Goal: Information Seeking & Learning: Learn about a topic

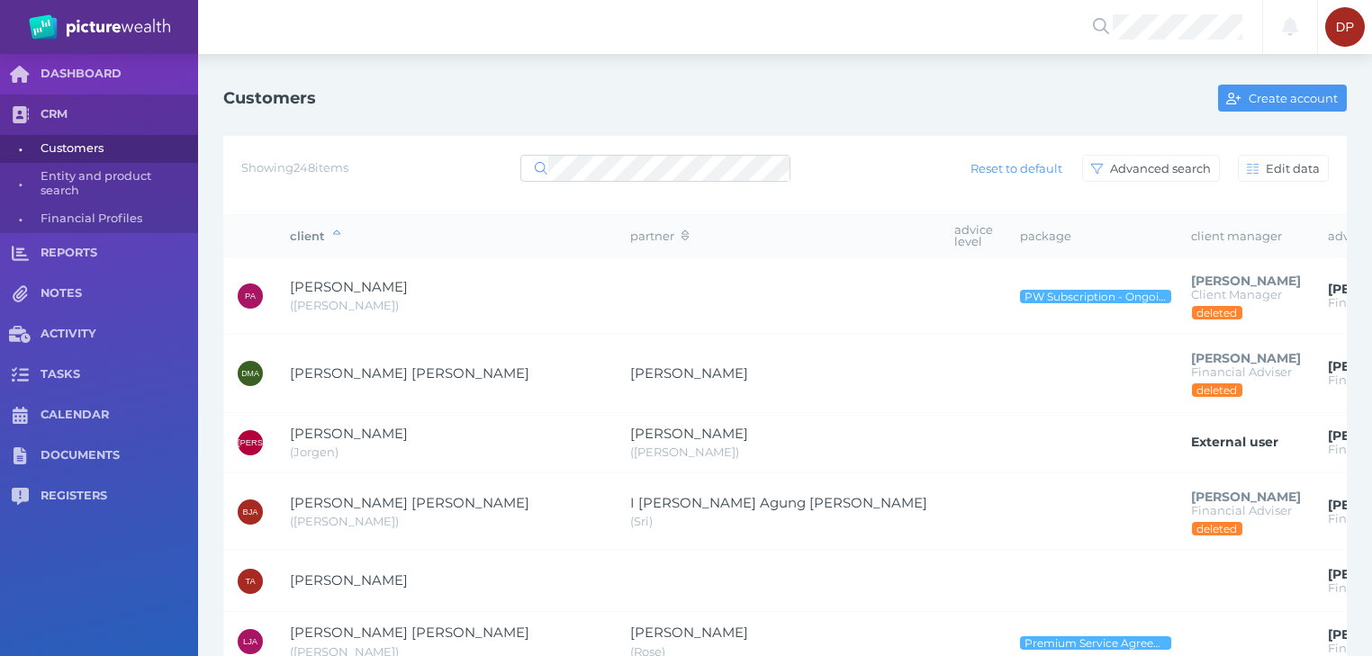
select select "25"
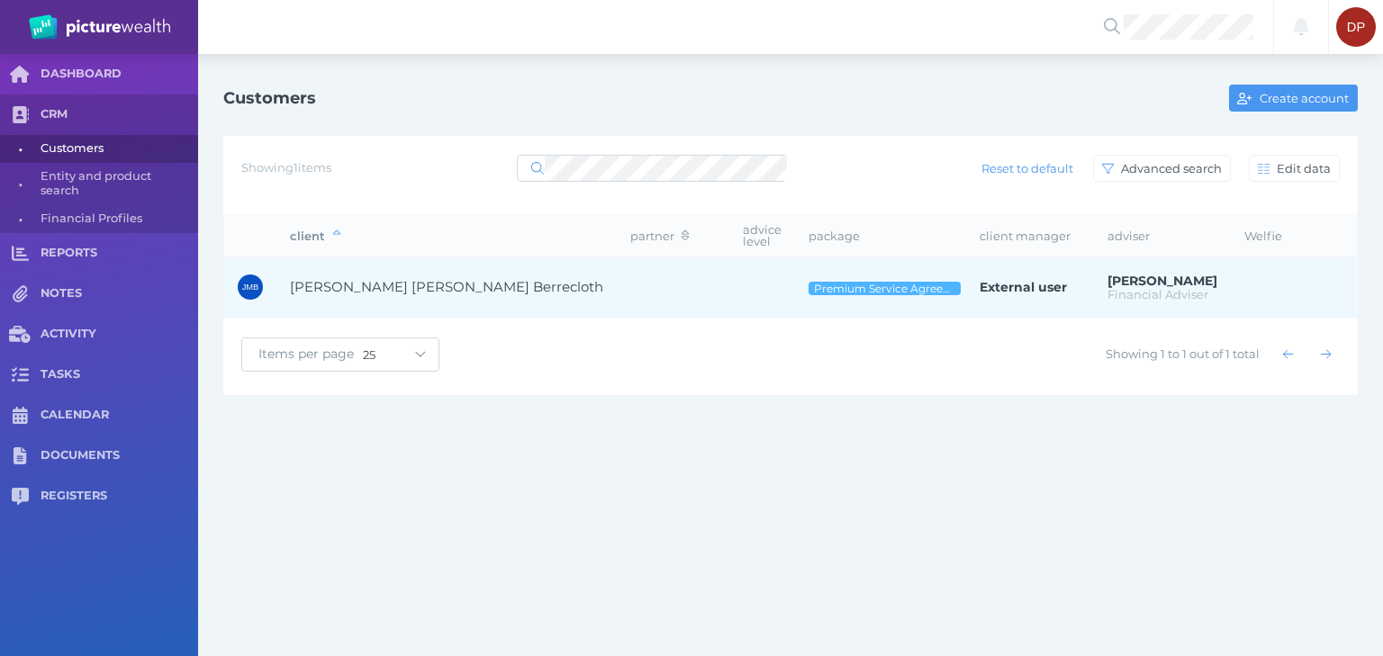
click at [382, 278] on span "[PERSON_NAME] [PERSON_NAME] Berrecloth" at bounding box center [446, 286] width 313 height 17
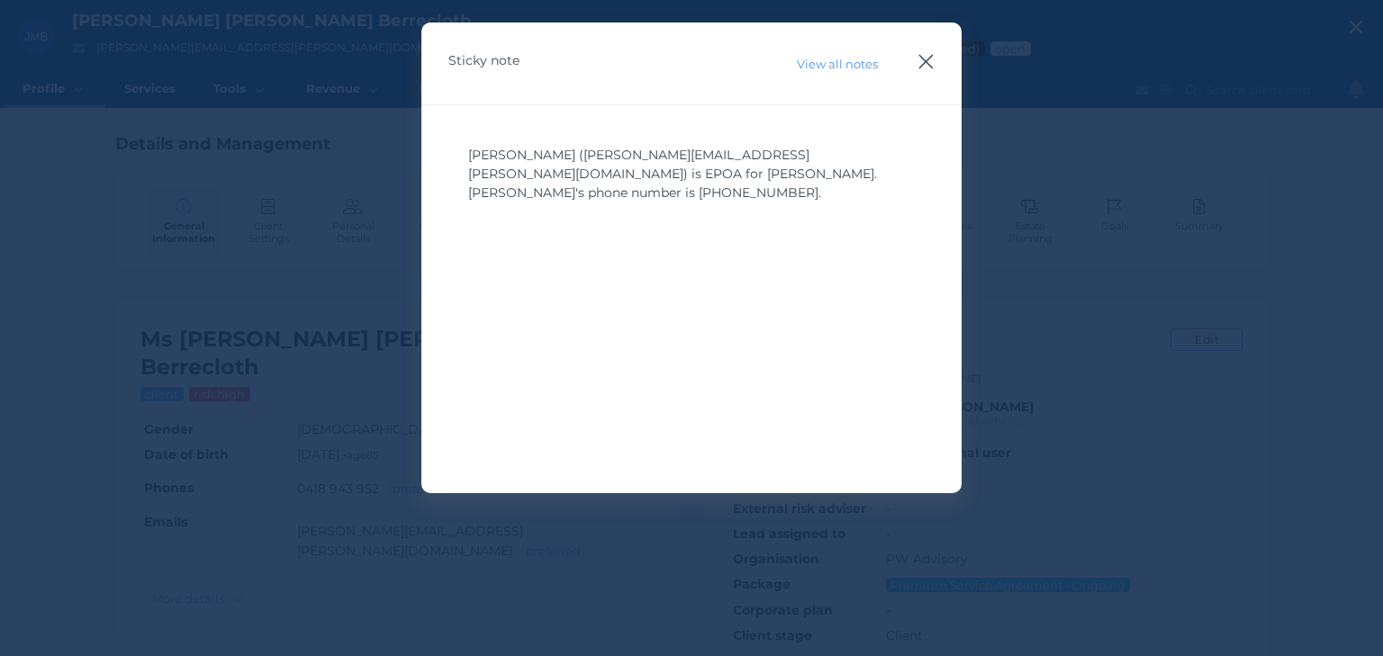
click at [929, 59] on icon "button" at bounding box center [926, 62] width 14 height 14
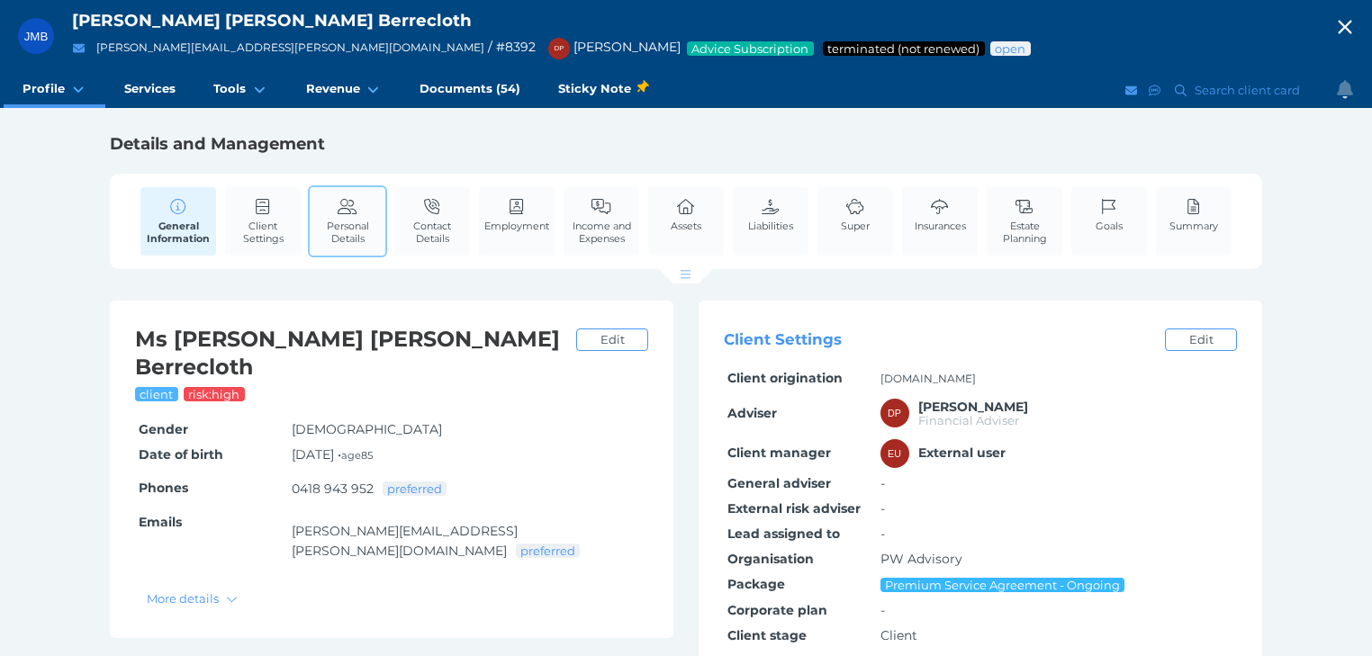
click at [366, 223] on span "Personal Details" at bounding box center [347, 232] width 67 height 25
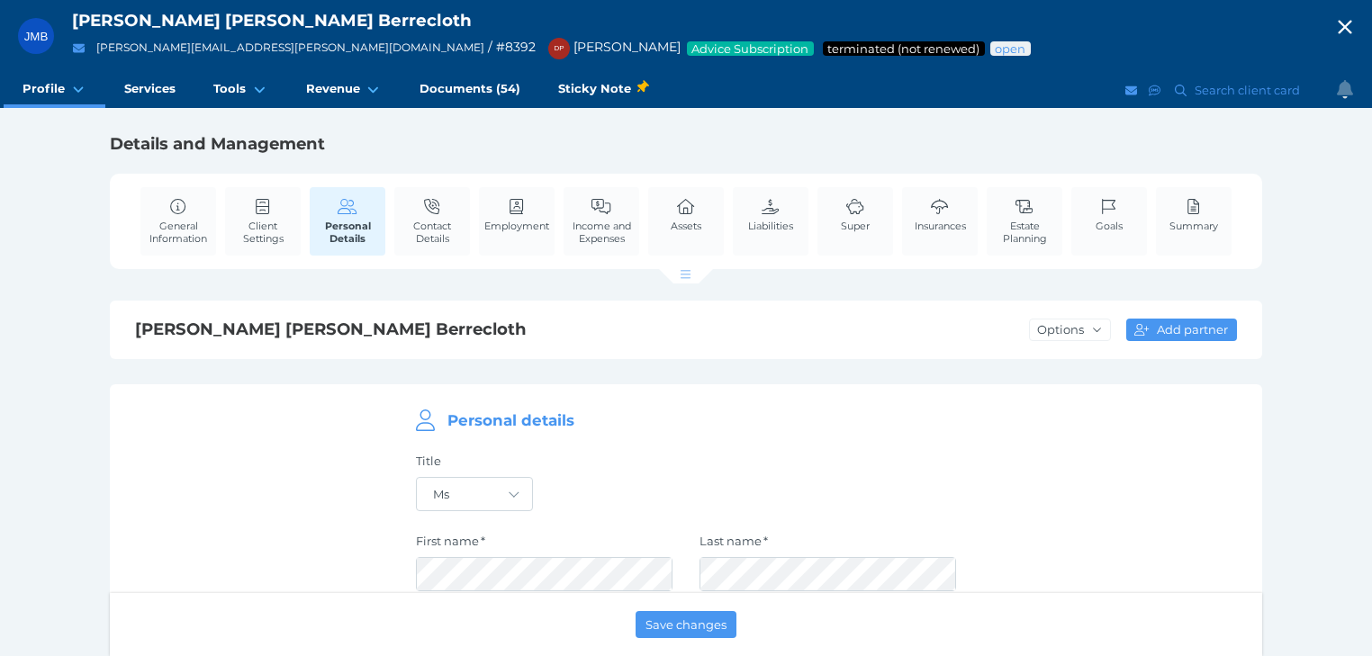
click at [1351, 25] on icon "button" at bounding box center [1345, 28] width 14 height 14
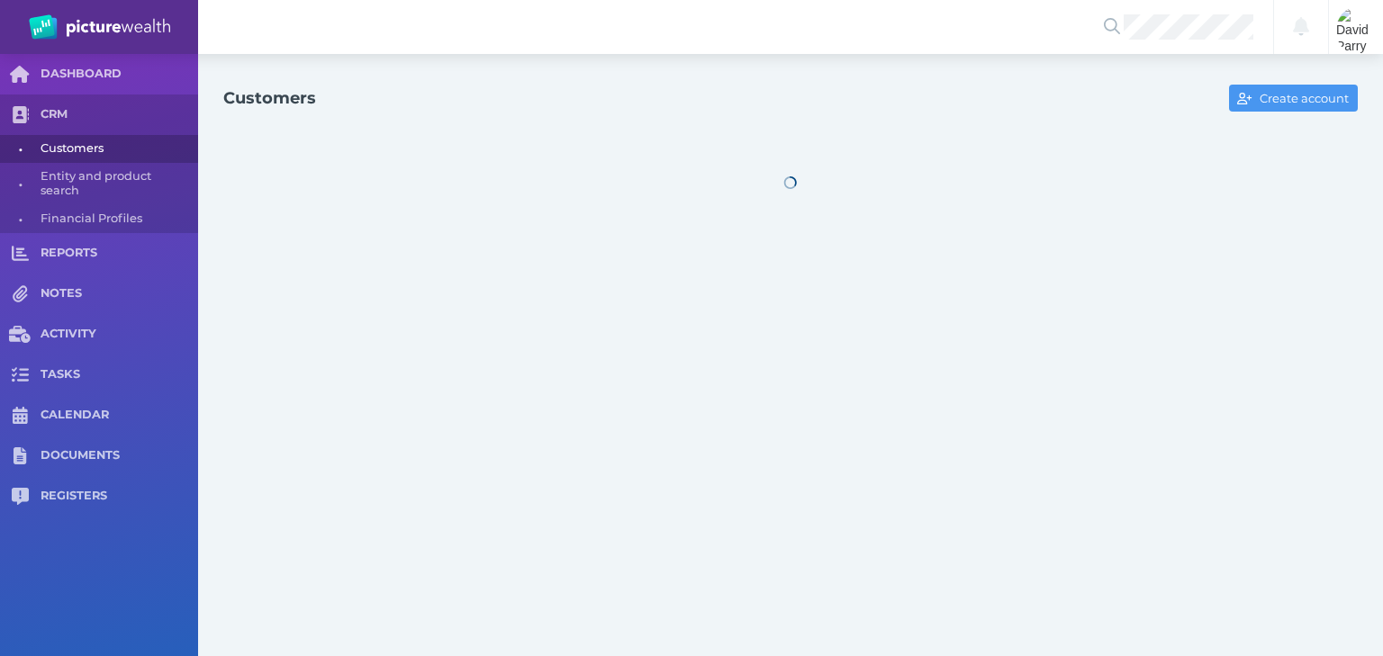
select select "25"
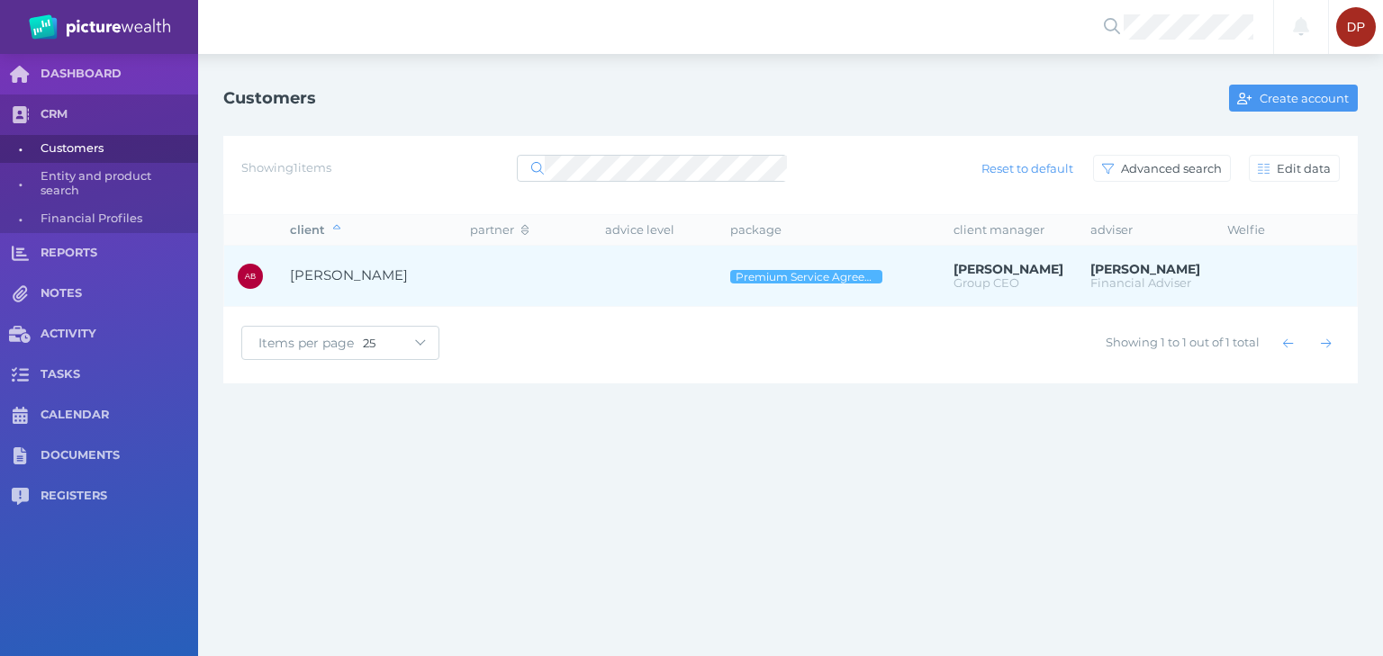
click at [331, 275] on span "[PERSON_NAME]" at bounding box center [349, 274] width 118 height 17
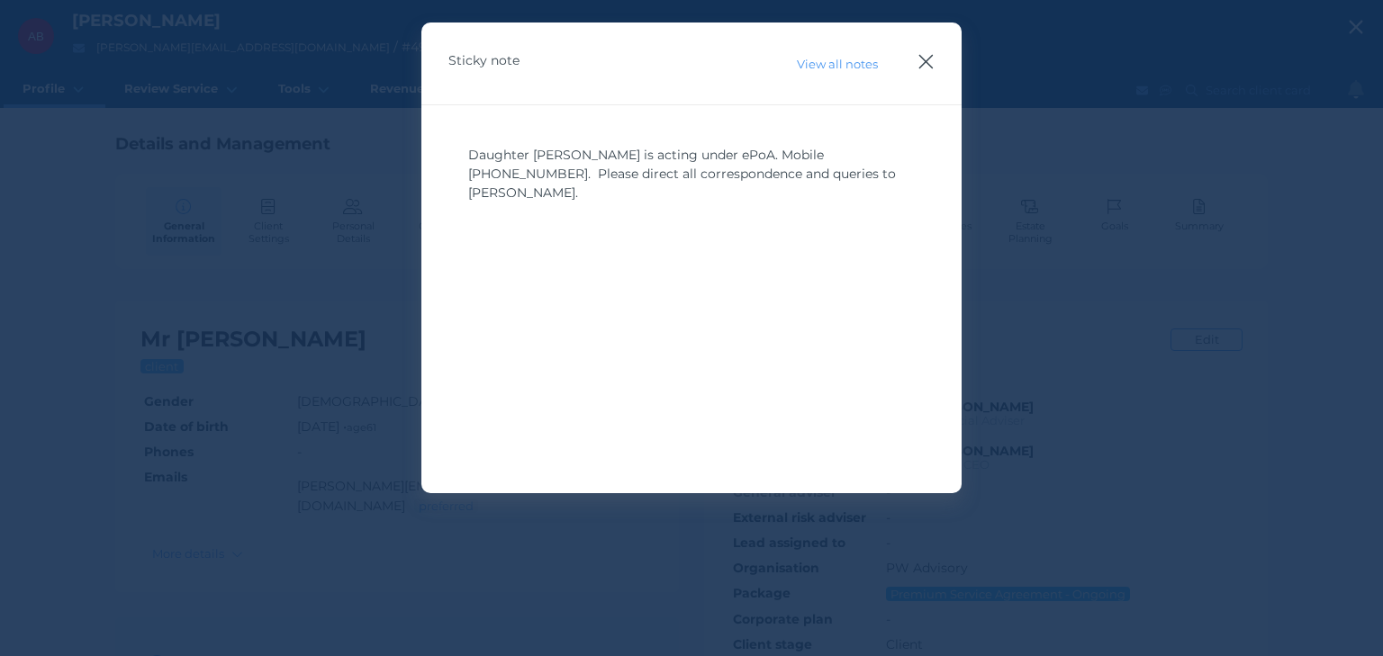
click at [926, 63] on icon "button" at bounding box center [926, 62] width 14 height 14
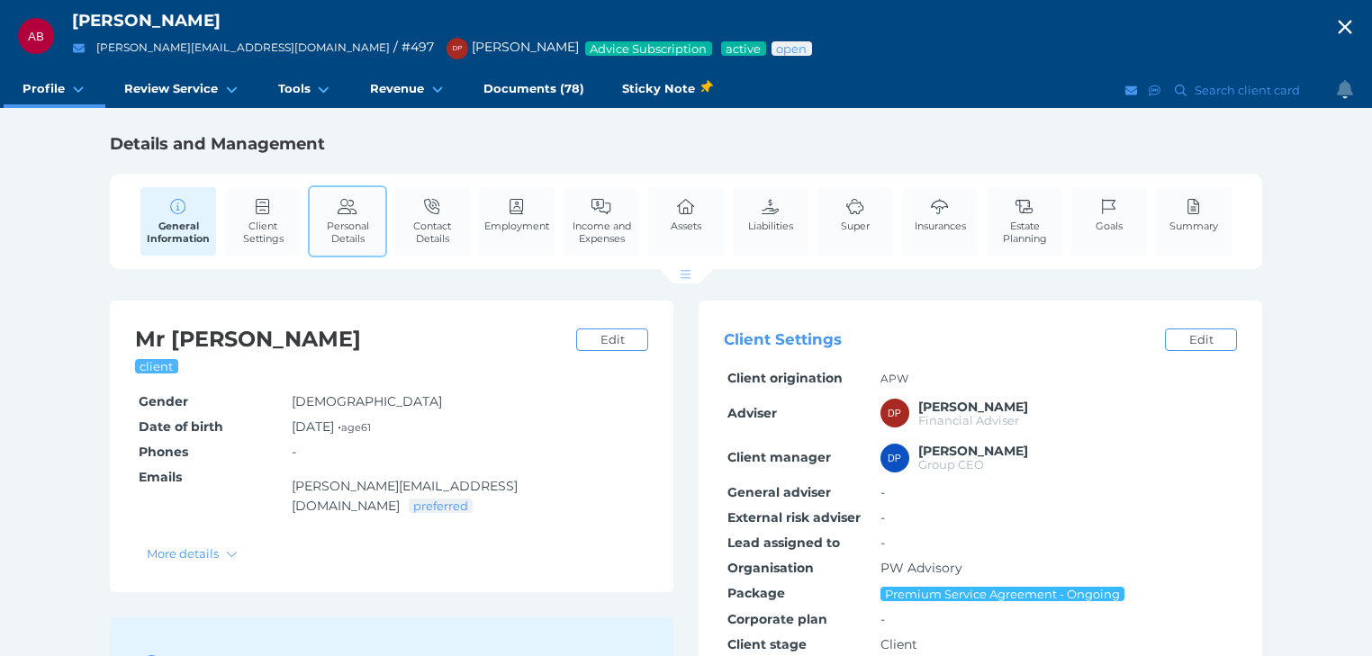
click at [344, 232] on span "Personal Details" at bounding box center [347, 232] width 67 height 25
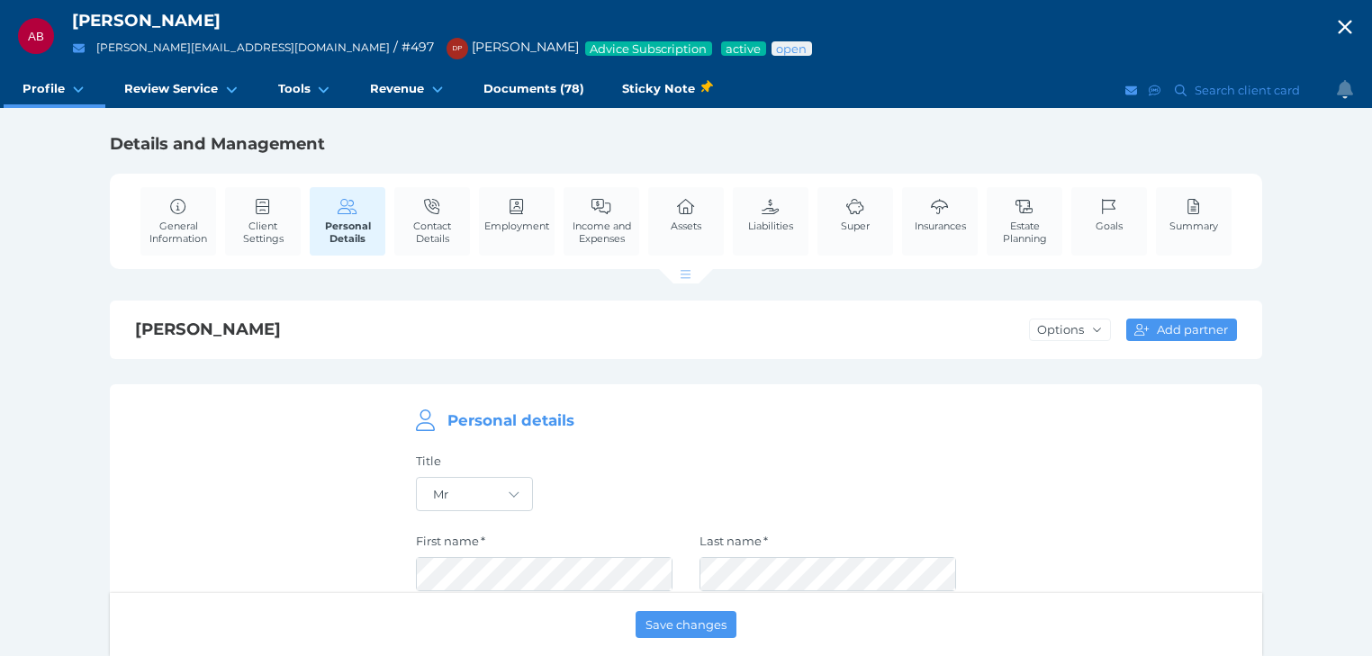
click at [1351, 22] on icon "button" at bounding box center [1345, 28] width 14 height 14
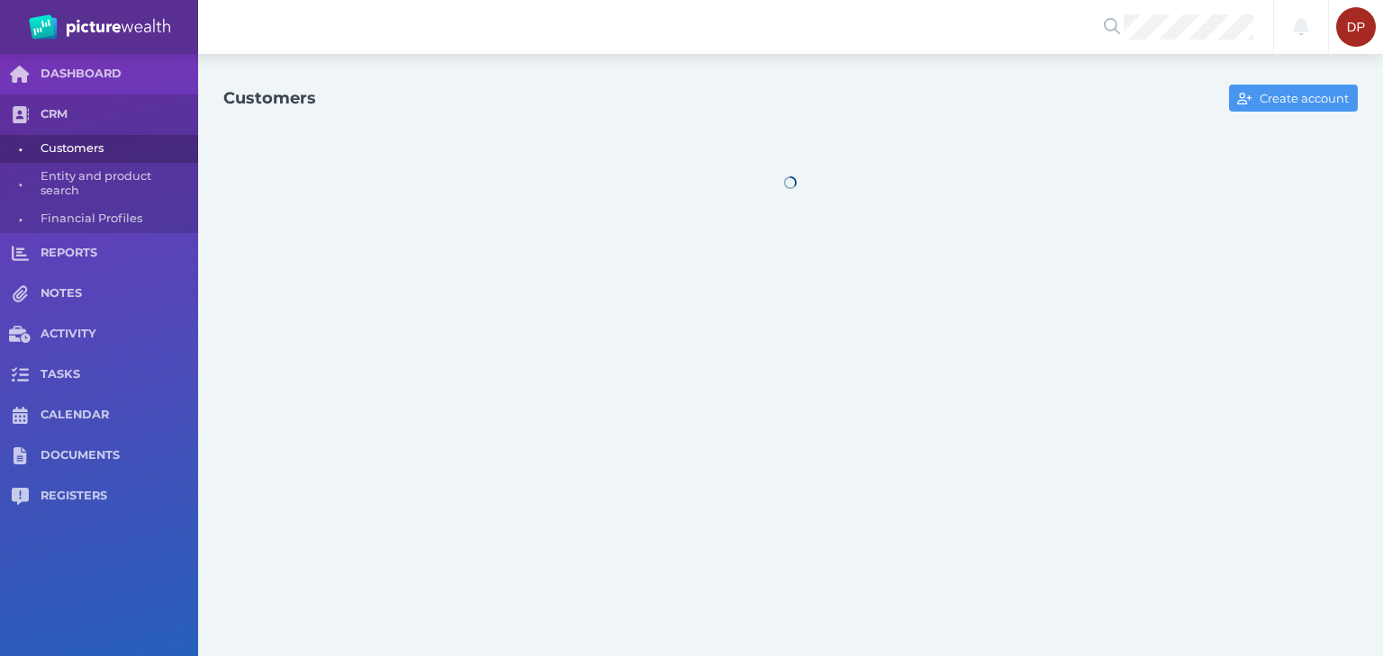
select select "25"
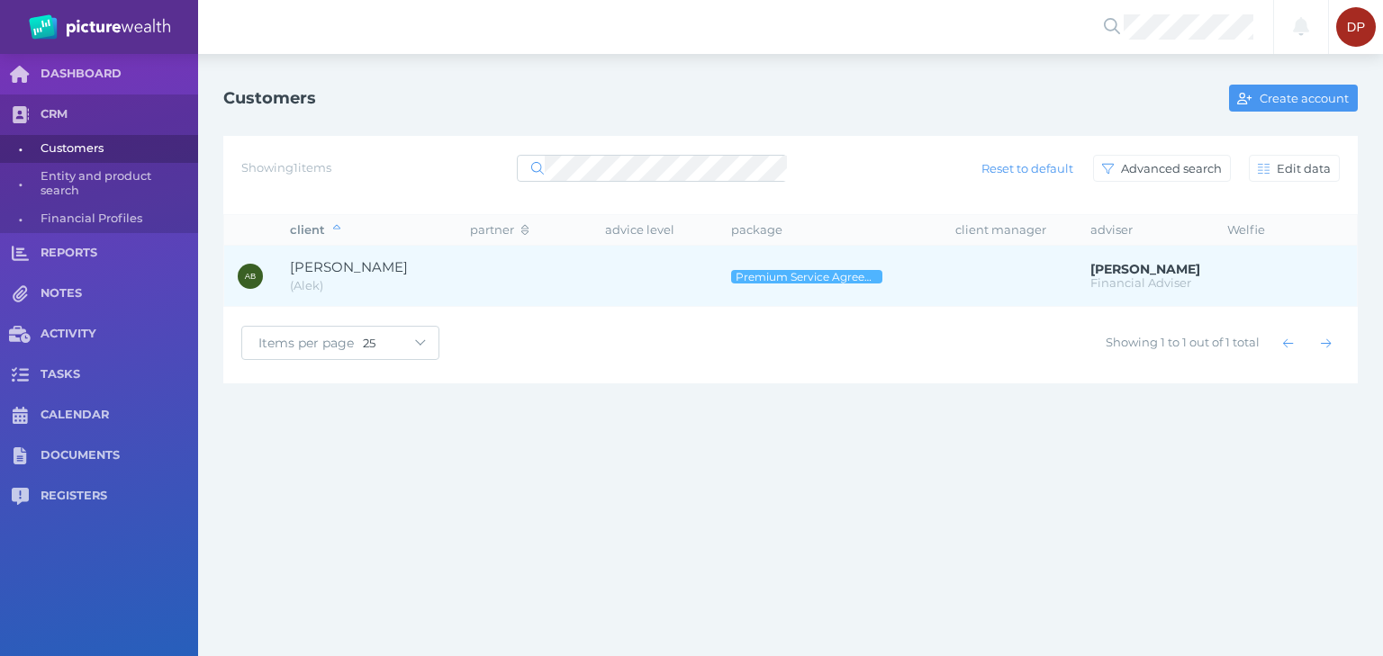
click at [359, 265] on span "[PERSON_NAME]" at bounding box center [349, 266] width 118 height 17
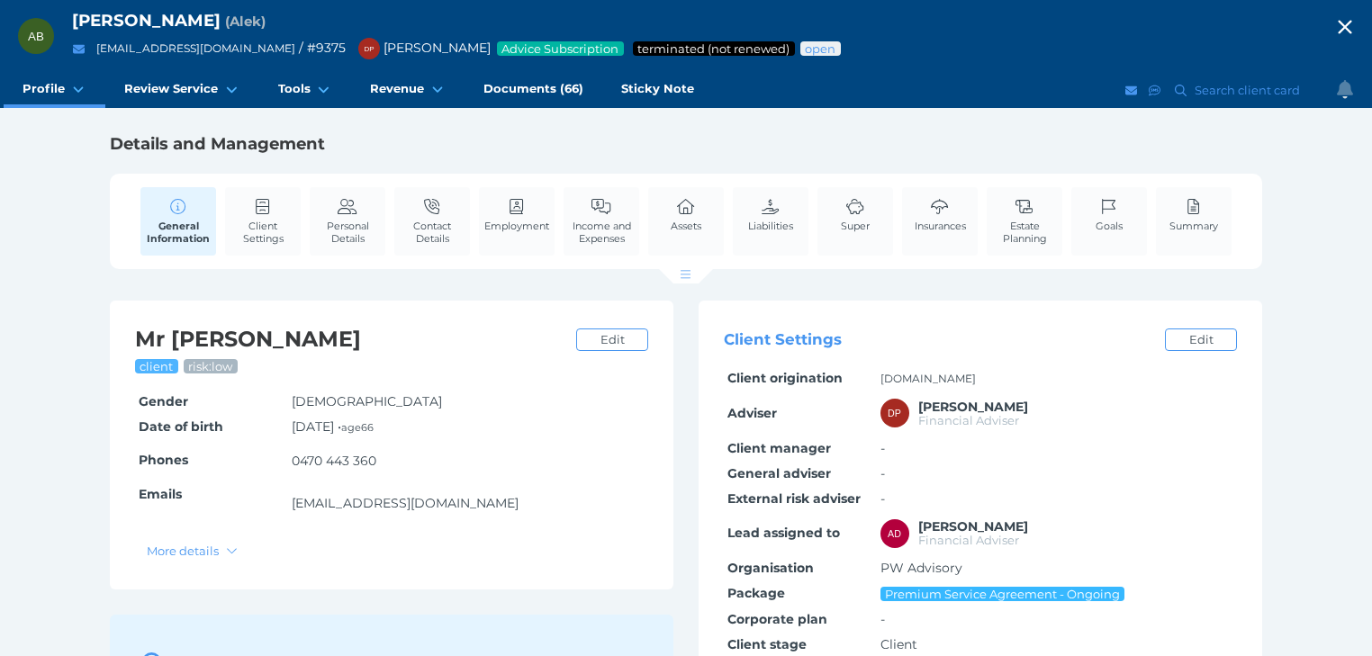
click at [1353, 22] on icon "button" at bounding box center [1345, 27] width 22 height 27
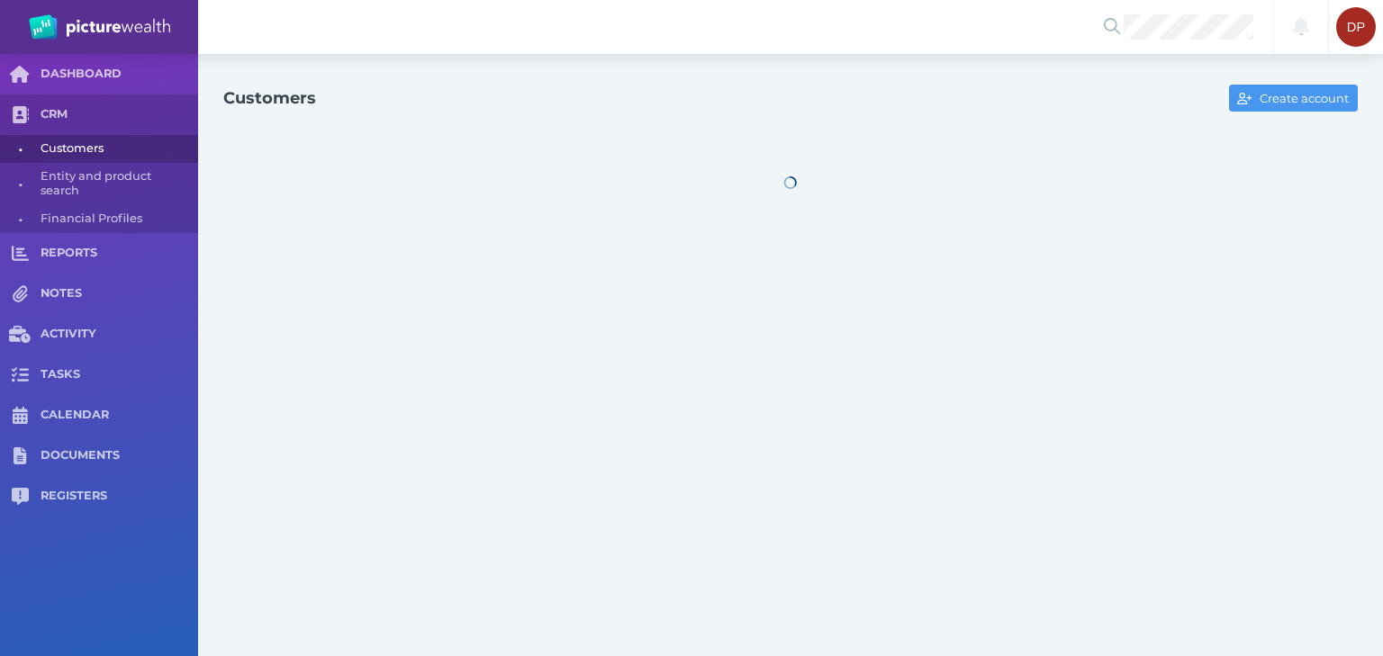
select select "25"
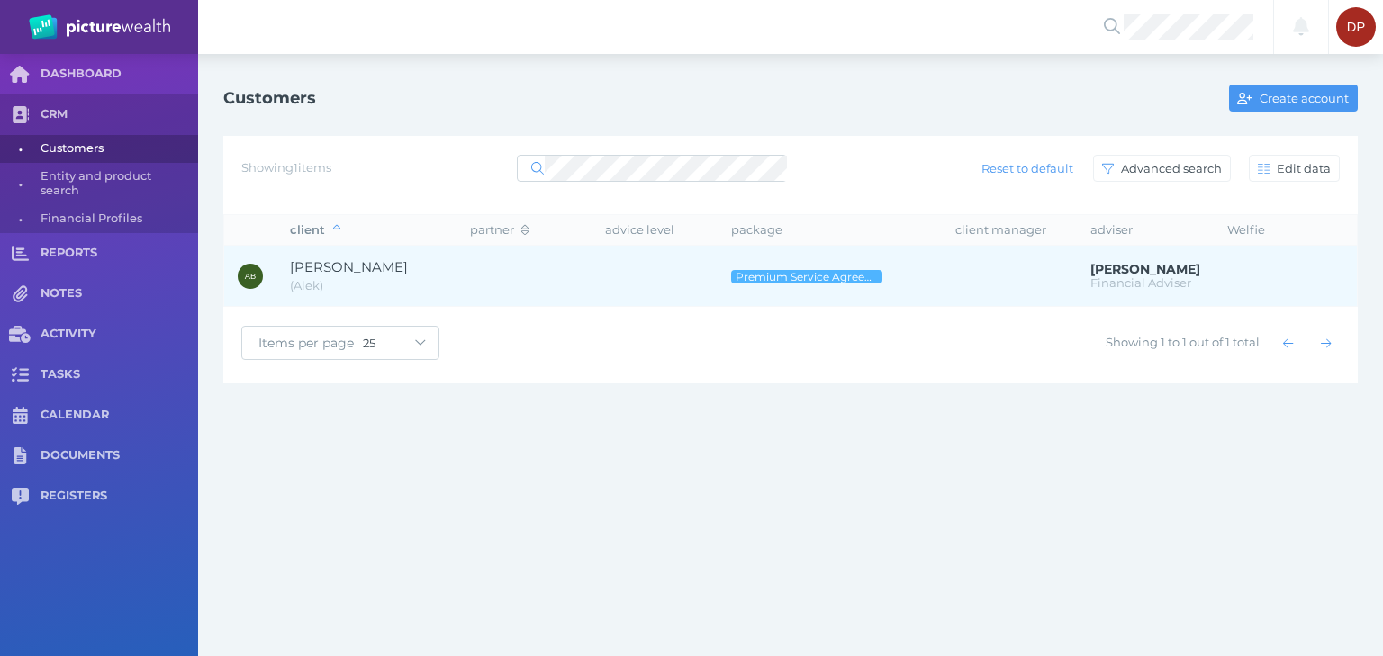
click at [407, 266] on span "[PERSON_NAME]" at bounding box center [349, 266] width 118 height 17
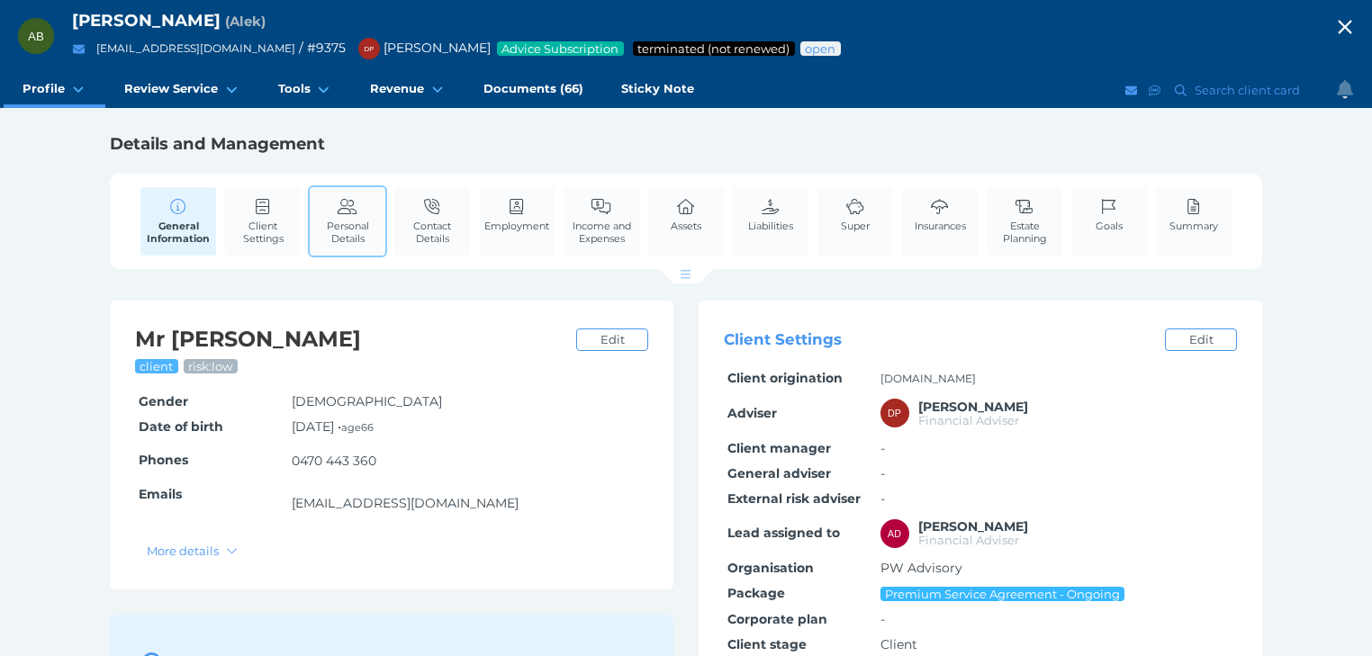
click at [351, 236] on span "Personal Details" at bounding box center [347, 232] width 67 height 25
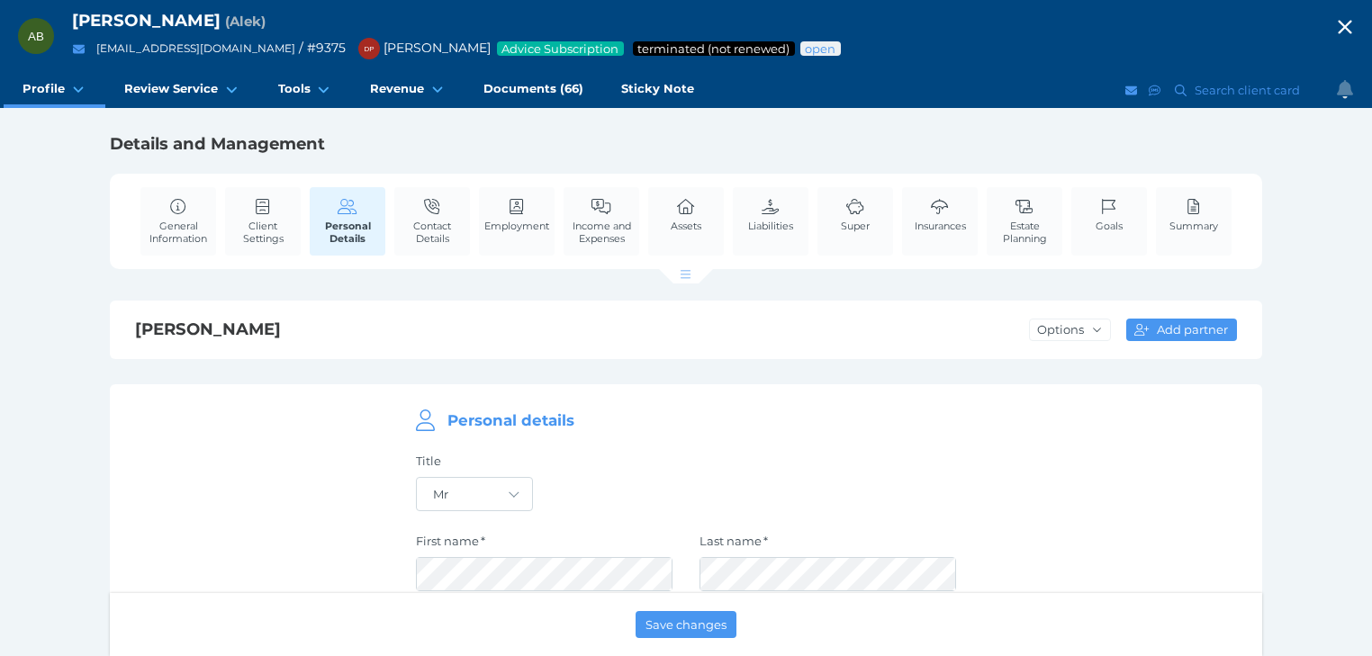
click at [1351, 25] on icon "button" at bounding box center [1345, 28] width 14 height 14
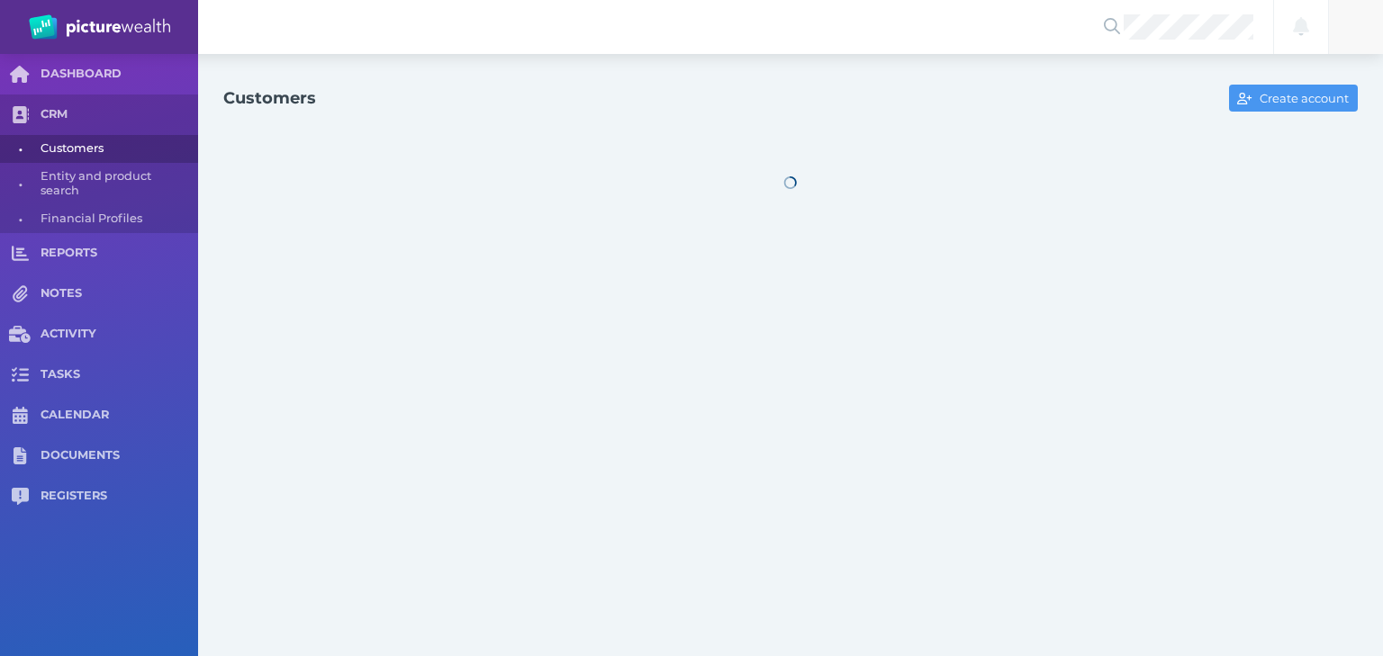
select select "25"
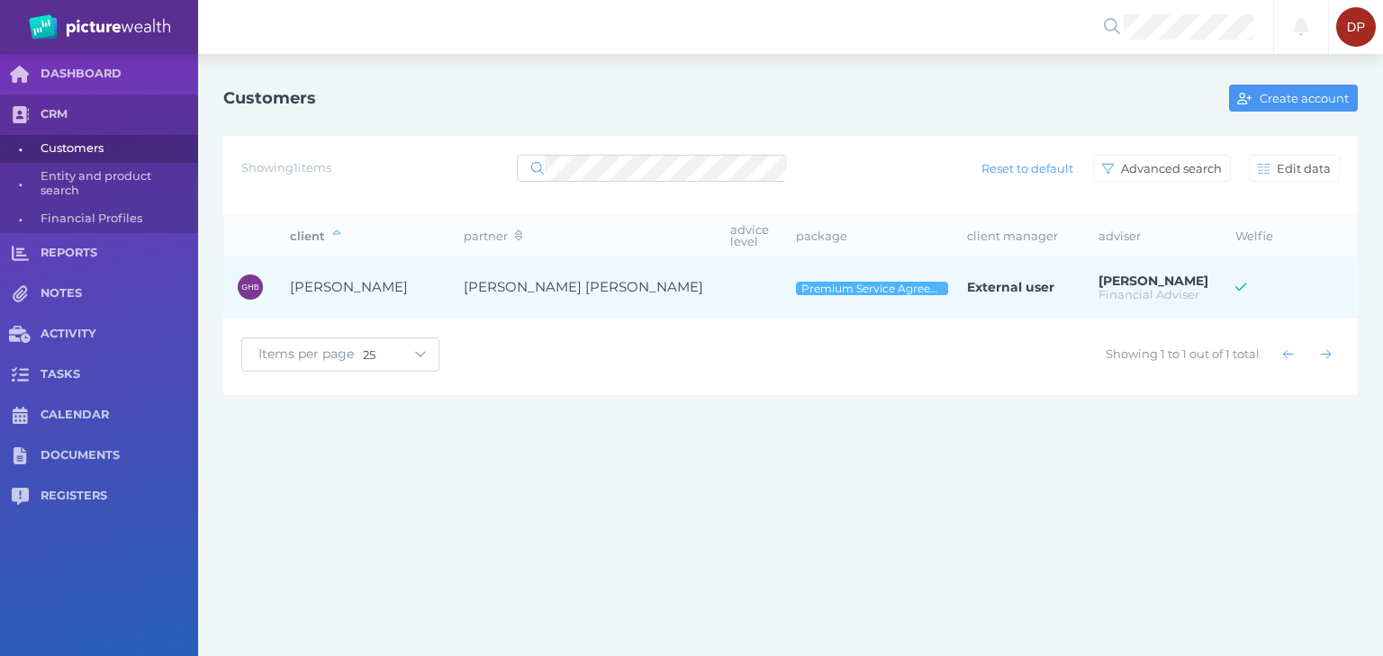
click at [347, 284] on span "[PERSON_NAME]" at bounding box center [349, 286] width 118 height 17
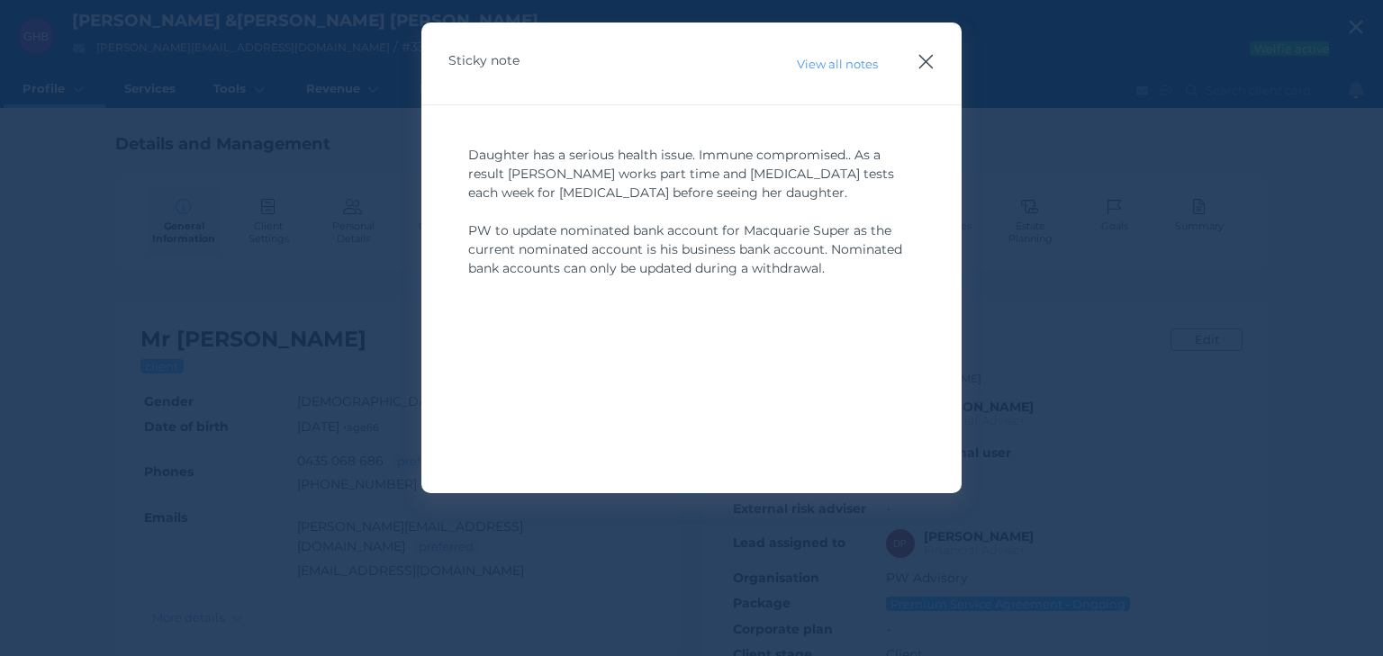
click at [928, 58] on icon "button" at bounding box center [925, 61] width 17 height 23
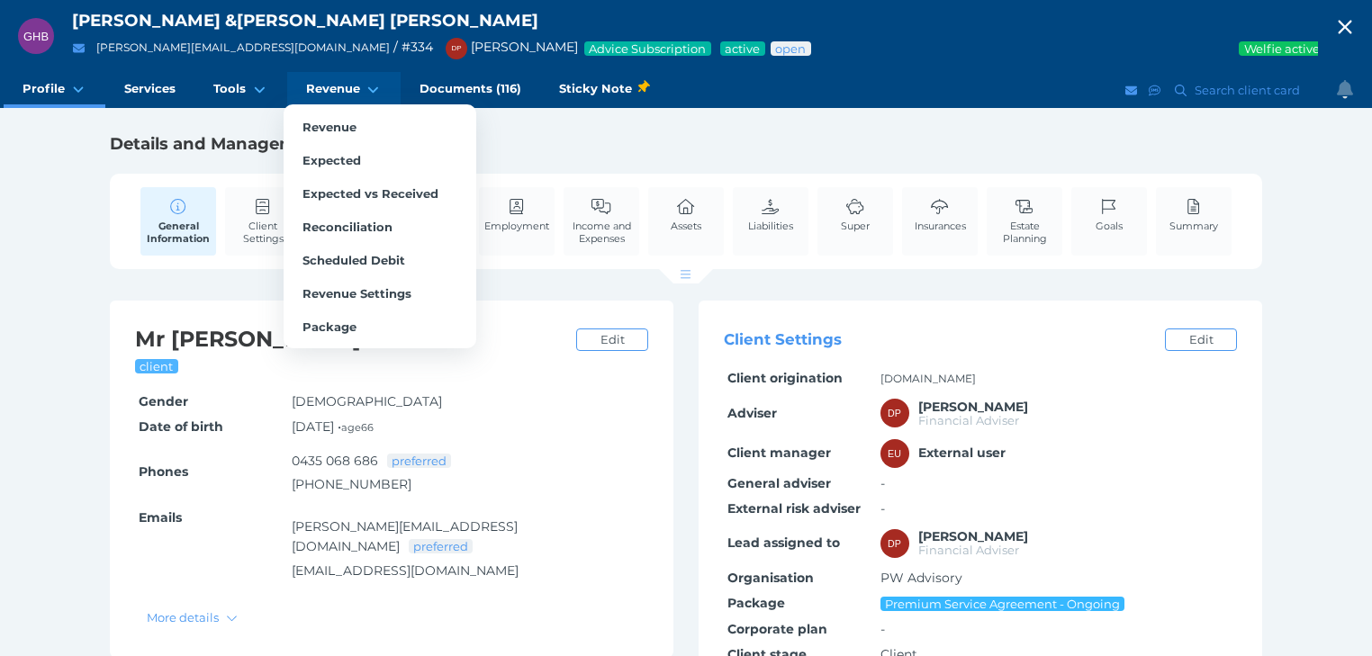
click at [335, 90] on span "Revenue" at bounding box center [333, 88] width 54 height 15
select select "25"
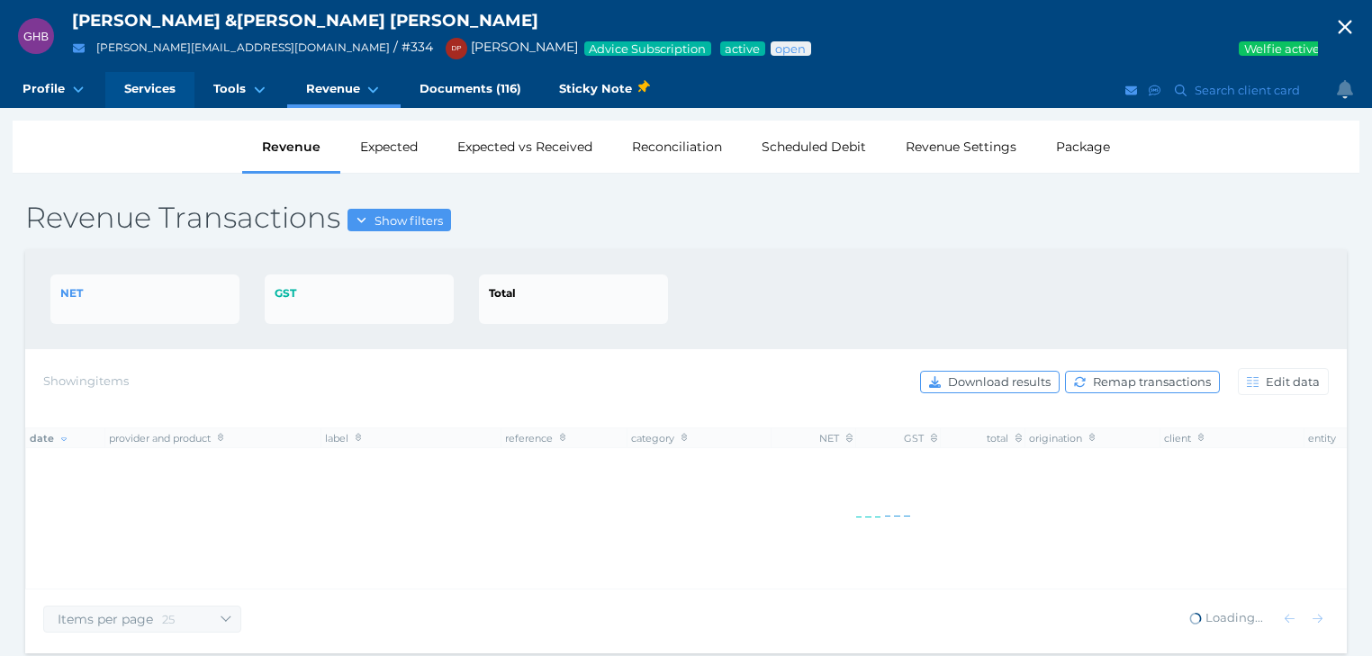
click at [156, 94] on span "Services" at bounding box center [149, 88] width 51 height 15
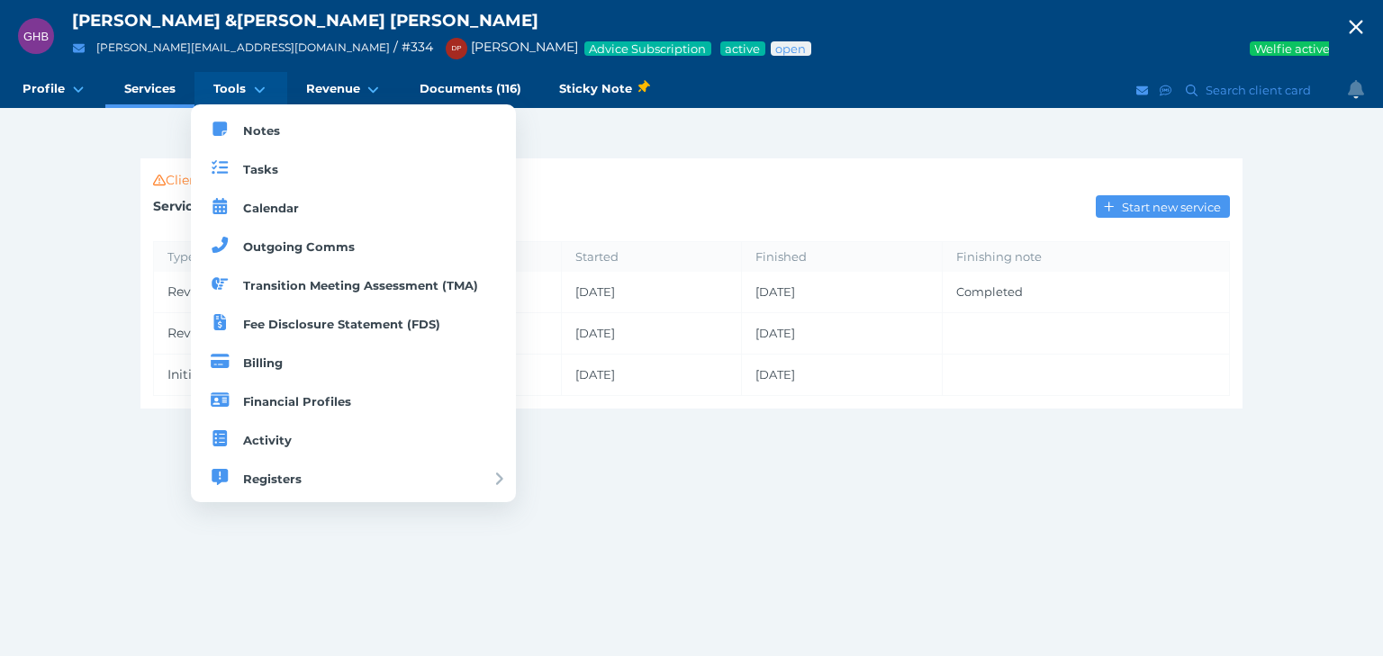
click at [221, 86] on span "Tools" at bounding box center [229, 88] width 32 height 15
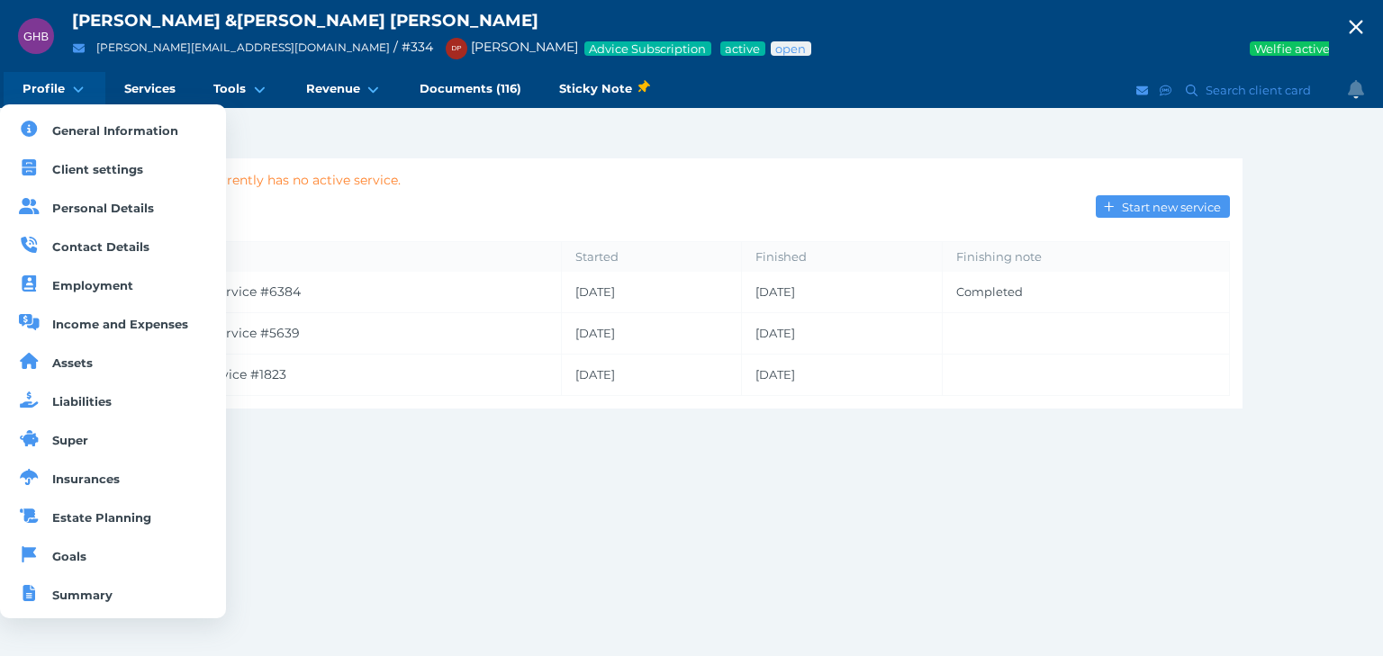
click at [46, 91] on span "Profile" at bounding box center [44, 88] width 42 height 15
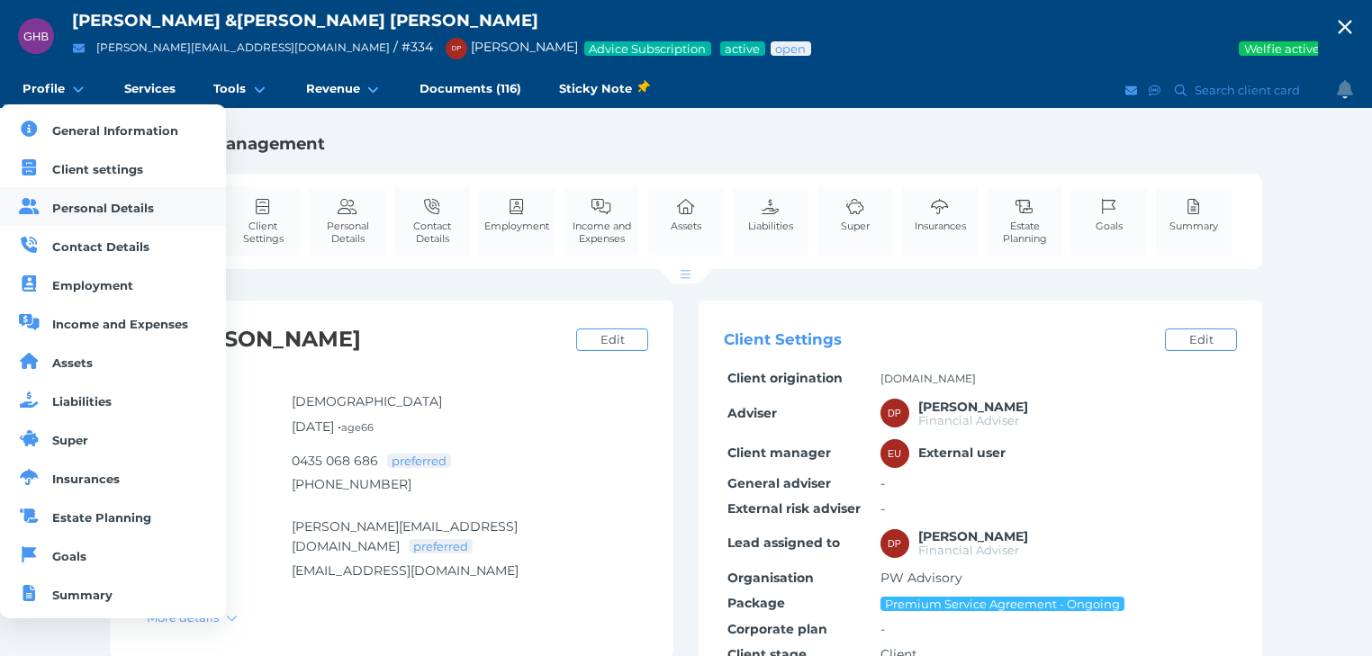
click at [85, 202] on span "Personal Details" at bounding box center [103, 208] width 102 height 14
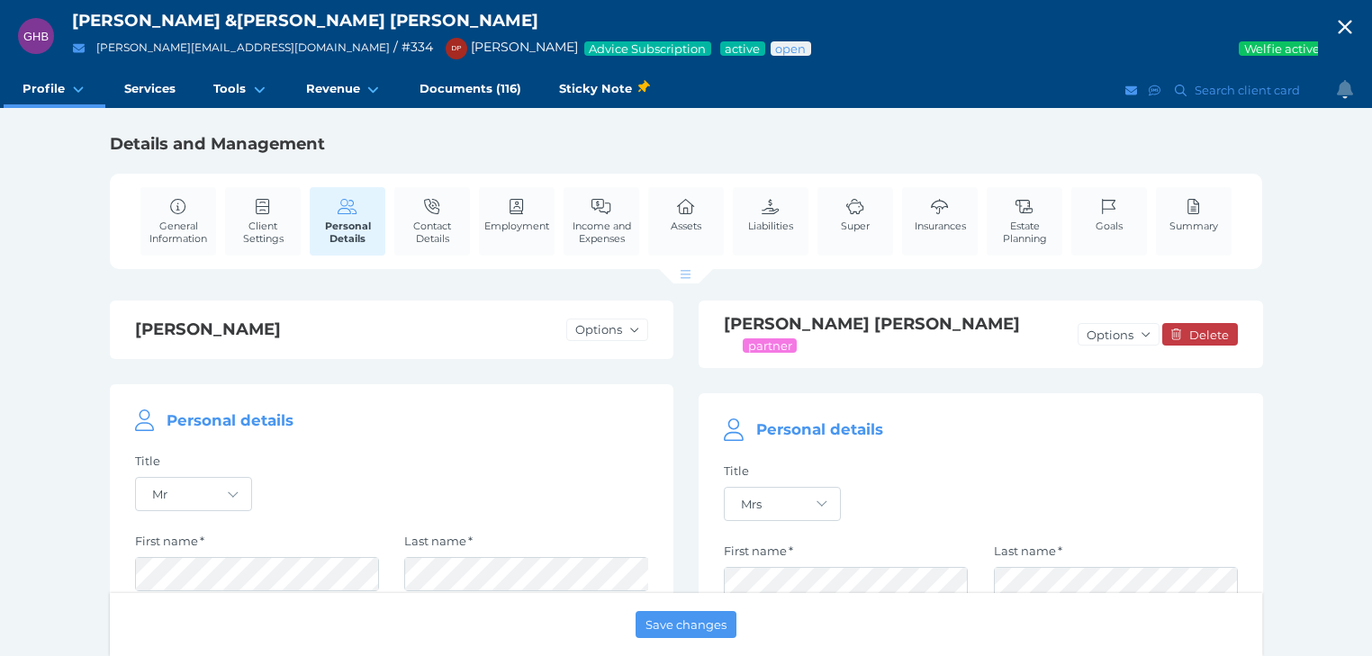
click at [1356, 20] on icon "button" at bounding box center [1345, 27] width 22 height 27
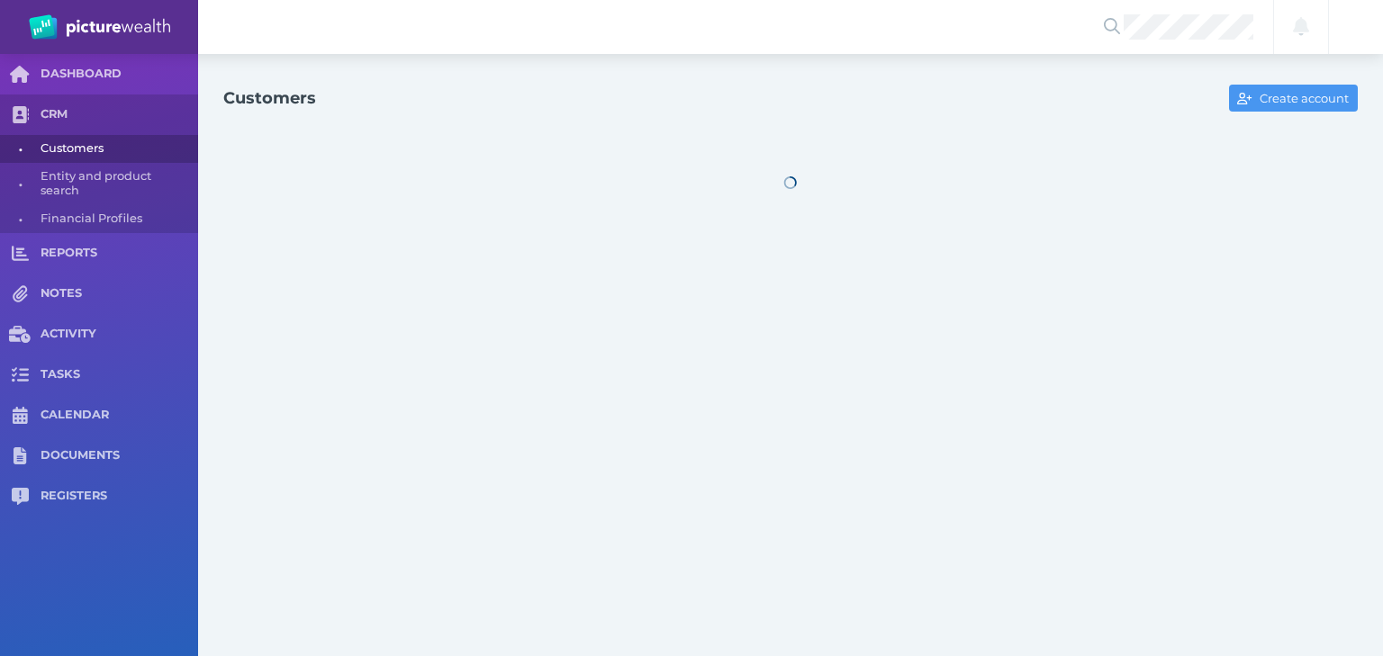
select select "25"
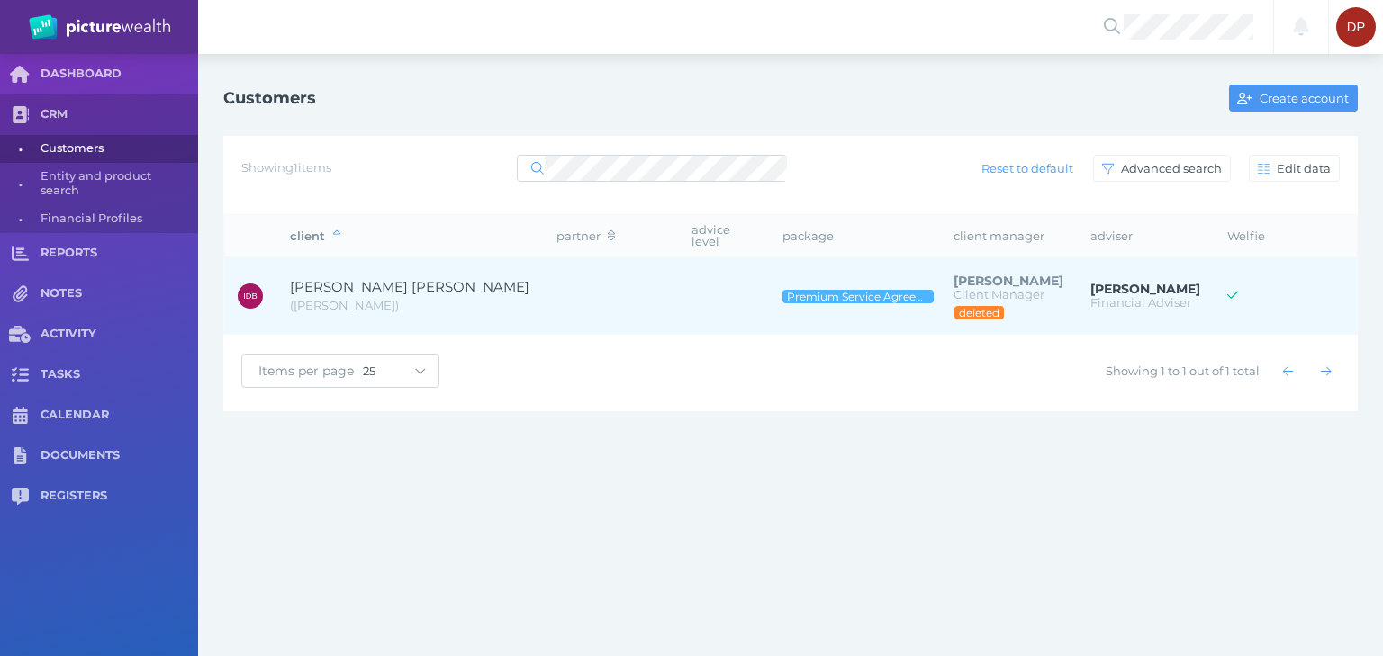
click at [342, 278] on span "[PERSON_NAME] [PERSON_NAME]" at bounding box center [409, 286] width 239 height 17
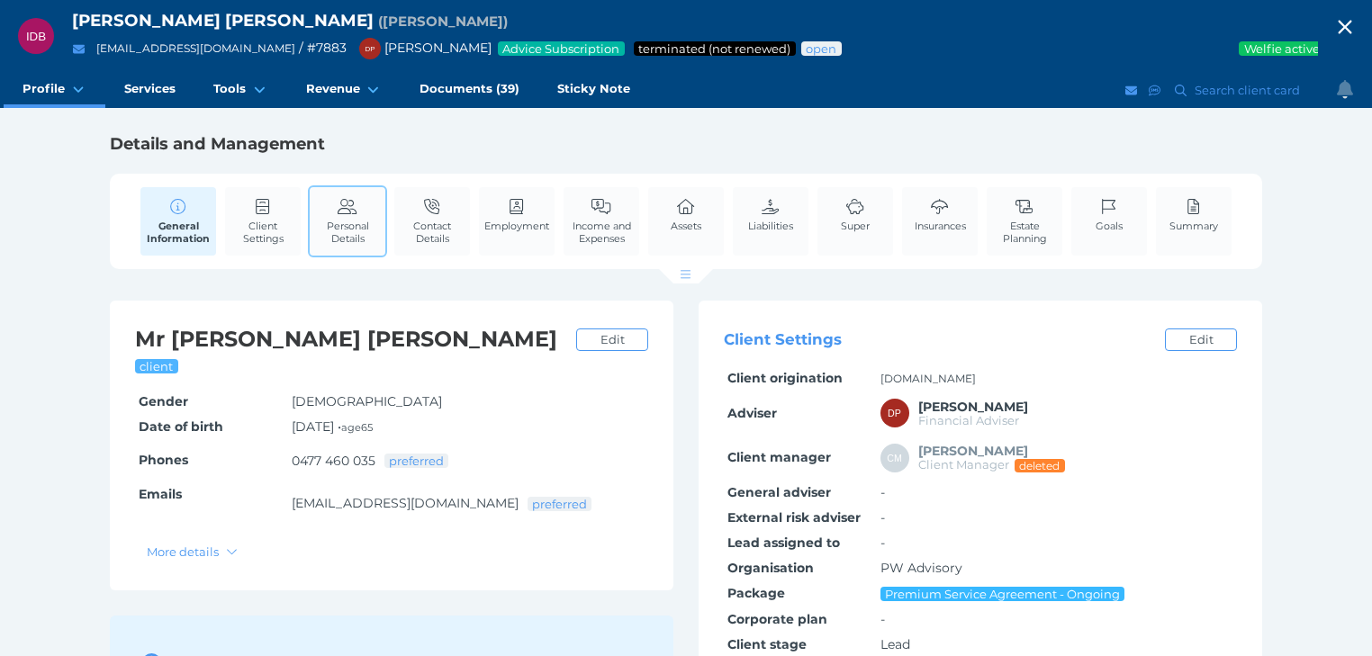
click at [349, 223] on span "Personal Details" at bounding box center [347, 232] width 67 height 25
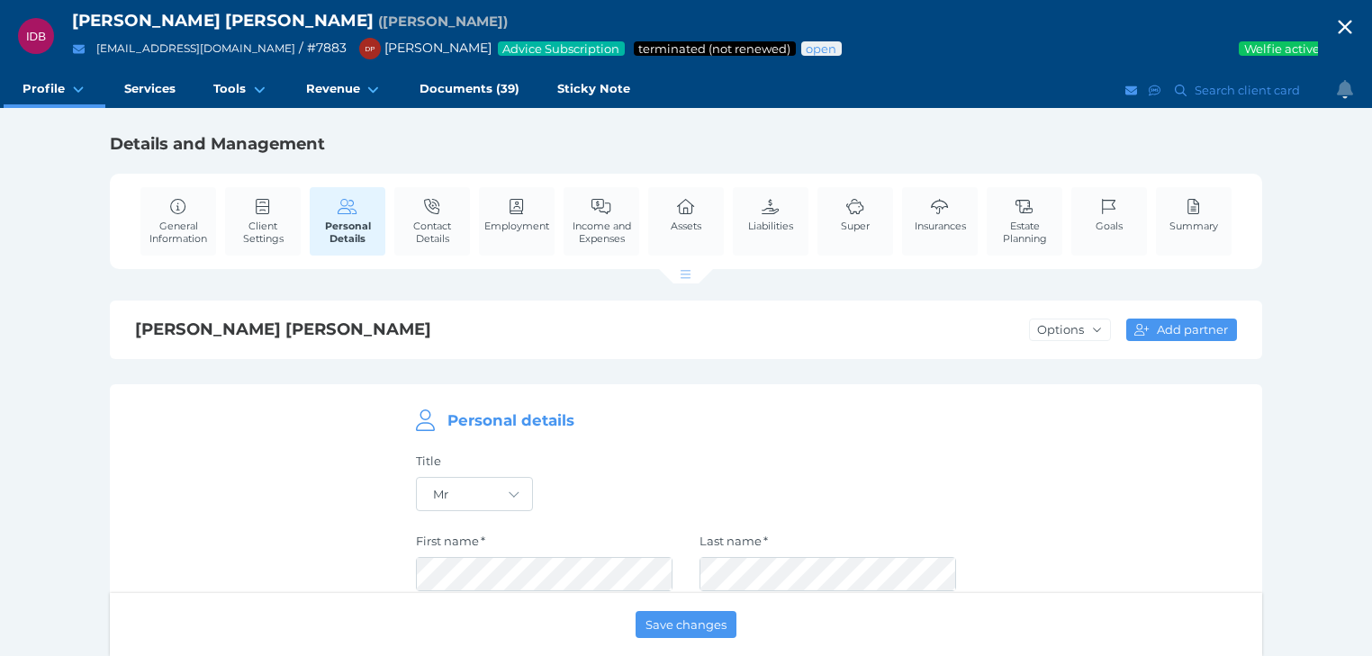
click at [1351, 25] on icon "button" at bounding box center [1345, 28] width 14 height 14
select select "25"
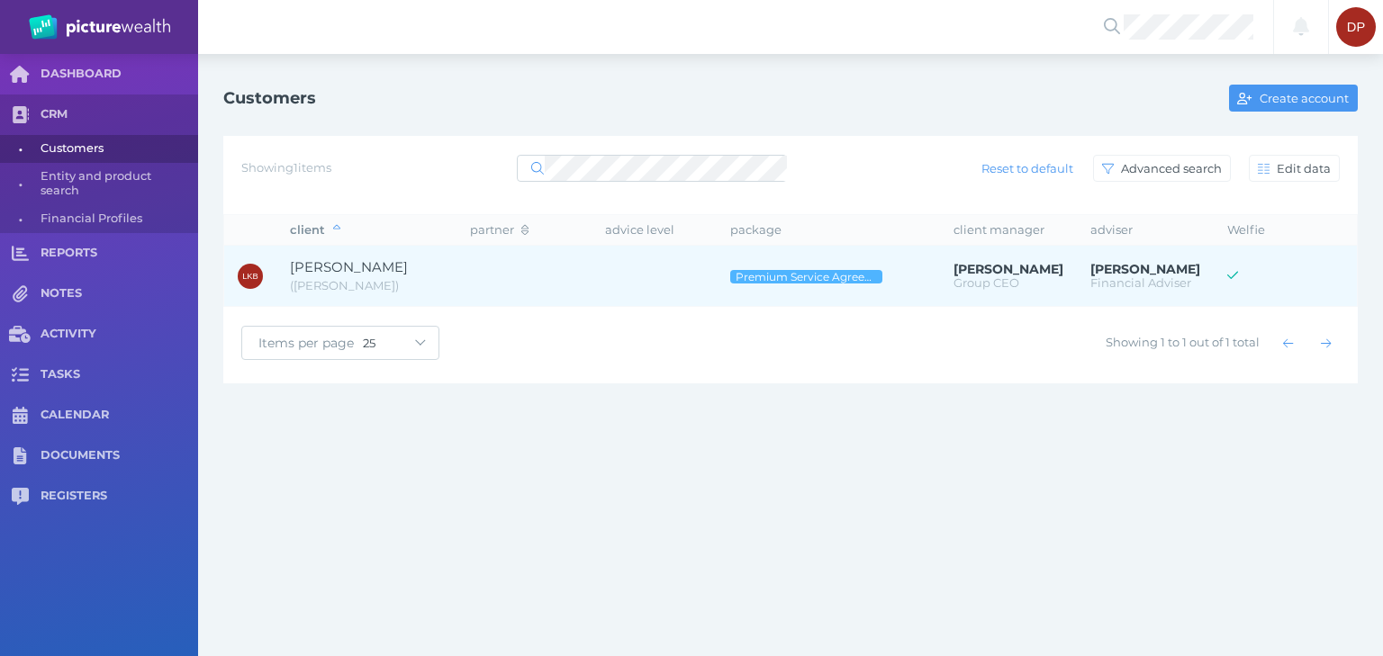
click at [407, 269] on span "[PERSON_NAME]" at bounding box center [349, 266] width 118 height 17
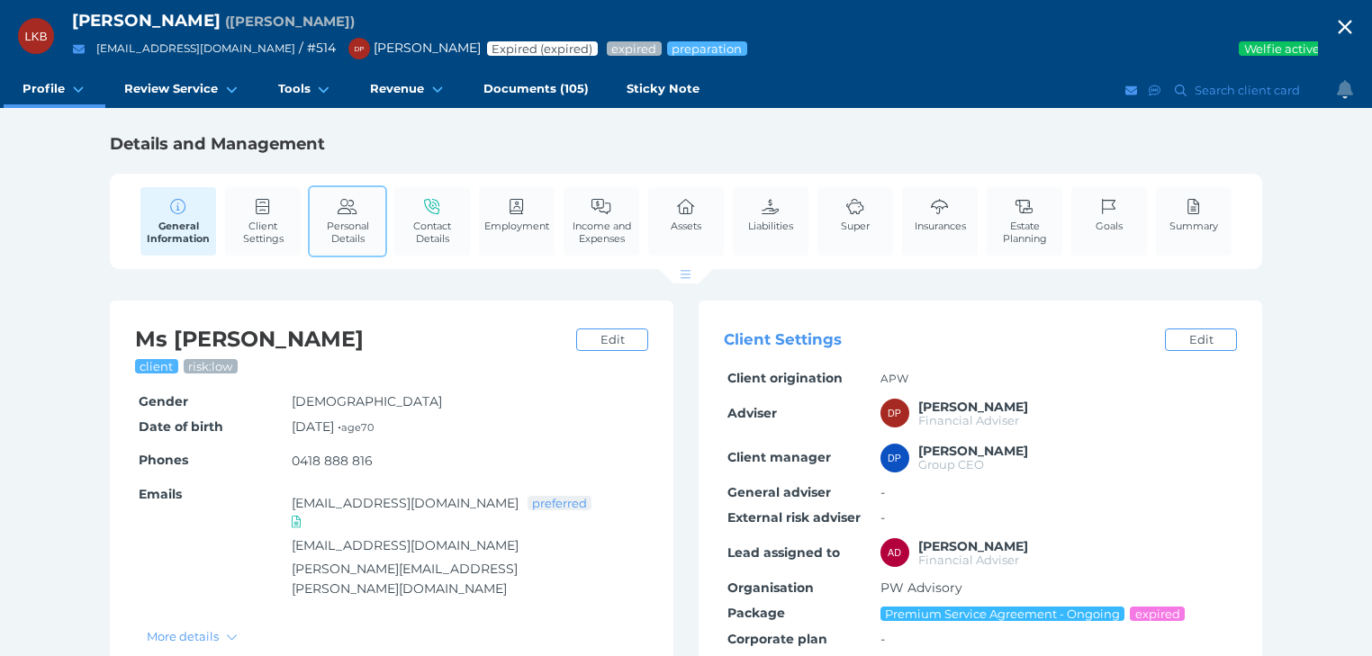
click at [347, 215] on link "Personal Details" at bounding box center [348, 221] width 76 height 68
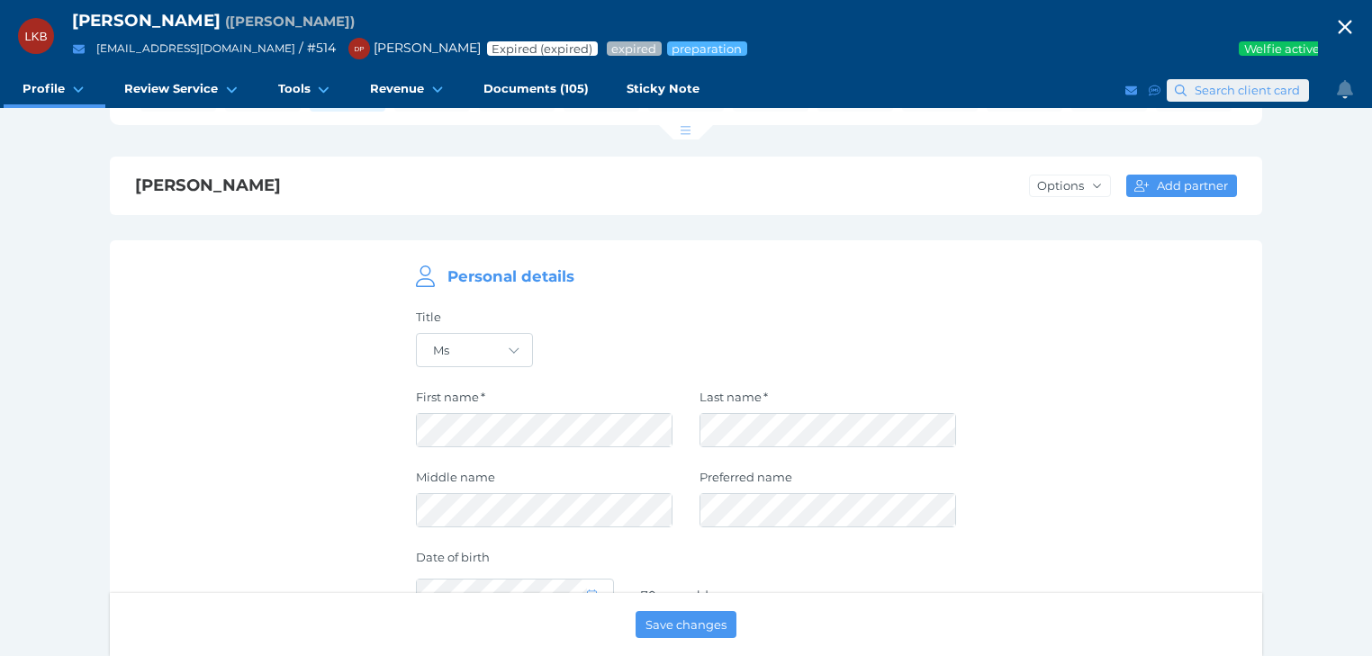
scroll to position [144, 0]
click at [1356, 25] on icon "button" at bounding box center [1345, 27] width 22 height 27
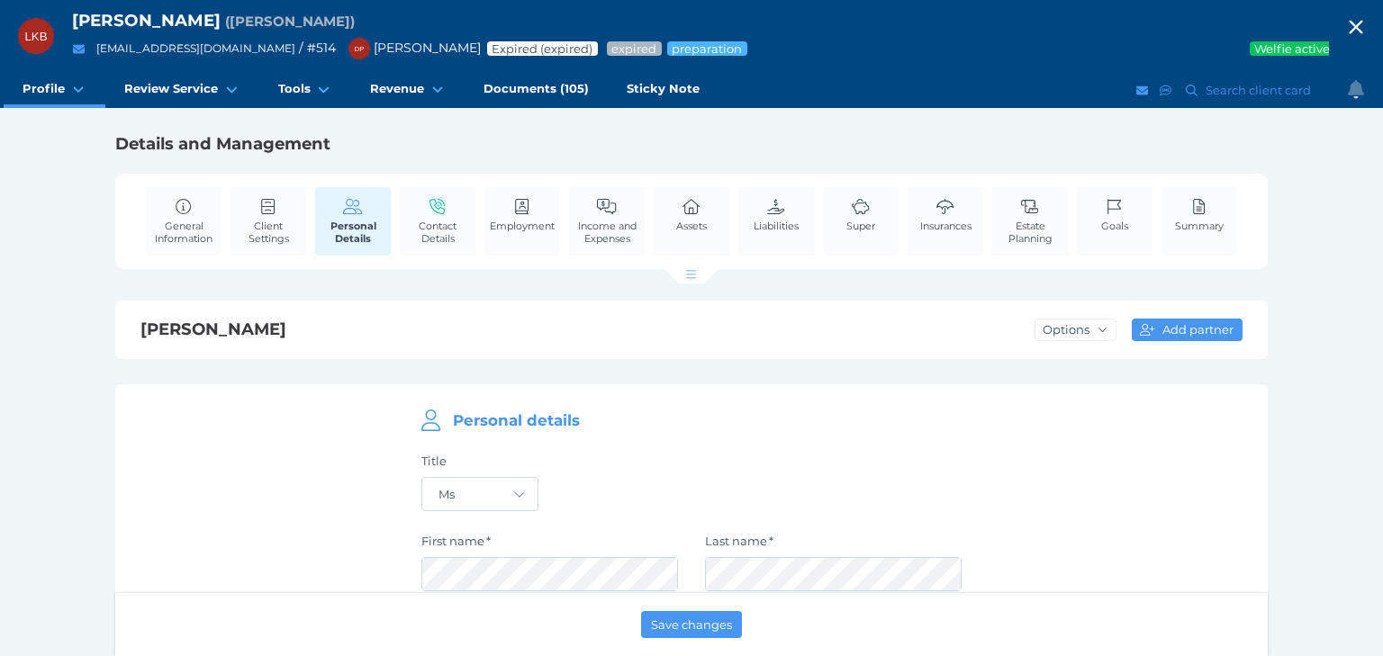
select select "25"
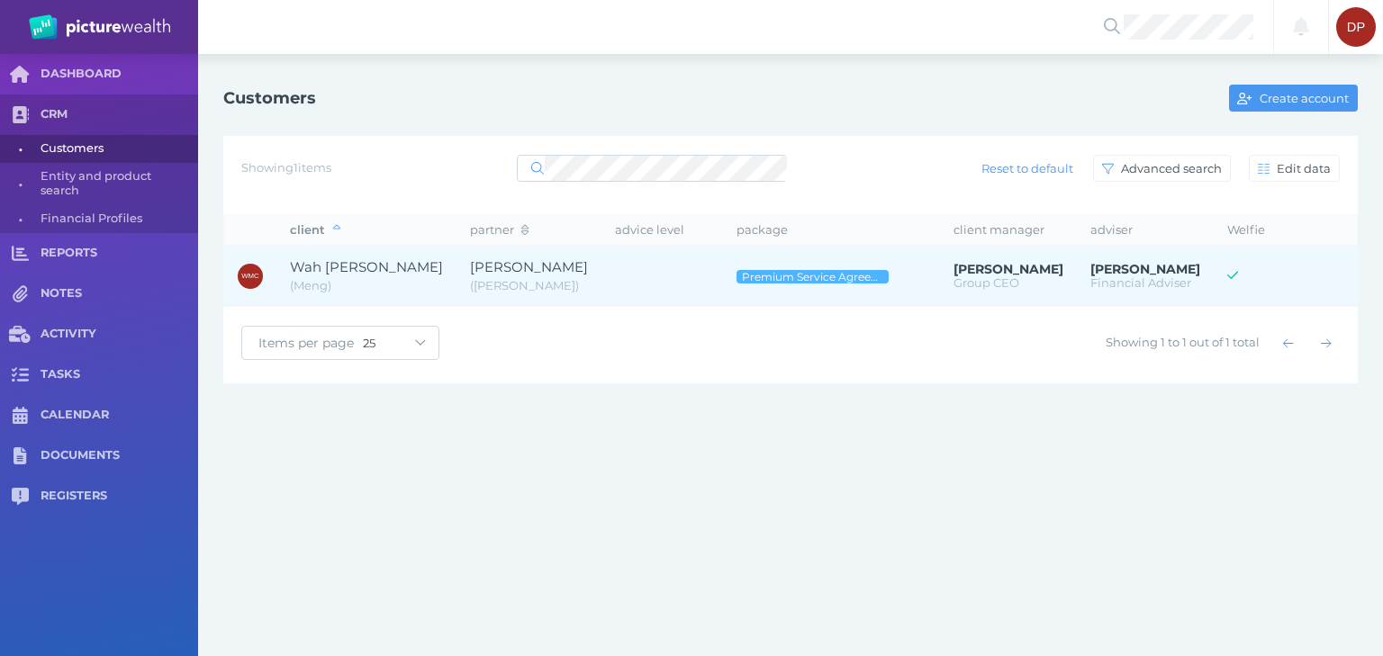
click at [348, 266] on span "Wah [PERSON_NAME]" at bounding box center [366, 266] width 153 height 17
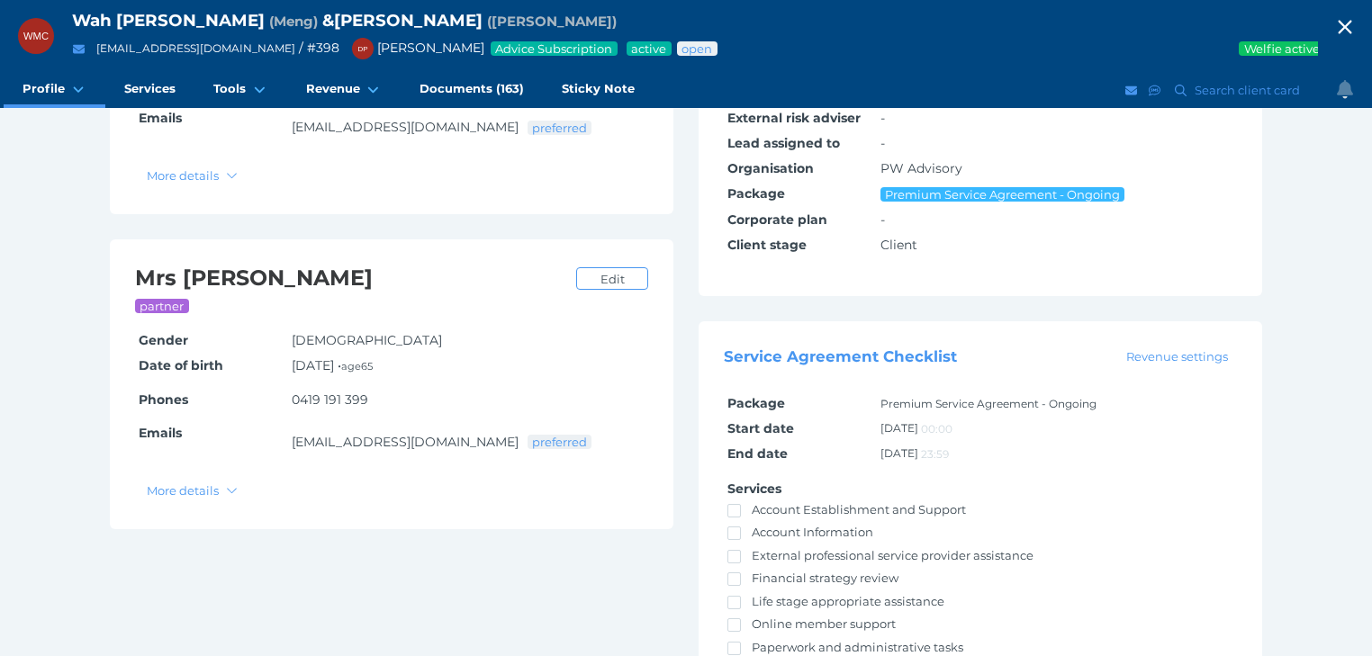
scroll to position [198, 0]
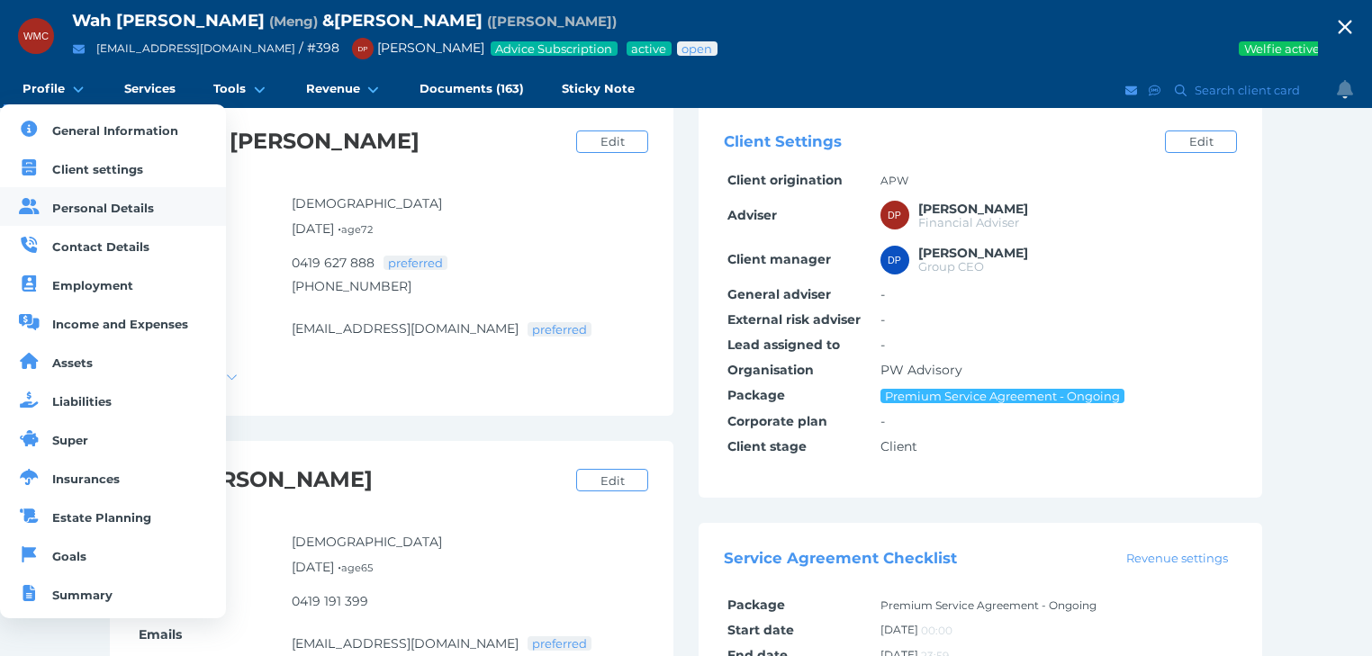
click at [72, 209] on span "Personal Details" at bounding box center [103, 208] width 102 height 14
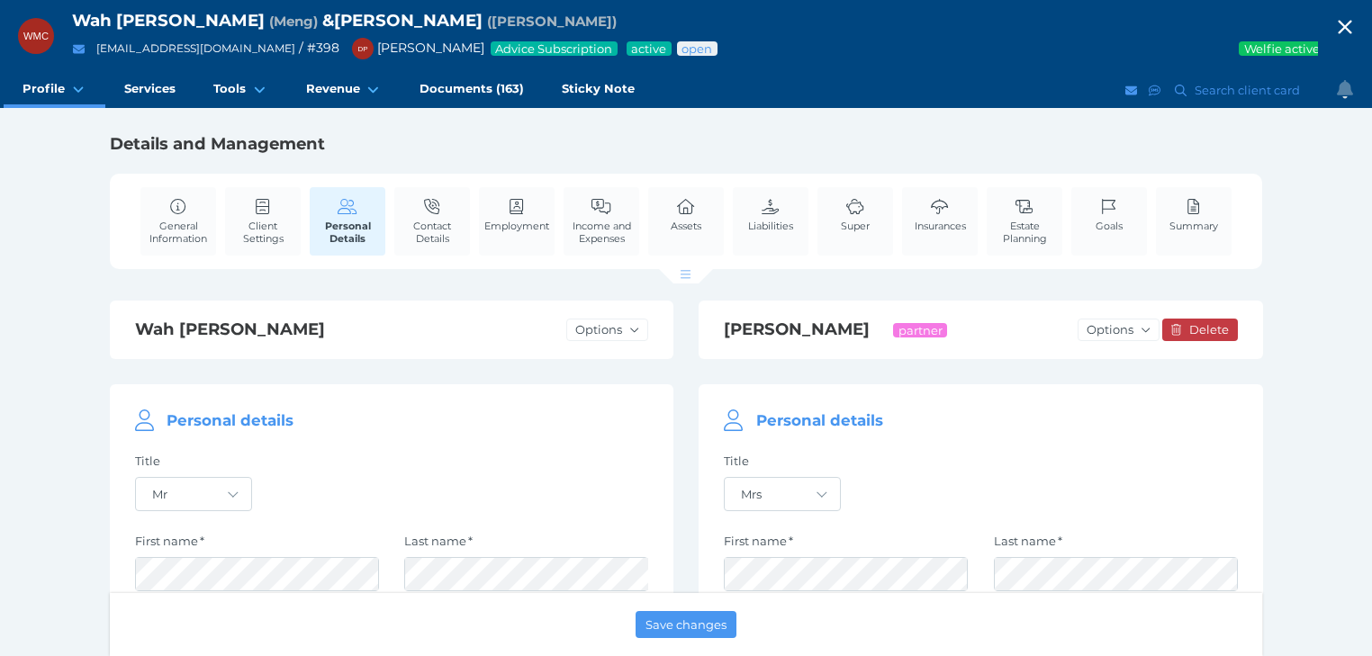
click at [1351, 25] on icon "button" at bounding box center [1345, 28] width 14 height 14
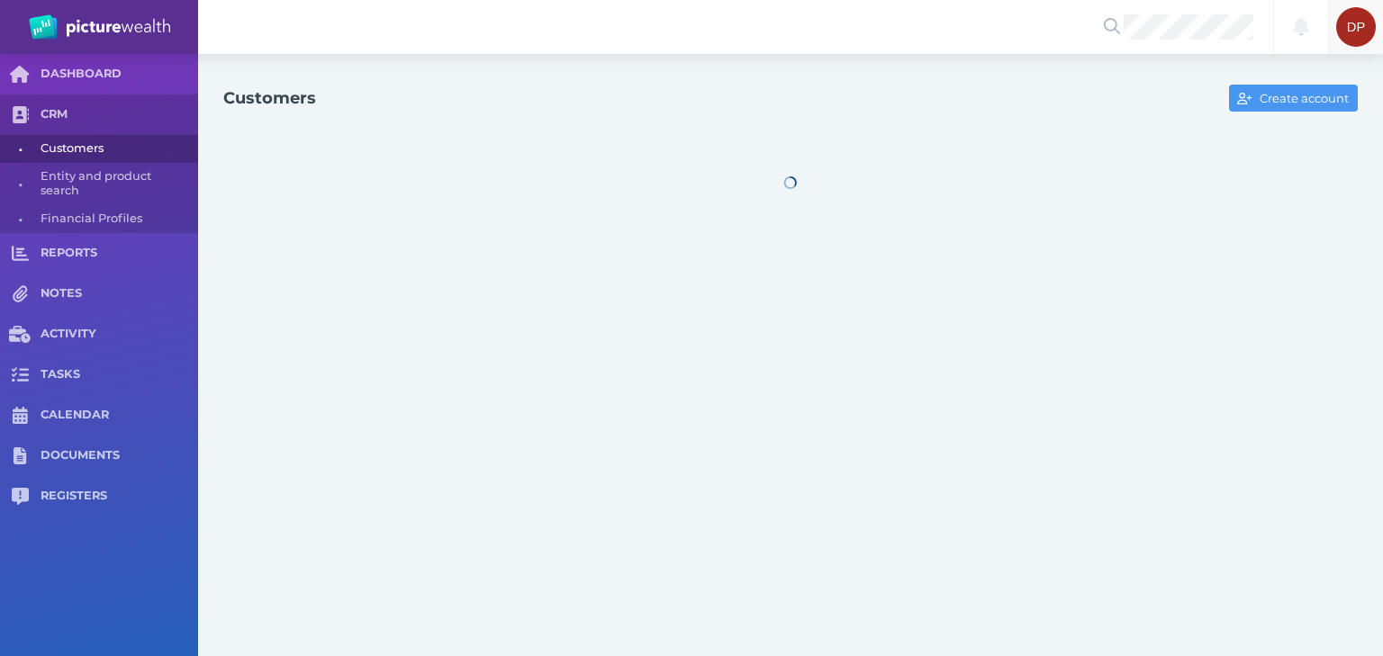
select select "25"
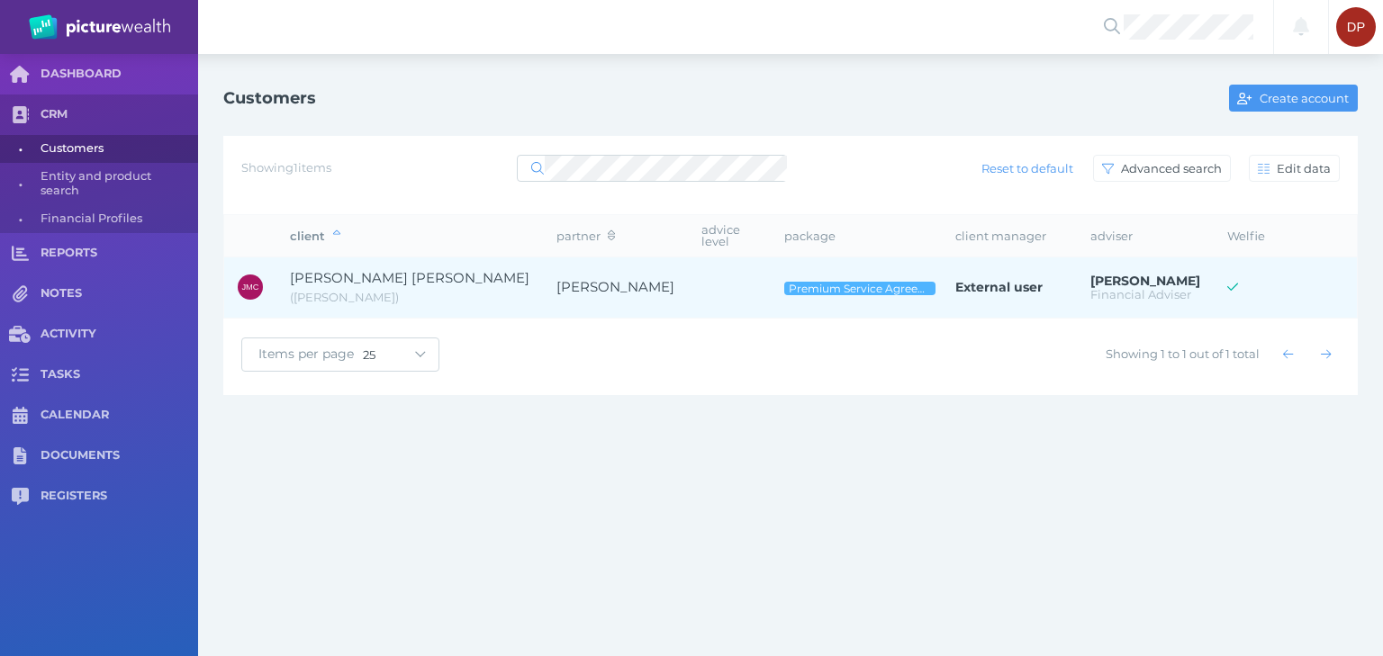
click at [543, 267] on td "[PERSON_NAME]" at bounding box center [615, 287] width 145 height 61
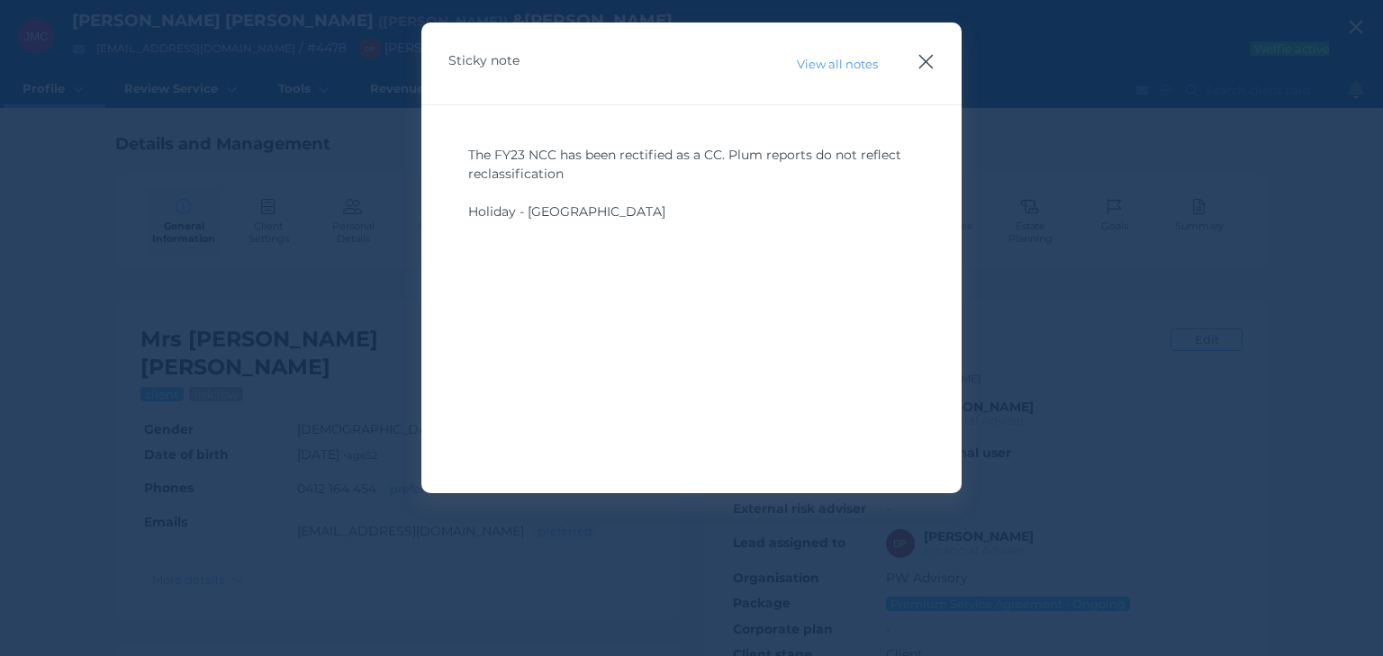
click at [925, 59] on icon "button" at bounding box center [925, 61] width 17 height 23
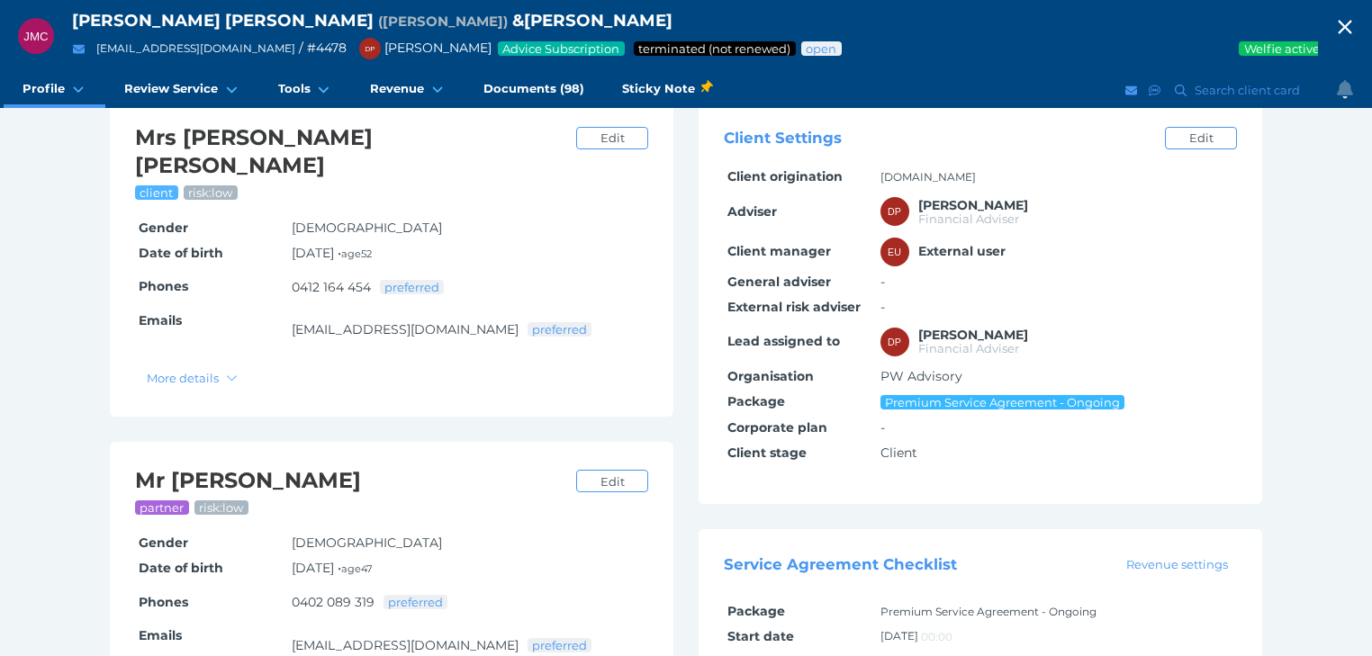
scroll to position [72, 0]
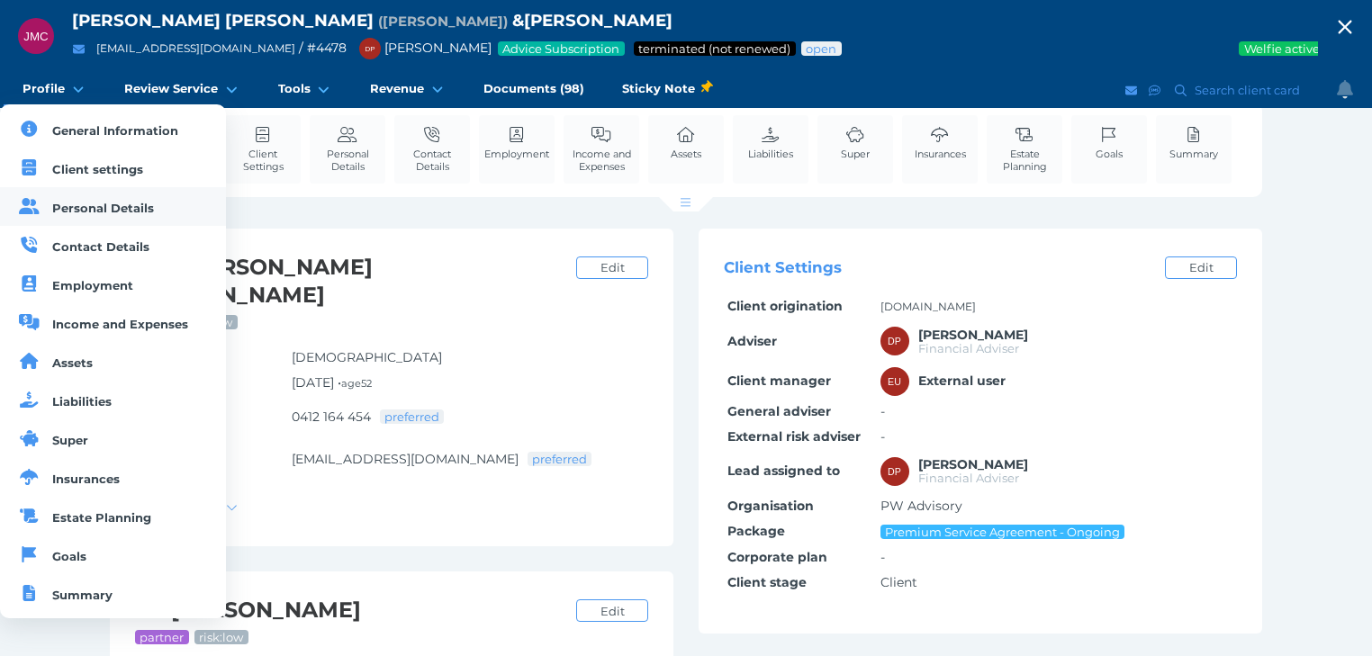
click at [62, 199] on link "Personal Details" at bounding box center [113, 206] width 226 height 39
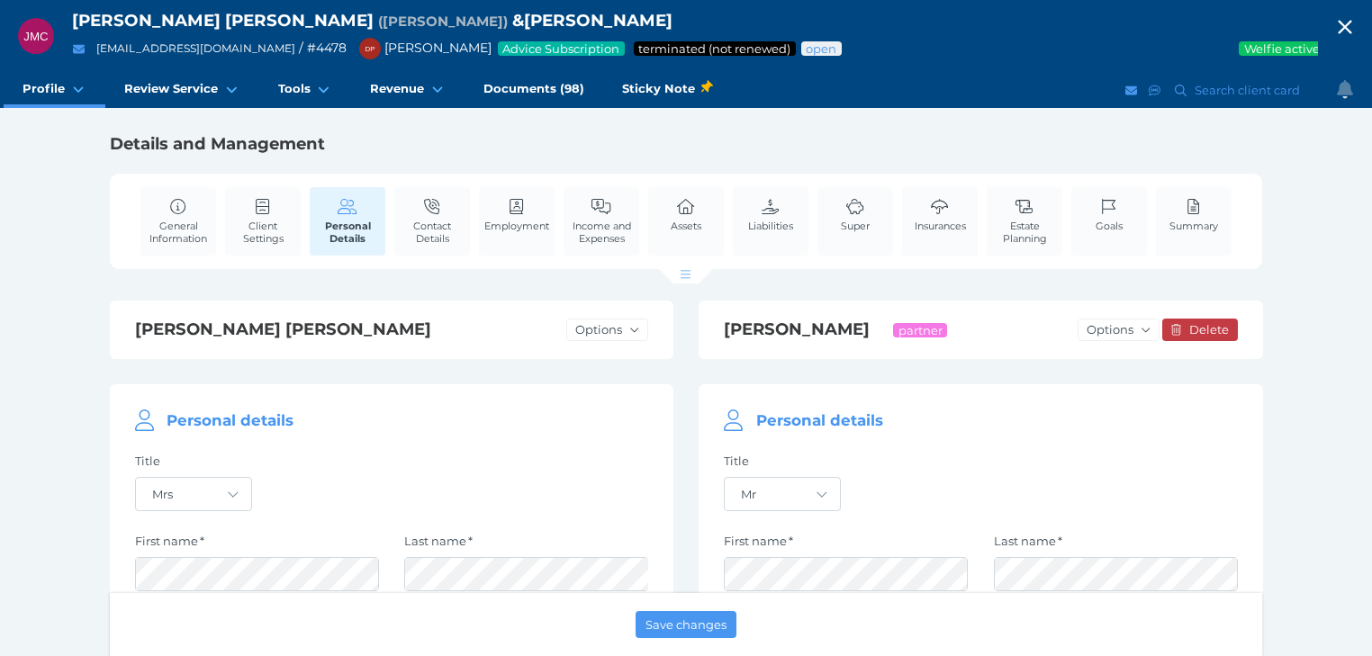
click at [1346, 31] on icon "button" at bounding box center [1345, 27] width 22 height 27
select select "25"
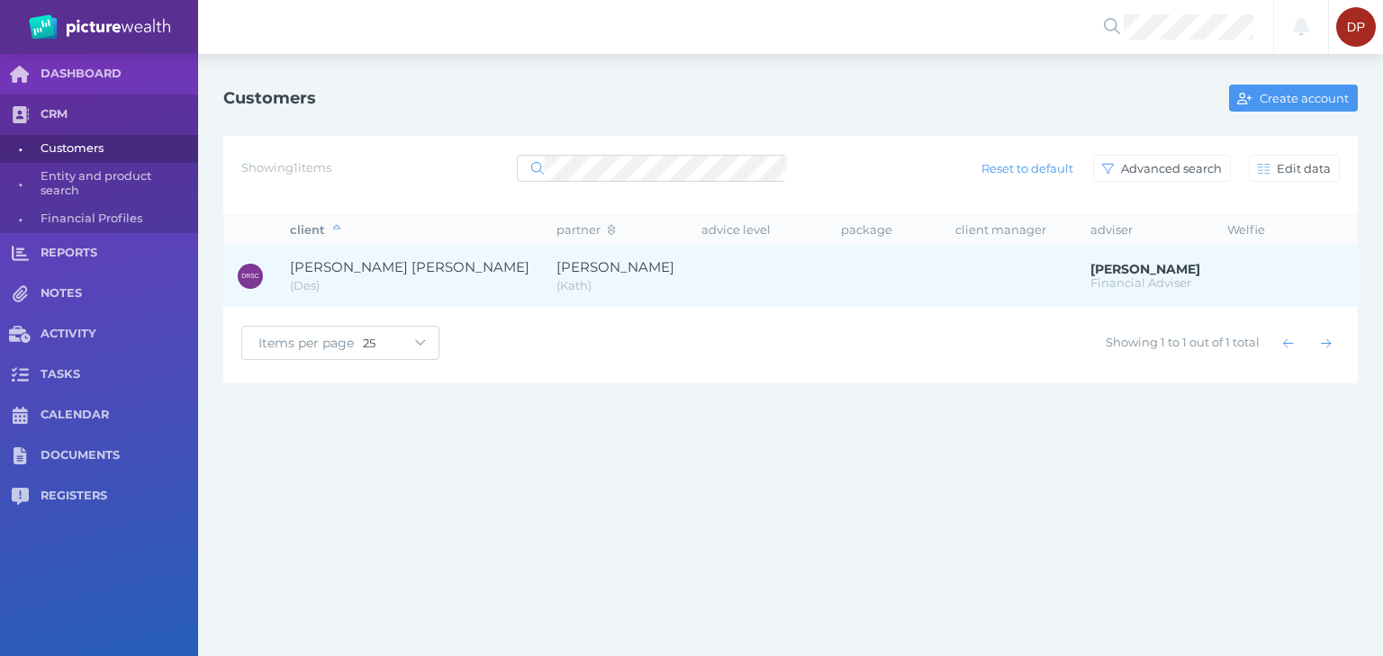
click at [421, 263] on span "[PERSON_NAME] [PERSON_NAME]" at bounding box center [409, 266] width 239 height 17
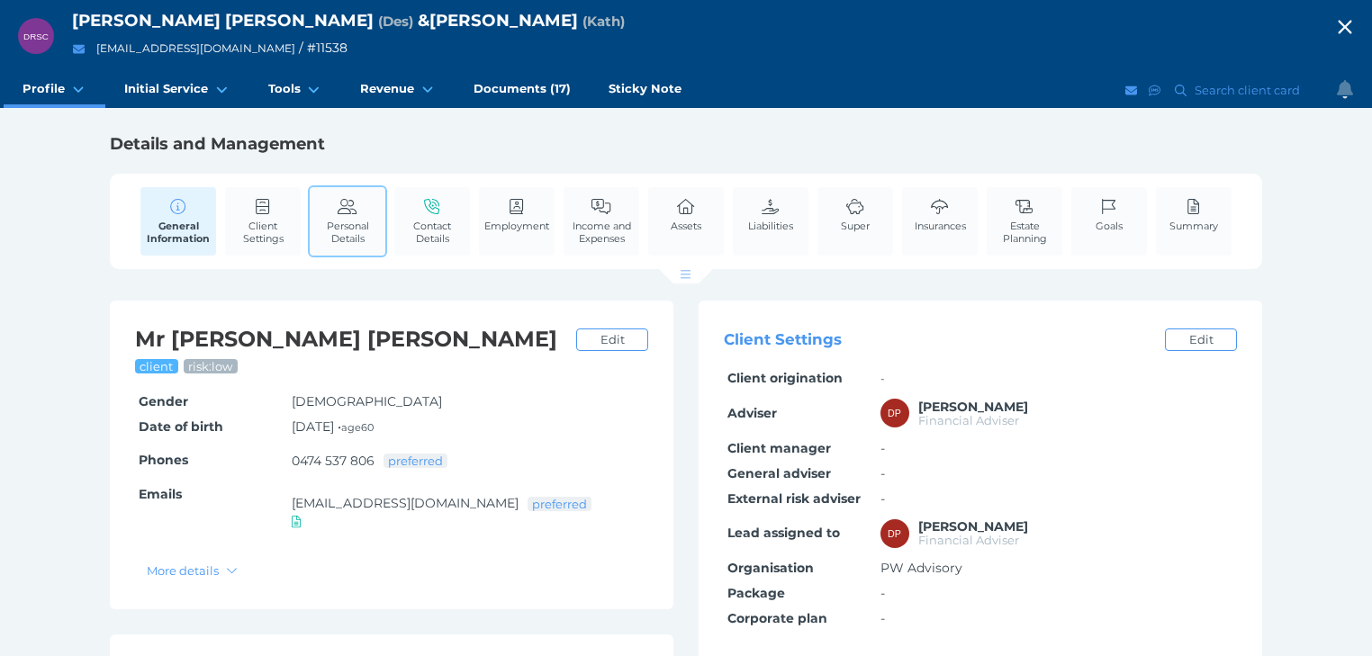
click at [340, 223] on span "Personal Details" at bounding box center [347, 232] width 67 height 25
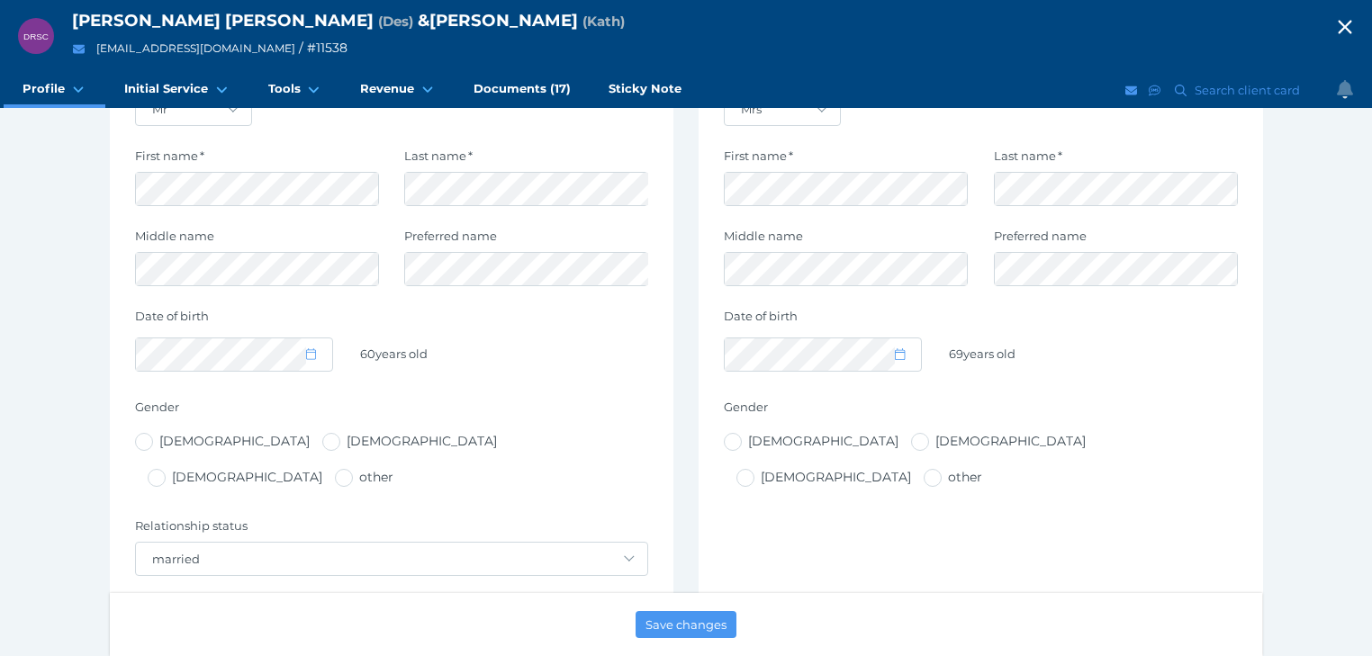
scroll to position [216, 0]
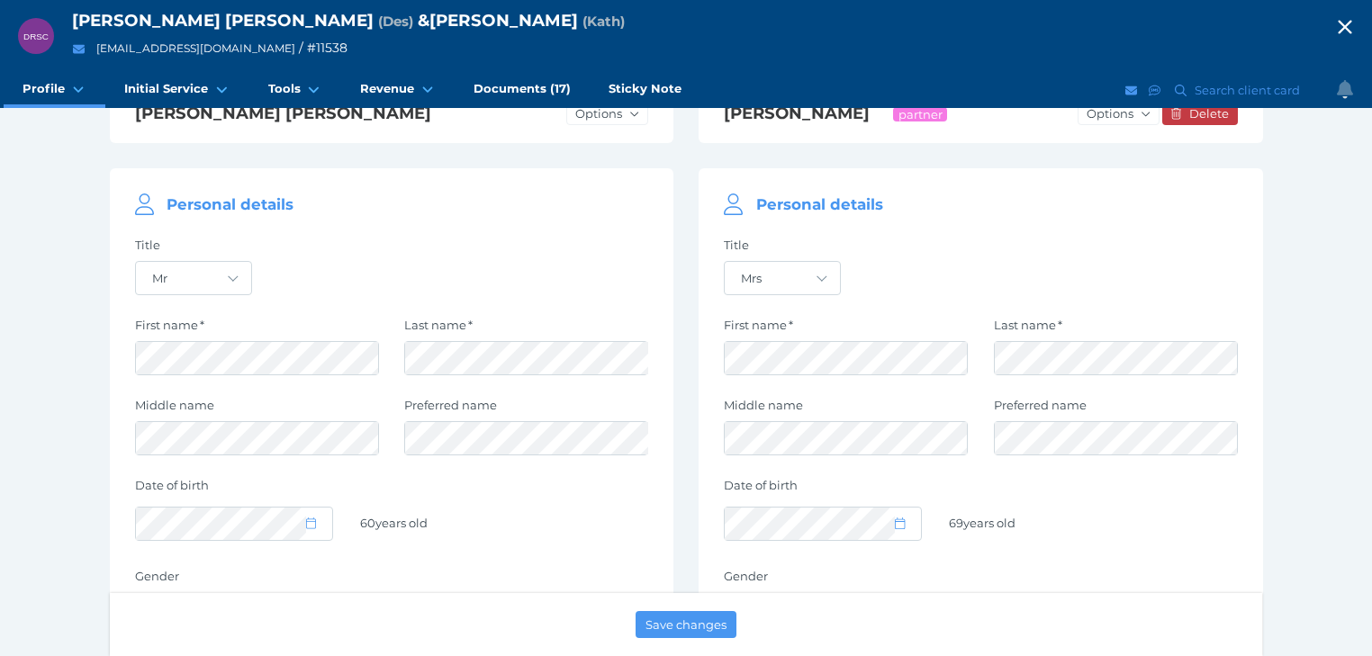
click at [1356, 18] on icon "button" at bounding box center [1345, 27] width 22 height 27
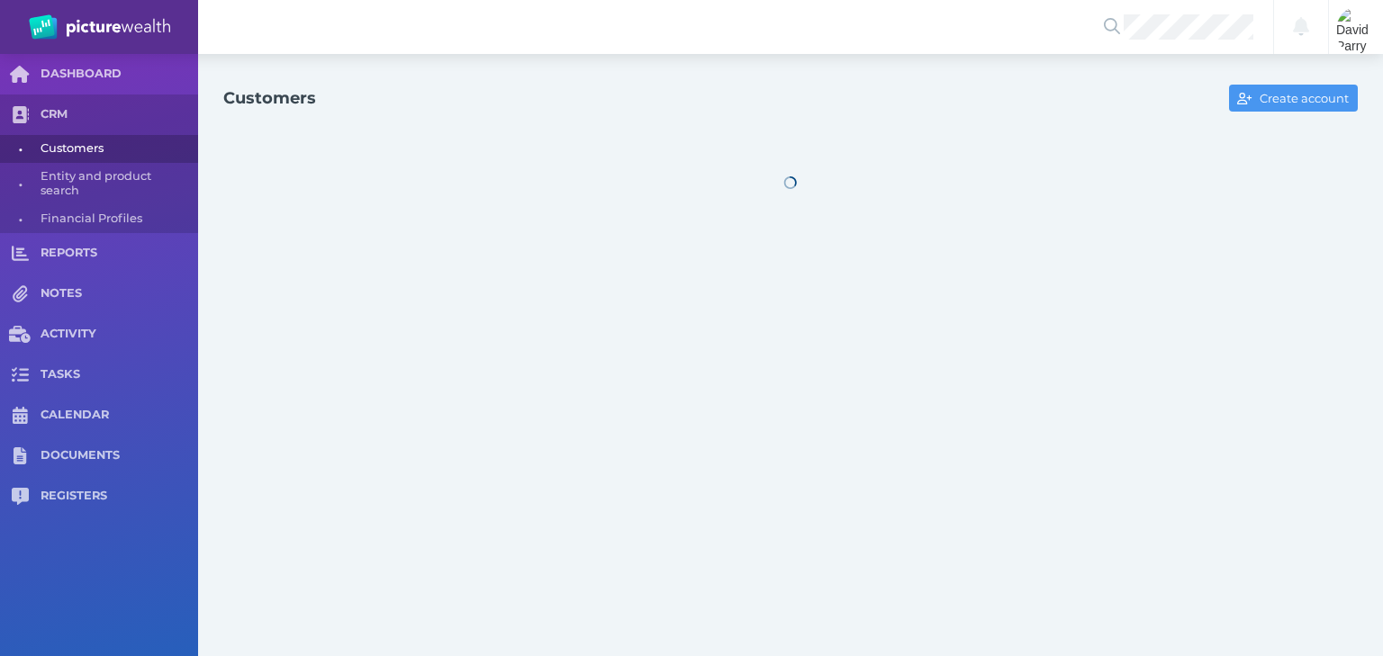
select select "25"
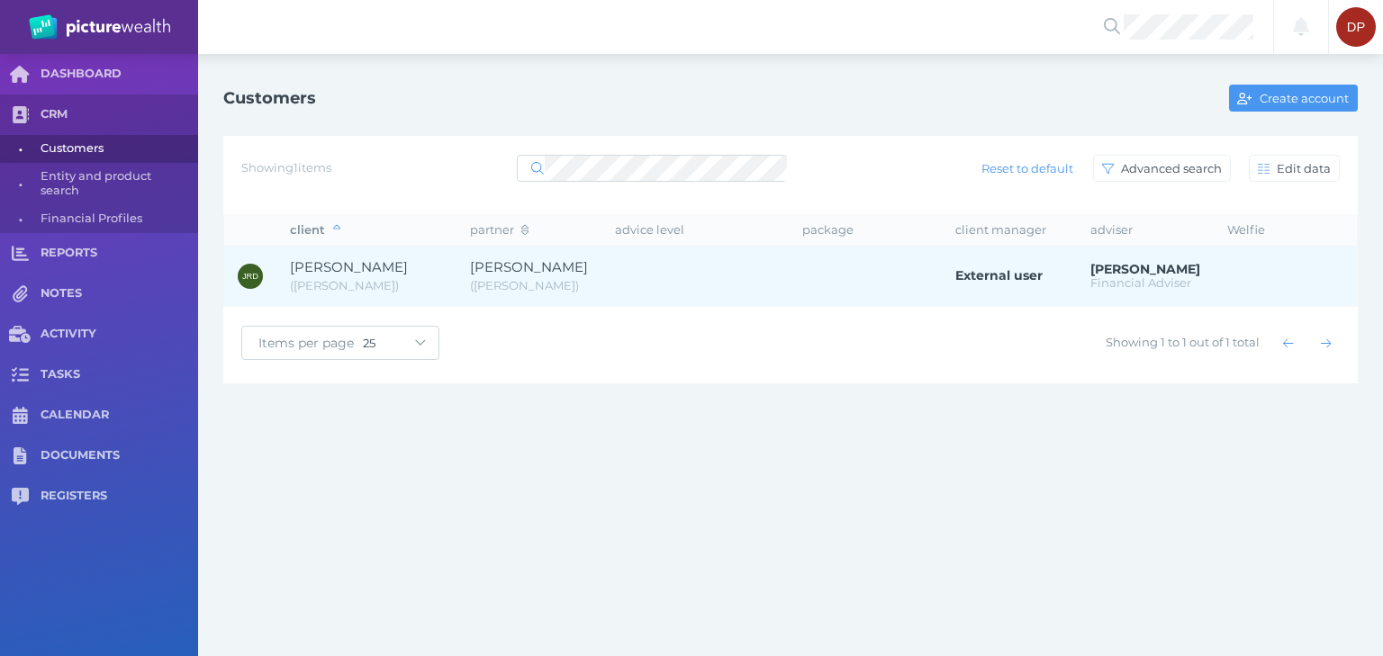
click at [380, 259] on span "[PERSON_NAME]" at bounding box center [349, 266] width 118 height 17
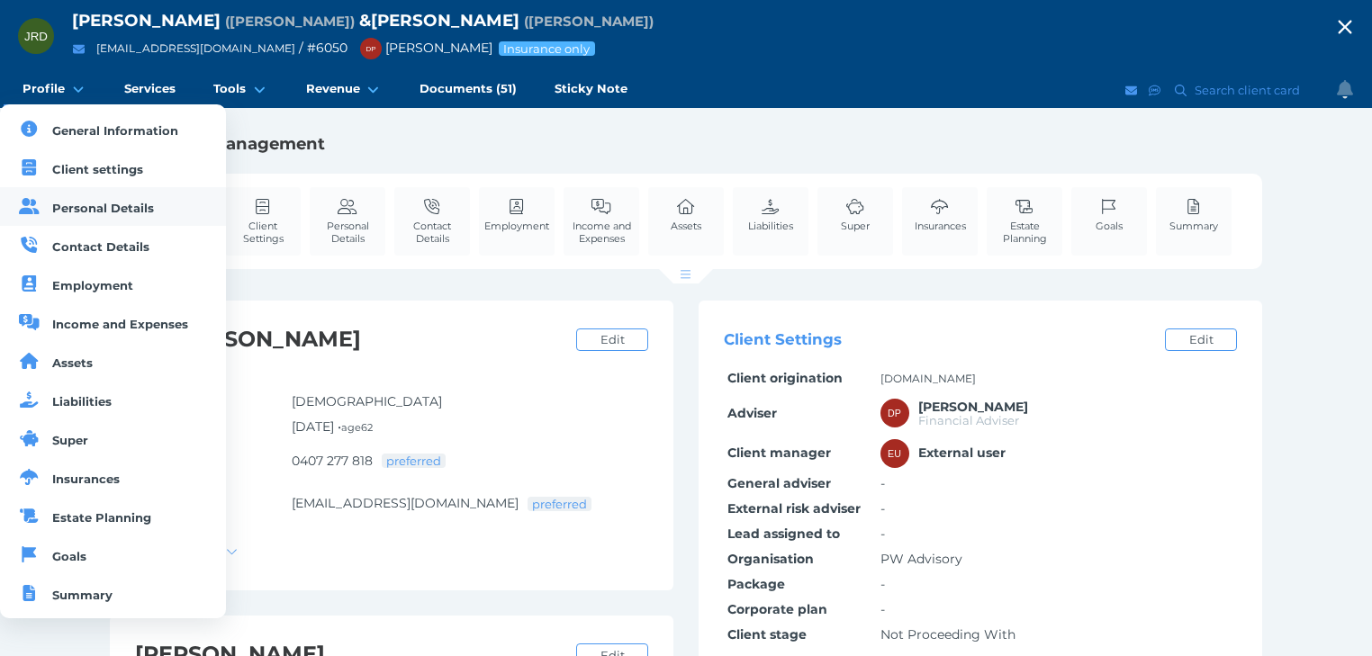
click at [74, 202] on span "Personal Details" at bounding box center [103, 208] width 102 height 14
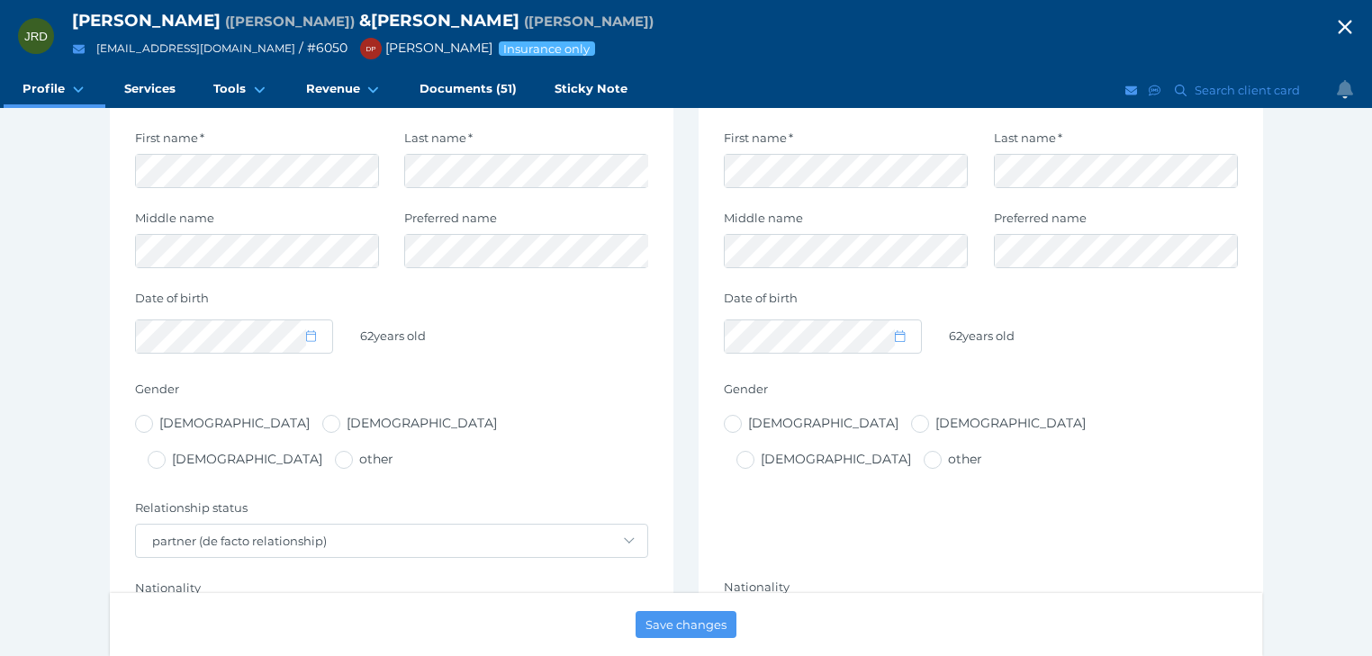
scroll to position [144, 0]
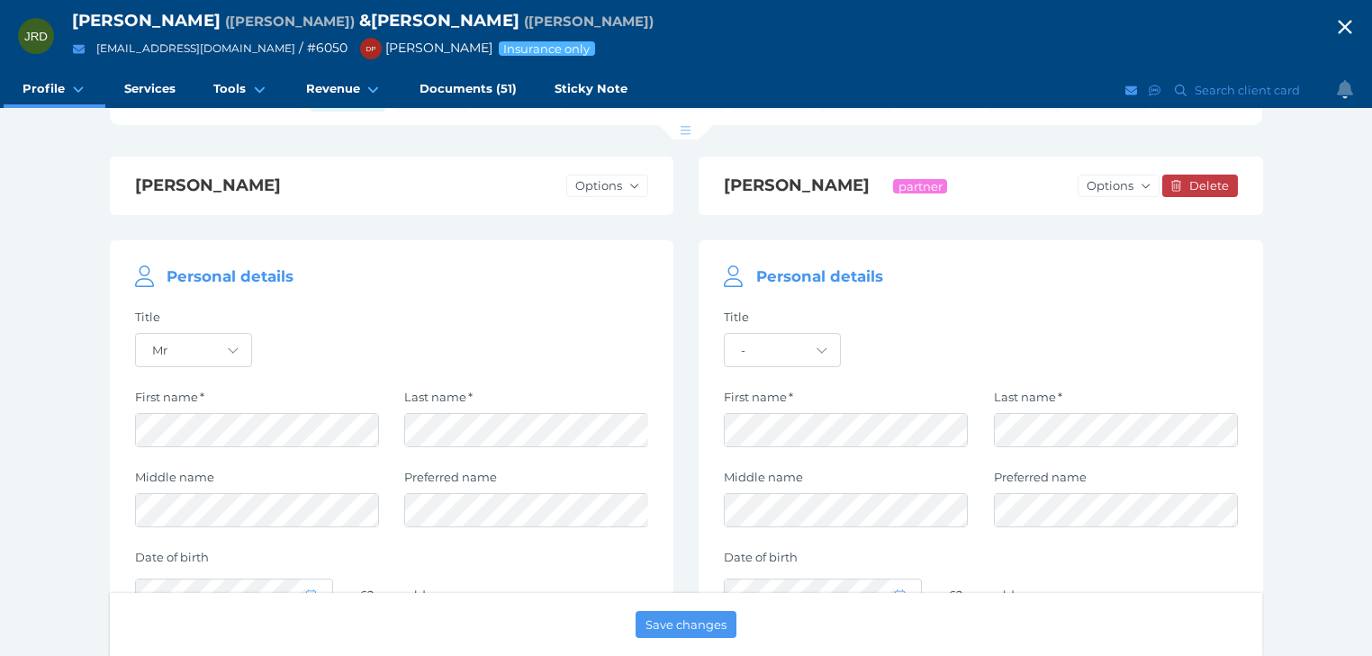
click at [1348, 22] on icon "button" at bounding box center [1345, 27] width 22 height 27
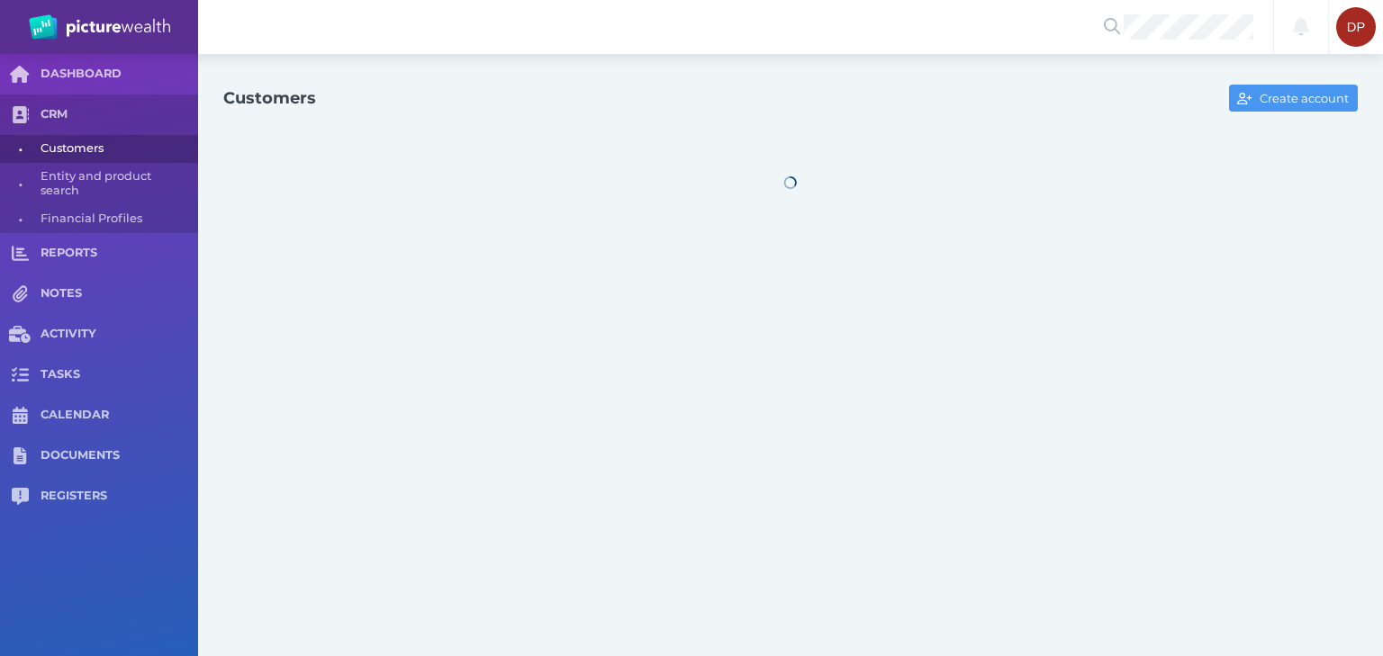
select select "25"
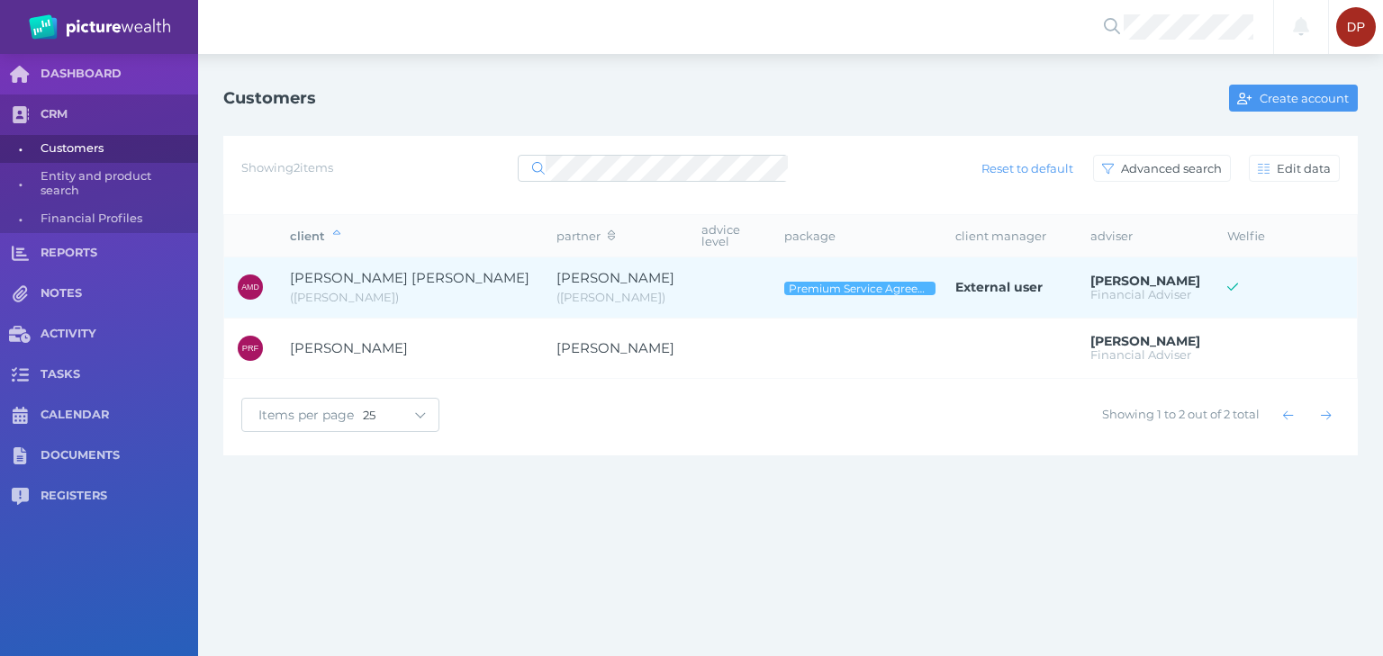
click at [356, 269] on span "[PERSON_NAME] [PERSON_NAME]" at bounding box center [409, 277] width 239 height 17
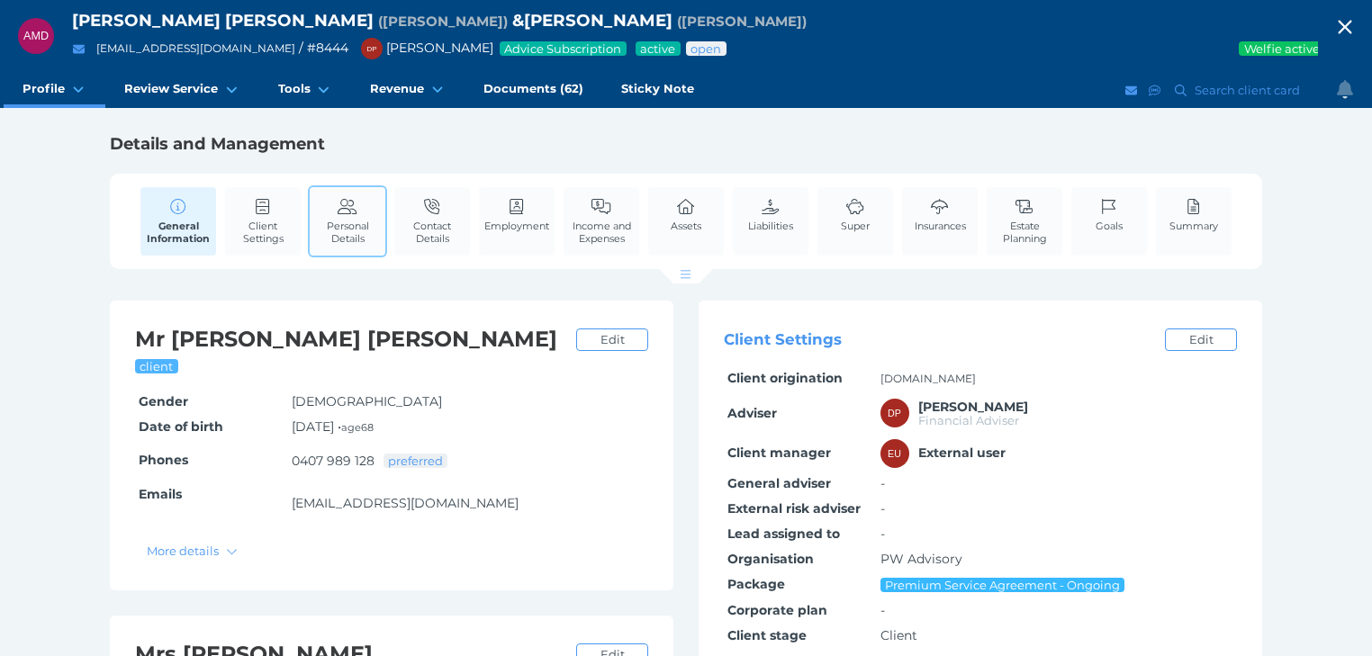
click at [330, 223] on span "Personal Details" at bounding box center [347, 232] width 67 height 25
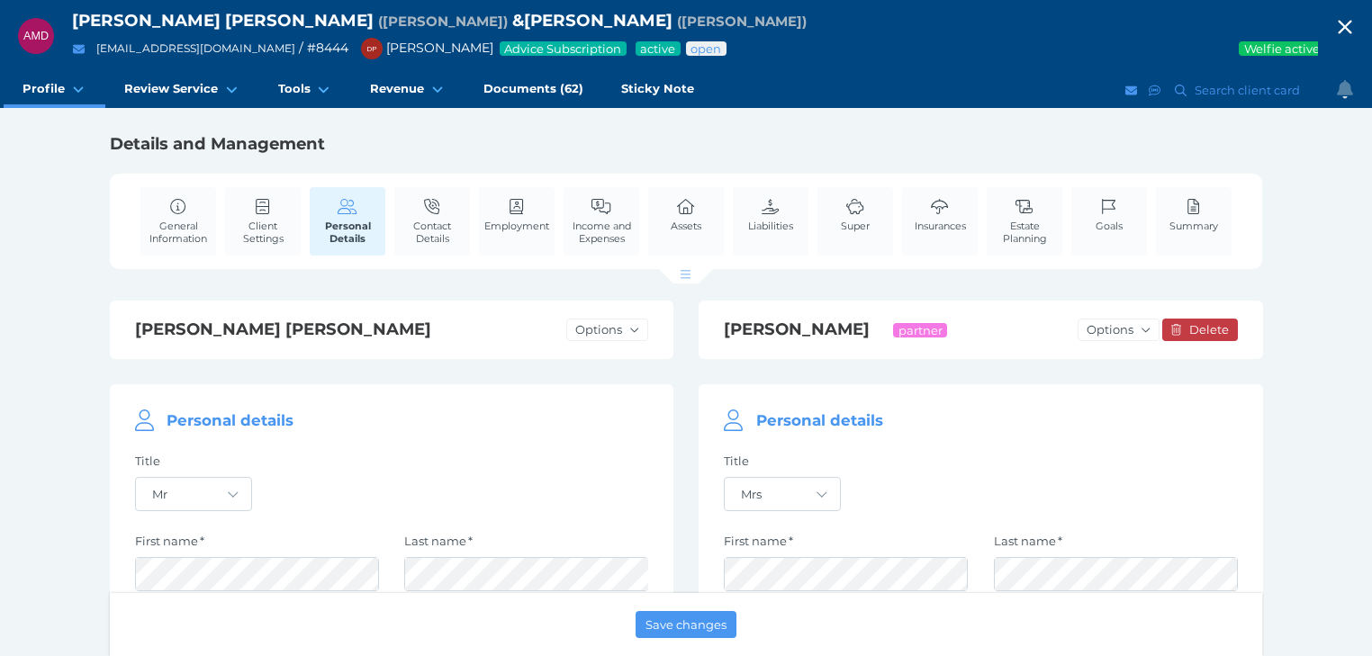
click at [1351, 23] on icon "button" at bounding box center [1345, 28] width 14 height 14
select select "25"
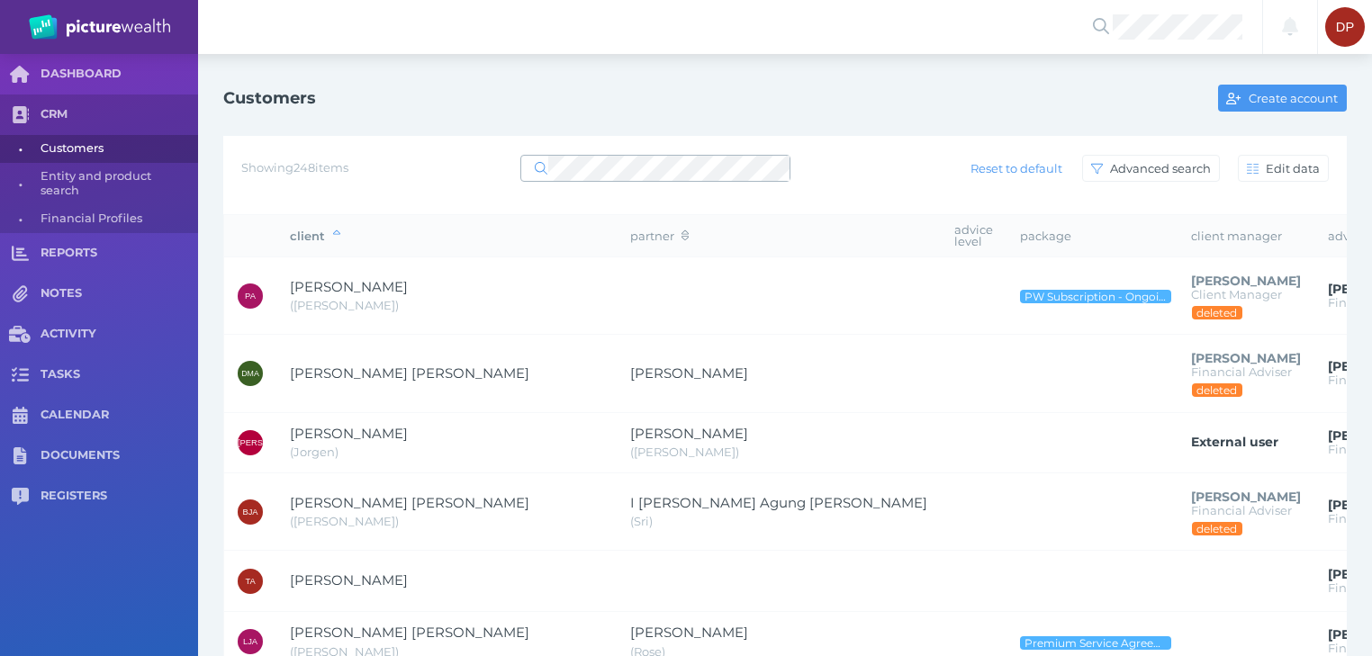
click at [529, 164] on span at bounding box center [534, 168] width 27 height 16
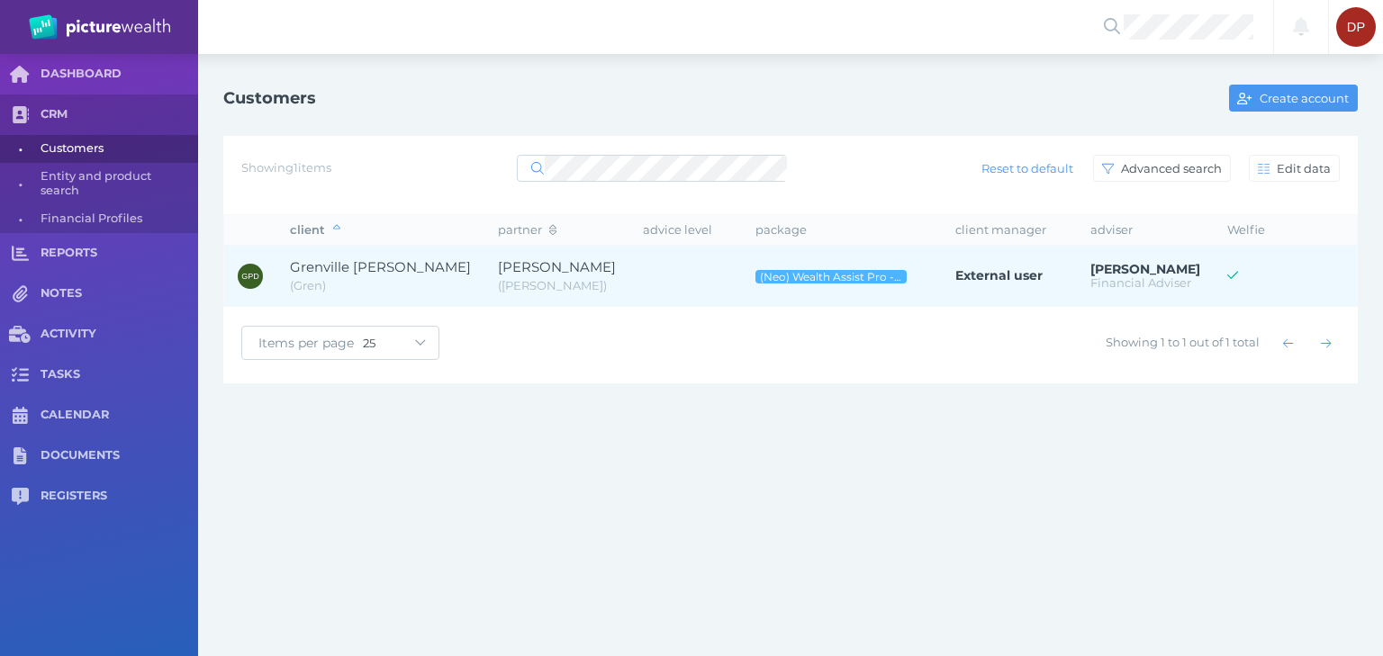
click at [366, 262] on span "Grenville [PERSON_NAME]" at bounding box center [380, 266] width 181 height 17
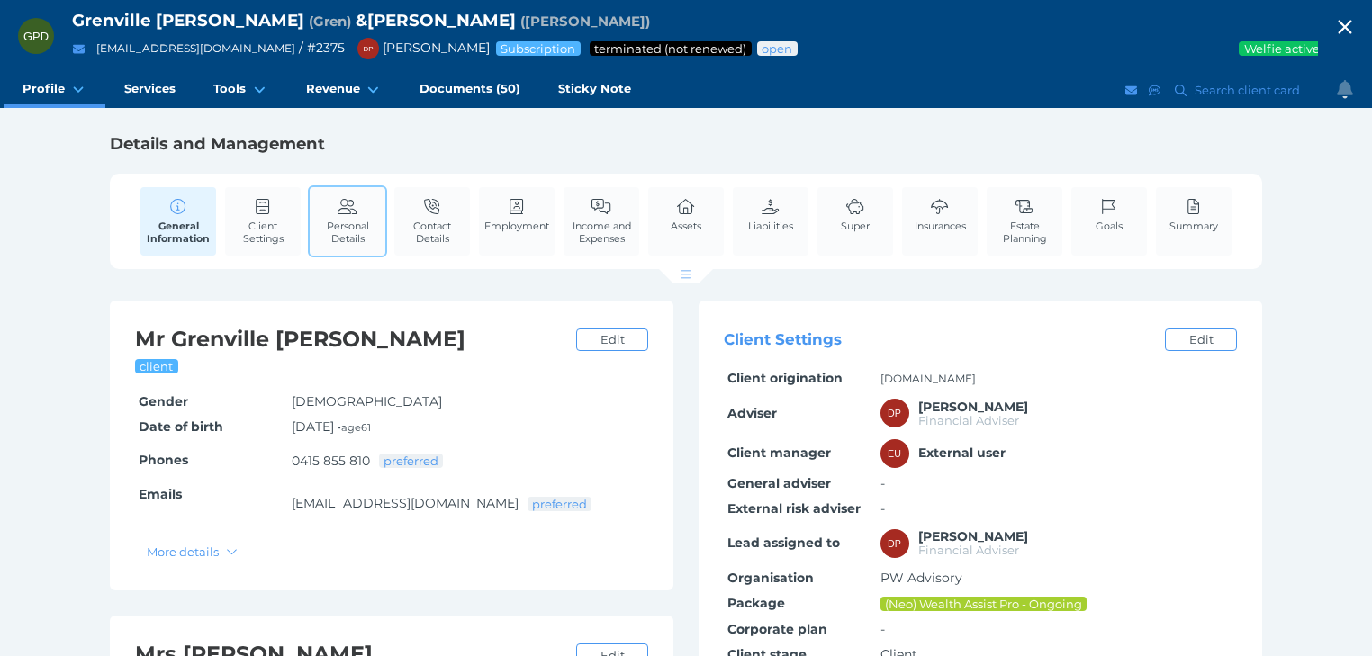
click at [362, 228] on span "Personal Details" at bounding box center [347, 232] width 67 height 25
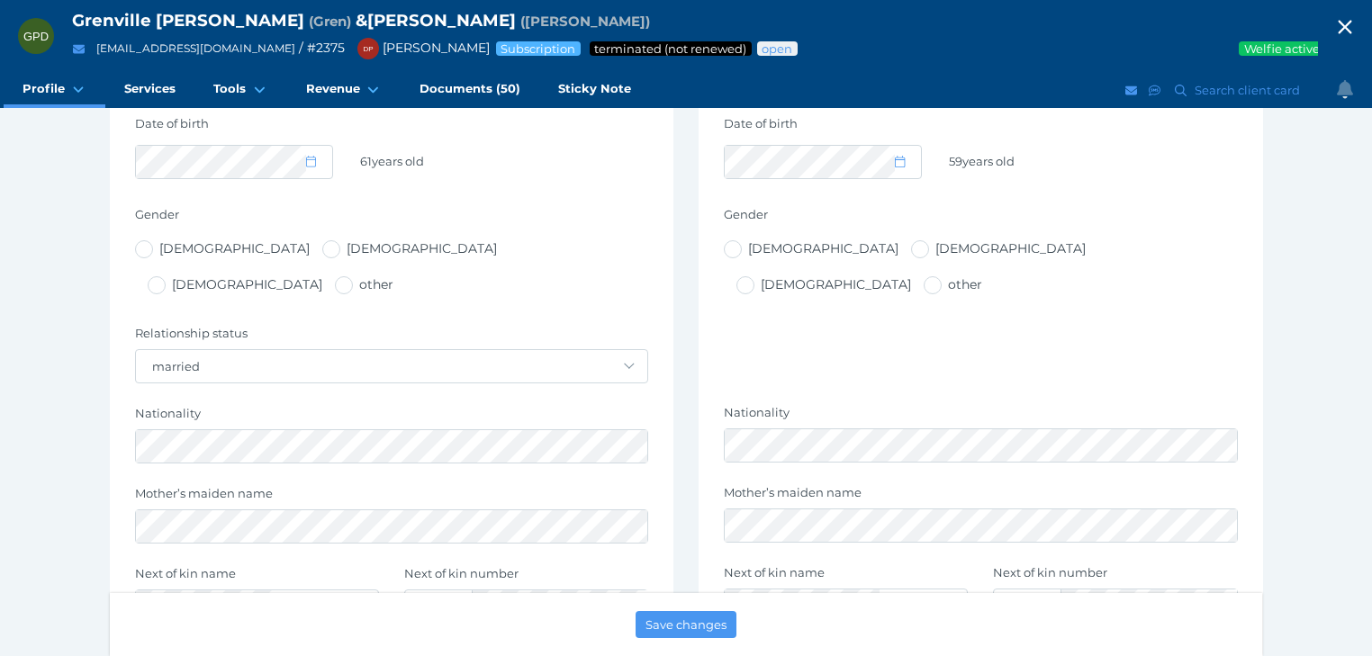
scroll to position [288, 0]
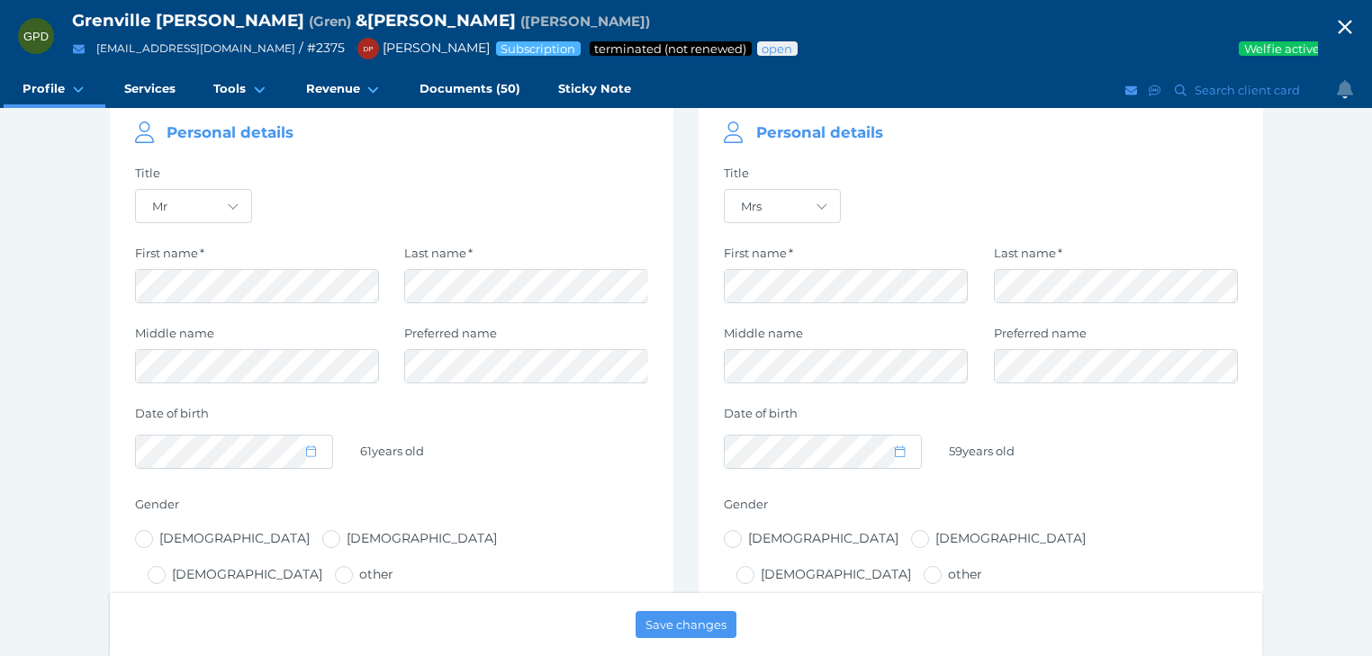
click at [1351, 24] on icon "button" at bounding box center [1345, 28] width 14 height 14
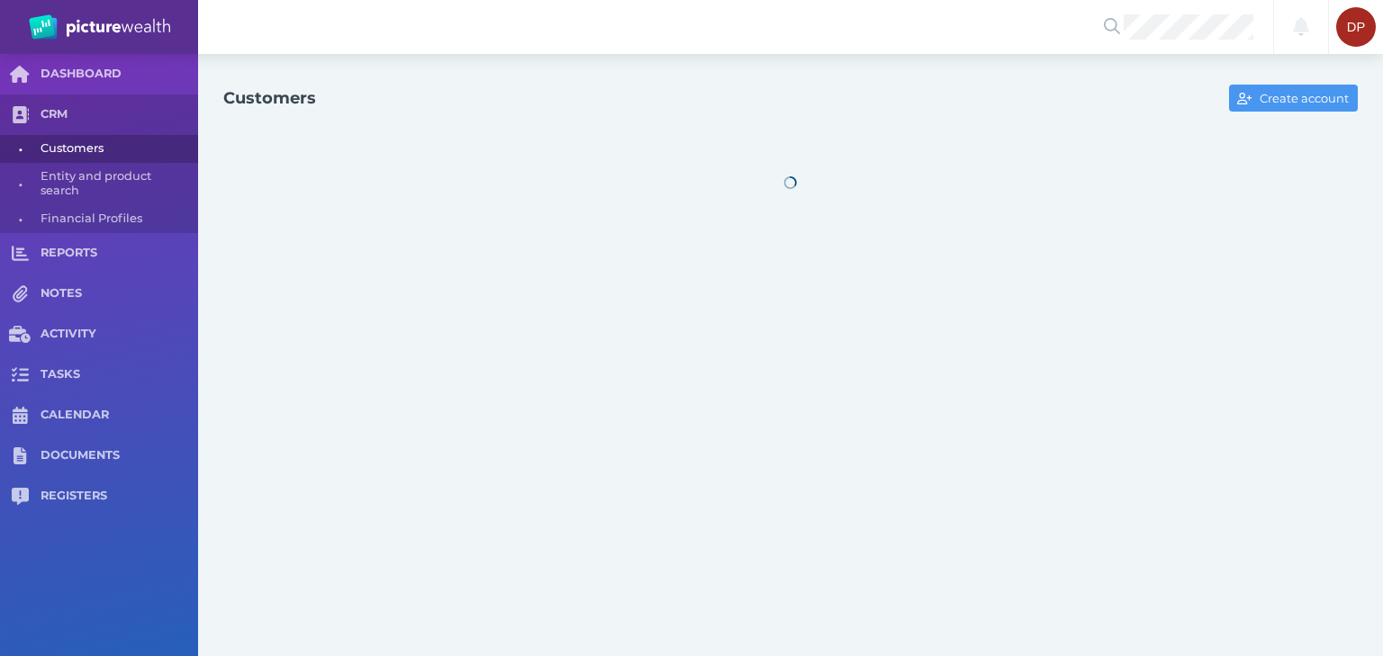
select select "25"
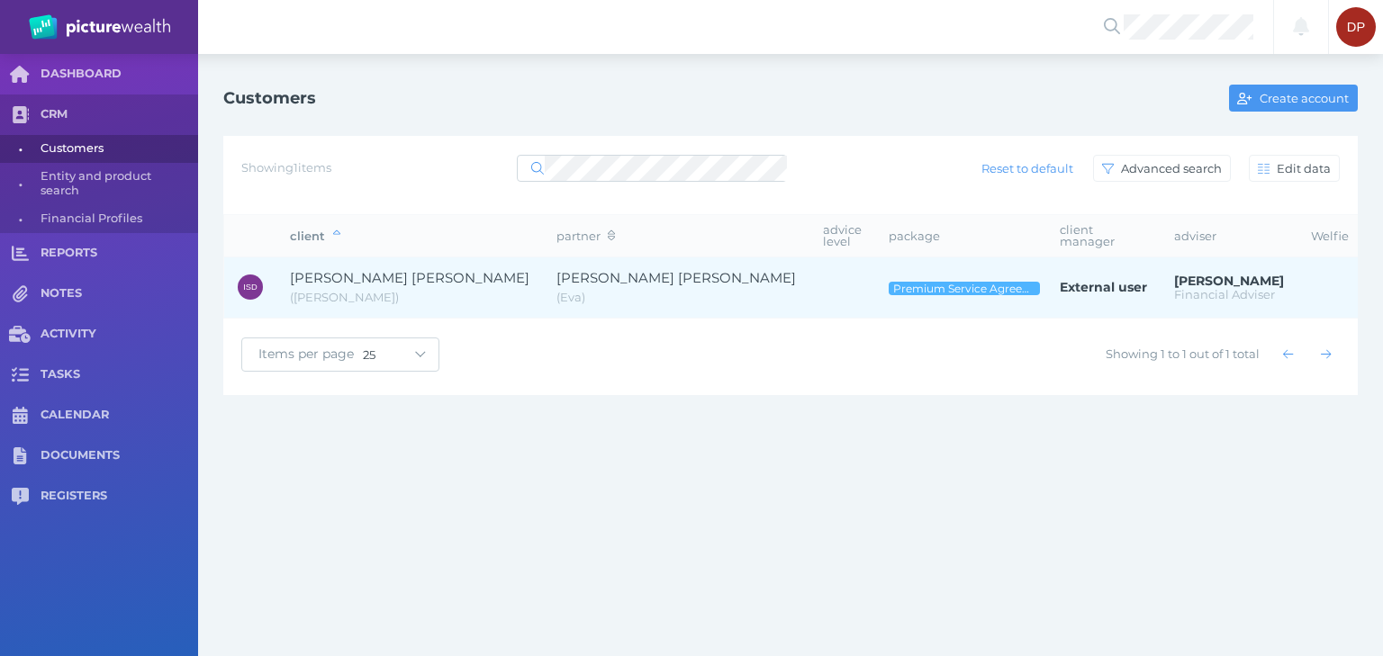
click at [556, 269] on span "[PERSON_NAME] [PERSON_NAME]" at bounding box center [675, 277] width 239 height 17
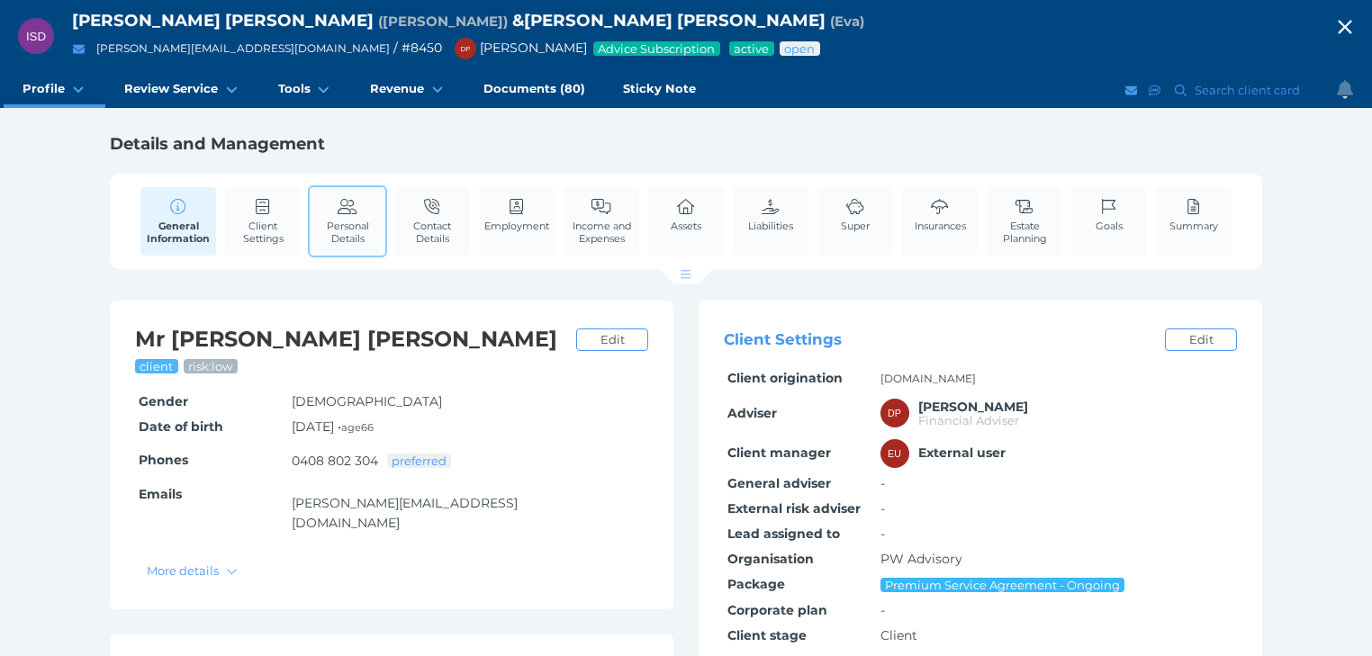
drag, startPoint x: 337, startPoint y: 214, endPoint x: 352, endPoint y: 220, distance: 16.2
click at [338, 214] on link "Personal Details" at bounding box center [348, 221] width 76 height 68
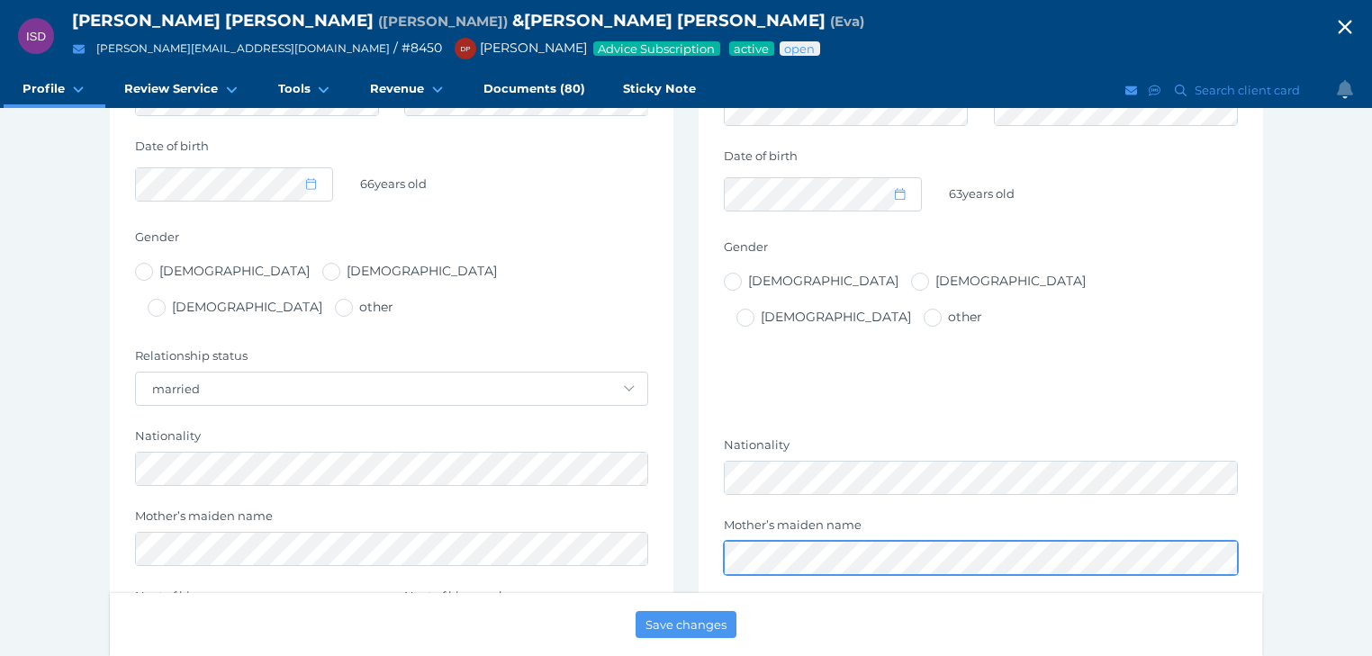
scroll to position [360, 0]
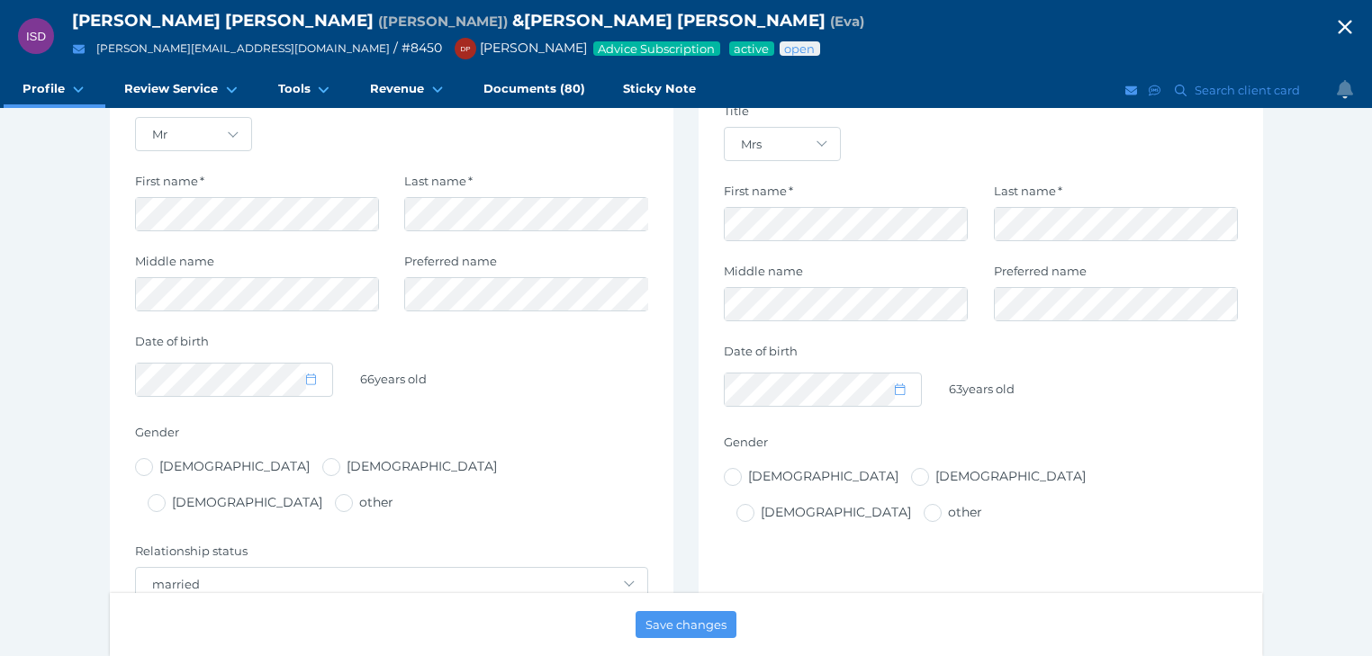
click at [1356, 25] on icon "button" at bounding box center [1345, 27] width 22 height 27
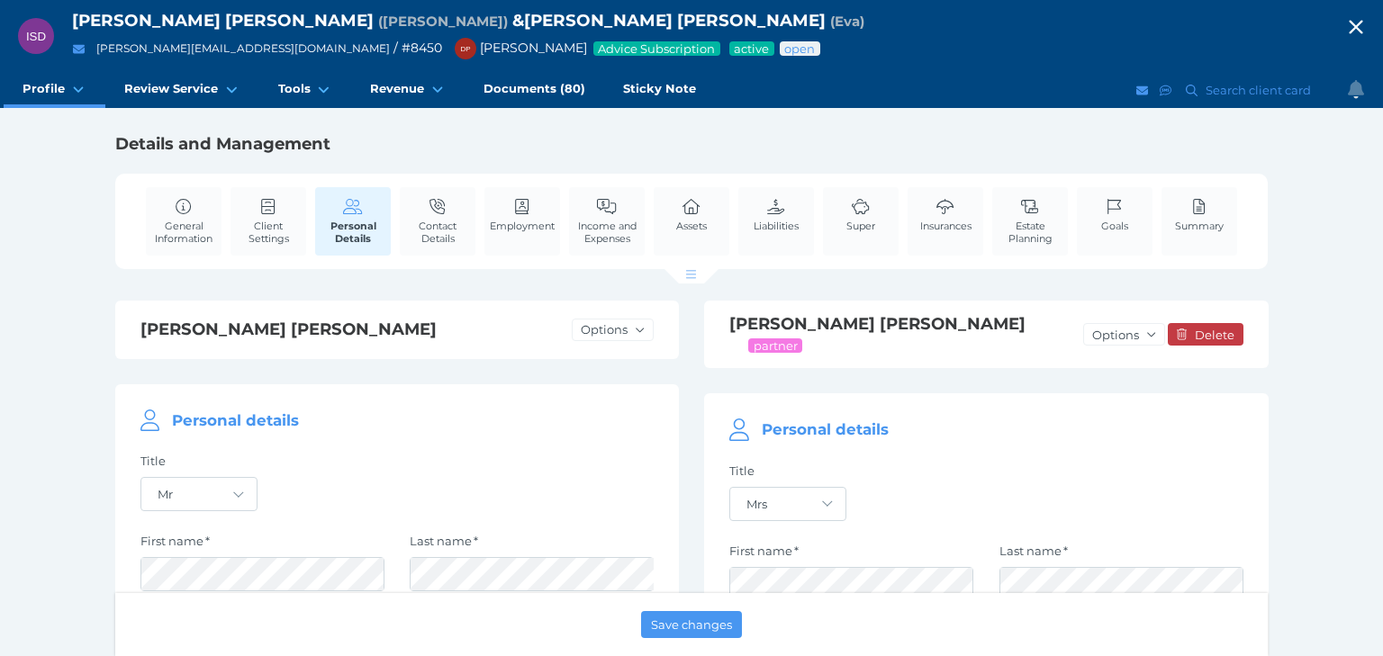
select select "25"
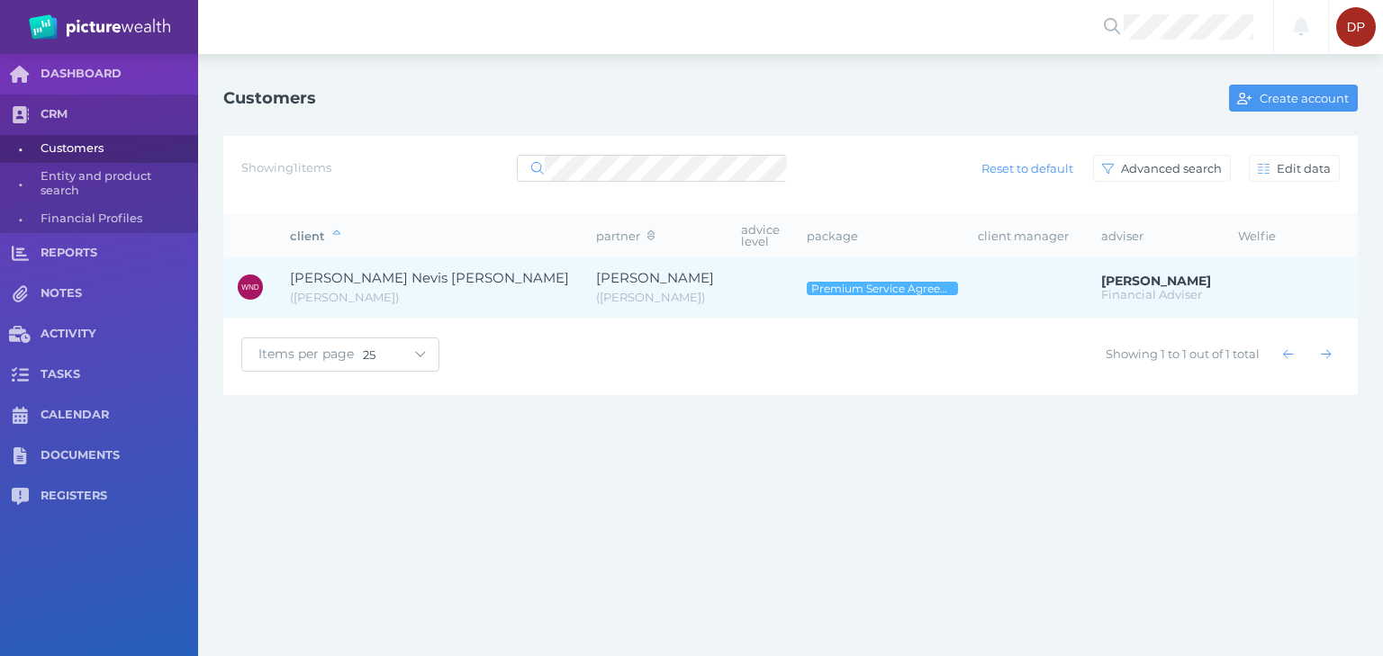
click at [337, 269] on span "[PERSON_NAME] Nevis [PERSON_NAME]" at bounding box center [429, 277] width 279 height 17
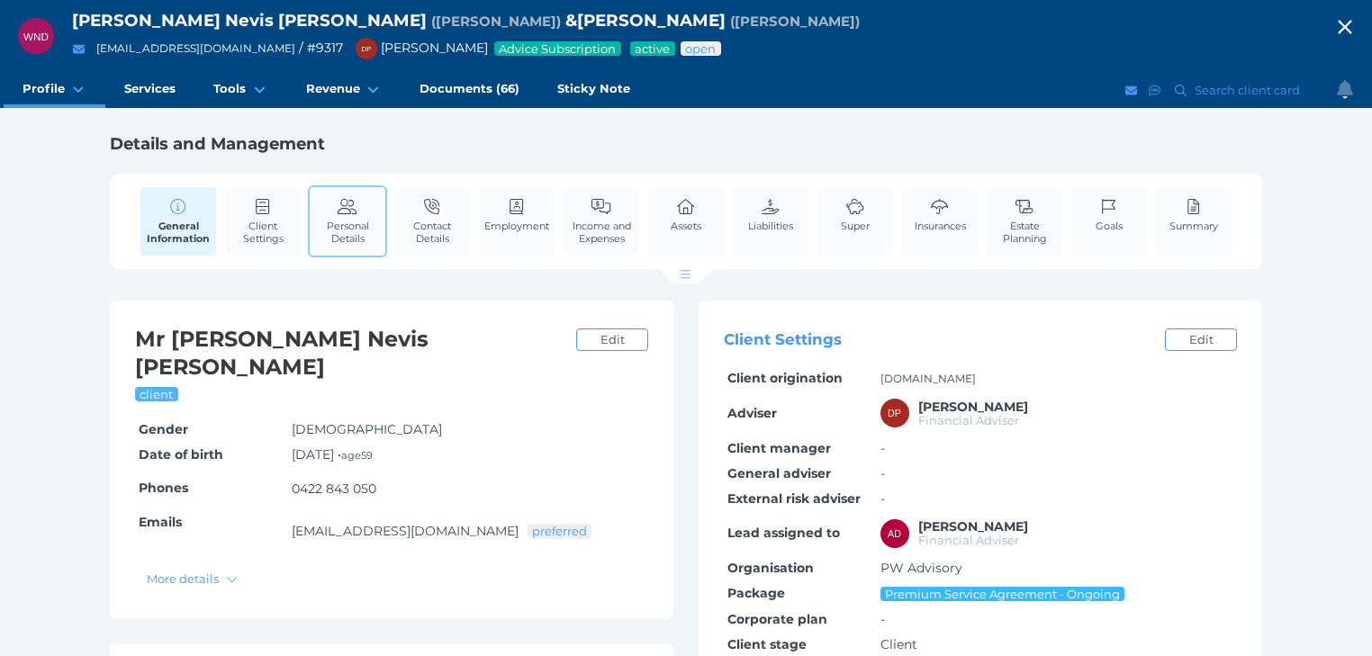
click at [365, 204] on link "Personal Details" at bounding box center [348, 221] width 76 height 68
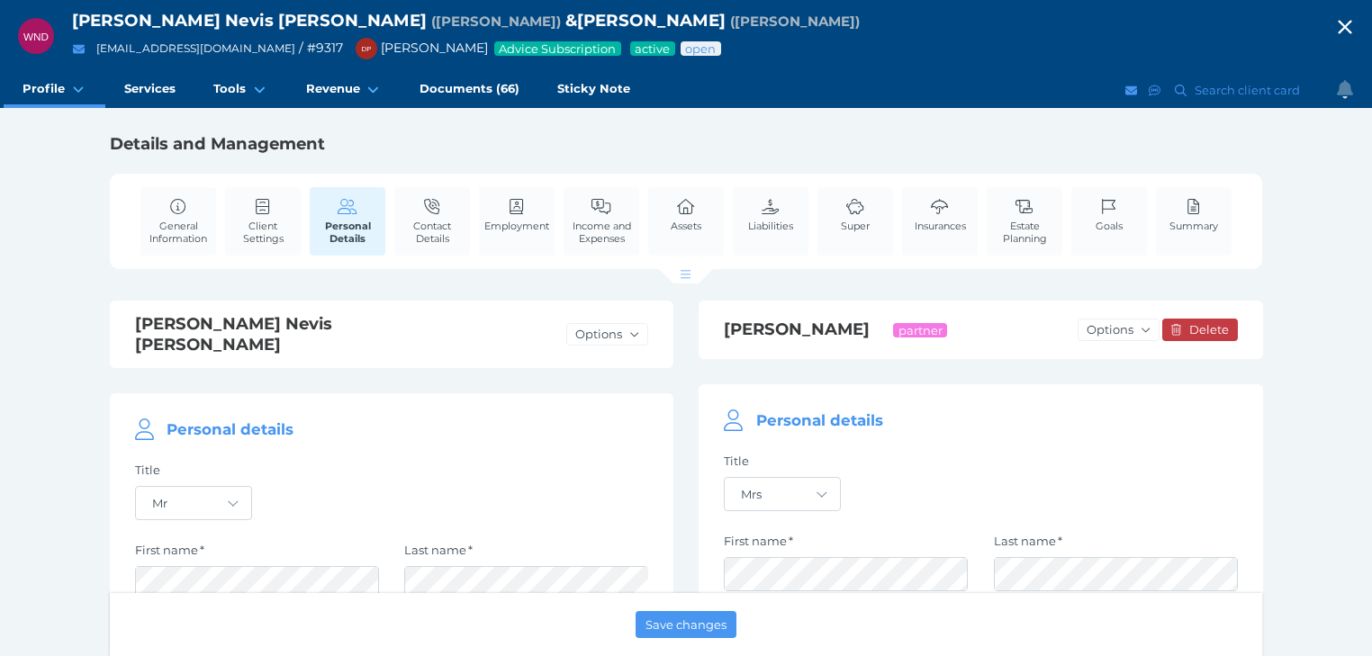
click at [1356, 19] on icon "button" at bounding box center [1345, 27] width 22 height 27
select select "25"
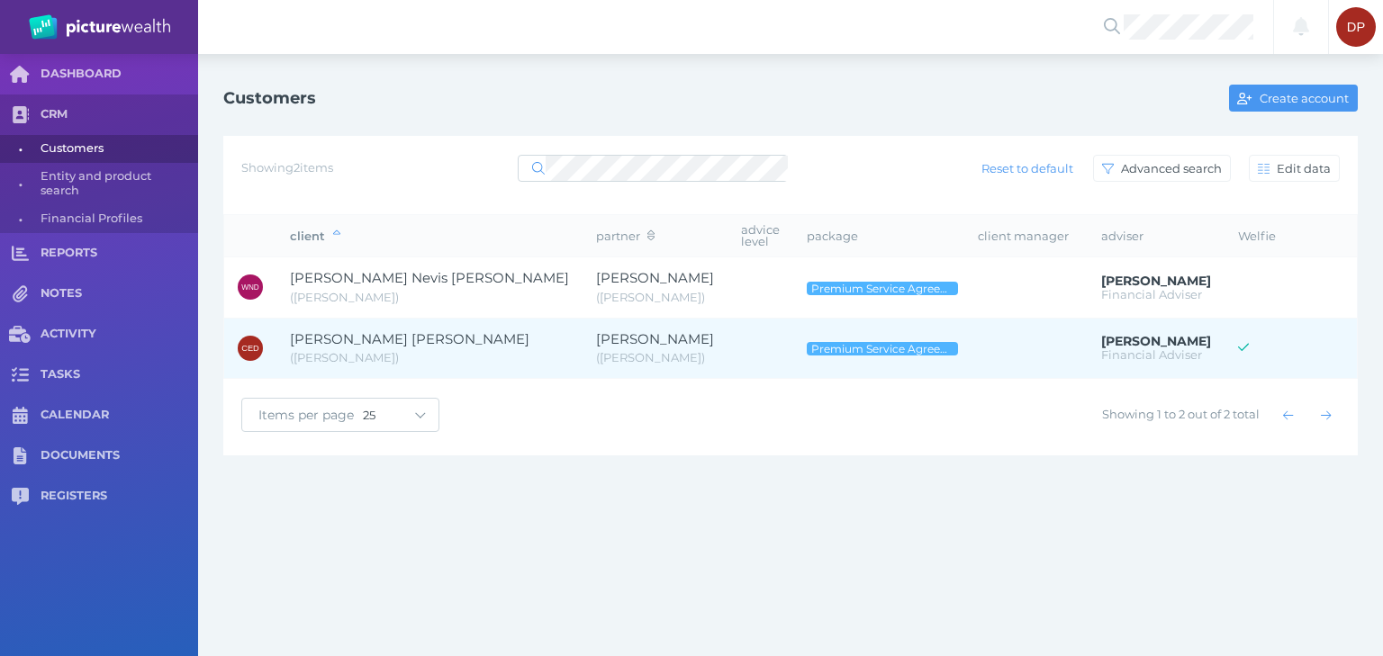
click at [384, 330] on span "[PERSON_NAME] [PERSON_NAME]" at bounding box center [409, 338] width 239 height 17
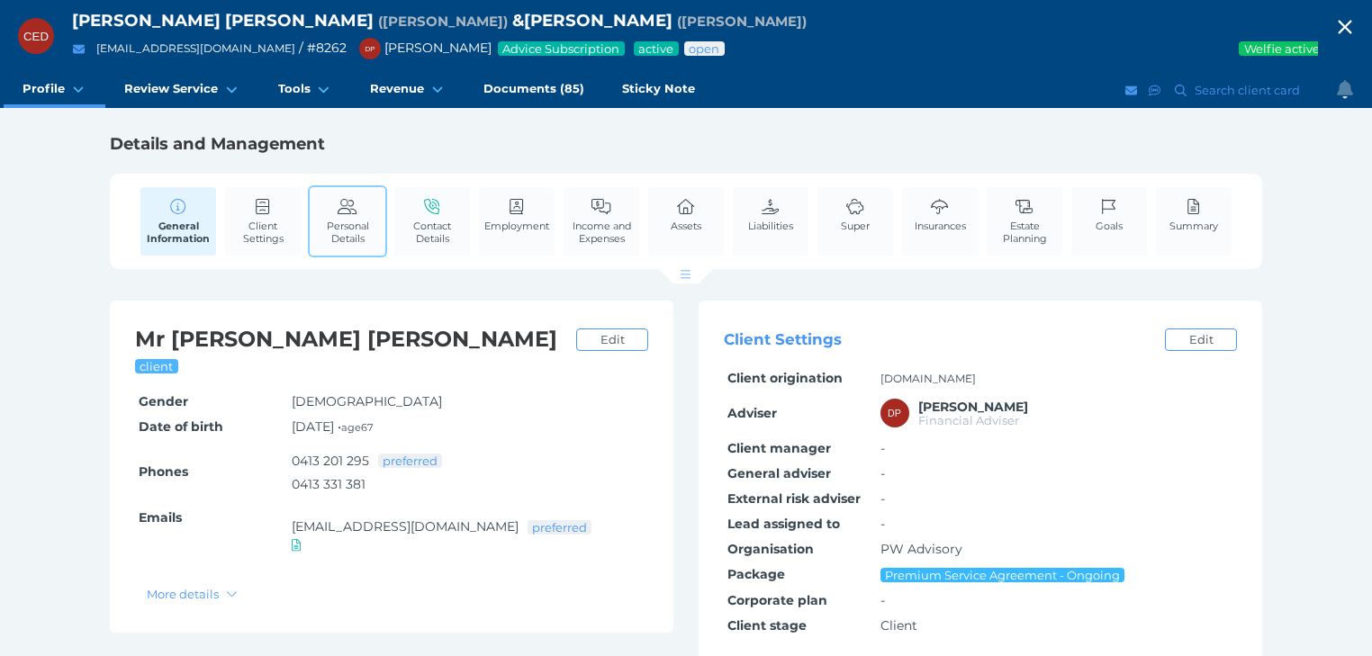
click at [356, 227] on span "Personal Details" at bounding box center [347, 232] width 67 height 25
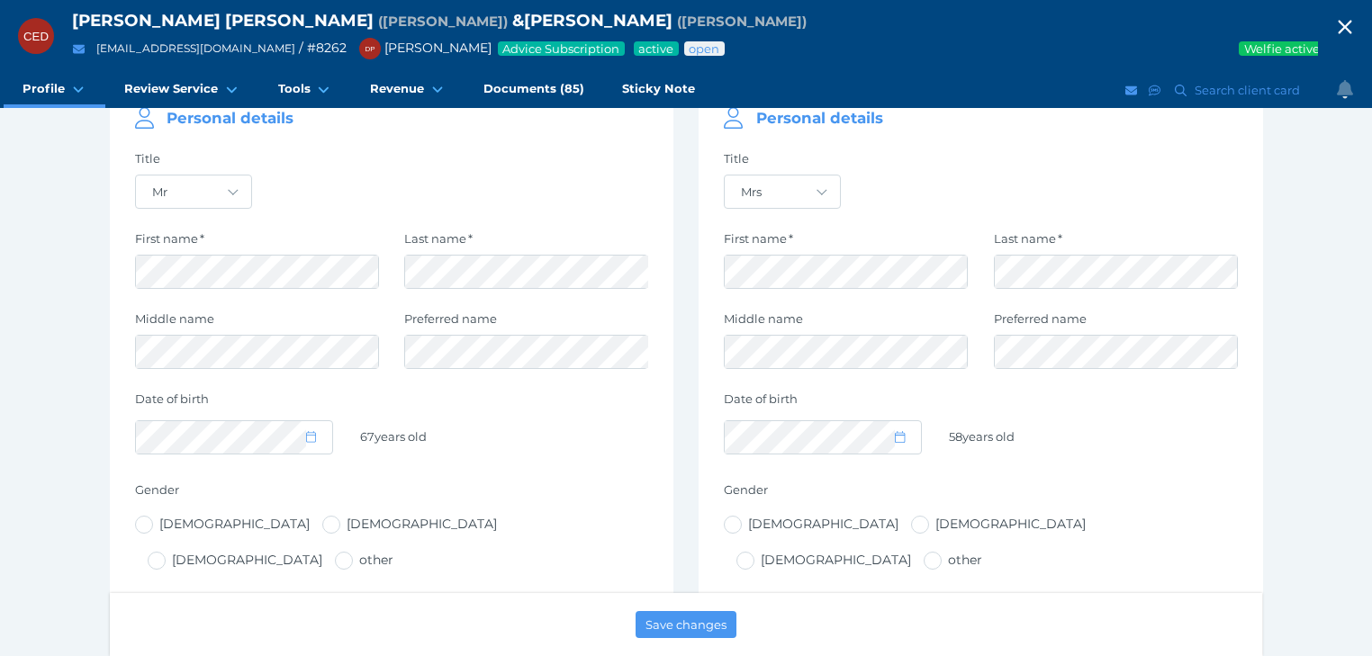
scroll to position [72, 0]
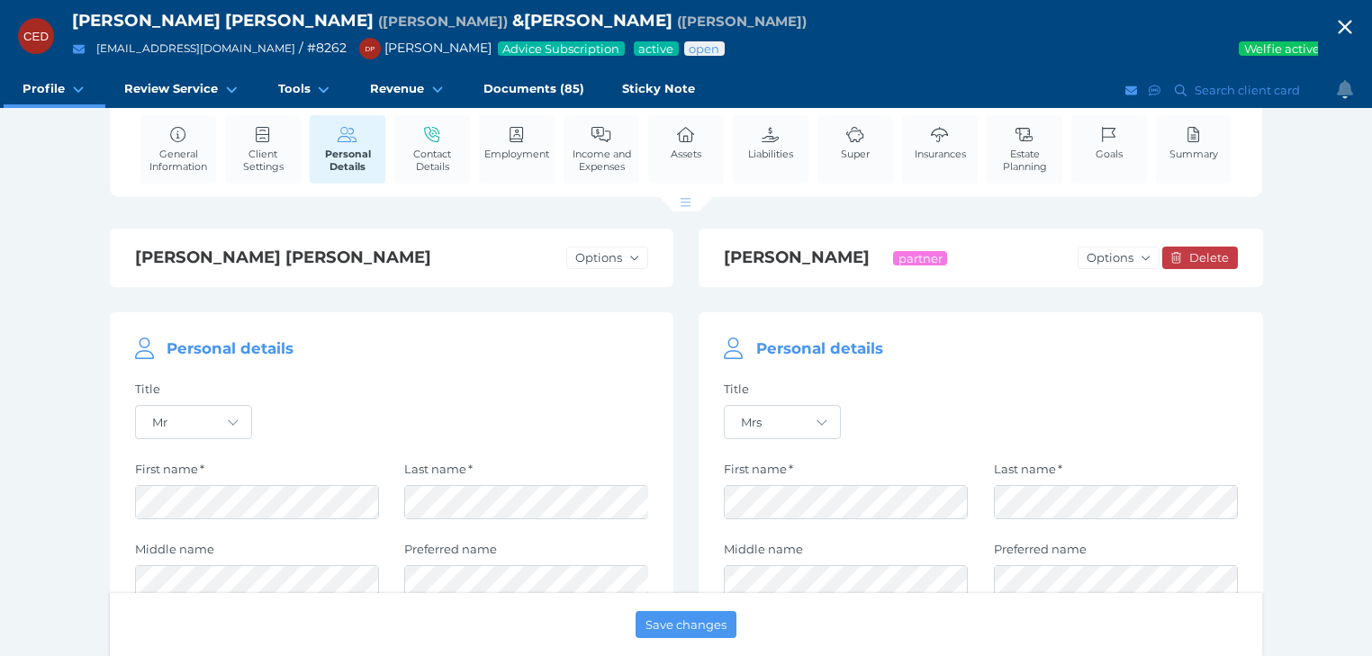
click at [1351, 26] on icon "button" at bounding box center [1345, 28] width 14 height 14
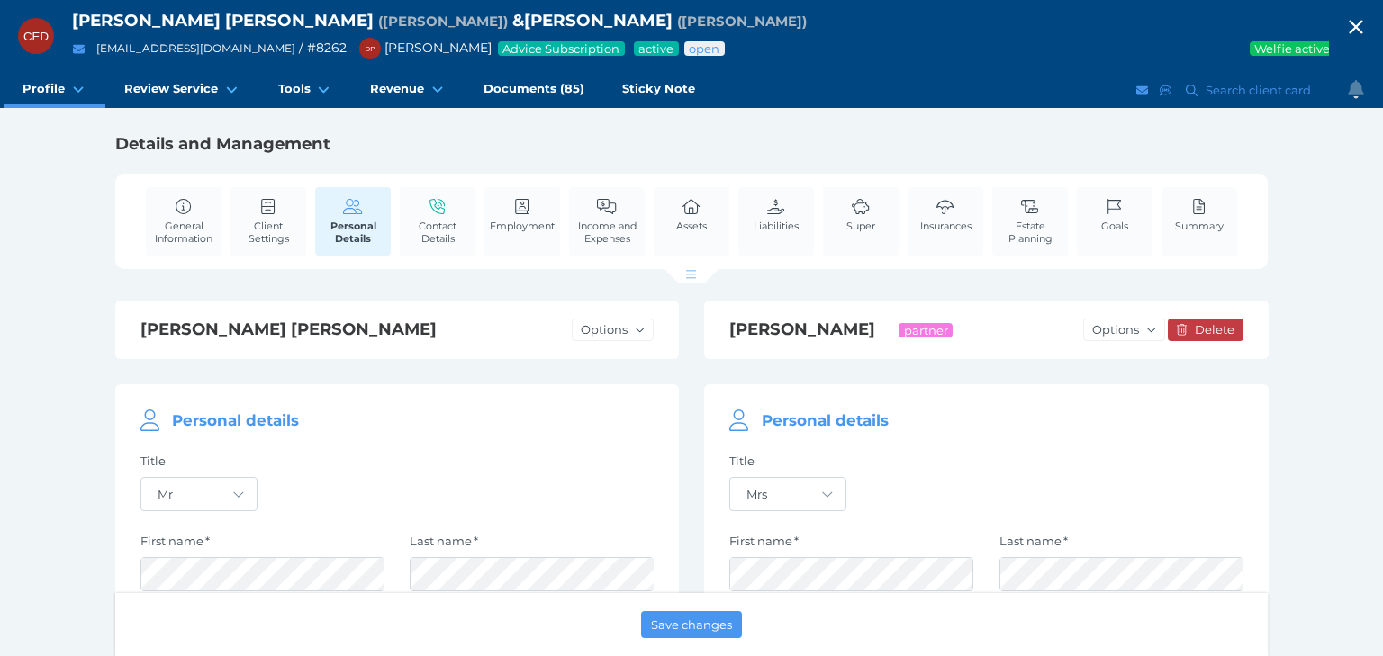
select select "25"
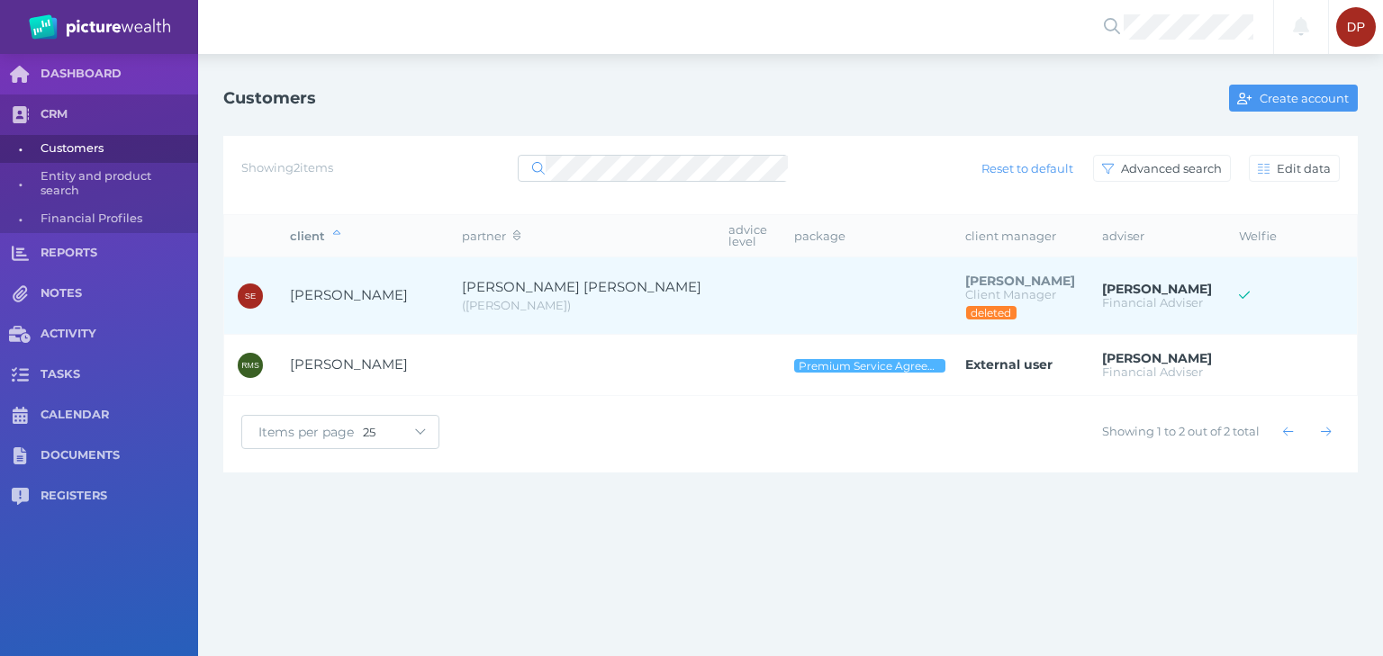
click at [360, 286] on span "[PERSON_NAME]" at bounding box center [349, 294] width 118 height 17
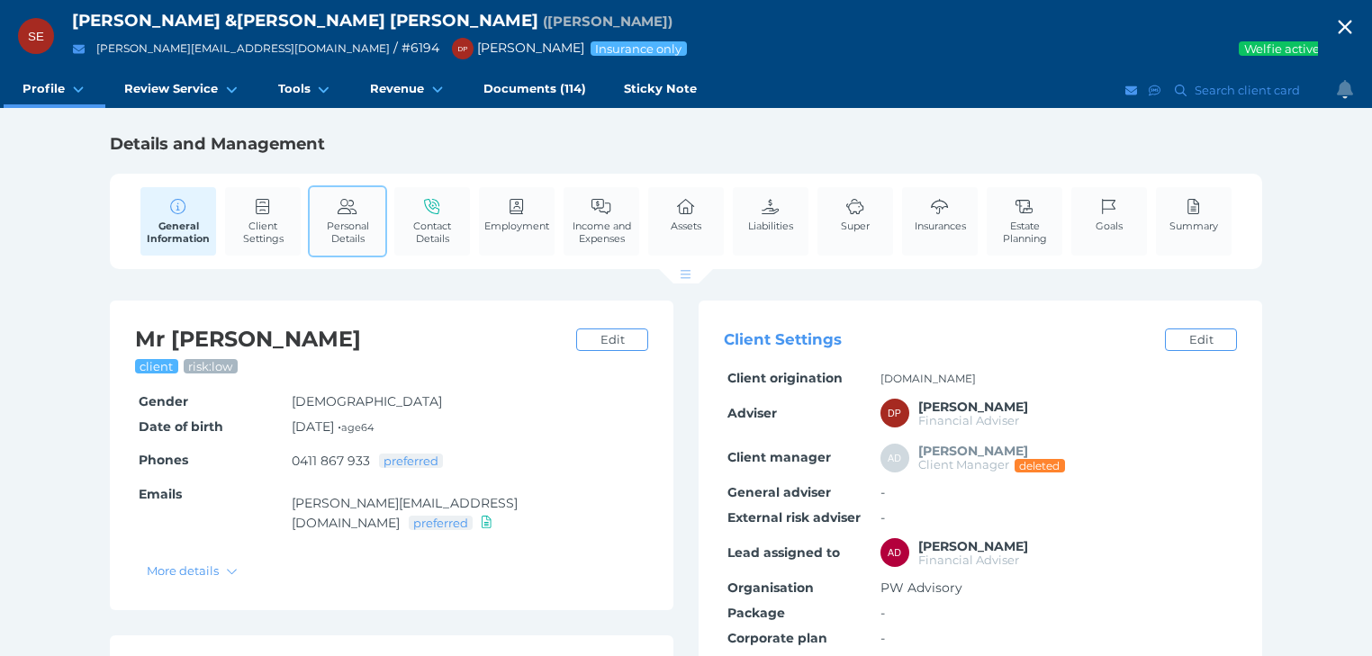
click at [377, 230] on span "Personal Details" at bounding box center [347, 232] width 67 height 25
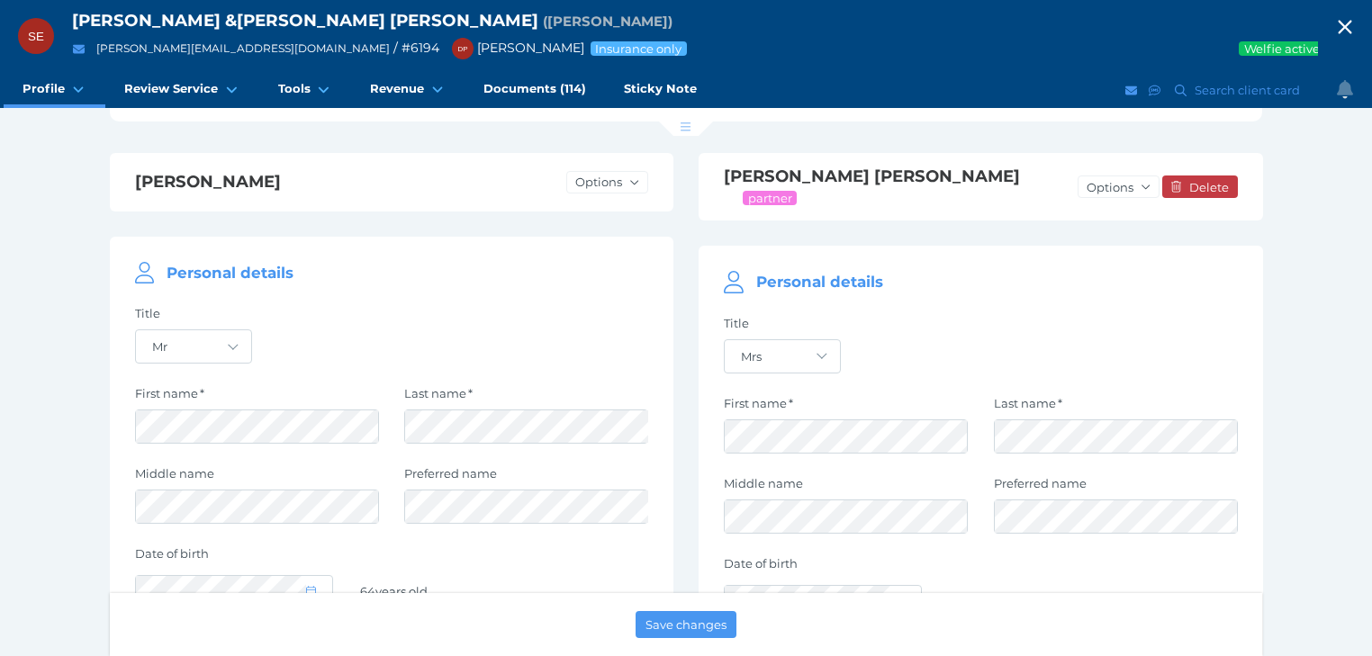
scroll to position [144, 0]
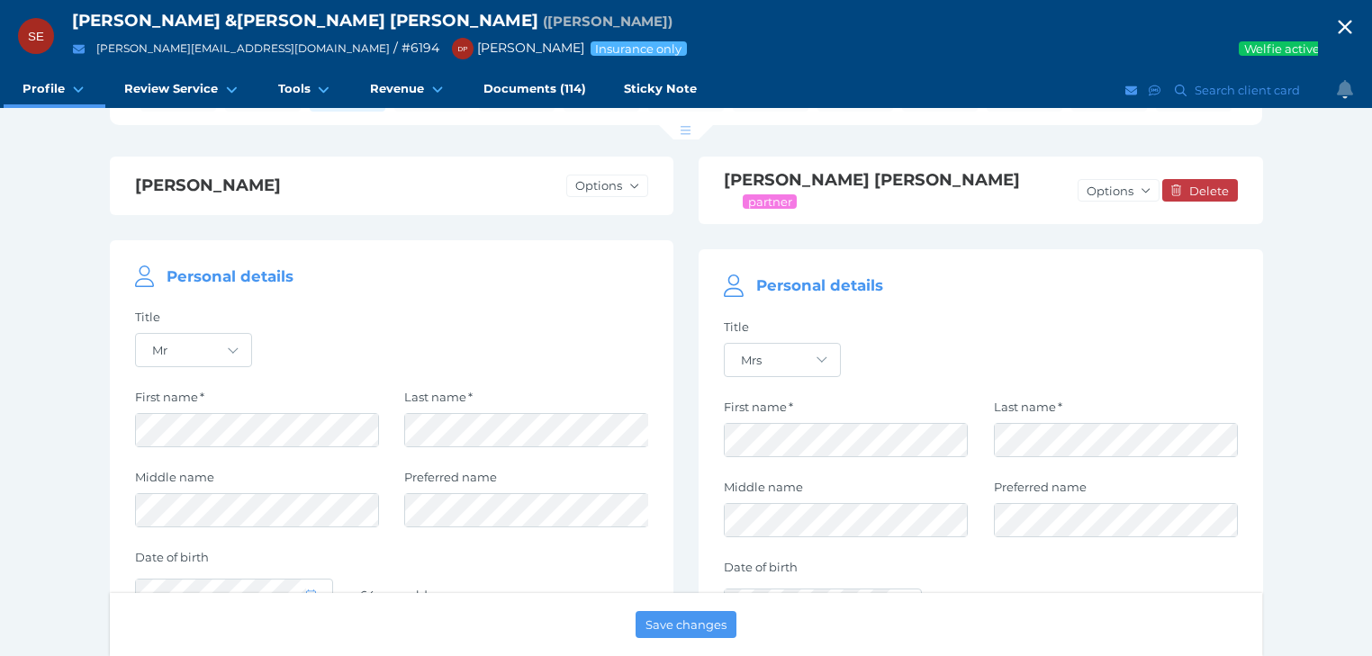
click at [1351, 29] on icon "button" at bounding box center [1345, 28] width 14 height 14
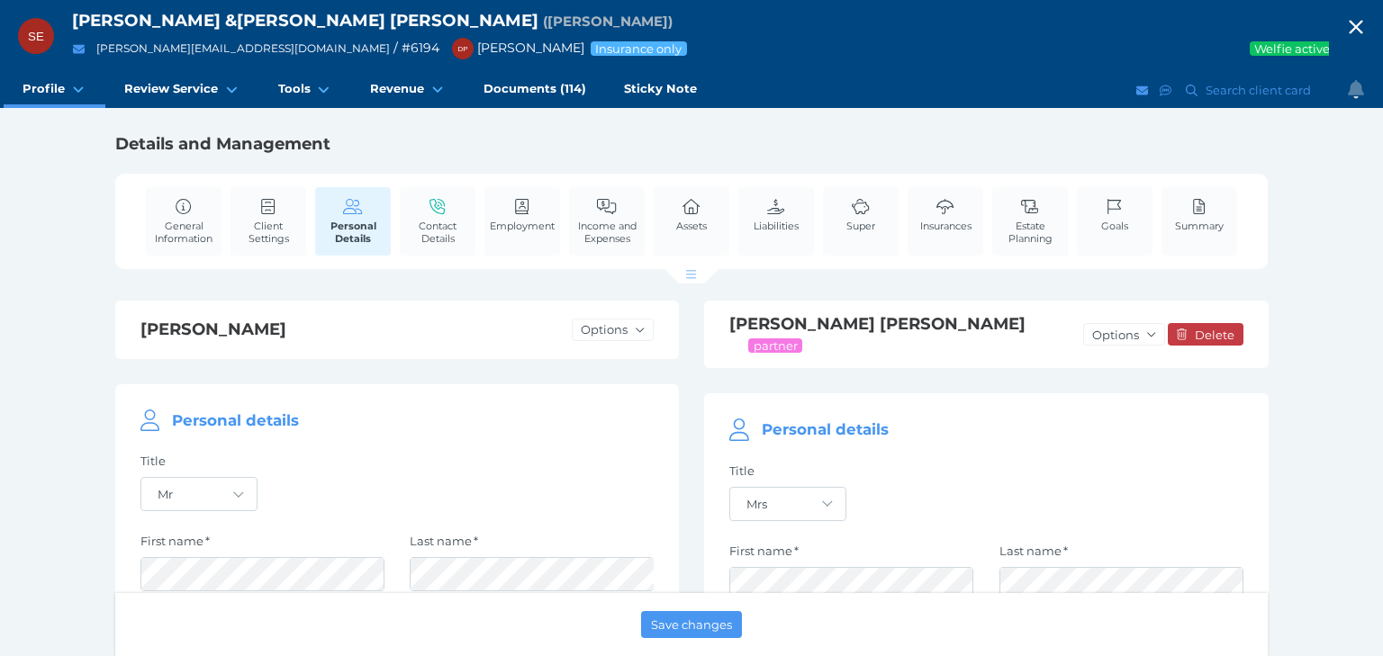
select select "25"
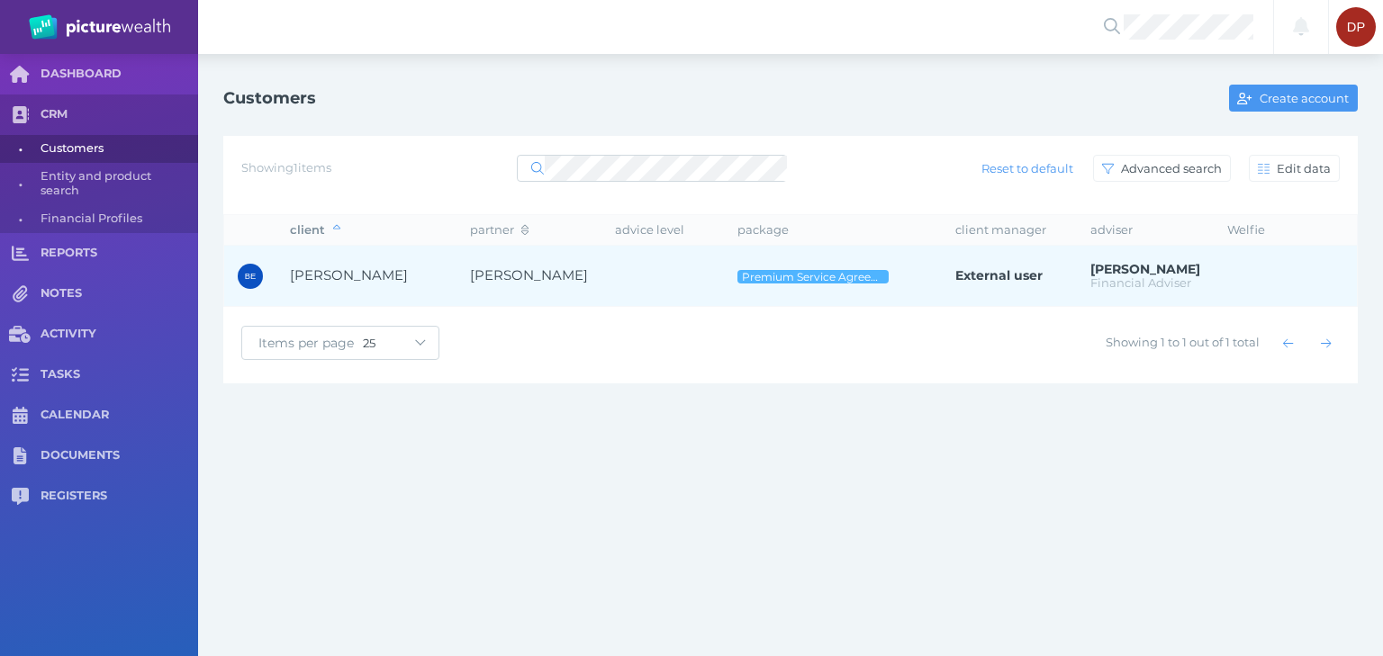
click at [349, 272] on span "[PERSON_NAME]" at bounding box center [349, 274] width 118 height 17
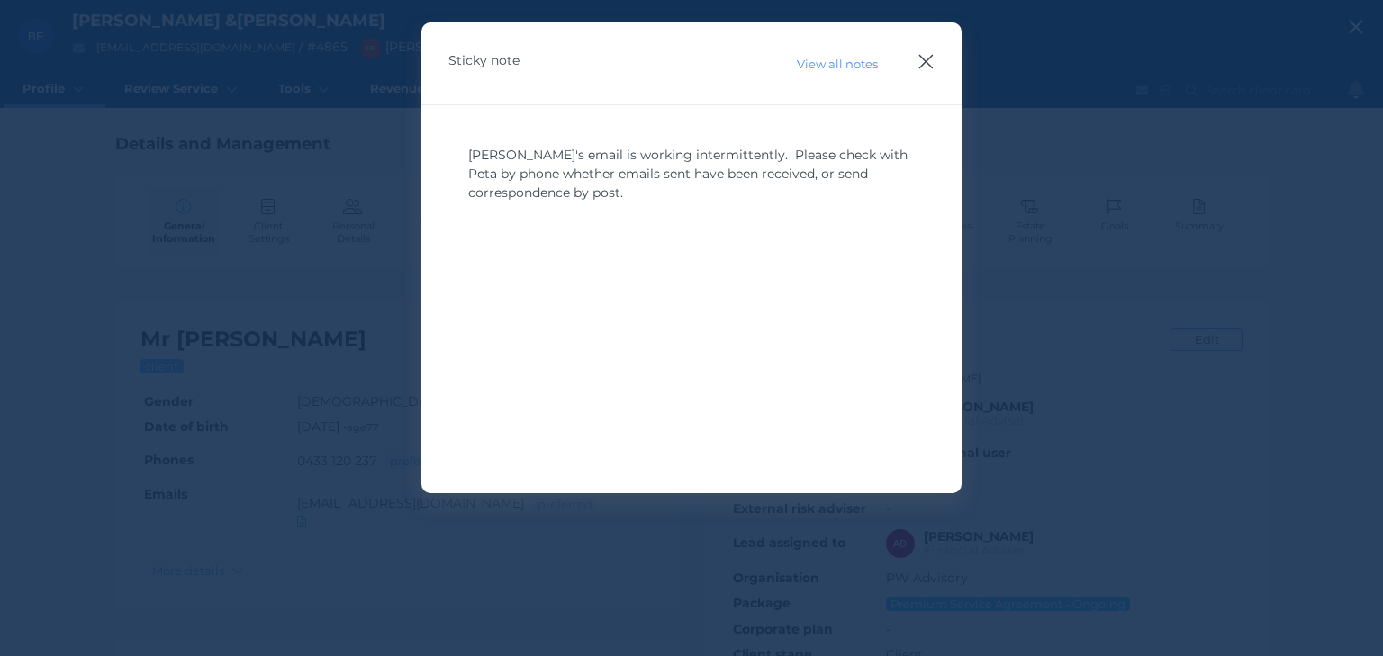
click at [930, 58] on icon "button" at bounding box center [925, 61] width 17 height 23
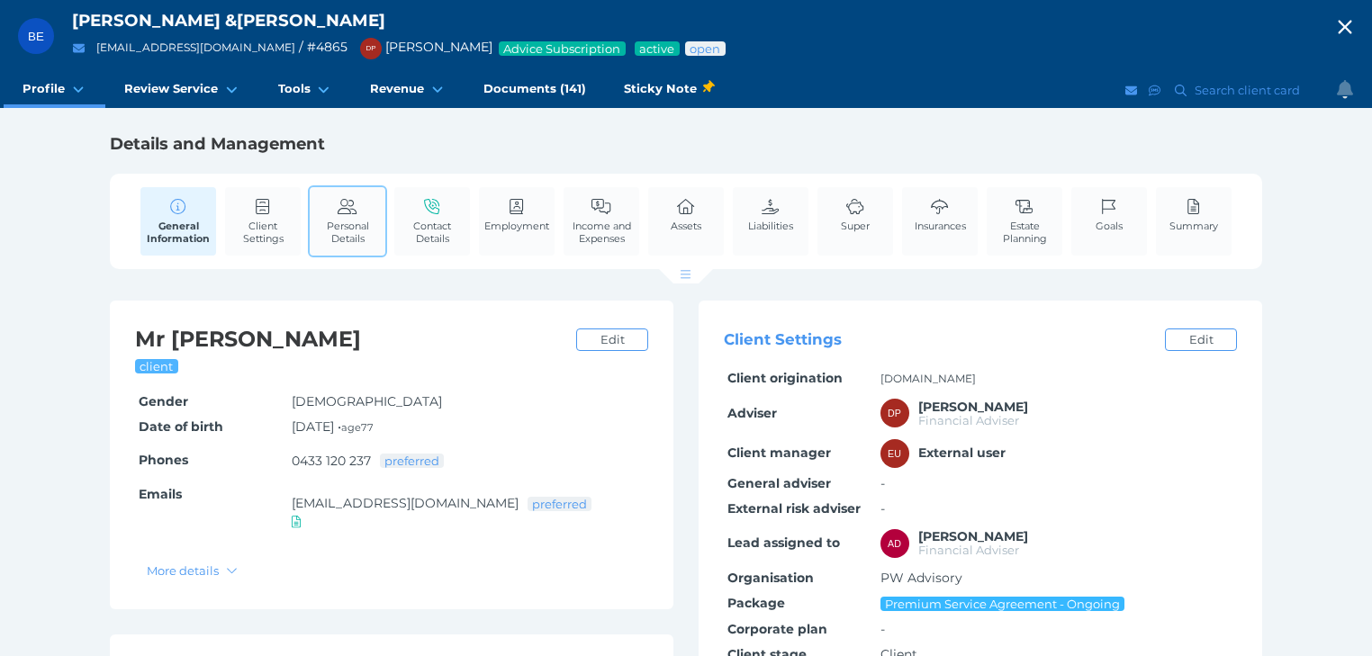
click at [343, 201] on icon at bounding box center [348, 207] width 20 height 16
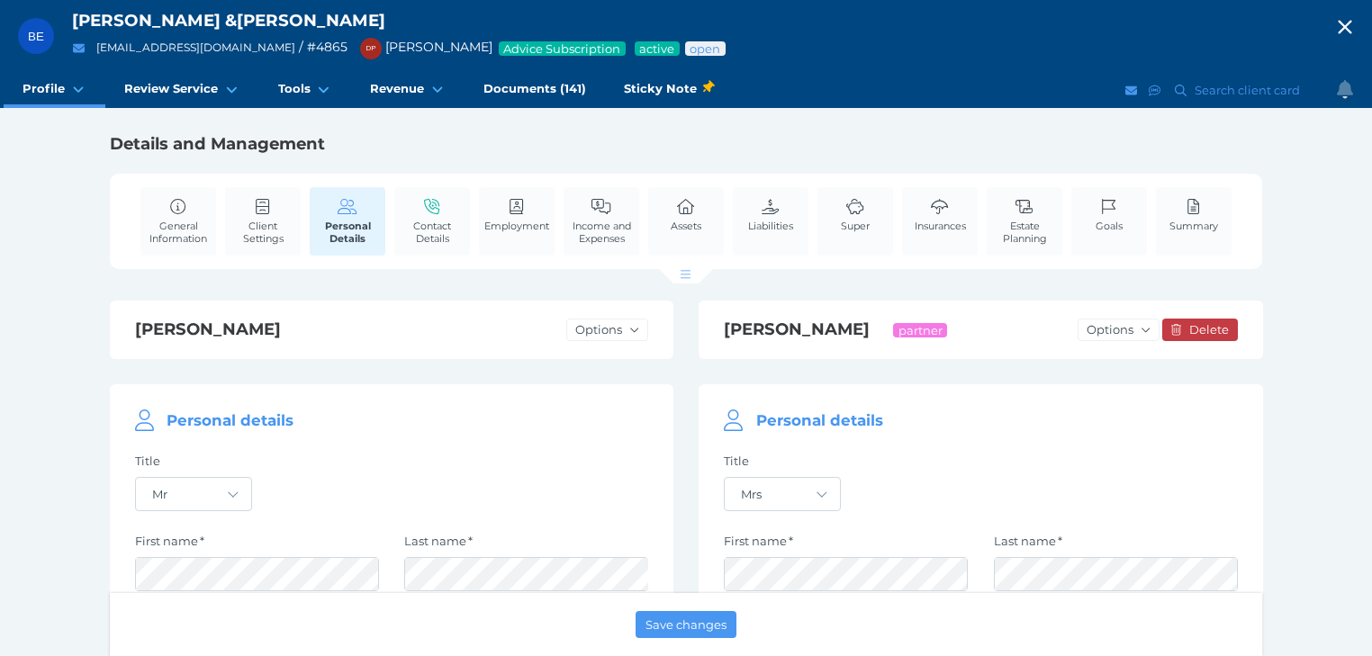
click at [1351, 26] on icon "button" at bounding box center [1345, 28] width 14 height 14
select select "25"
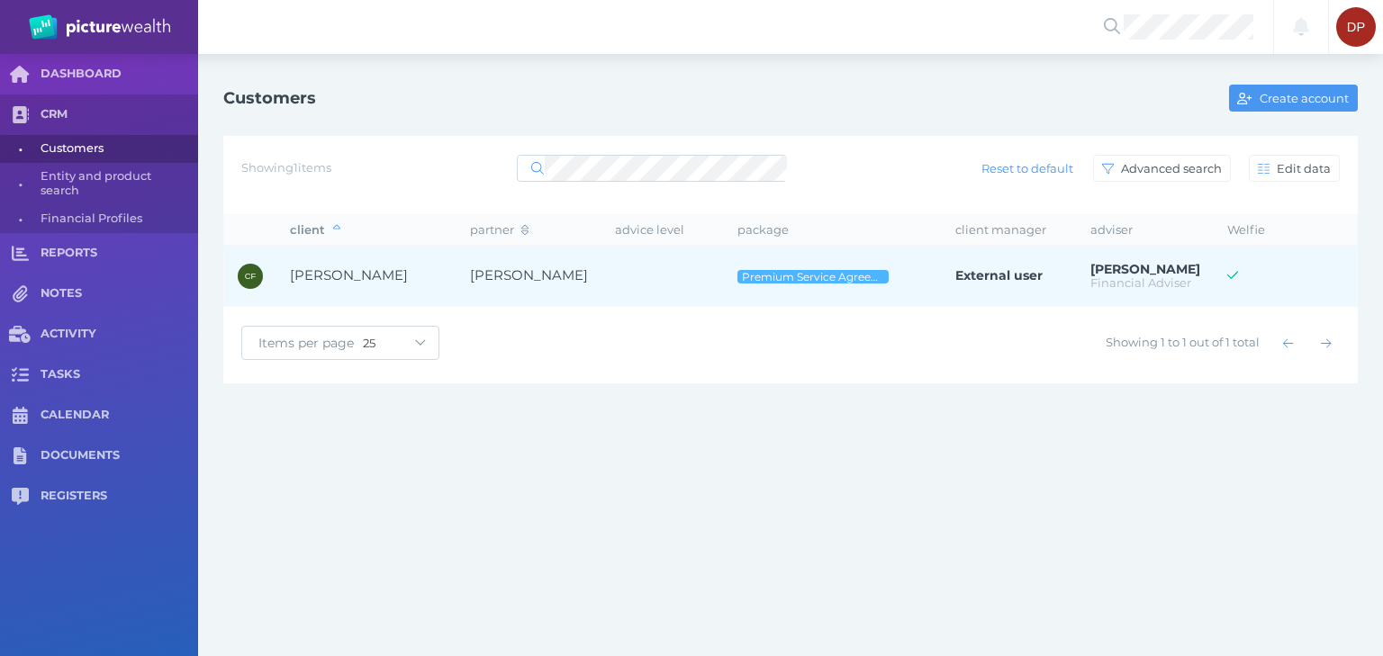
click at [378, 272] on span "[PERSON_NAME]" at bounding box center [349, 274] width 118 height 17
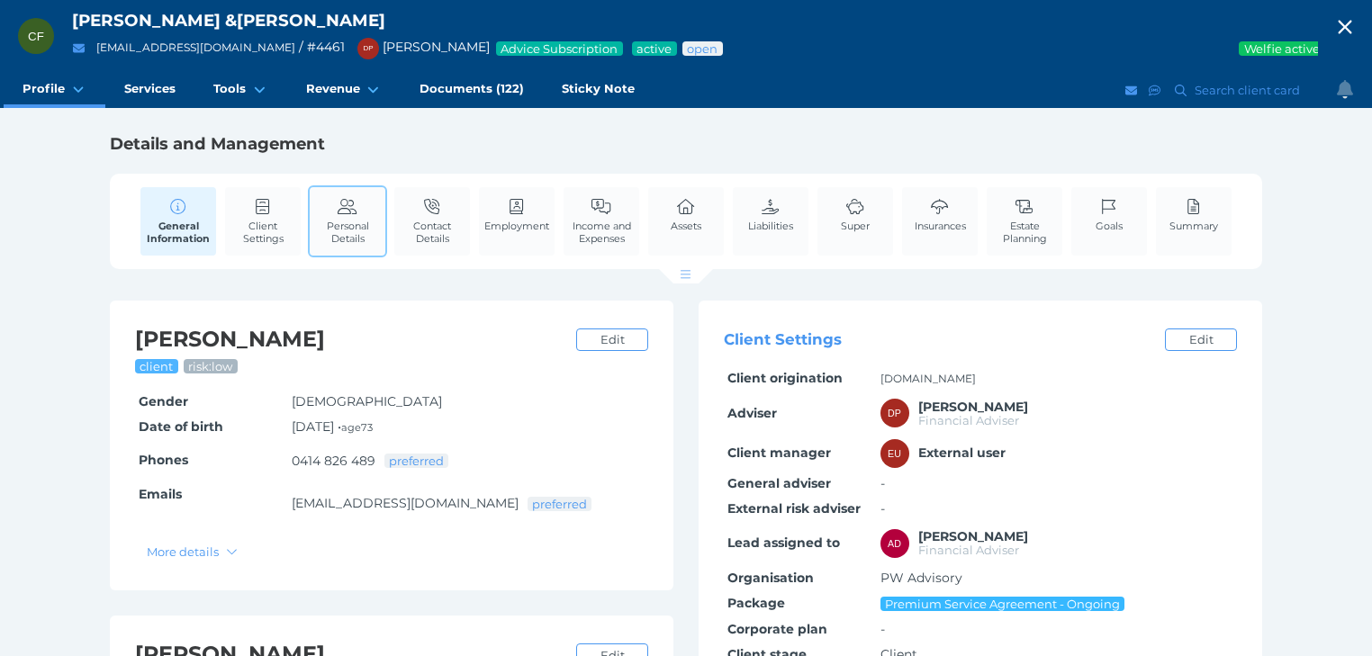
click at [356, 234] on span "Personal Details" at bounding box center [347, 232] width 67 height 25
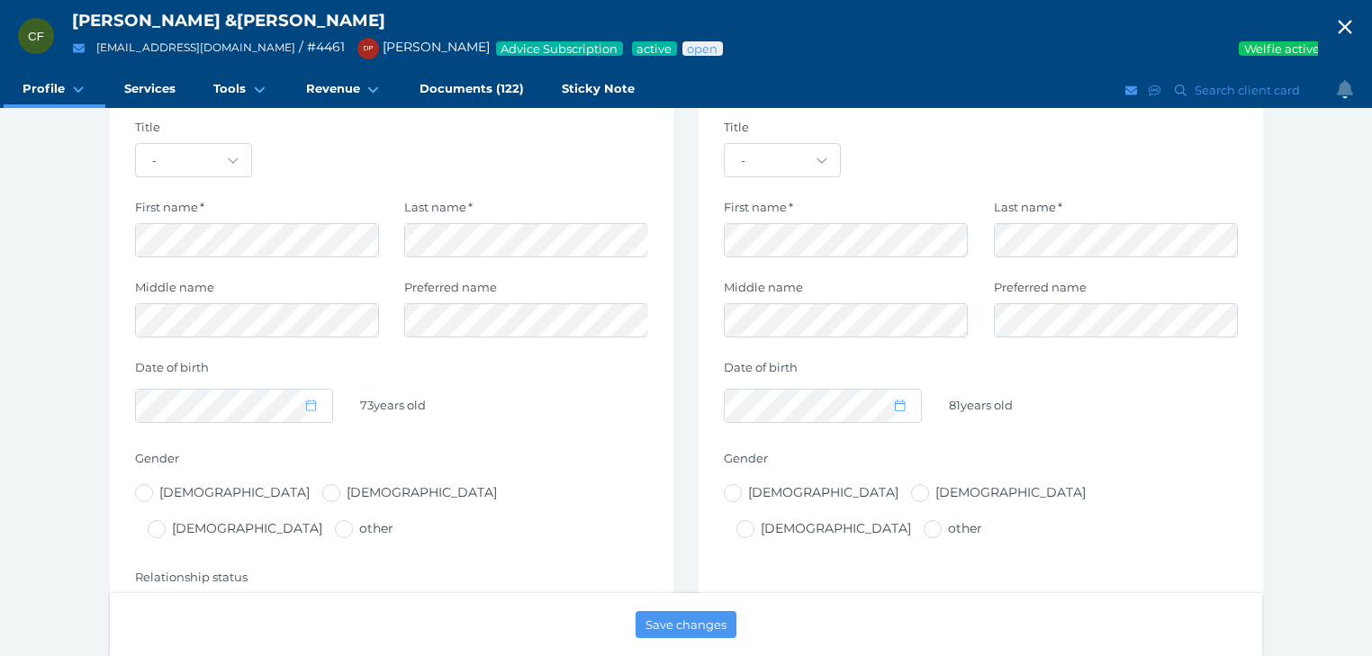
scroll to position [360, 0]
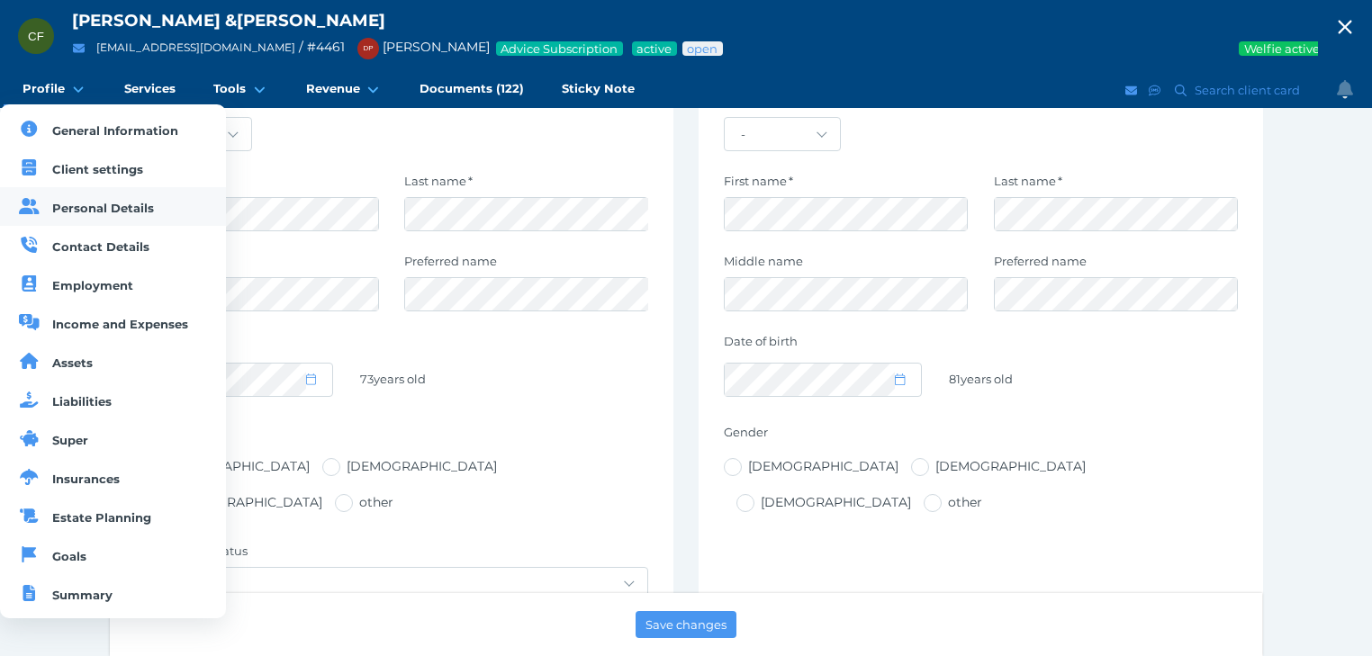
click at [77, 212] on span "Personal Details" at bounding box center [103, 208] width 102 height 14
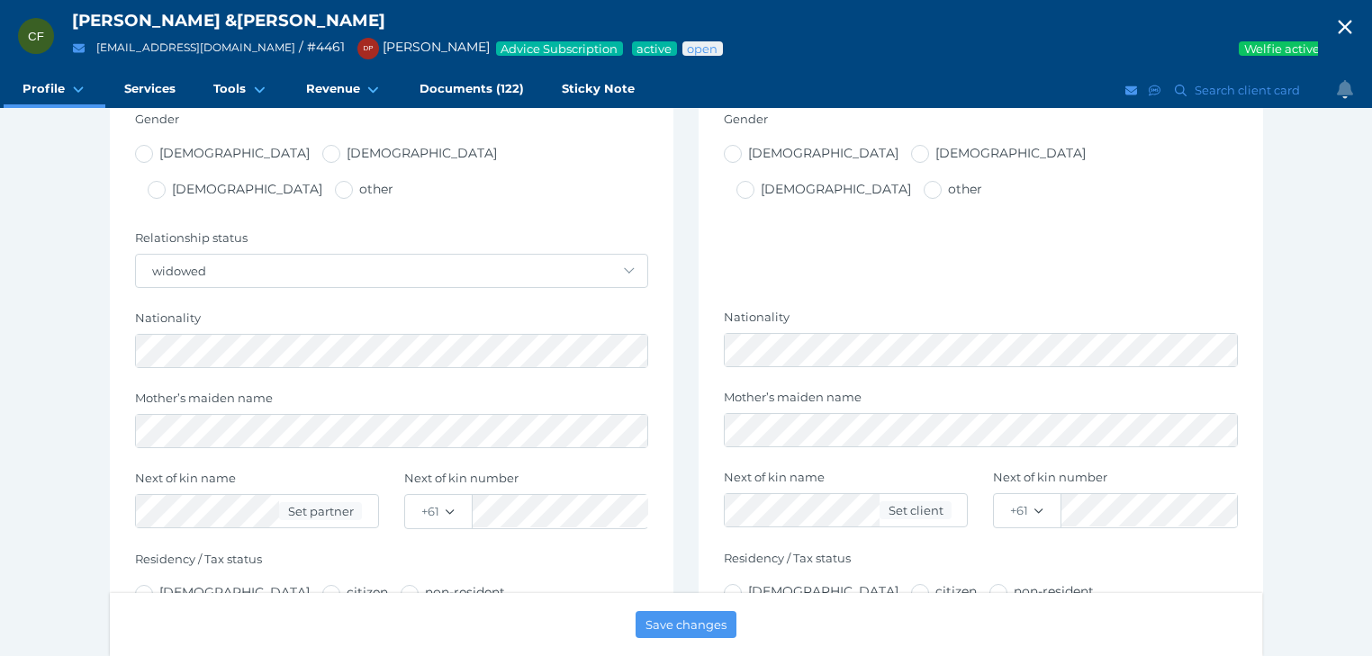
scroll to position [648, 0]
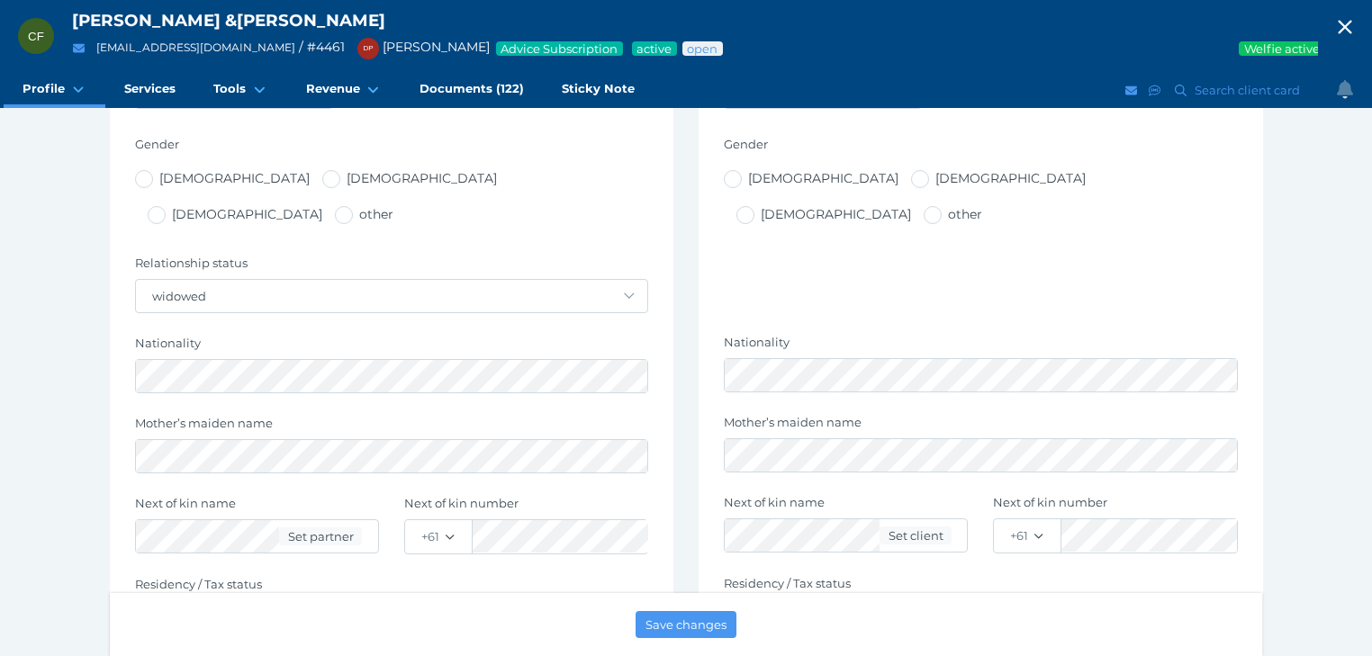
click at [1356, 23] on icon "button" at bounding box center [1345, 27] width 22 height 27
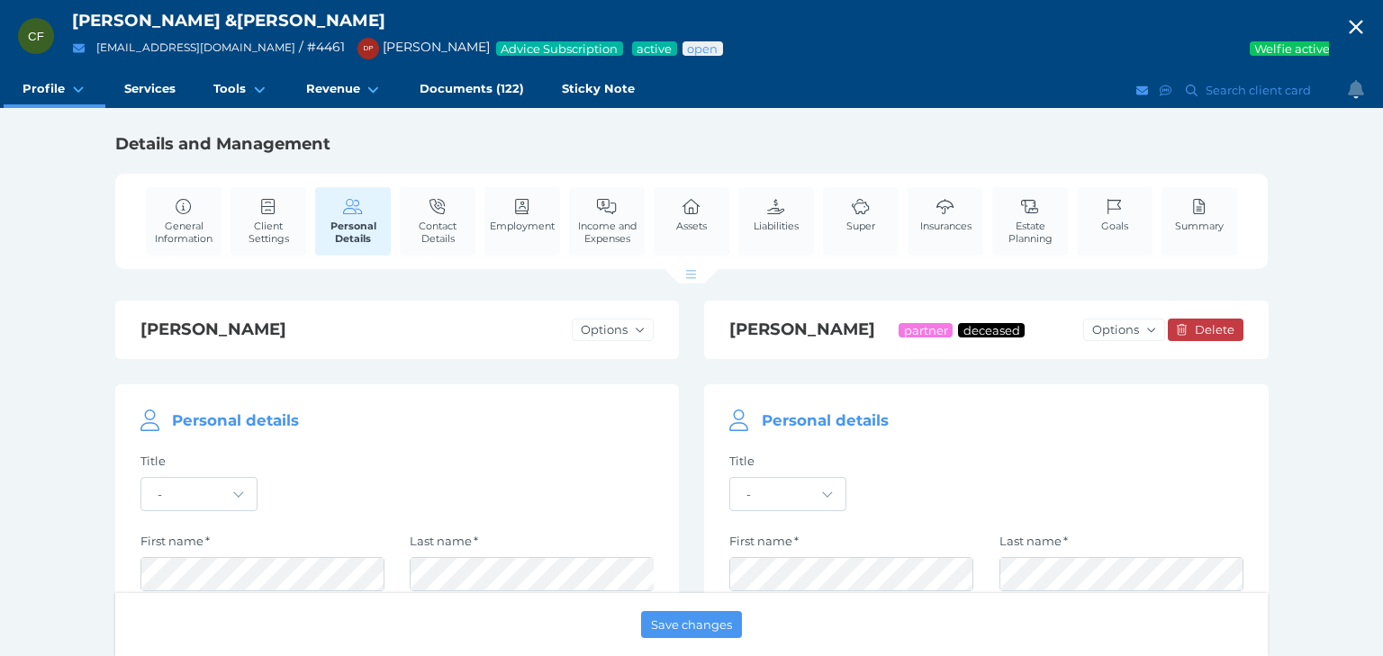
select select "25"
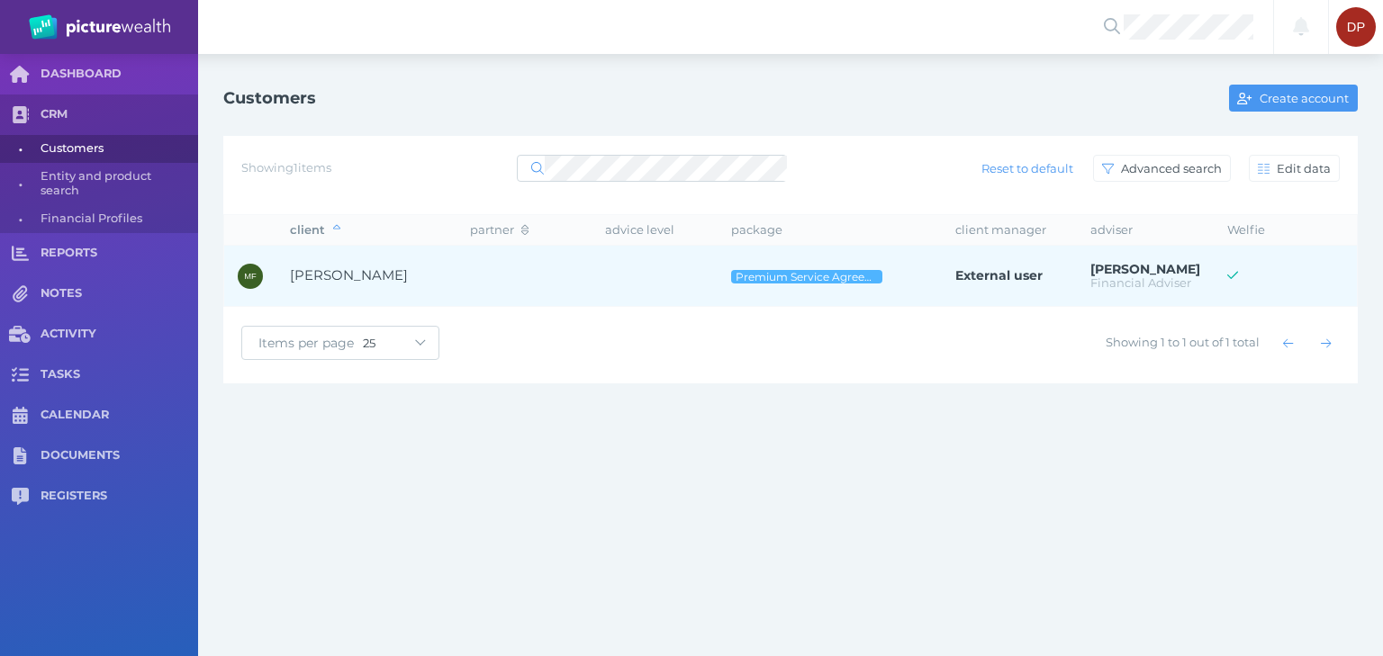
click at [338, 281] on span "[PERSON_NAME]" at bounding box center [349, 274] width 118 height 17
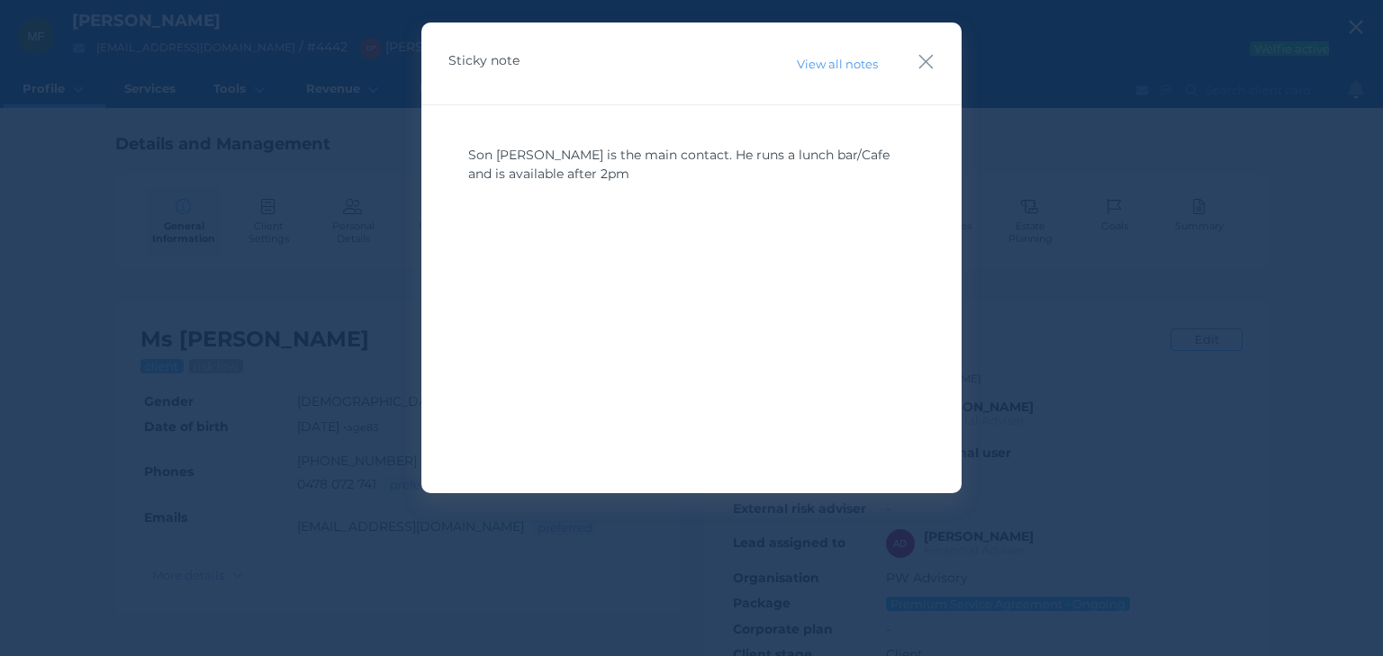
click at [936, 62] on div "Sticky note View all notes" at bounding box center [691, 64] width 540 height 83
click at [925, 59] on icon "button" at bounding box center [925, 61] width 17 height 23
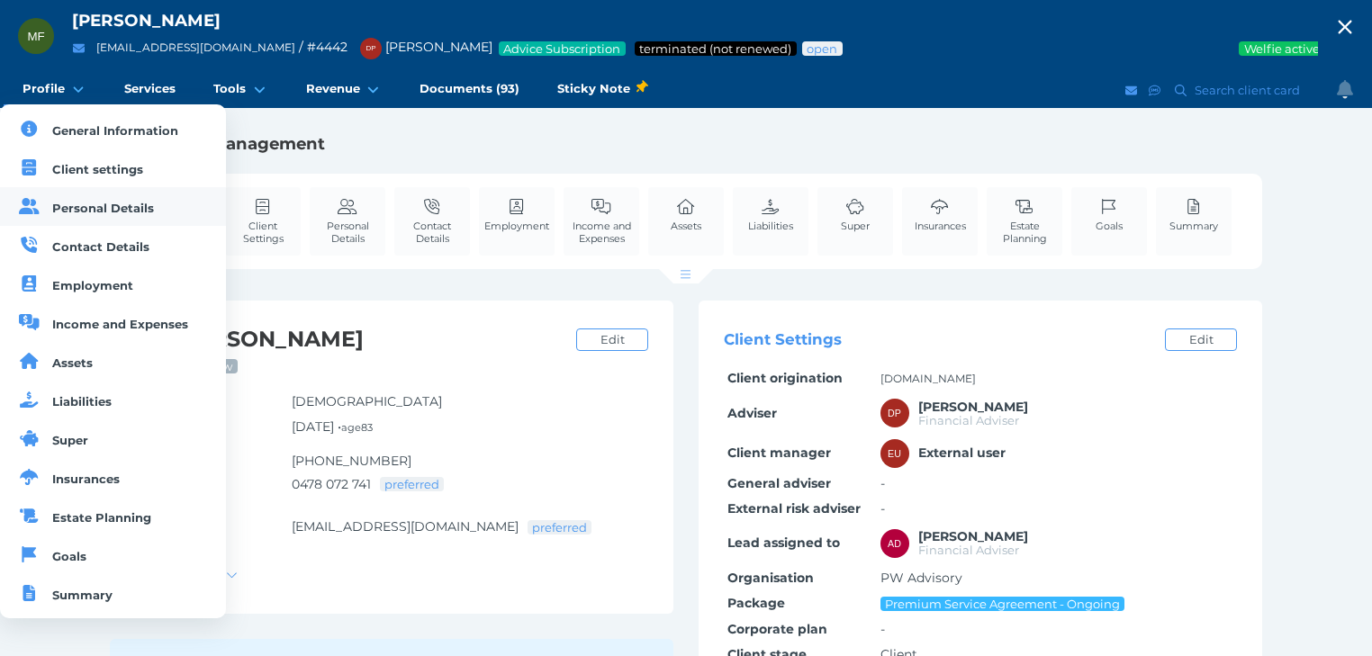
click at [46, 206] on link "Personal Details" at bounding box center [113, 206] width 226 height 39
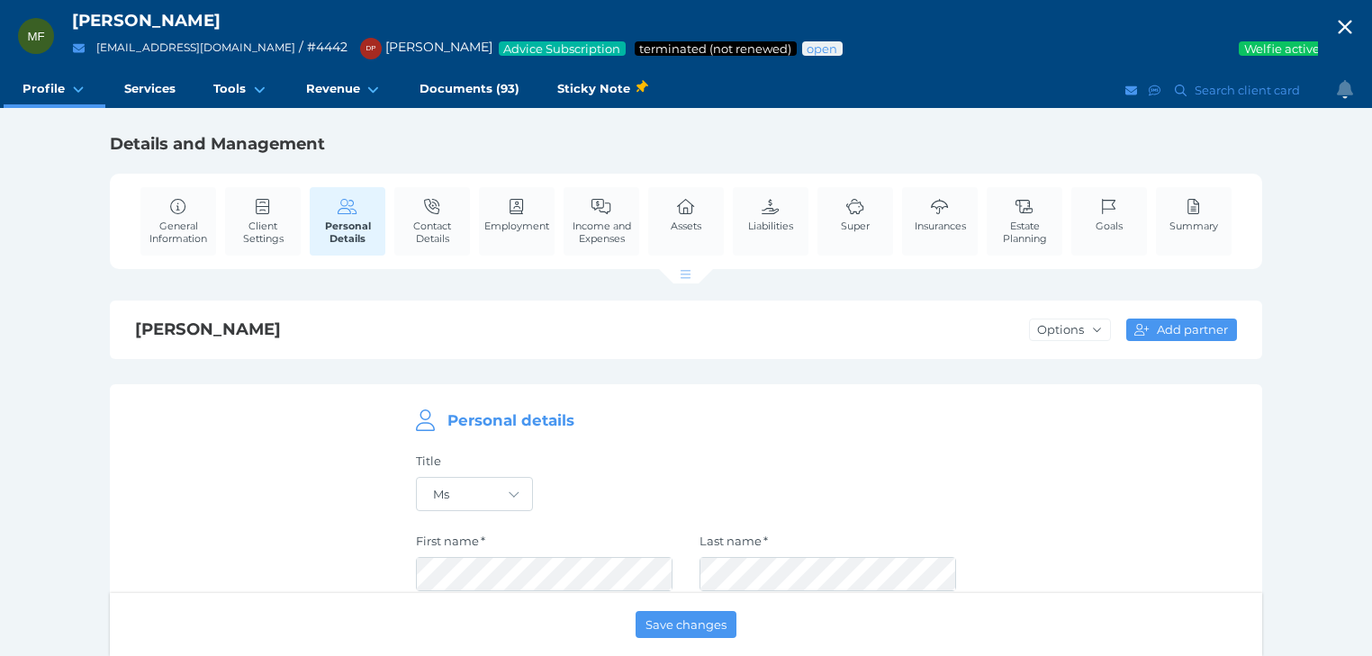
click at [1351, 23] on icon "button" at bounding box center [1345, 28] width 14 height 14
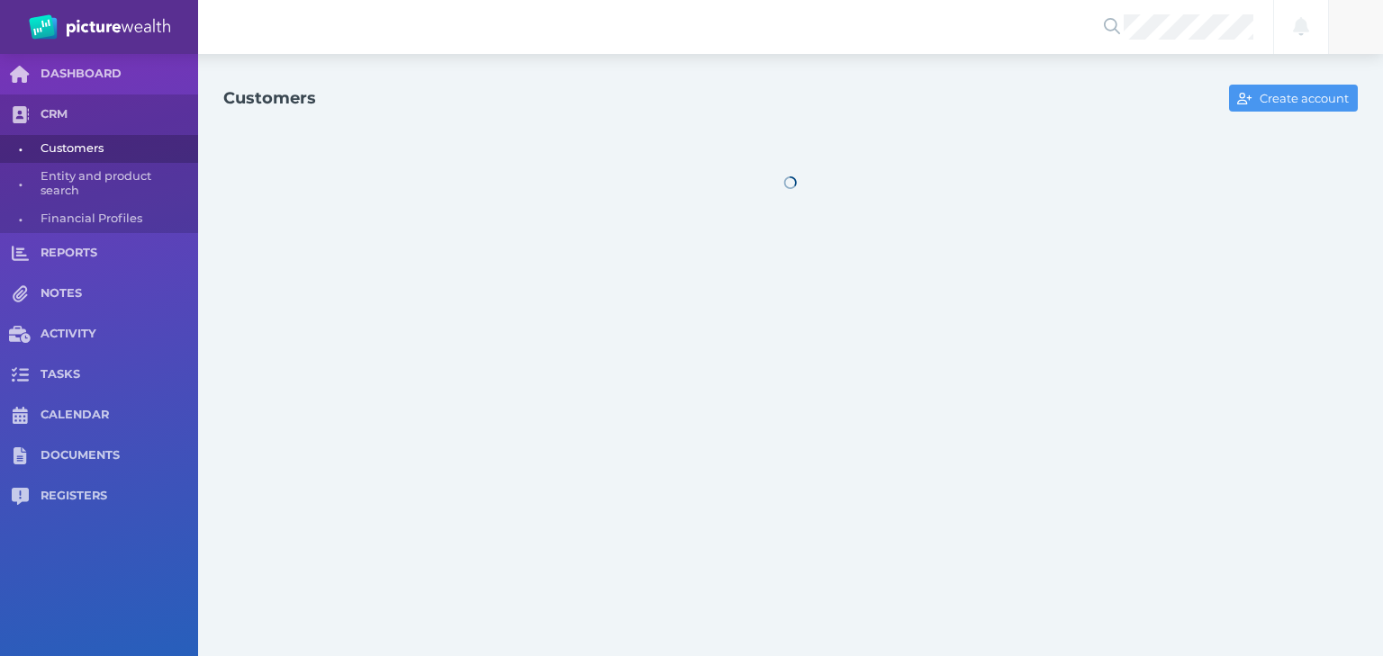
select select "25"
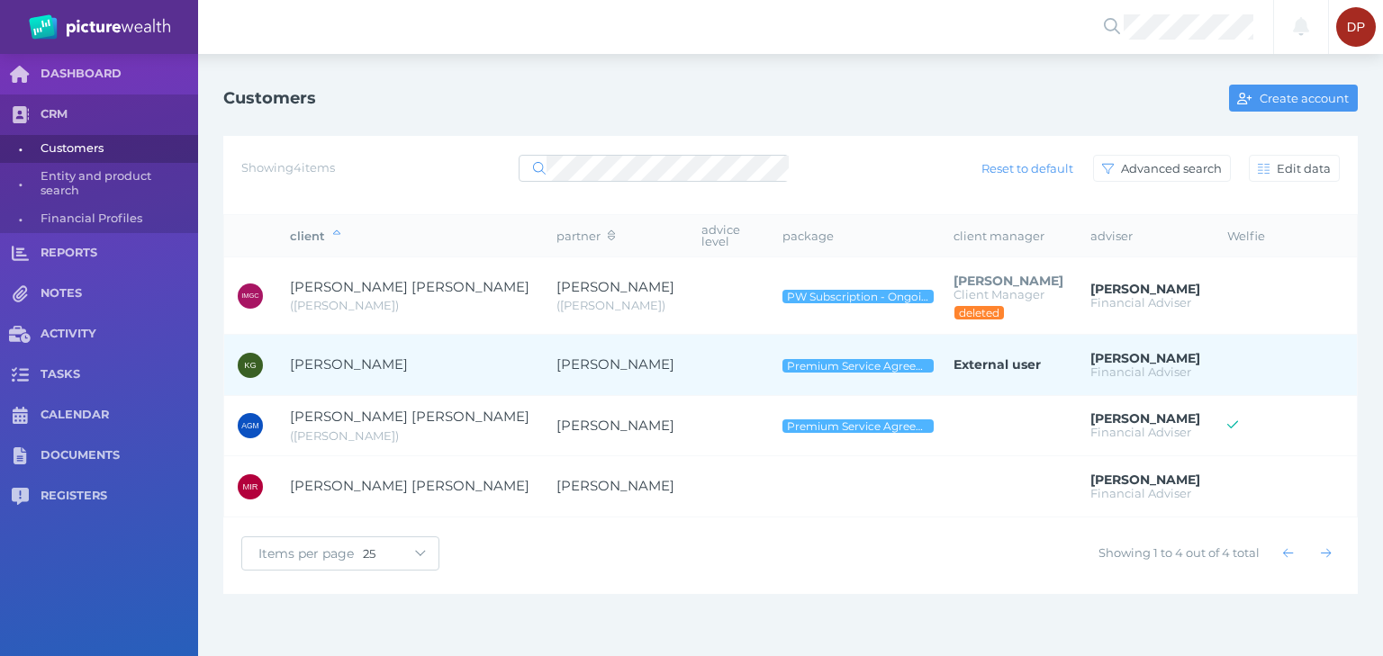
click at [364, 367] on span "[PERSON_NAME]" at bounding box center [349, 364] width 118 height 17
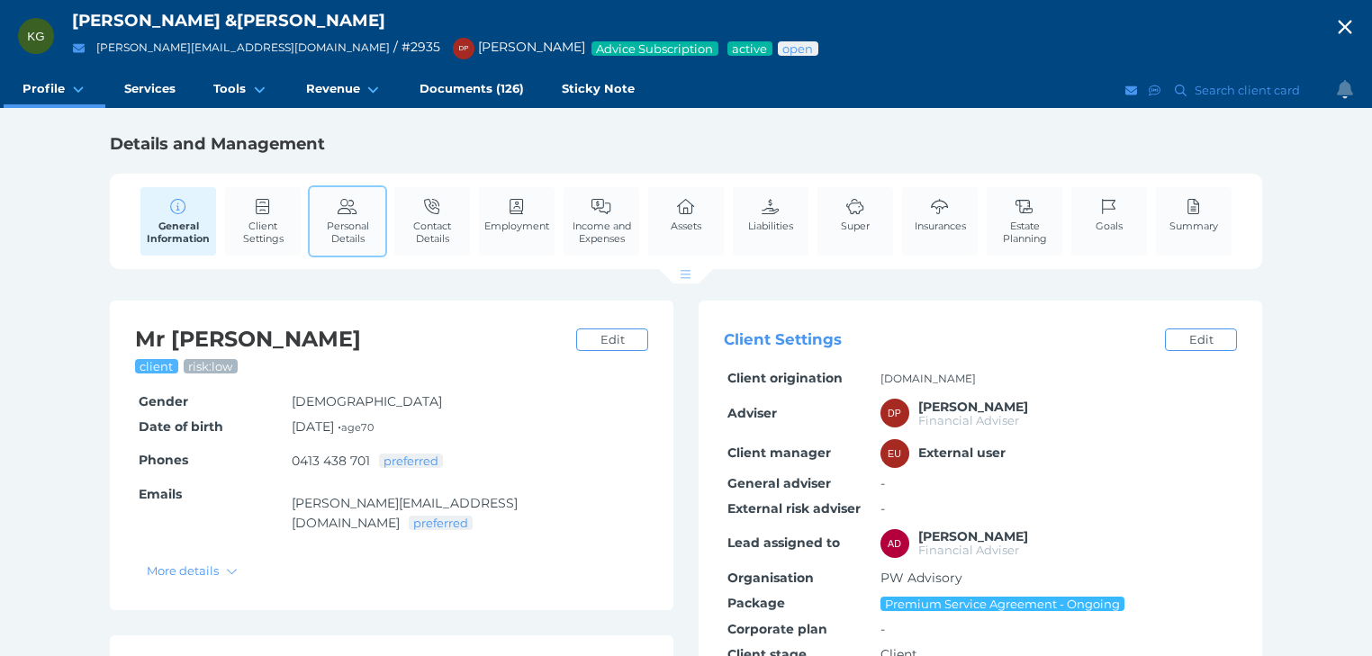
drag, startPoint x: 342, startPoint y: 219, endPoint x: 373, endPoint y: 219, distance: 30.6
click at [342, 220] on span "Personal Details" at bounding box center [347, 232] width 67 height 25
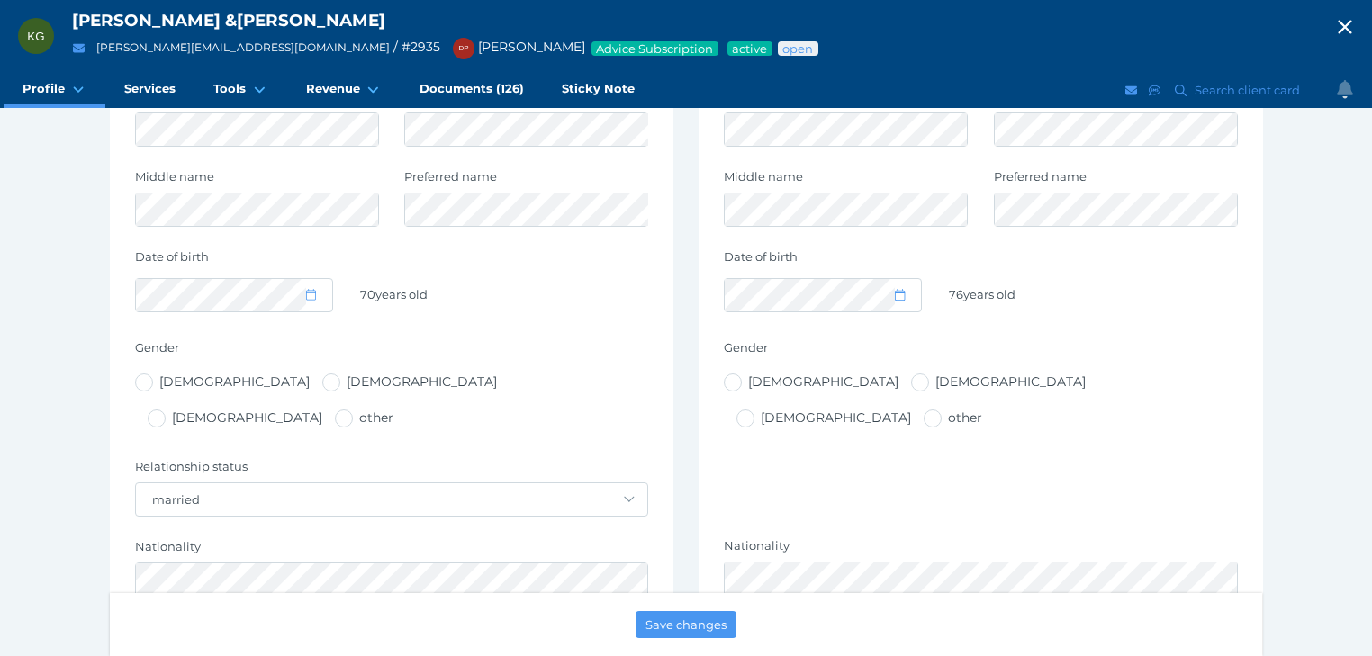
scroll to position [144, 0]
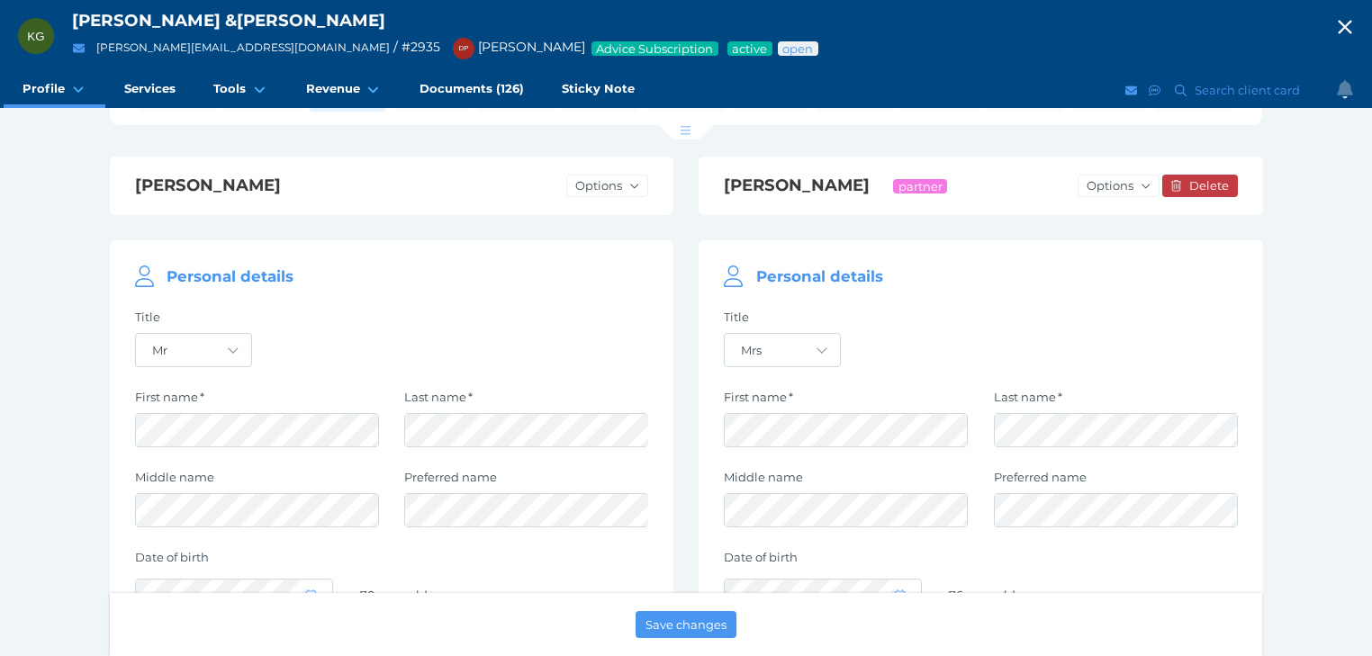
click at [1356, 22] on icon "button" at bounding box center [1345, 27] width 22 height 27
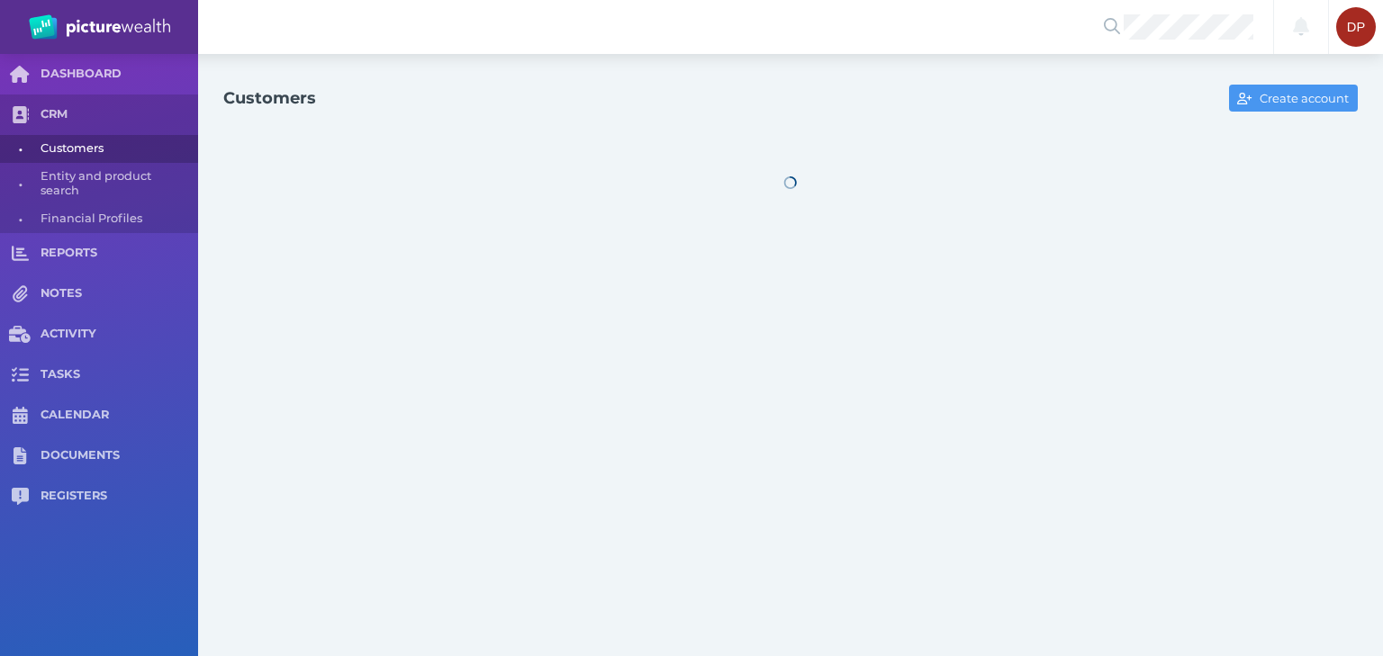
select select "25"
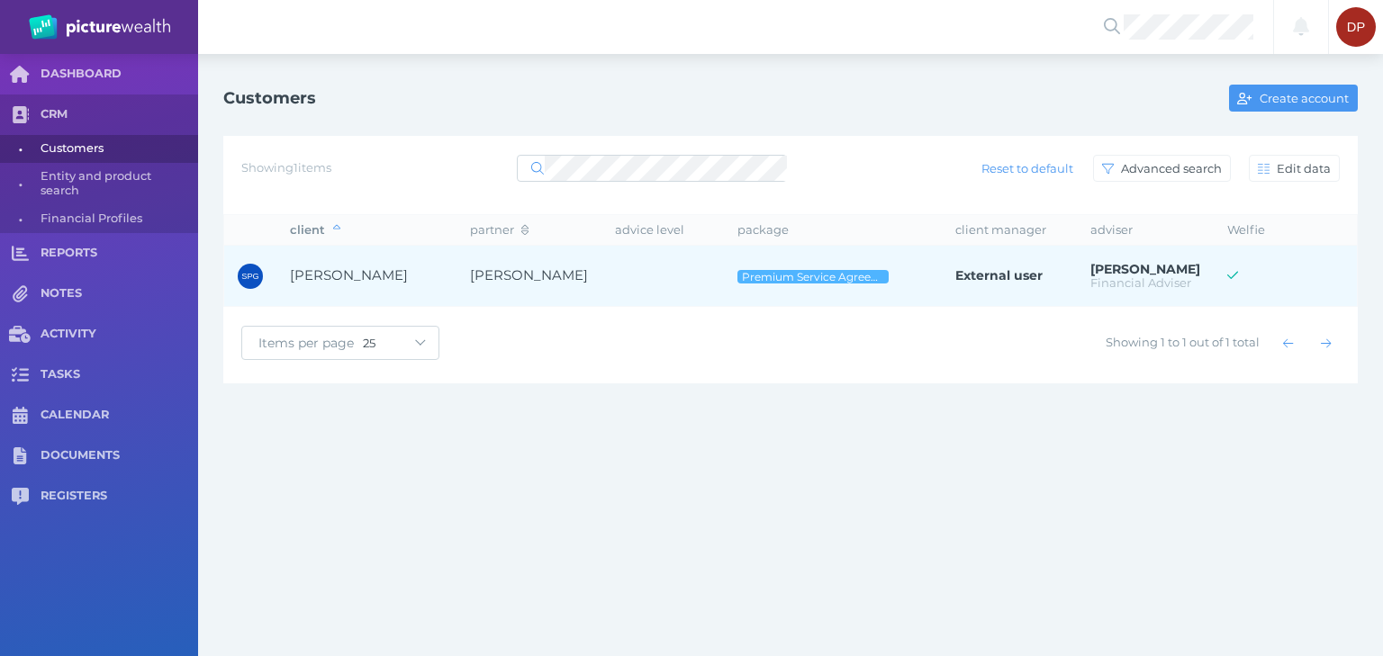
click at [365, 259] on td "[PERSON_NAME]" at bounding box center [366, 276] width 180 height 61
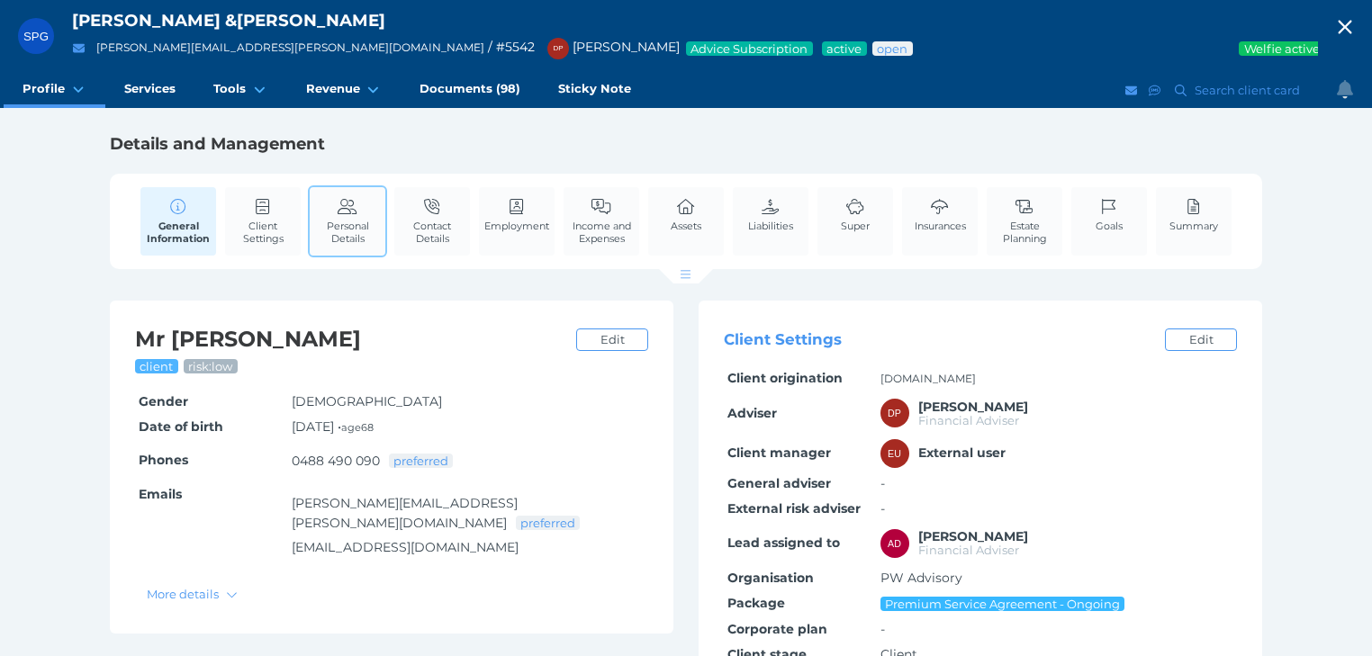
click at [360, 235] on span "Personal Details" at bounding box center [347, 232] width 67 height 25
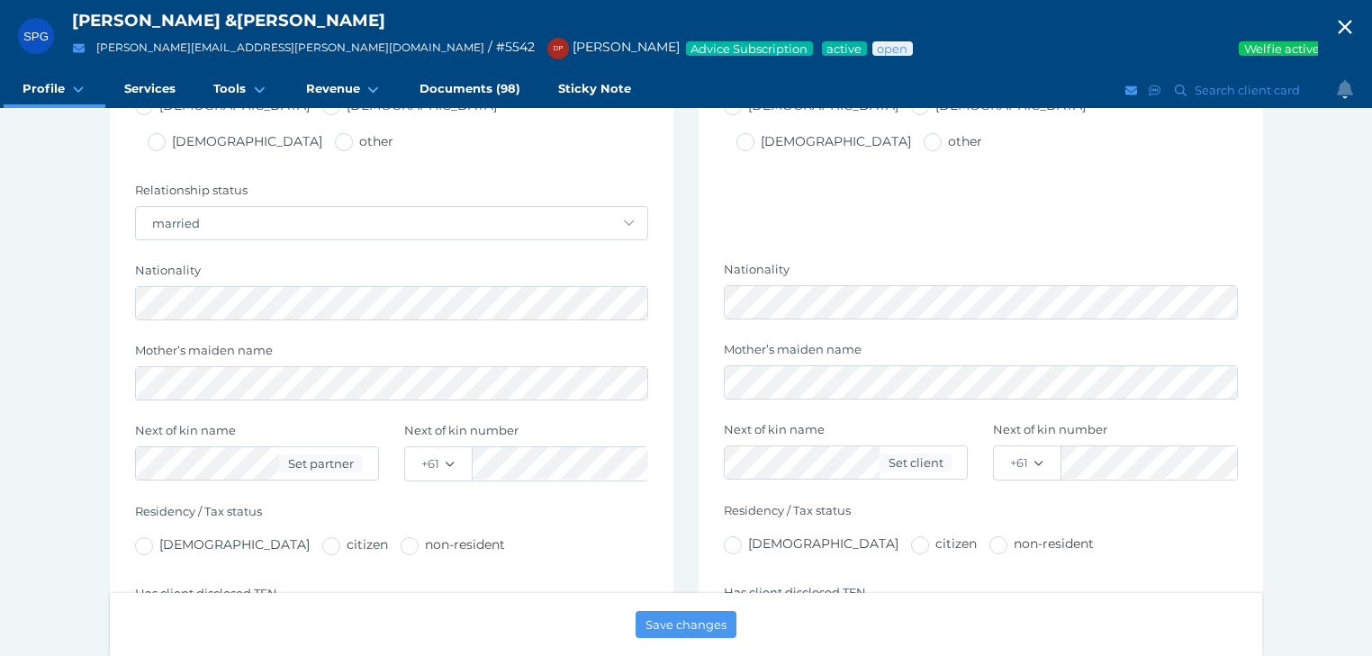
scroll to position [720, 0]
click at [1351, 30] on icon "button" at bounding box center [1345, 28] width 14 height 14
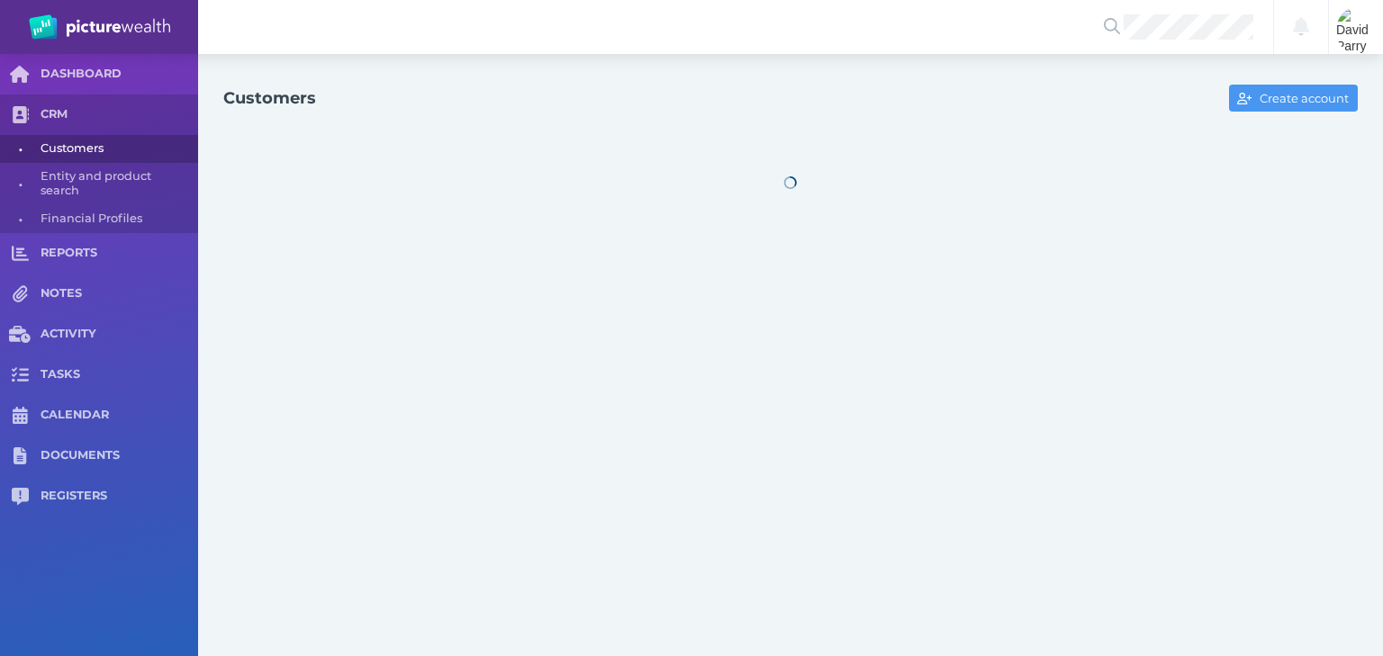
select select "25"
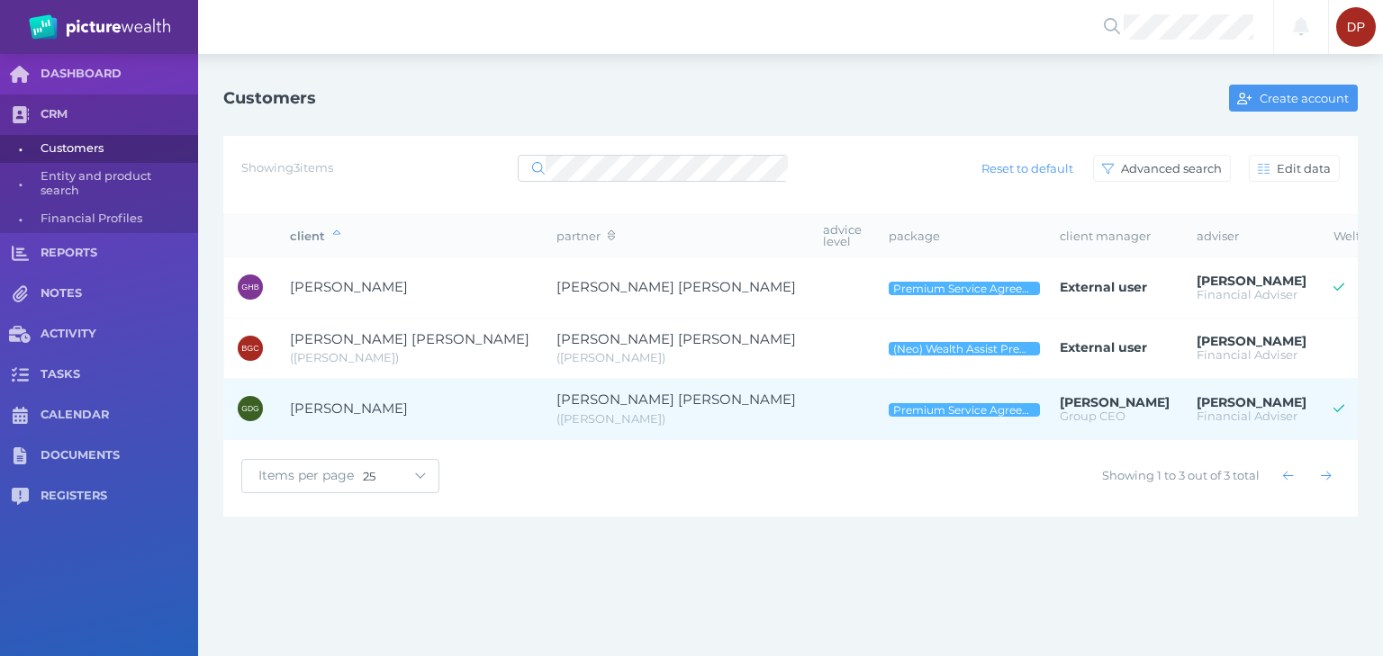
click at [406, 409] on span "[PERSON_NAME]" at bounding box center [349, 408] width 118 height 17
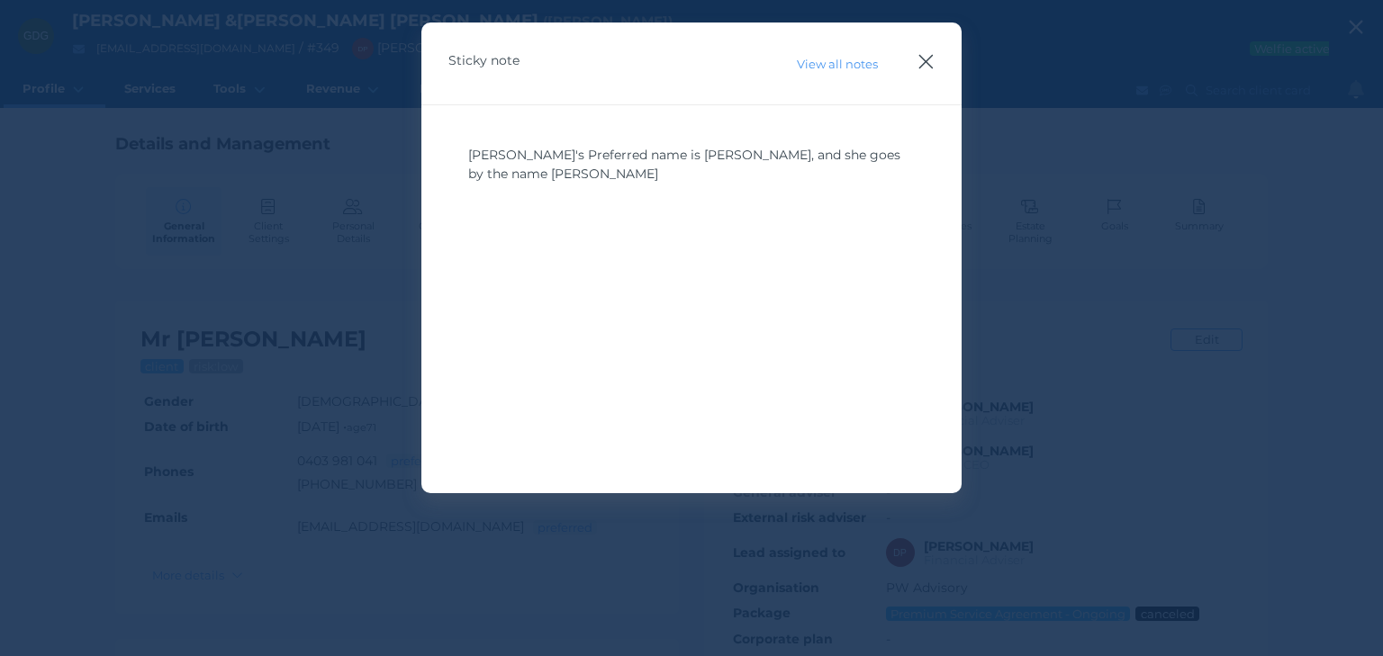
click at [922, 61] on icon "button" at bounding box center [925, 61] width 17 height 23
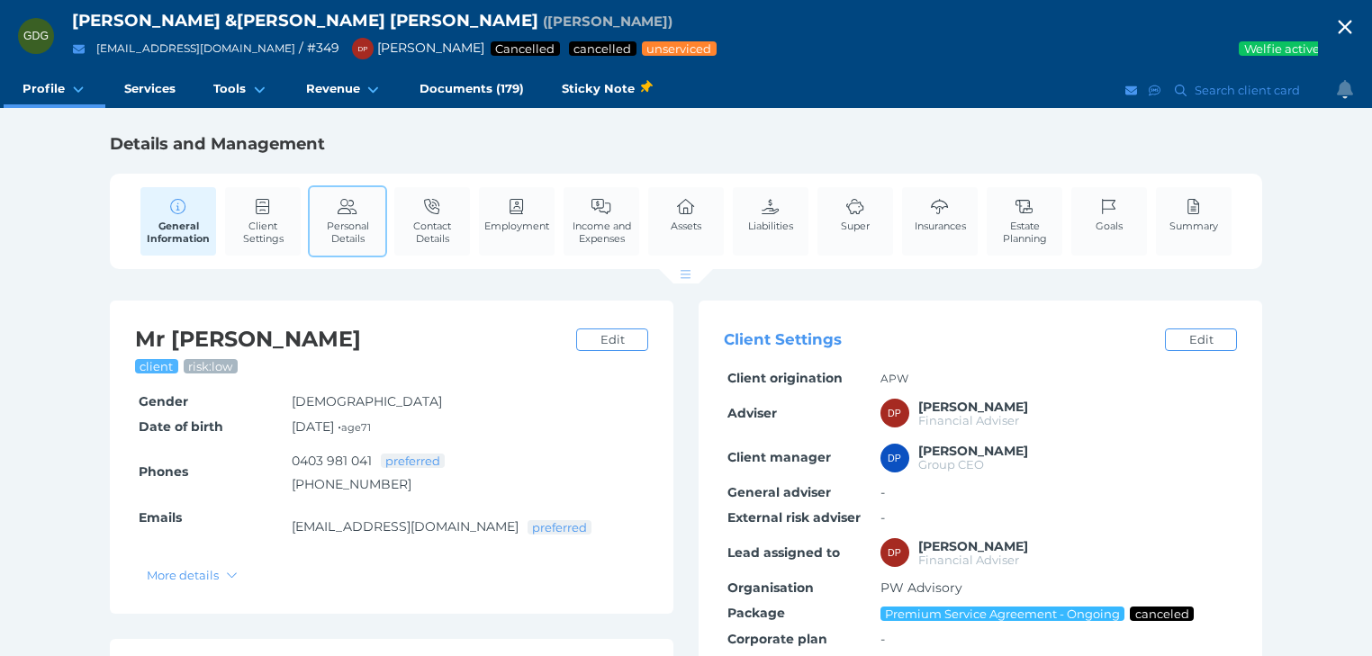
click at [340, 202] on icon at bounding box center [348, 207] width 20 height 16
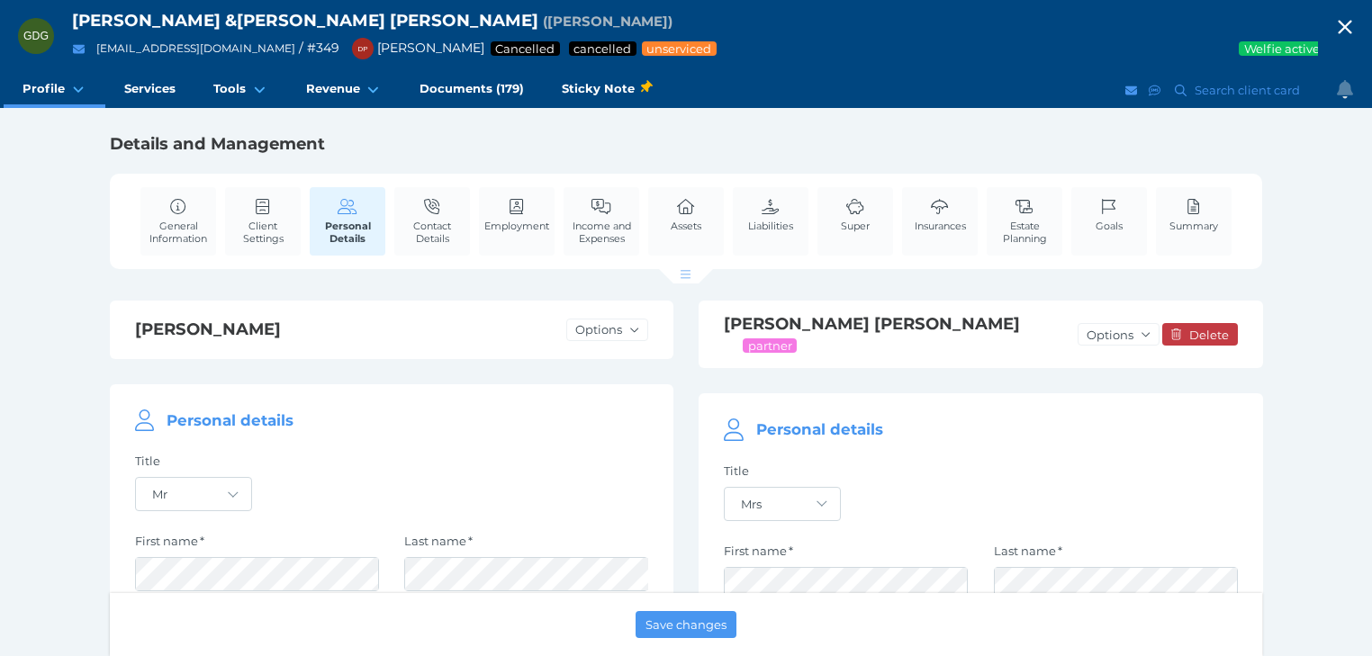
click at [1356, 23] on icon "button" at bounding box center [1345, 27] width 22 height 27
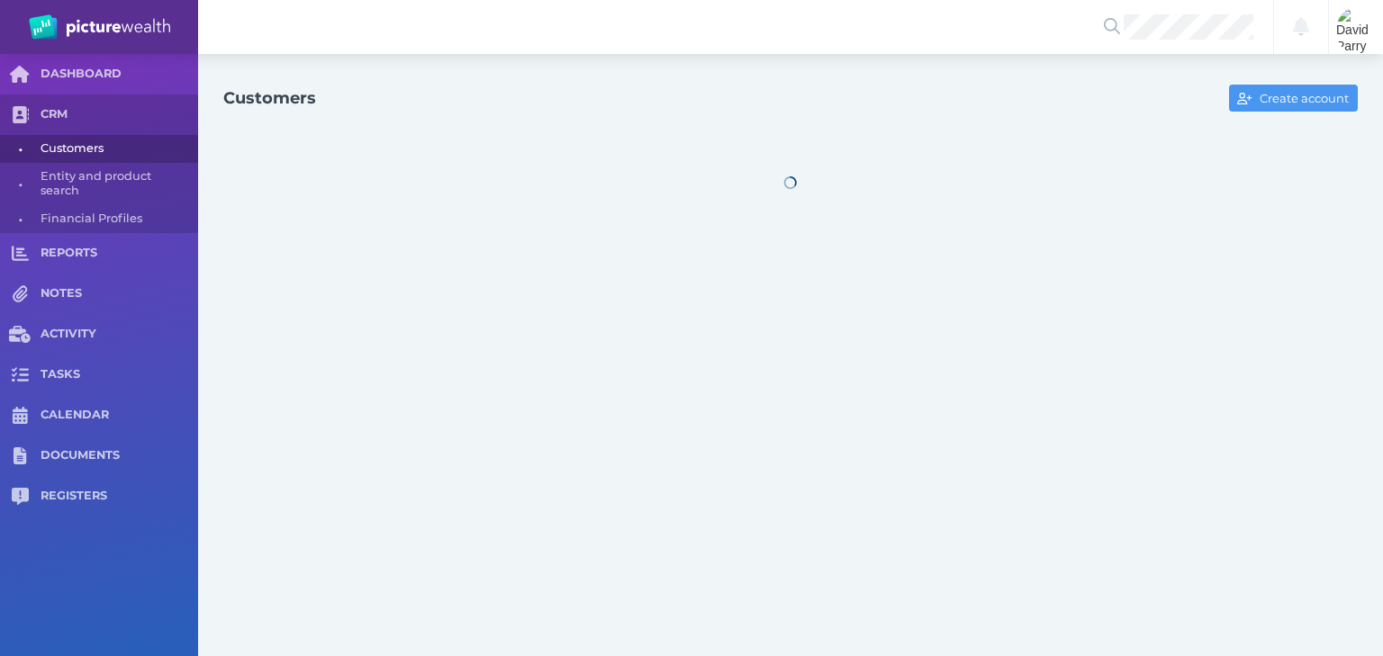
select select "25"
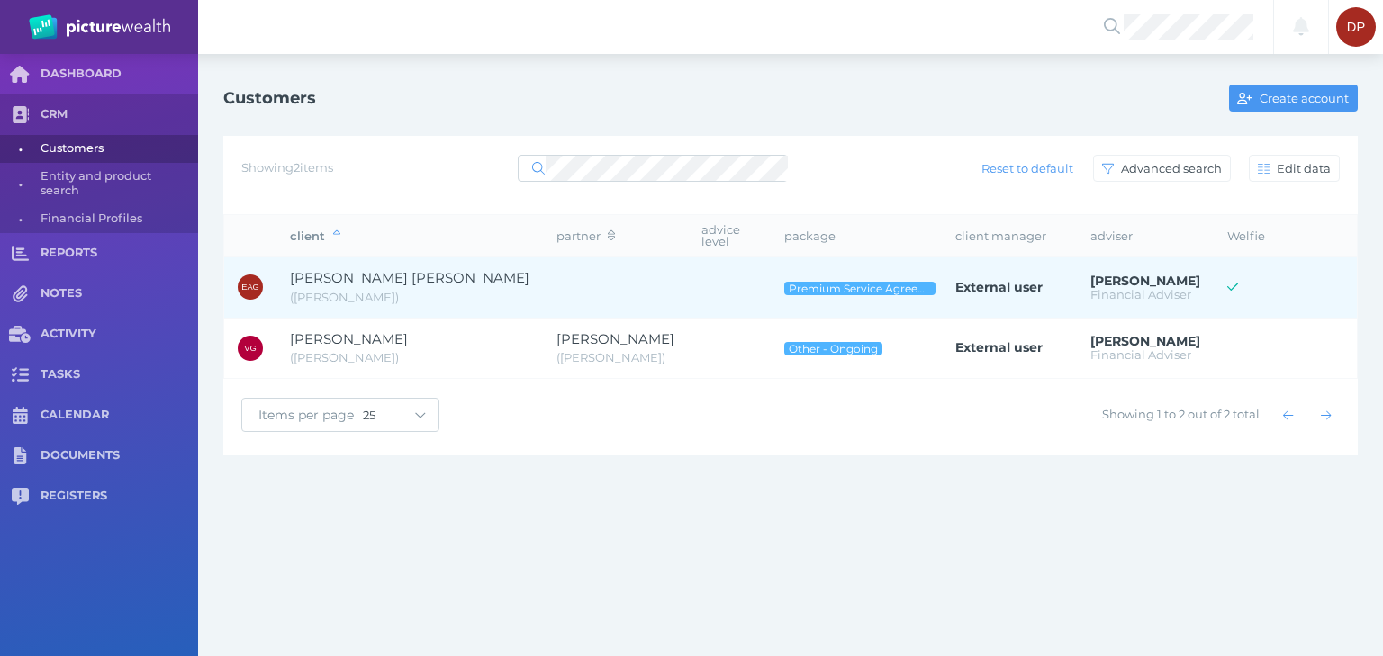
click at [346, 269] on span "[PERSON_NAME] [PERSON_NAME]" at bounding box center [409, 277] width 239 height 17
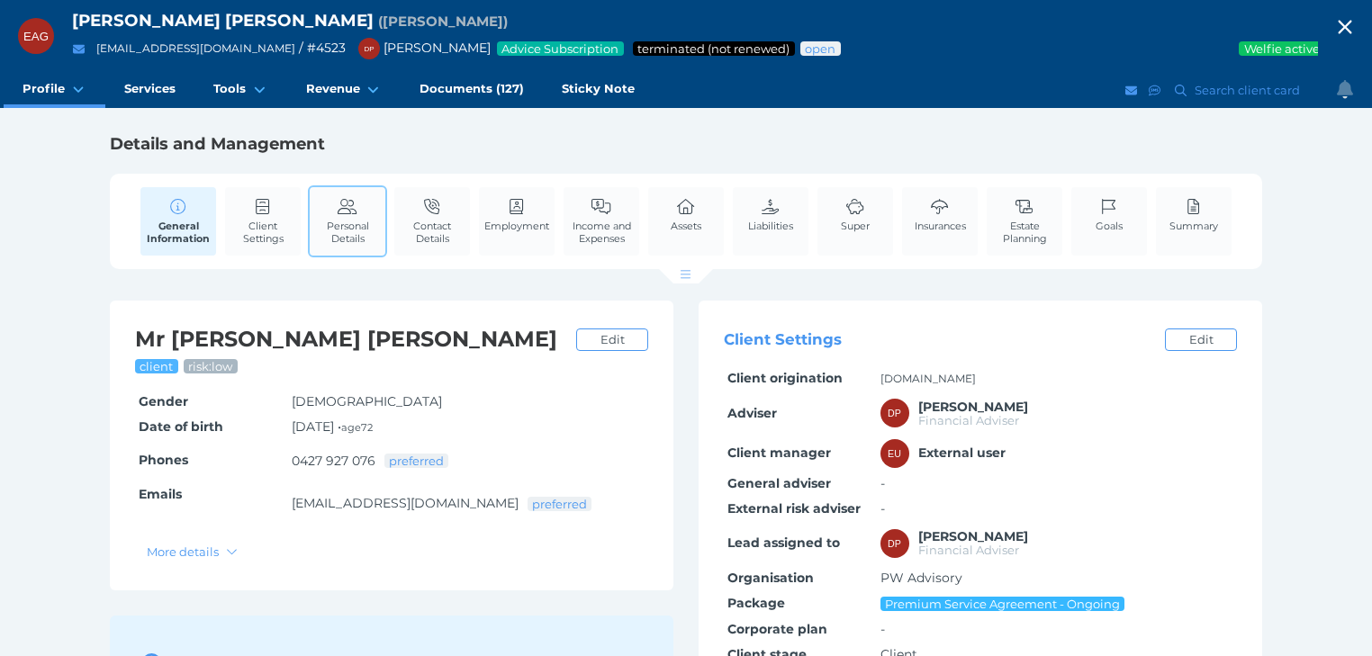
click at [364, 226] on span "Personal Details" at bounding box center [347, 232] width 67 height 25
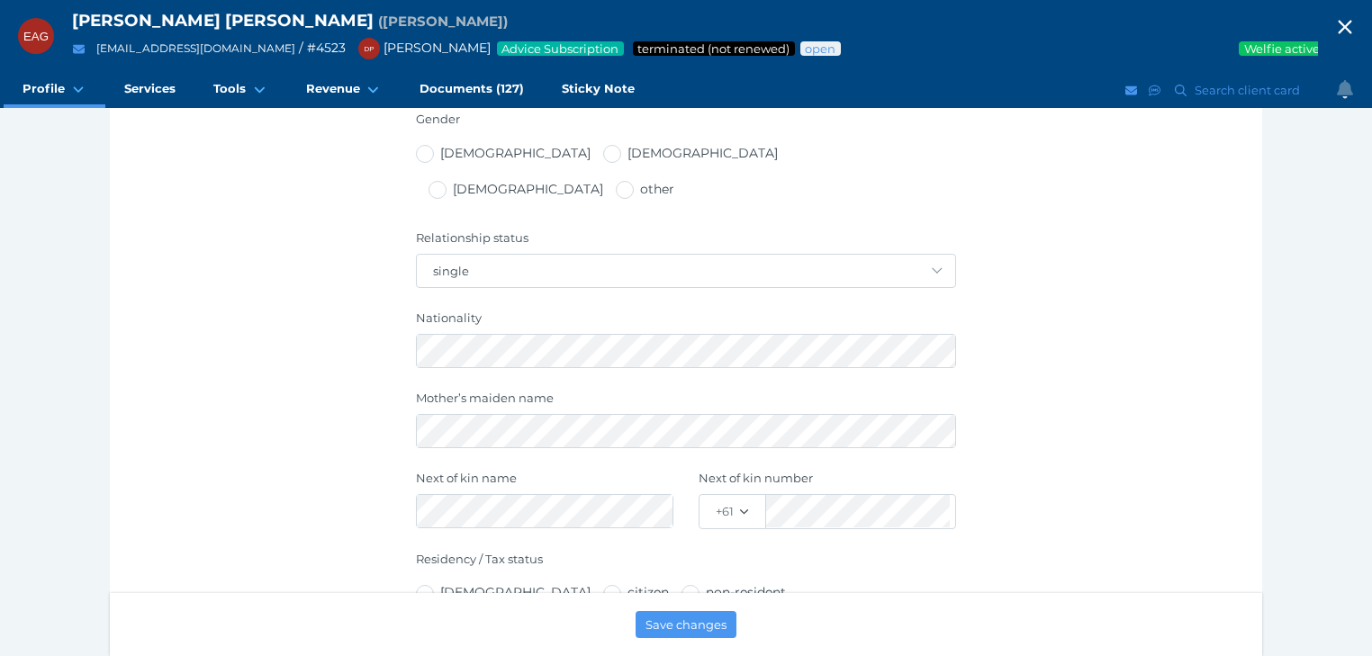
scroll to position [648, 0]
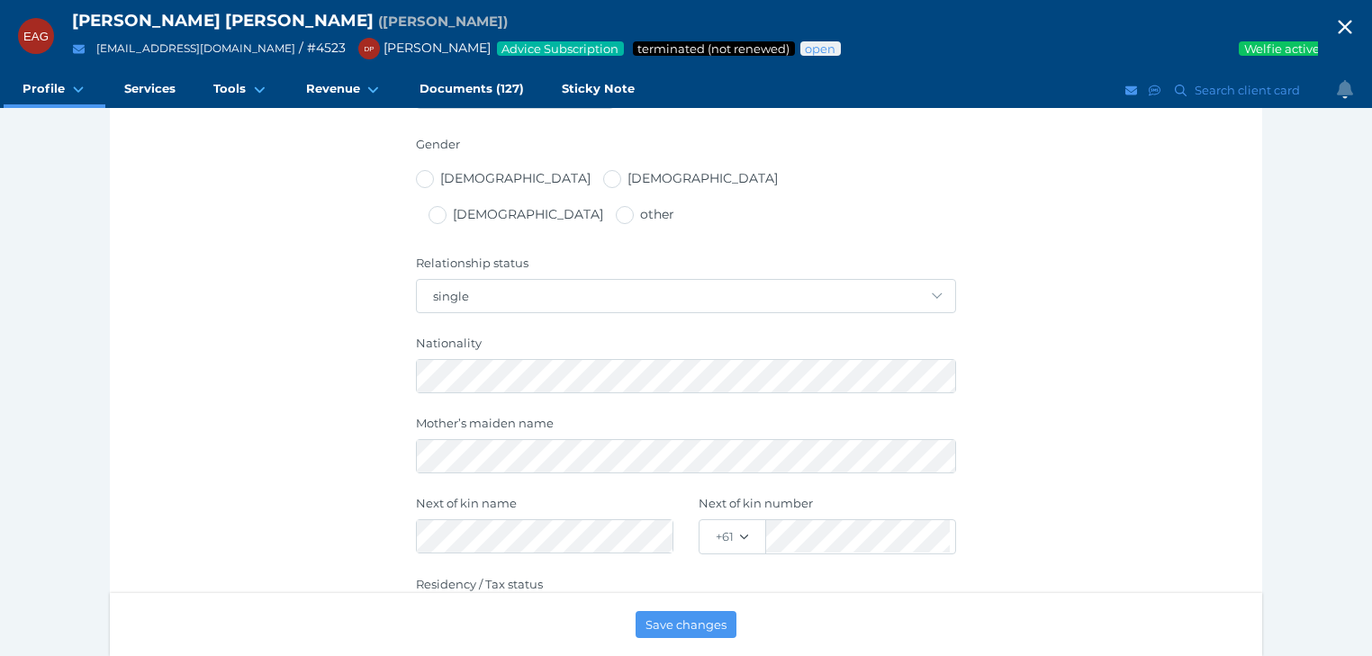
click at [1354, 26] on icon "button" at bounding box center [1345, 27] width 22 height 27
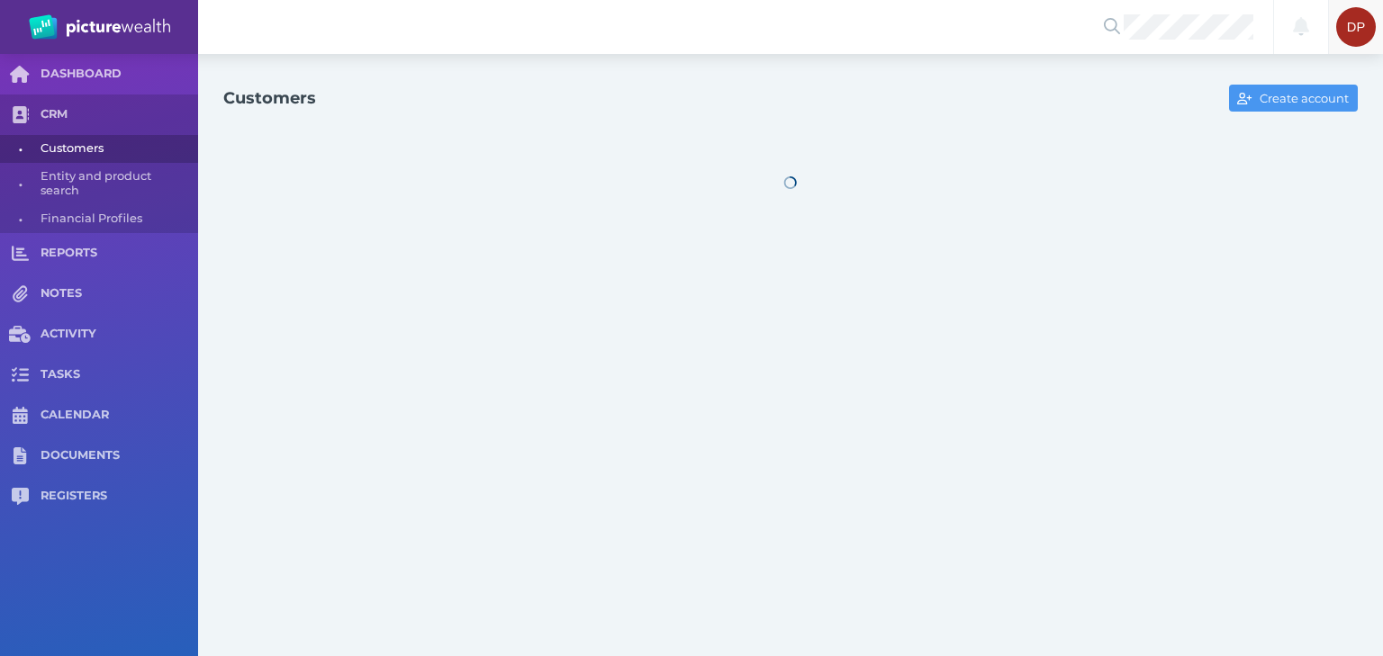
select select "25"
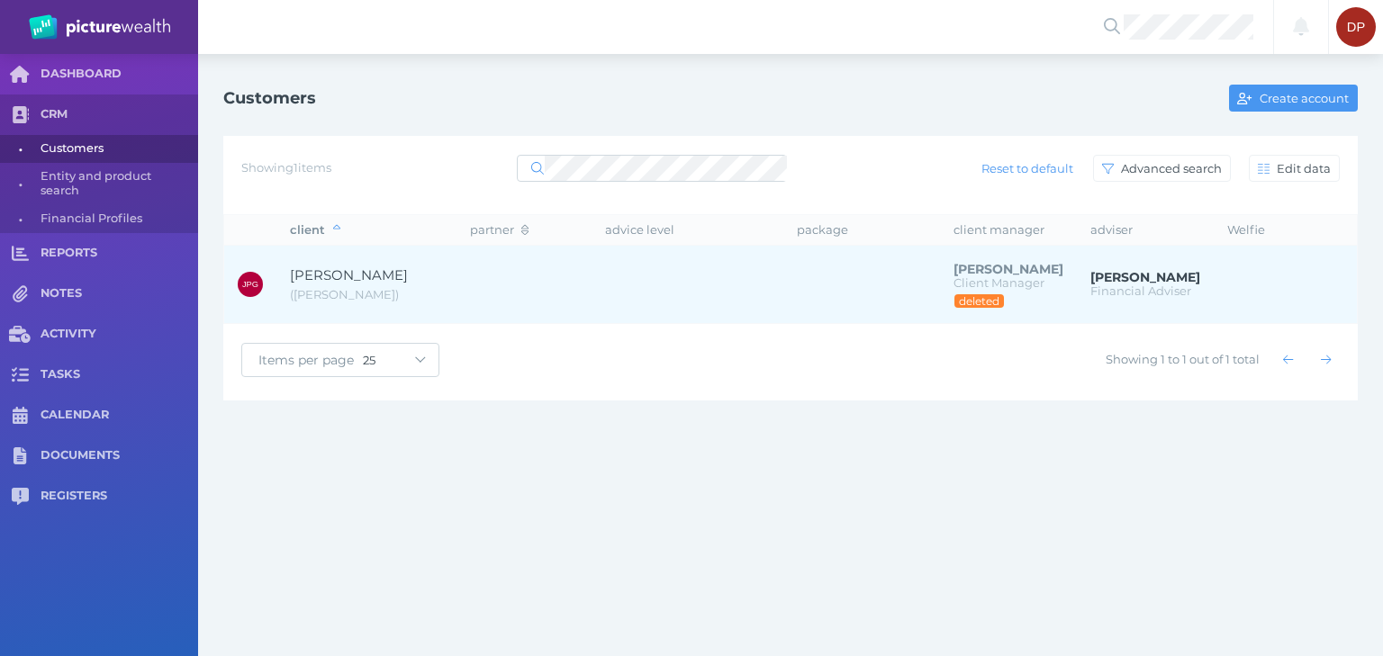
click at [347, 270] on span "[PERSON_NAME]" at bounding box center [349, 274] width 118 height 17
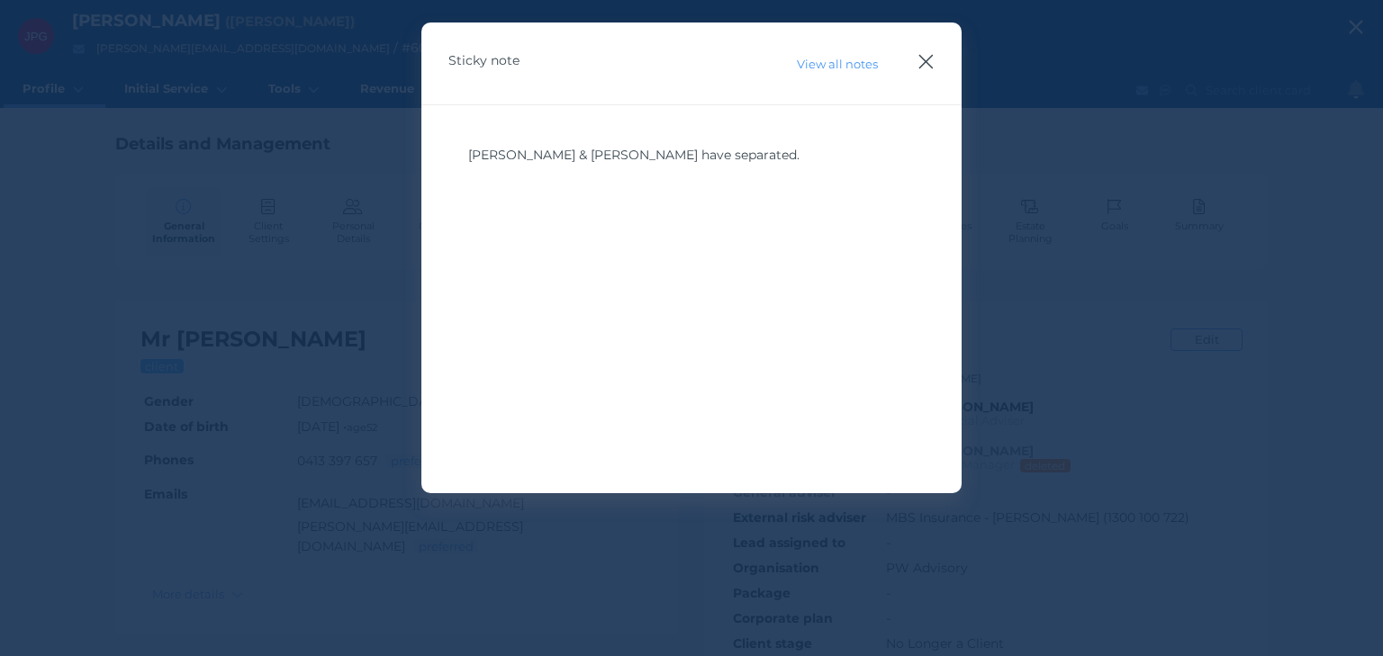
click at [926, 60] on icon "button" at bounding box center [926, 62] width 14 height 14
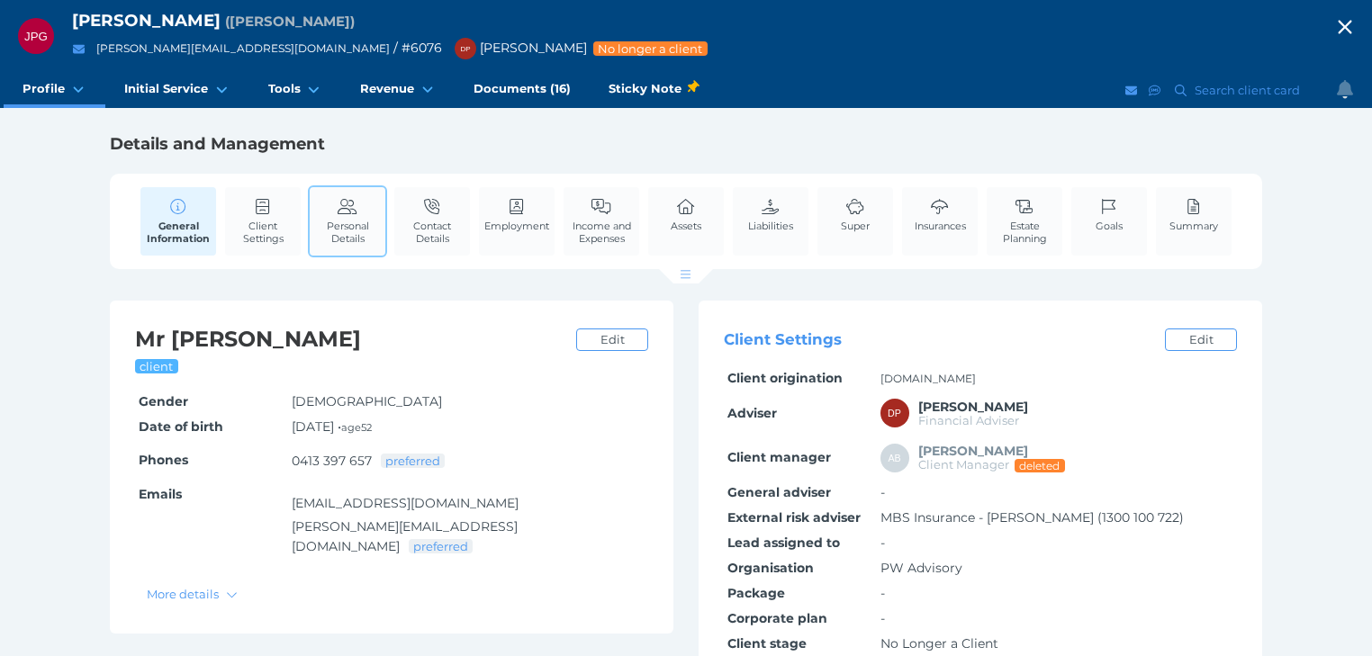
click at [359, 222] on span "Personal Details" at bounding box center [347, 232] width 67 height 25
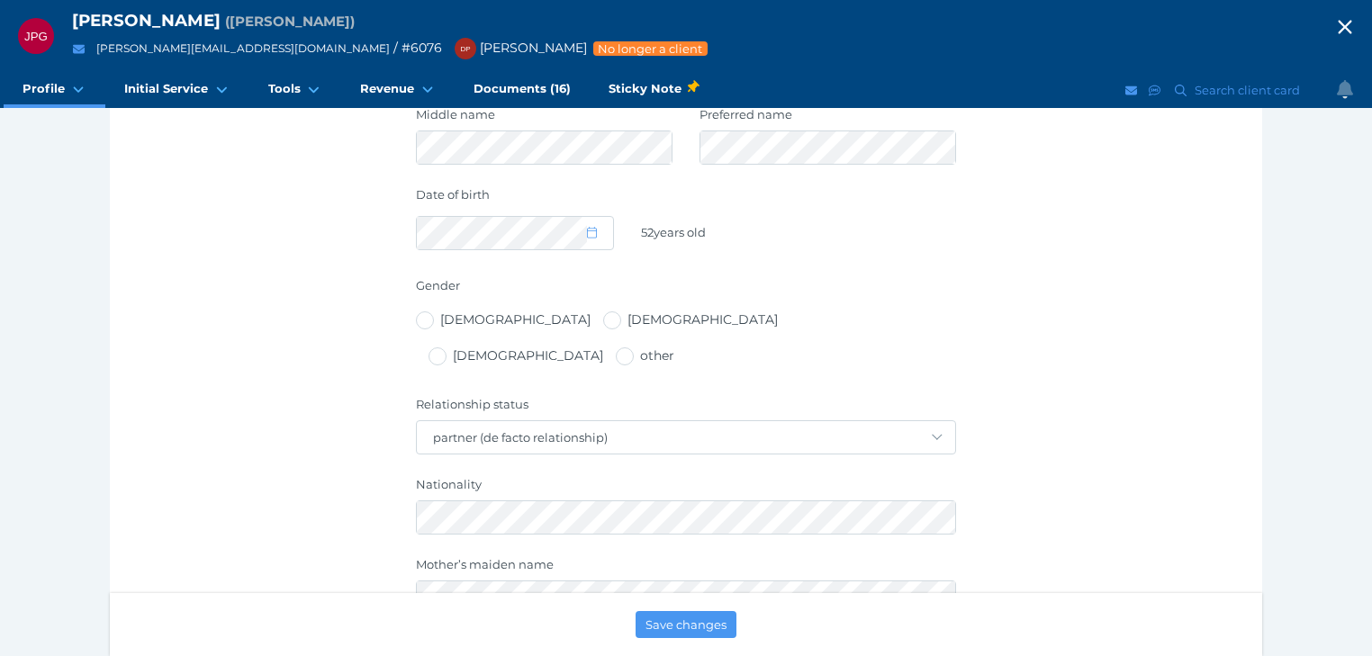
scroll to position [504, 0]
click at [1350, 20] on icon "button" at bounding box center [1345, 27] width 22 height 27
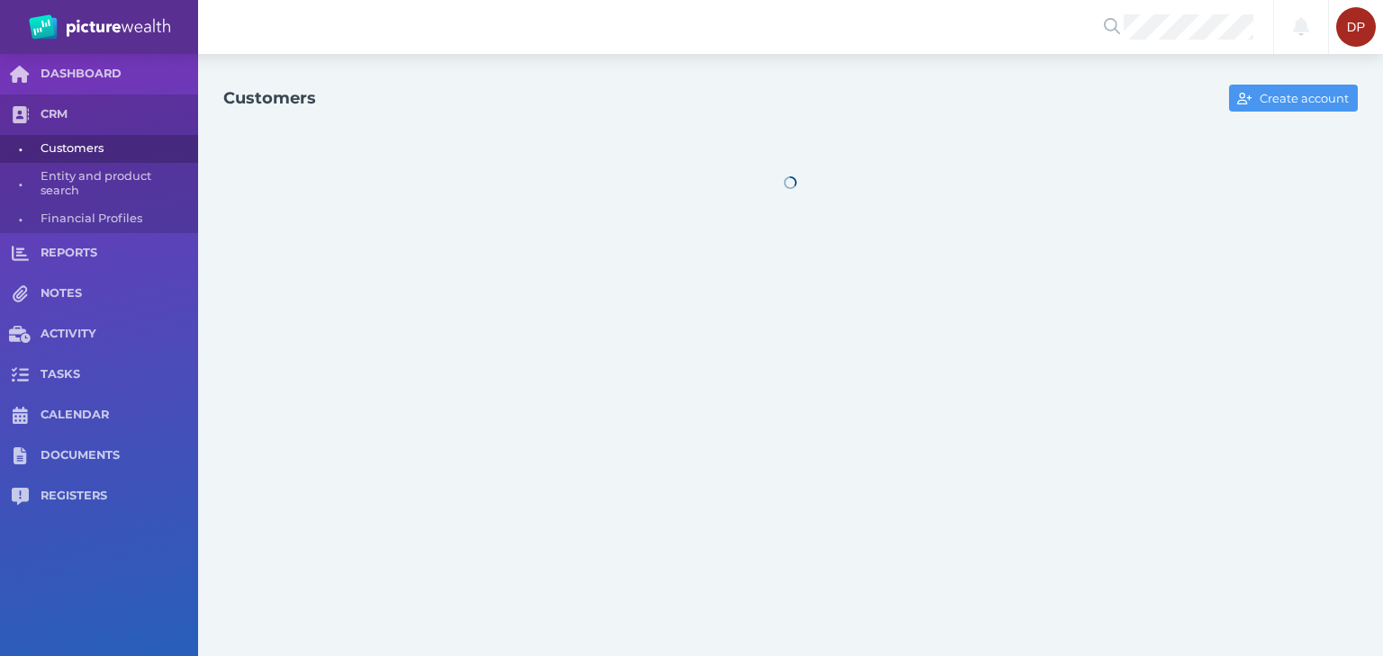
select select "25"
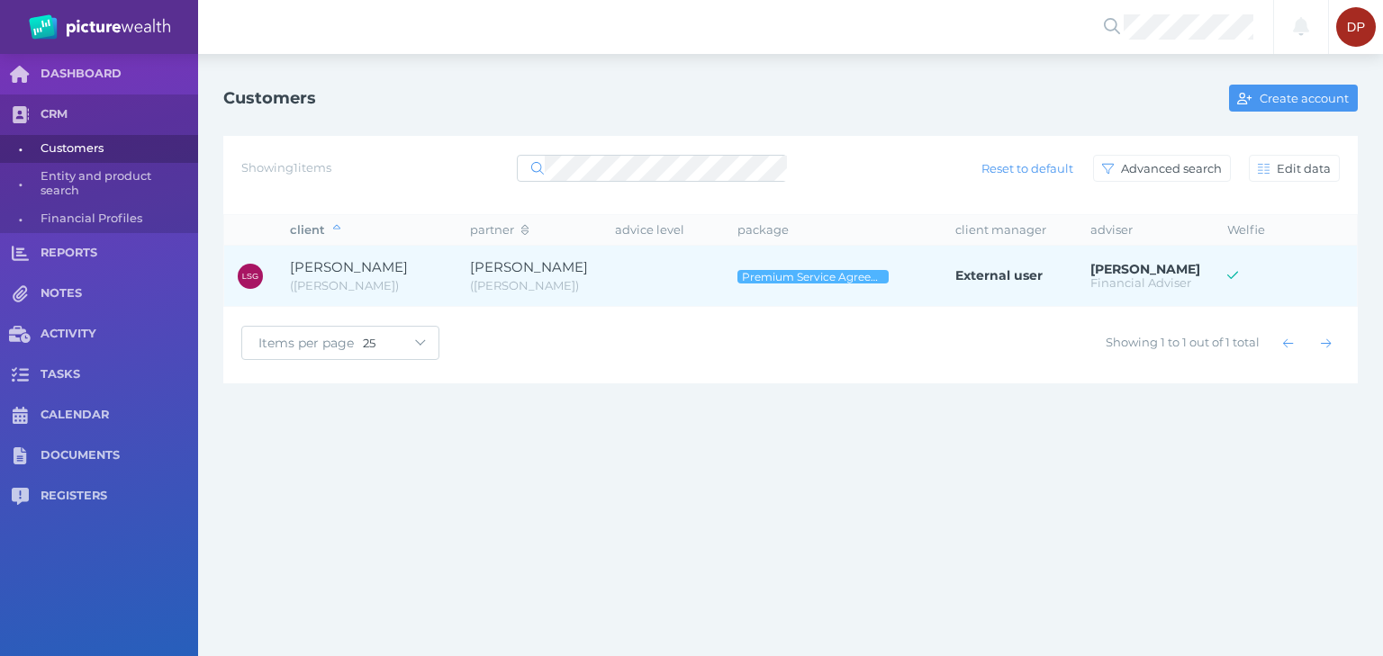
click at [518, 264] on span "[PERSON_NAME]" at bounding box center [529, 266] width 118 height 17
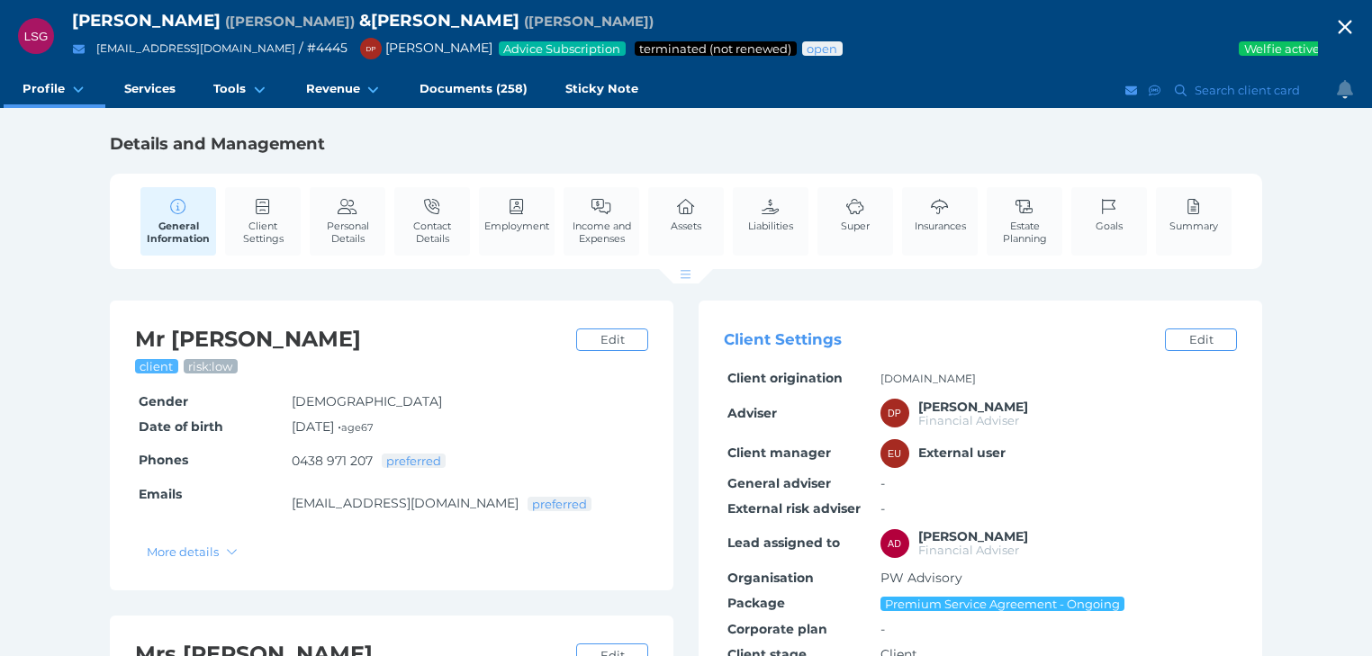
click at [306, 221] on div "General Information Client Settings Personal Details Contact Details Employment…" at bounding box center [686, 221] width 1134 height 95
click at [347, 221] on span "Personal Details" at bounding box center [347, 232] width 67 height 25
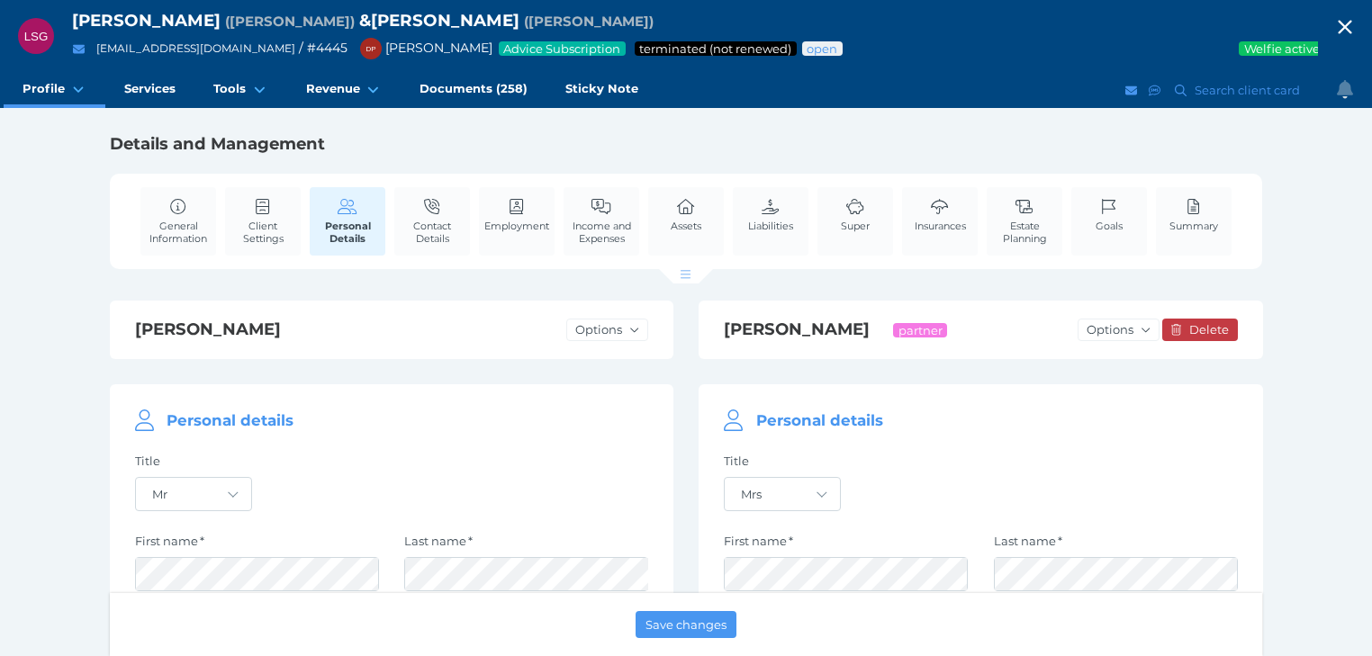
click at [1353, 20] on icon "button" at bounding box center [1345, 27] width 22 height 27
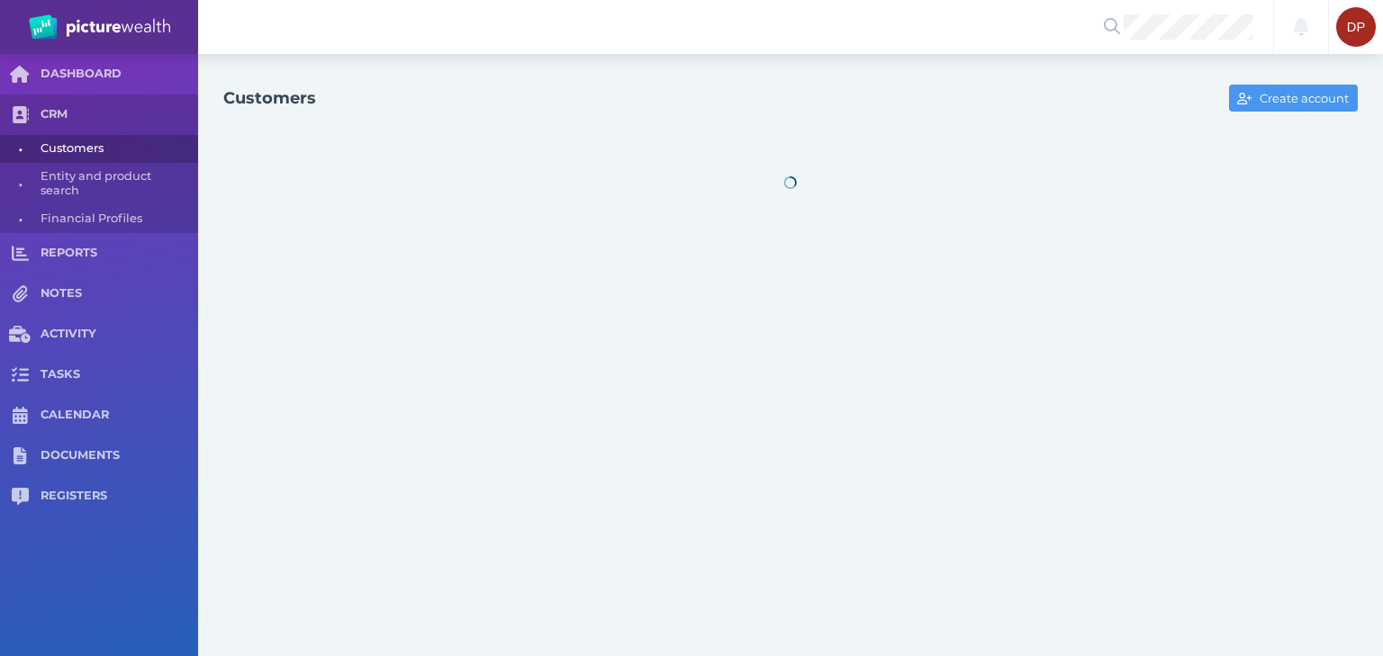
select select "25"
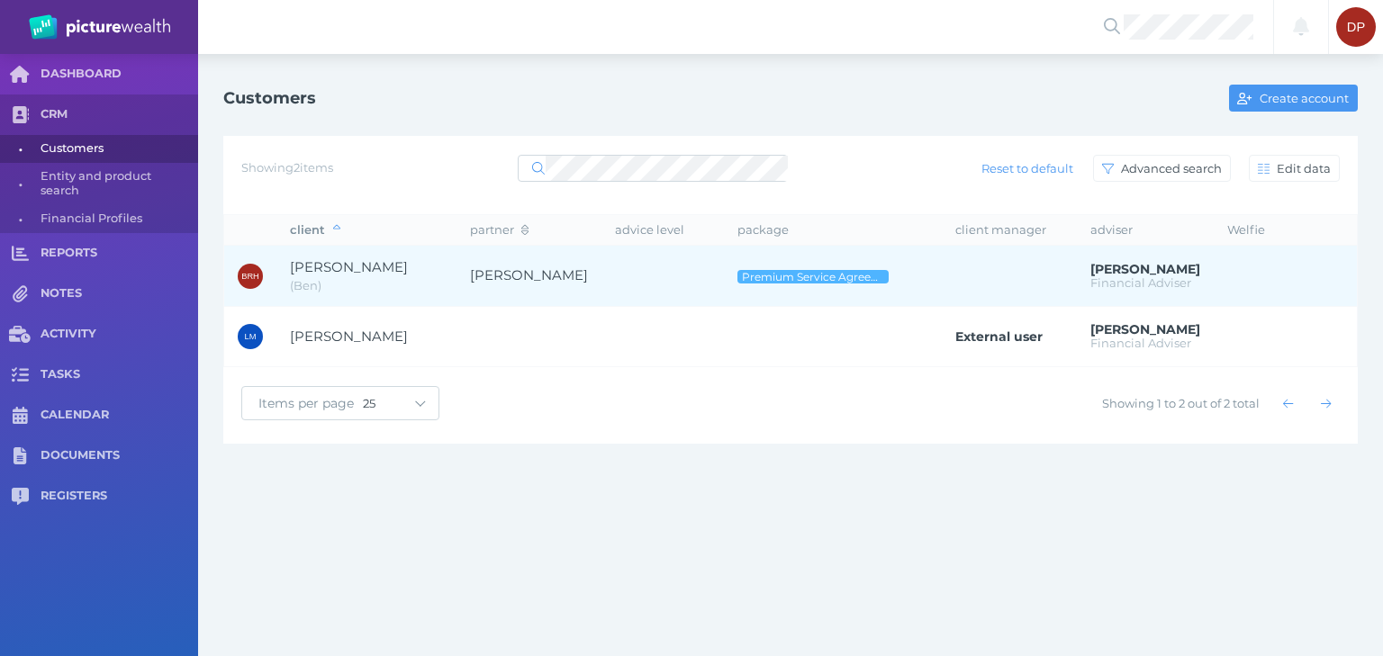
click at [371, 258] on span "[PERSON_NAME]" at bounding box center [349, 266] width 118 height 17
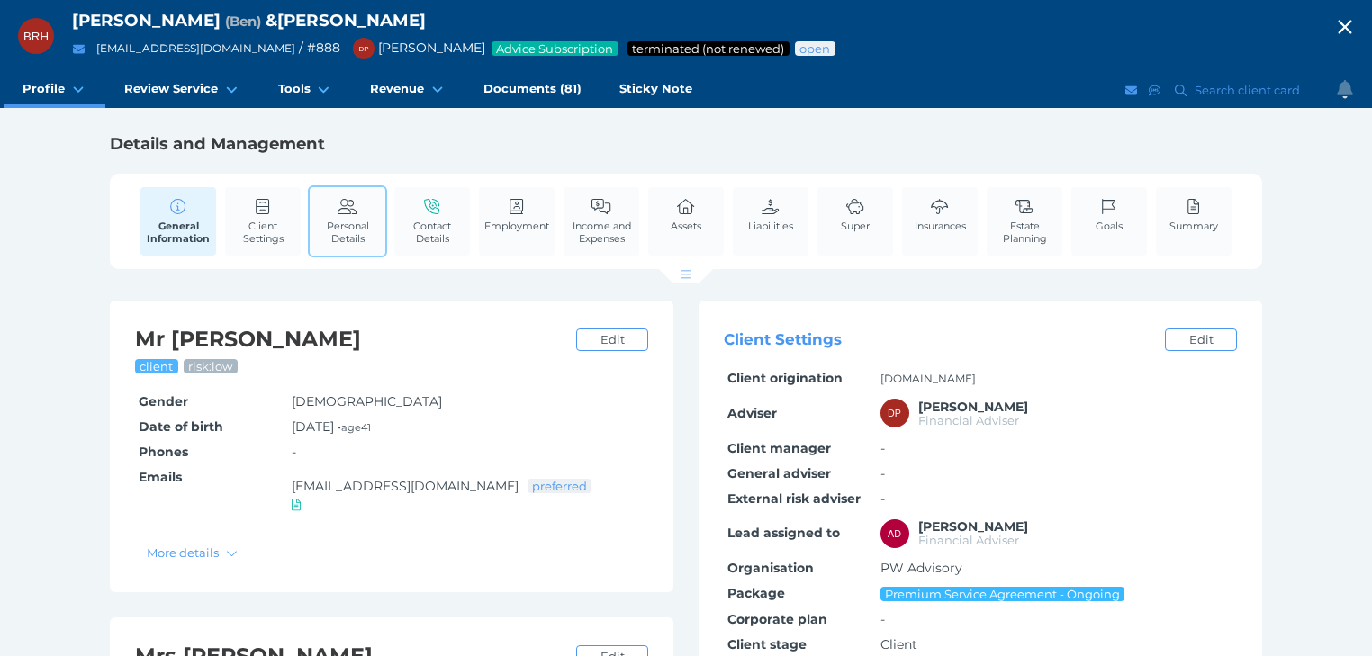
click at [368, 226] on span "Personal Details" at bounding box center [347, 232] width 67 height 25
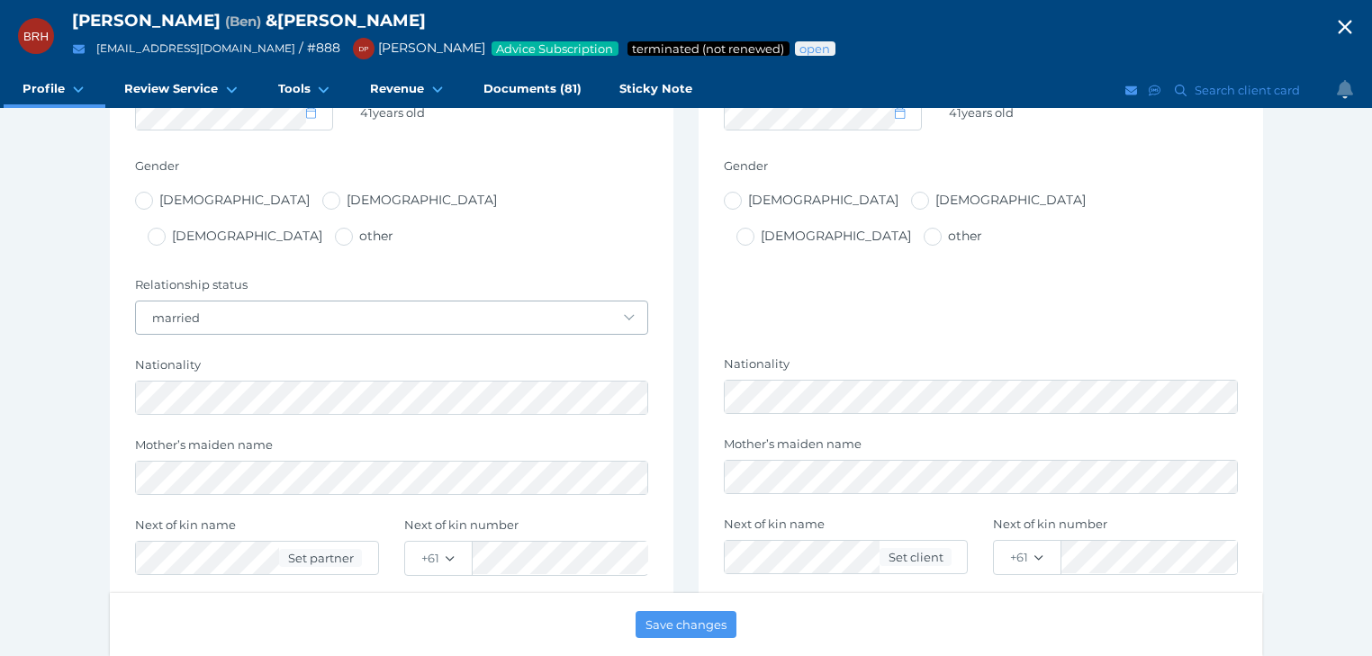
scroll to position [648, 0]
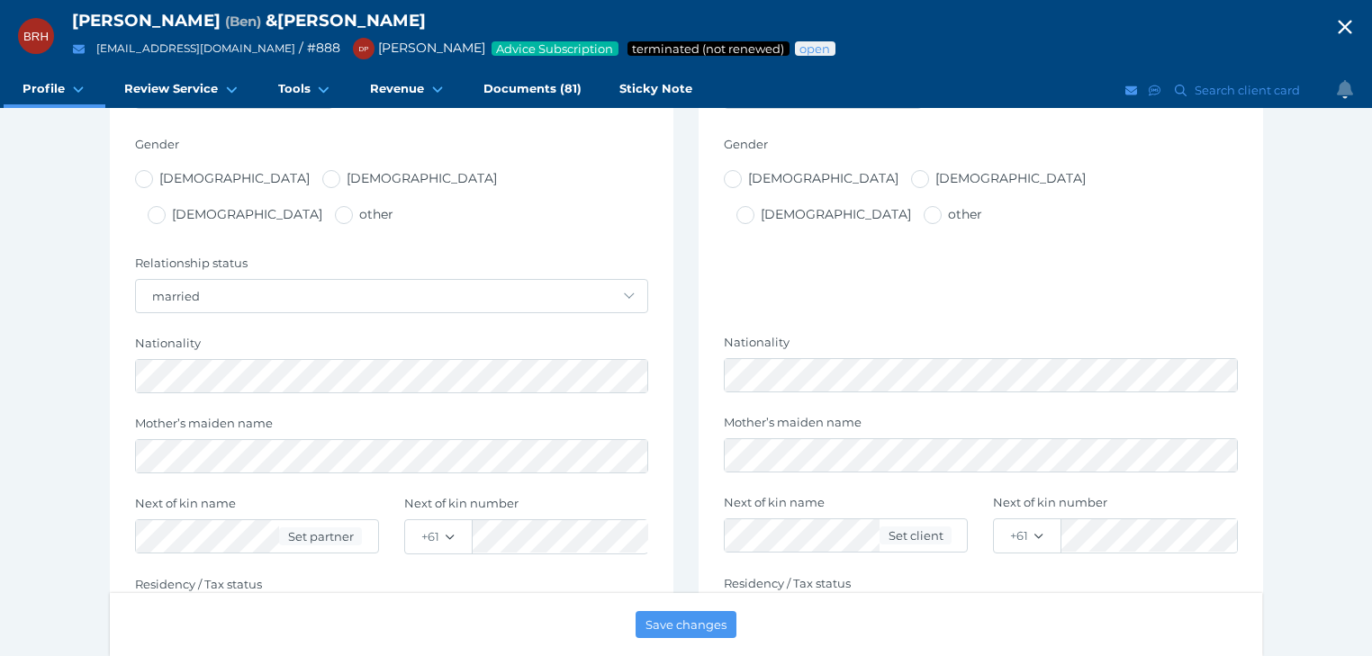
click at [1350, 22] on icon "button" at bounding box center [1345, 28] width 14 height 14
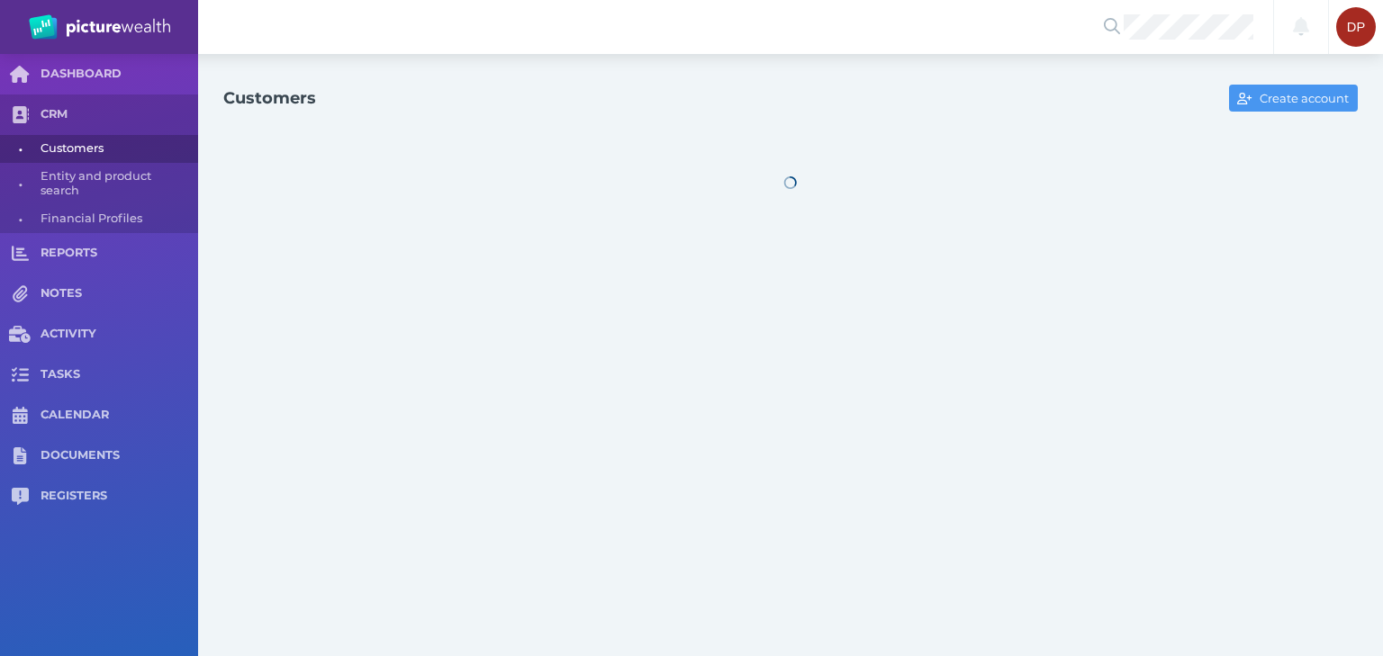
select select "25"
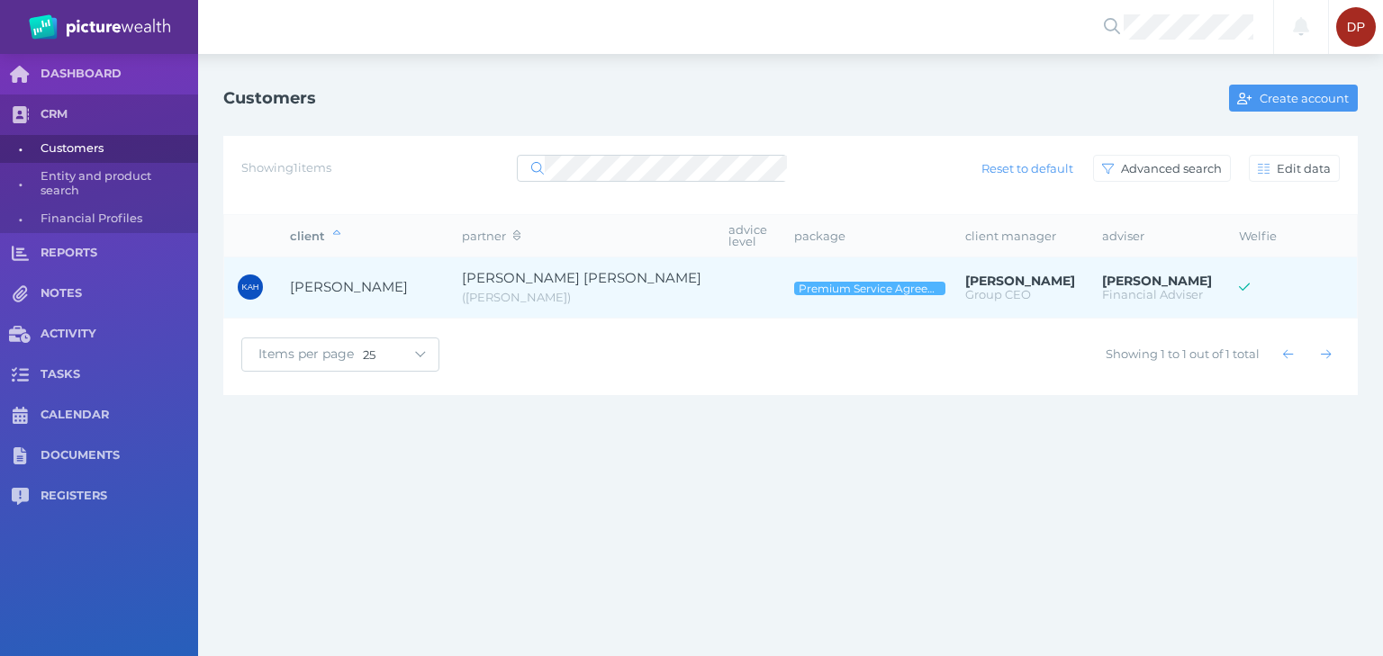
click at [386, 287] on td "[PERSON_NAME]" at bounding box center [362, 287] width 172 height 61
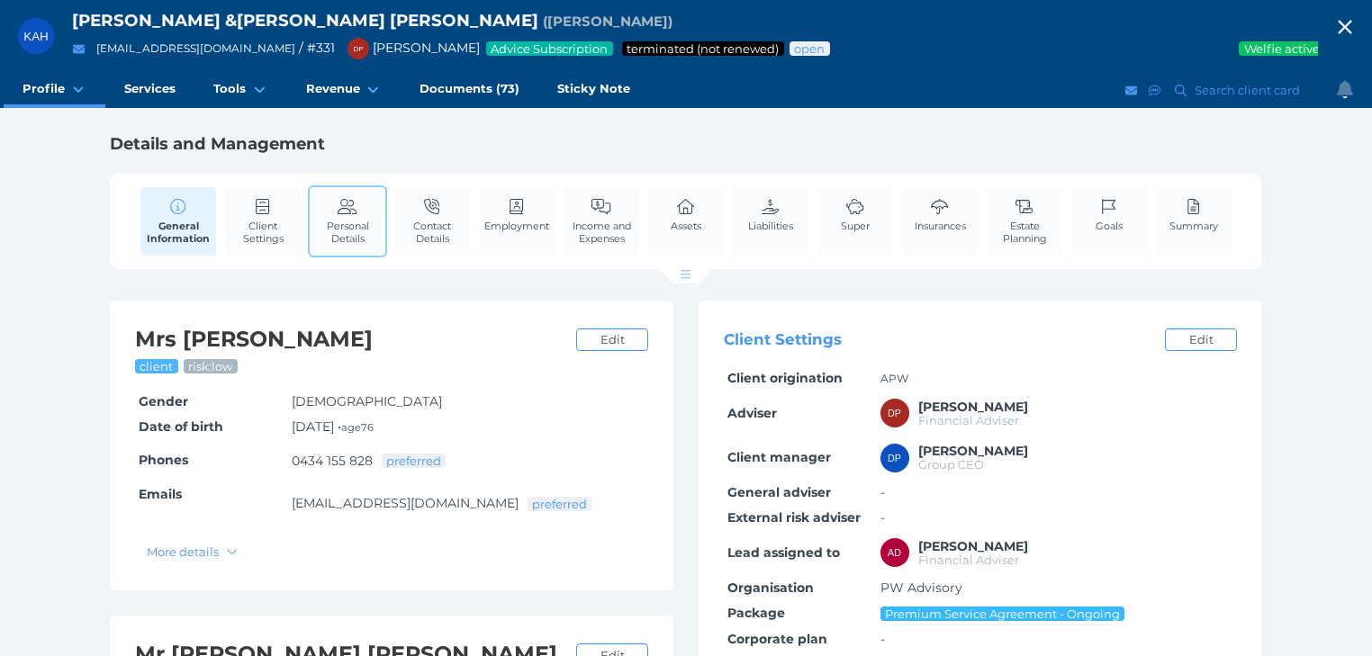
click at [331, 209] on link "Personal Details" at bounding box center [348, 221] width 76 height 68
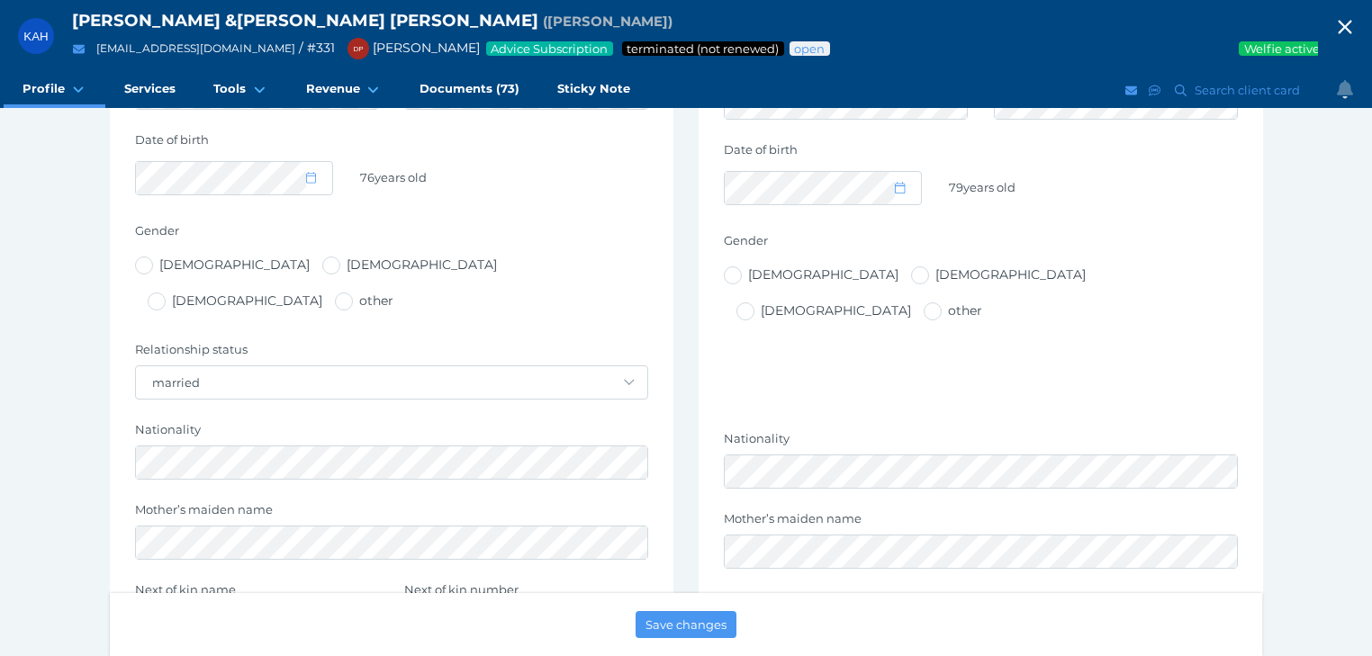
scroll to position [576, 0]
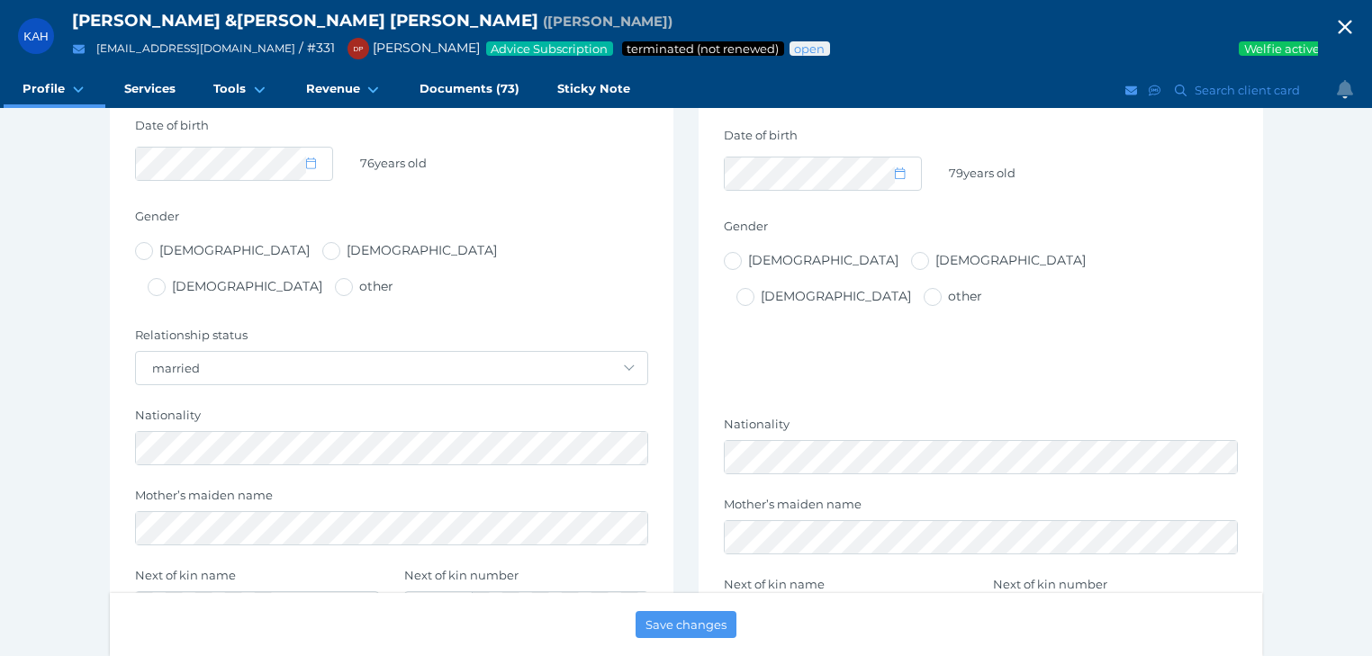
click at [1350, 19] on icon "button" at bounding box center [1345, 27] width 22 height 27
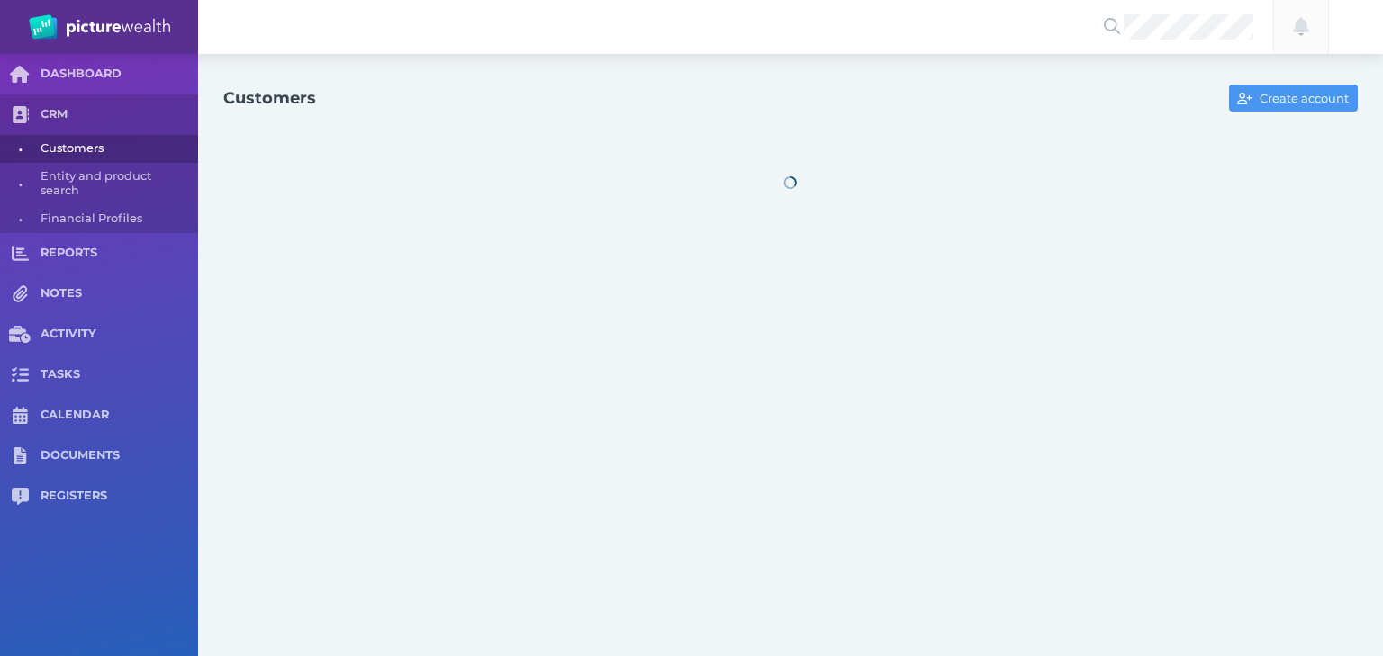
select select "25"
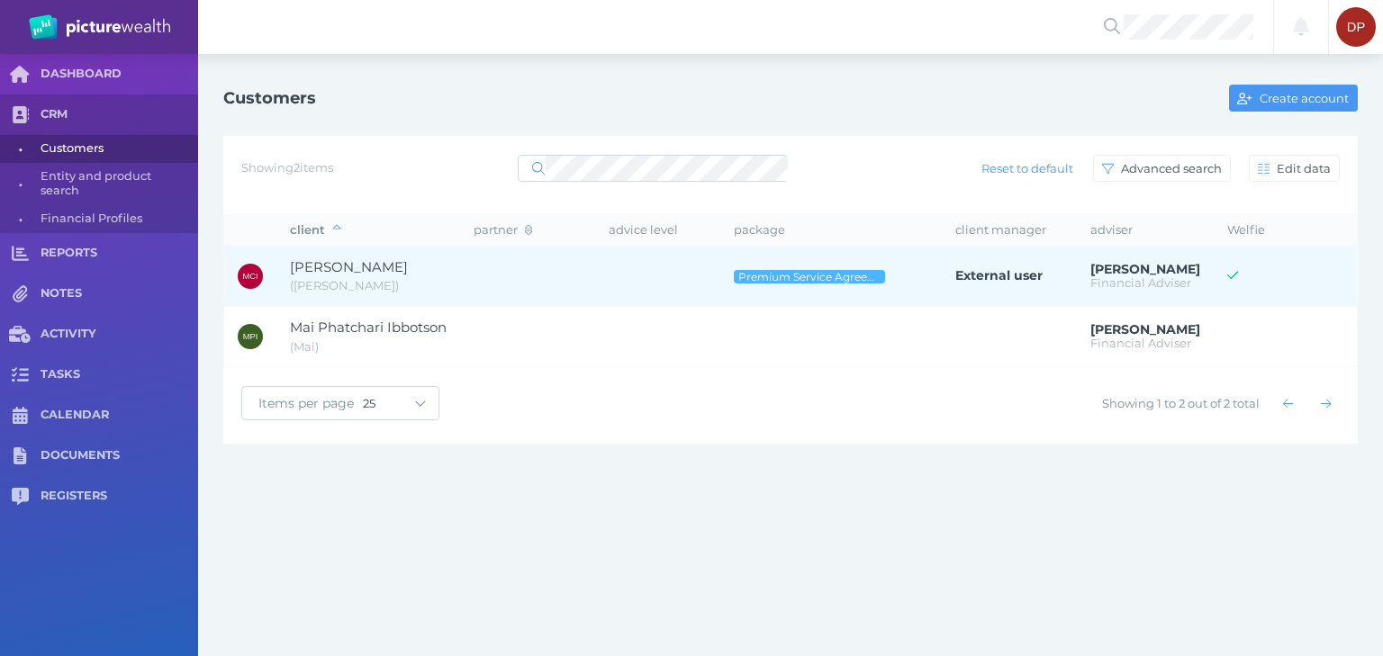
click at [377, 263] on span "[PERSON_NAME]" at bounding box center [349, 266] width 118 height 17
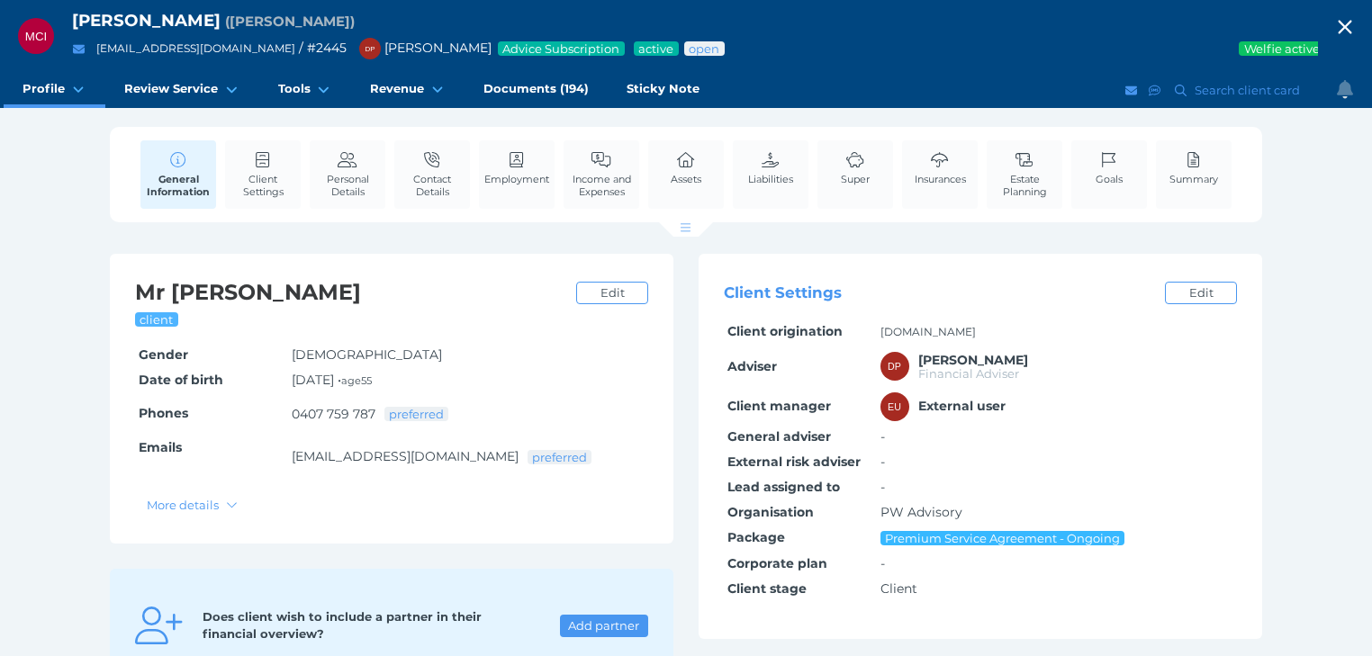
scroll to position [72, 0]
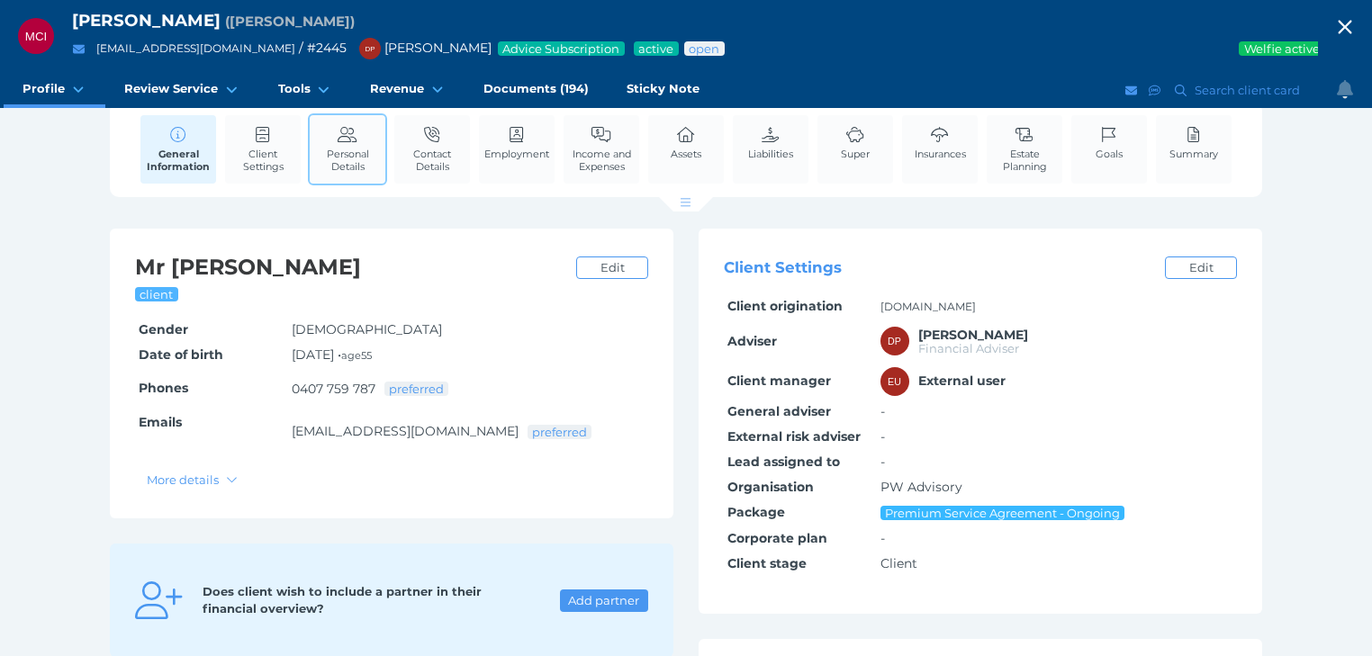
click at [324, 148] on span "Personal Details" at bounding box center [347, 160] width 67 height 25
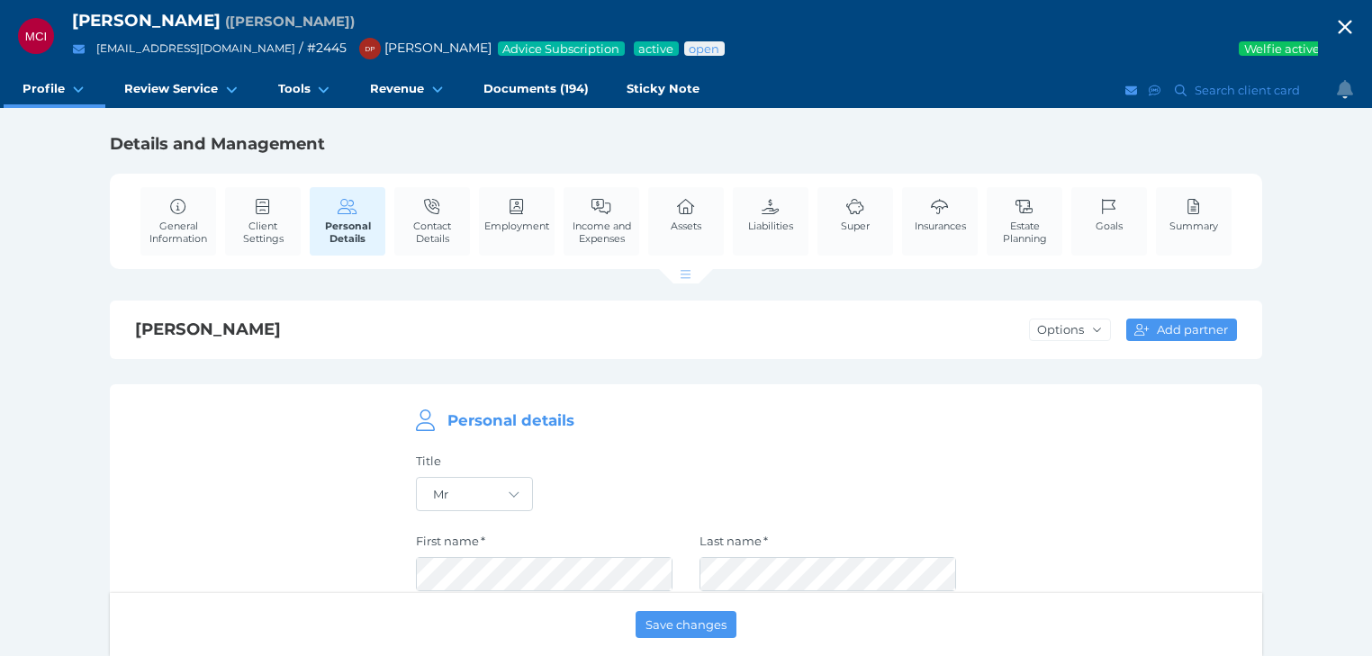
click at [1352, 29] on icon "button" at bounding box center [1345, 27] width 22 height 27
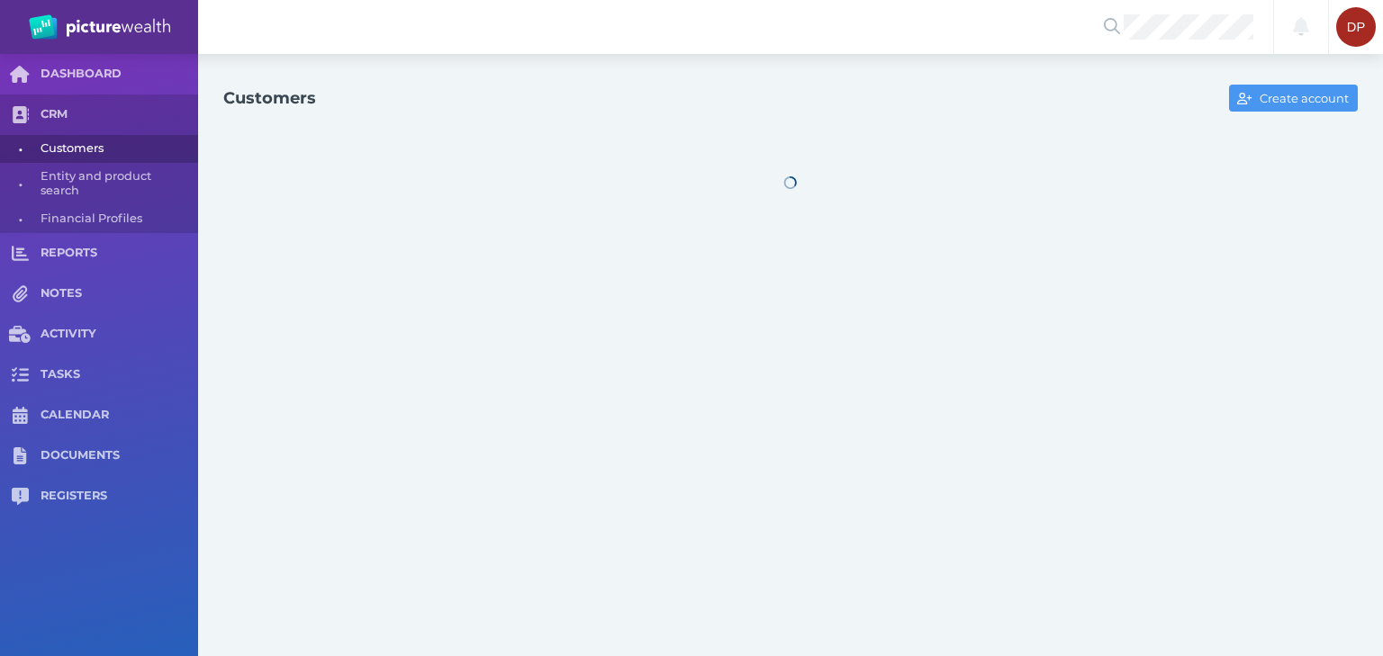
select select "25"
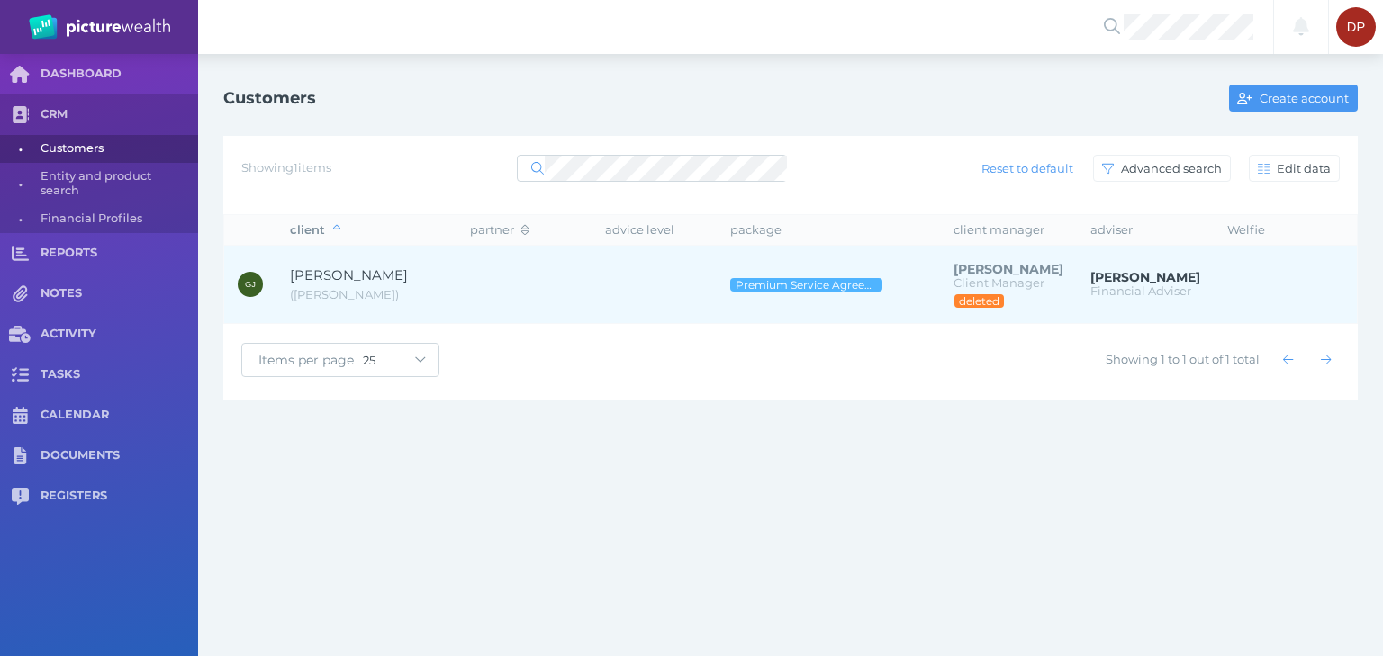
click at [364, 275] on span "[PERSON_NAME]" at bounding box center [349, 274] width 118 height 17
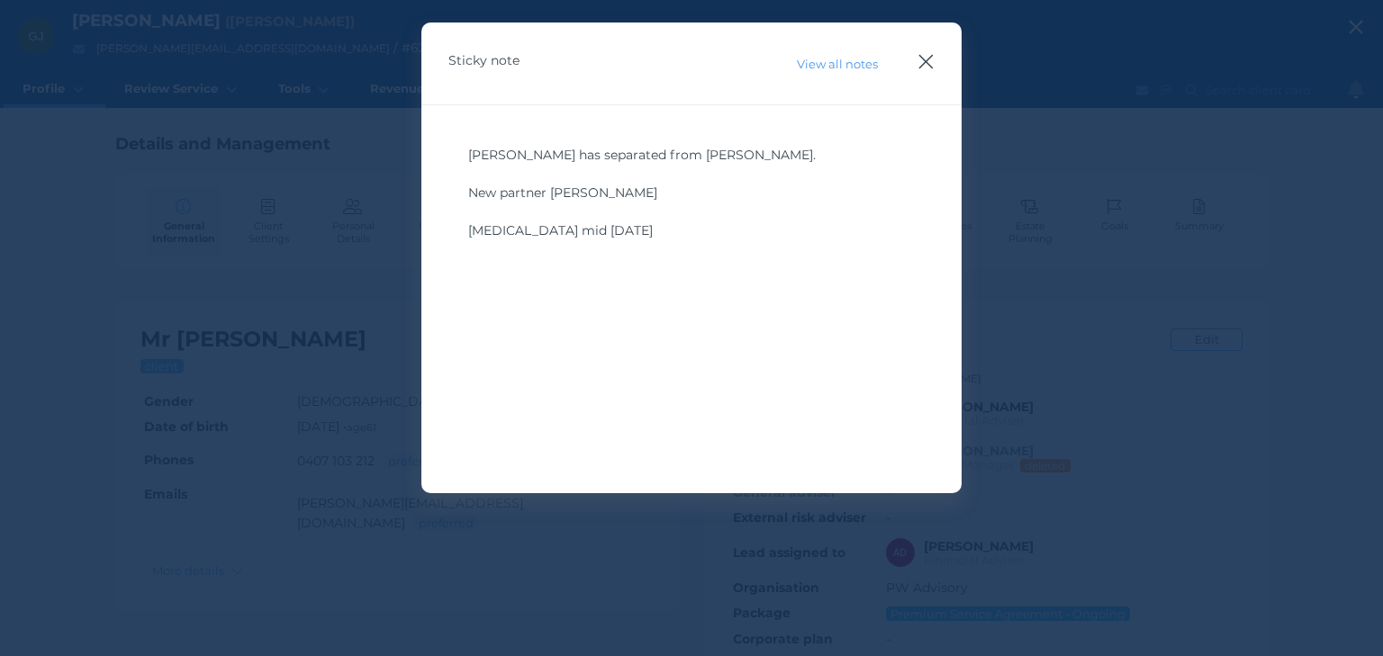
click at [931, 61] on icon "button" at bounding box center [925, 61] width 17 height 23
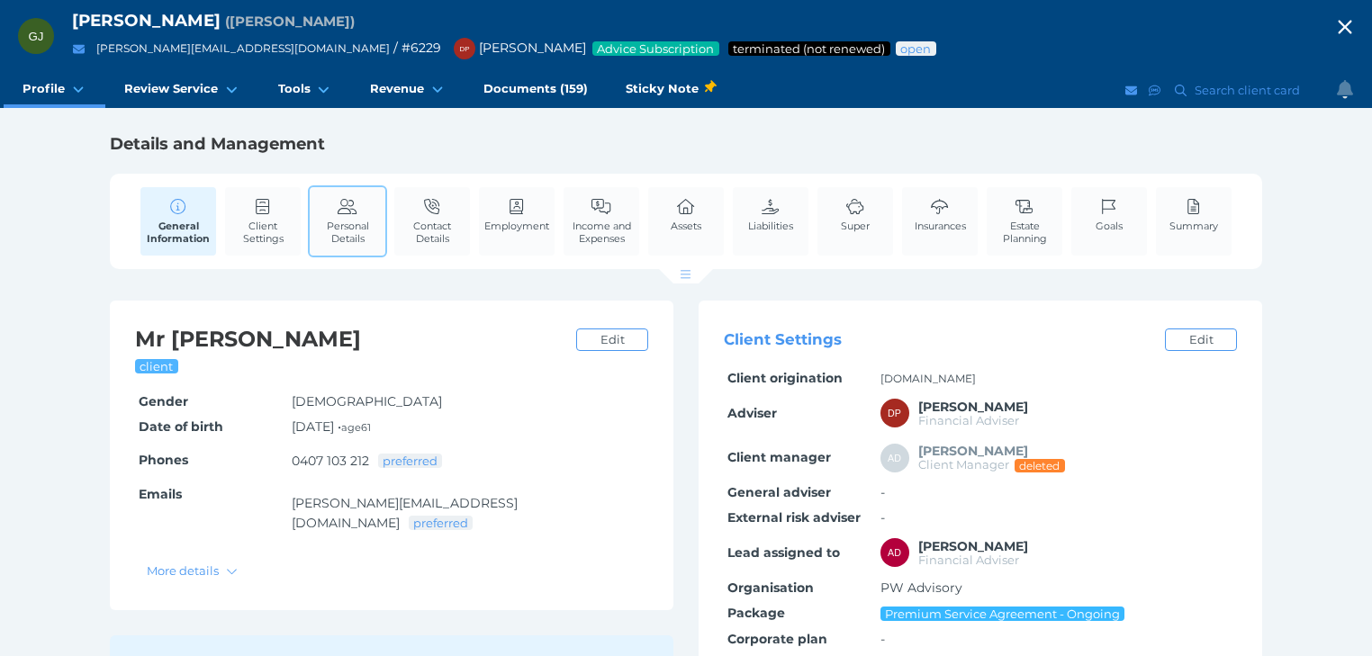
click at [341, 218] on link "Personal Details" at bounding box center [348, 221] width 76 height 68
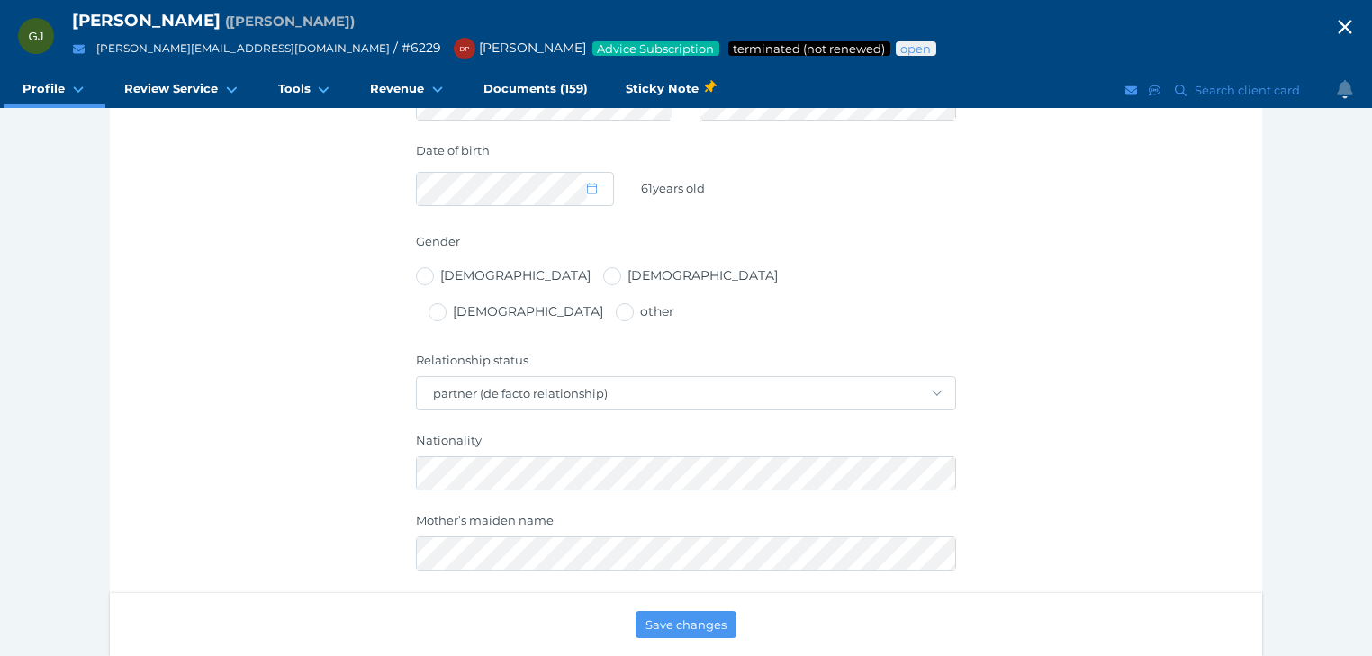
scroll to position [648, 0]
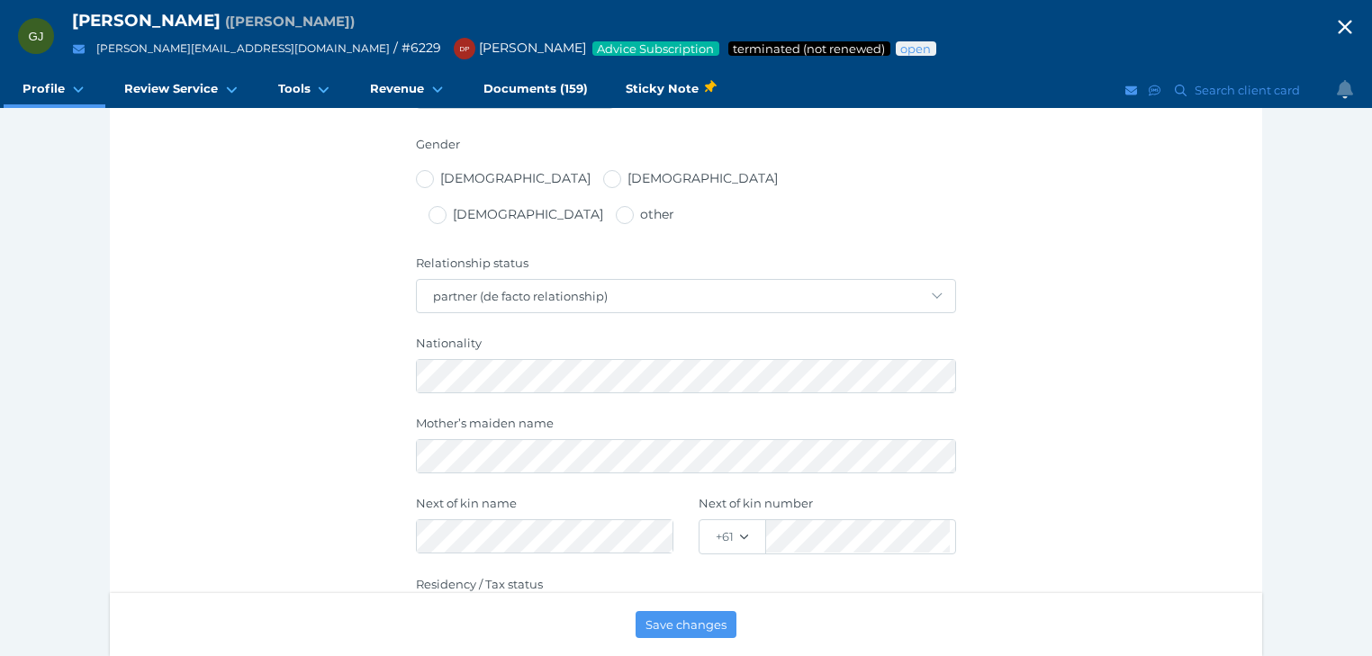
click at [1349, 27] on icon "button" at bounding box center [1345, 27] width 22 height 27
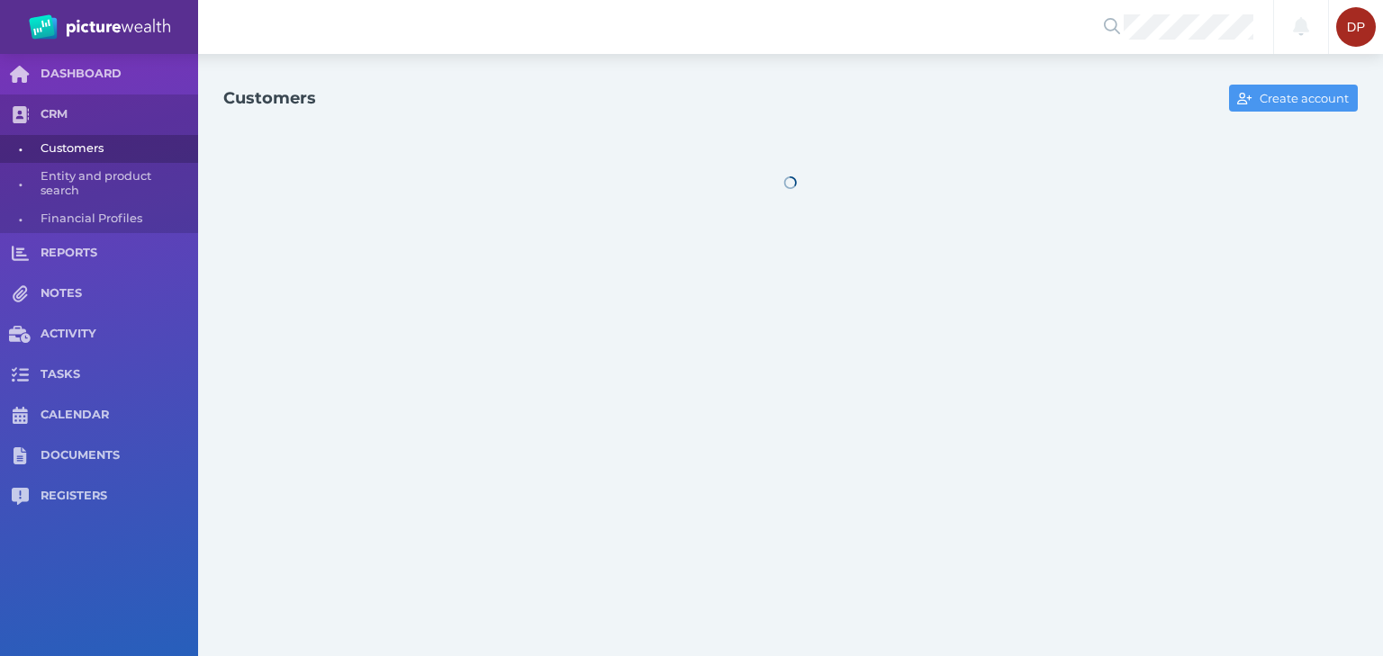
select select "25"
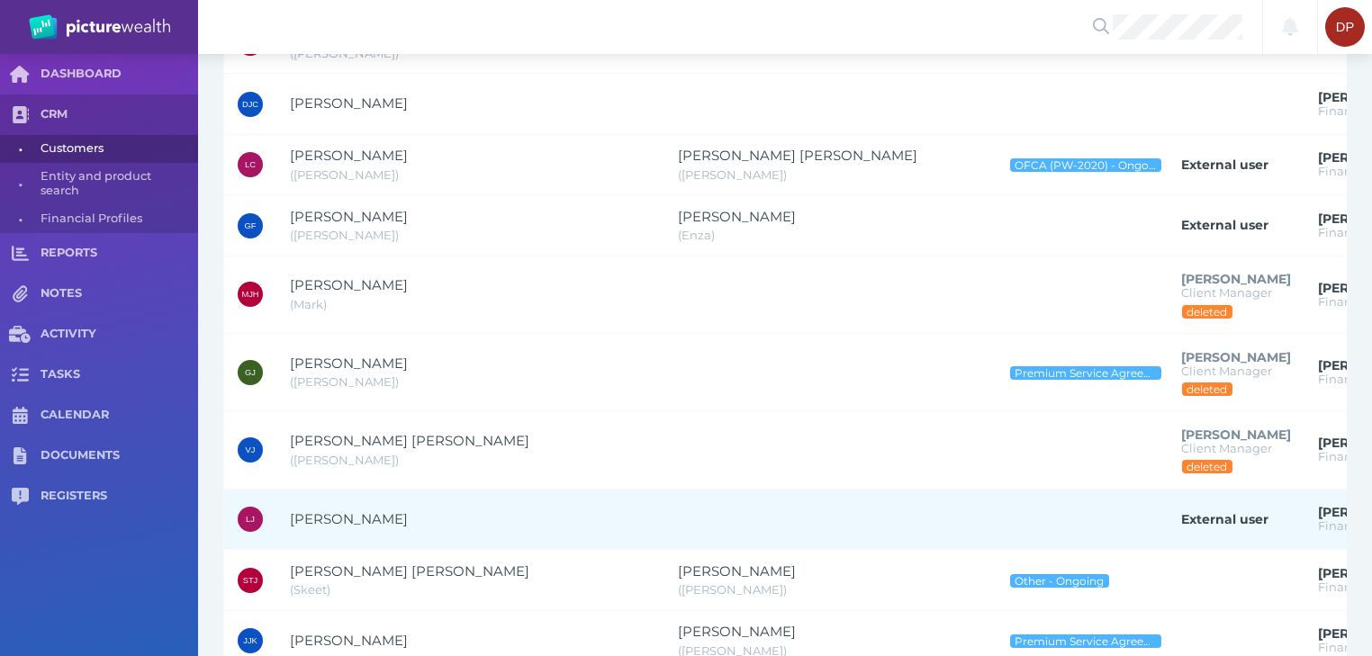
scroll to position [648, 0]
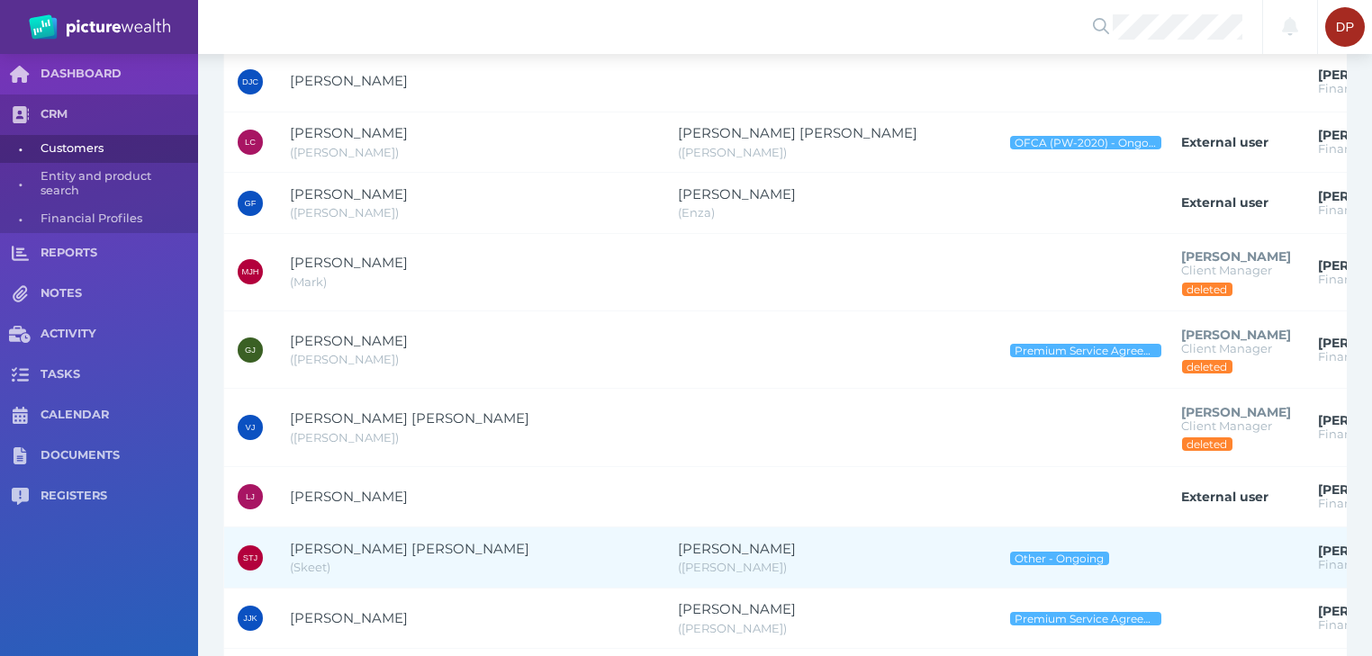
click at [390, 540] on span "[PERSON_NAME] [PERSON_NAME]" at bounding box center [409, 548] width 239 height 17
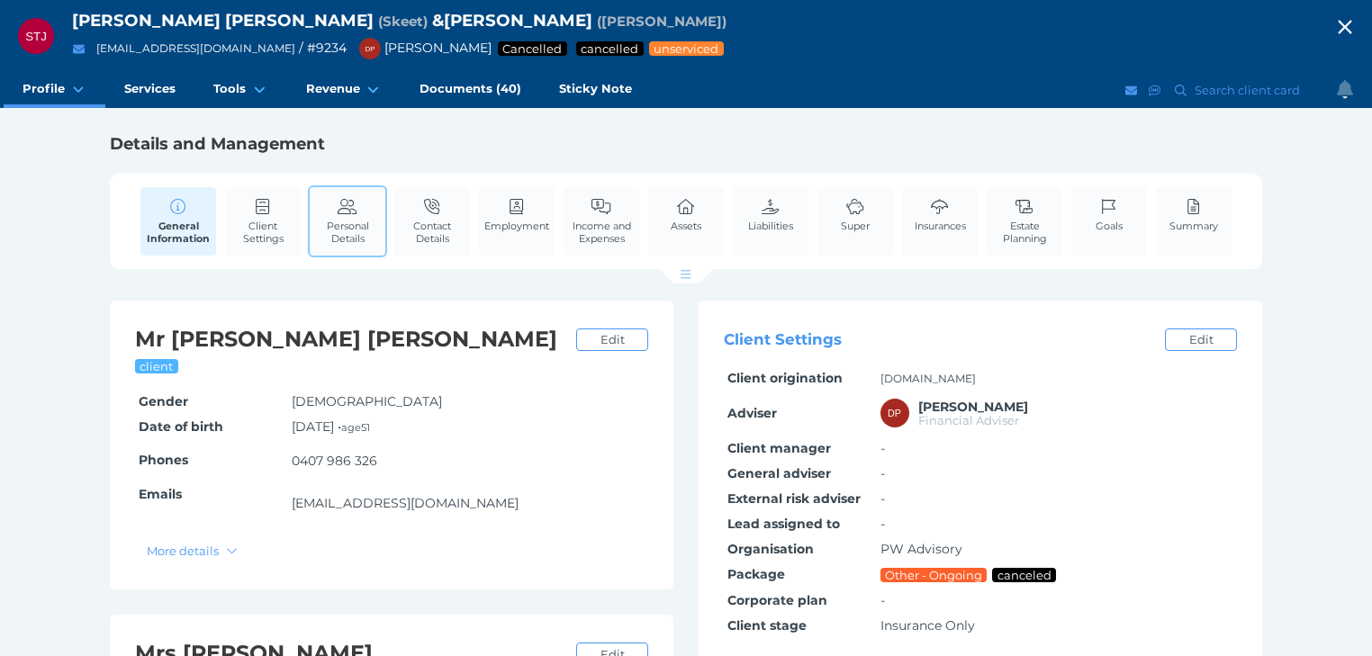
click at [365, 225] on span "Personal Details" at bounding box center [347, 232] width 67 height 25
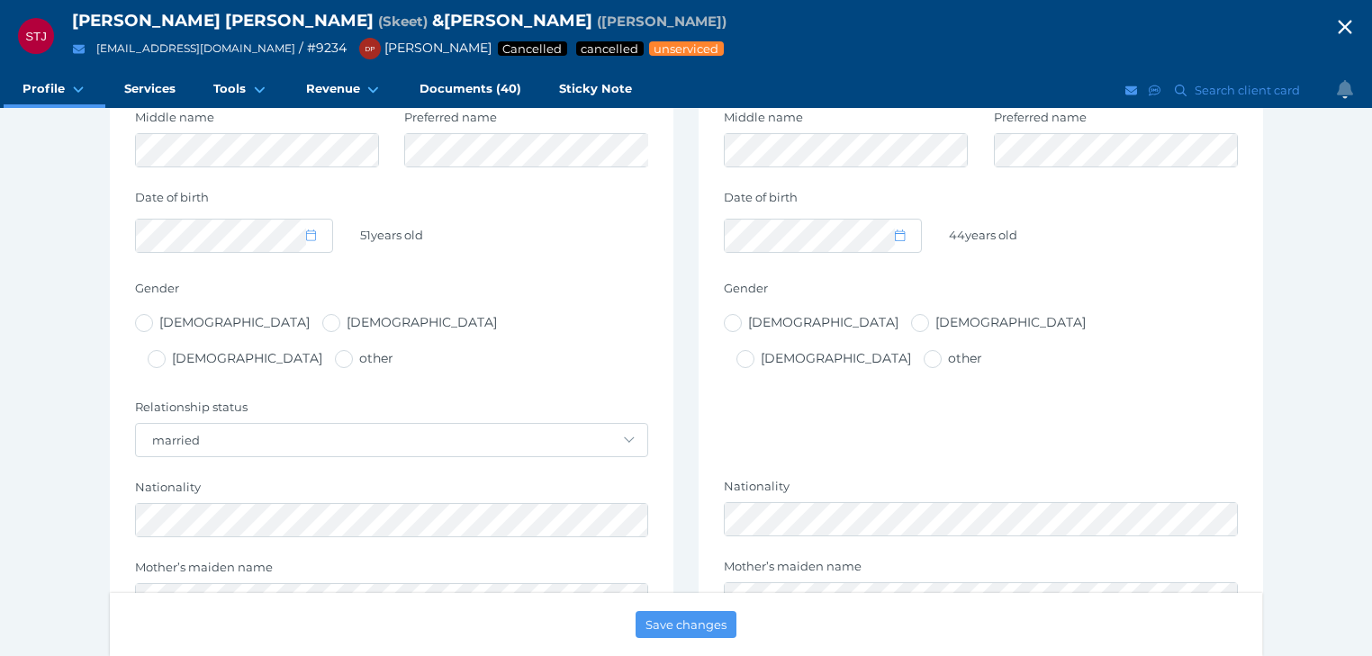
scroll to position [576, 0]
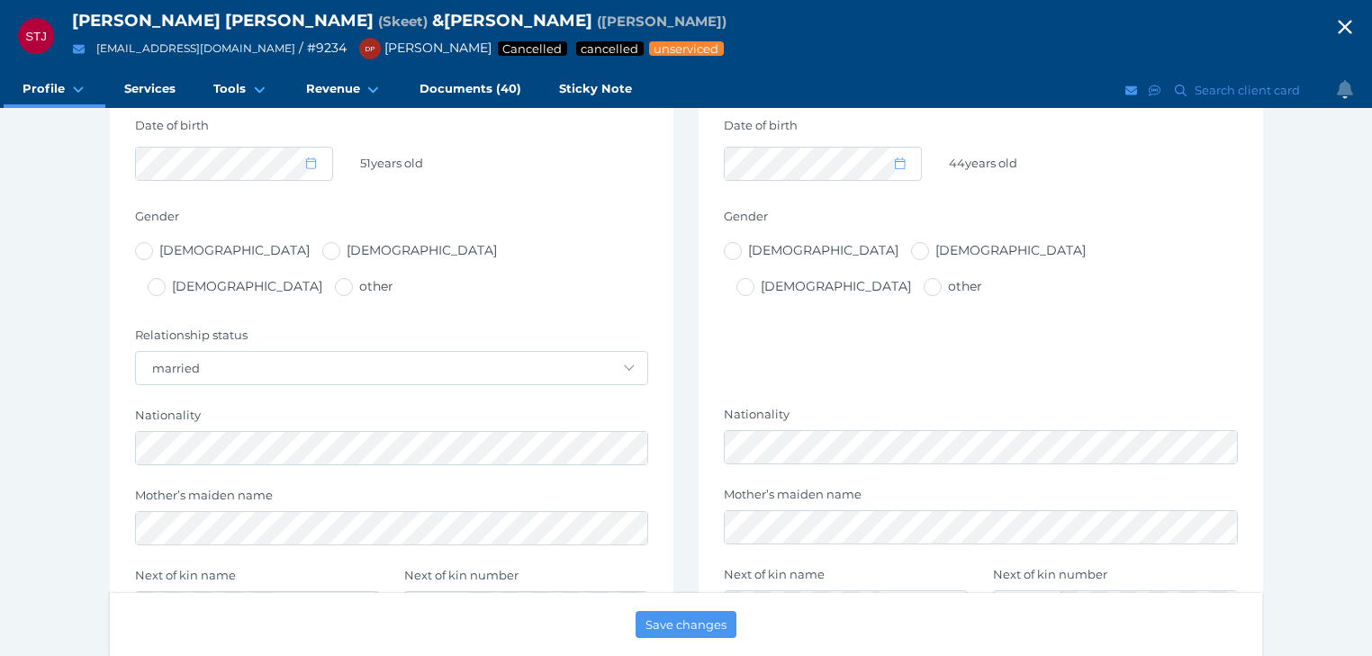
click at [1351, 23] on icon "button" at bounding box center [1345, 28] width 14 height 14
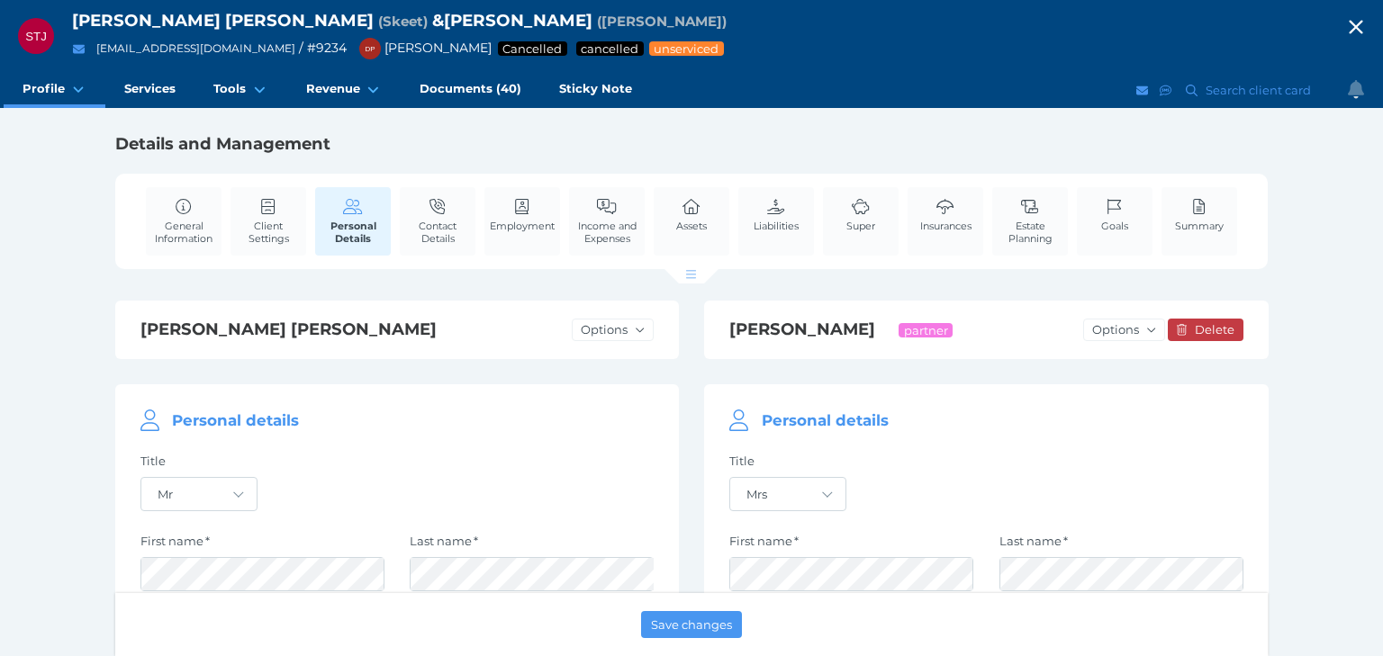
select select "25"
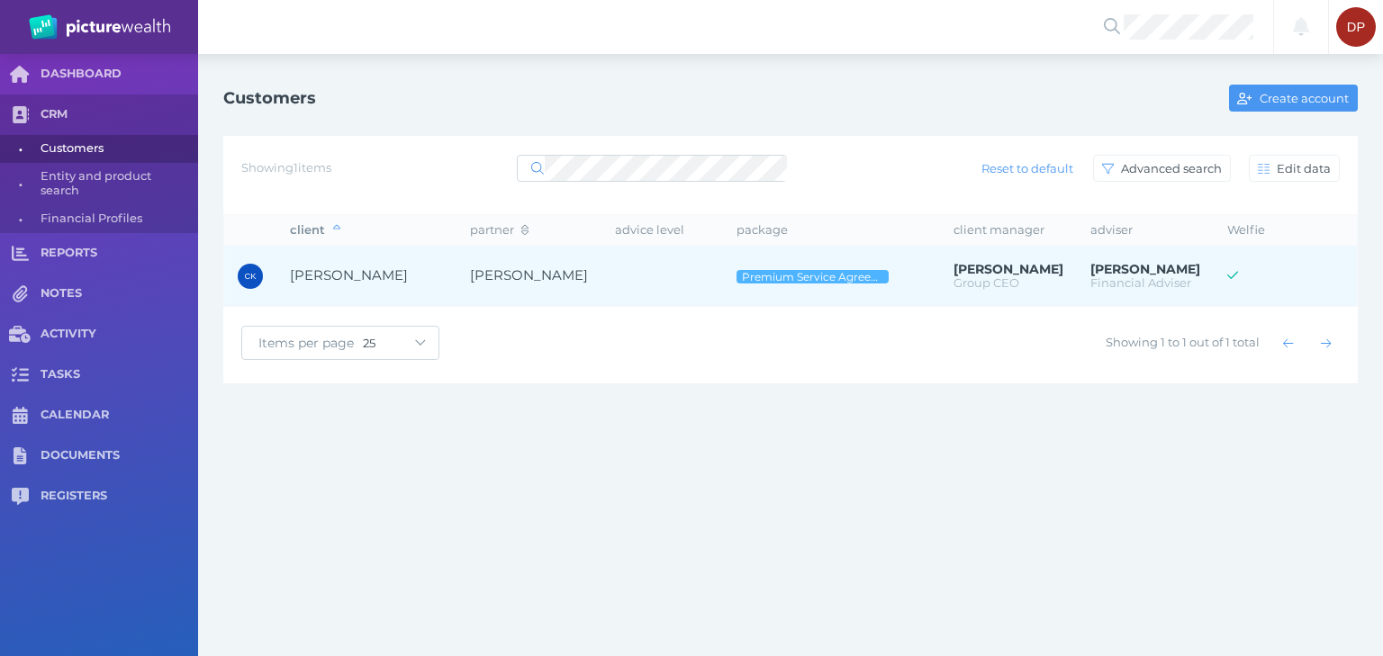
click at [343, 275] on span "[PERSON_NAME]" at bounding box center [349, 274] width 118 height 17
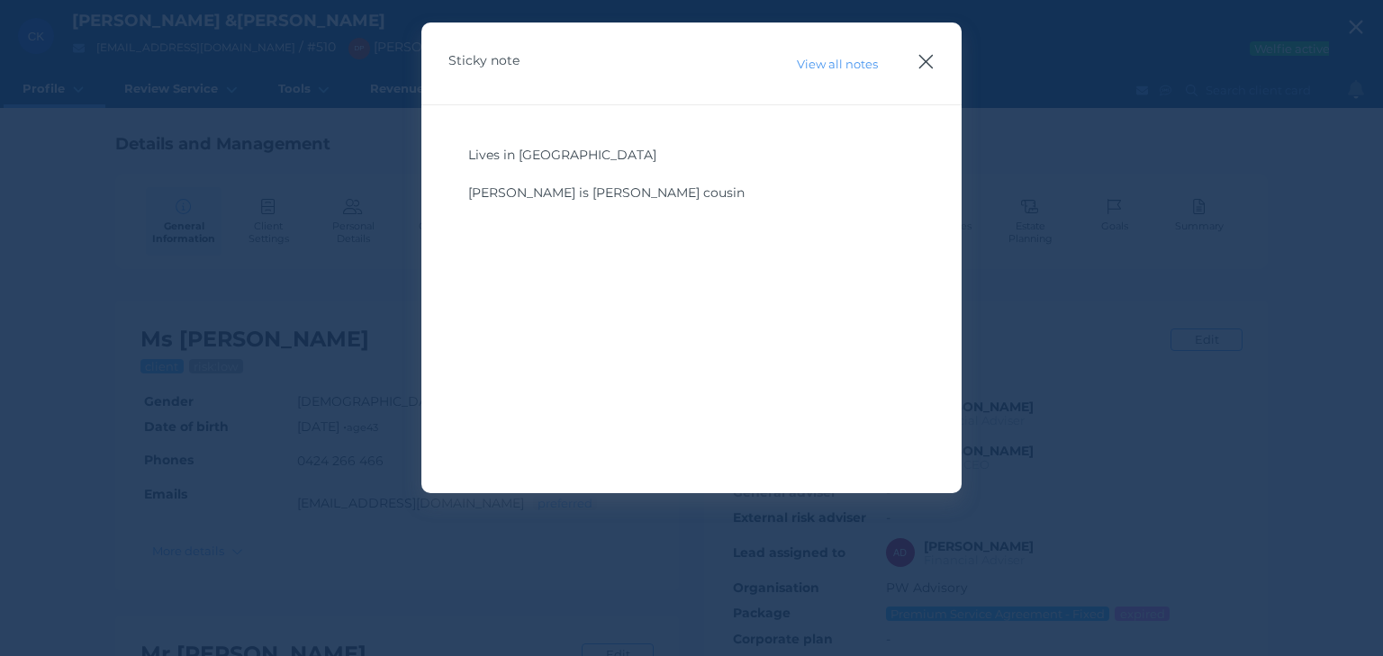
click at [923, 63] on icon "button" at bounding box center [925, 61] width 17 height 23
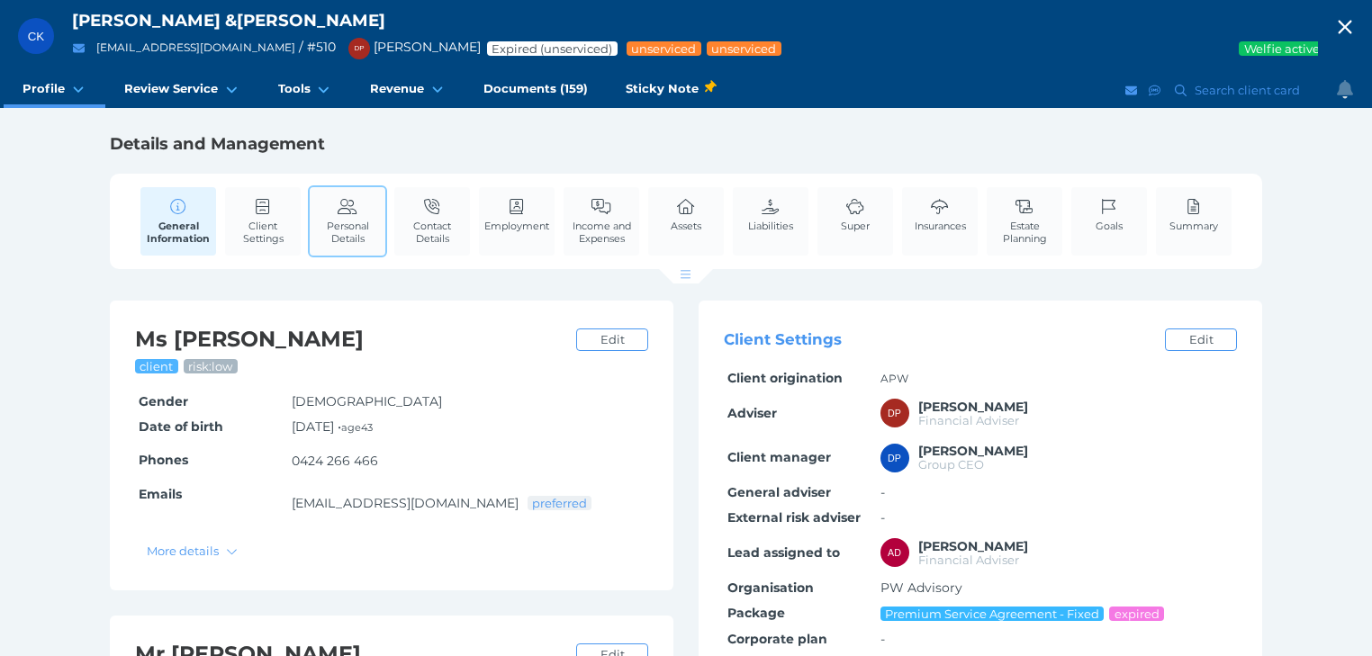
click at [339, 216] on link "Personal Details" at bounding box center [348, 221] width 76 height 68
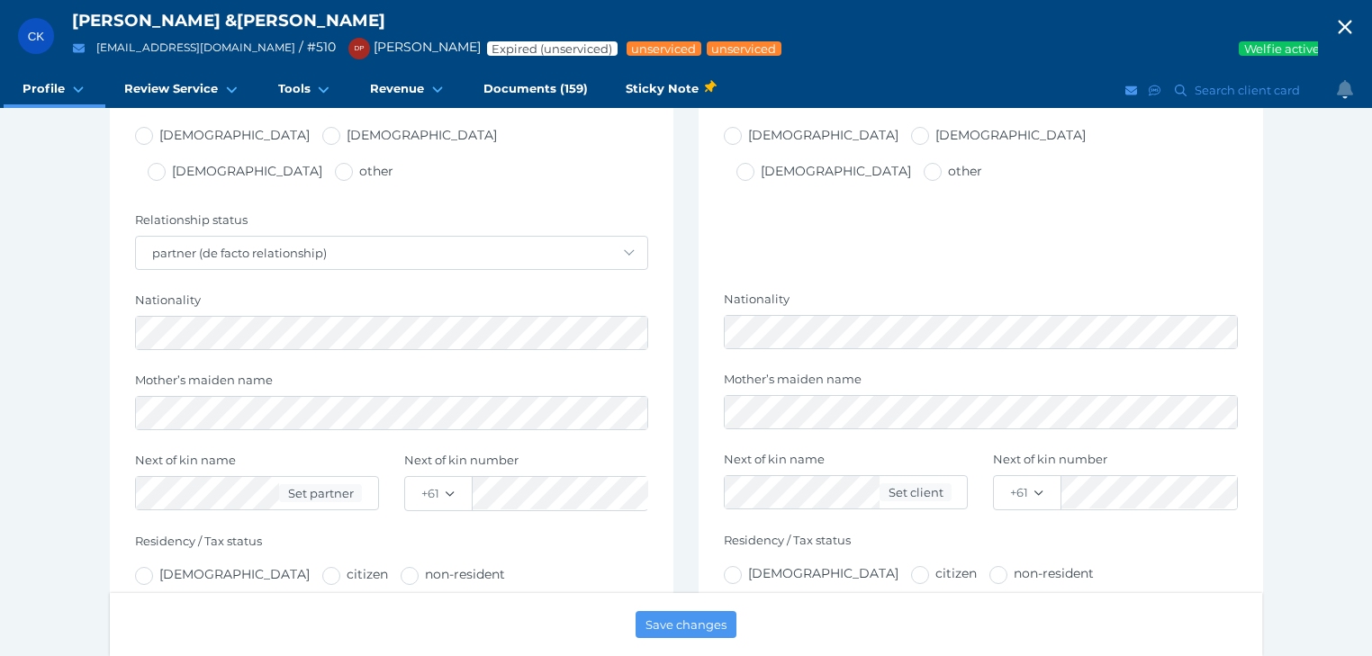
scroll to position [648, 0]
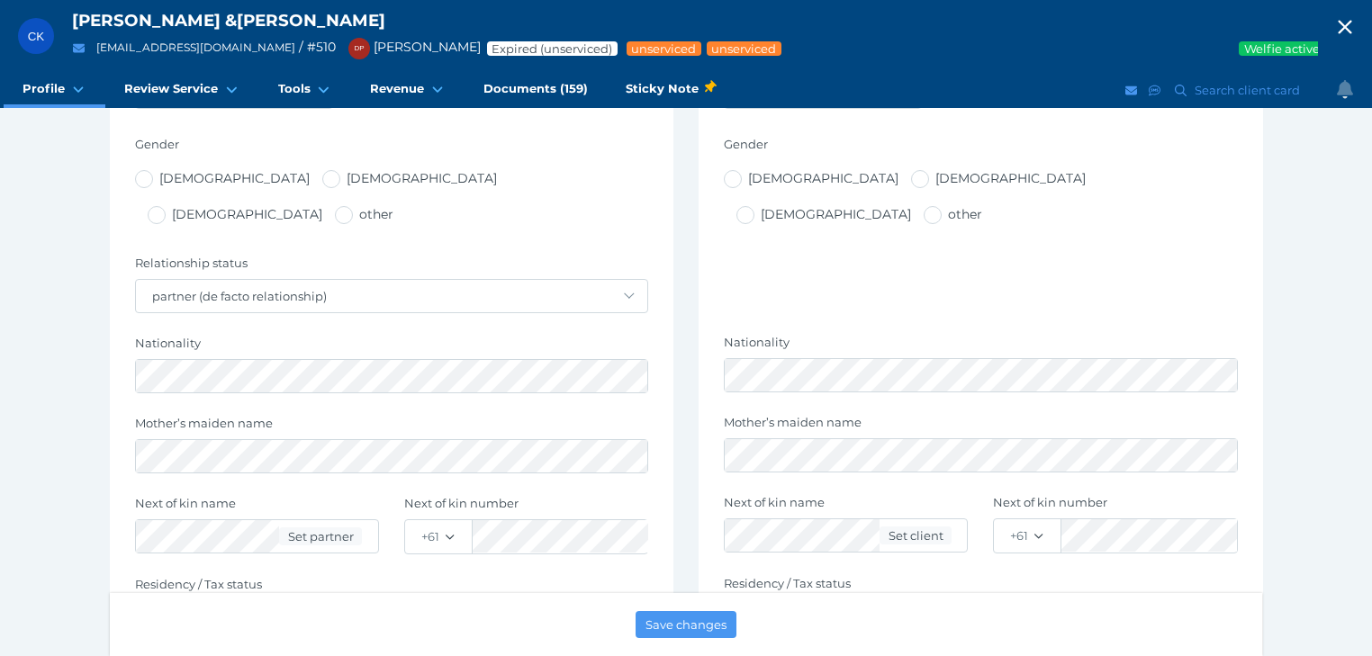
click at [1351, 27] on icon "button" at bounding box center [1345, 27] width 22 height 27
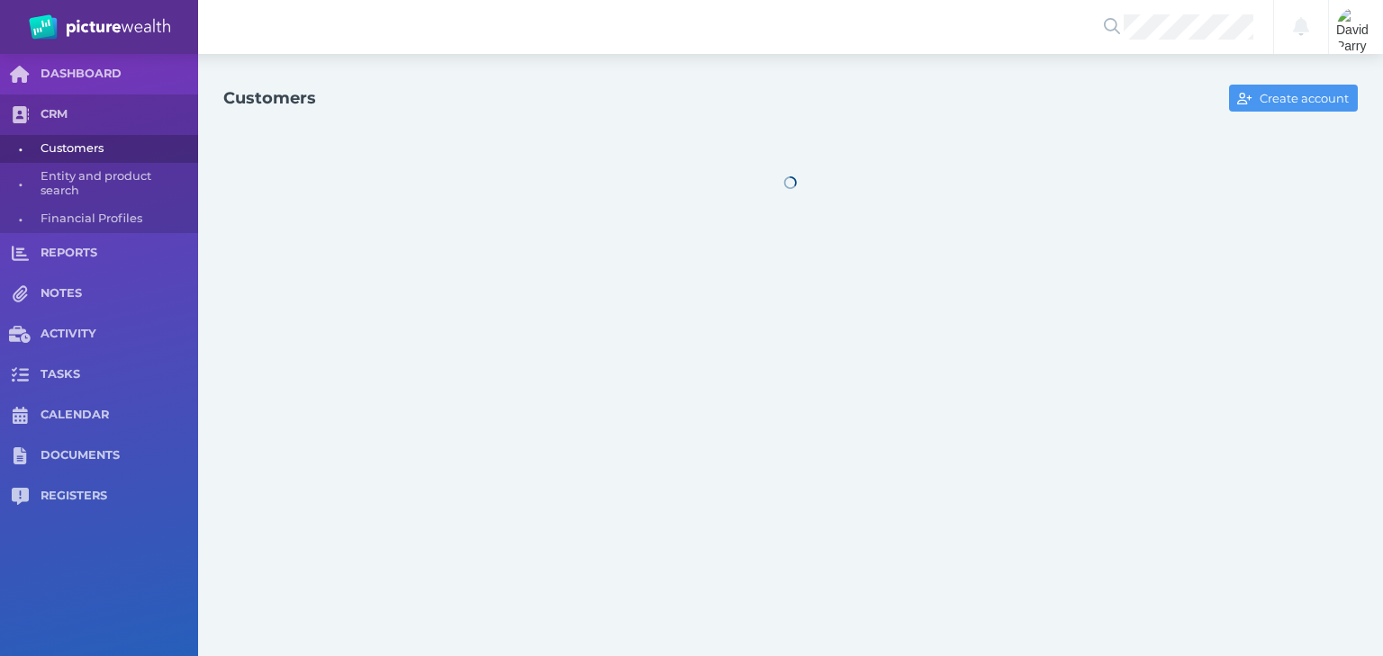
select select "25"
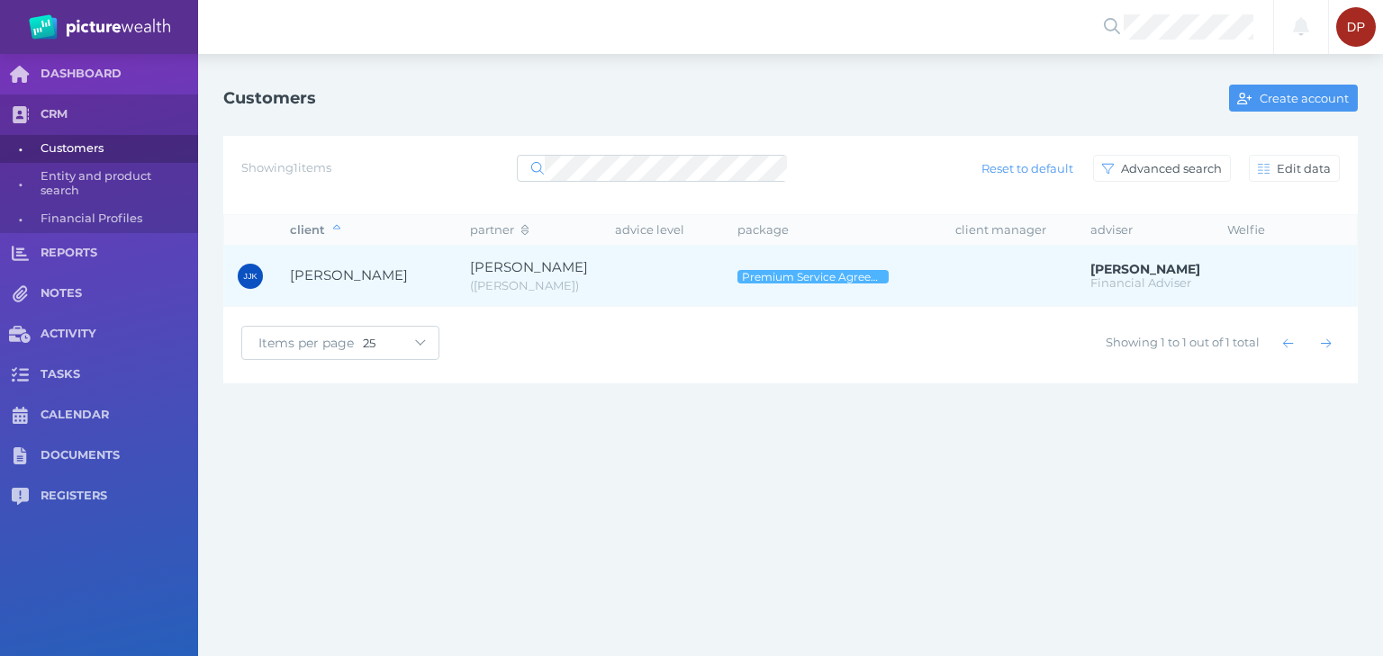
click at [356, 274] on span "[PERSON_NAME]" at bounding box center [349, 274] width 118 height 17
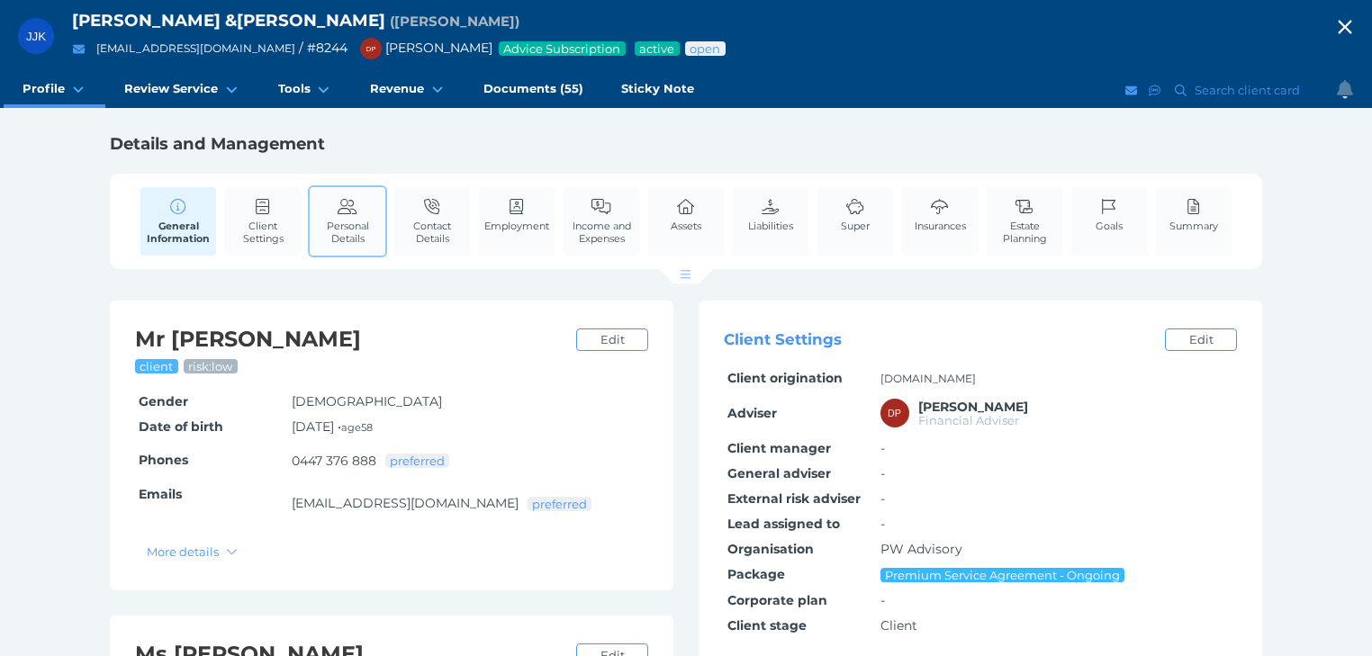
click at [338, 230] on span "Personal Details" at bounding box center [347, 232] width 67 height 25
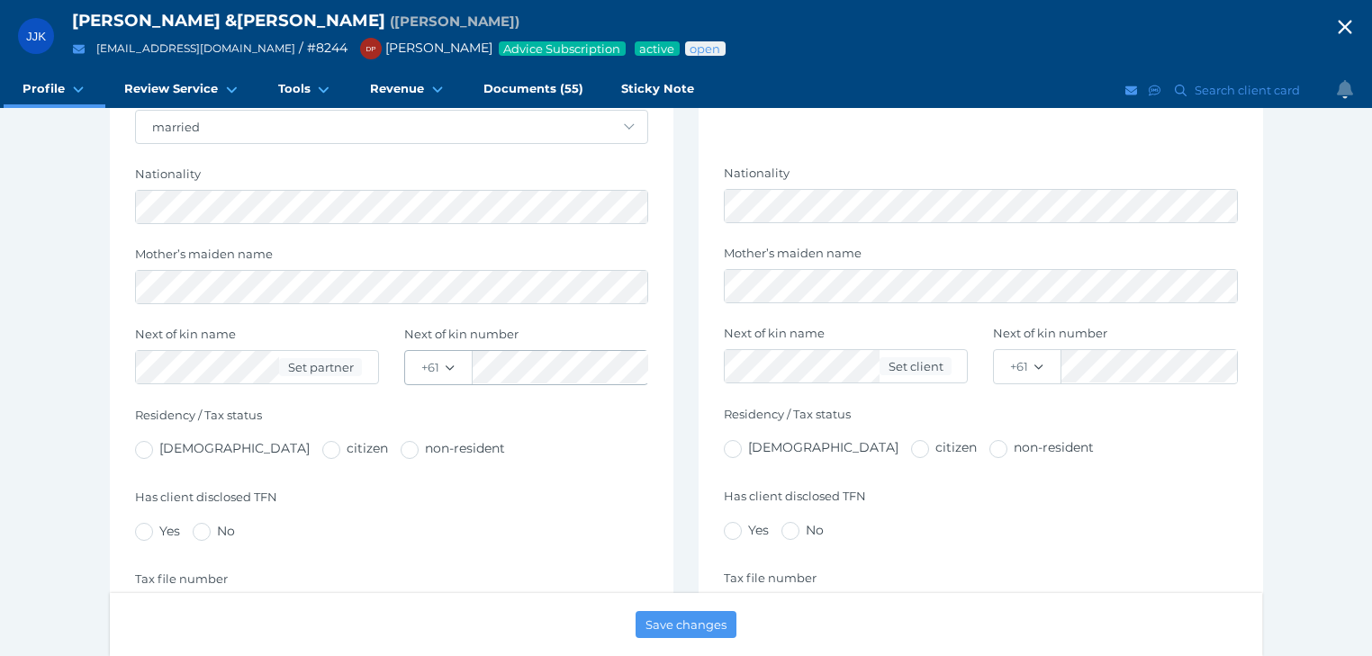
scroll to position [720, 0]
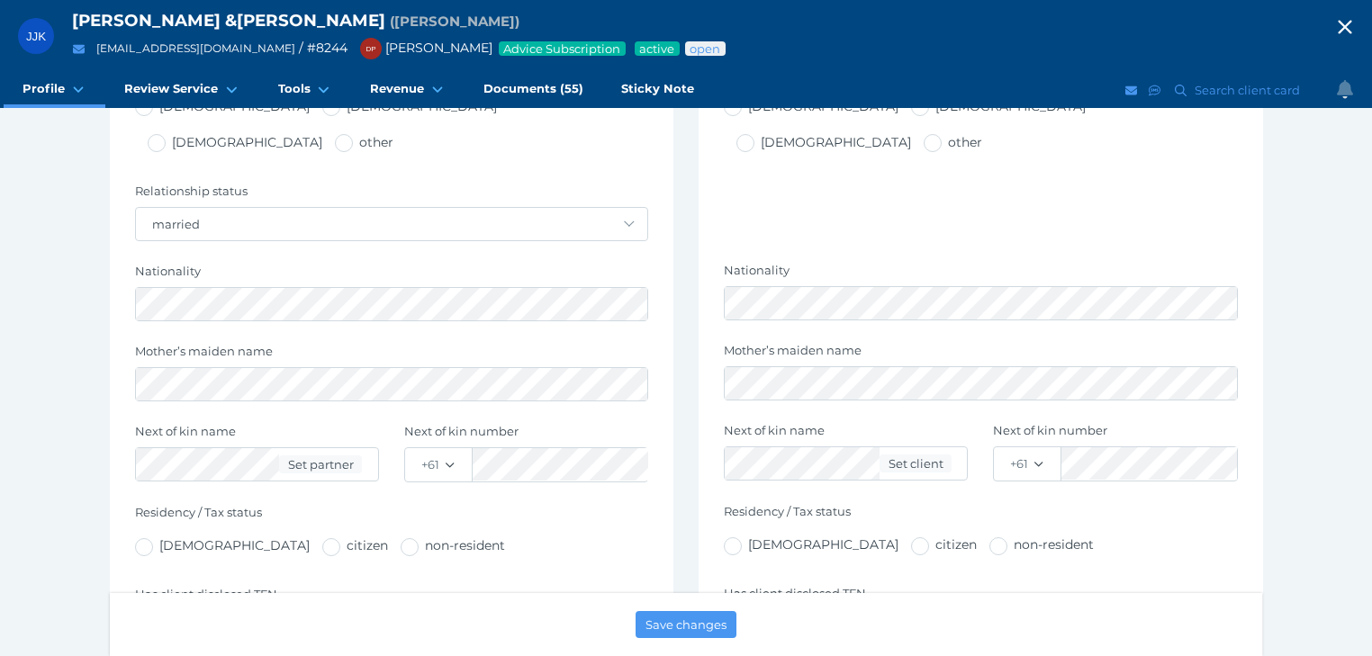
click at [1353, 26] on icon "button" at bounding box center [1345, 27] width 22 height 27
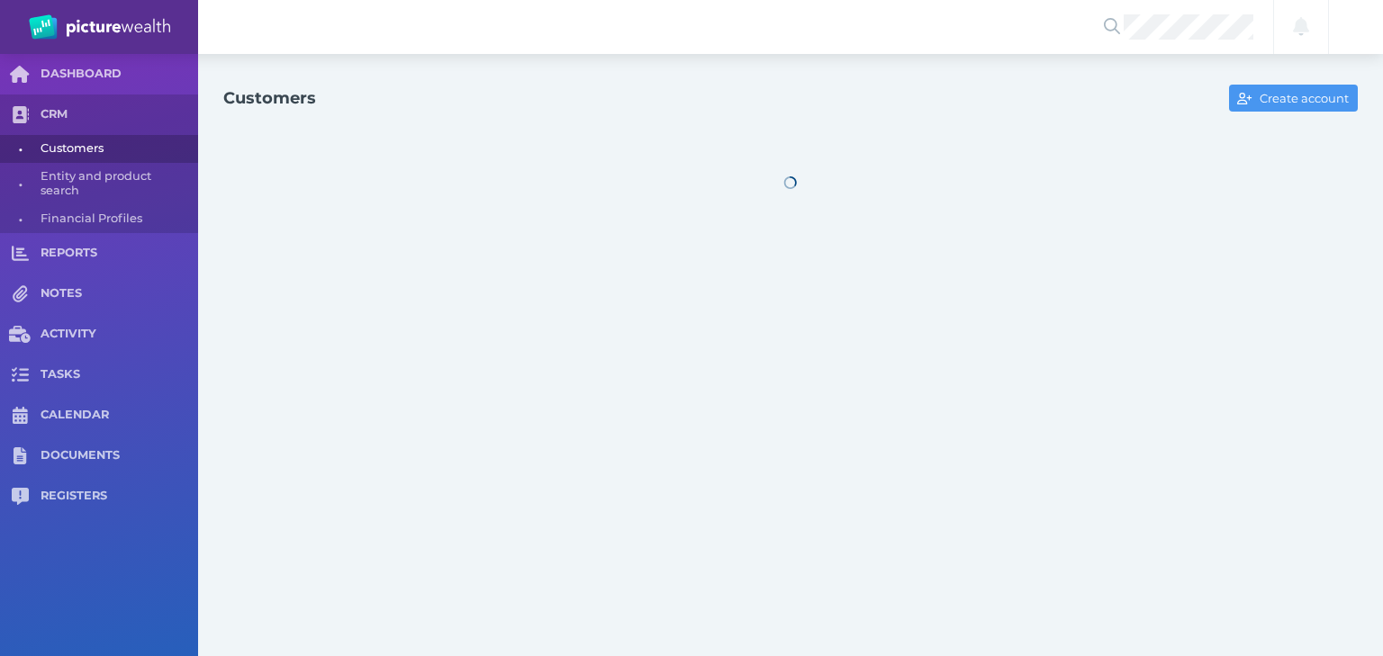
select select "25"
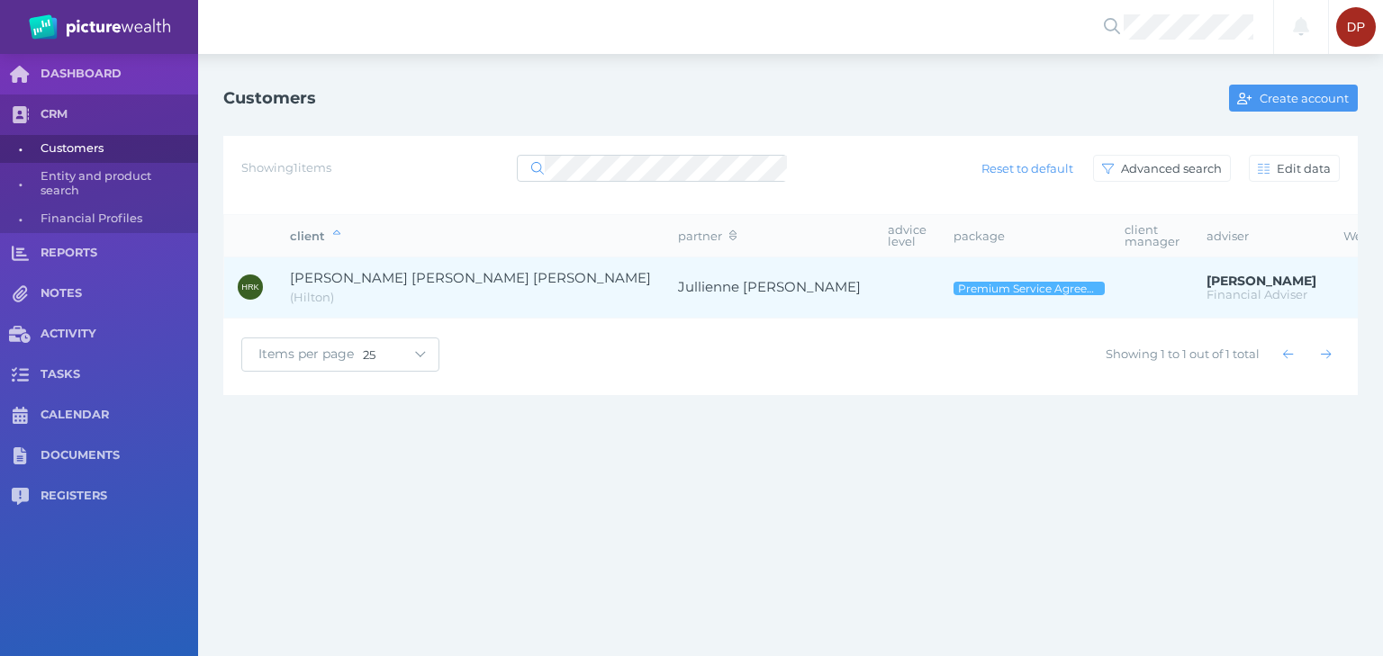
click at [403, 274] on span "[PERSON_NAME] [PERSON_NAME] [PERSON_NAME]" at bounding box center [470, 277] width 361 height 17
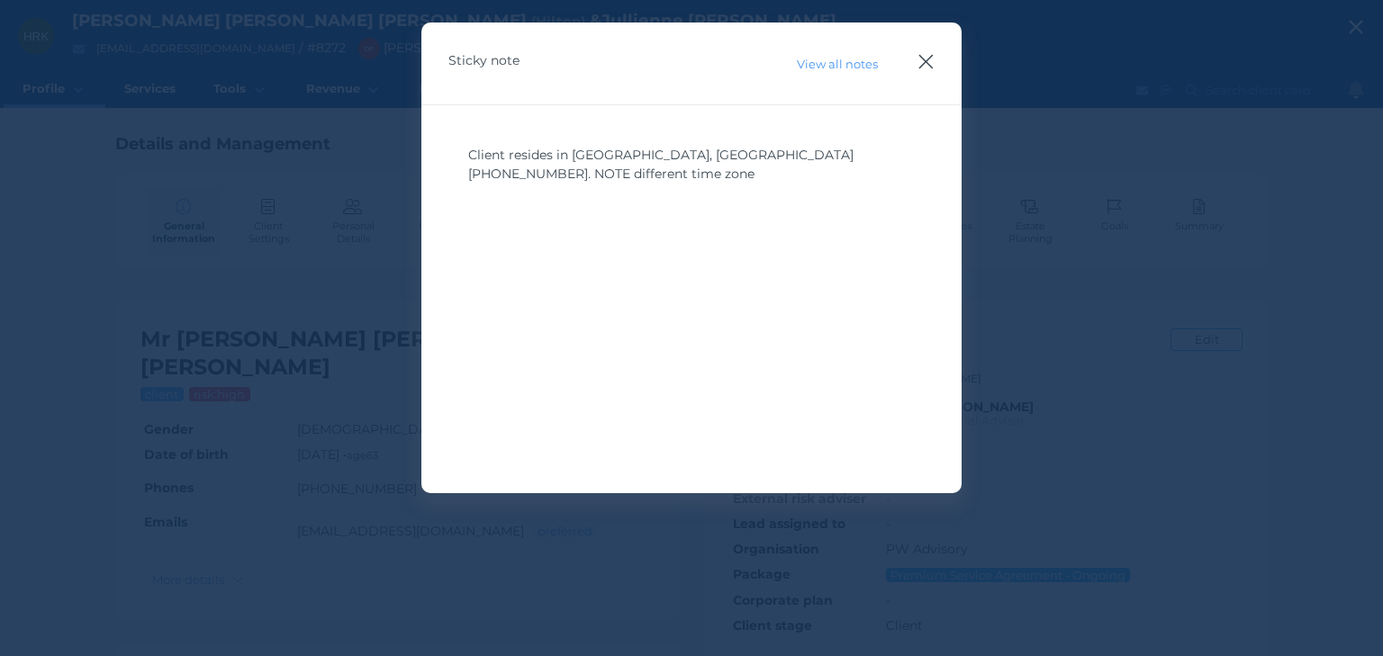
click at [923, 63] on icon "button" at bounding box center [925, 61] width 17 height 23
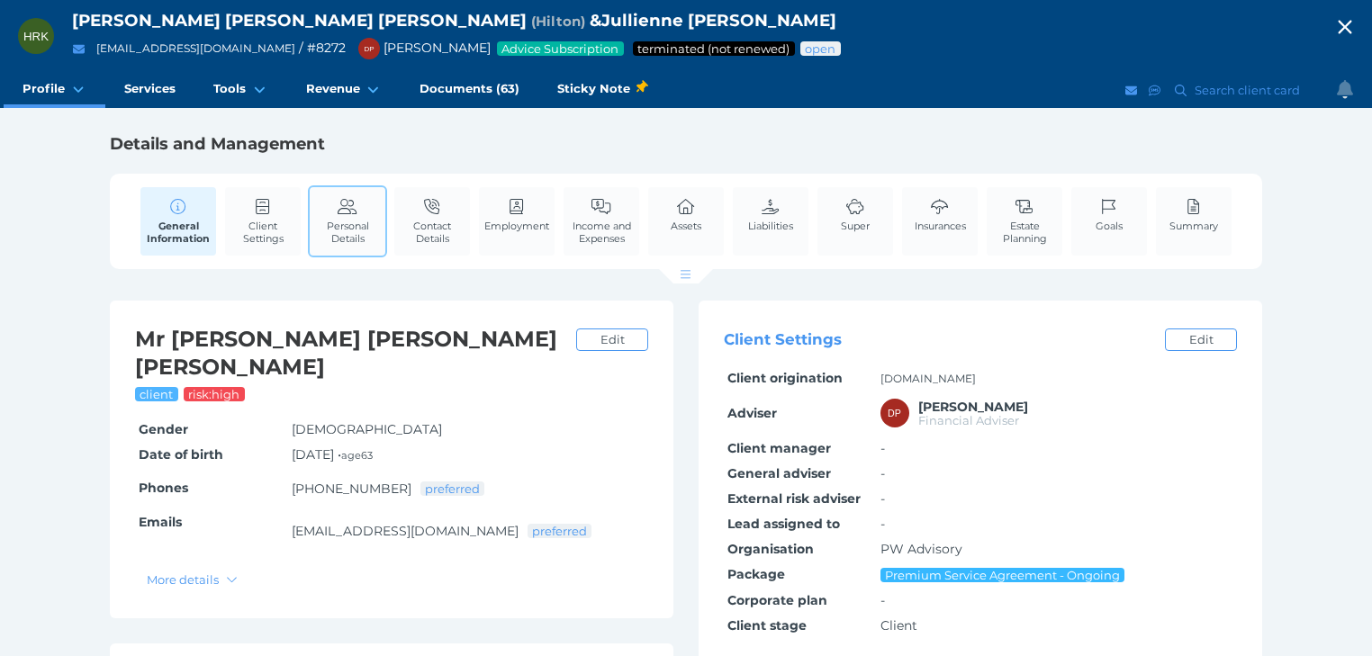
click at [365, 223] on span "Personal Details" at bounding box center [347, 232] width 67 height 25
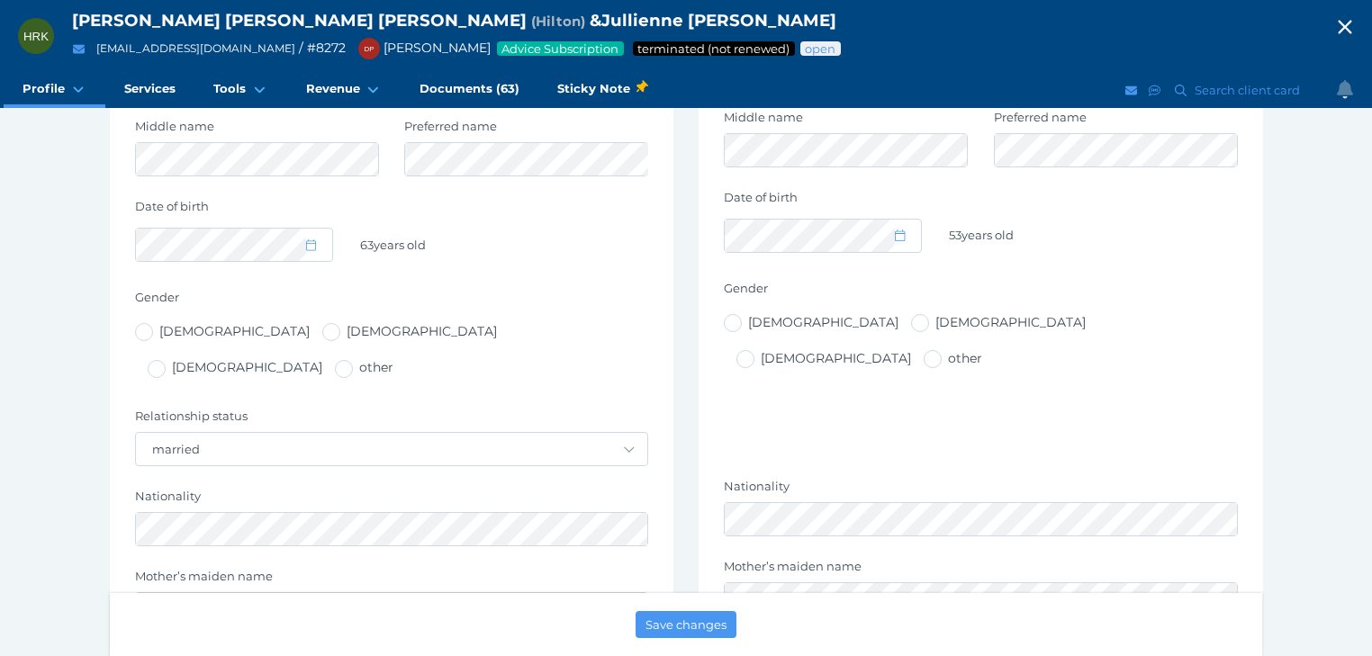
scroll to position [576, 0]
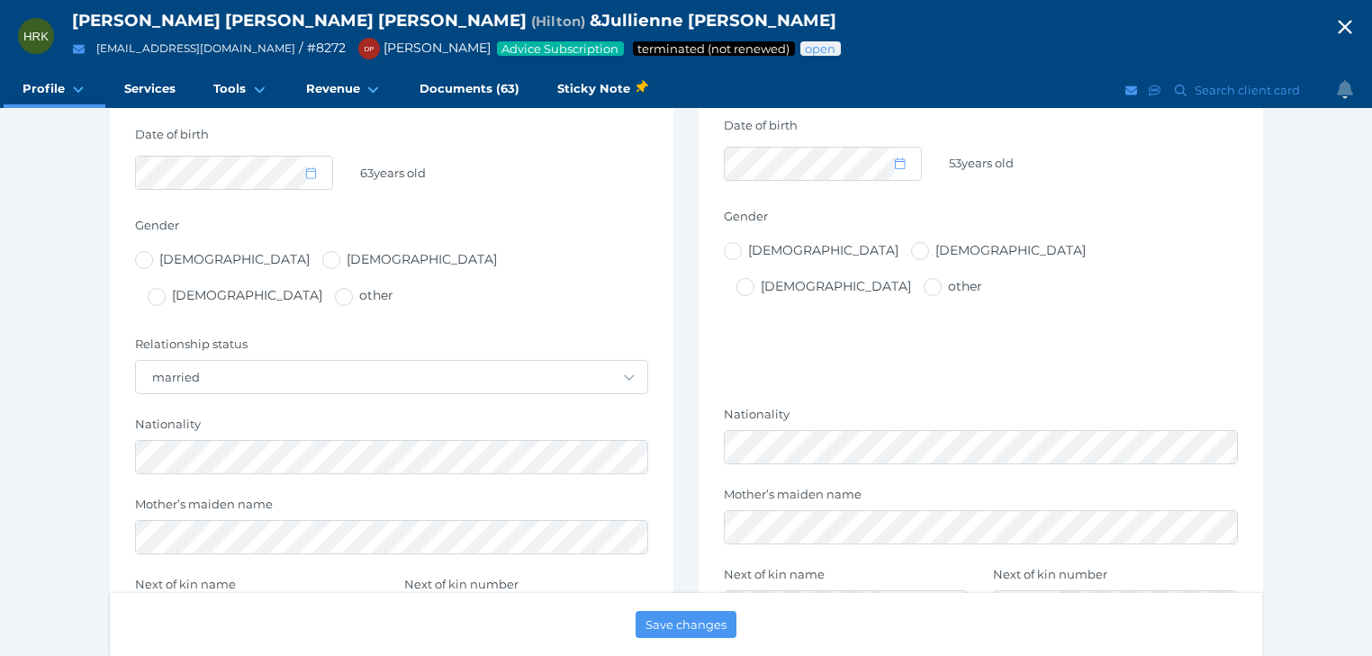
click at [1351, 25] on icon "button" at bounding box center [1345, 28] width 14 height 14
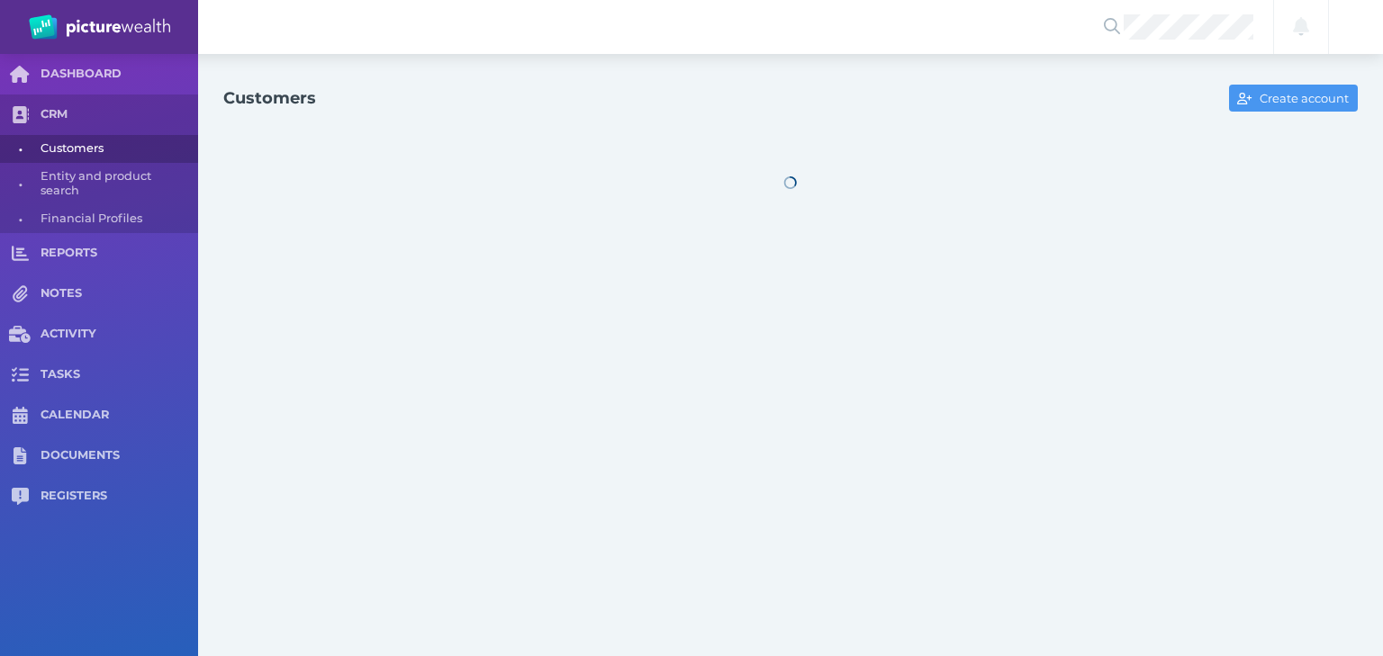
select select "25"
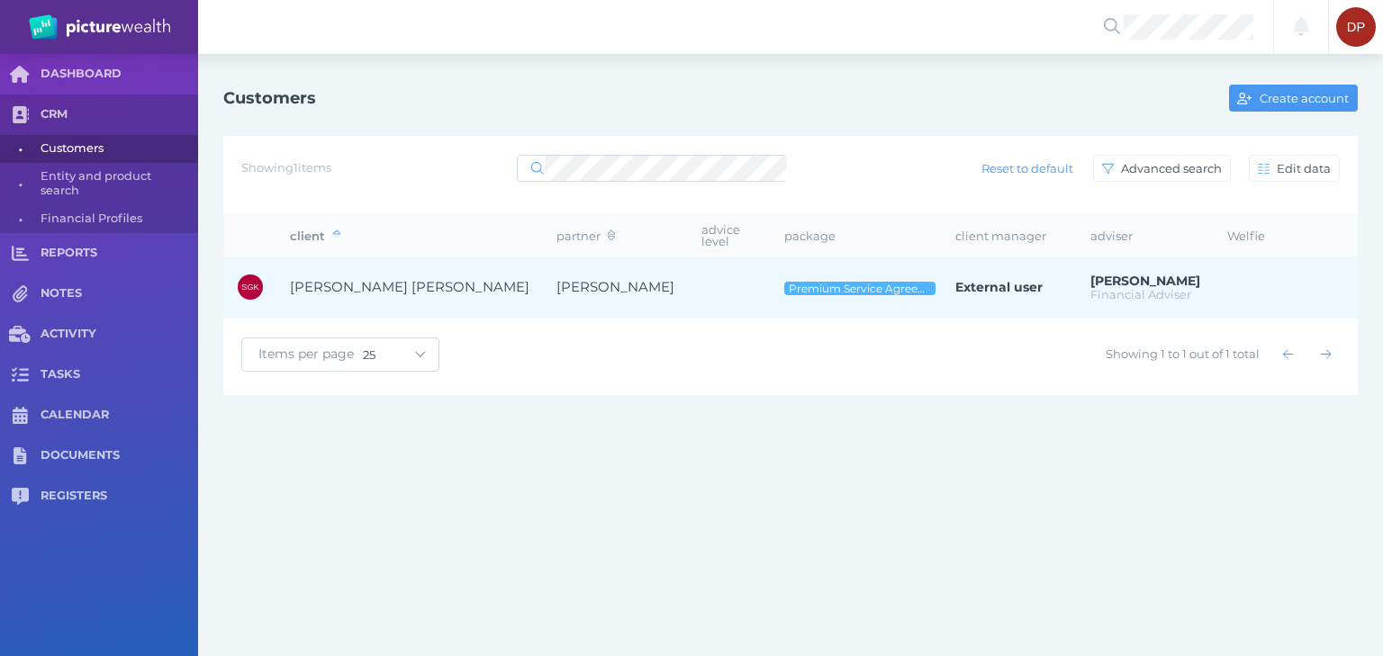
click at [419, 284] on span "[PERSON_NAME] [PERSON_NAME]" at bounding box center [409, 286] width 239 height 17
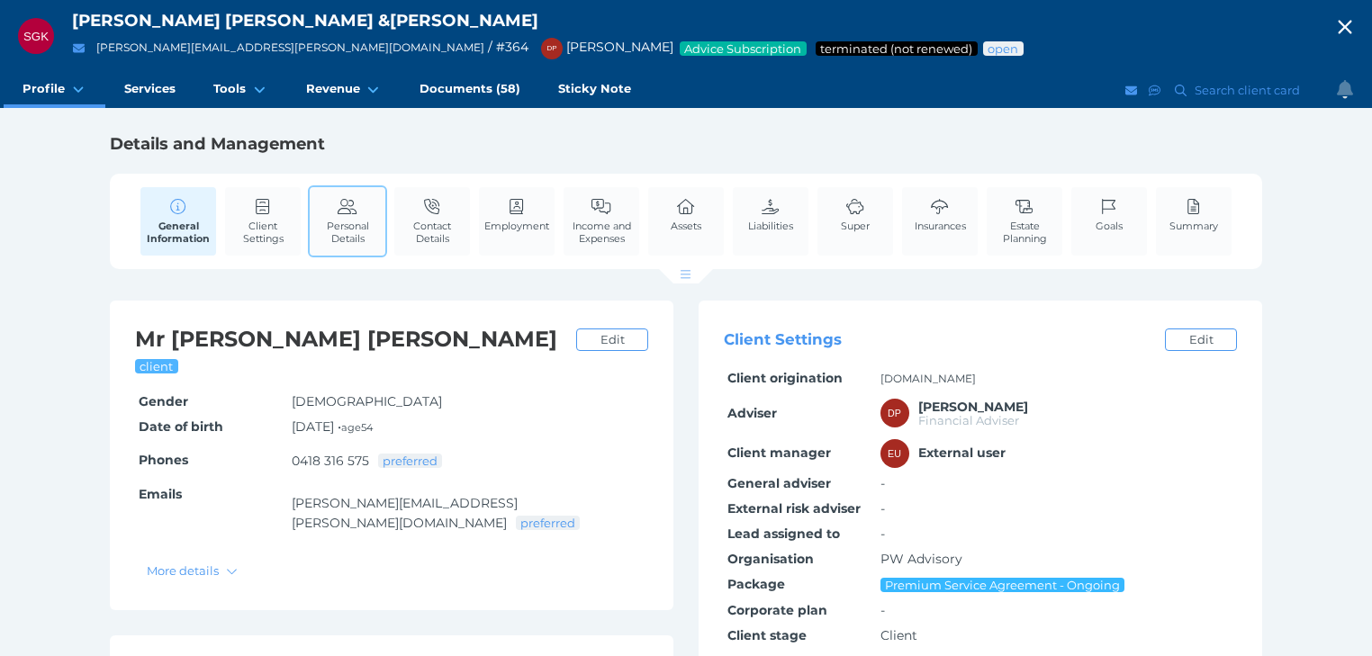
drag, startPoint x: 356, startPoint y: 212, endPoint x: 373, endPoint y: 220, distance: 18.6
click at [356, 212] on icon at bounding box center [348, 207] width 20 height 16
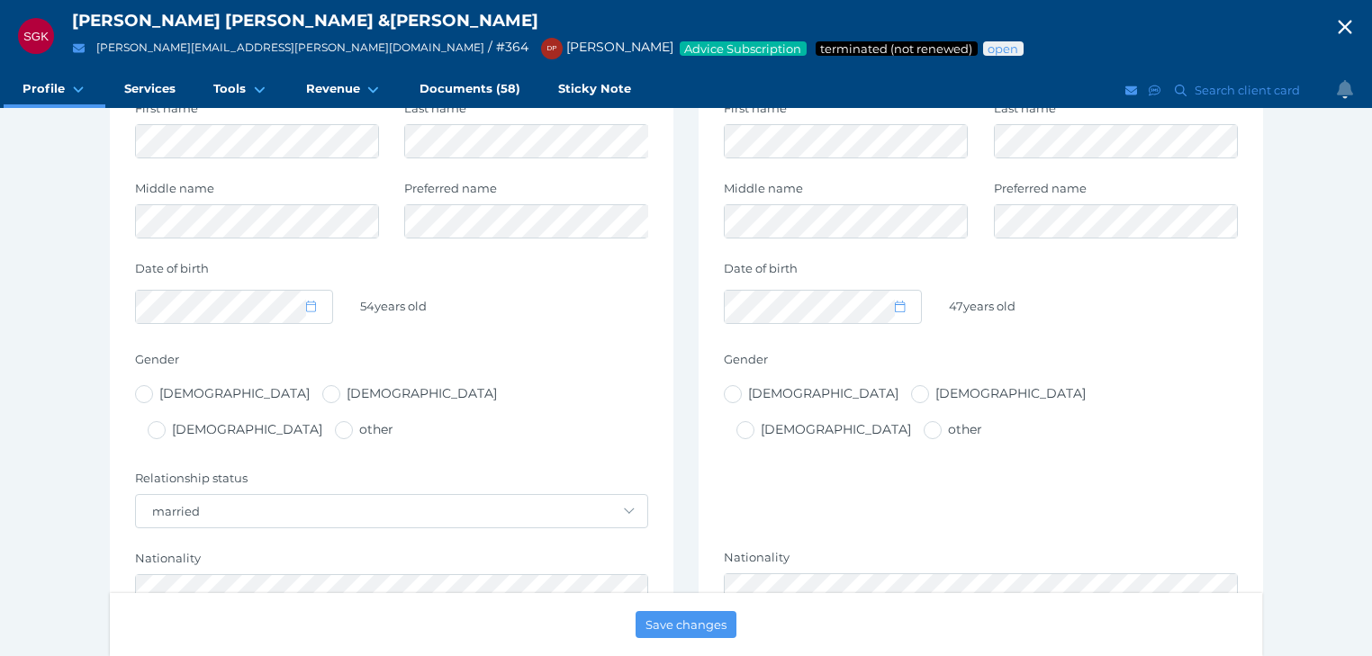
scroll to position [576, 0]
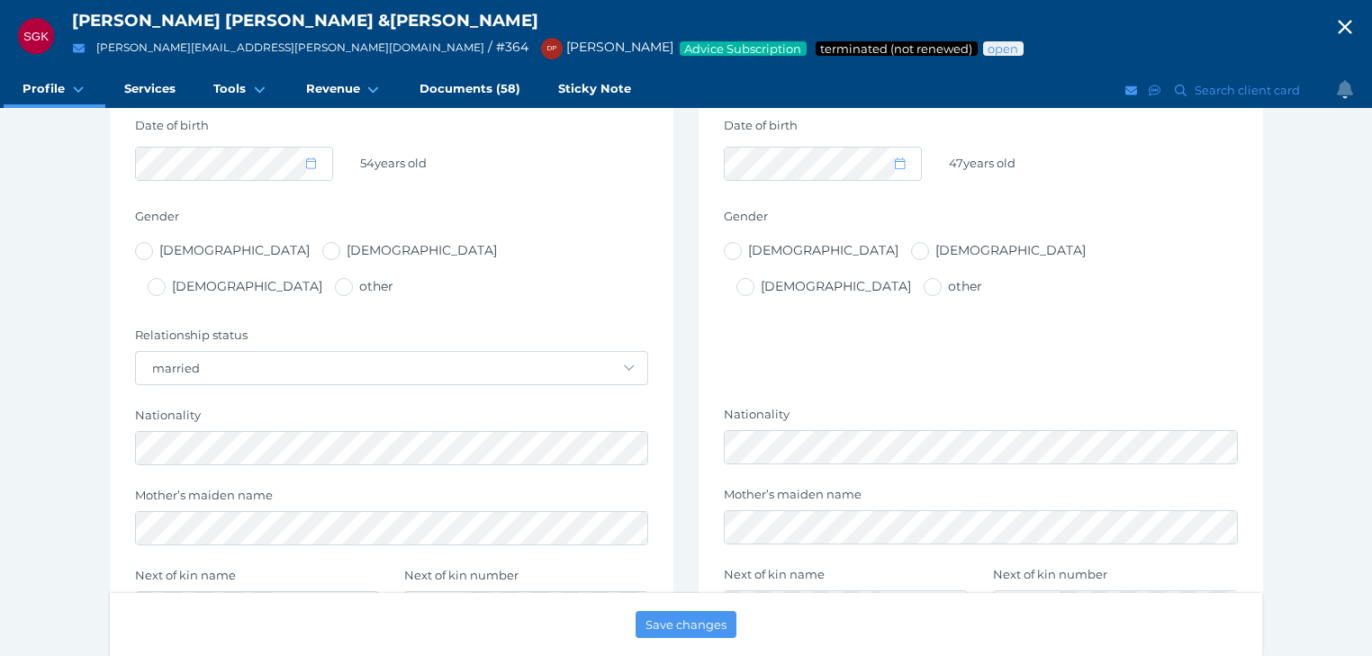
click at [1356, 26] on icon "button" at bounding box center [1345, 27] width 22 height 27
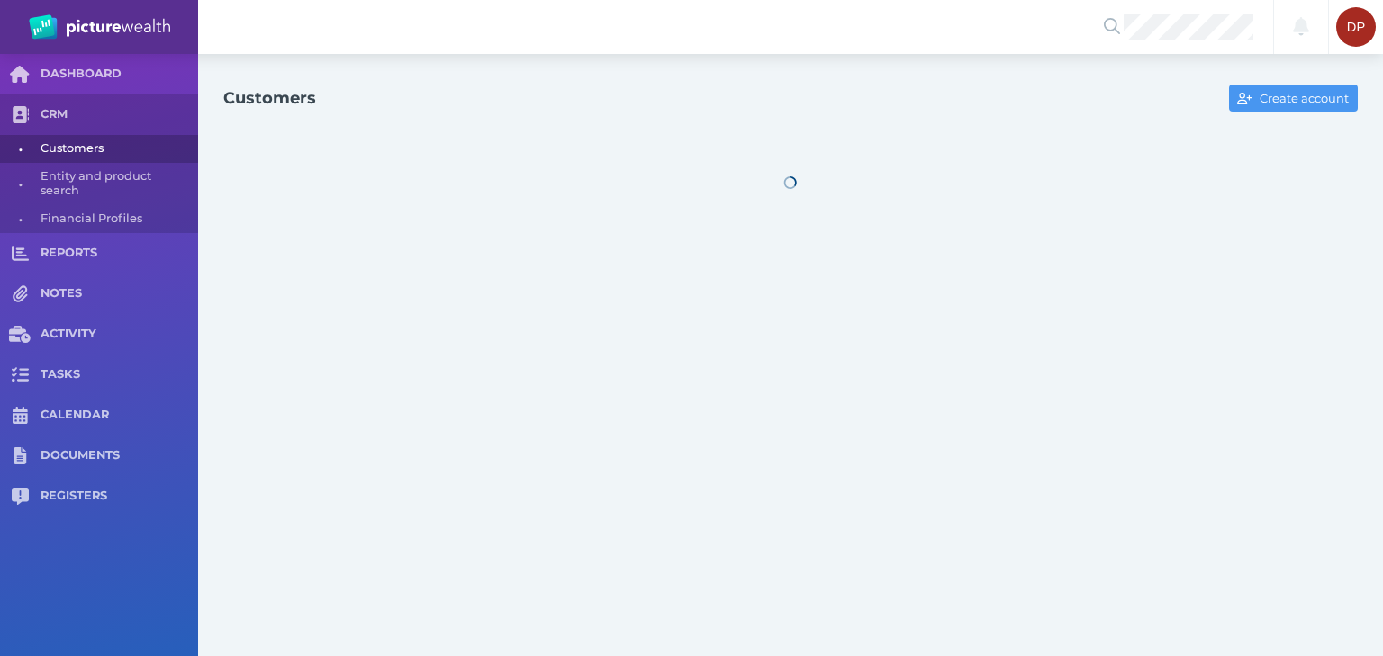
select select "25"
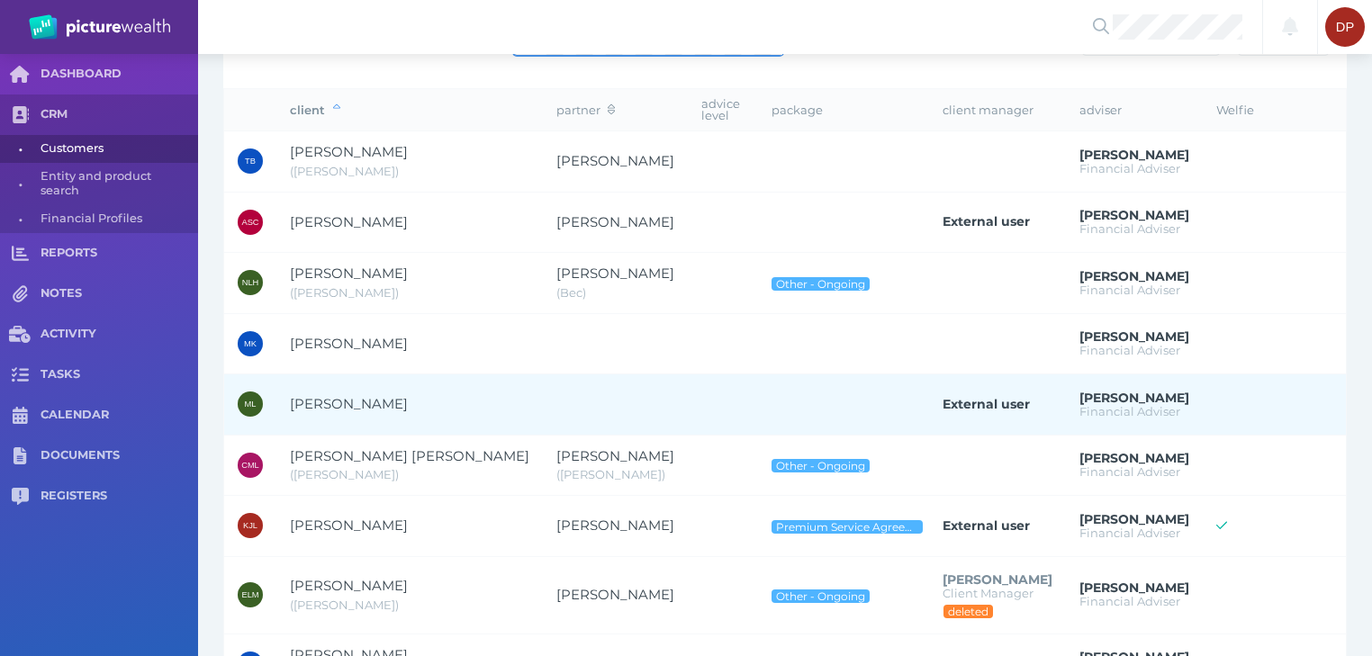
scroll to position [252, 0]
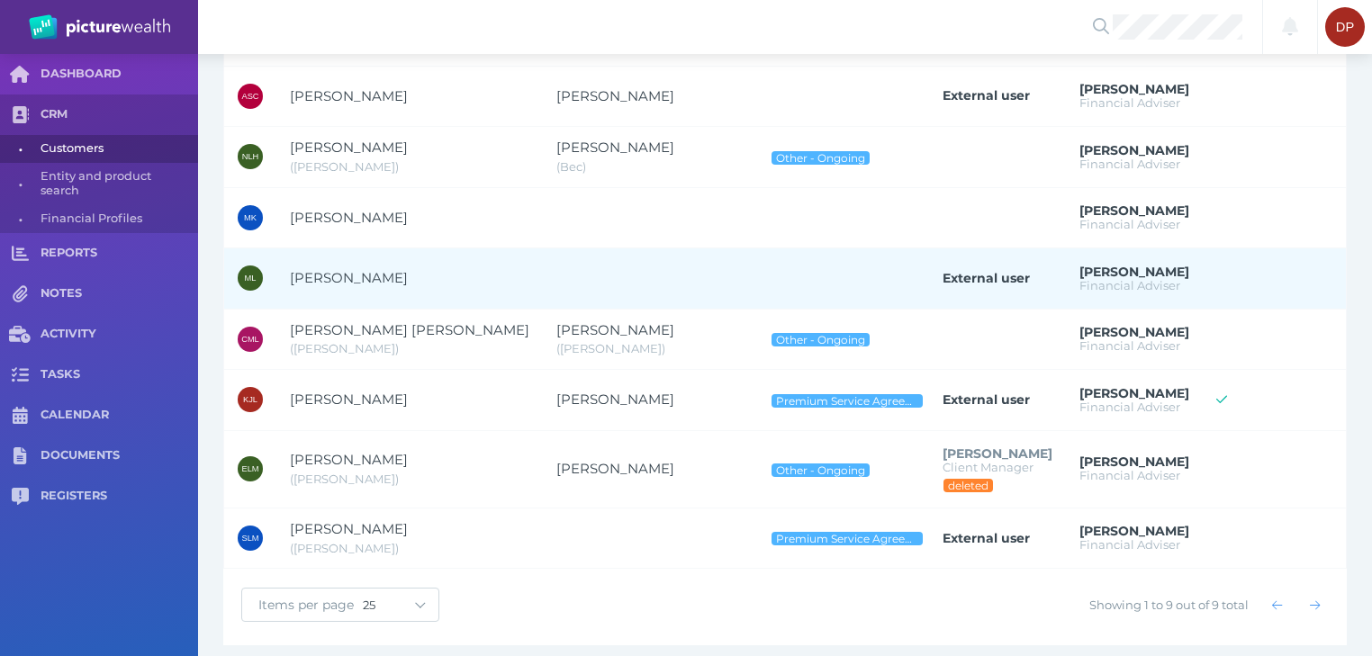
click at [327, 269] on span "[PERSON_NAME]" at bounding box center [349, 277] width 118 height 17
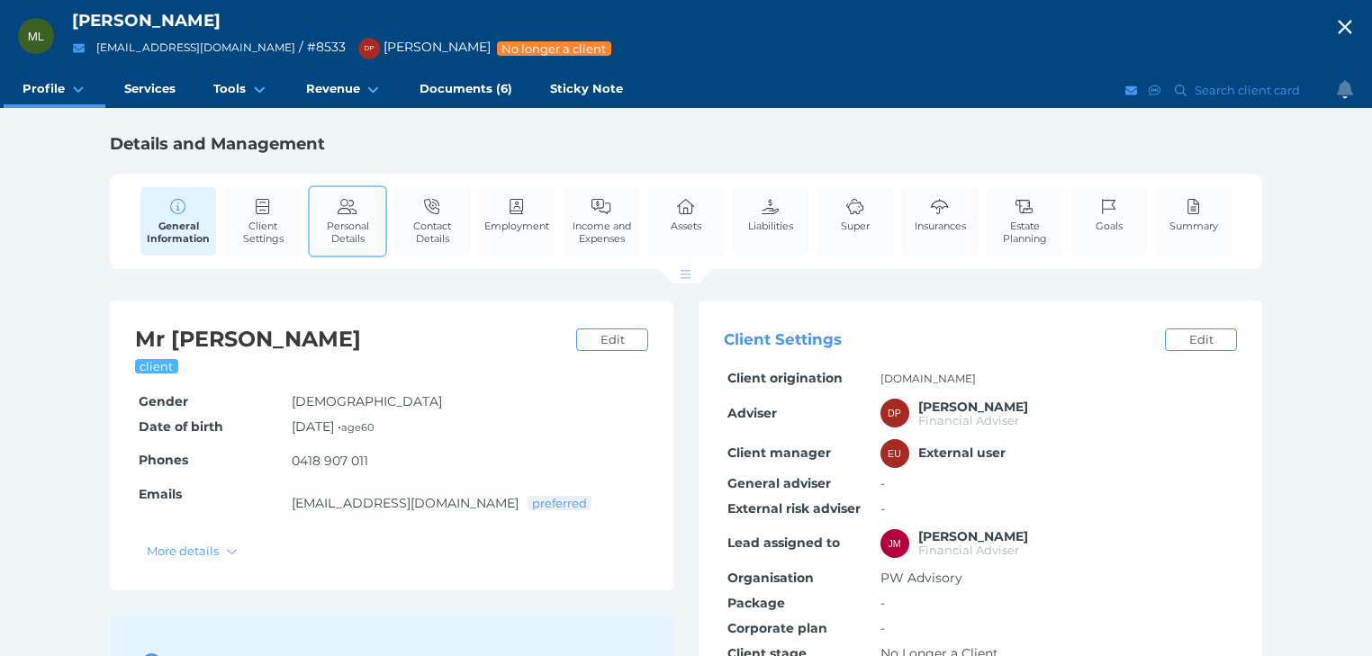
click at [351, 220] on span "Personal Details" at bounding box center [347, 232] width 67 height 25
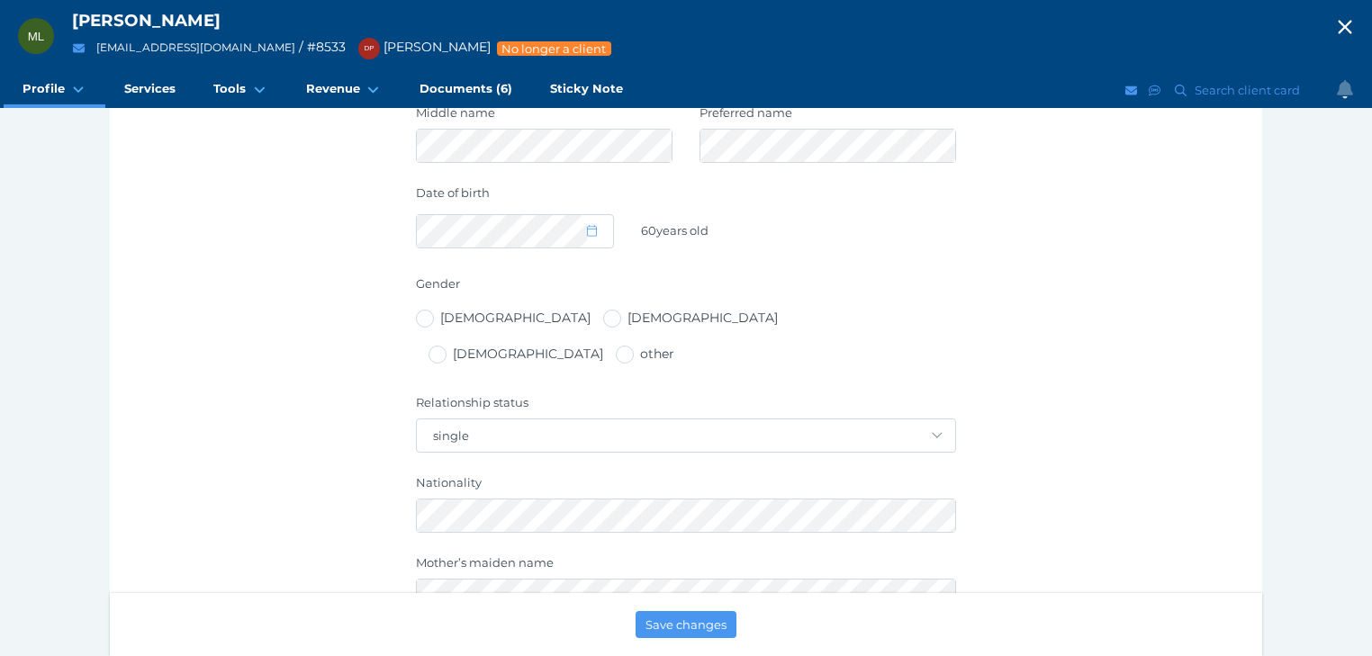
scroll to position [288, 0]
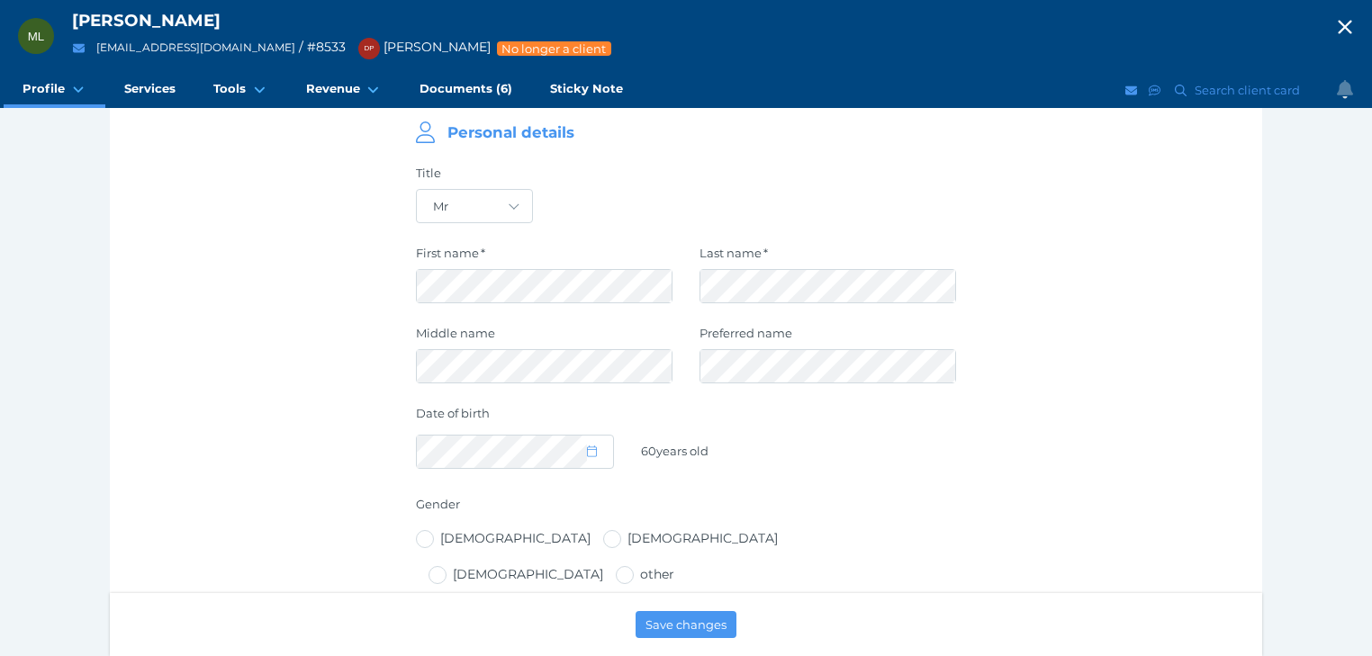
click at [1356, 23] on icon "button" at bounding box center [1345, 27] width 22 height 27
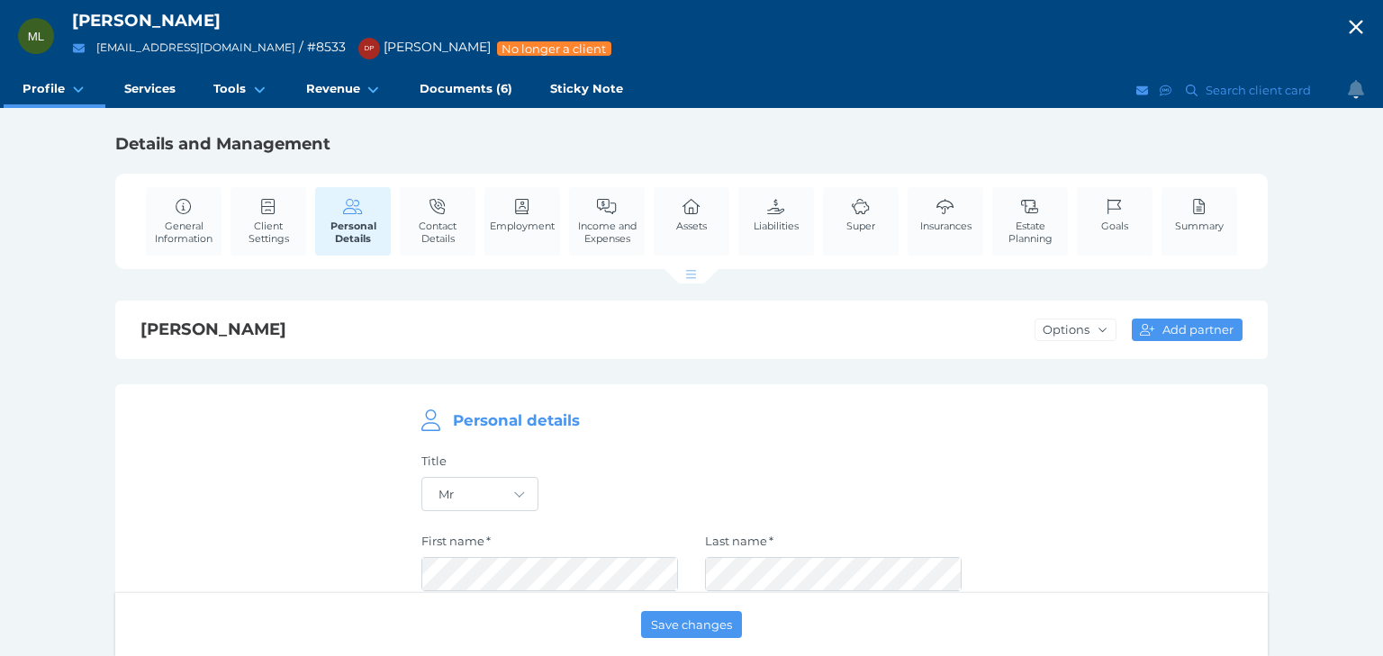
select select "25"
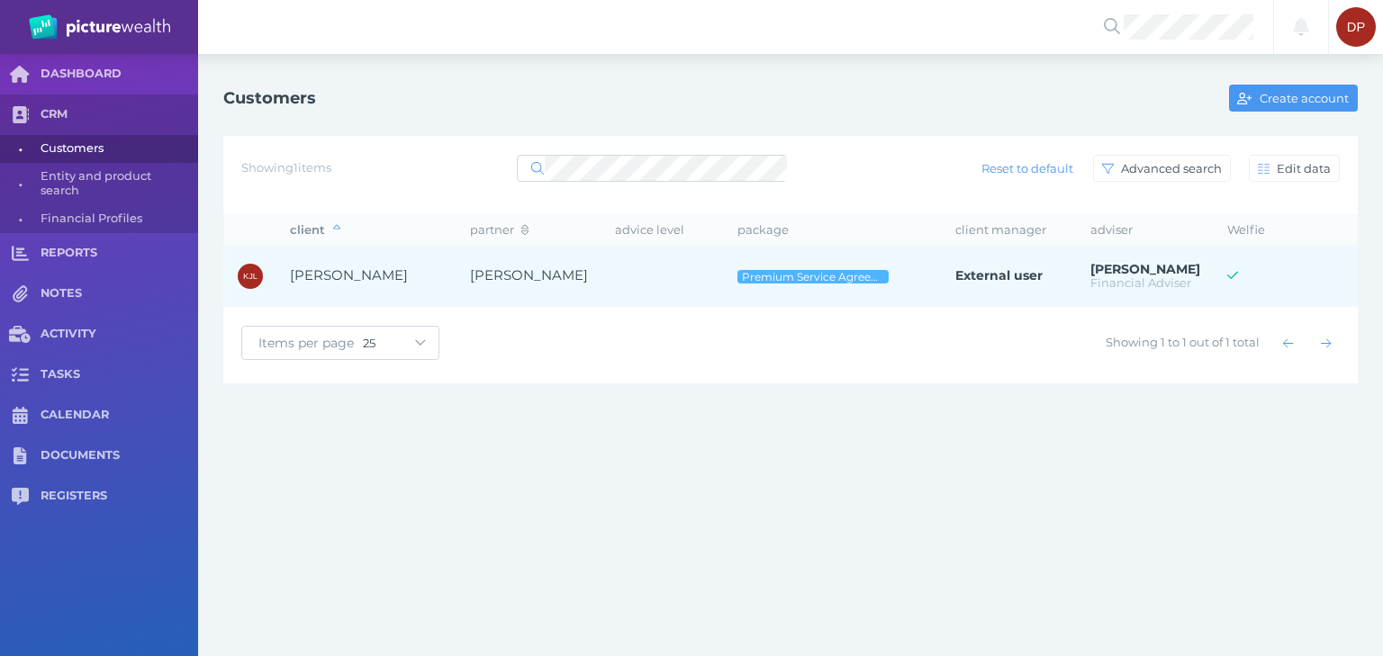
click at [351, 274] on span "[PERSON_NAME]" at bounding box center [349, 274] width 118 height 17
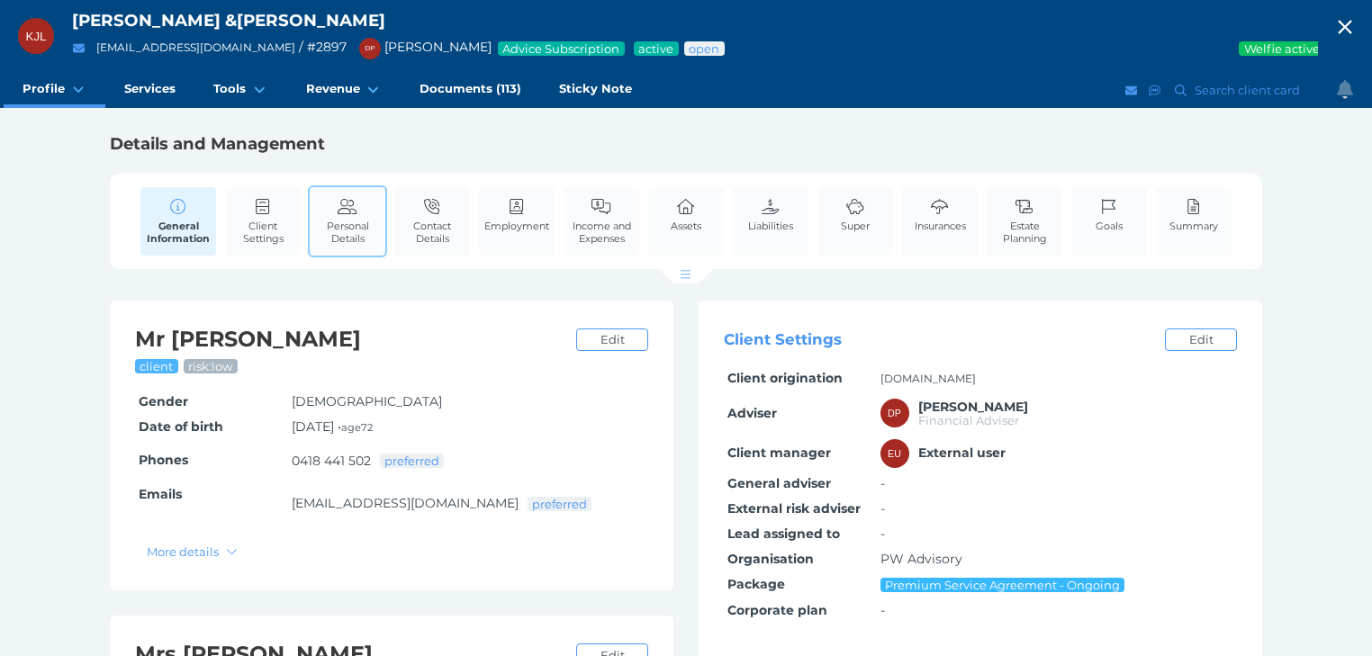
click at [355, 229] on span "Personal Details" at bounding box center [347, 232] width 67 height 25
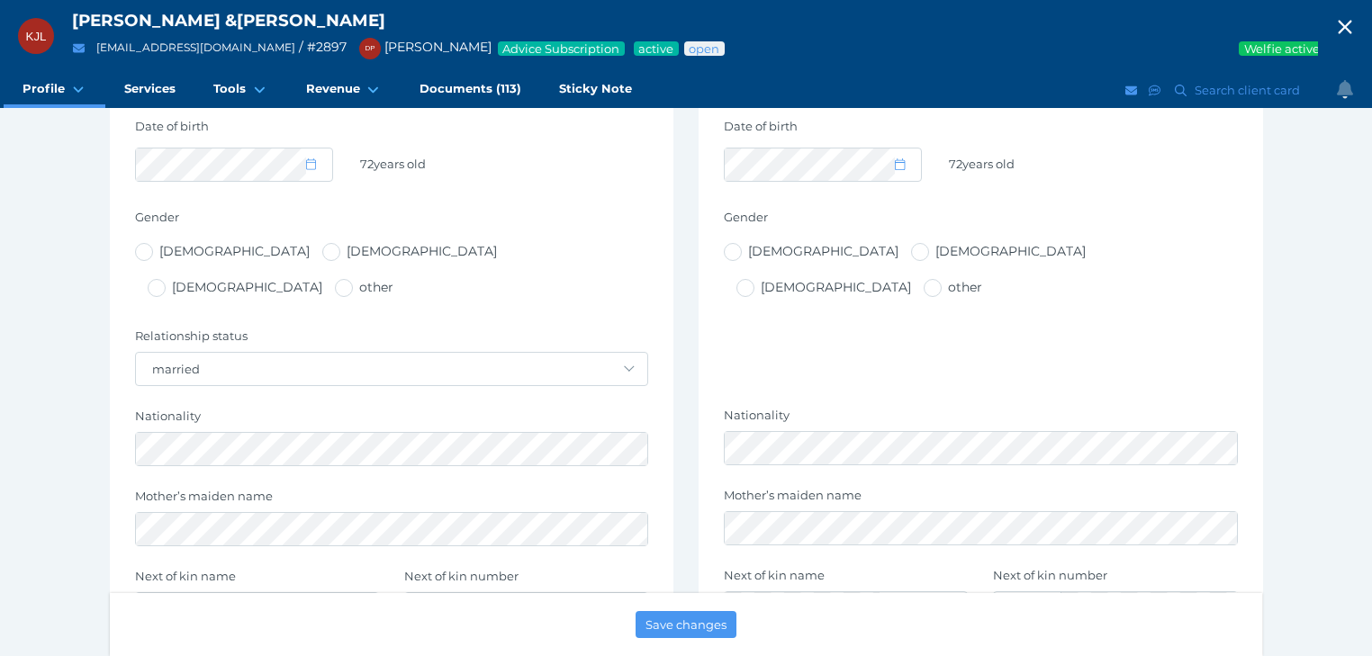
scroll to position [576, 0]
click at [1356, 22] on icon "button" at bounding box center [1345, 27] width 22 height 27
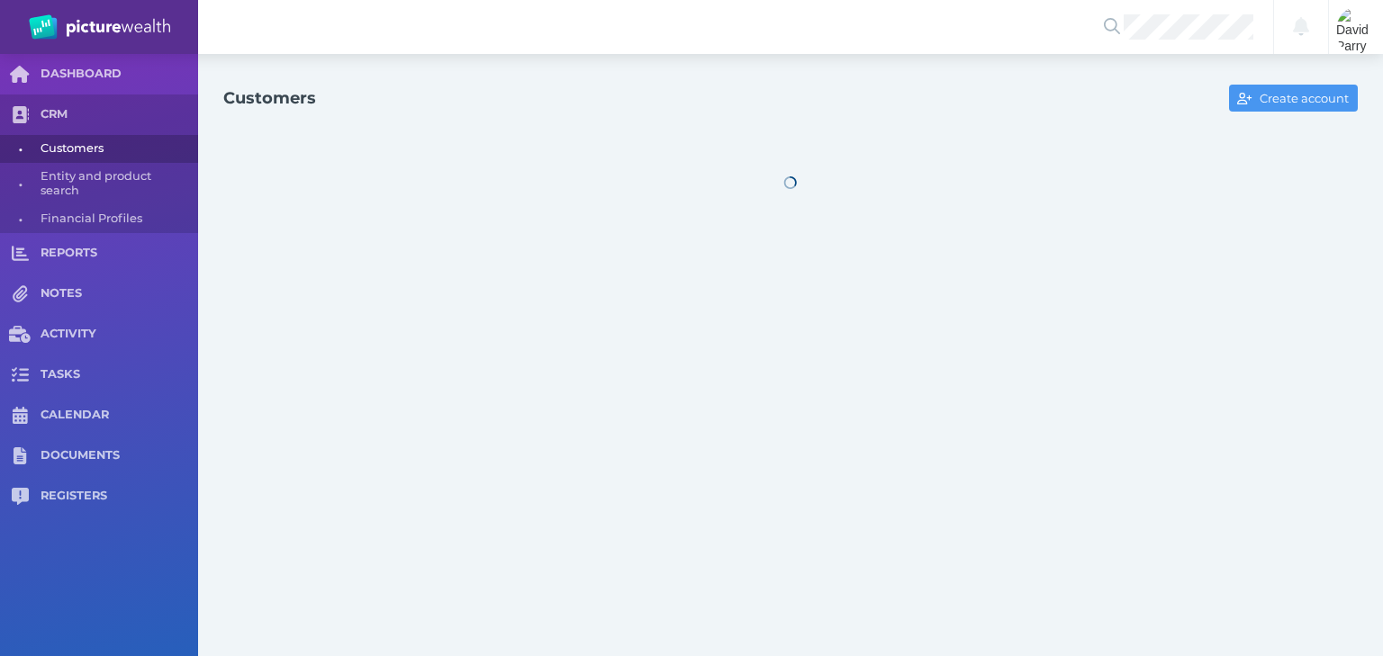
select select "25"
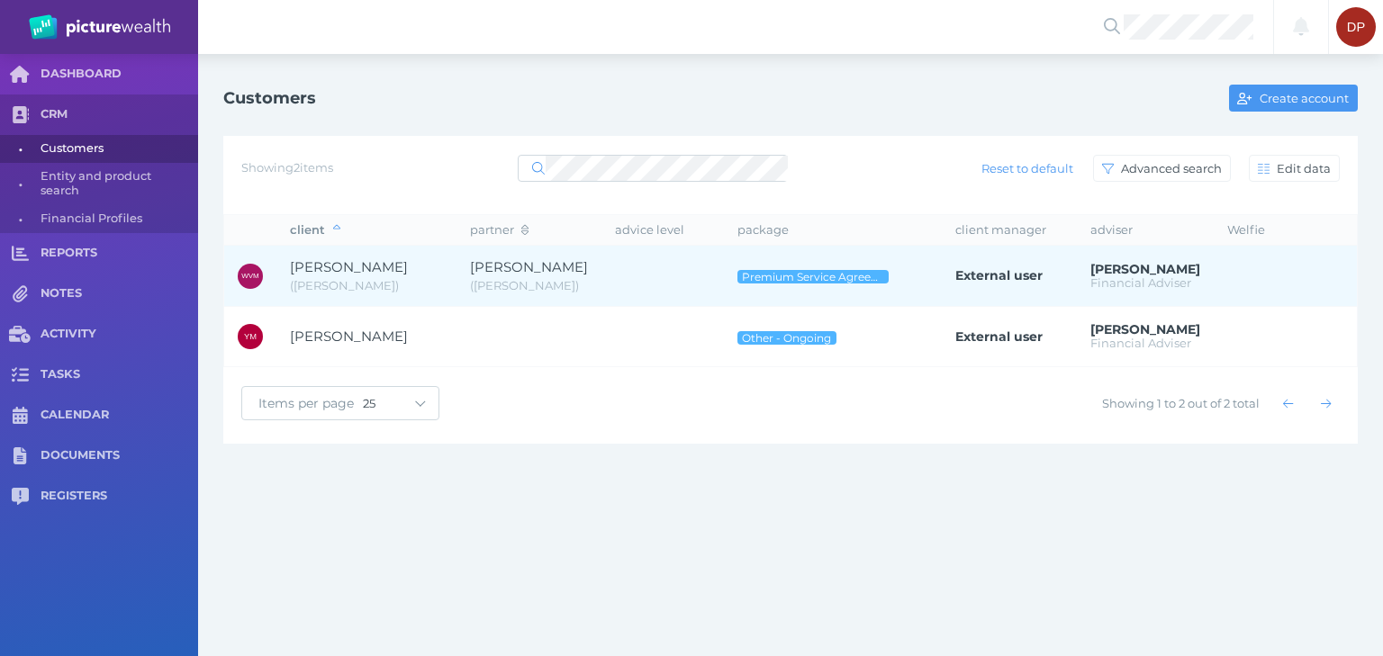
click at [413, 275] on span "[PERSON_NAME]" at bounding box center [366, 267] width 153 height 21
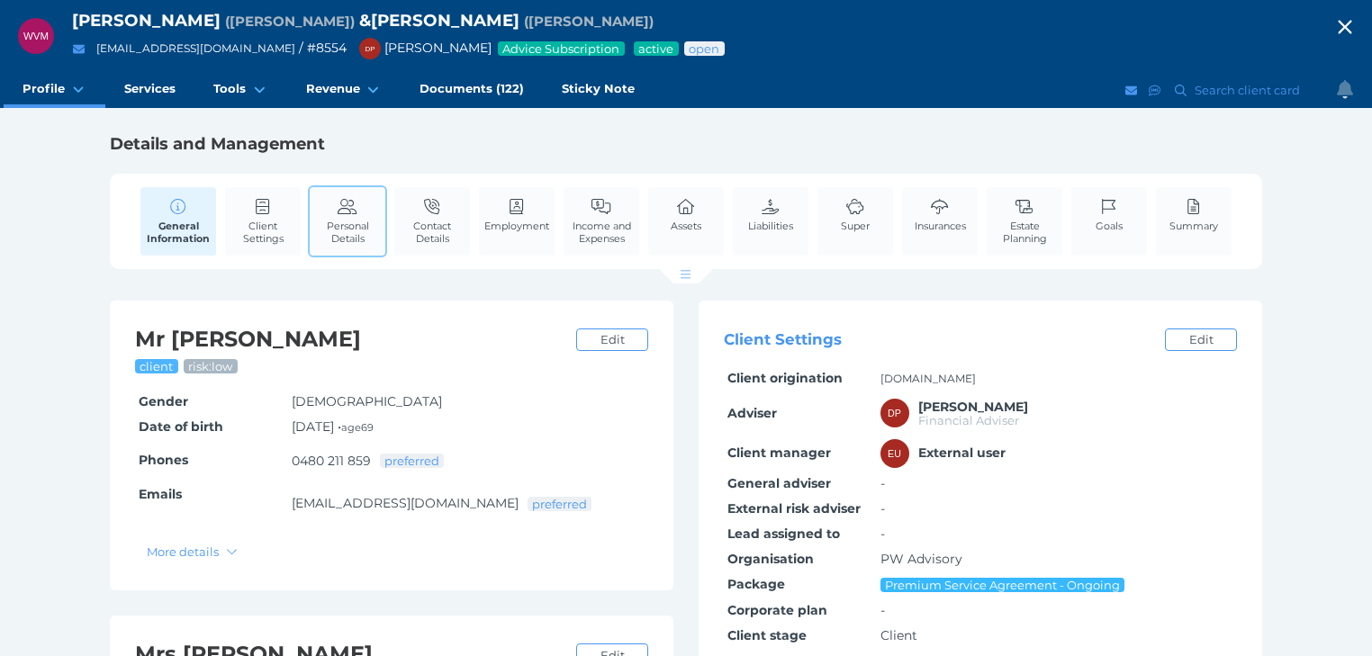
click at [367, 241] on span "Personal Details" at bounding box center [347, 232] width 67 height 25
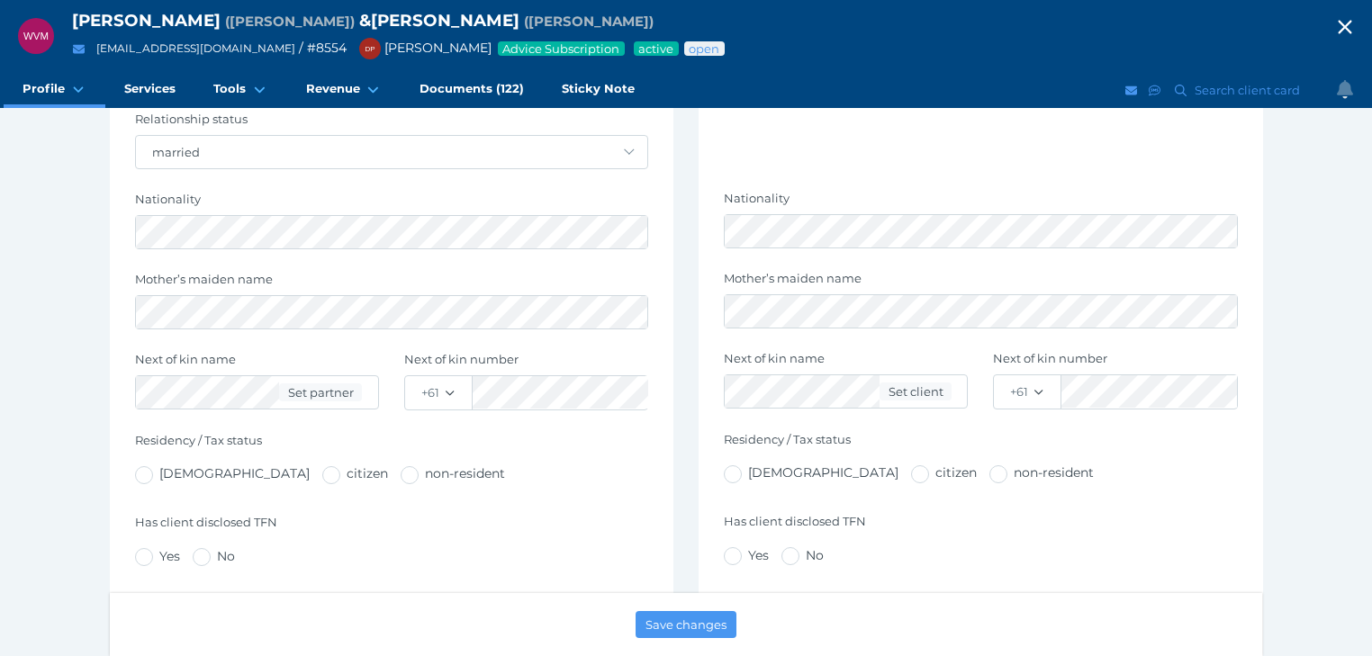
scroll to position [720, 0]
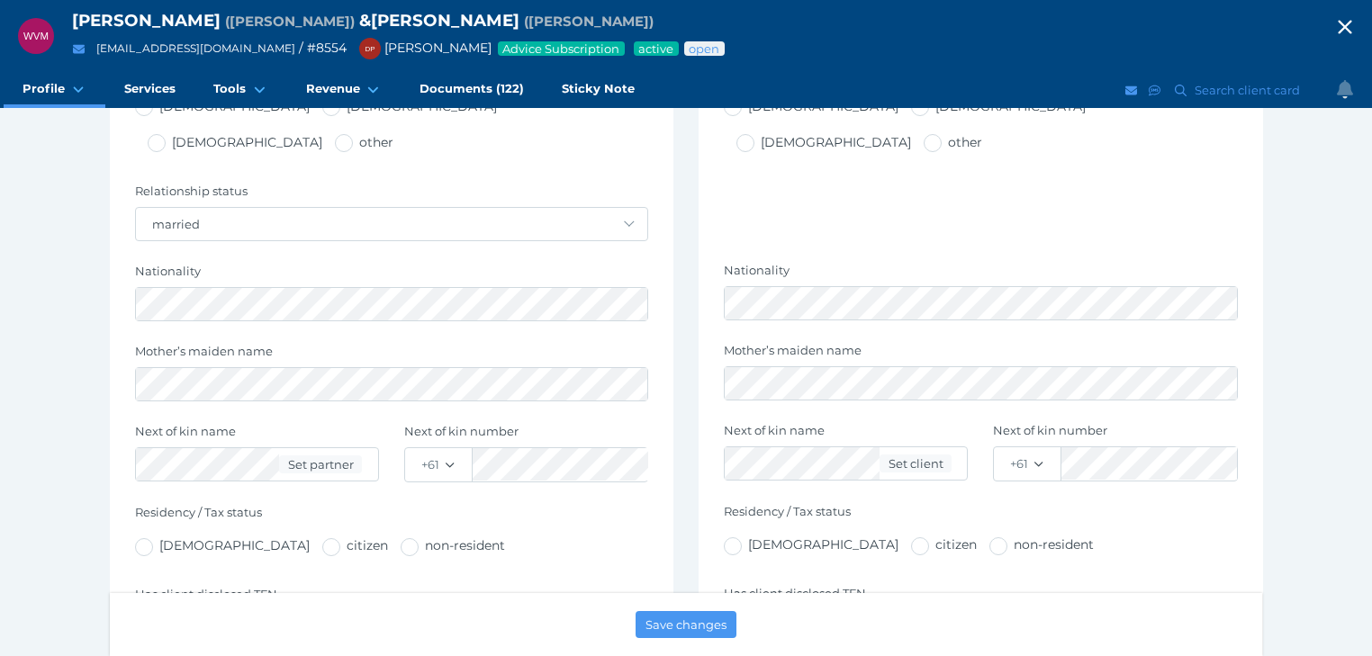
click at [1356, 26] on icon "button" at bounding box center [1345, 27] width 22 height 27
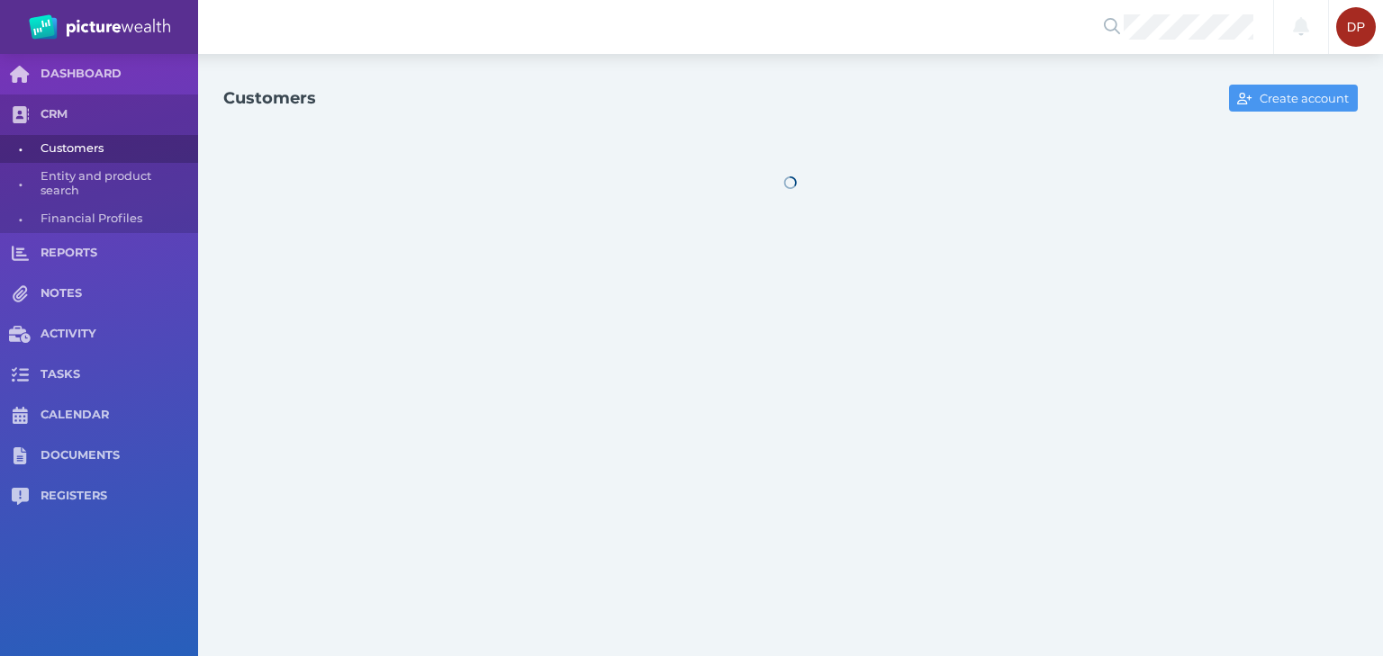
select select "25"
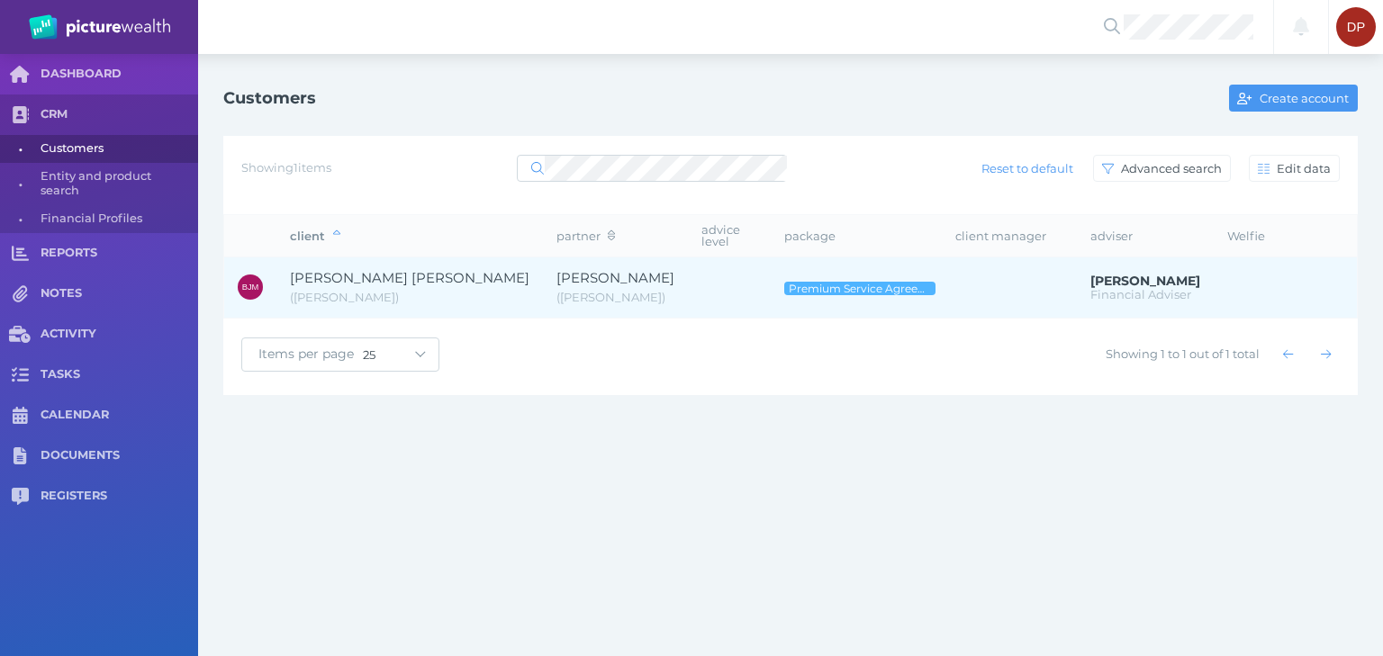
click at [376, 269] on span "[PERSON_NAME] [PERSON_NAME]" at bounding box center [409, 277] width 239 height 17
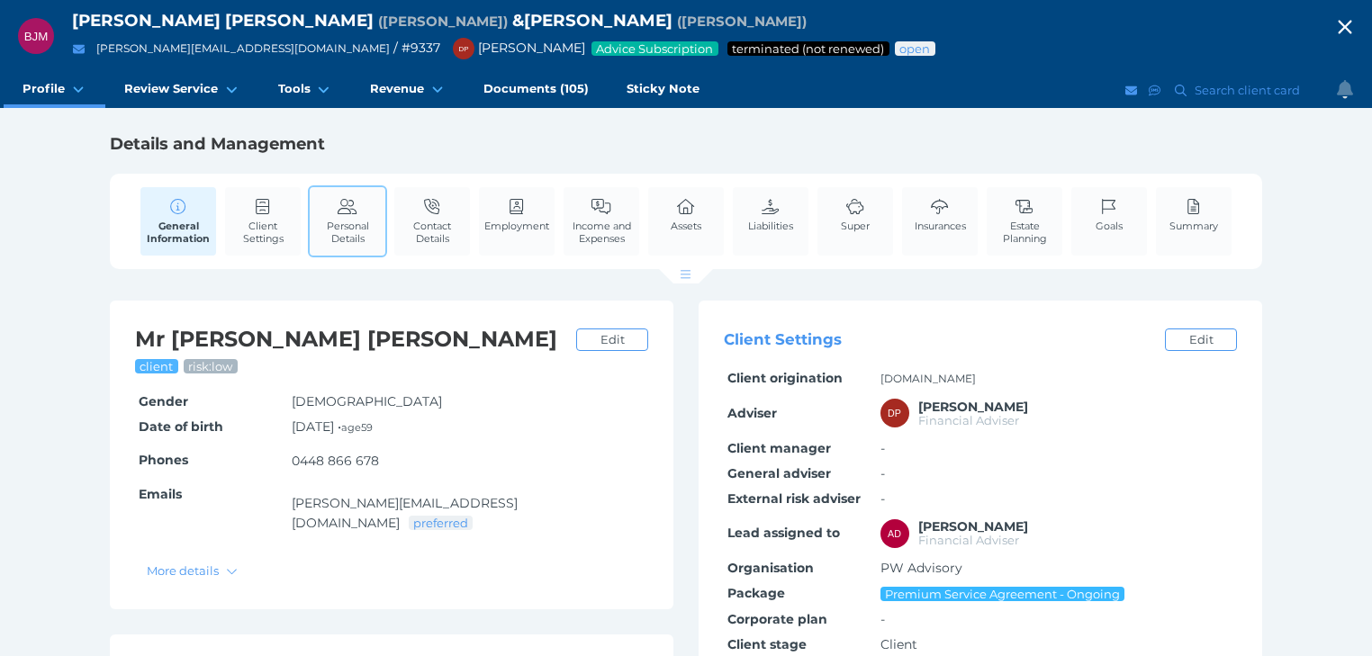
click at [349, 225] on span "Personal Details" at bounding box center [347, 232] width 67 height 25
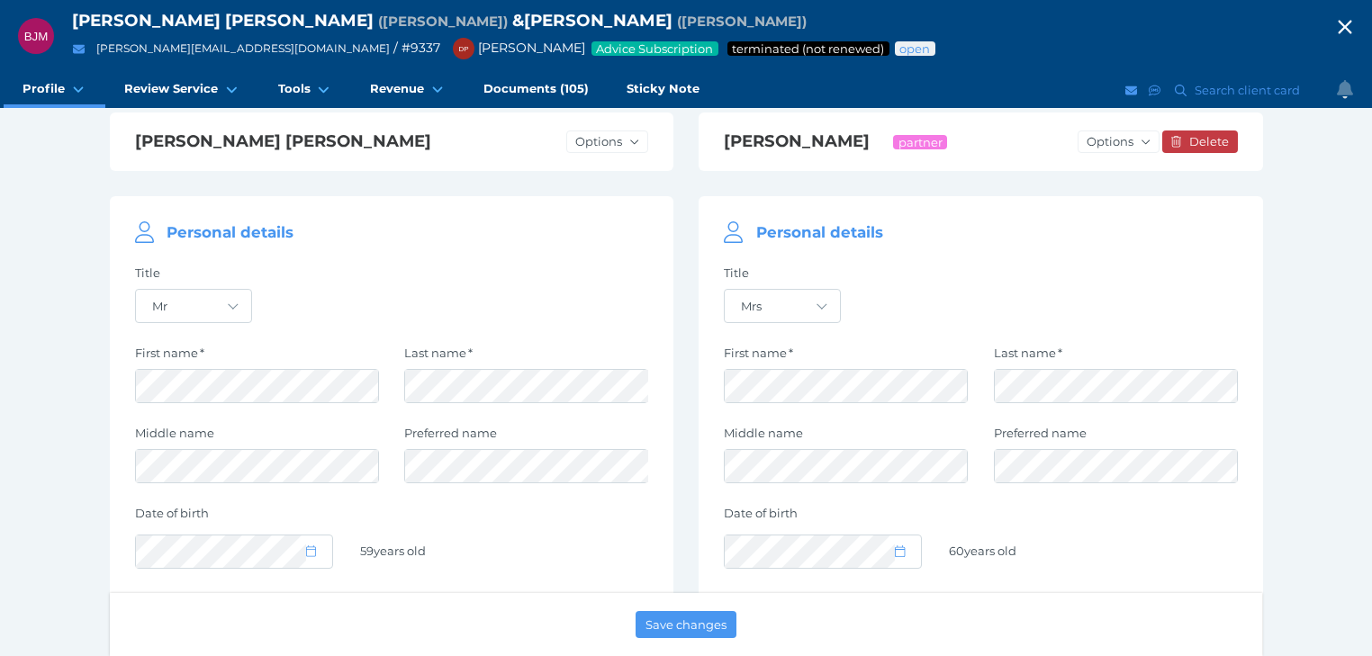
scroll to position [504, 0]
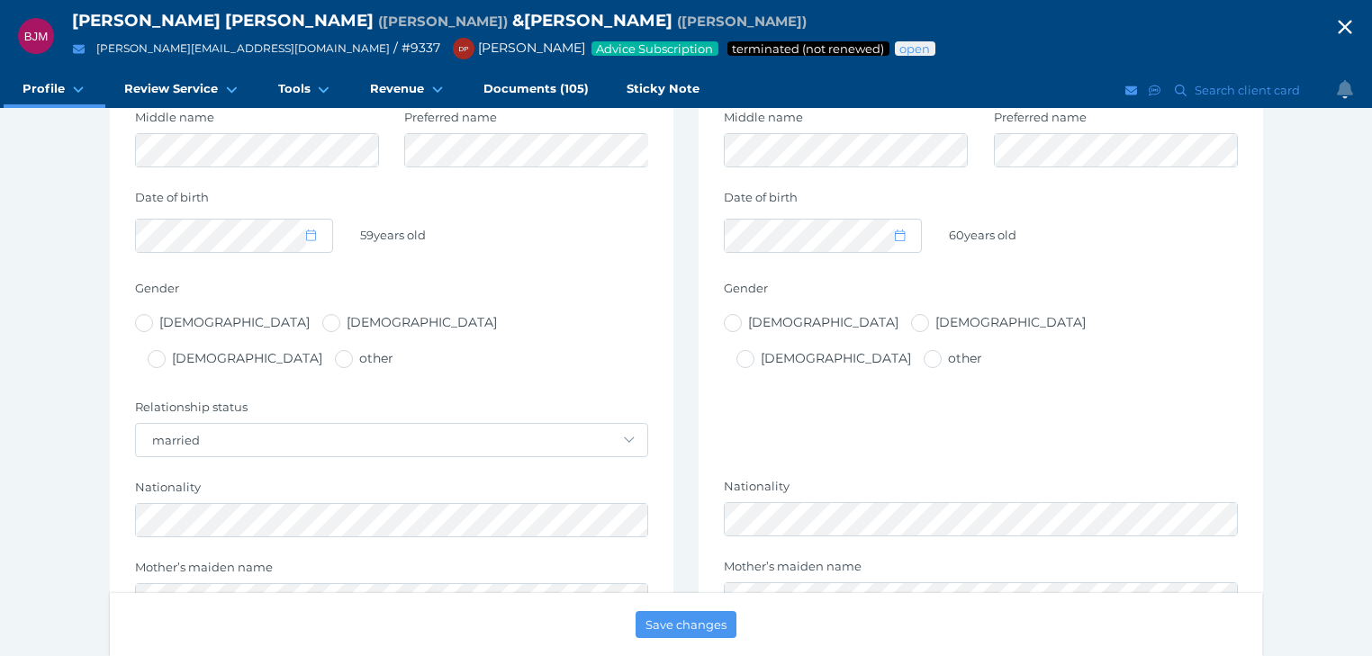
click at [1350, 21] on icon "button" at bounding box center [1345, 28] width 14 height 14
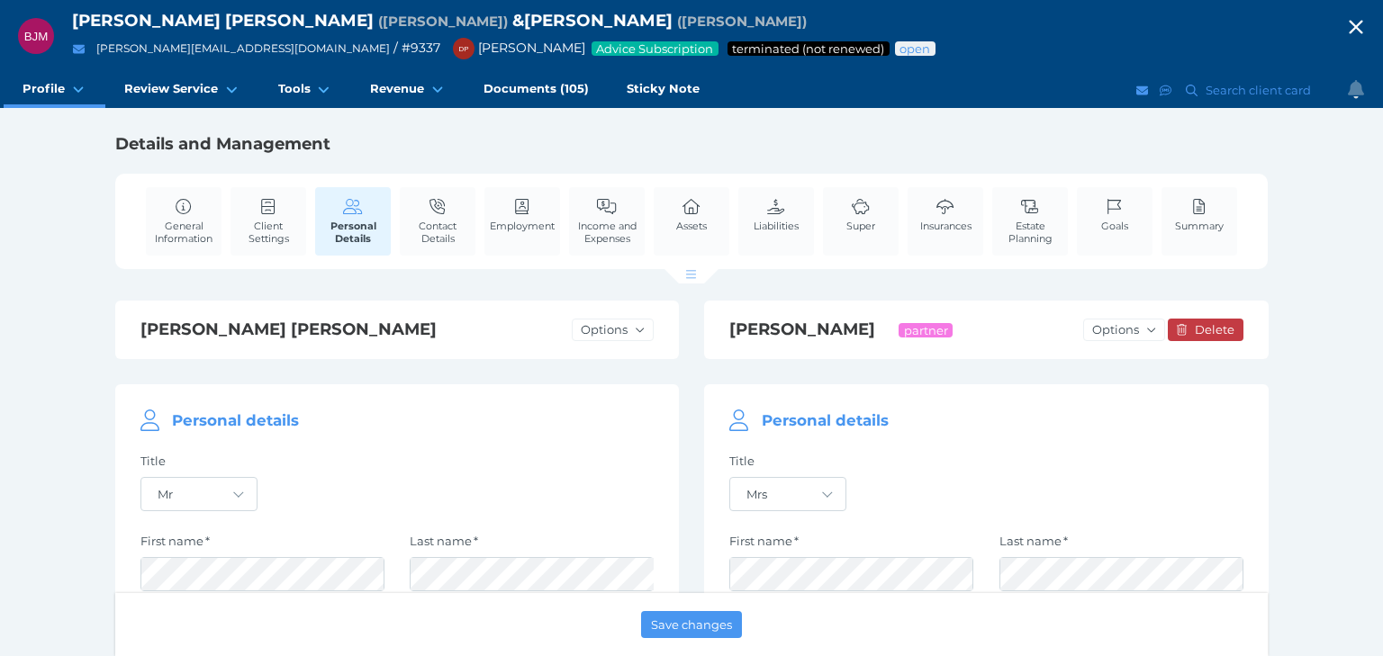
select select "25"
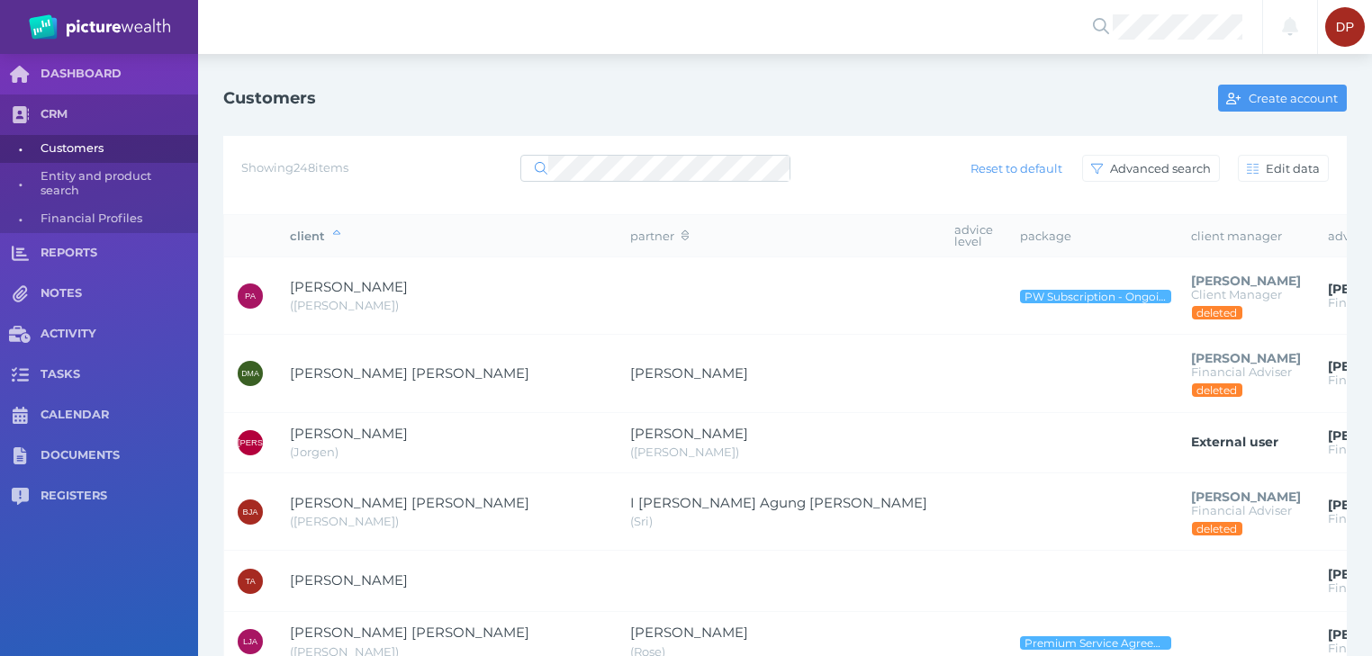
click at [681, 154] on div at bounding box center [655, 168] width 270 height 32
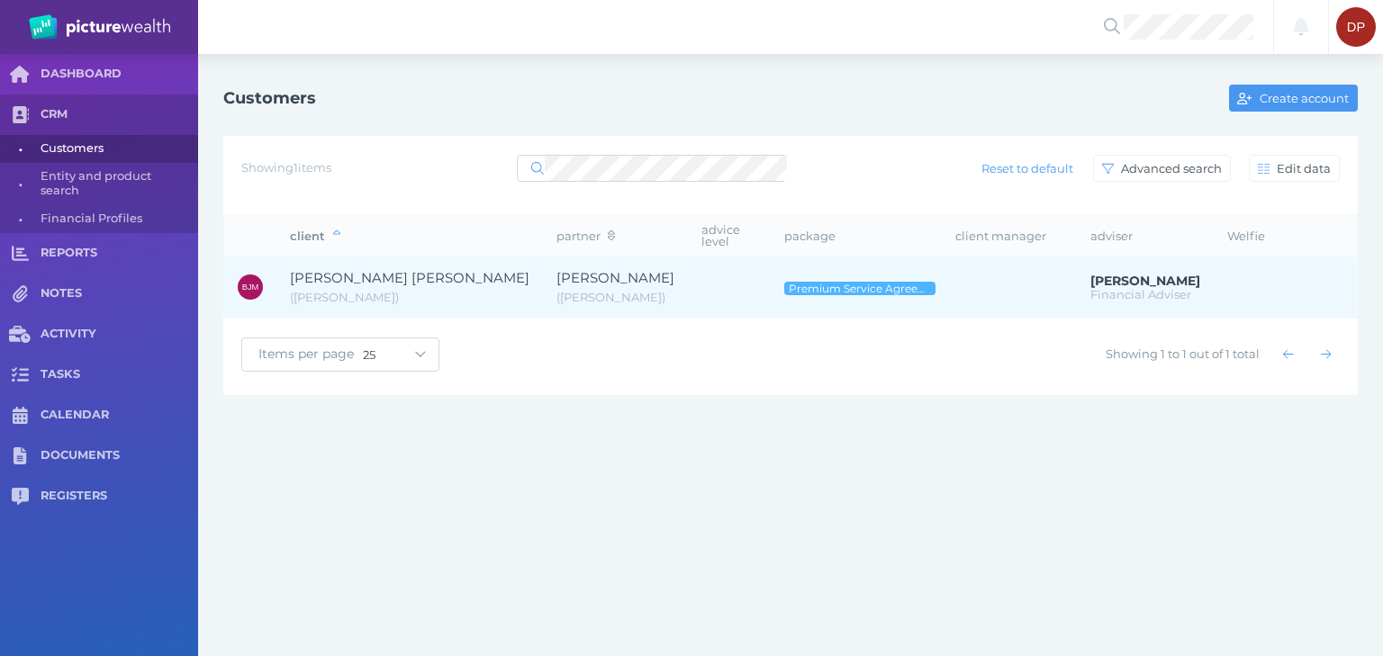
click at [573, 269] on span "[PERSON_NAME]" at bounding box center [615, 277] width 118 height 17
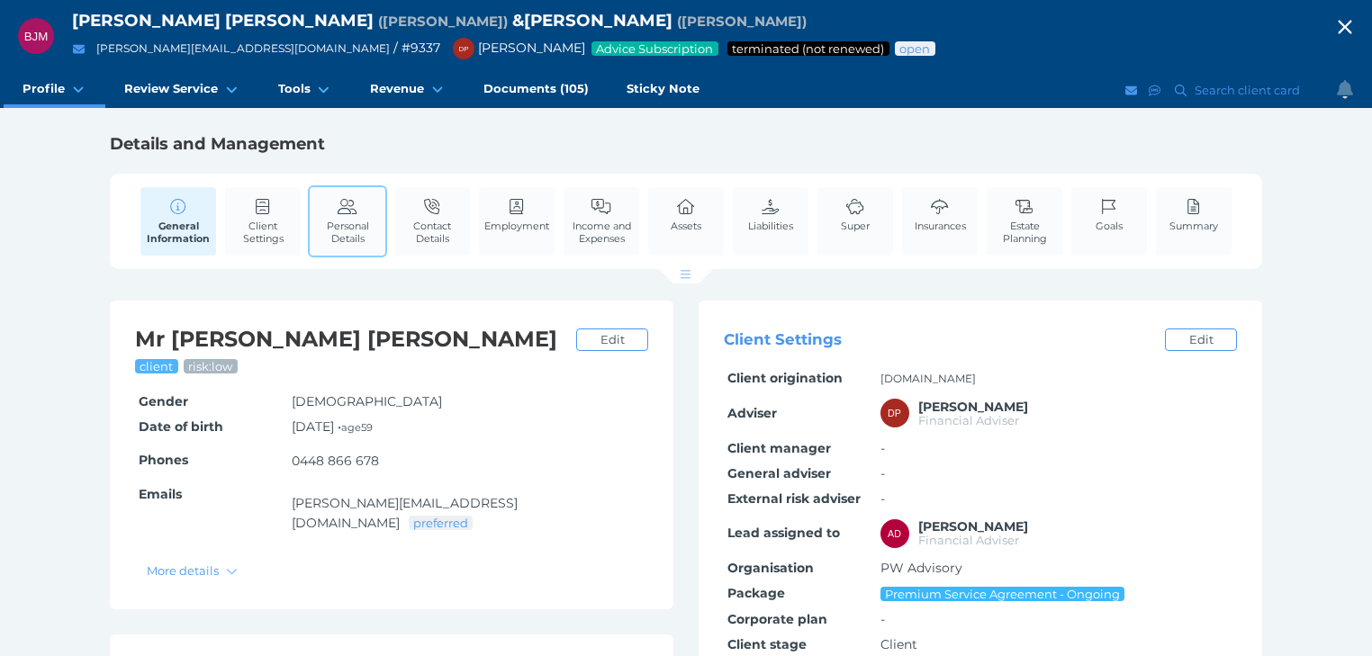
click at [373, 222] on span "Personal Details" at bounding box center [347, 232] width 67 height 25
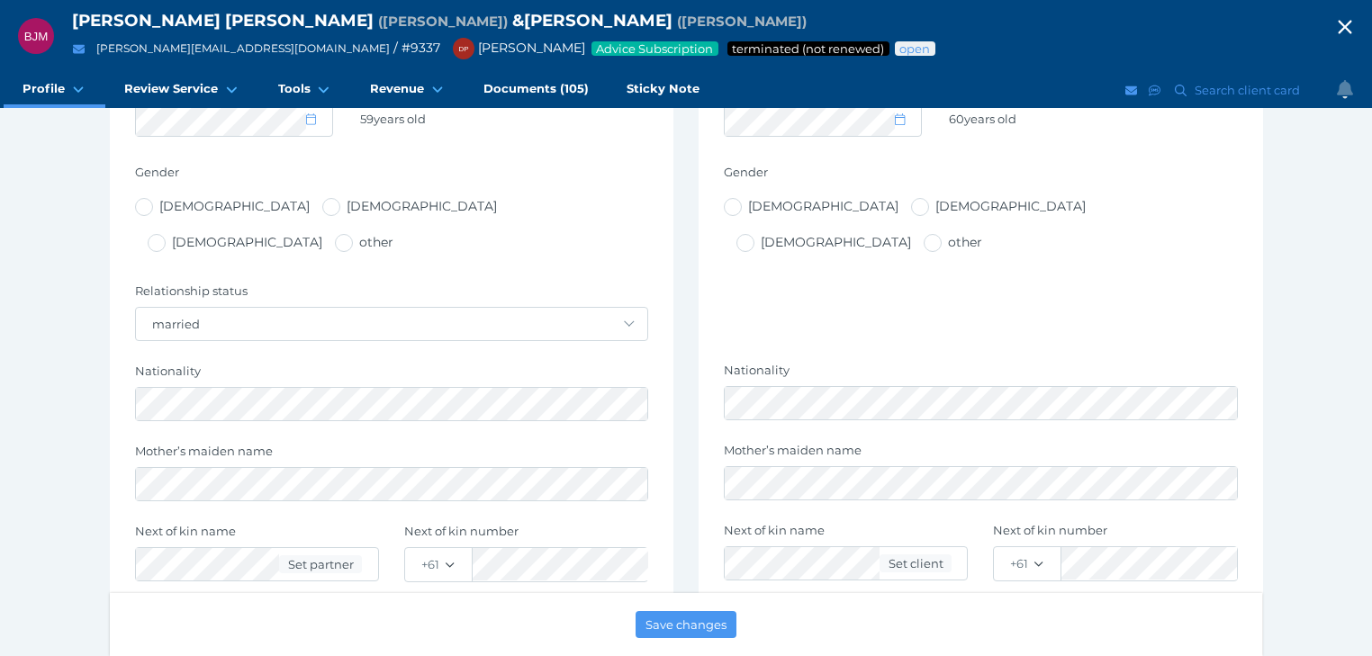
scroll to position [648, 0]
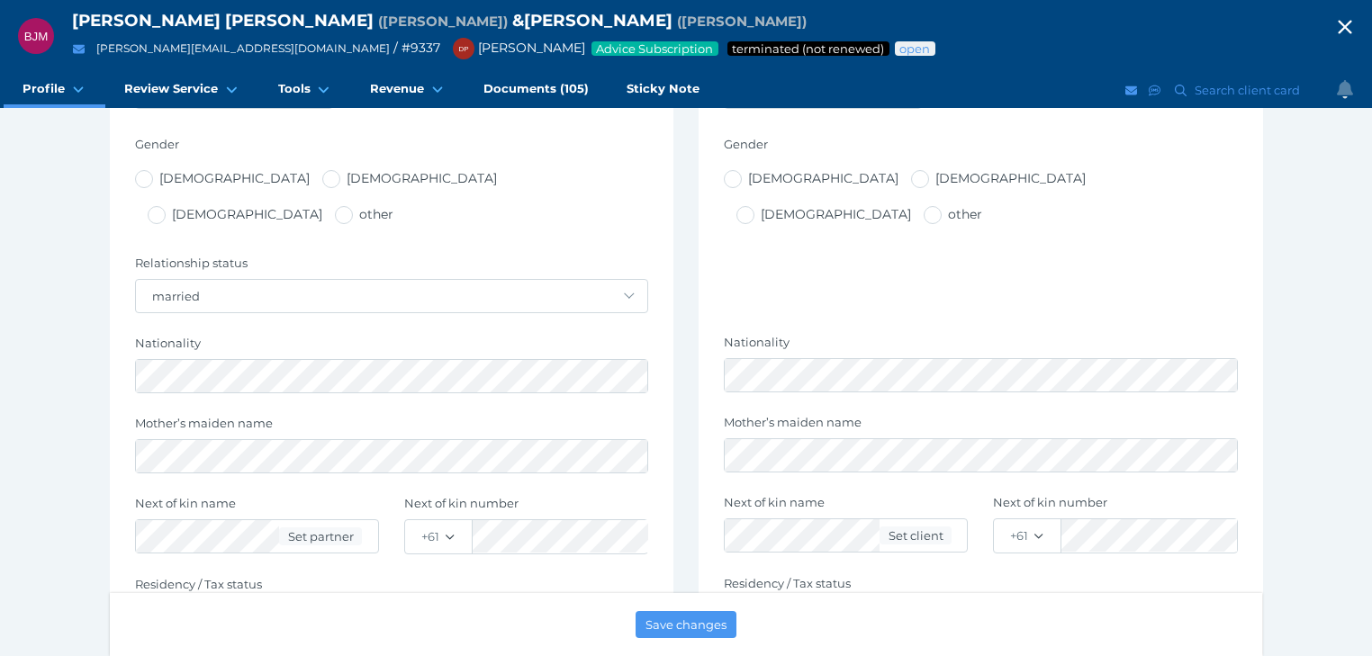
click at [1350, 23] on icon "button" at bounding box center [1345, 27] width 22 height 27
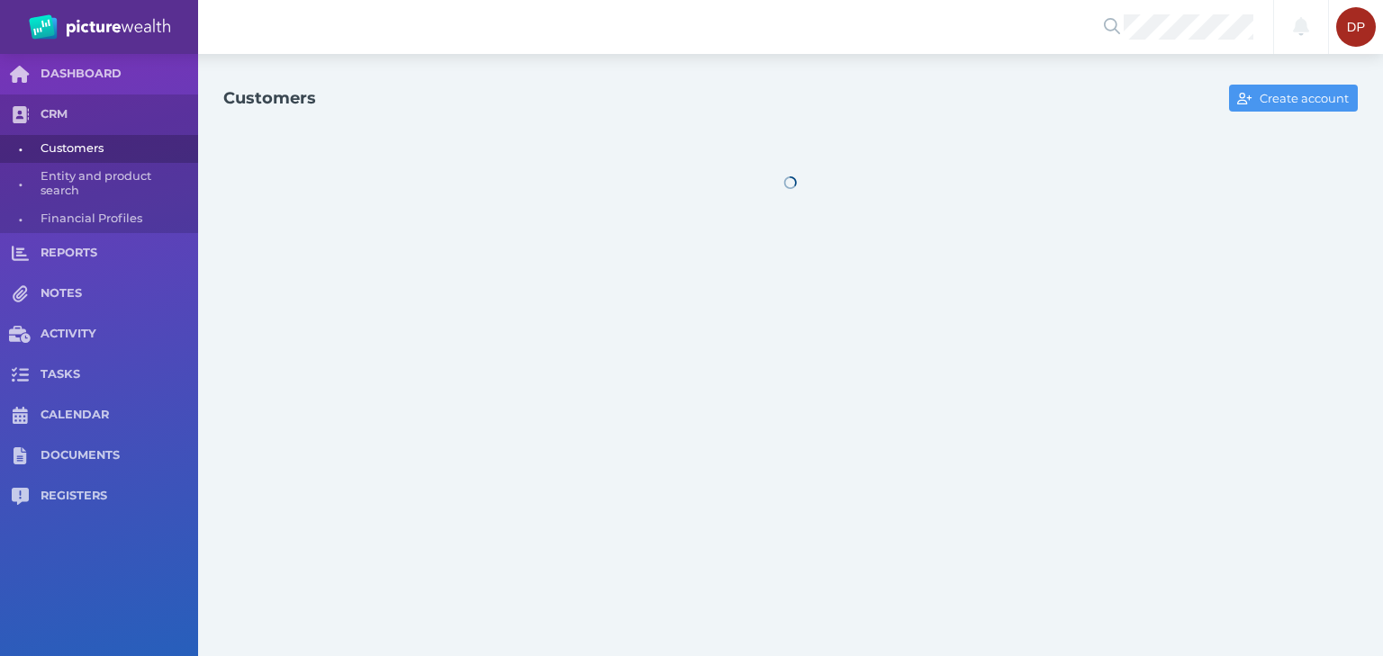
select select "25"
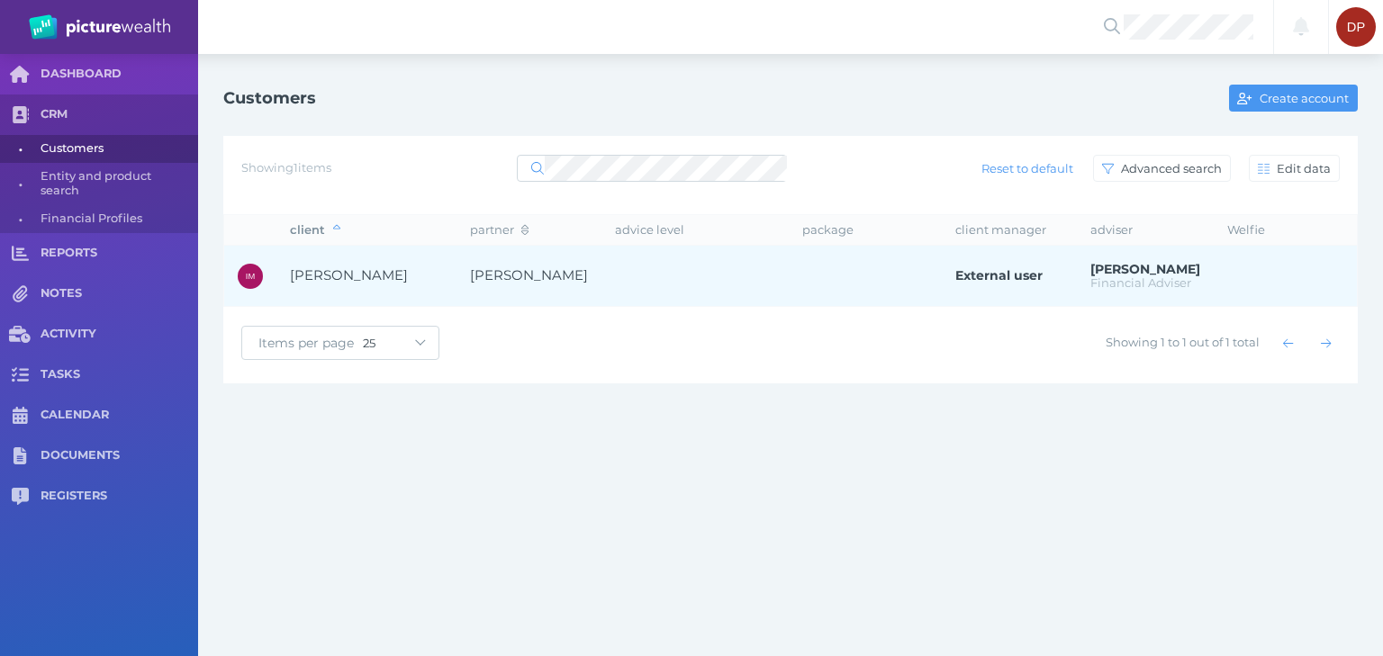
click at [315, 271] on span "[PERSON_NAME]" at bounding box center [349, 274] width 118 height 17
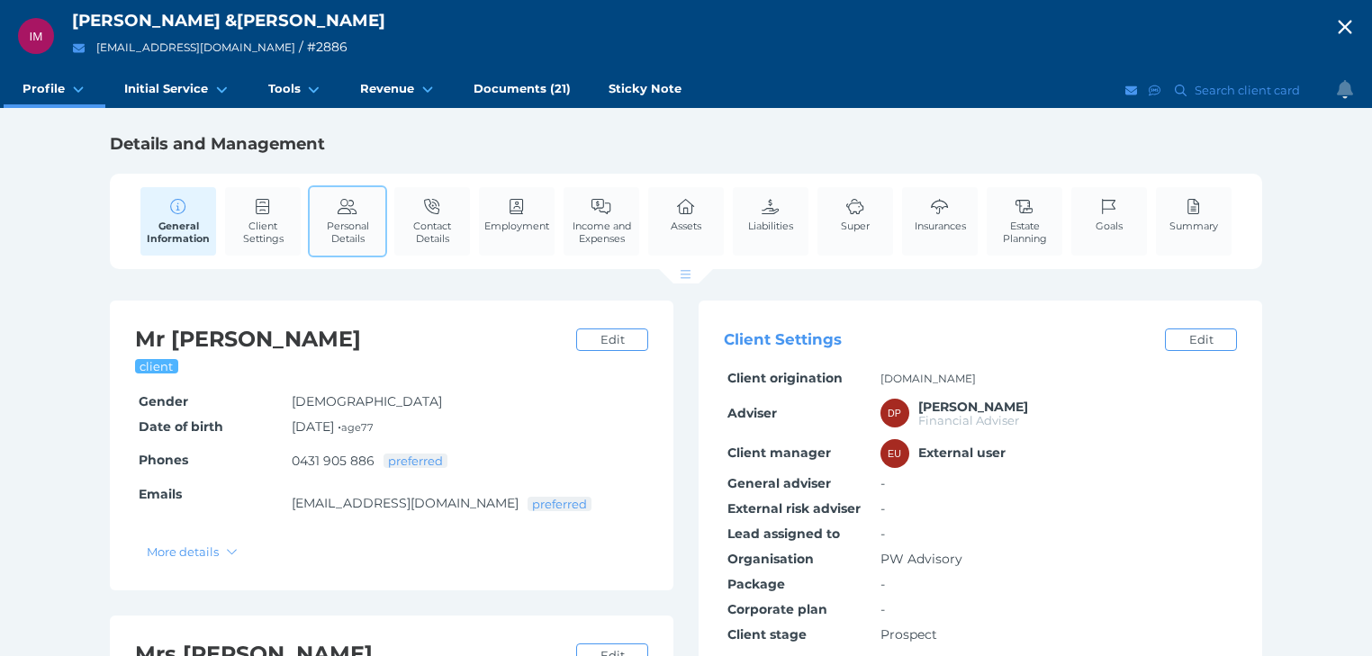
click at [350, 230] on span "Personal Details" at bounding box center [347, 232] width 67 height 25
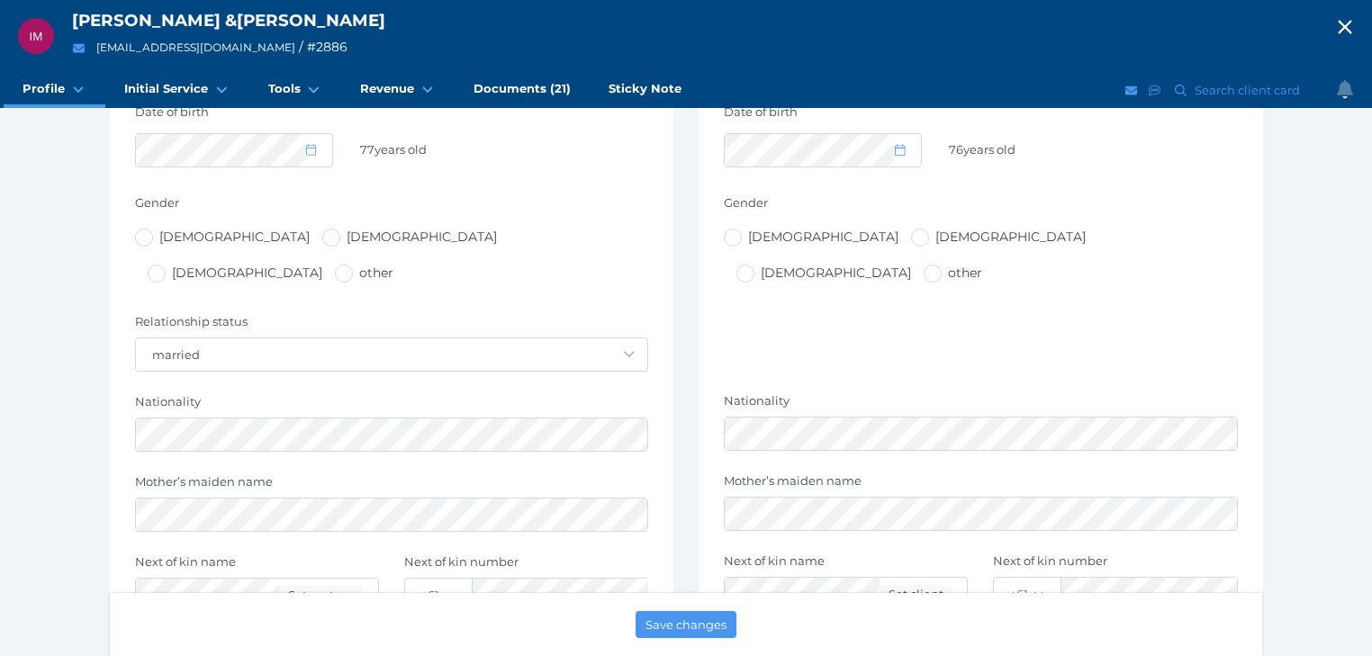
scroll to position [504, 0]
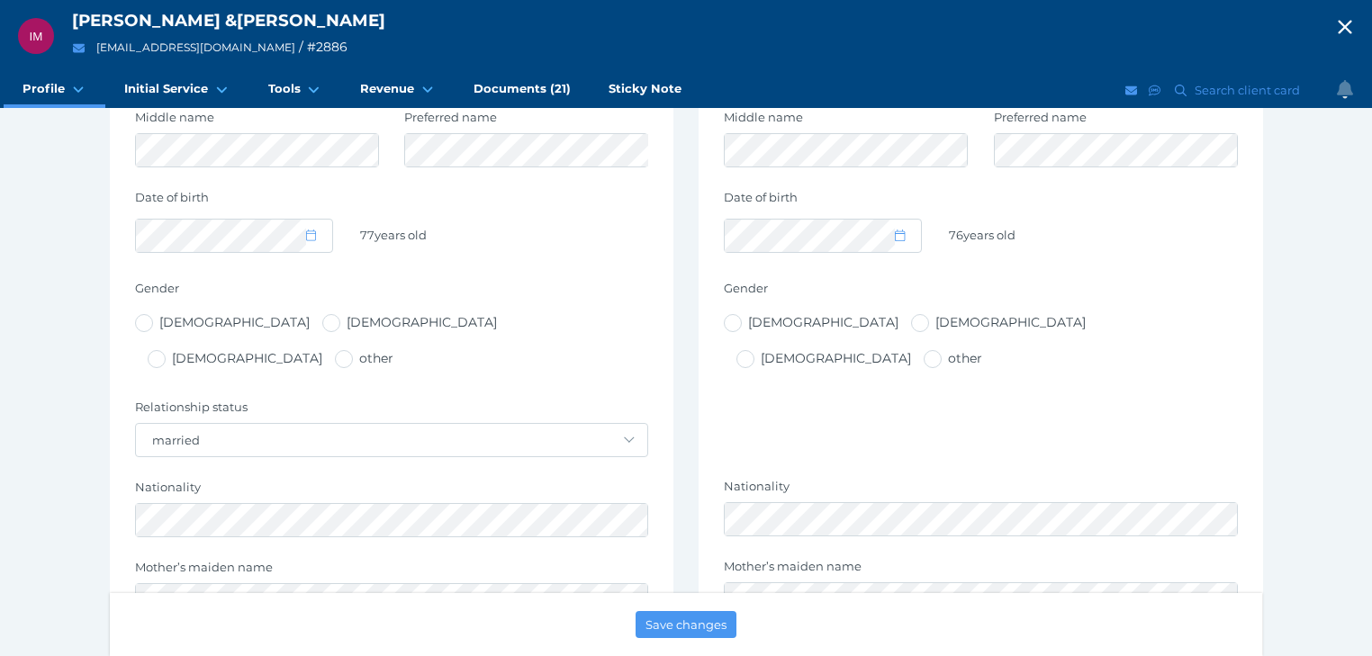
click at [1351, 25] on icon "button" at bounding box center [1345, 28] width 14 height 14
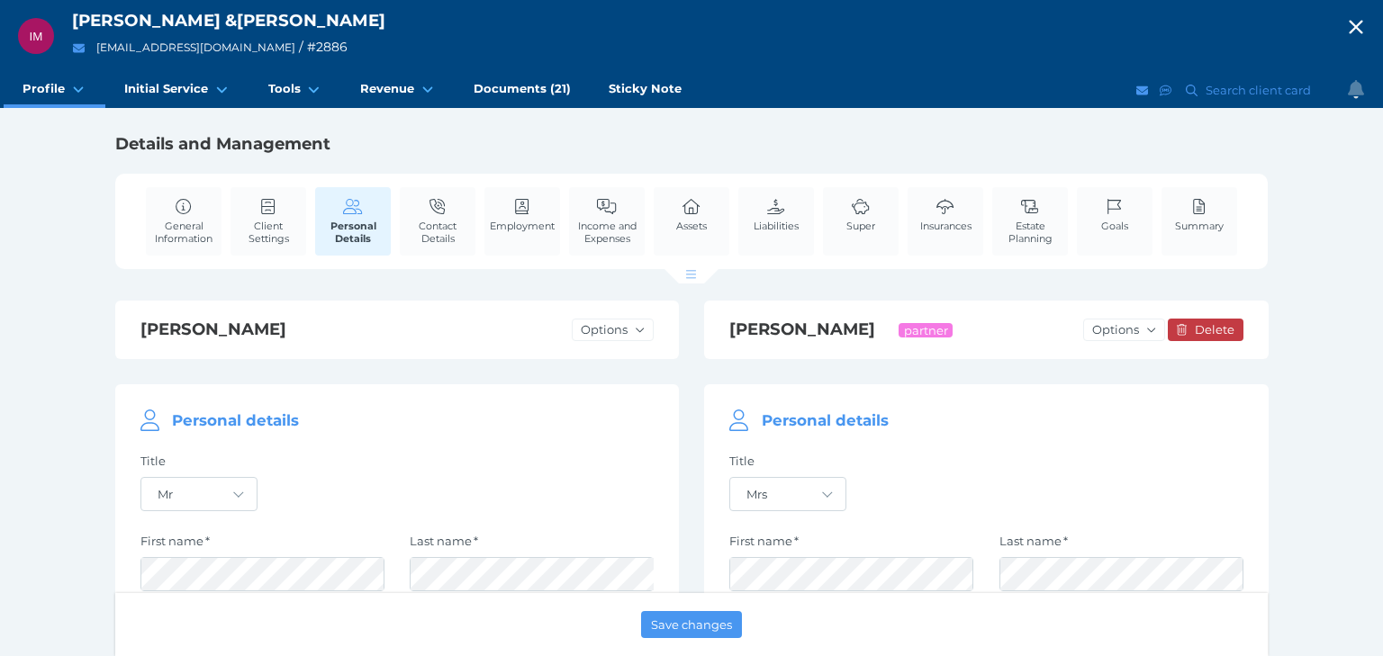
select select "25"
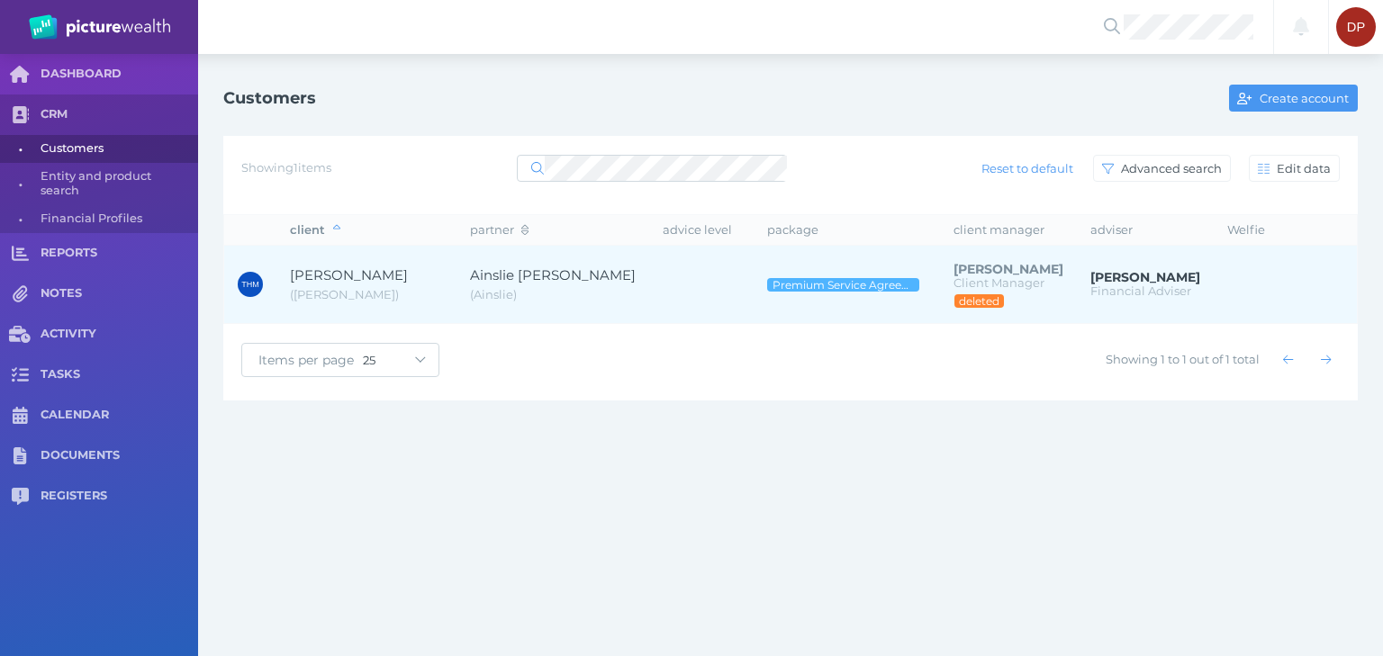
click at [402, 274] on span "[PERSON_NAME]" at bounding box center [349, 274] width 118 height 17
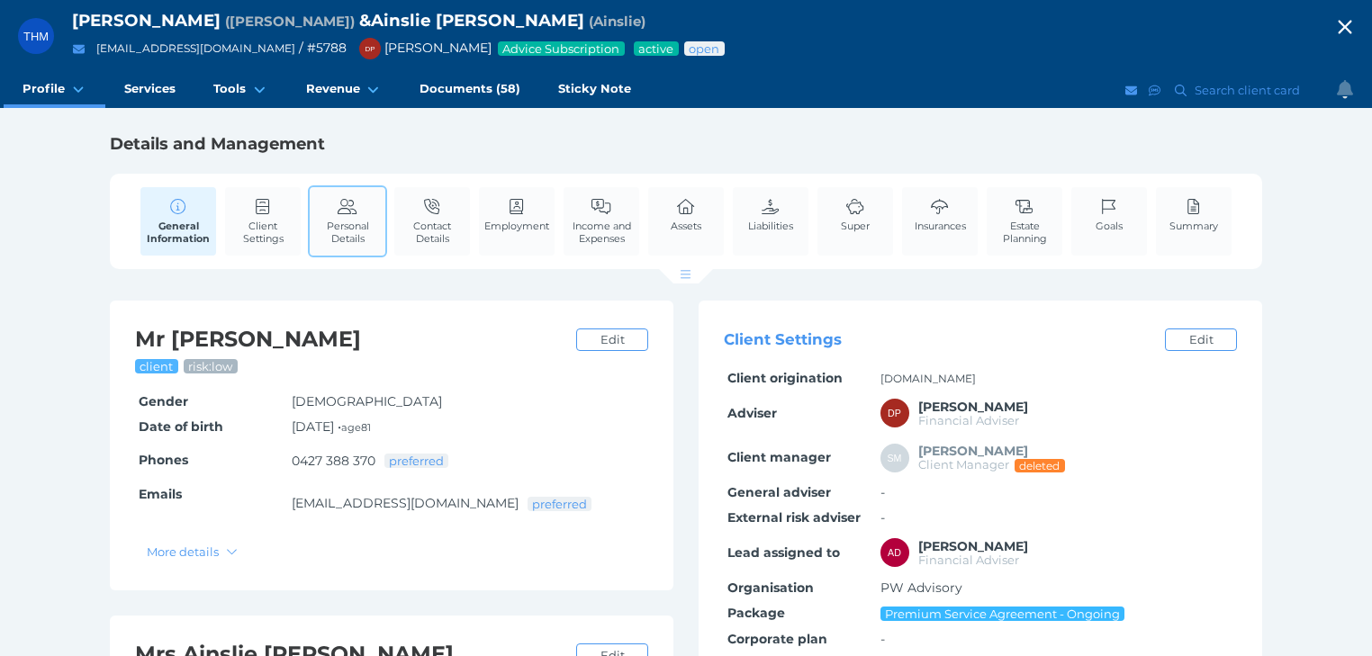
drag, startPoint x: 356, startPoint y: 222, endPoint x: 359, endPoint y: 232, distance: 10.5
click at [356, 222] on span "Personal Details" at bounding box center [347, 232] width 67 height 25
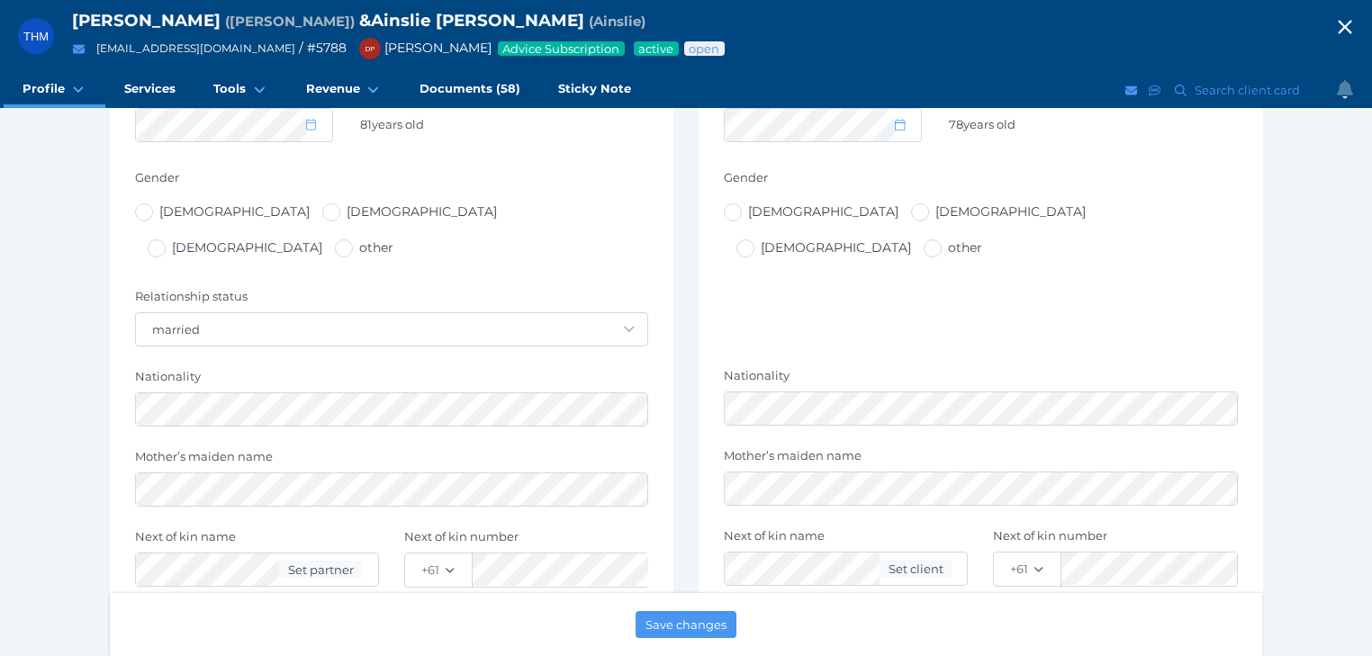
scroll to position [720, 0]
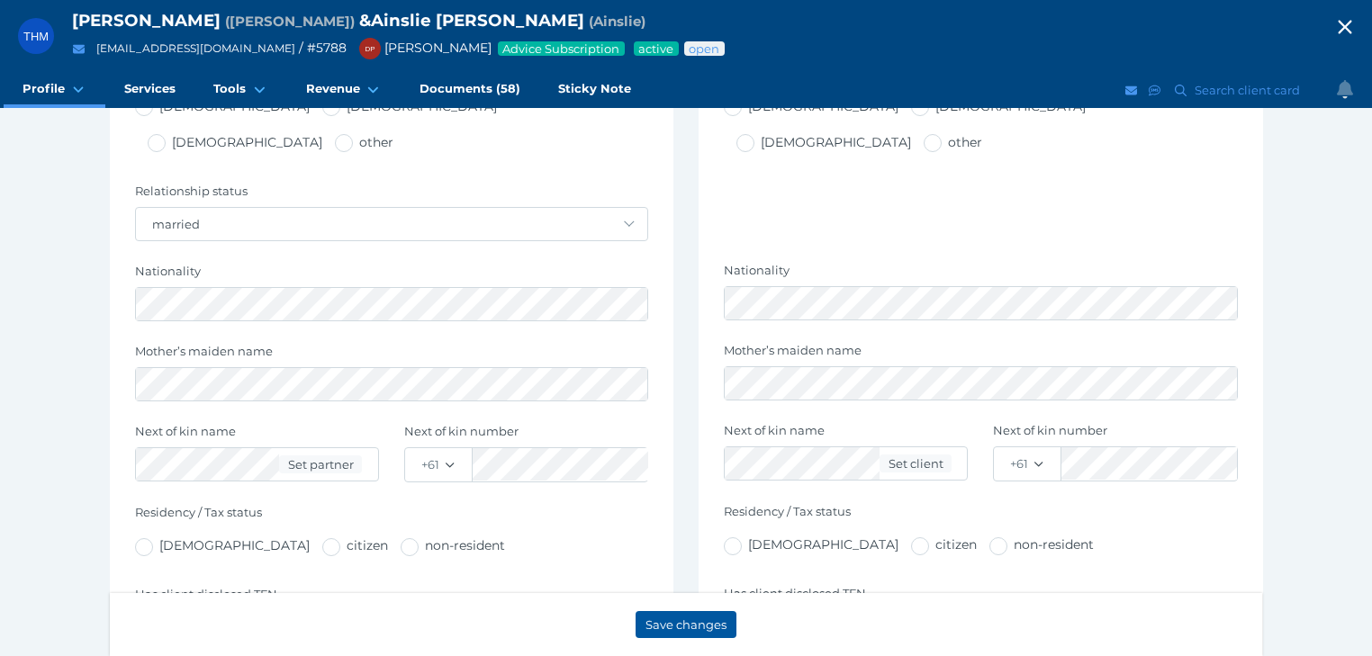
click at [688, 627] on span "Save changes" at bounding box center [685, 625] width 81 height 14
click at [1356, 27] on icon "button" at bounding box center [1345, 27] width 22 height 27
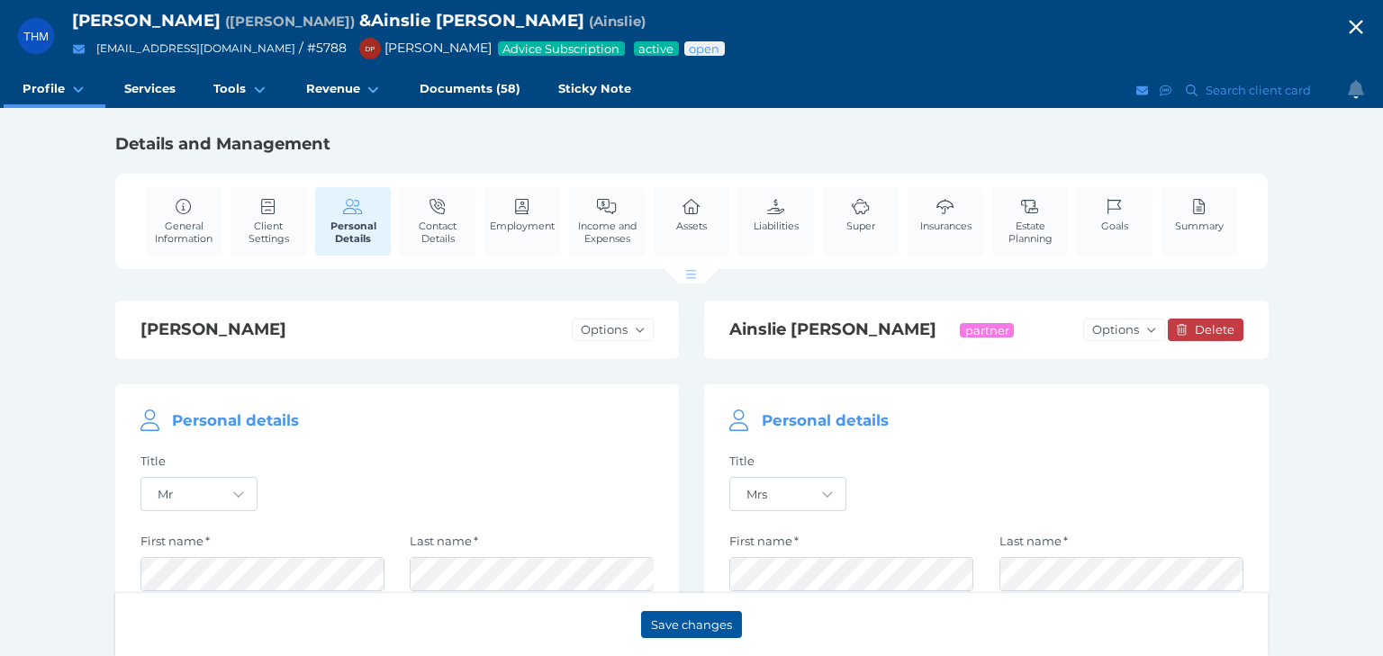
select select "25"
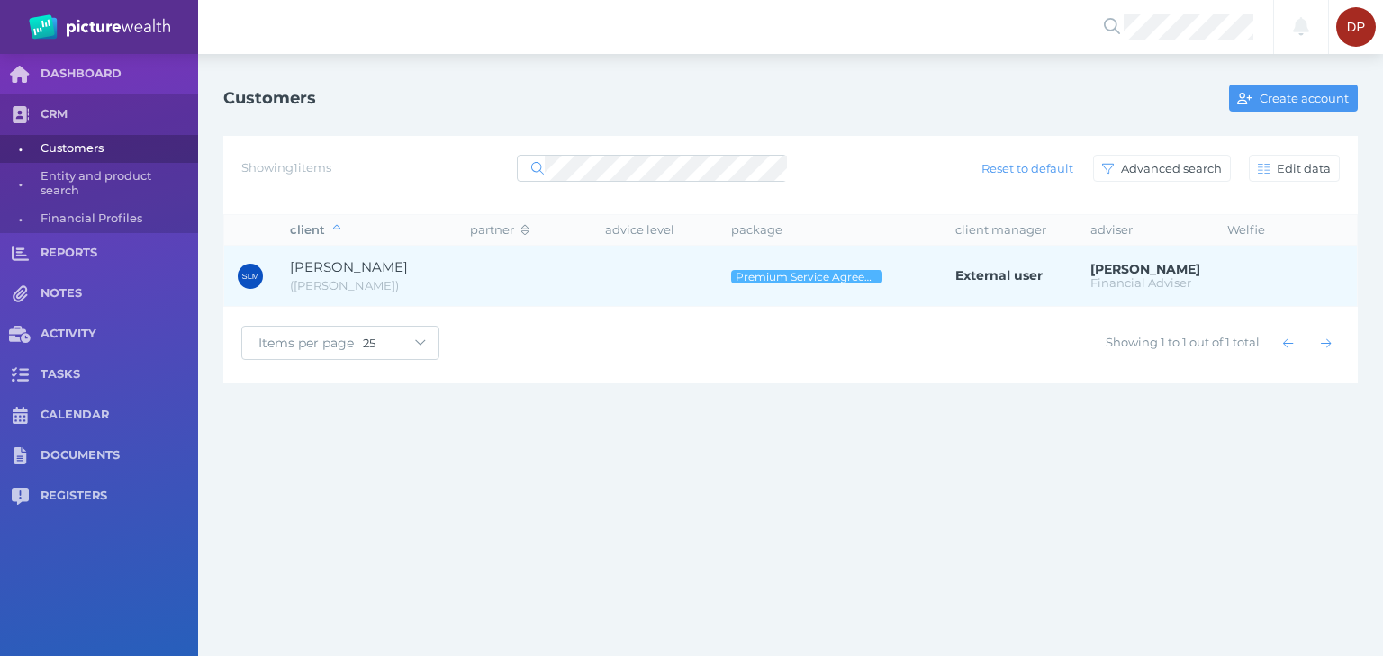
click at [372, 265] on span "[PERSON_NAME]" at bounding box center [349, 266] width 118 height 17
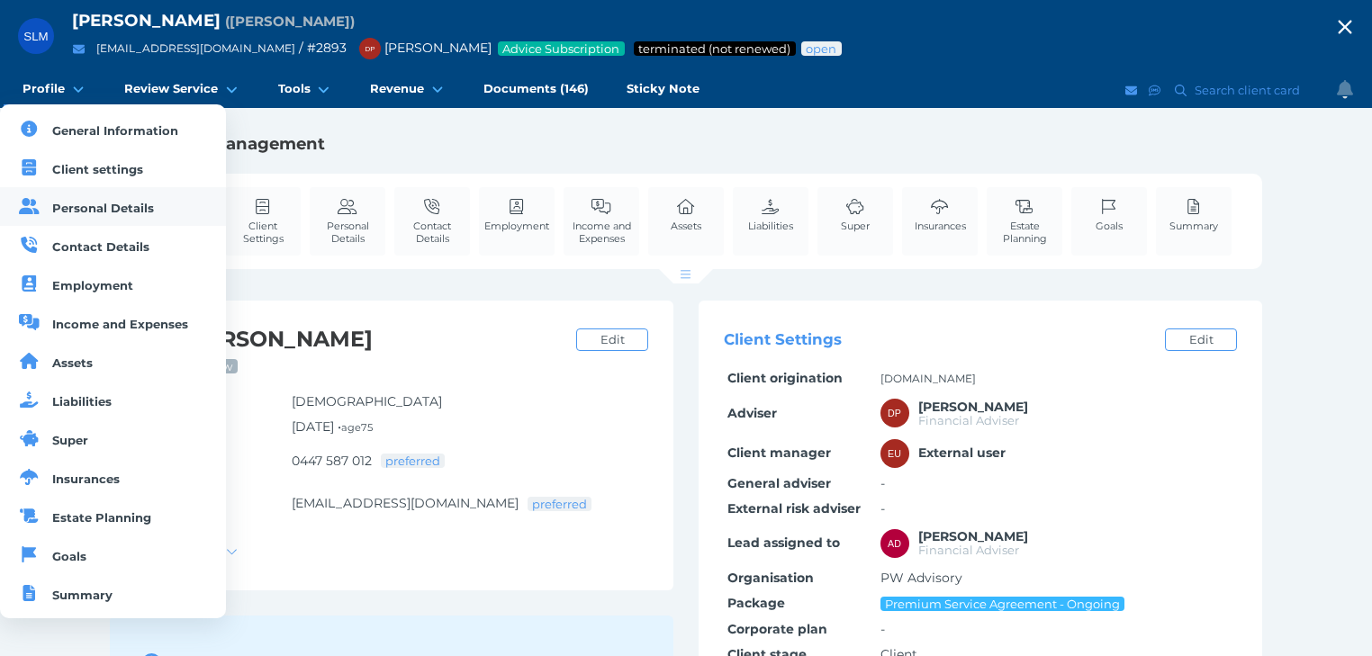
click at [77, 203] on span "Personal Details" at bounding box center [103, 208] width 102 height 14
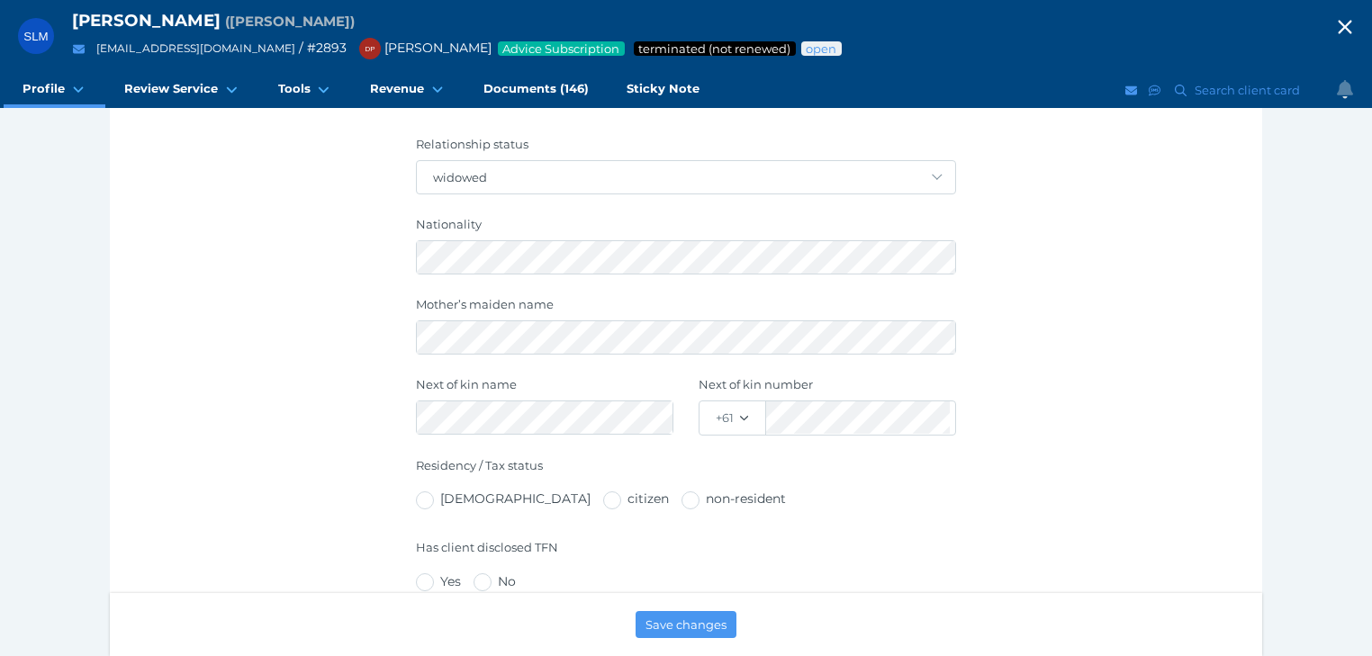
scroll to position [792, 0]
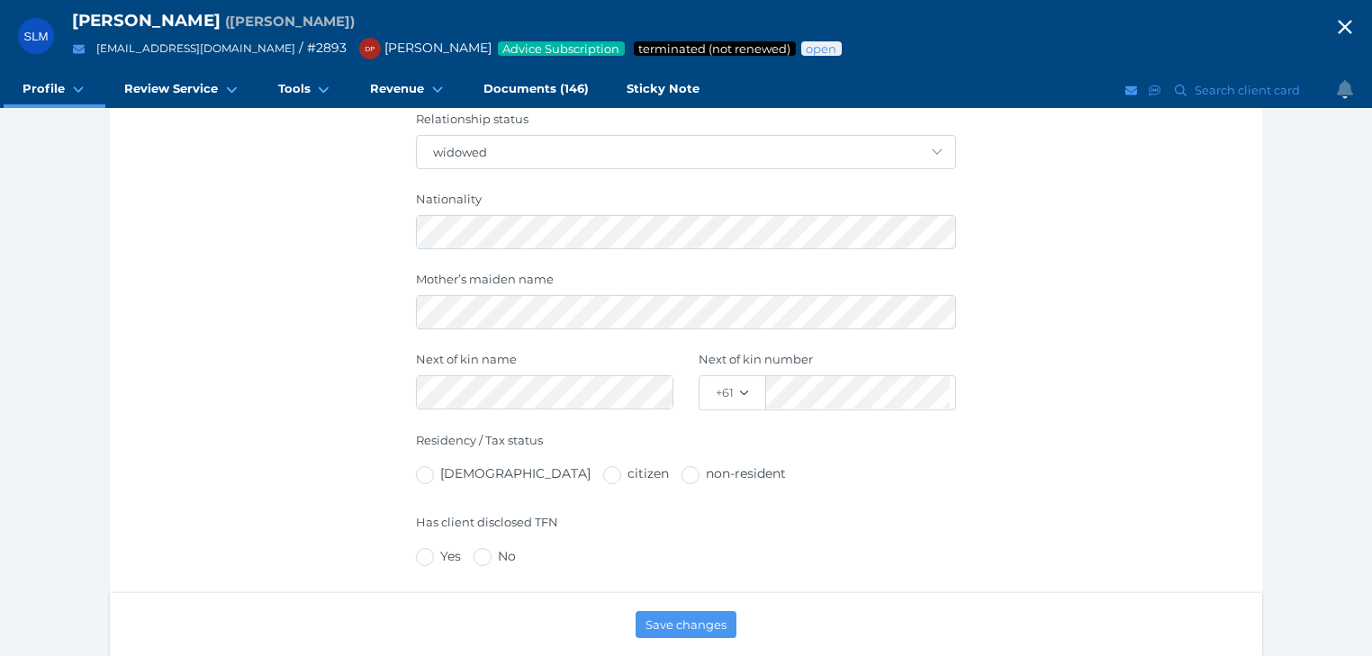
click at [1356, 26] on icon "button" at bounding box center [1345, 27] width 22 height 27
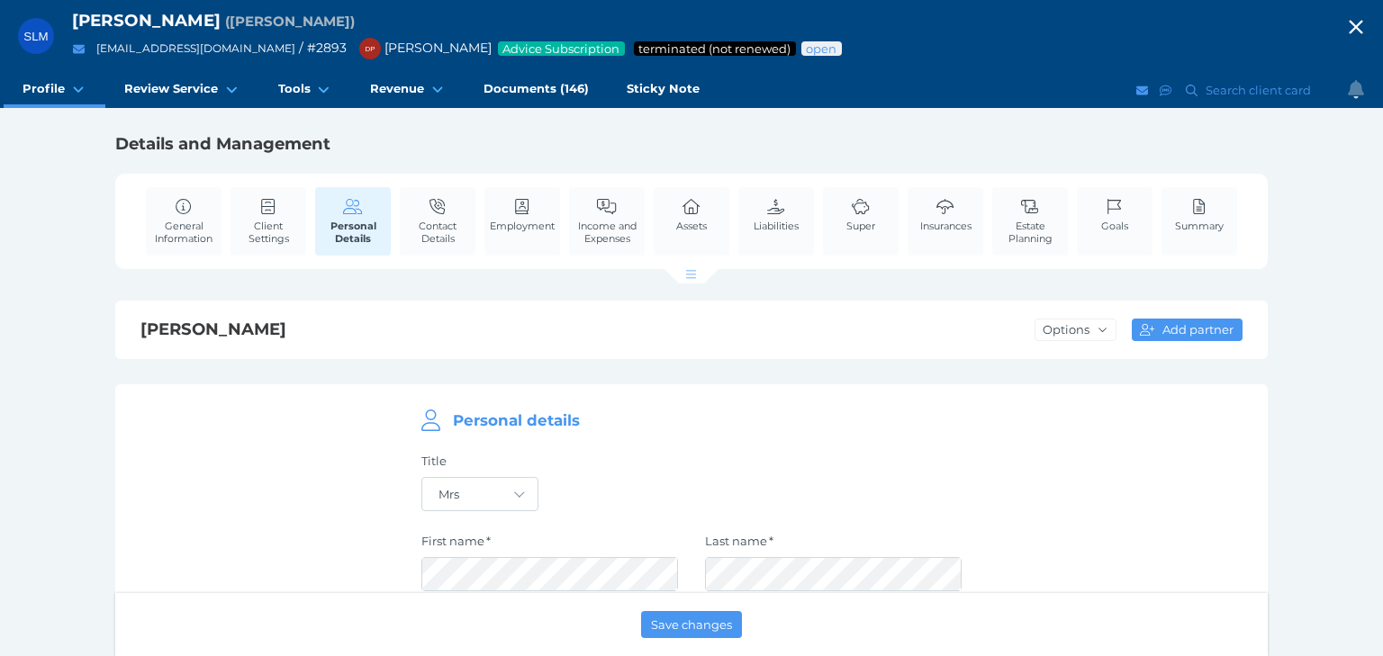
select select "25"
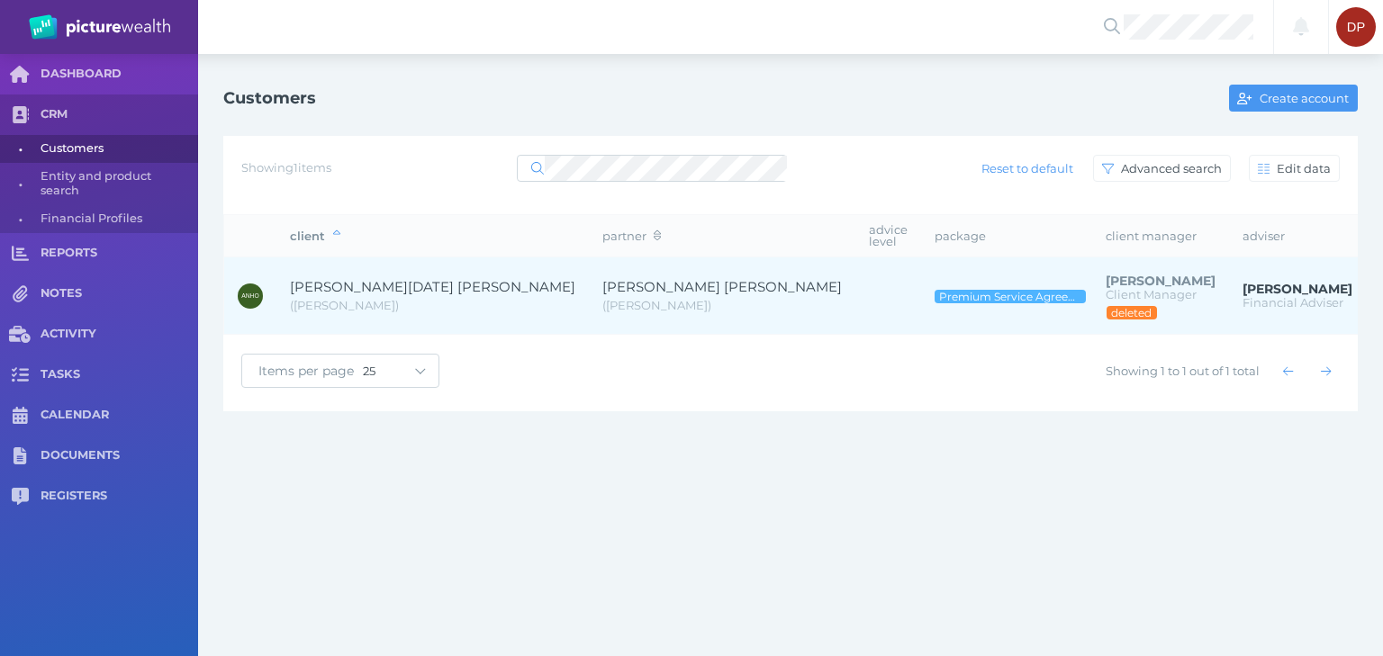
click at [395, 278] on span "[PERSON_NAME][DATE] [PERSON_NAME]" at bounding box center [432, 286] width 285 height 17
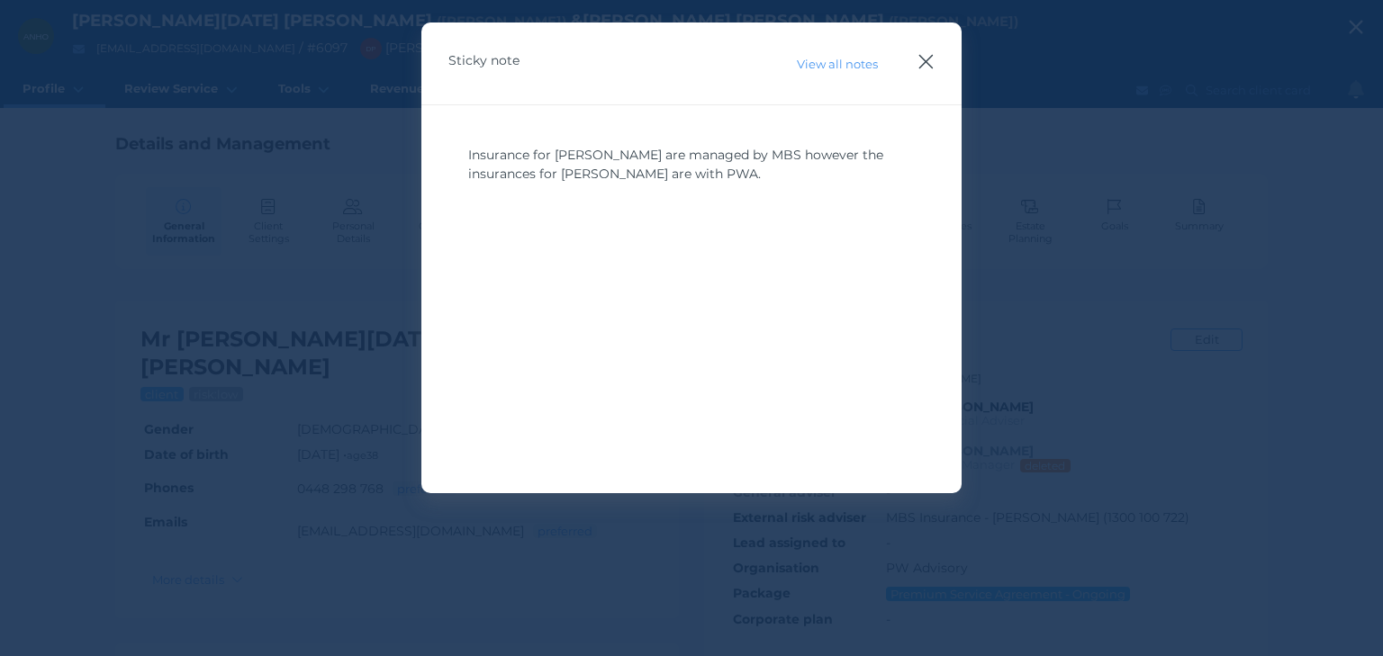
click at [930, 60] on icon "button" at bounding box center [925, 61] width 17 height 23
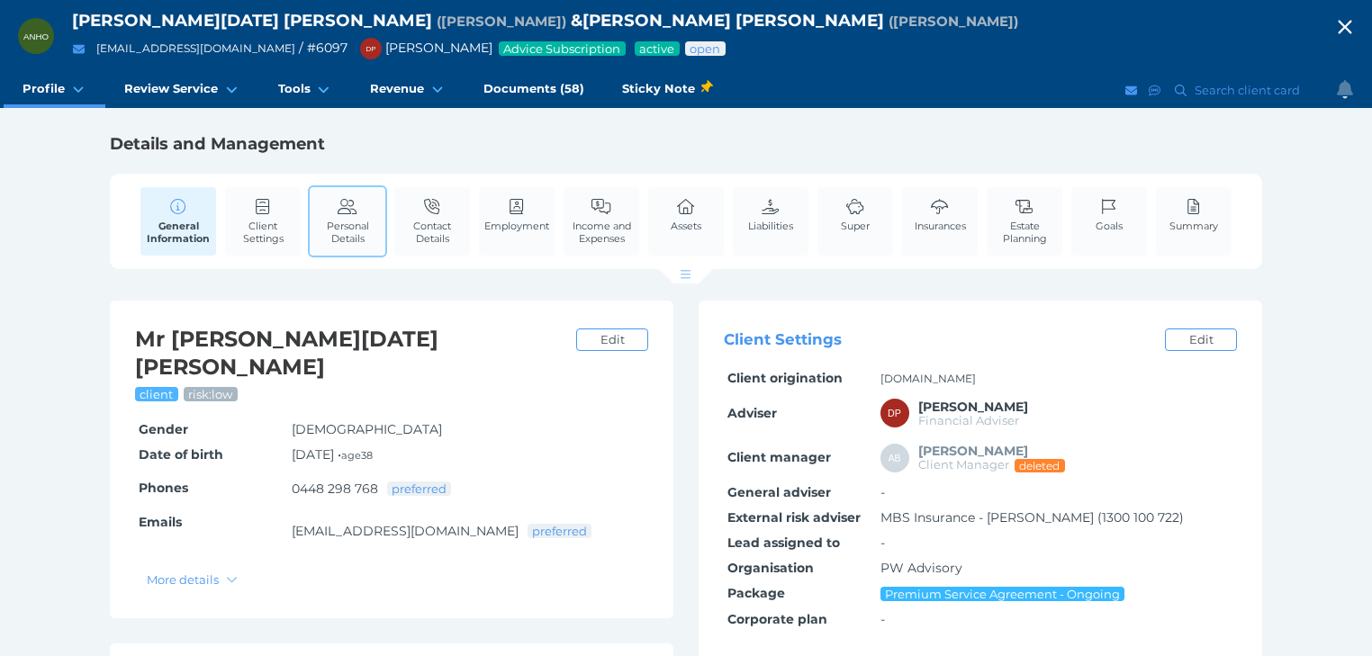
click at [364, 220] on span "Personal Details" at bounding box center [347, 232] width 67 height 25
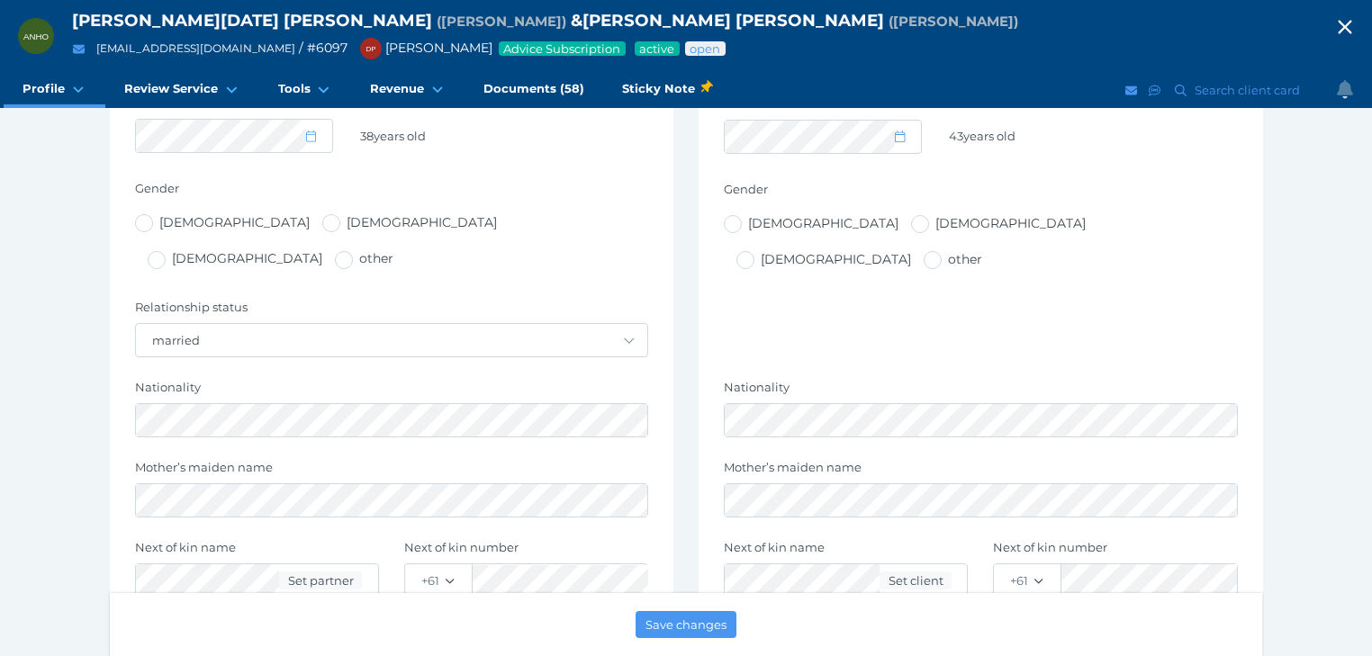
scroll to position [648, 0]
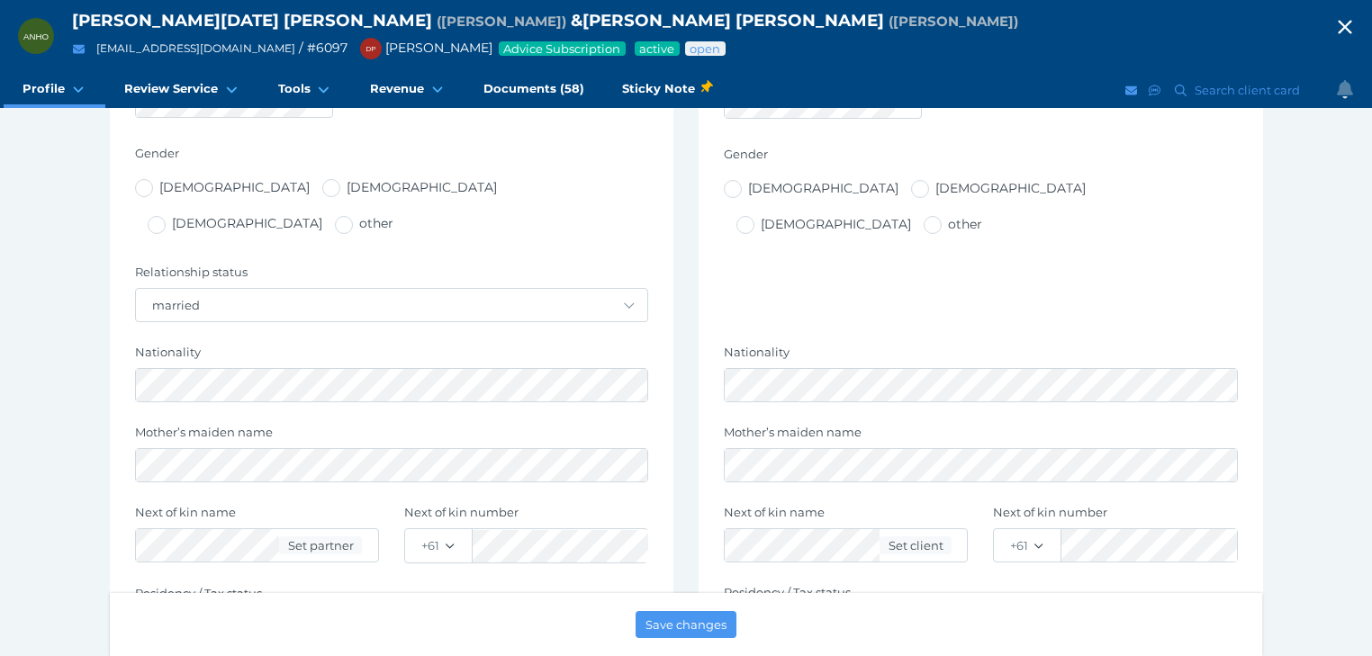
click at [1354, 17] on icon "button" at bounding box center [1345, 27] width 22 height 27
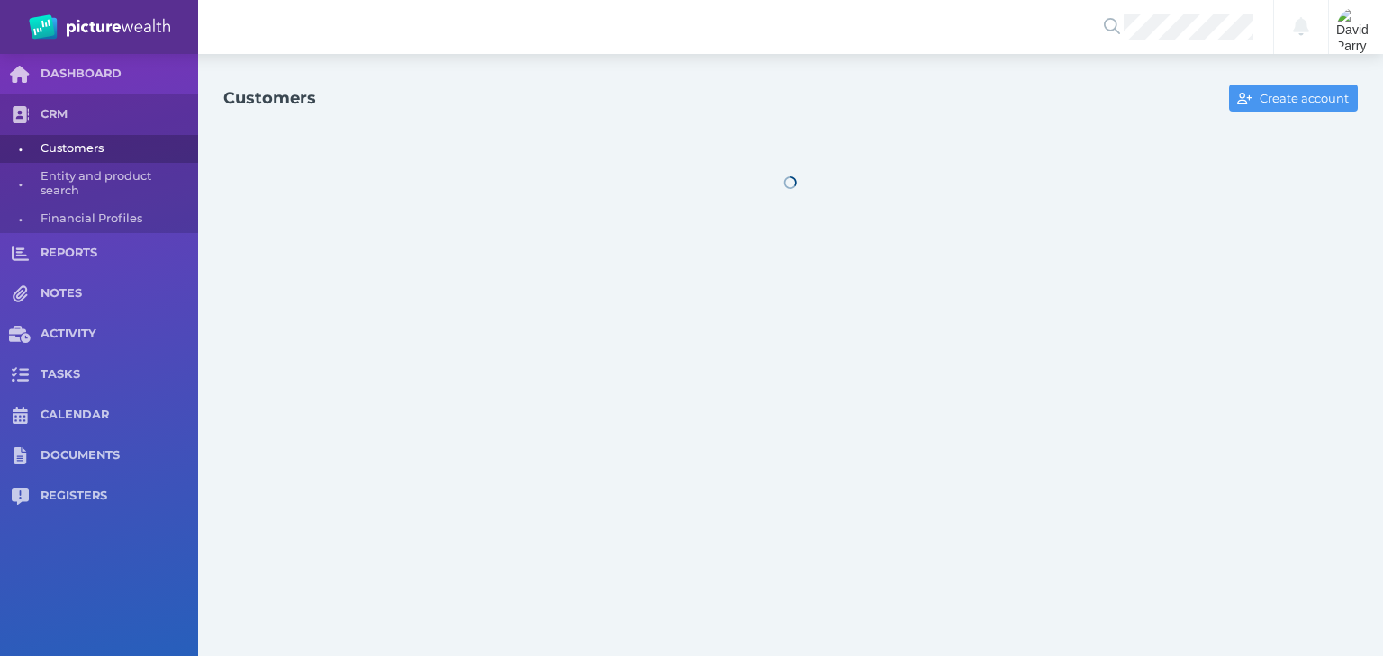
select select "25"
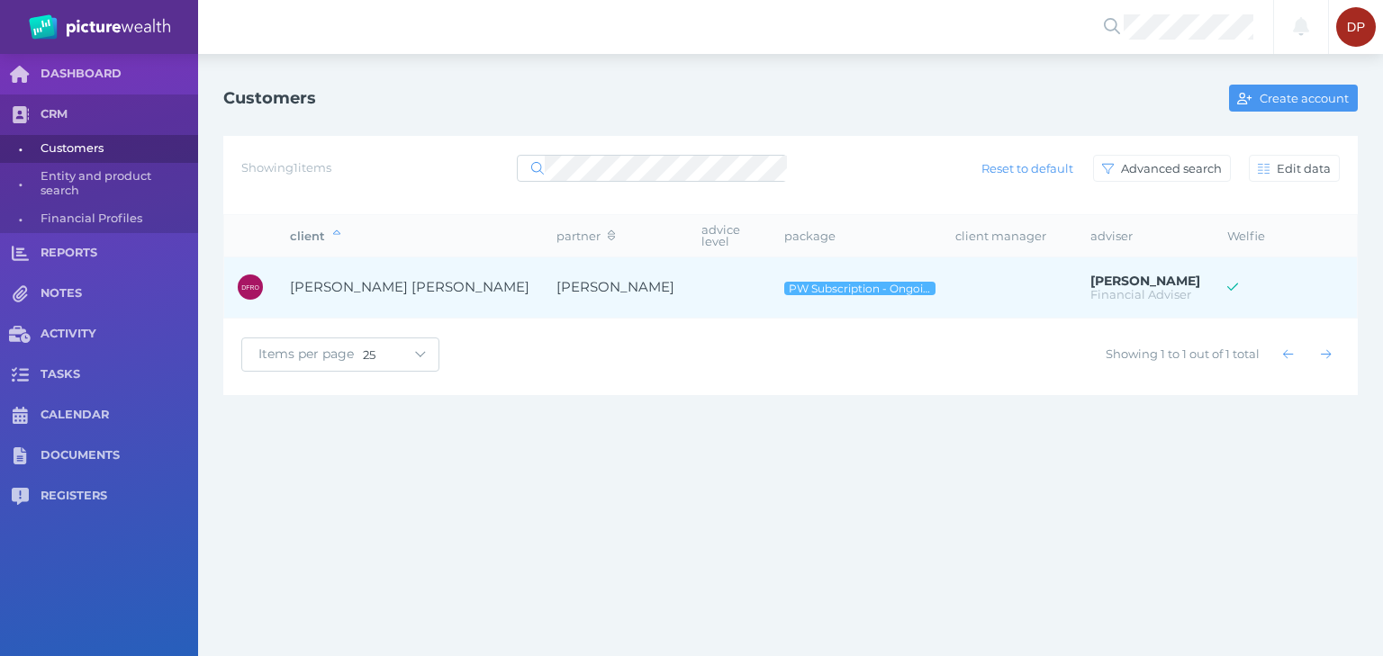
click at [445, 281] on span "[PERSON_NAME] [PERSON_NAME]" at bounding box center [409, 286] width 239 height 17
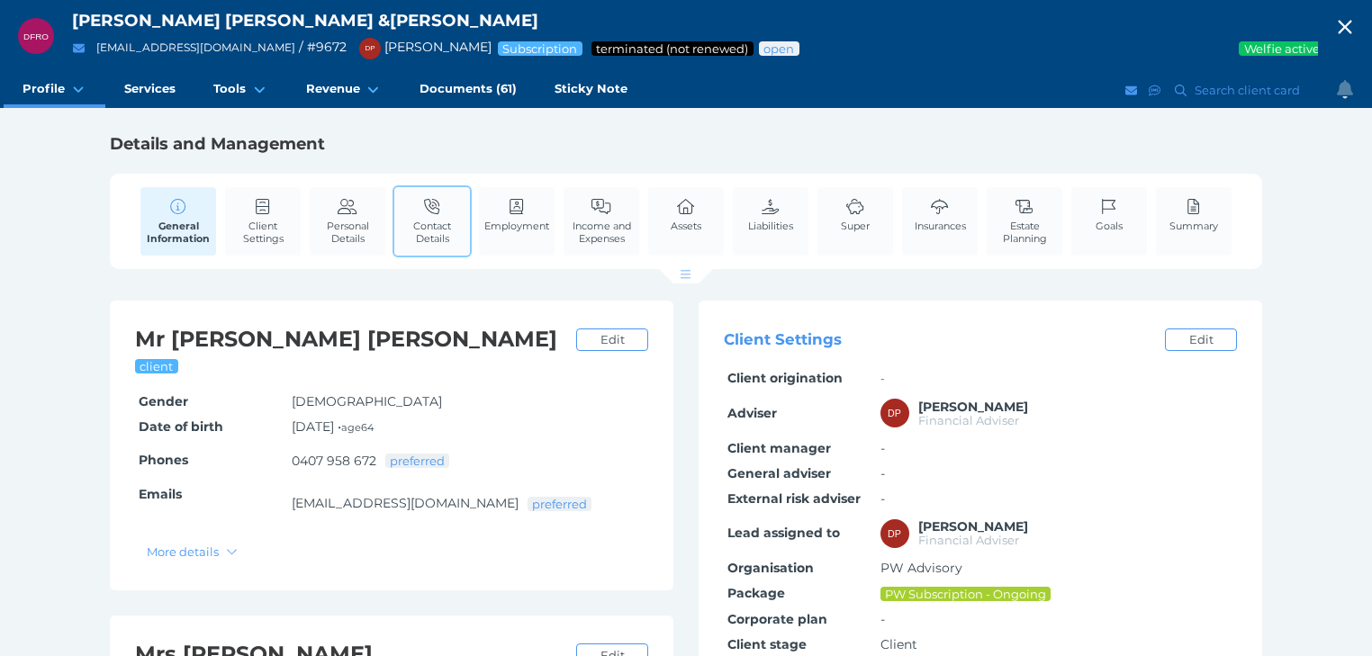
drag, startPoint x: 334, startPoint y: 210, endPoint x: 403, endPoint y: 227, distance: 71.4
click at [334, 210] on link "Personal Details" at bounding box center [348, 221] width 76 height 68
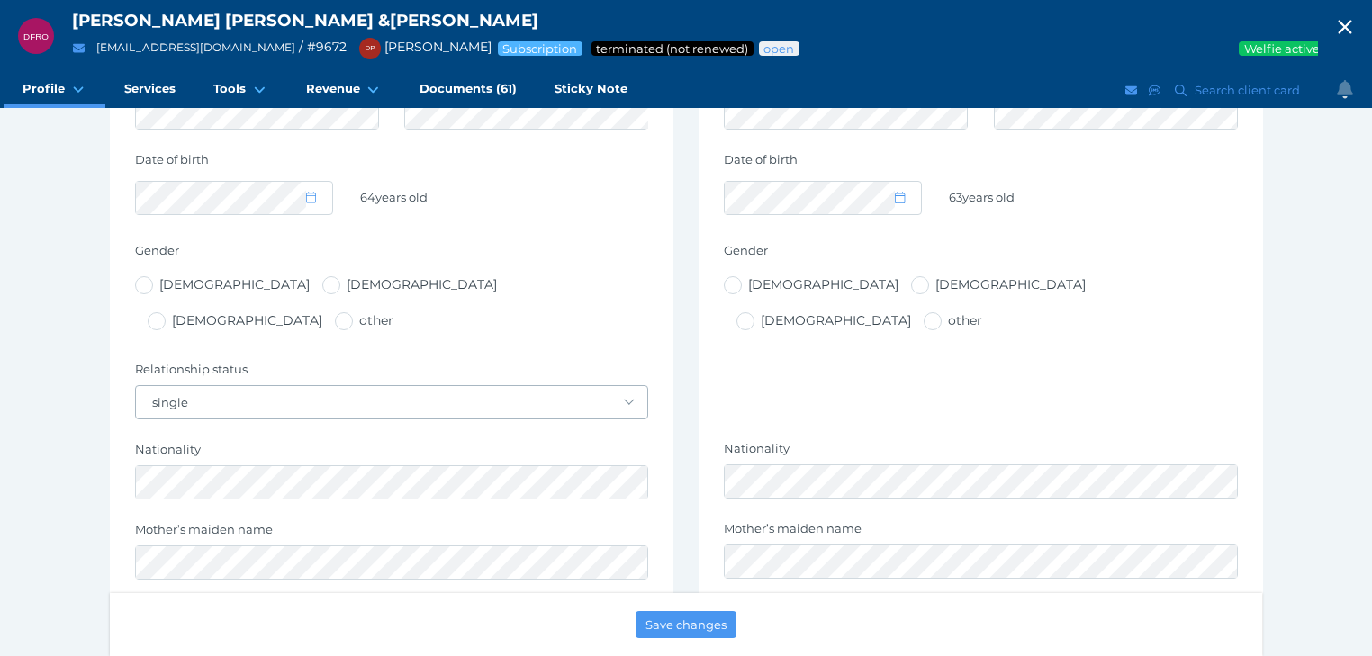
scroll to position [576, 0]
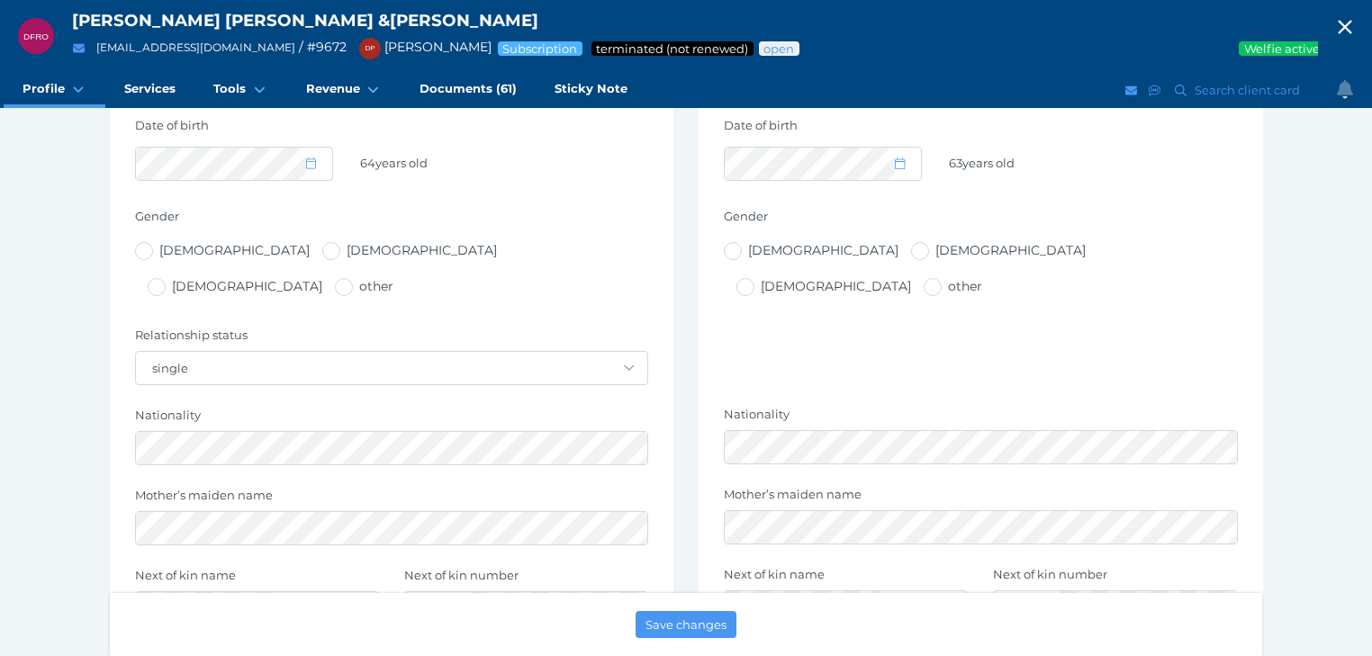
click at [1367, 26] on span "button" at bounding box center [1345, 28] width 54 height 24
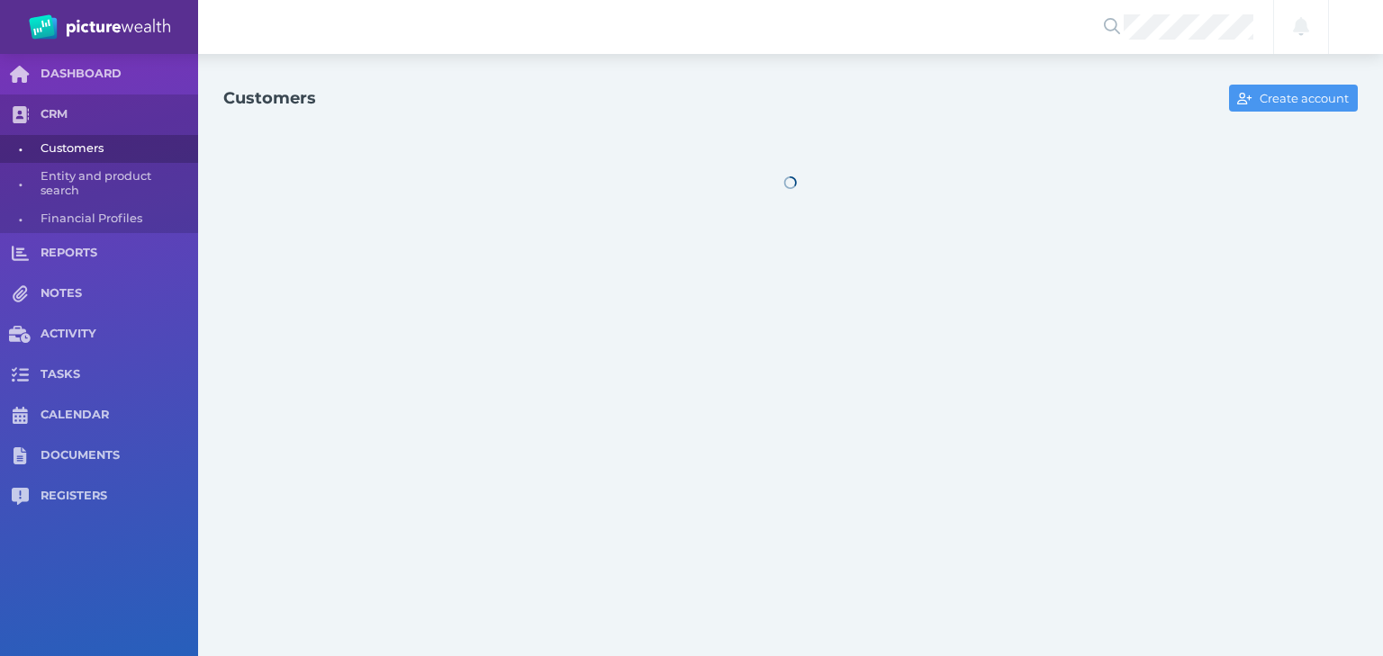
select select "25"
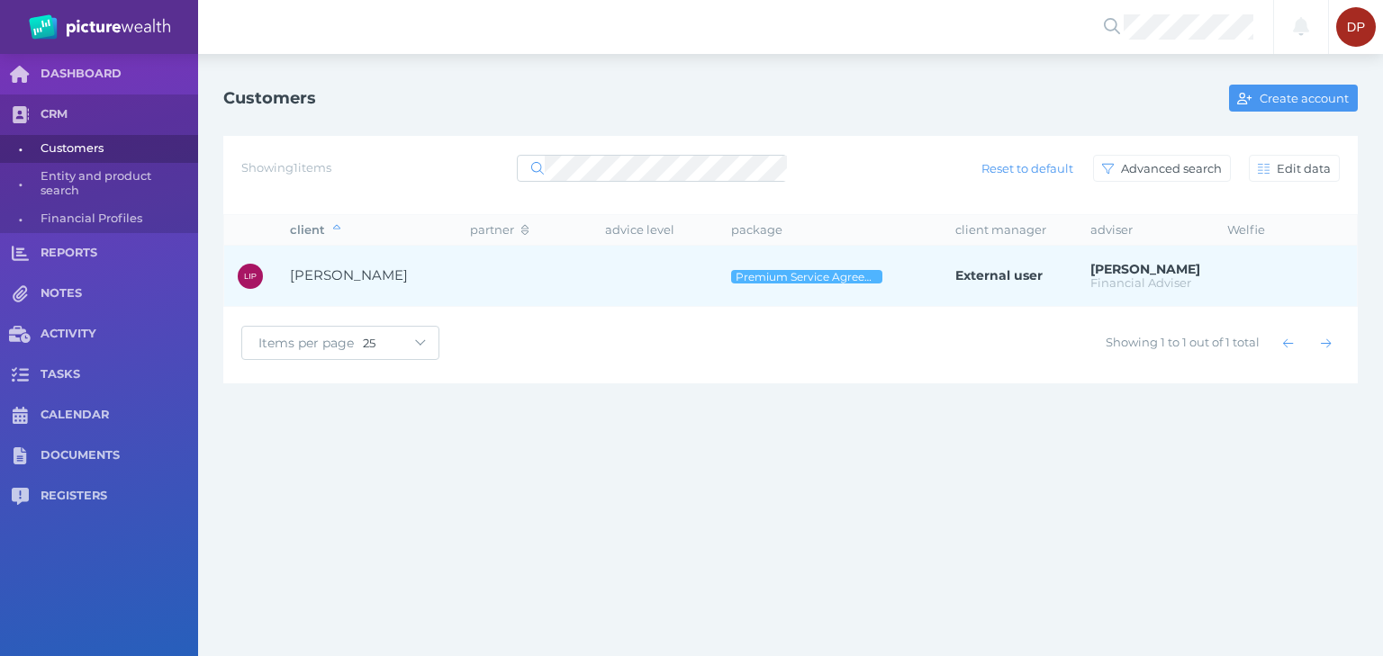
click at [353, 274] on span "[PERSON_NAME]" at bounding box center [349, 274] width 118 height 17
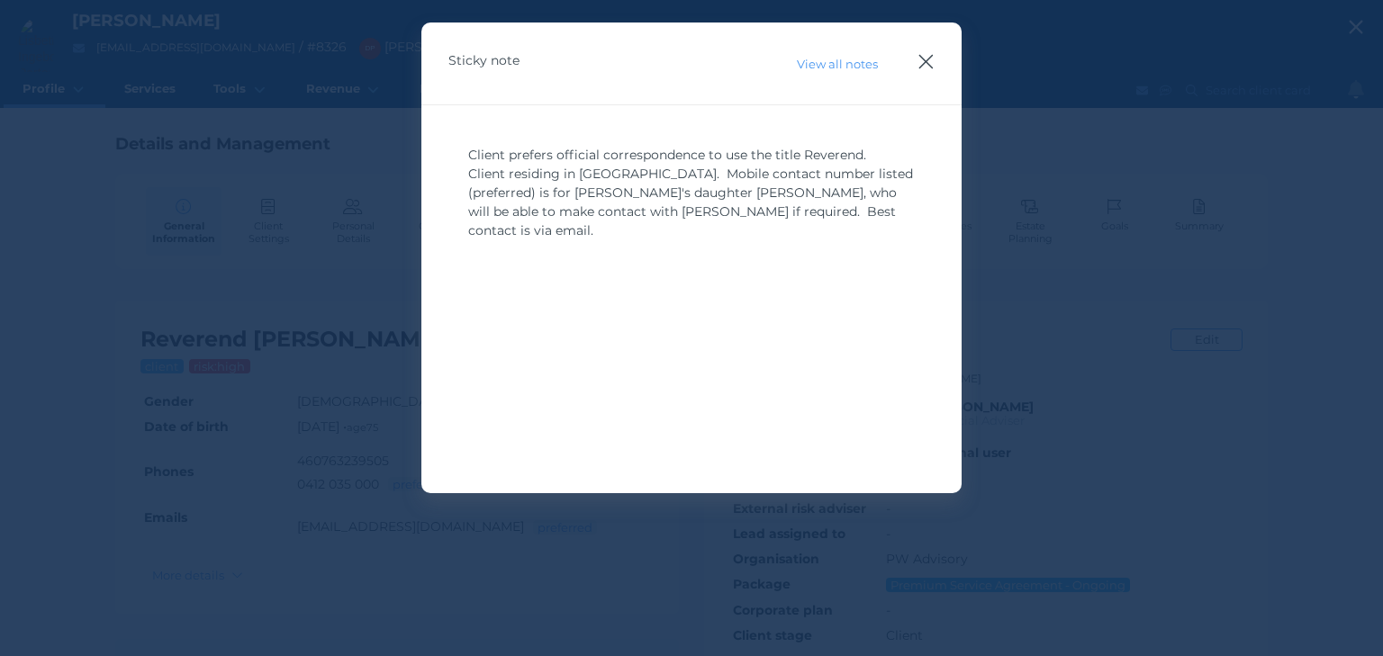
click at [923, 61] on icon "button" at bounding box center [925, 61] width 17 height 23
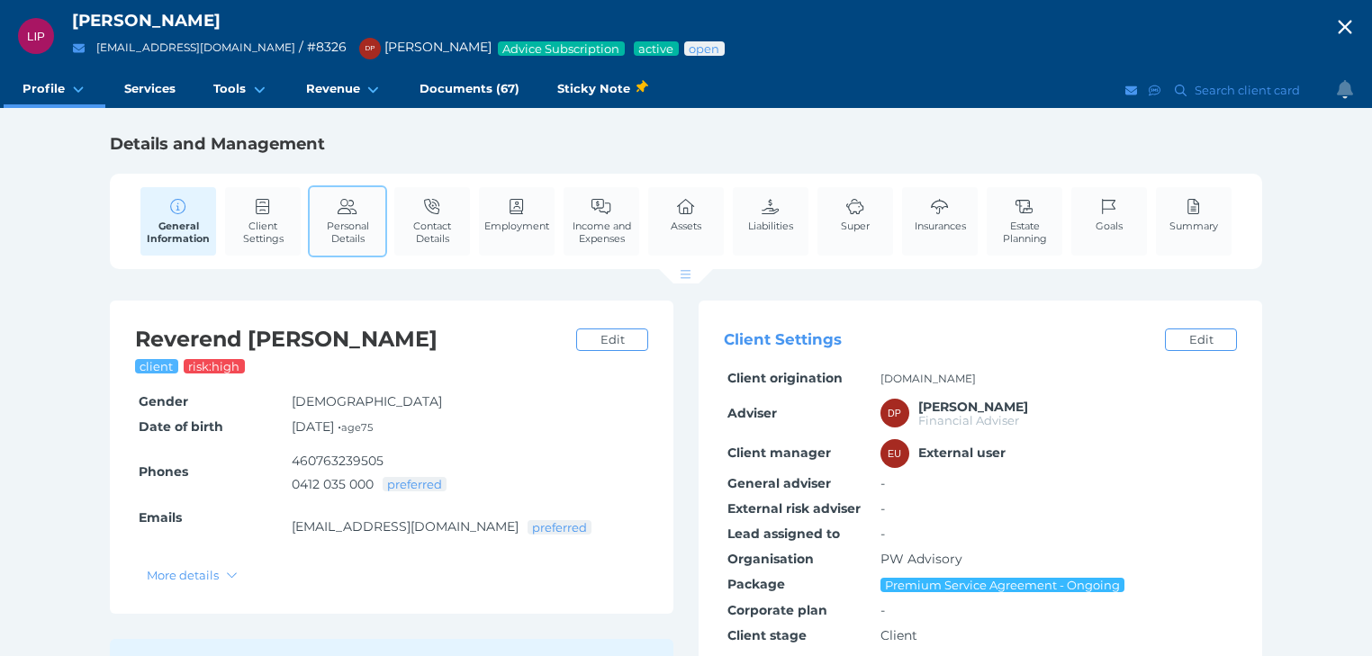
click at [353, 220] on span "Personal Details" at bounding box center [347, 232] width 67 height 25
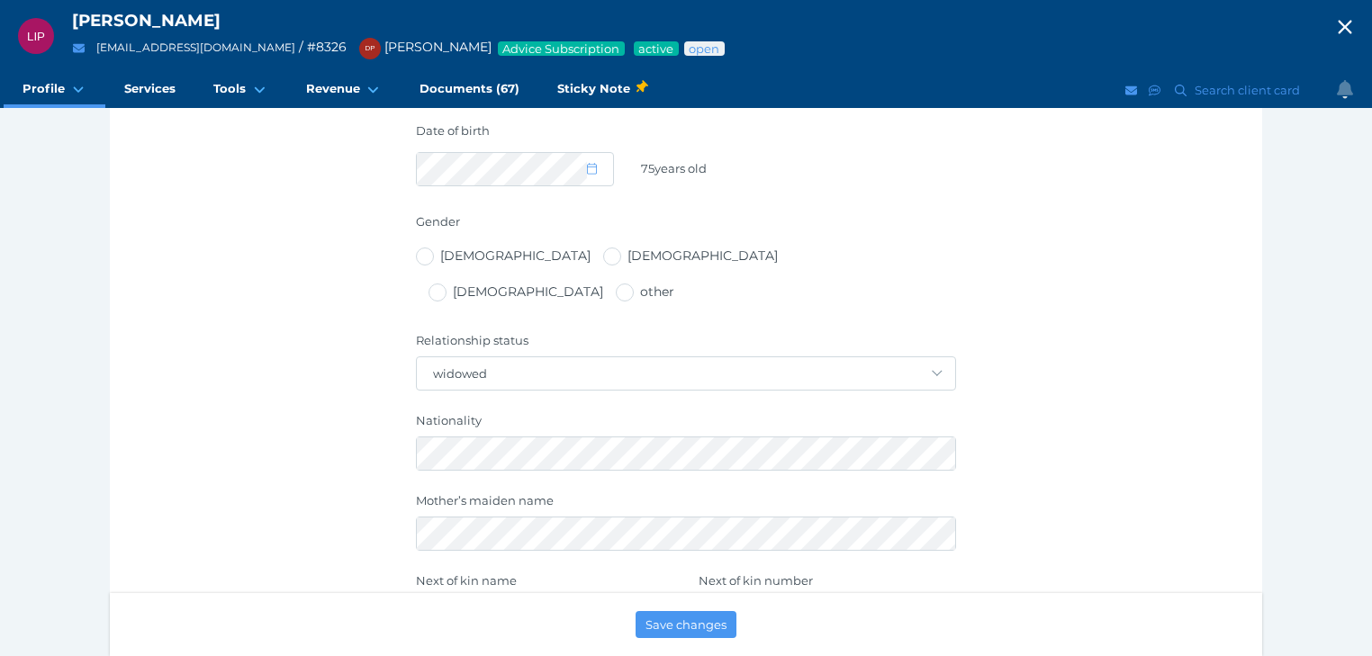
scroll to position [576, 0]
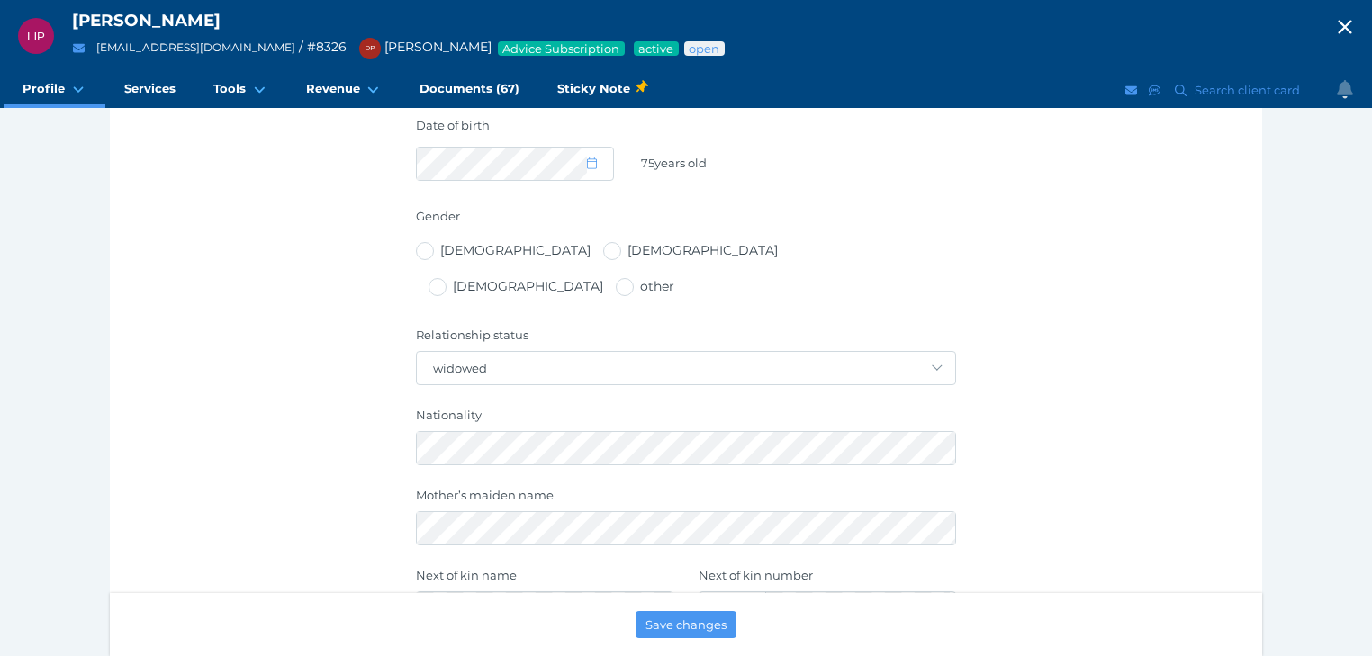
click at [1356, 22] on icon "button" at bounding box center [1345, 27] width 22 height 27
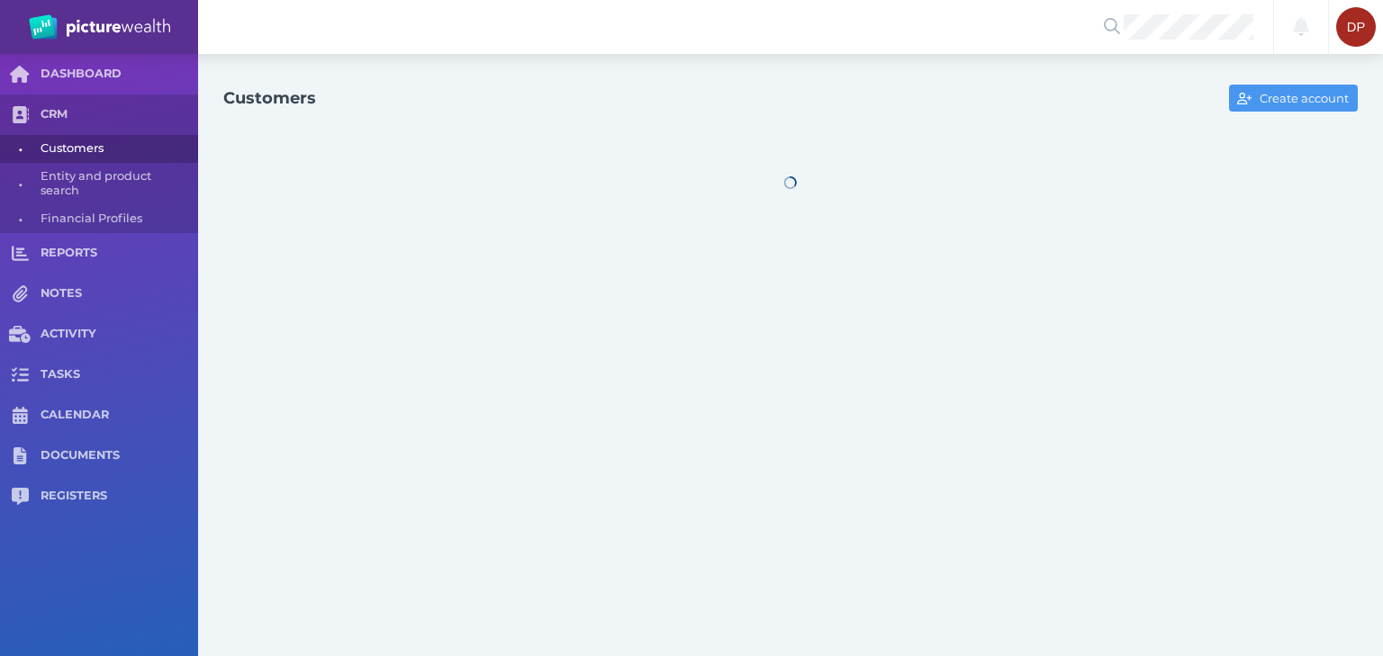
select select "25"
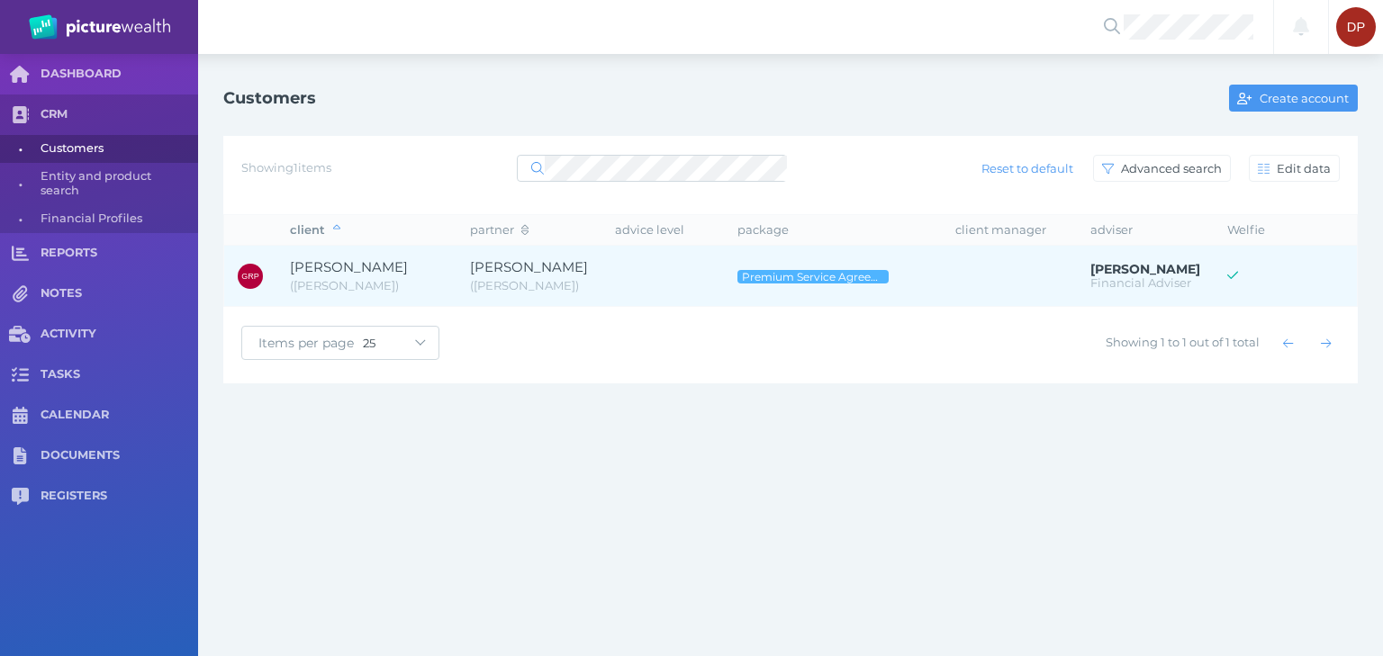
click at [408, 261] on span "[PERSON_NAME]" at bounding box center [349, 266] width 118 height 17
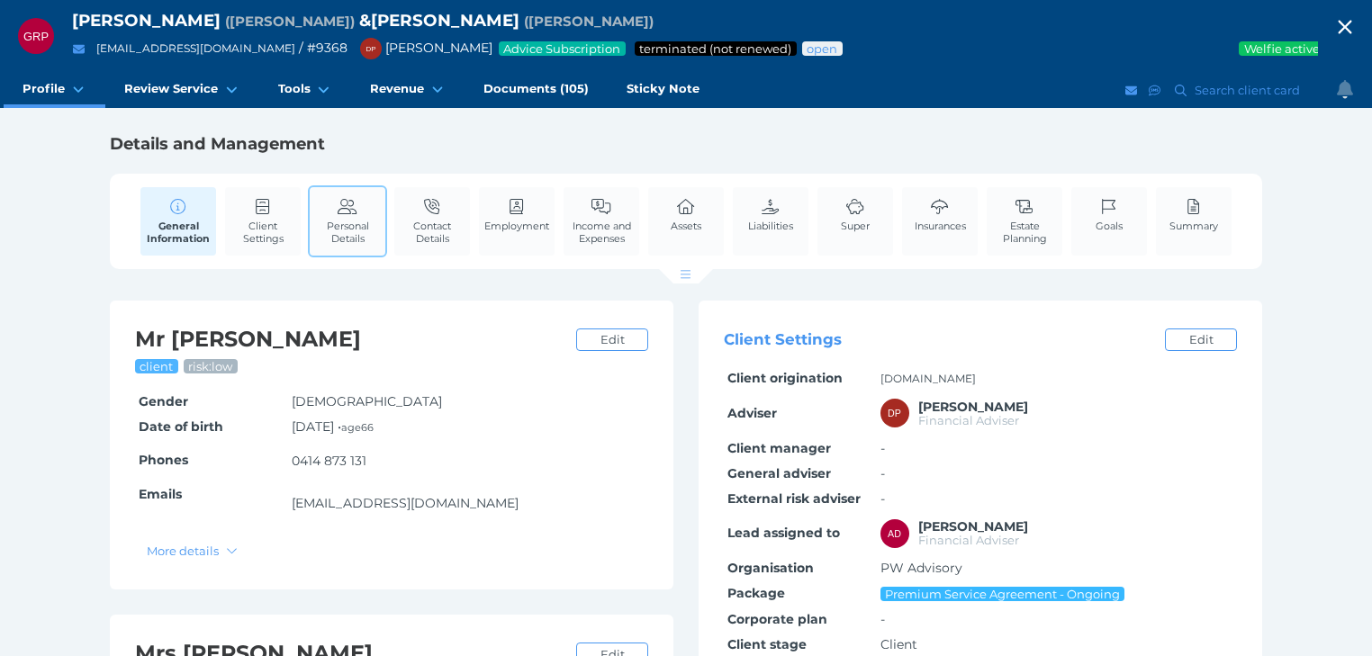
click at [364, 225] on span "Personal Details" at bounding box center [347, 232] width 67 height 25
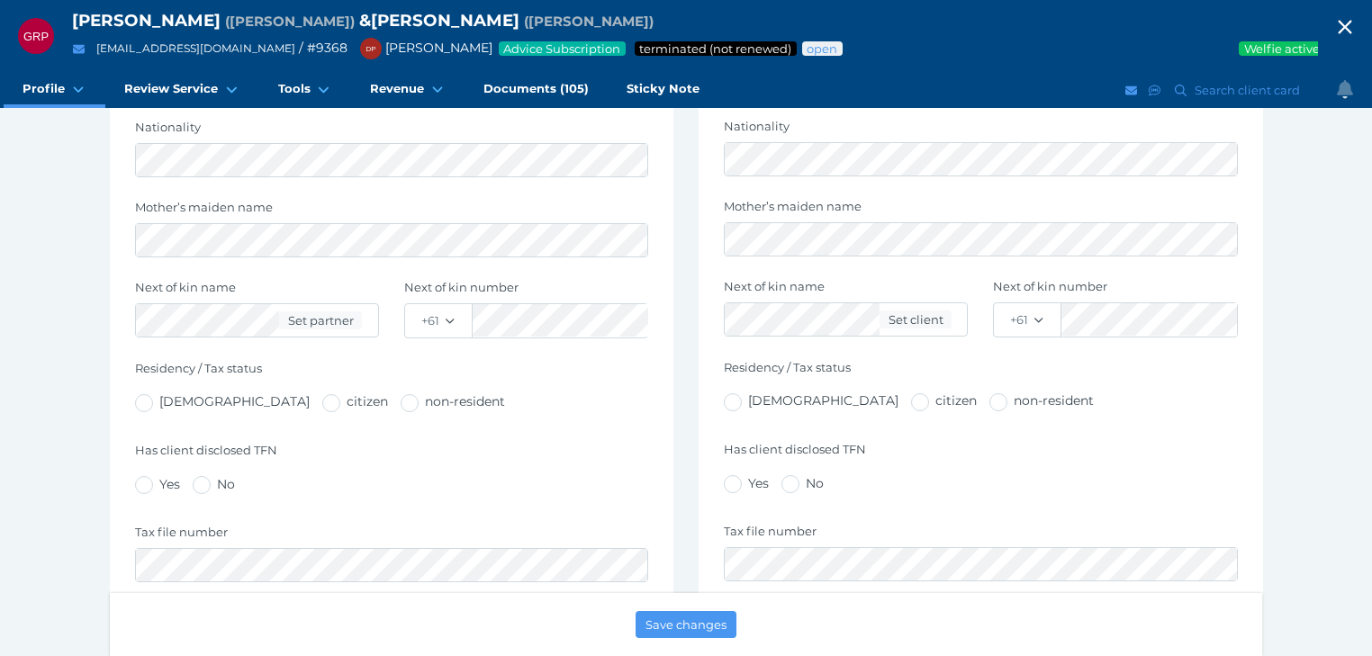
scroll to position [936, 0]
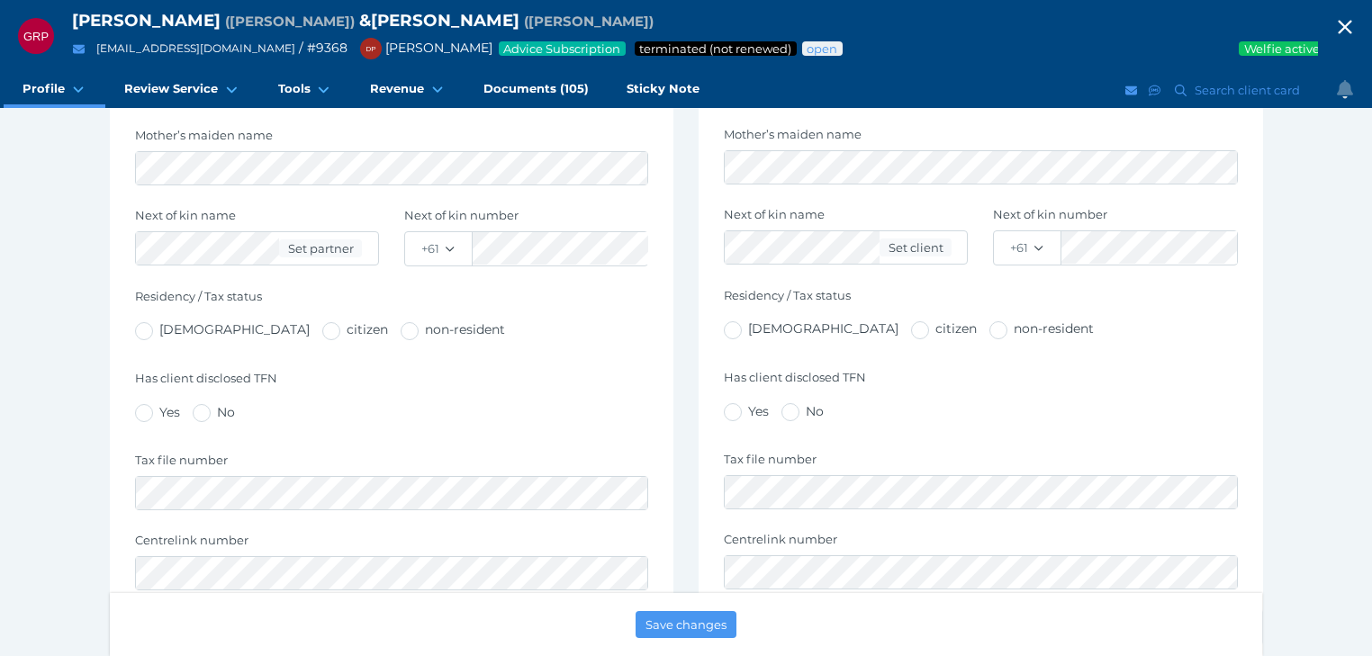
click at [1345, 26] on icon "button" at bounding box center [1345, 27] width 22 height 27
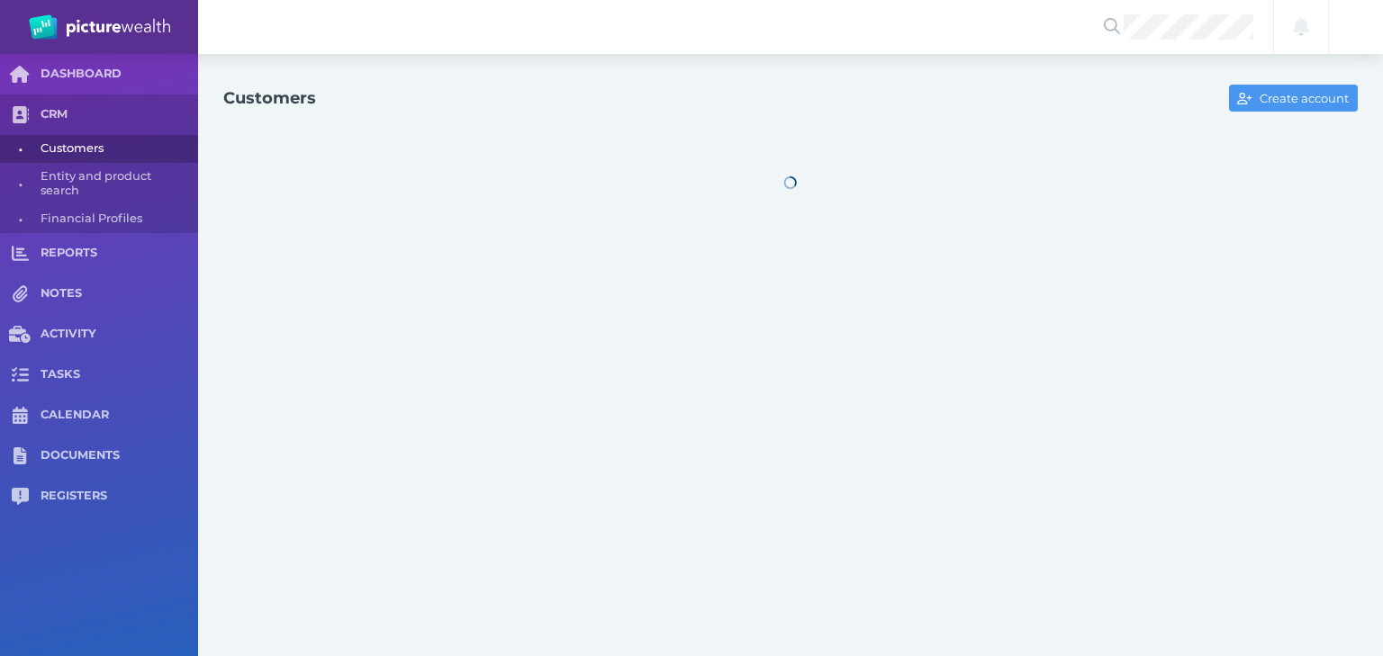
select select "25"
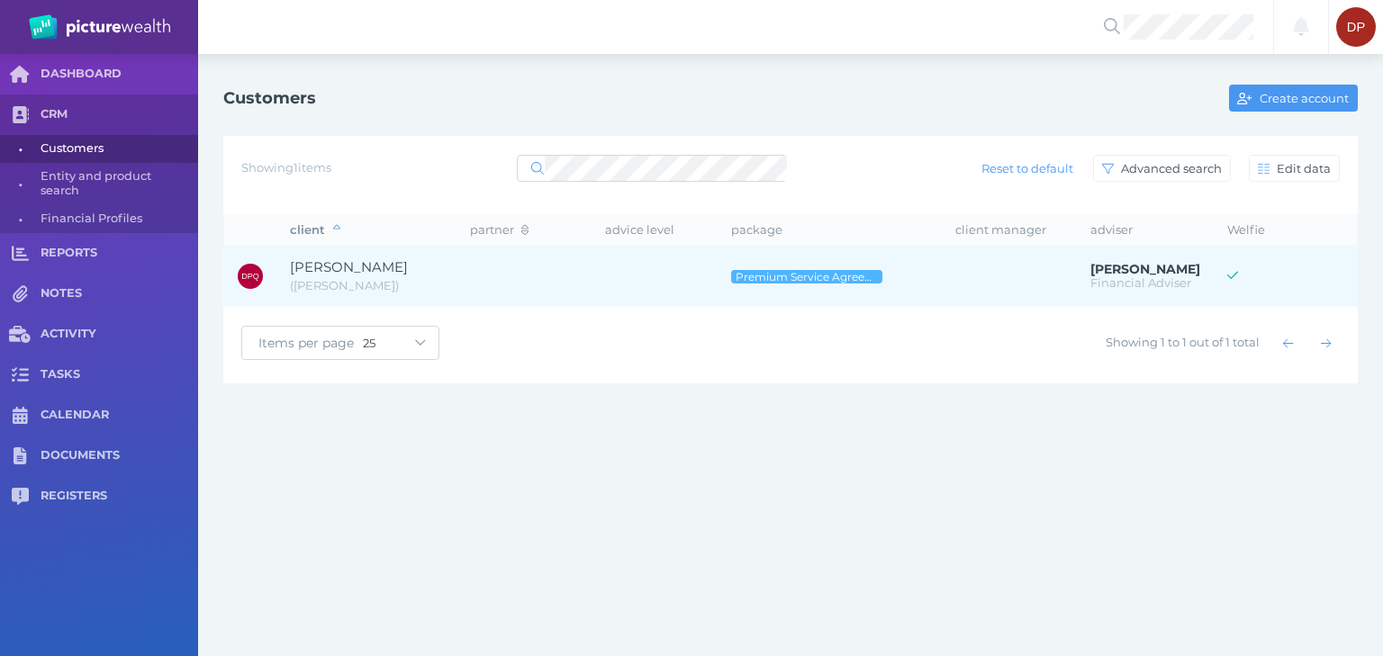
click at [338, 263] on span "[PERSON_NAME]" at bounding box center [349, 266] width 118 height 17
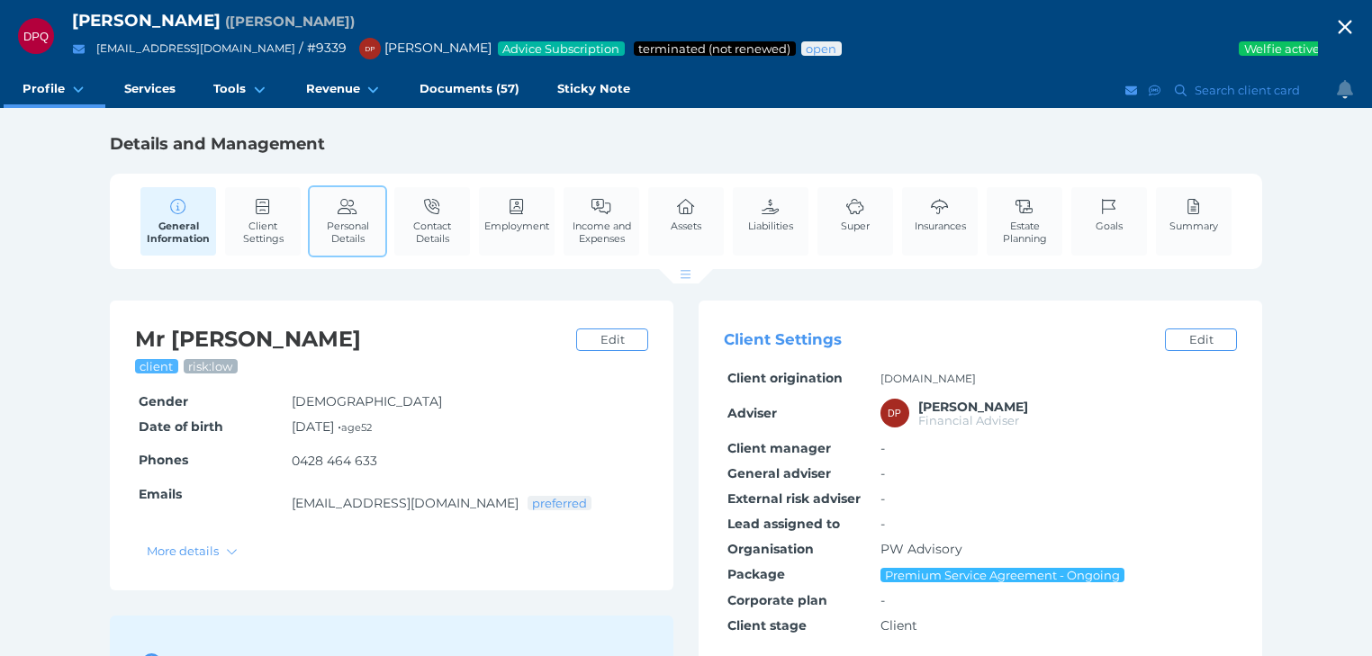
click at [342, 218] on link "Personal Details" at bounding box center [348, 221] width 76 height 68
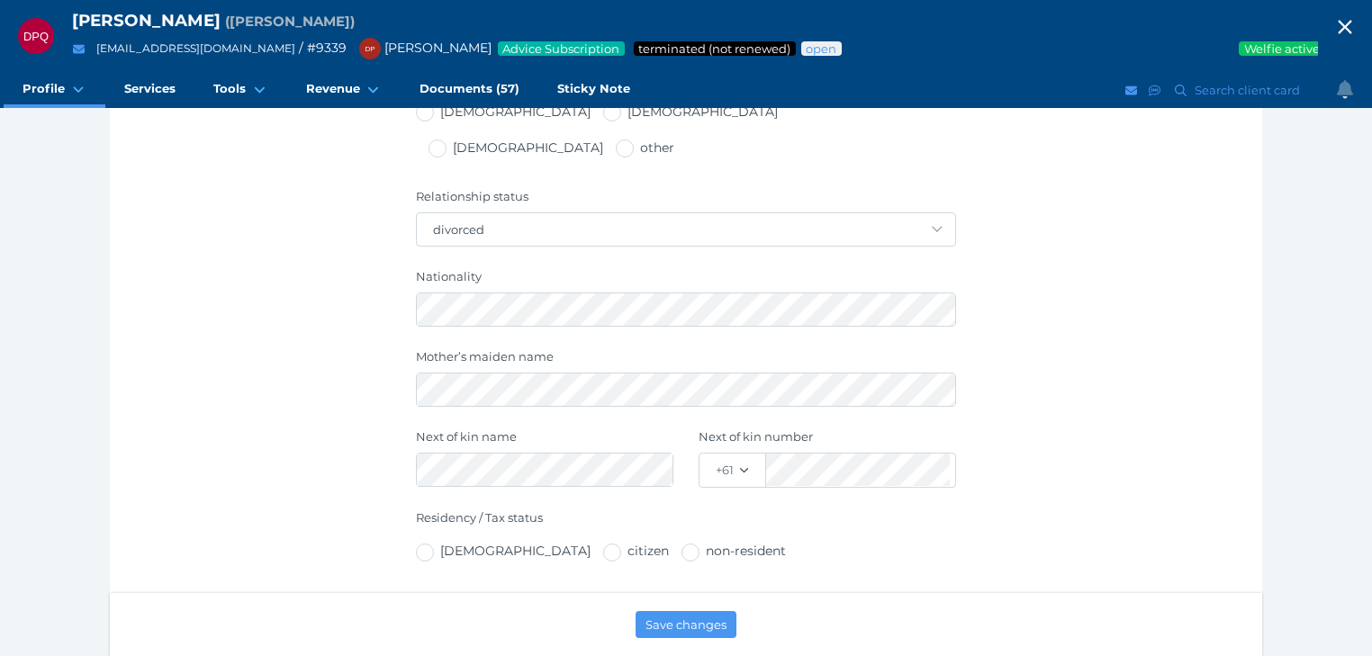
scroll to position [720, 0]
click at [1355, 24] on icon "button" at bounding box center [1345, 27] width 22 height 27
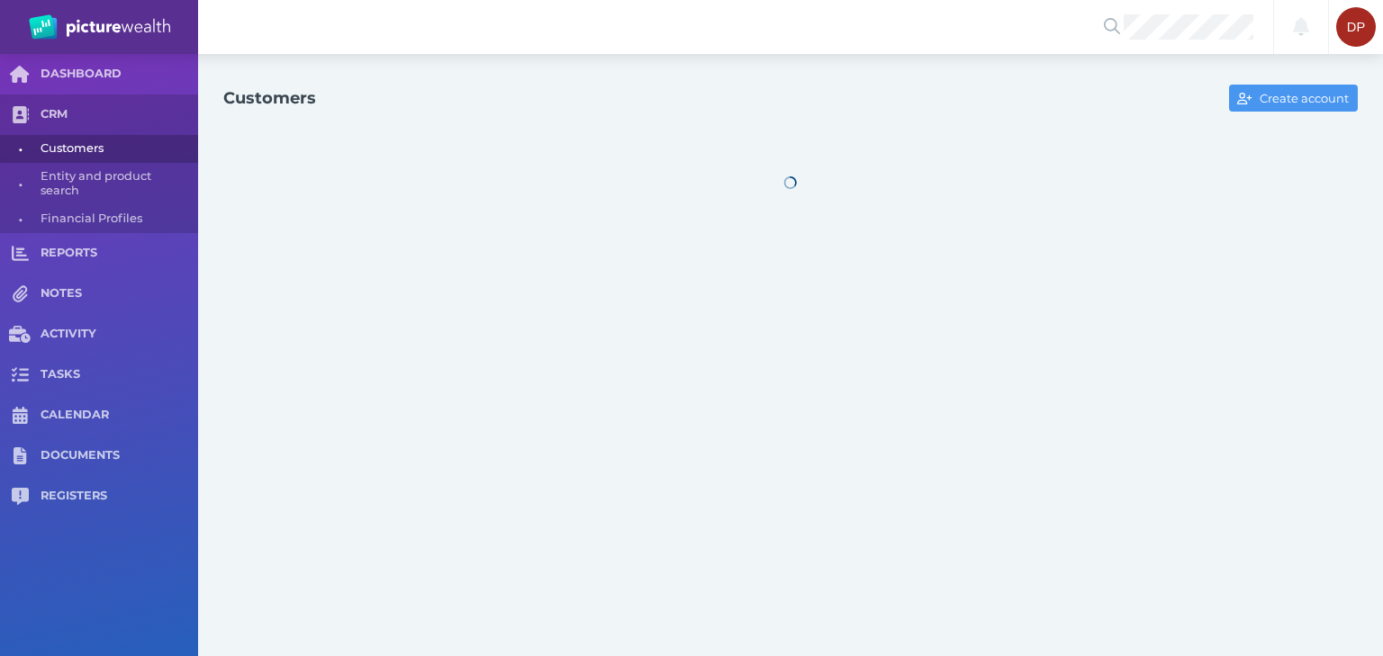
select select "25"
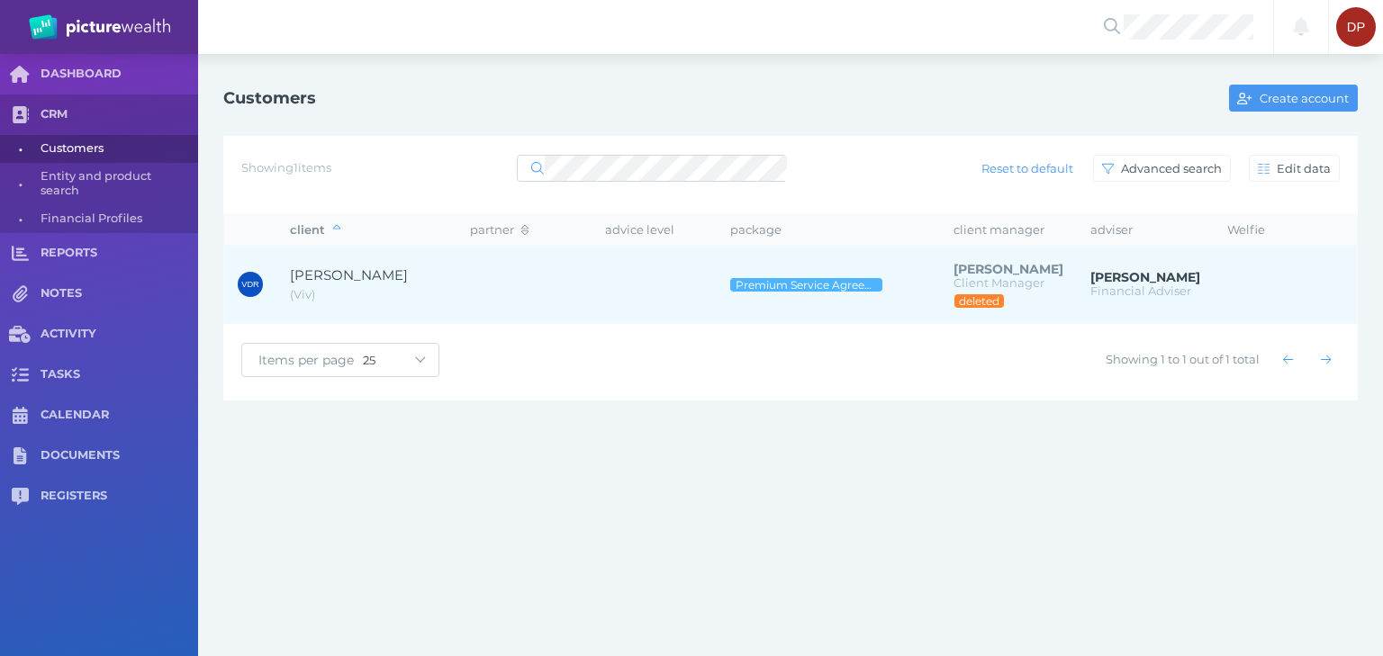
click at [408, 280] on span "[PERSON_NAME]" at bounding box center [349, 274] width 118 height 17
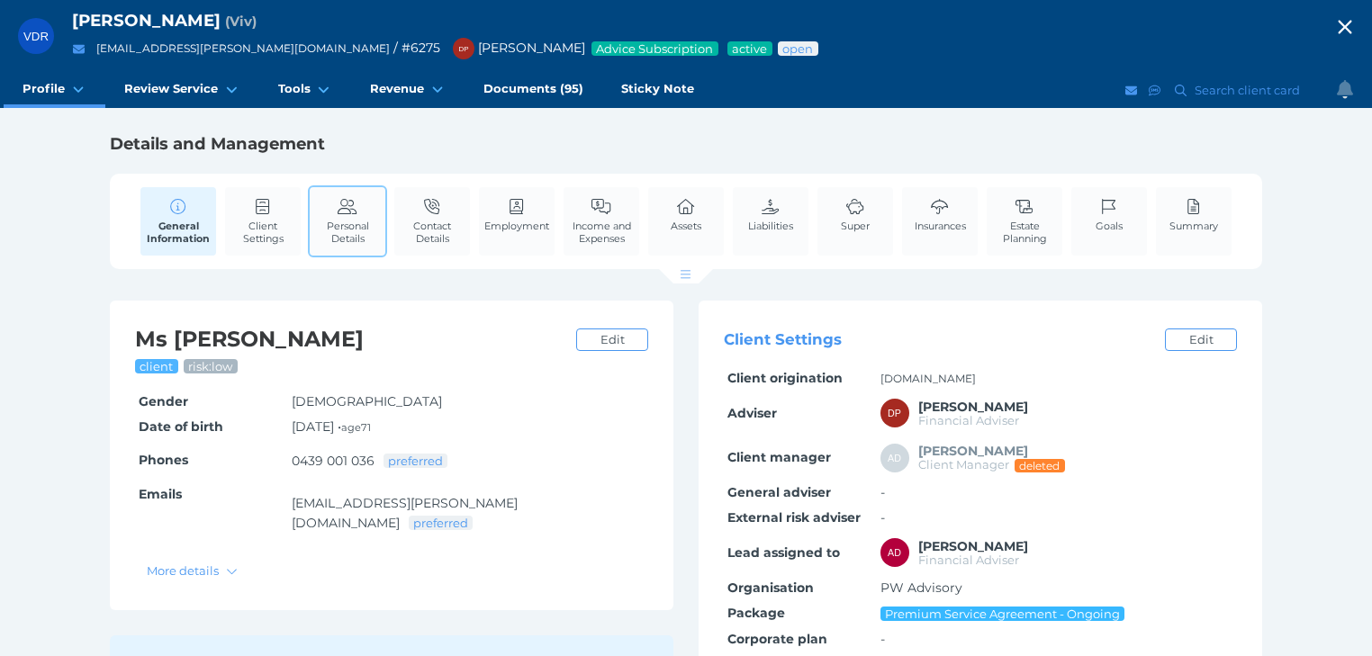
click at [354, 227] on span "Personal Details" at bounding box center [347, 232] width 67 height 25
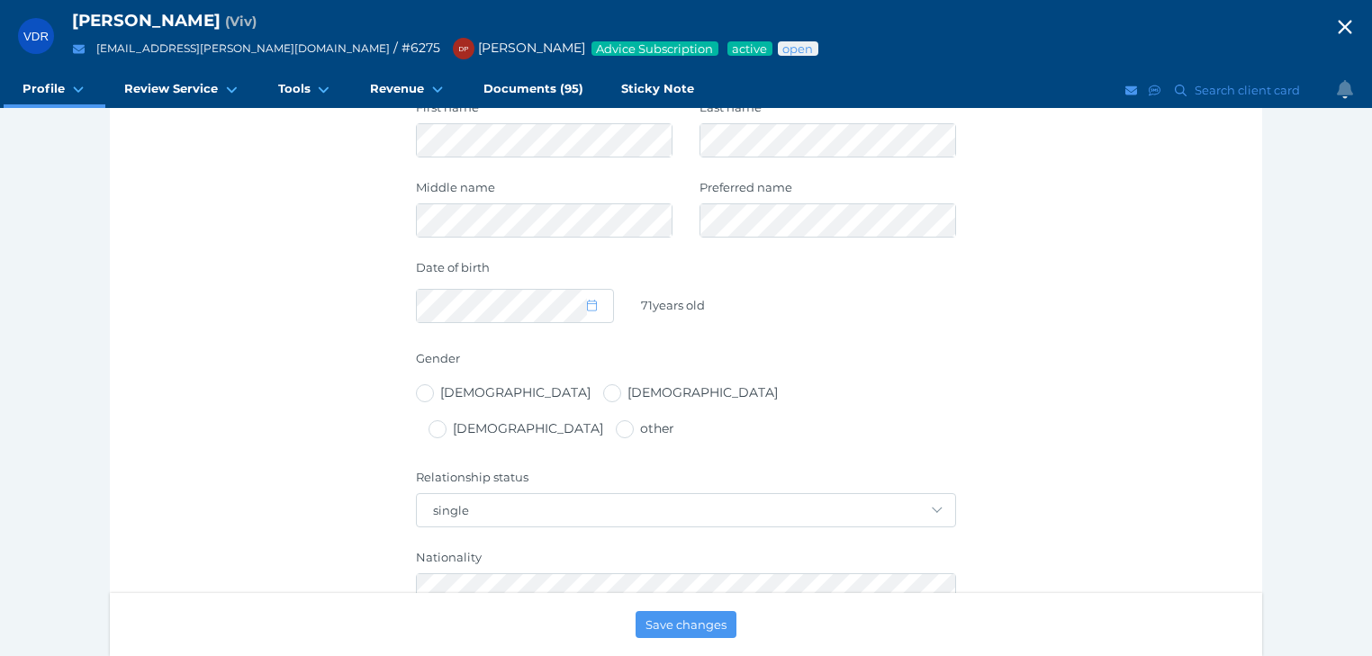
scroll to position [432, 0]
click at [1352, 25] on icon "button" at bounding box center [1345, 27] width 22 height 27
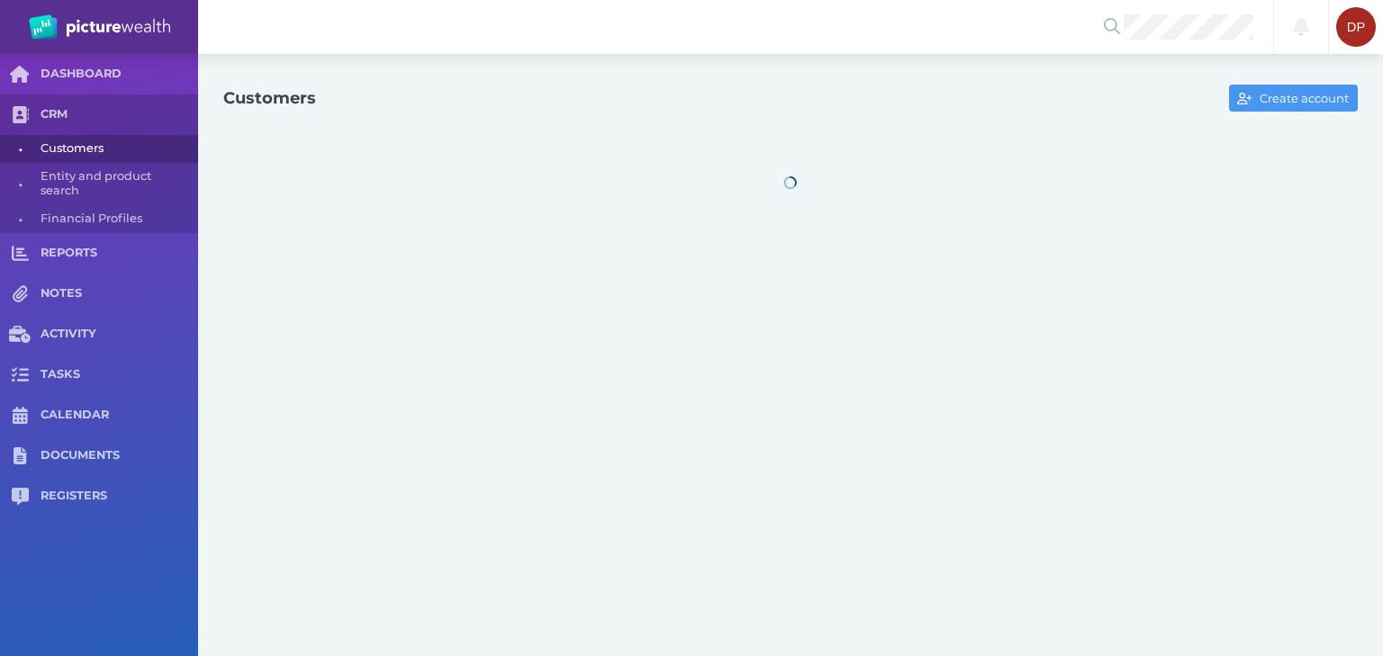
select select "25"
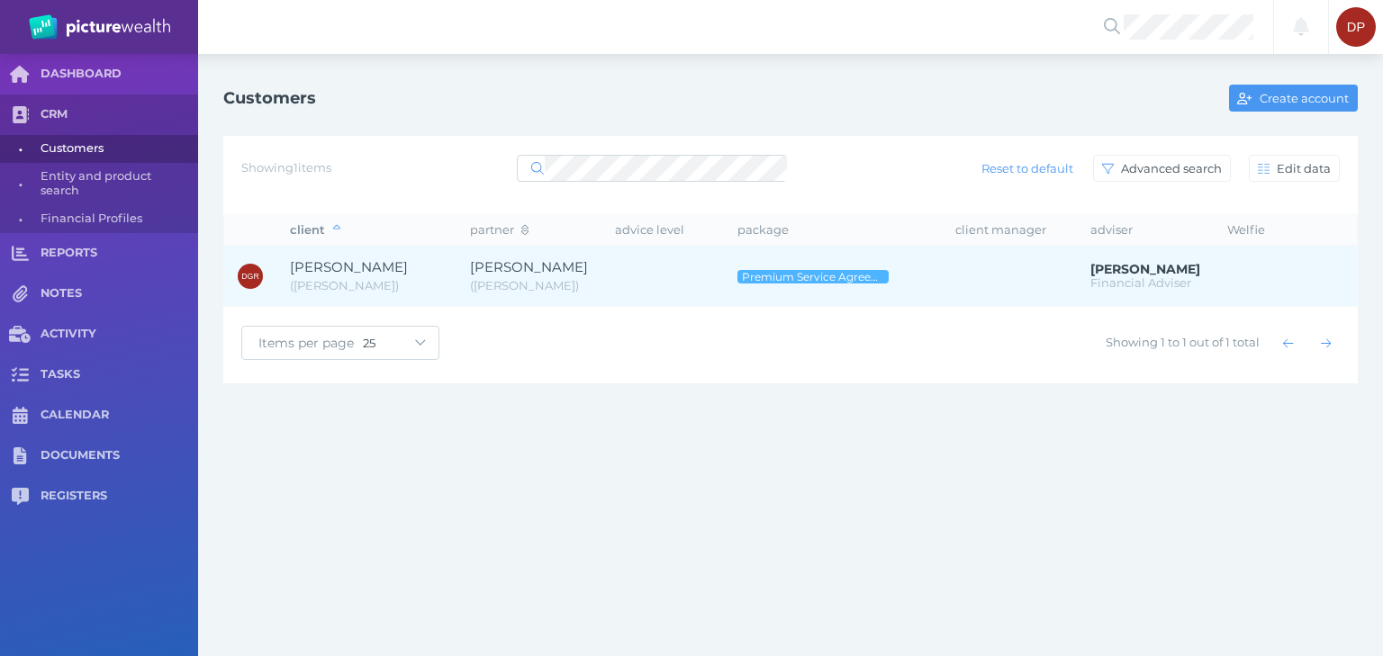
click at [365, 272] on span "[PERSON_NAME]" at bounding box center [349, 266] width 118 height 17
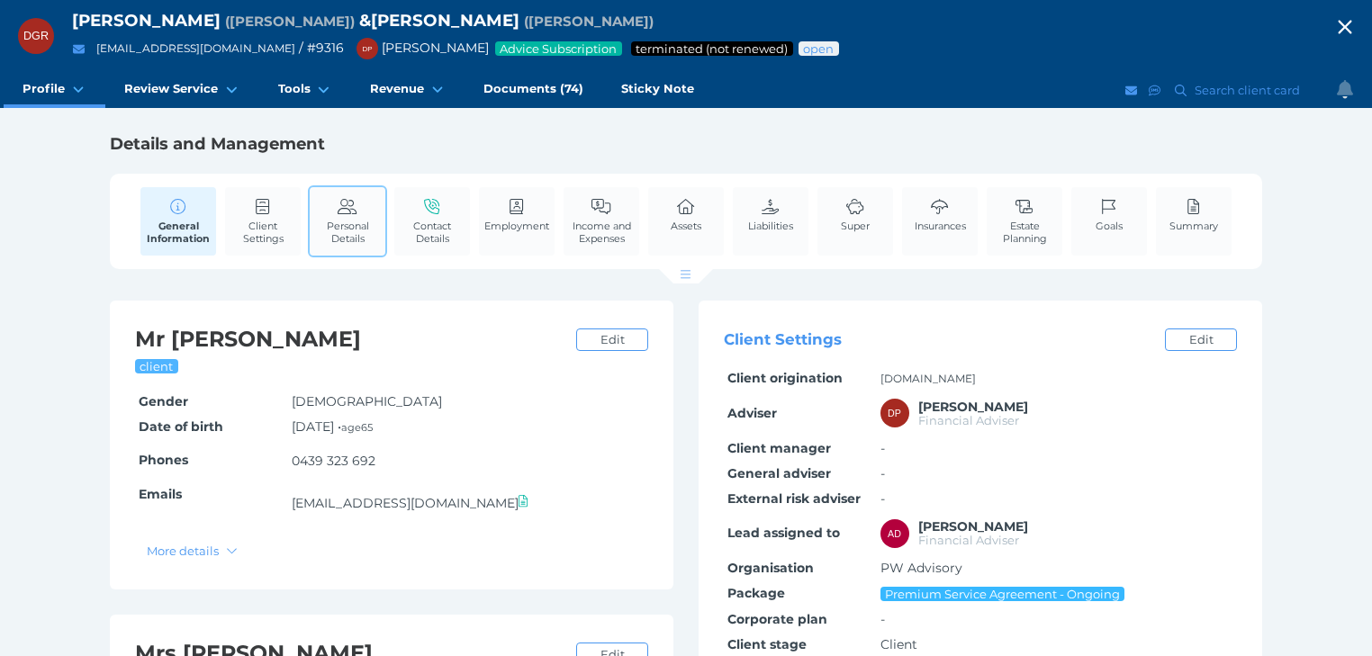
click at [343, 212] on icon at bounding box center [348, 207] width 20 height 16
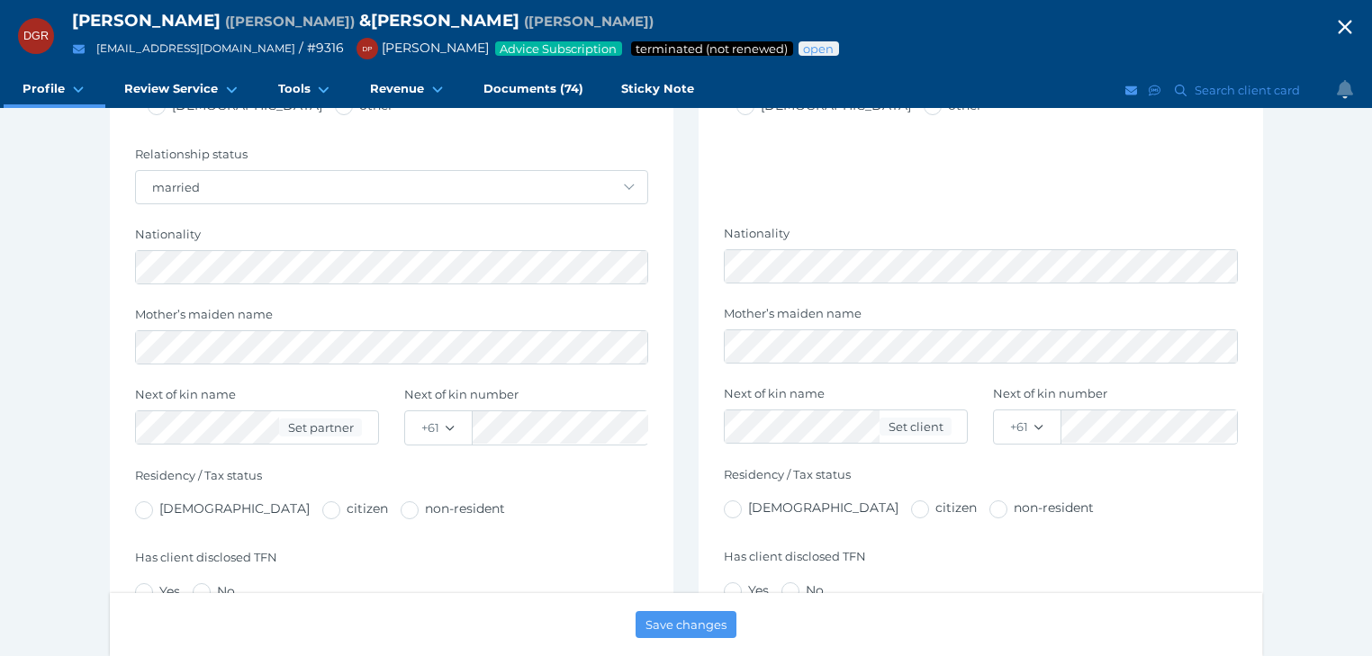
scroll to position [648, 0]
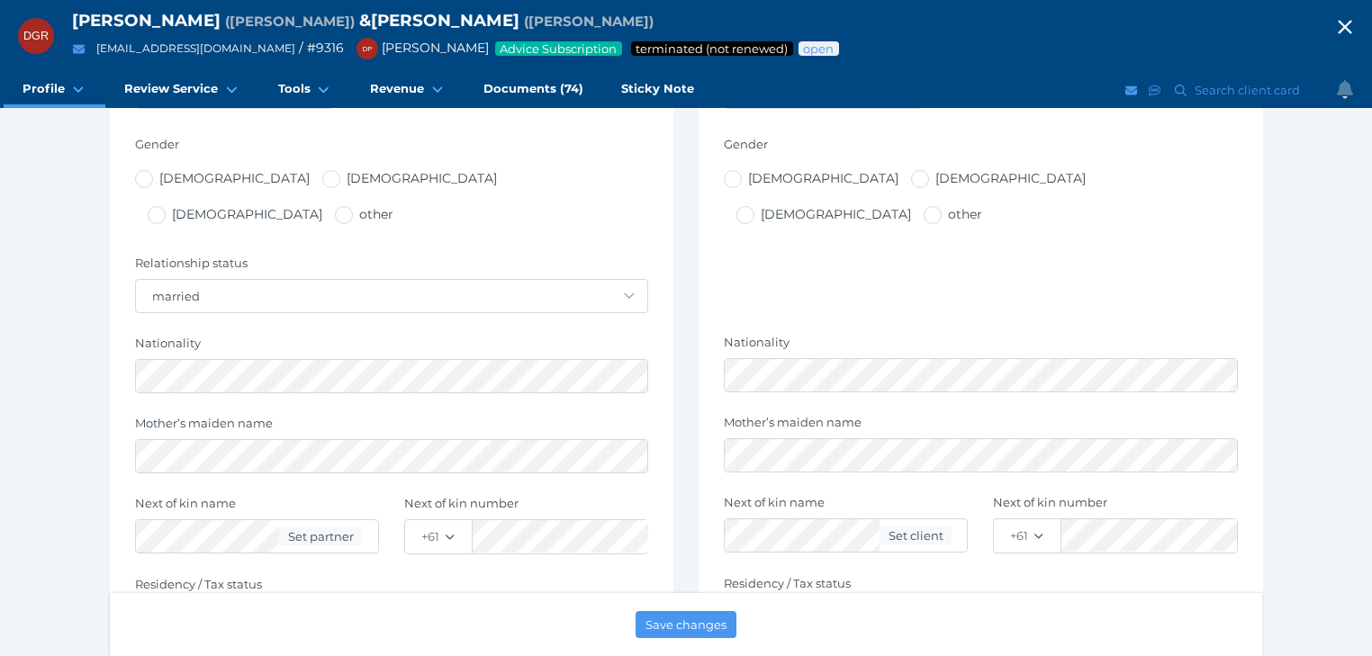
click at [1351, 25] on icon "button" at bounding box center [1345, 28] width 14 height 14
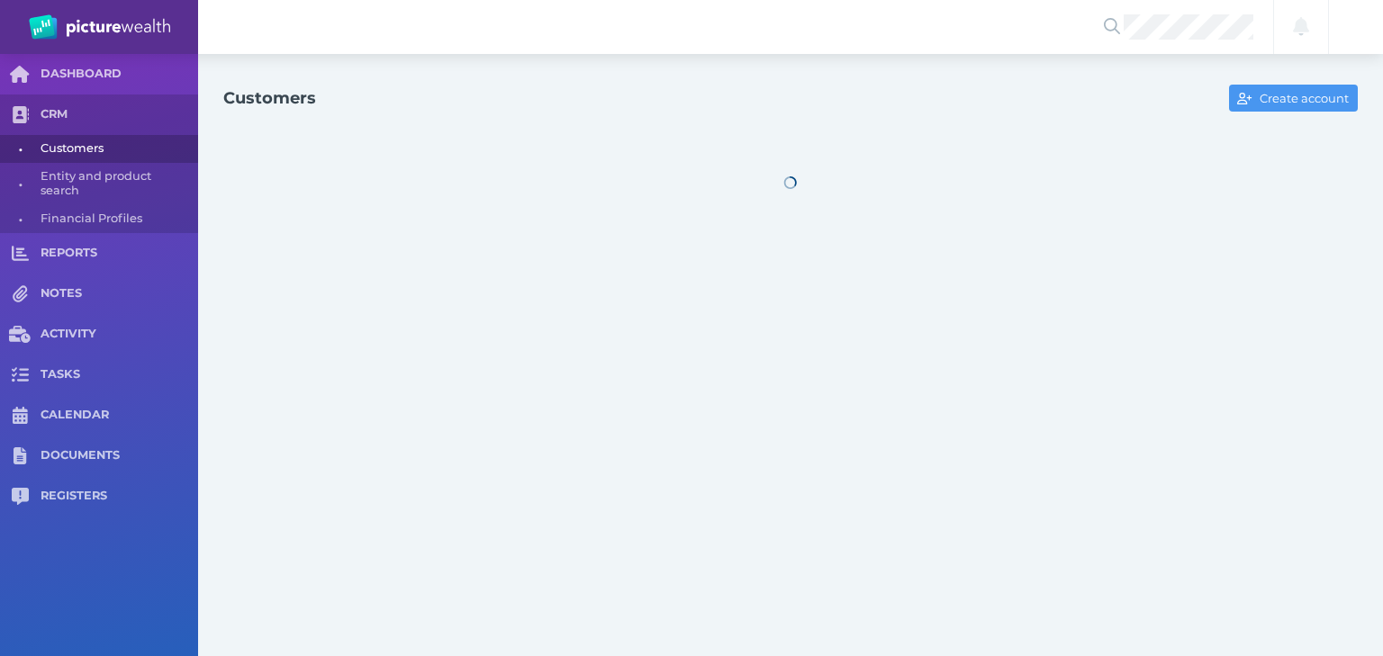
select select "25"
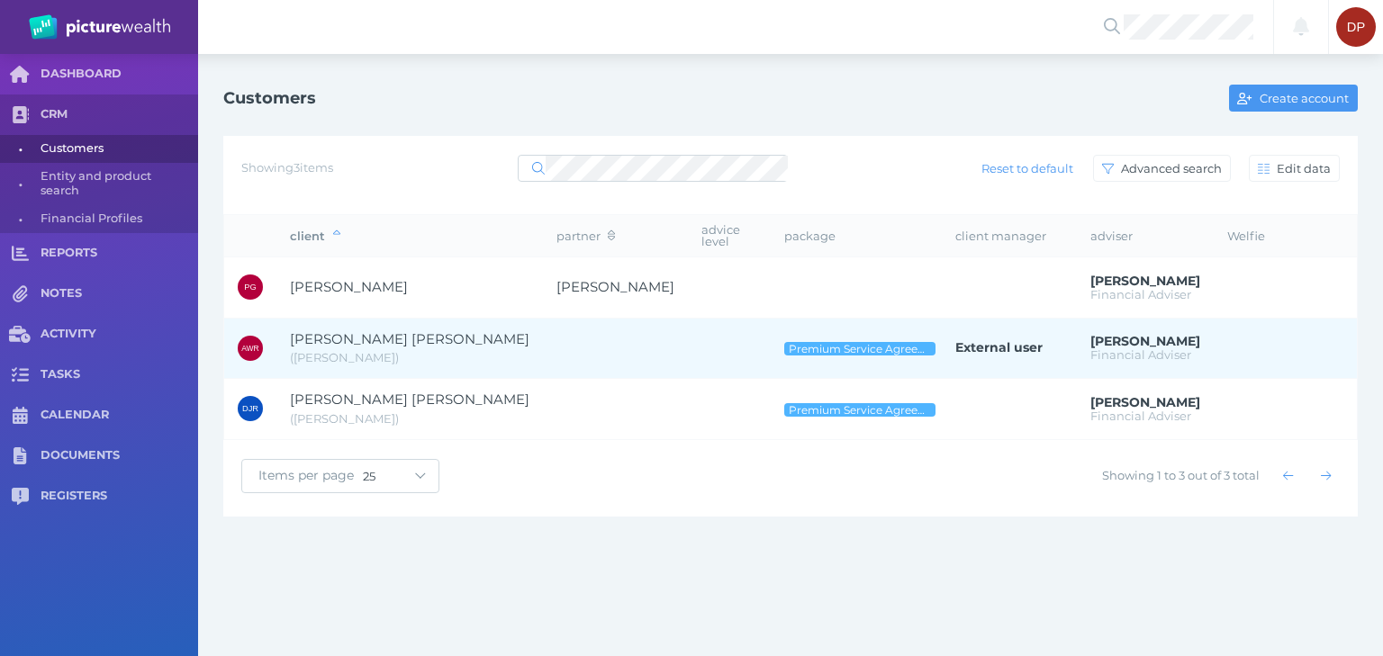
click at [338, 318] on td "[PERSON_NAME] [PERSON_NAME] ( [PERSON_NAME] )" at bounding box center [409, 348] width 266 height 61
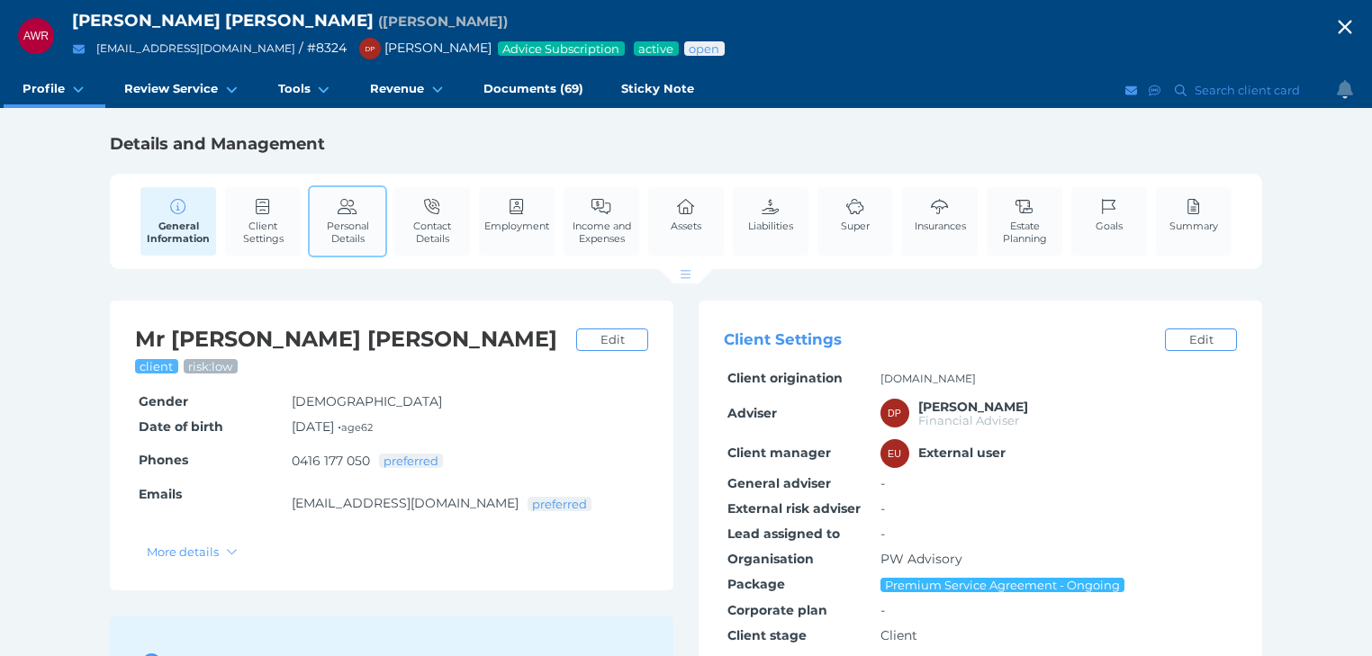
click at [365, 217] on link "Personal Details" at bounding box center [348, 221] width 76 height 68
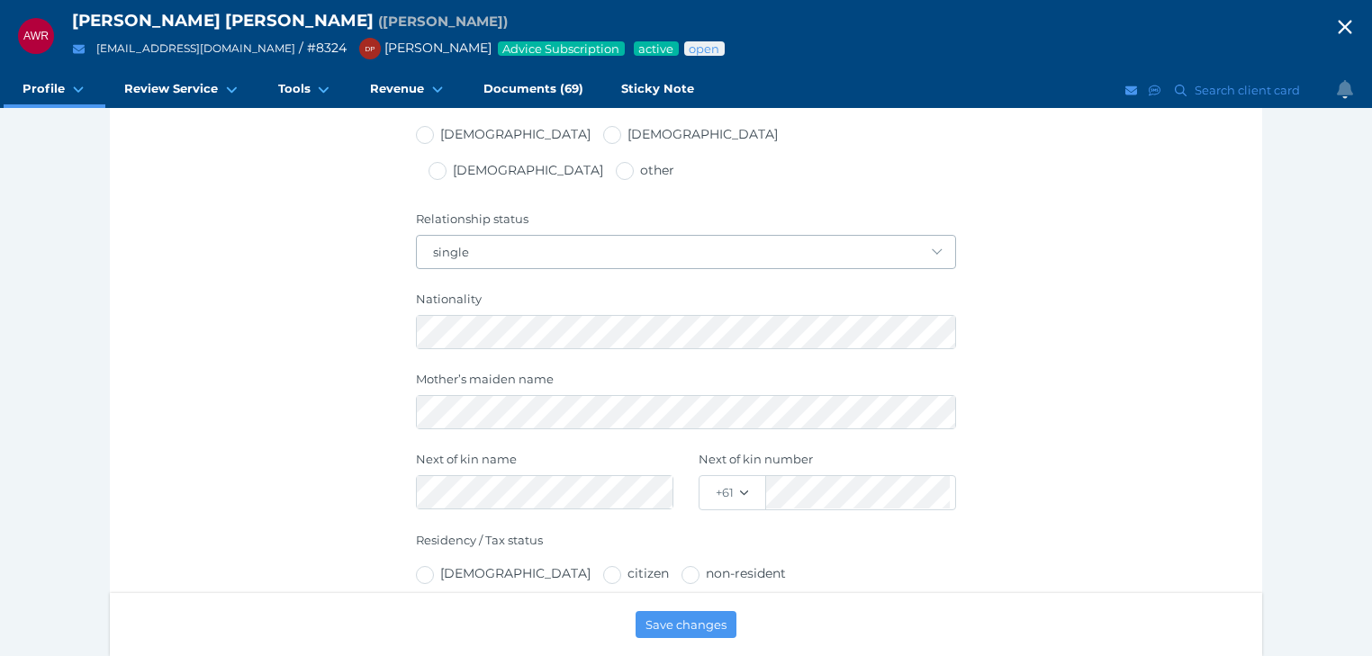
scroll to position [720, 0]
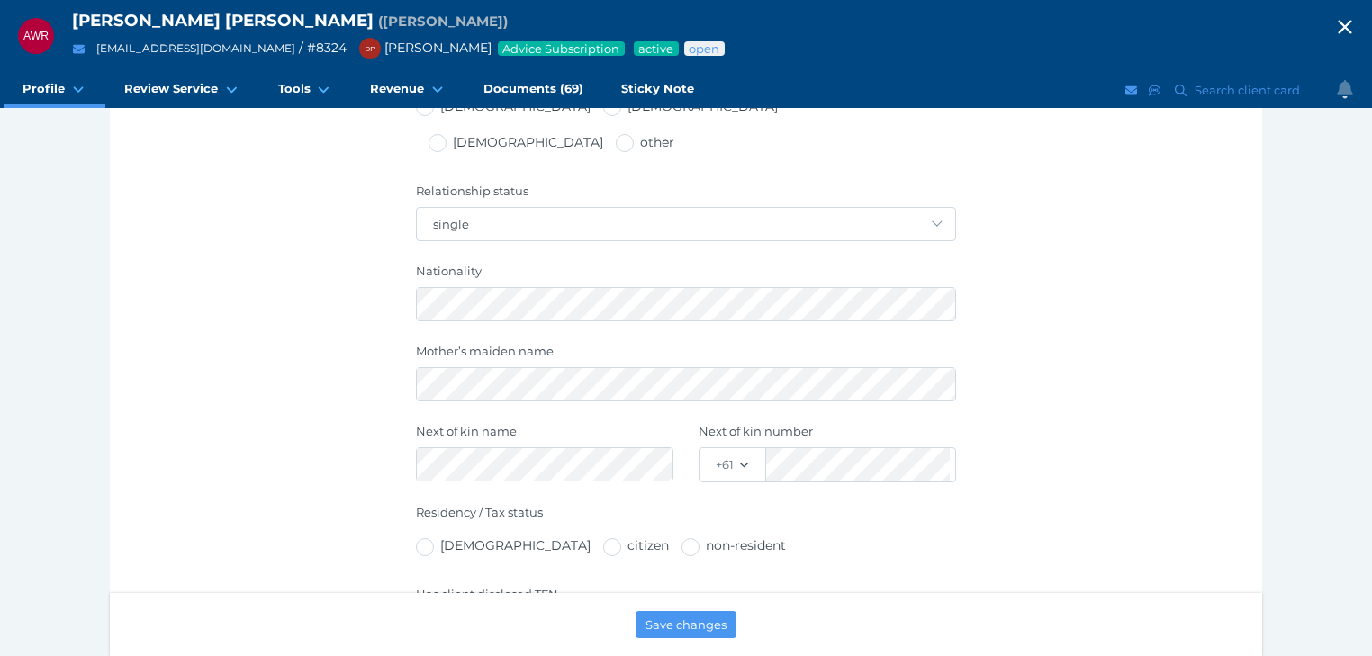
click at [1356, 20] on icon "button" at bounding box center [1345, 27] width 22 height 27
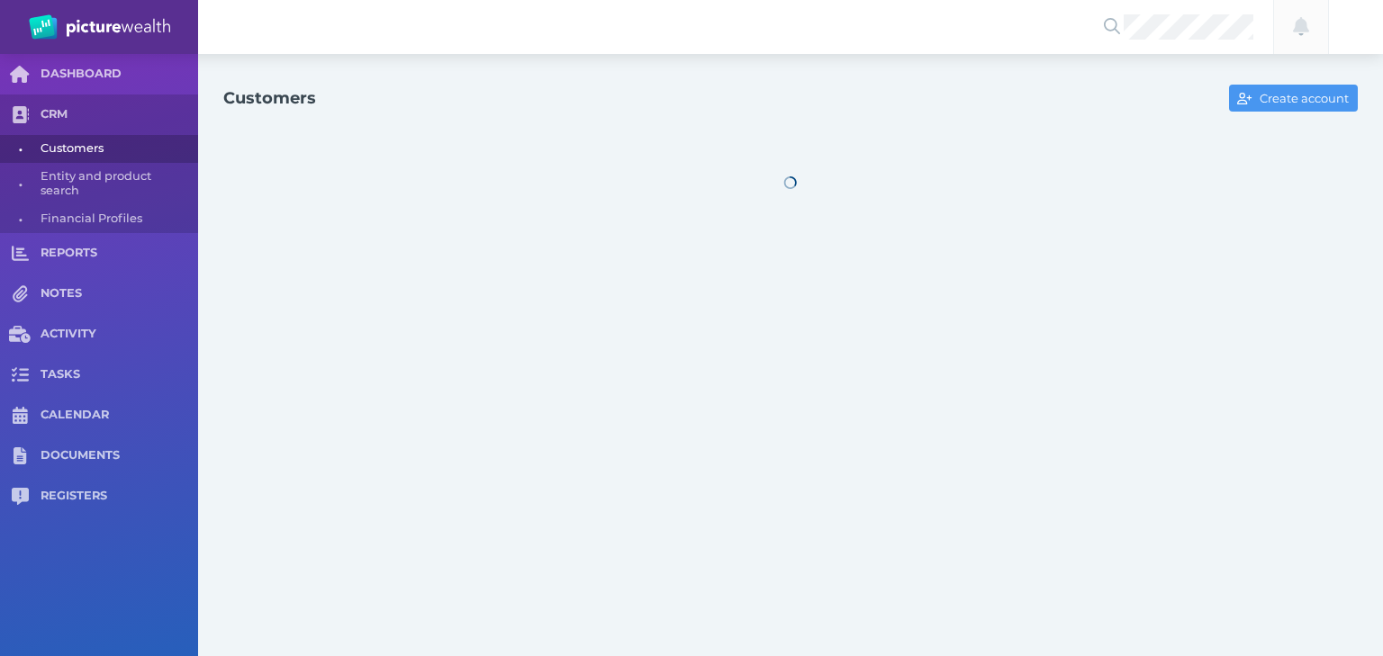
select select "25"
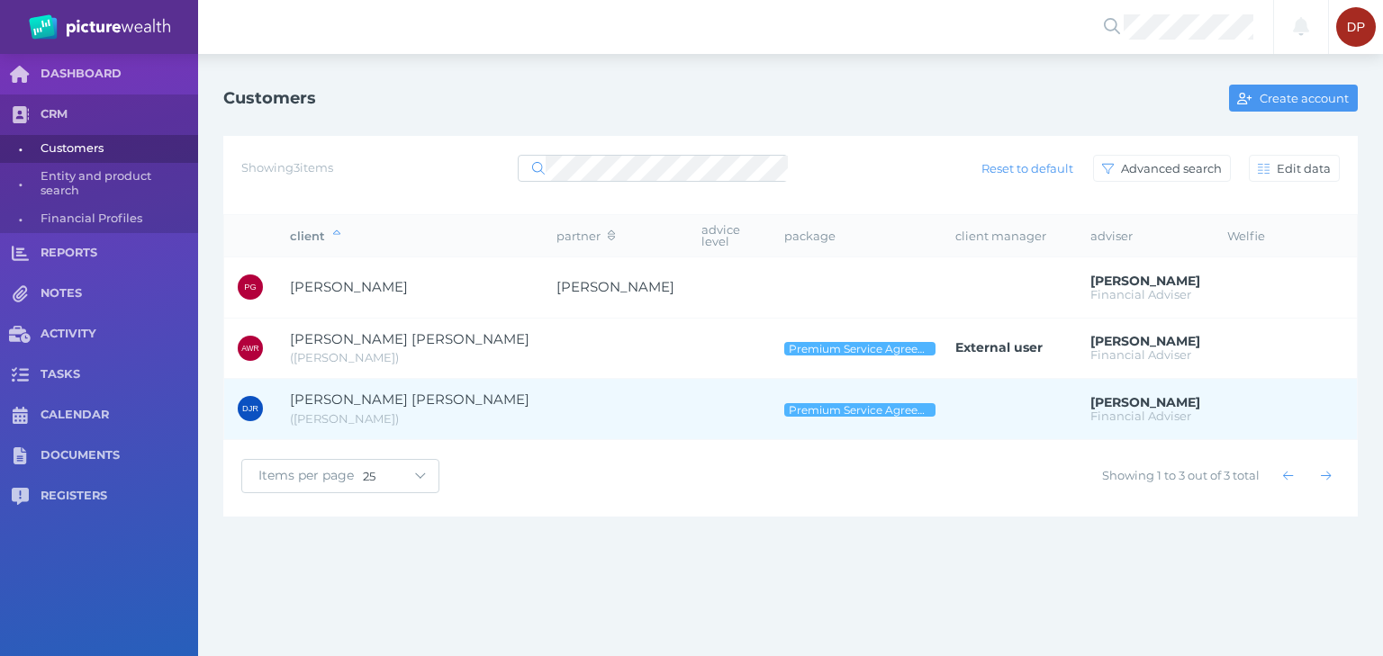
click at [378, 392] on span "[PERSON_NAME] [PERSON_NAME]" at bounding box center [409, 399] width 239 height 17
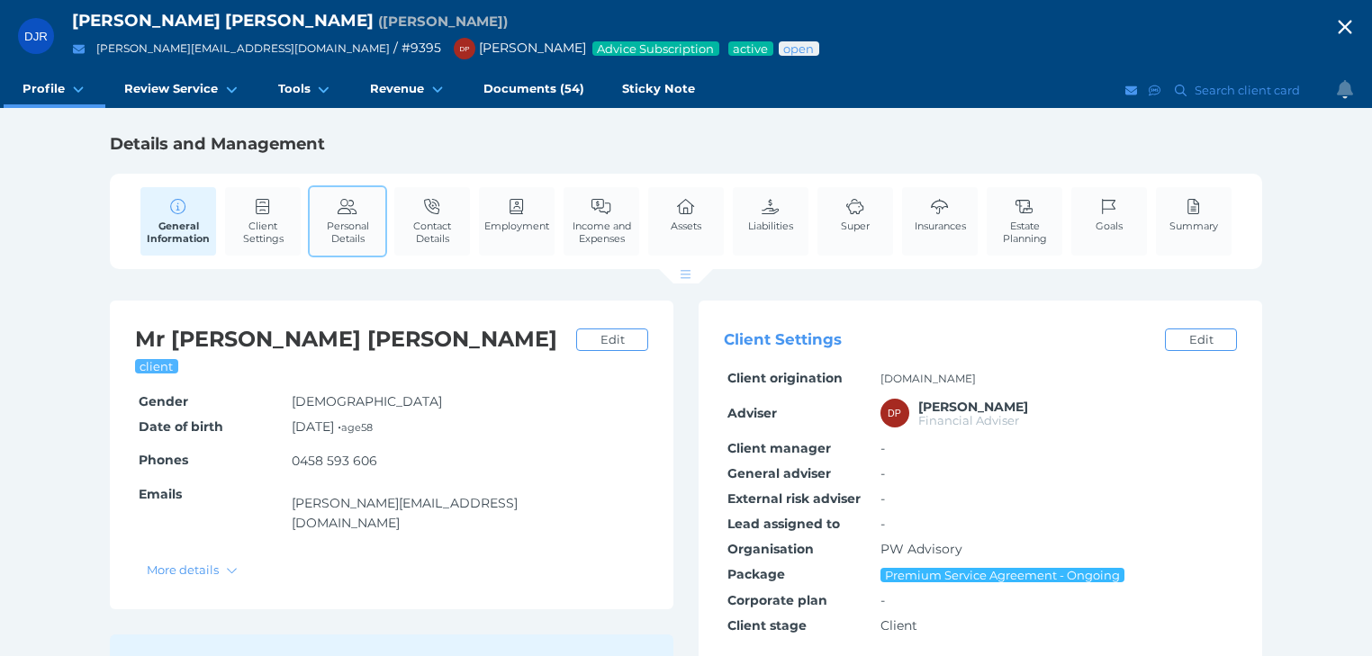
click at [326, 214] on link "Personal Details" at bounding box center [348, 221] width 76 height 68
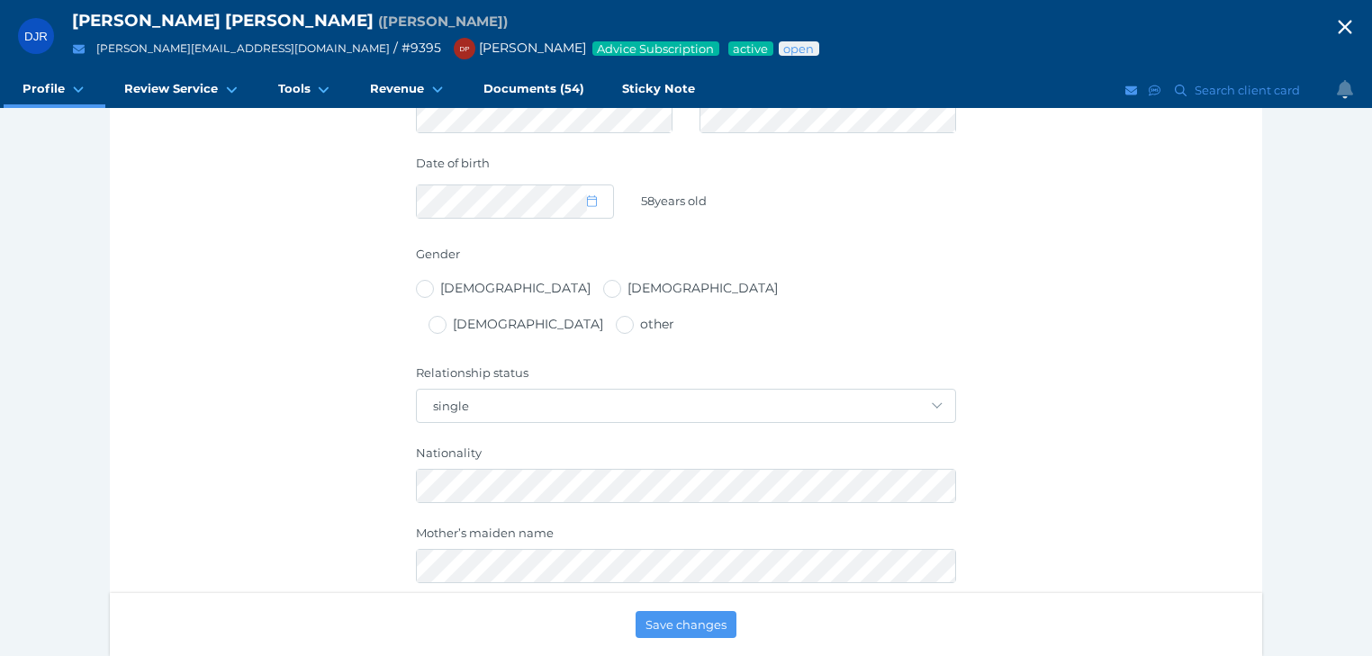
scroll to position [720, 0]
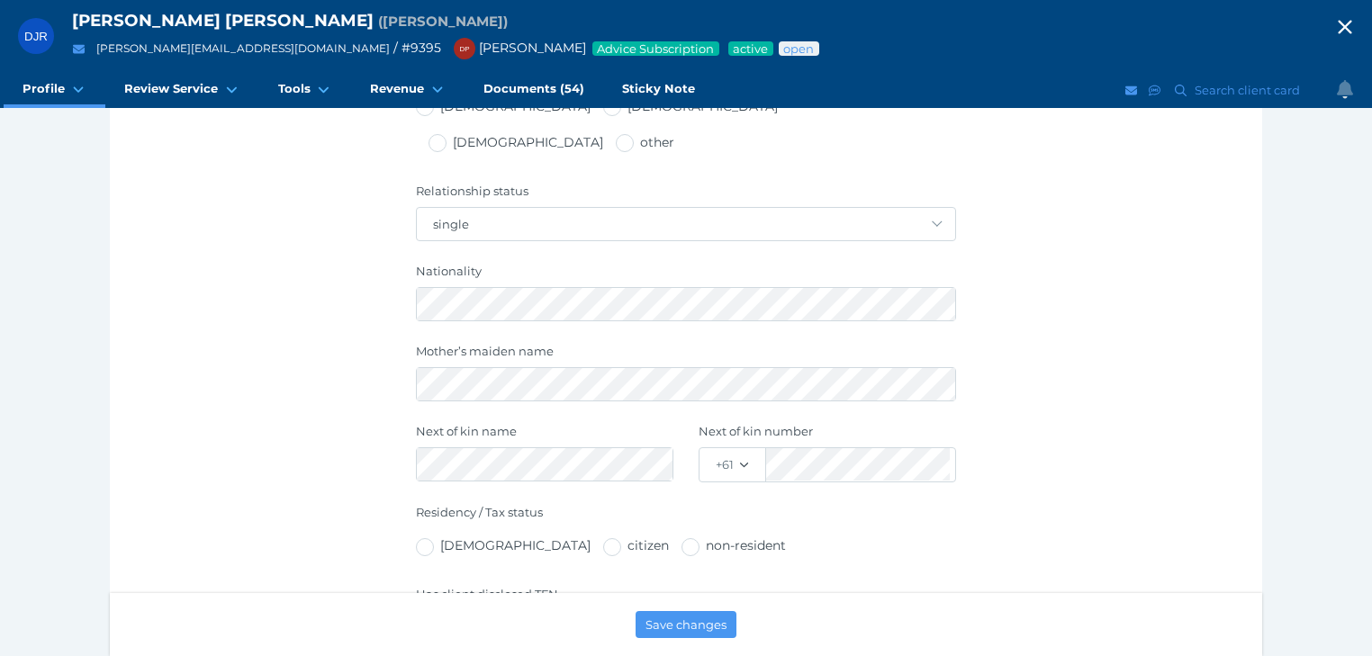
click at [1350, 25] on icon "button" at bounding box center [1345, 27] width 22 height 27
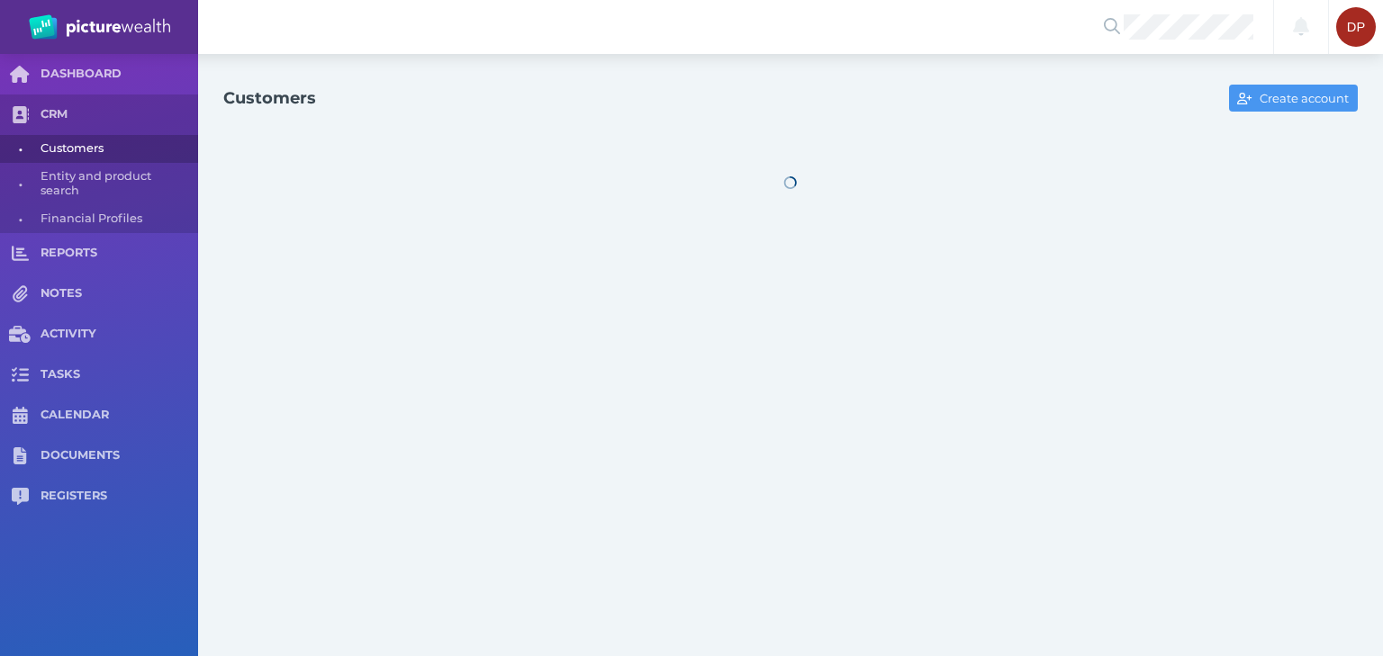
select select "25"
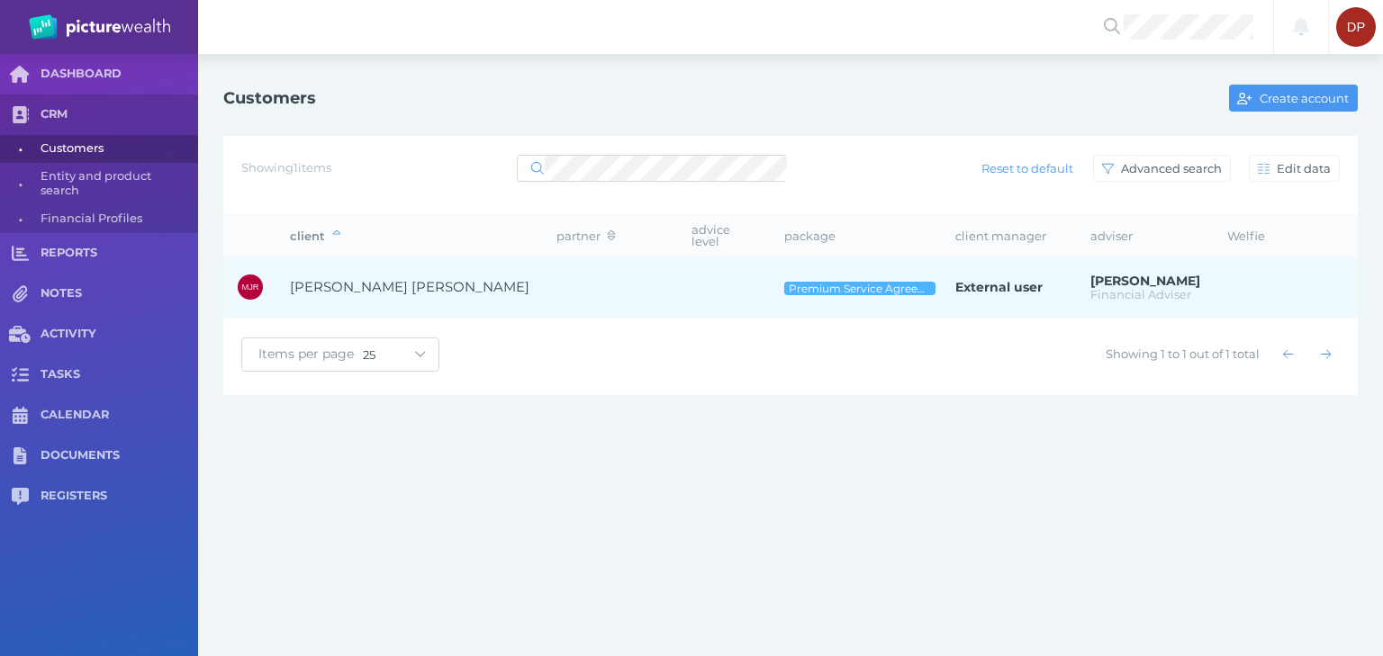
click at [366, 278] on span "[PERSON_NAME] [PERSON_NAME]" at bounding box center [409, 286] width 239 height 17
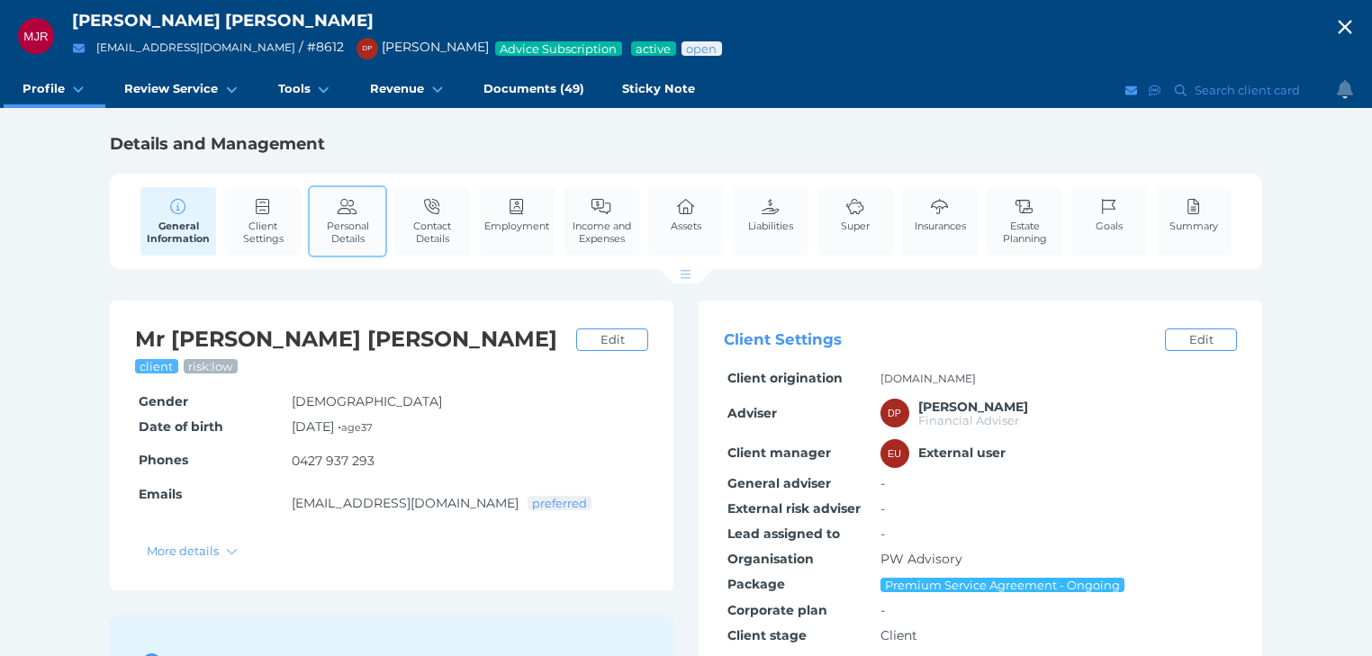
click at [371, 223] on span "Personal Details" at bounding box center [347, 232] width 67 height 25
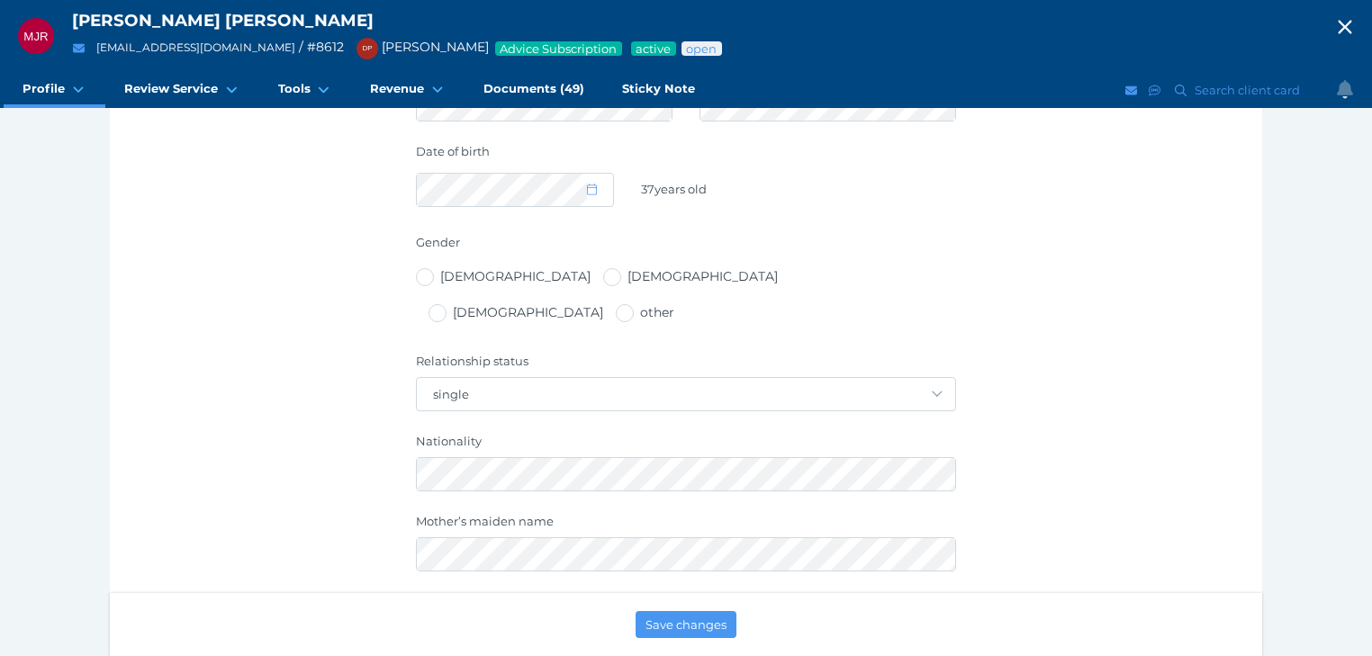
scroll to position [576, 0]
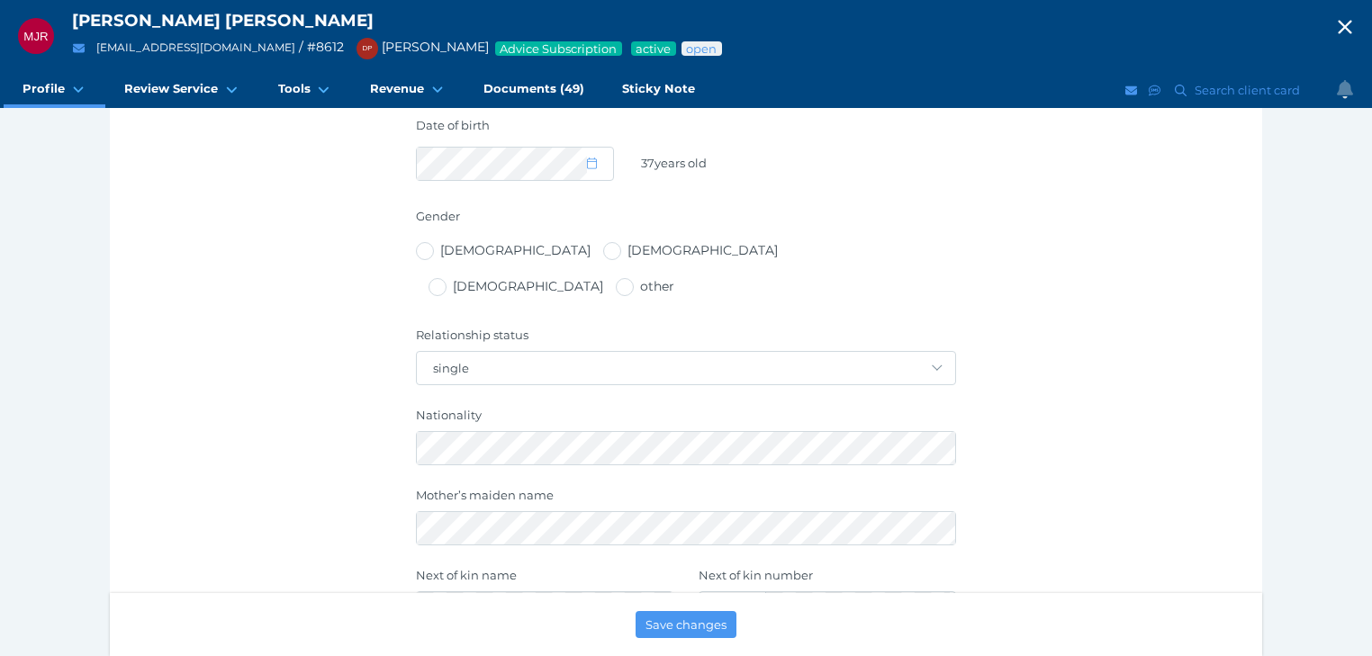
click at [1356, 22] on icon "button" at bounding box center [1345, 27] width 22 height 27
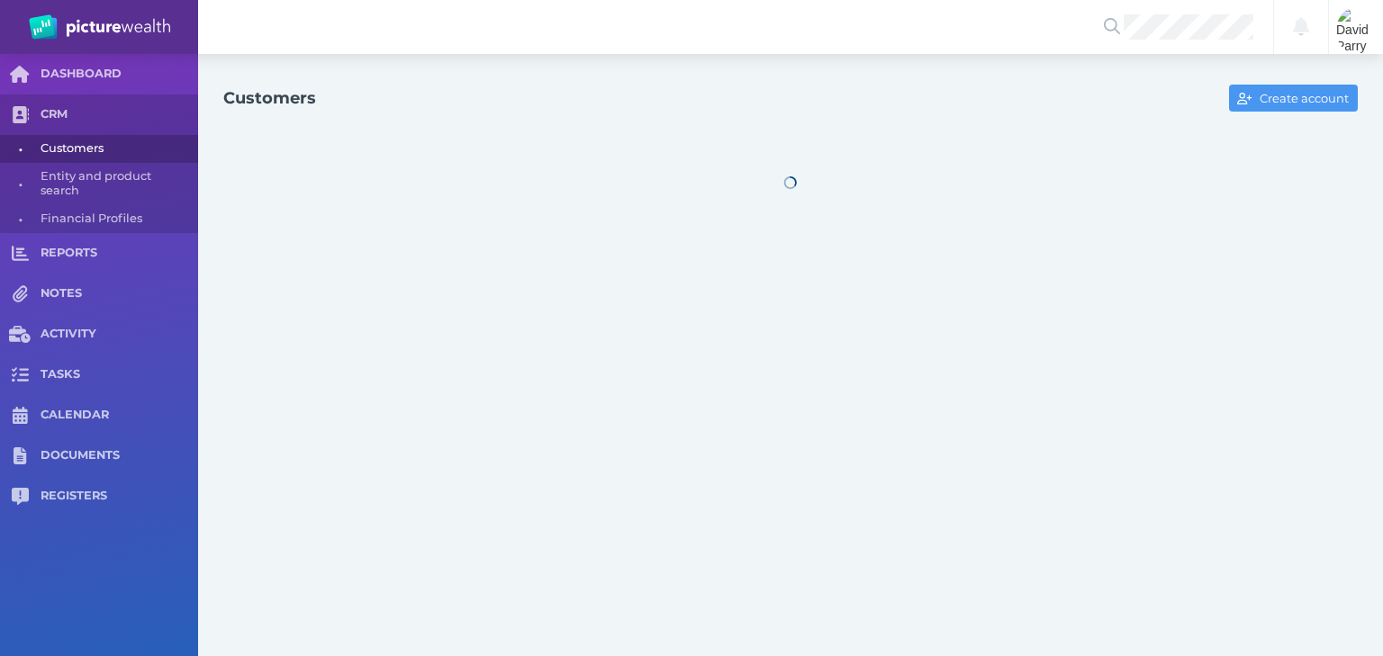
select select "25"
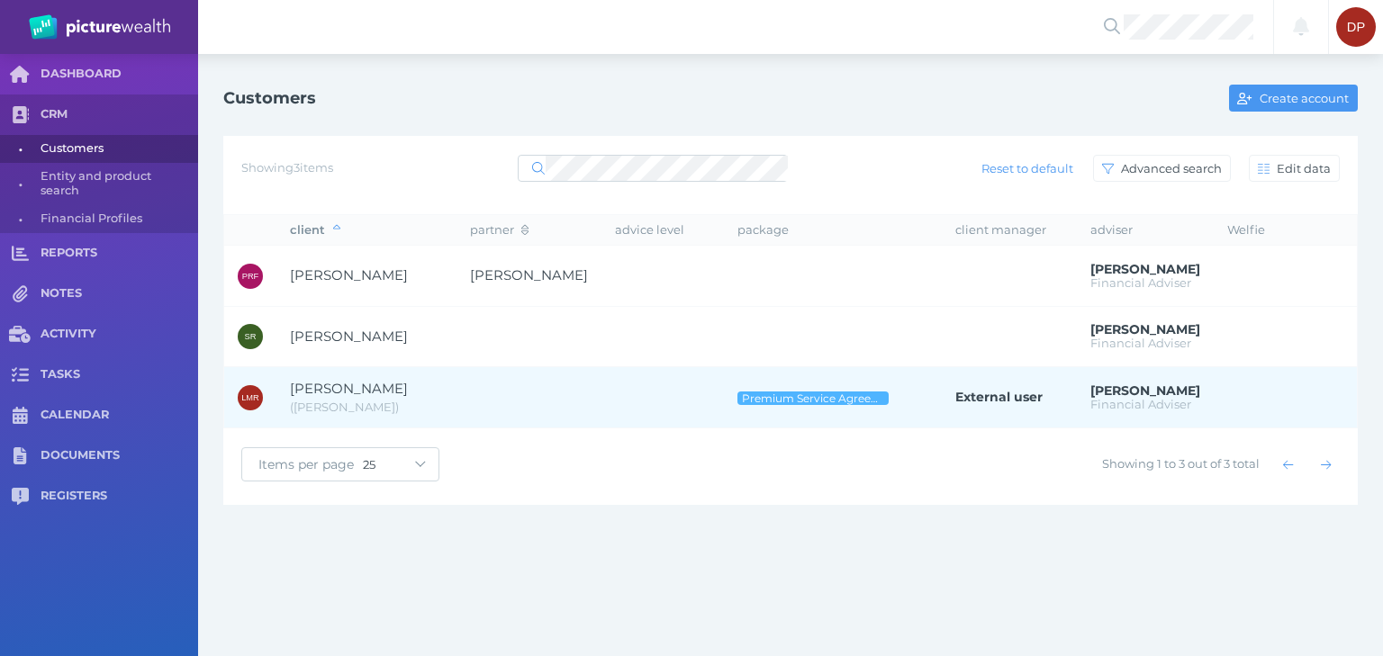
click at [350, 386] on span "[PERSON_NAME]" at bounding box center [349, 388] width 118 height 17
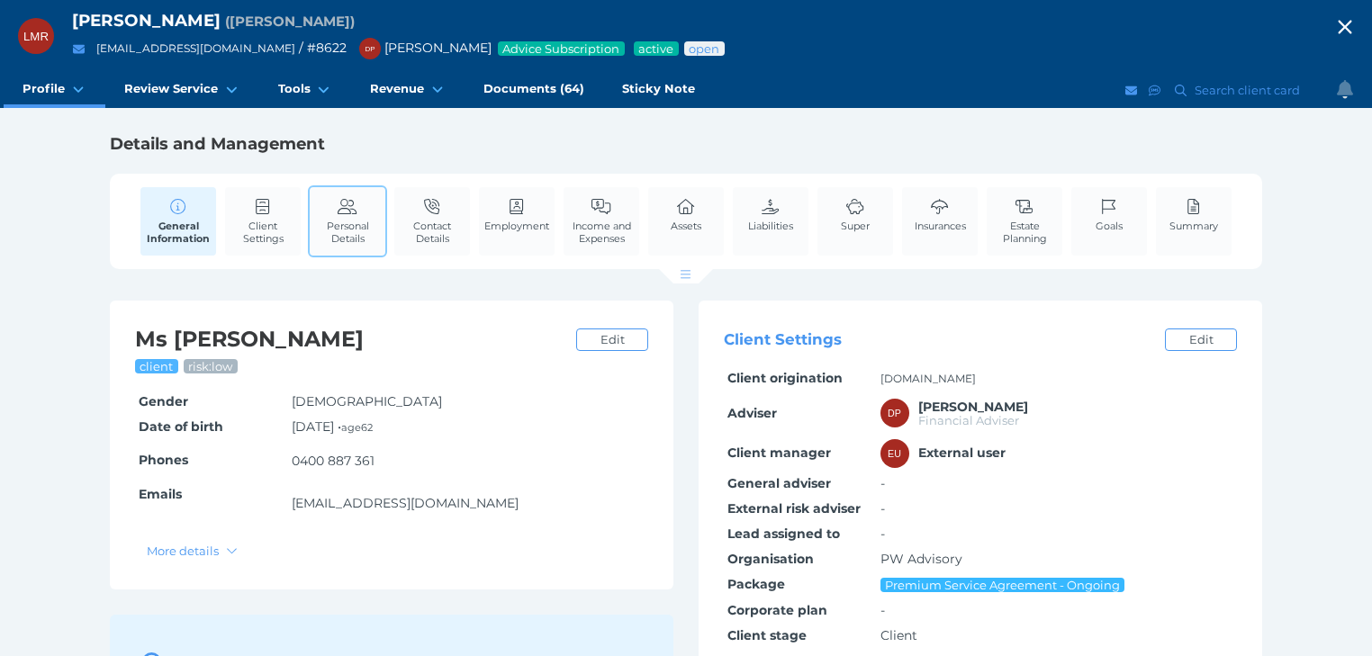
click at [336, 216] on link "Personal Details" at bounding box center [348, 221] width 76 height 68
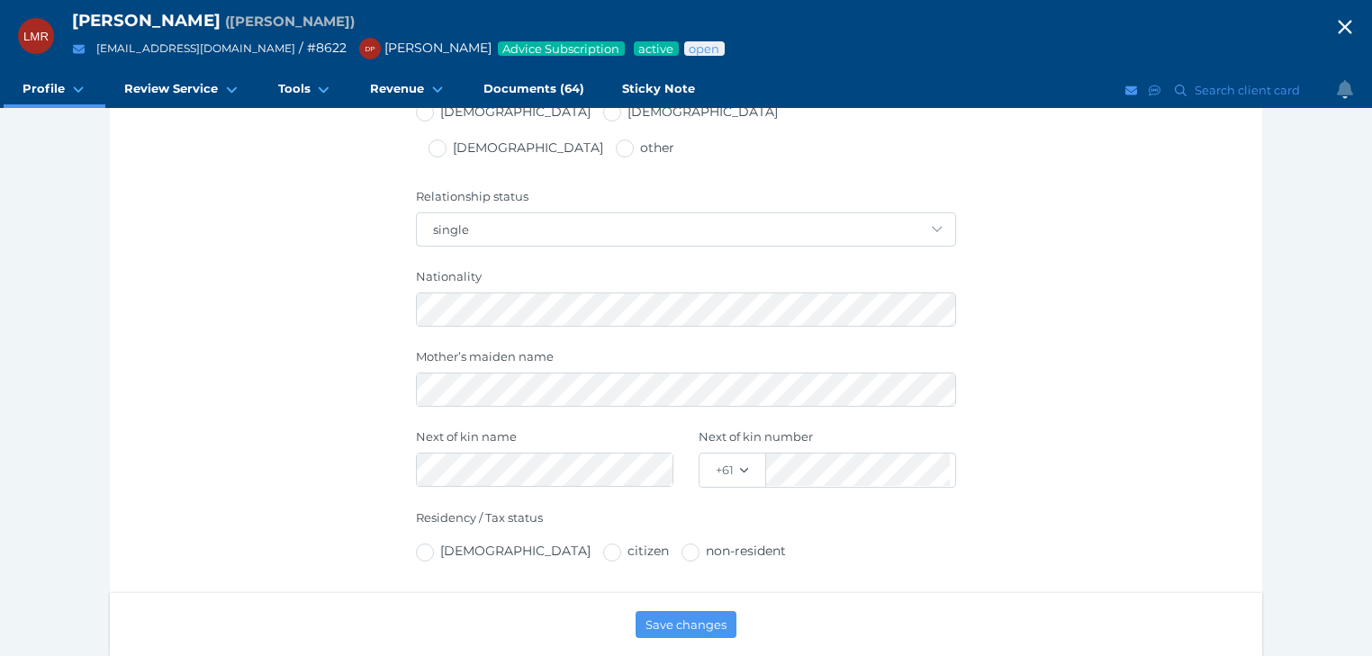
scroll to position [720, 0]
click at [1351, 26] on icon "button" at bounding box center [1345, 27] width 22 height 27
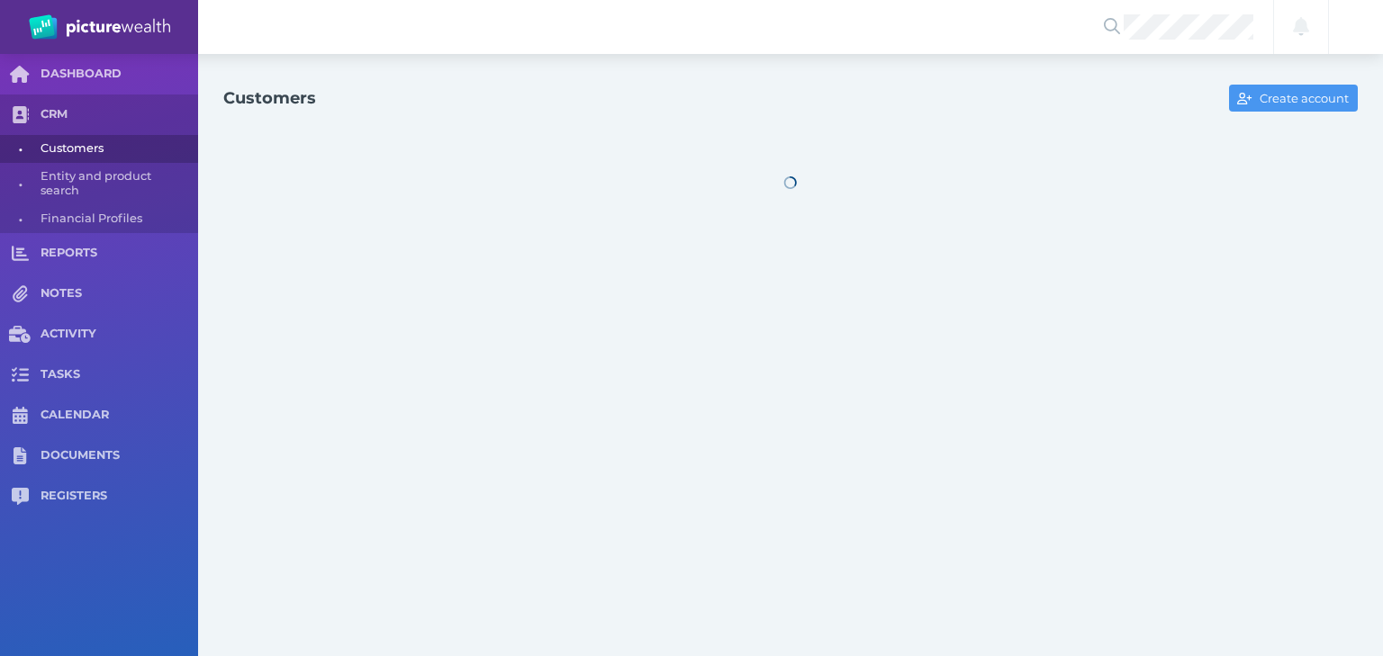
select select "25"
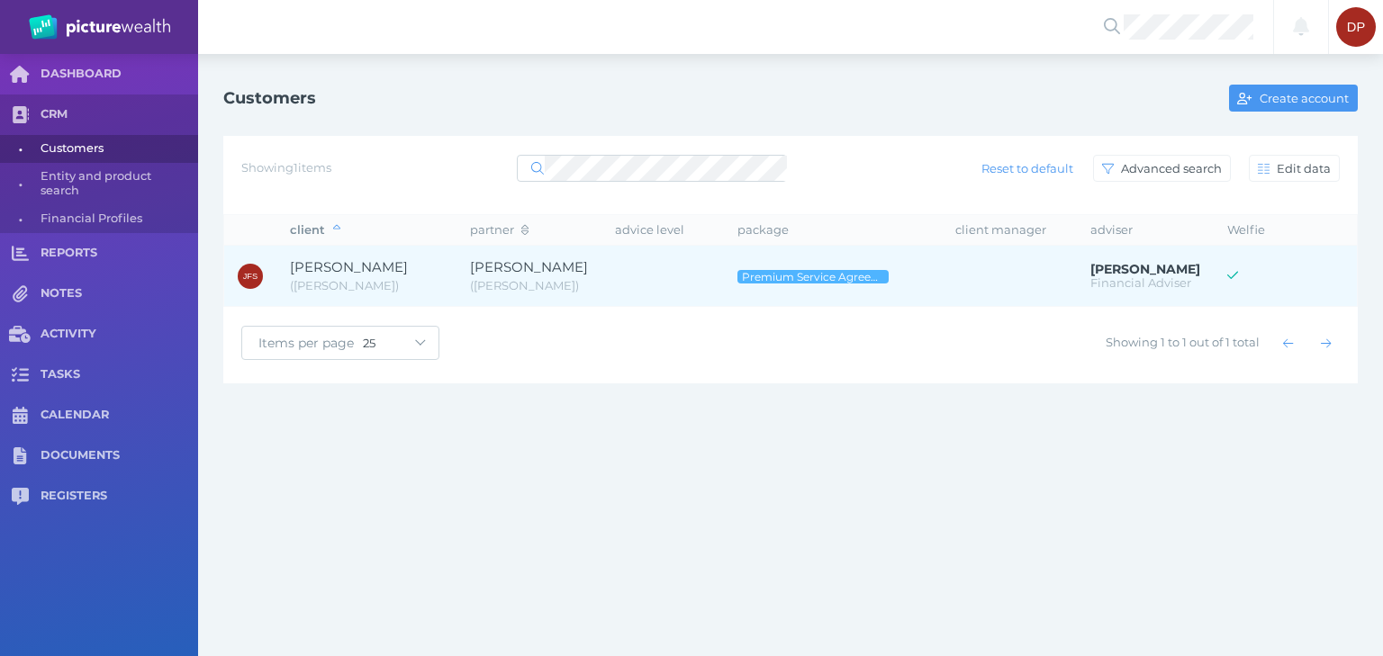
click at [382, 261] on span "[PERSON_NAME]" at bounding box center [349, 266] width 118 height 17
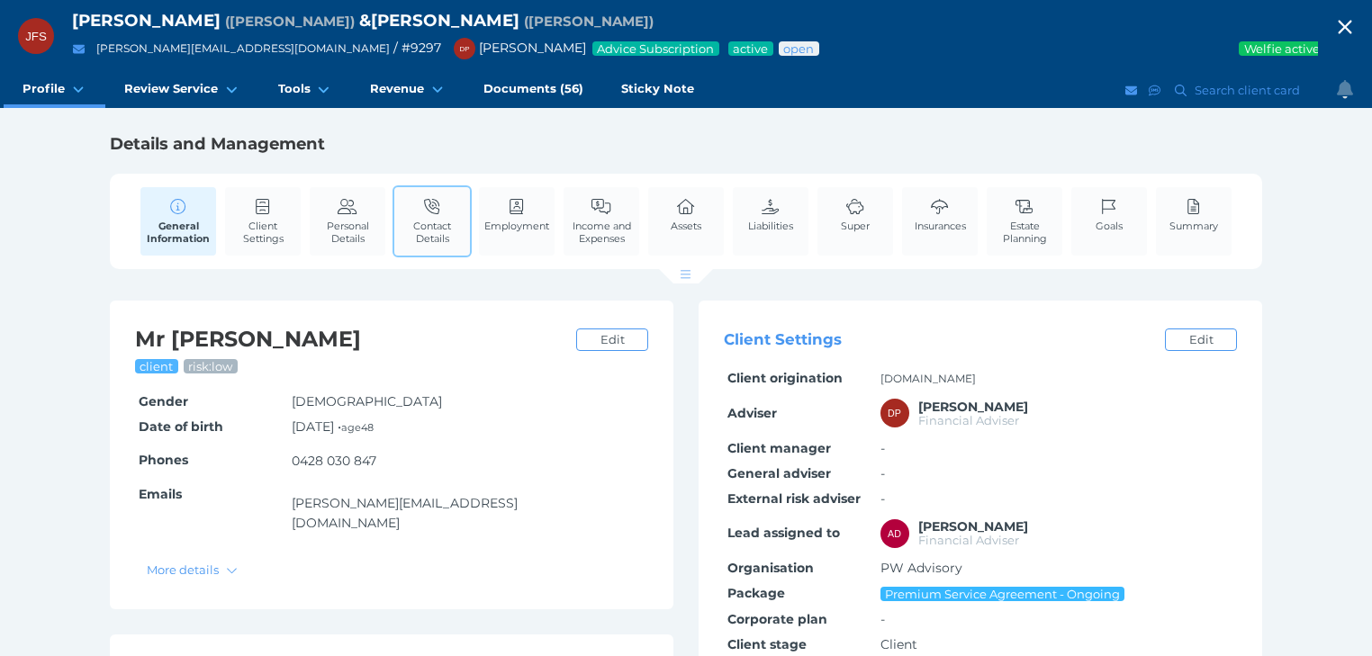
drag, startPoint x: 357, startPoint y: 225, endPoint x: 414, endPoint y: 257, distance: 64.9
click at [357, 224] on span "Personal Details" at bounding box center [347, 232] width 67 height 25
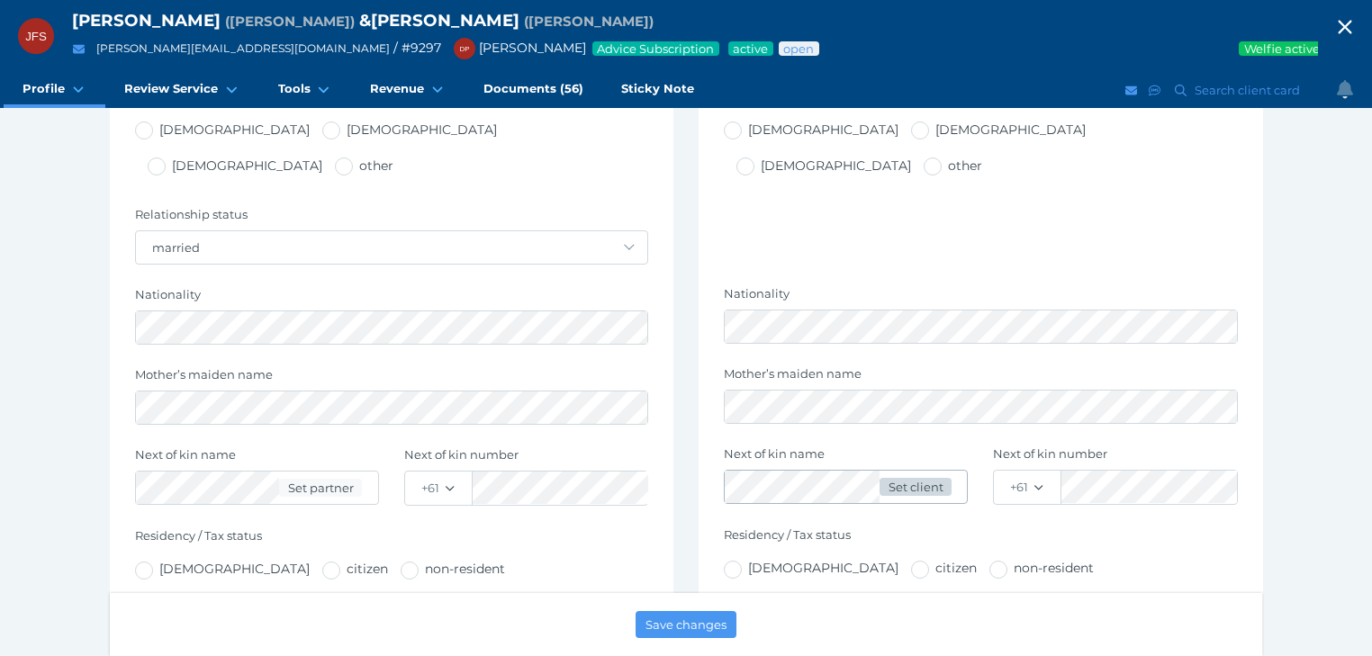
scroll to position [648, 0]
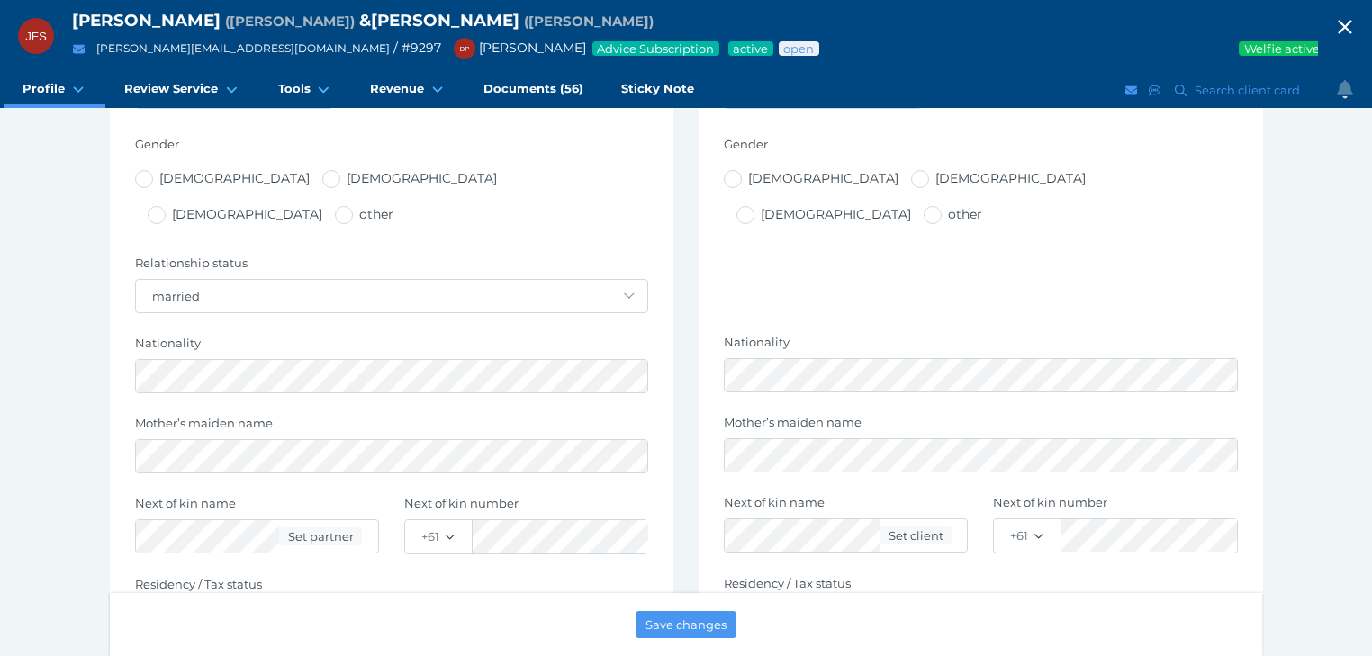
click at [1351, 25] on icon "button" at bounding box center [1345, 28] width 14 height 14
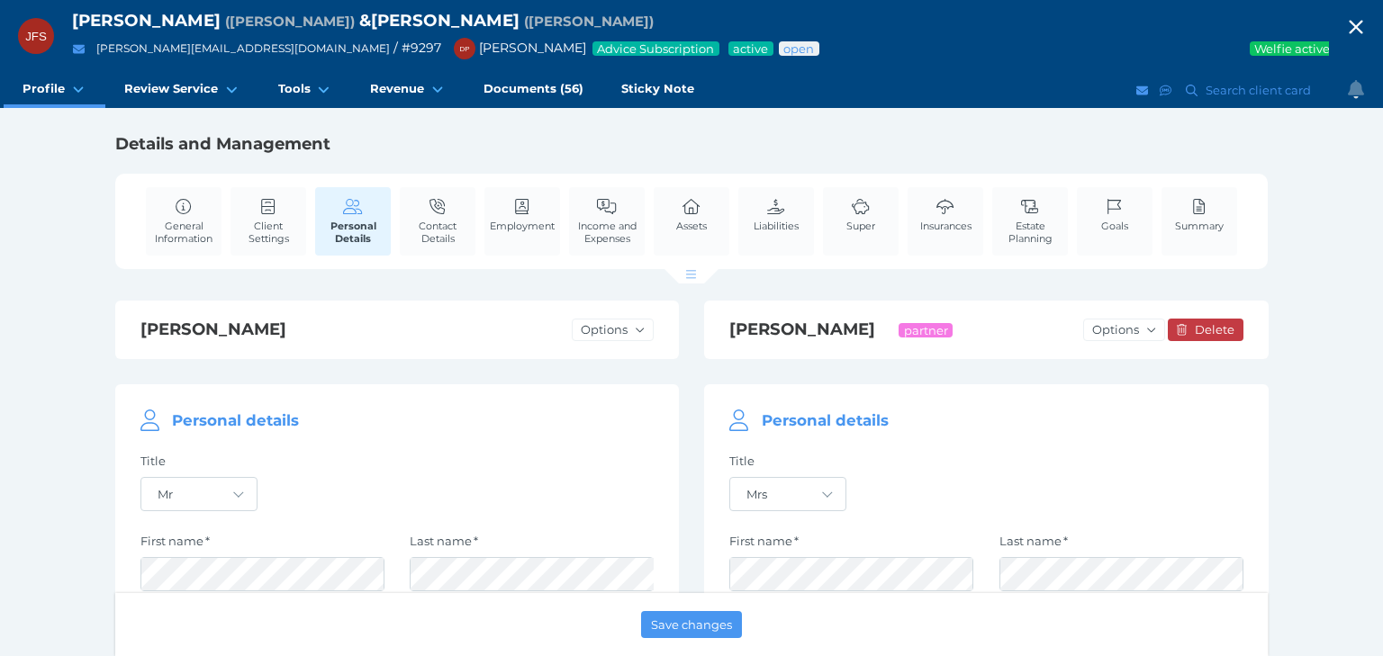
select select "25"
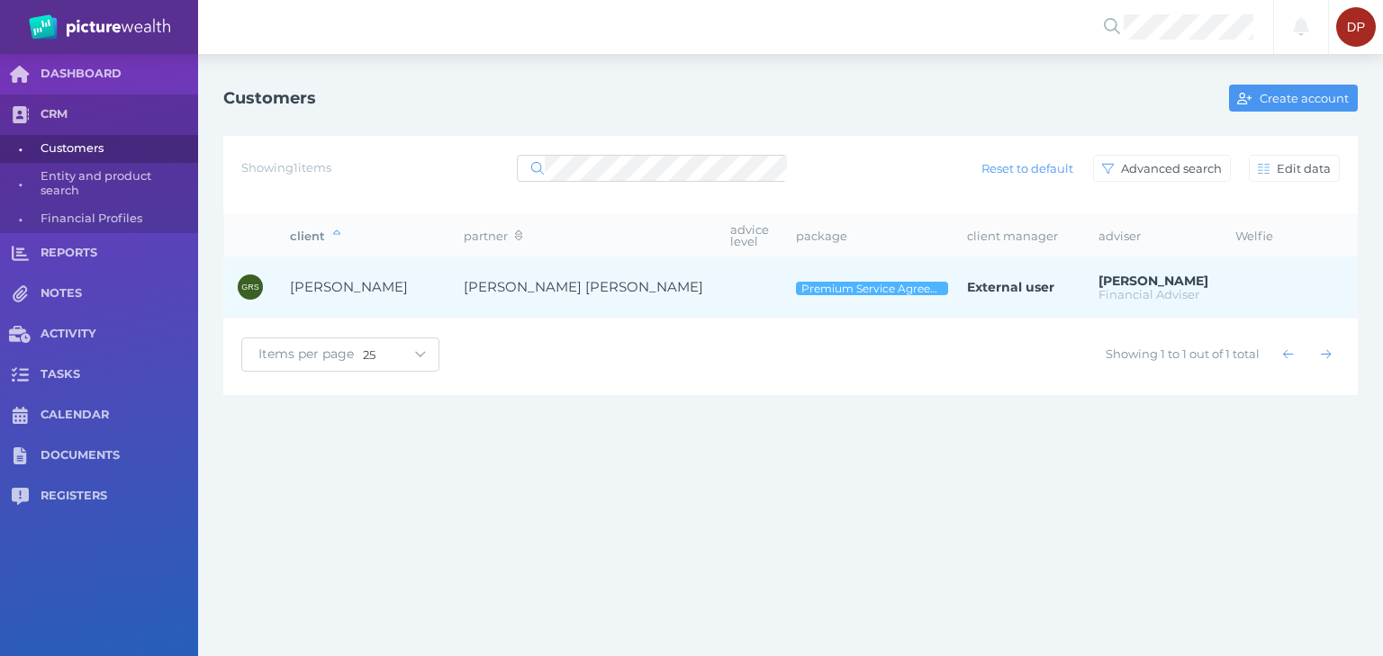
click at [389, 278] on span "[PERSON_NAME]" at bounding box center [349, 286] width 118 height 17
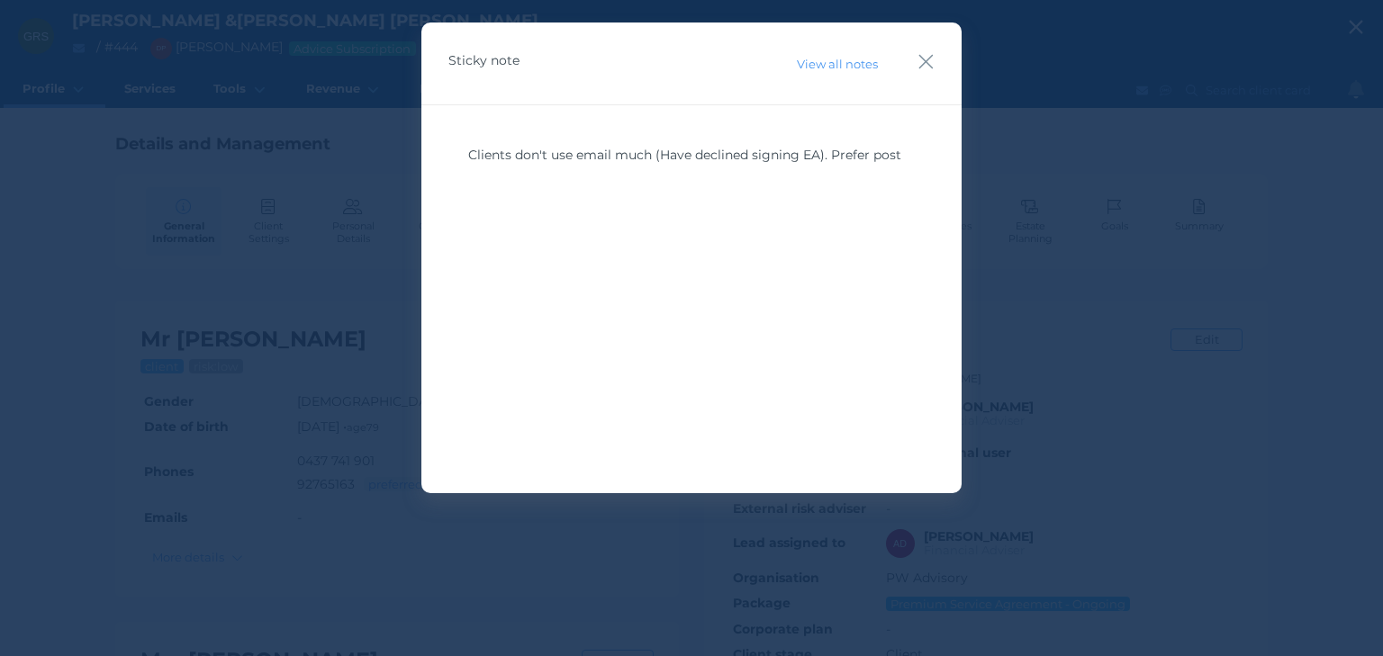
click at [930, 61] on icon "button" at bounding box center [925, 61] width 17 height 23
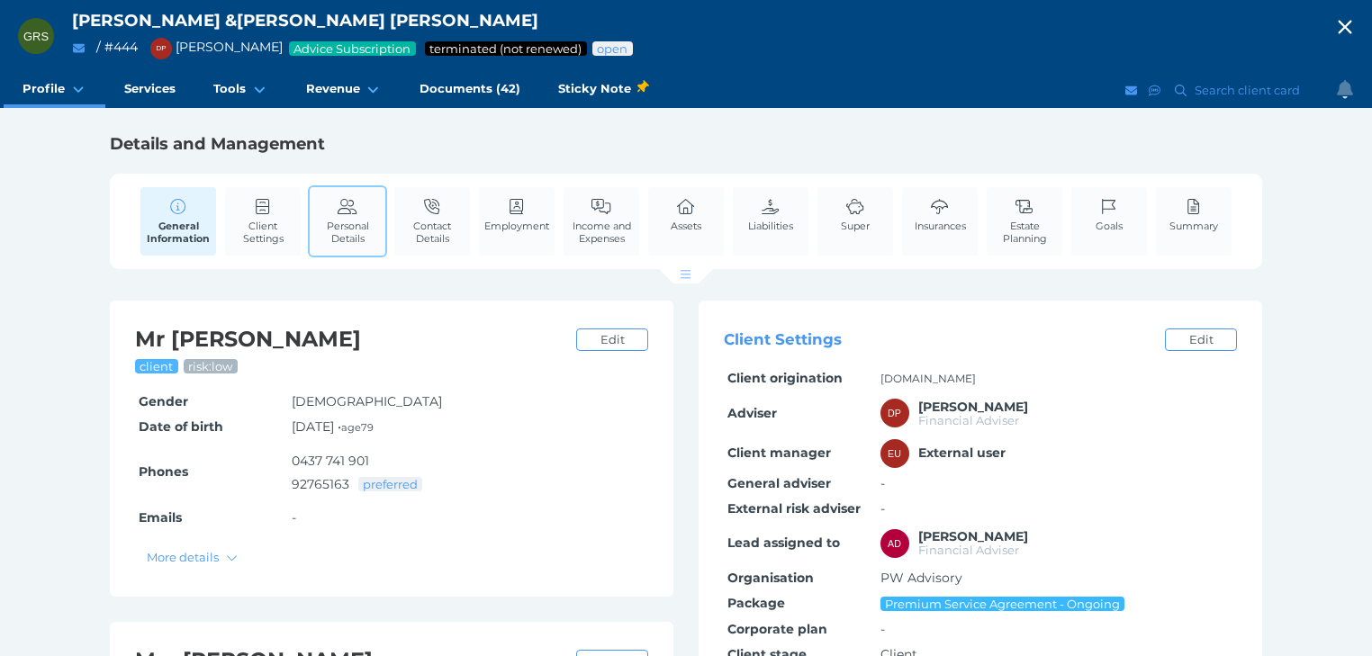
click at [340, 210] on icon at bounding box center [348, 207] width 20 height 16
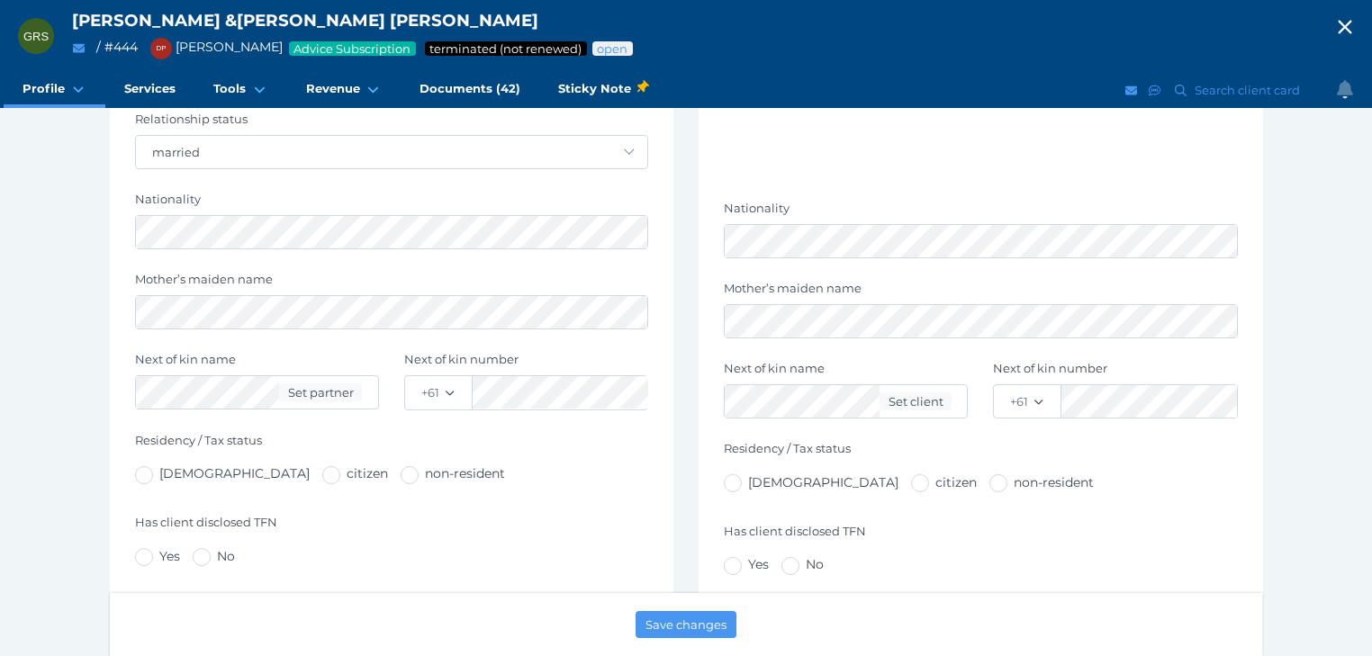
scroll to position [720, 0]
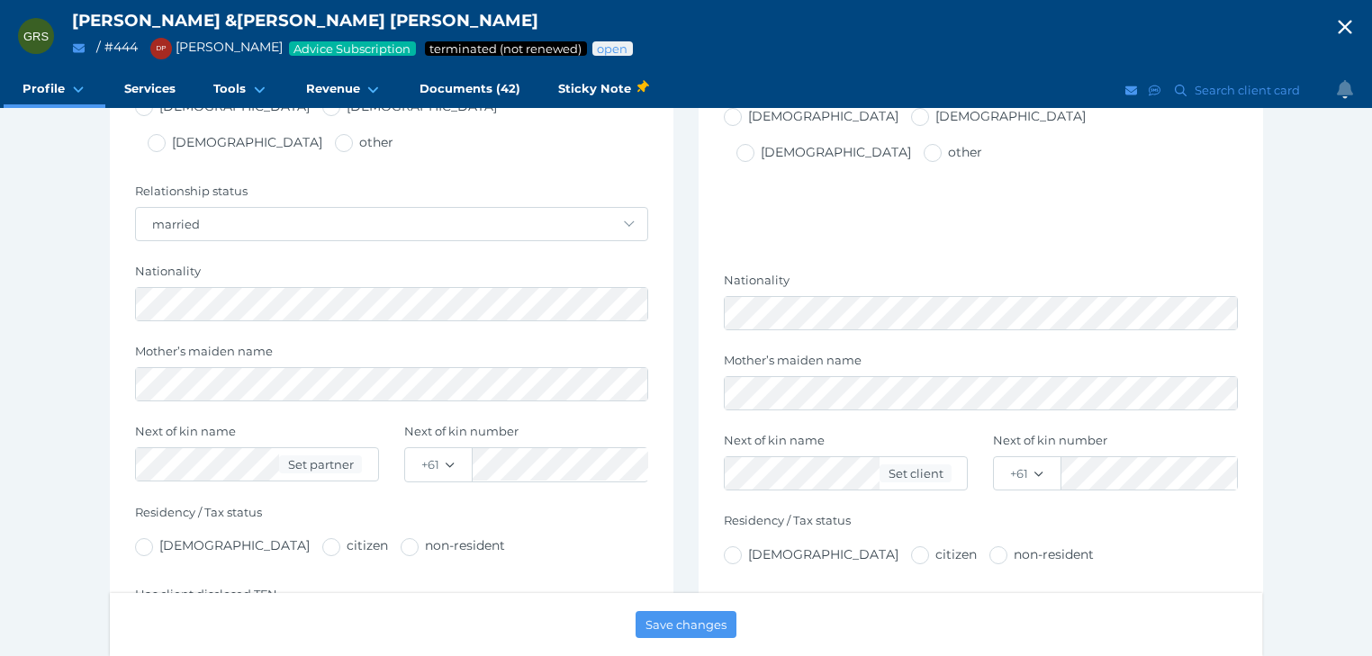
click at [1351, 25] on icon "button" at bounding box center [1345, 27] width 22 height 27
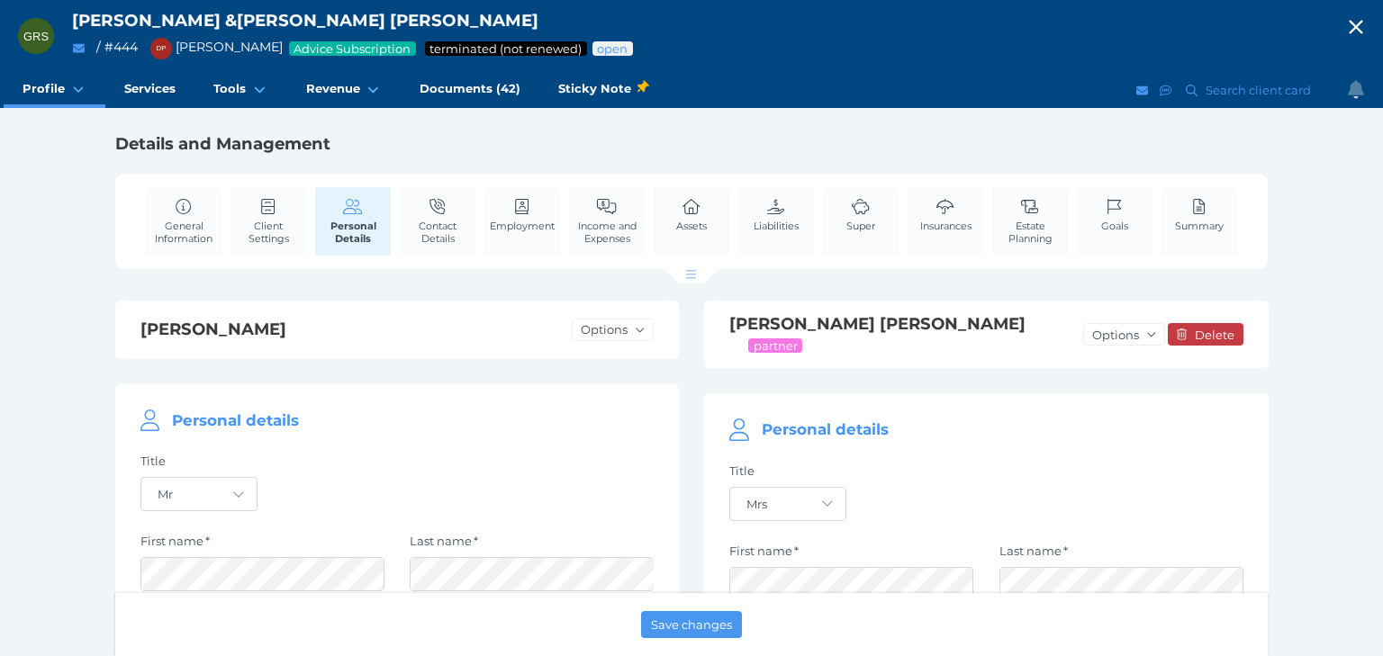
select select "25"
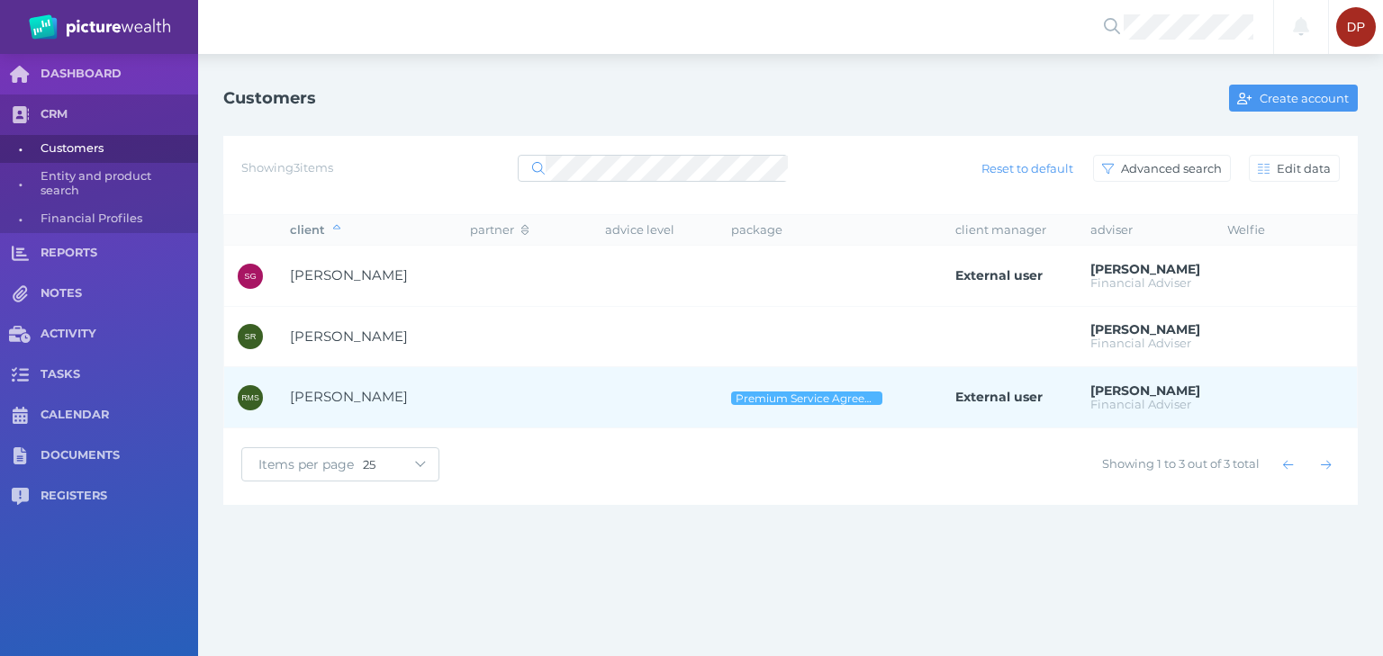
click at [343, 392] on span "[PERSON_NAME]" at bounding box center [349, 396] width 118 height 17
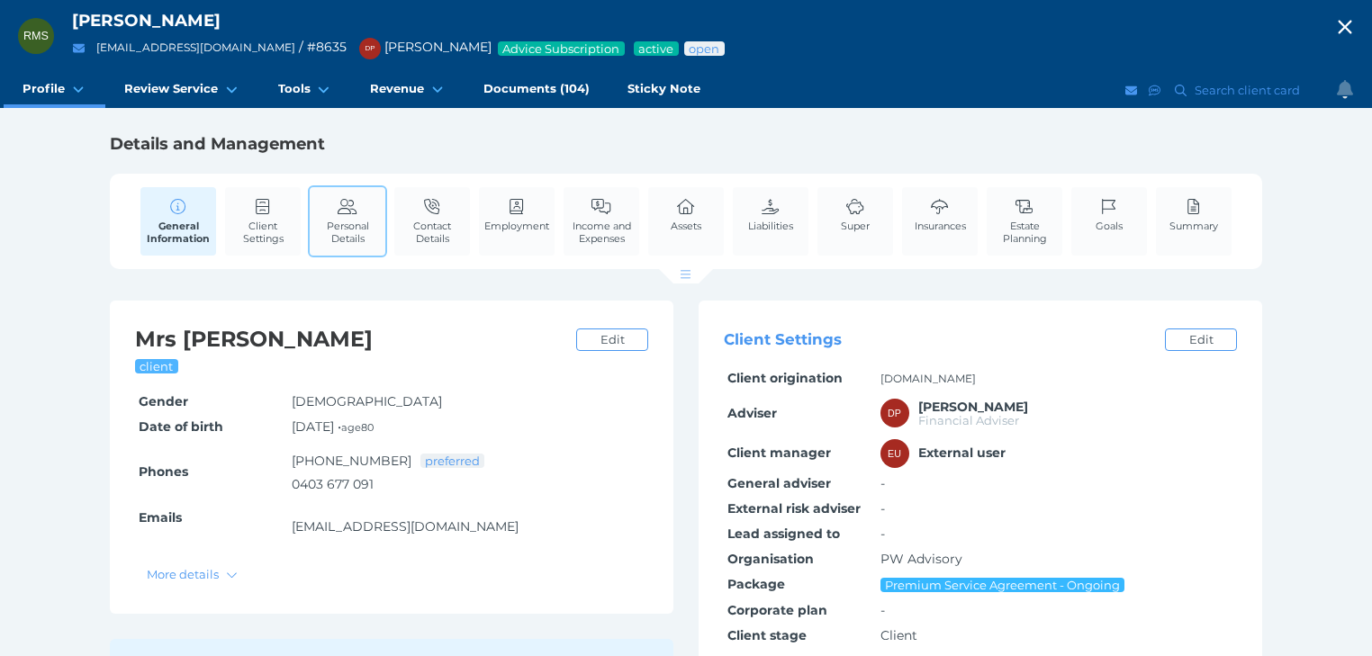
click at [337, 220] on span "Personal Details" at bounding box center [347, 232] width 67 height 25
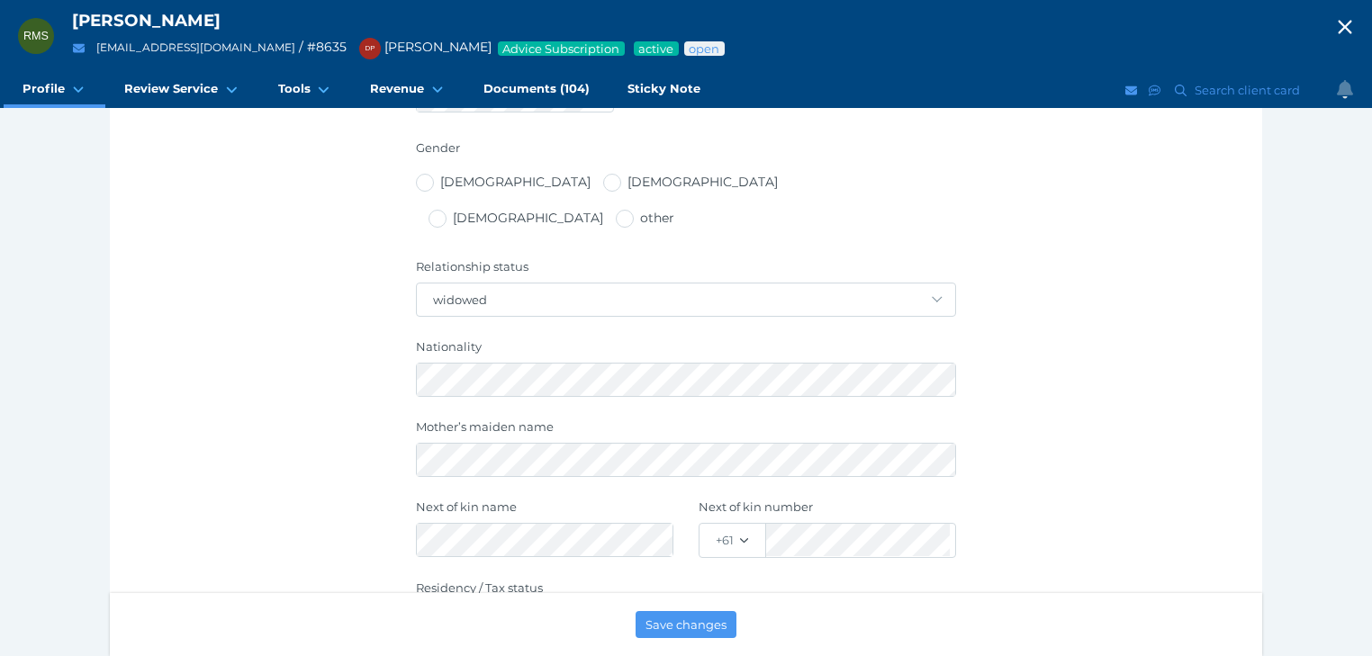
scroll to position [648, 0]
click at [1351, 27] on icon "button" at bounding box center [1345, 28] width 14 height 14
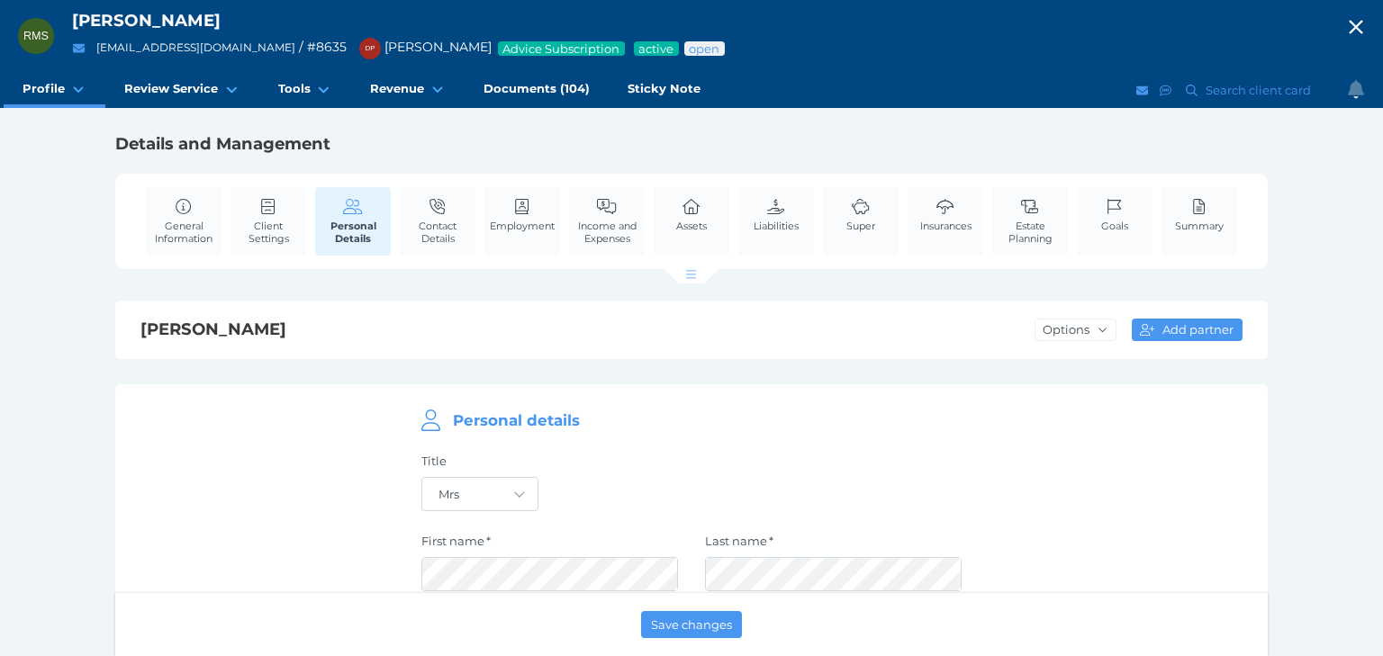
select select "25"
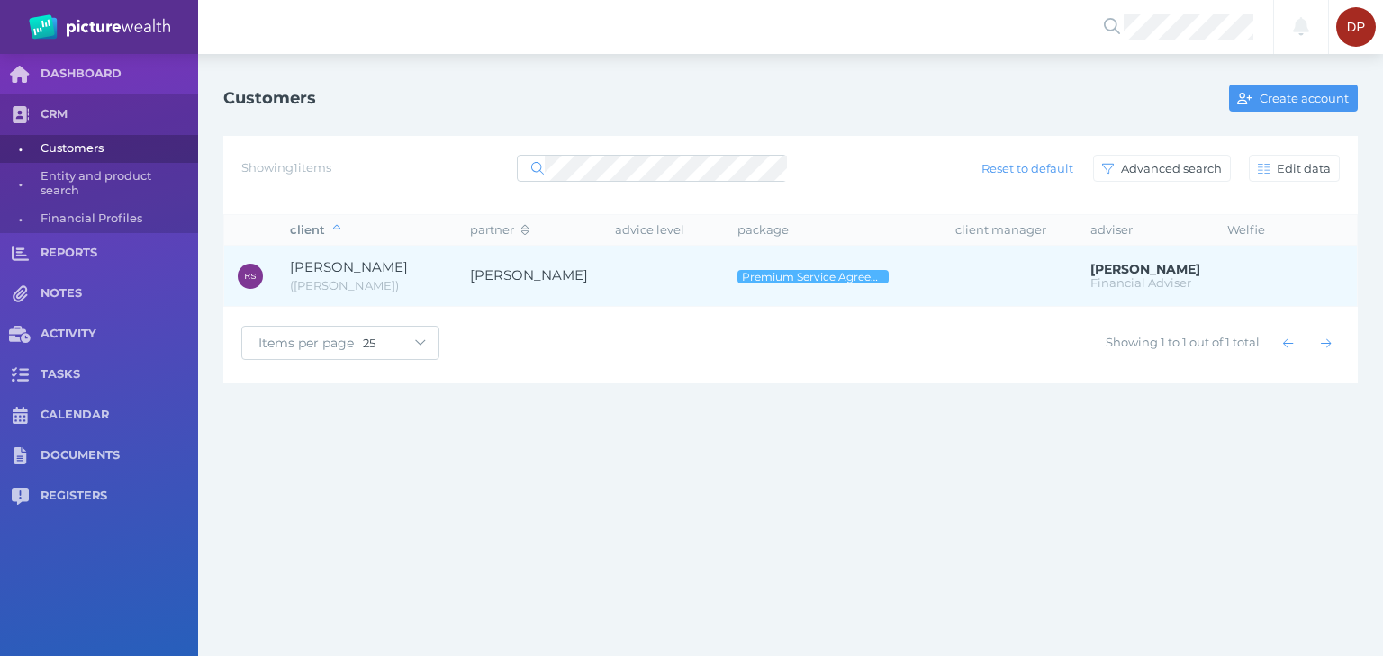
click at [353, 266] on span "[PERSON_NAME]" at bounding box center [349, 266] width 118 height 17
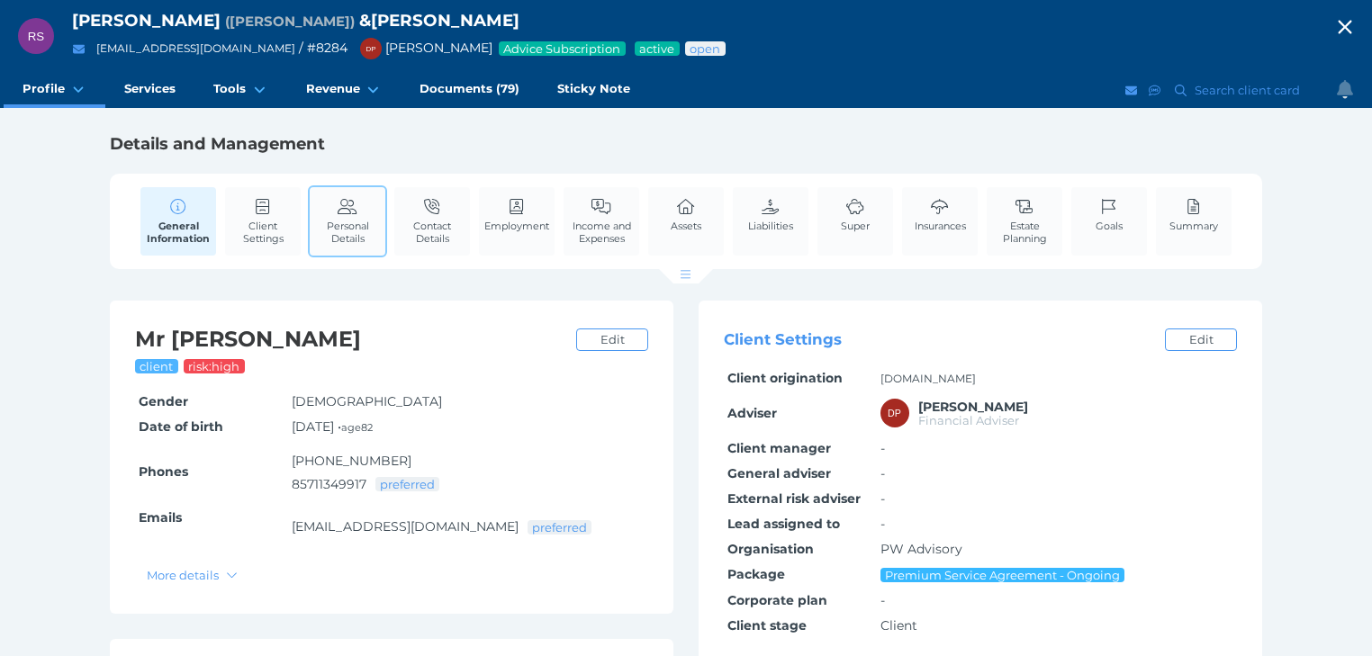
click at [338, 222] on span "Personal Details" at bounding box center [347, 232] width 67 height 25
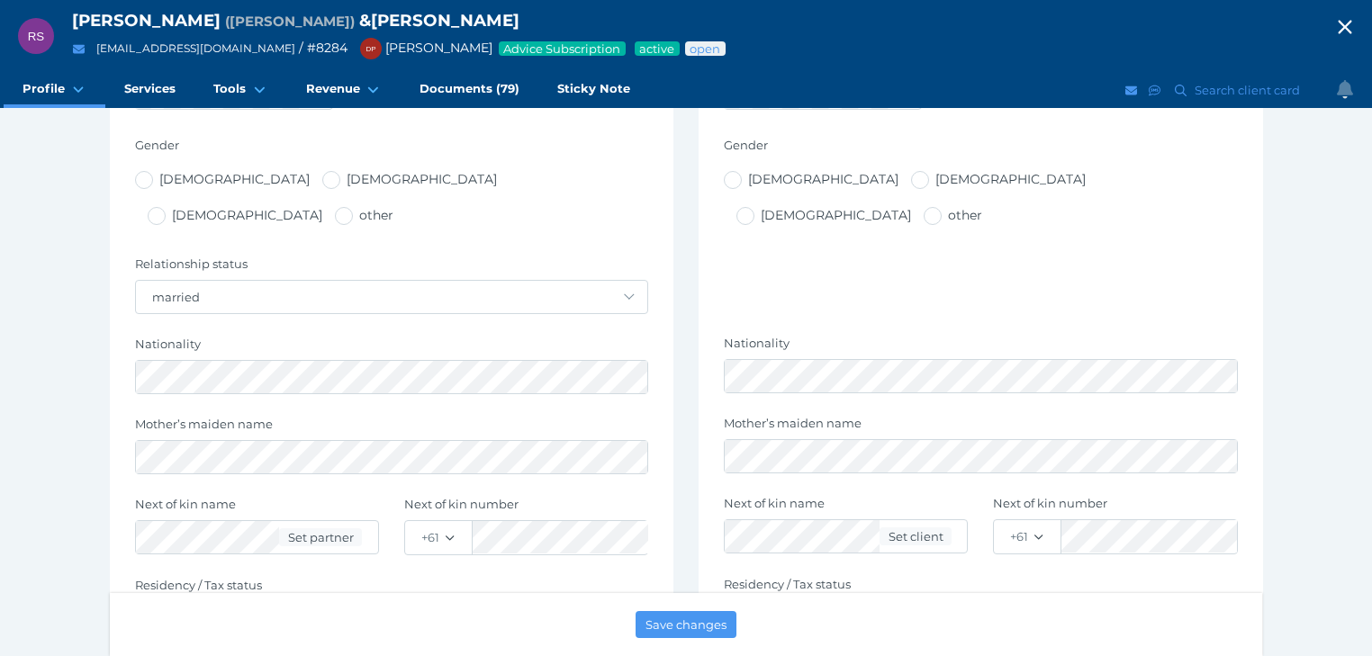
scroll to position [648, 0]
click at [1351, 25] on icon "button" at bounding box center [1345, 28] width 14 height 14
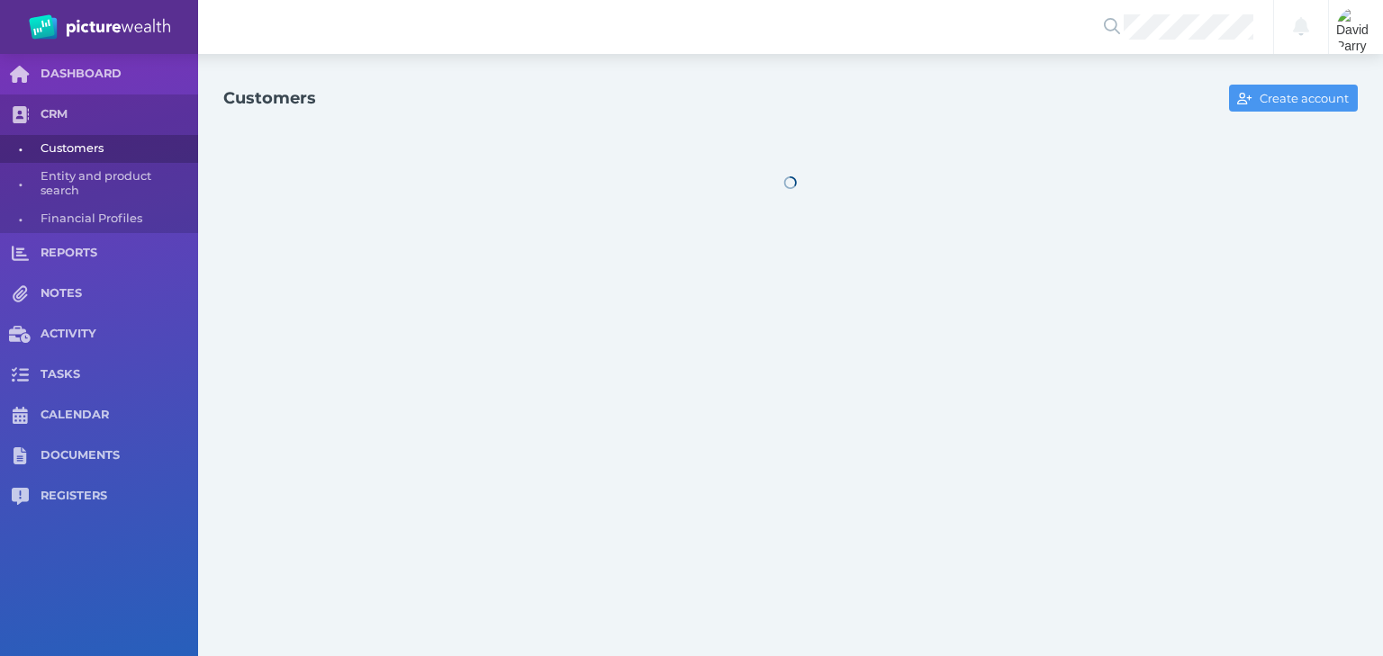
select select "25"
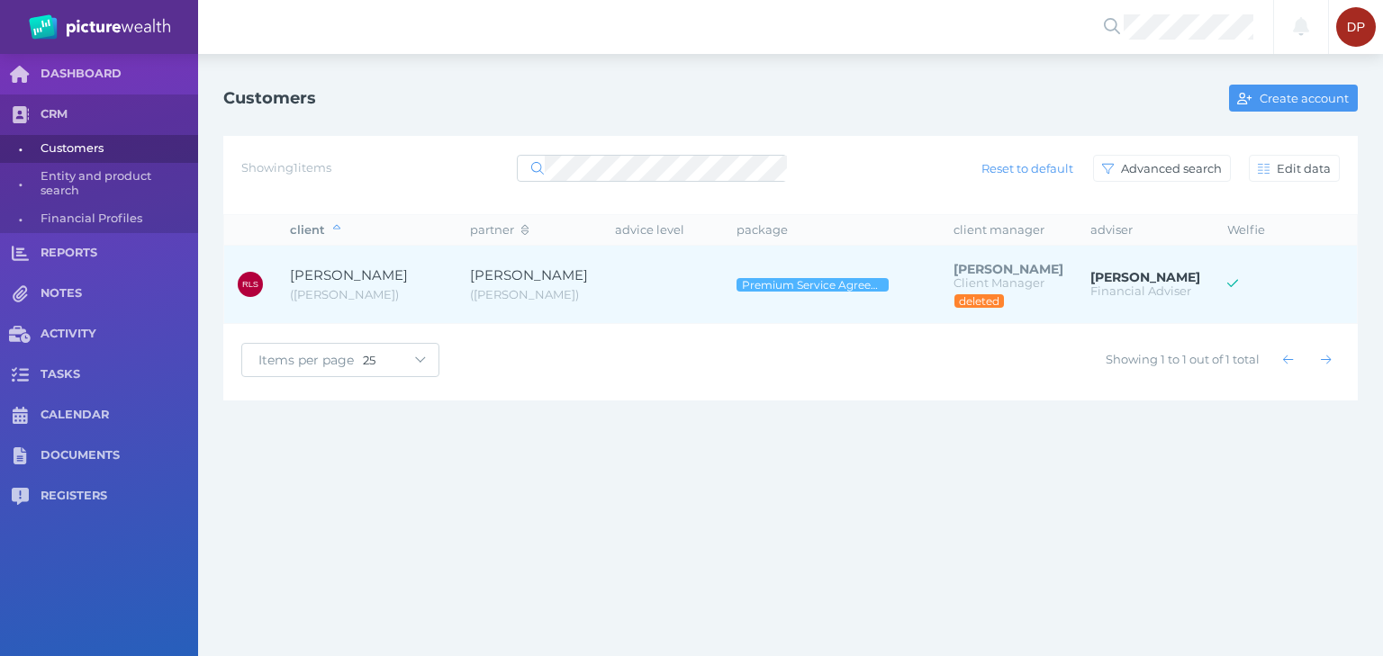
click at [529, 274] on span "[PERSON_NAME]" at bounding box center [529, 274] width 118 height 17
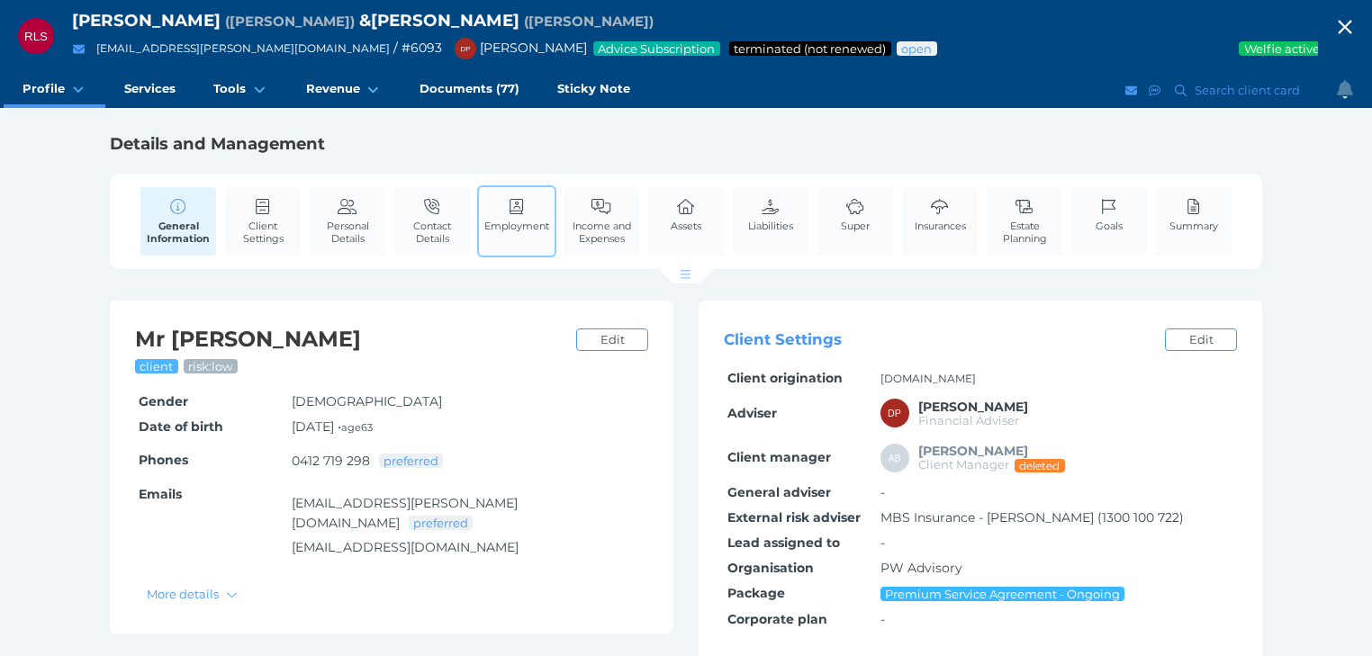
drag, startPoint x: 422, startPoint y: 226, endPoint x: 525, endPoint y: 246, distance: 104.5
click at [422, 226] on span "Contact Details" at bounding box center [432, 232] width 67 height 25
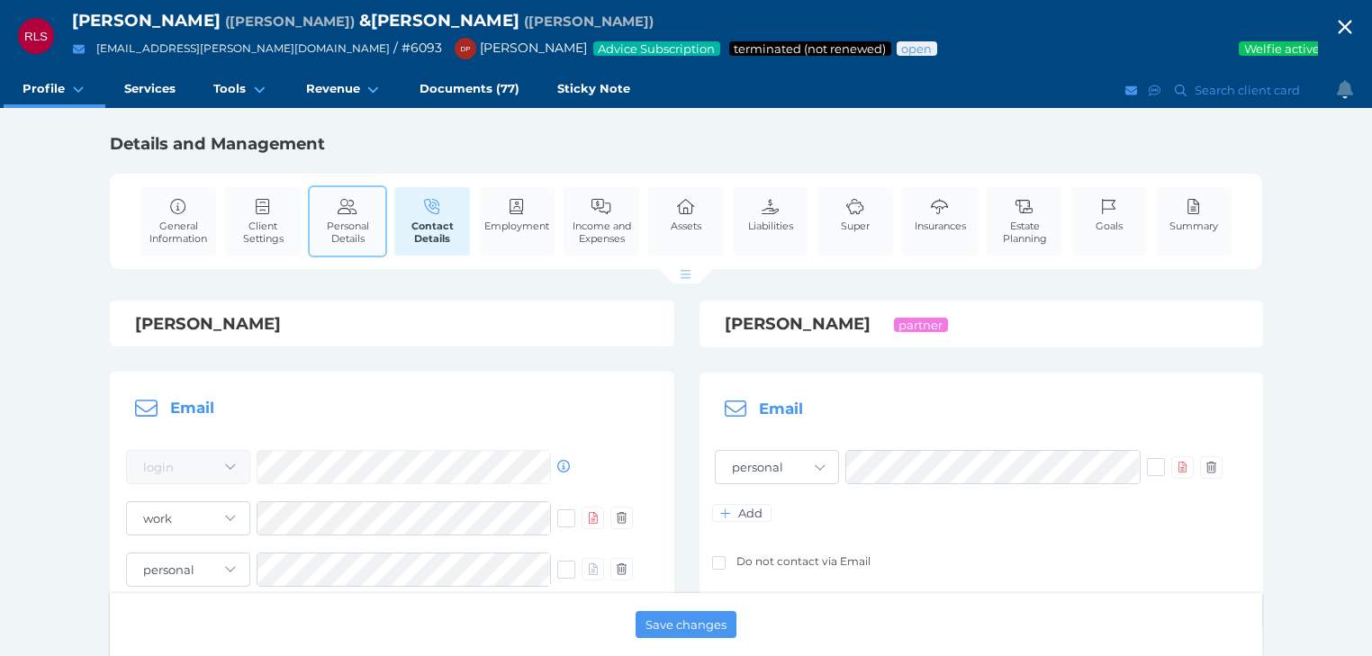
click at [346, 216] on link "Personal Details" at bounding box center [348, 221] width 76 height 68
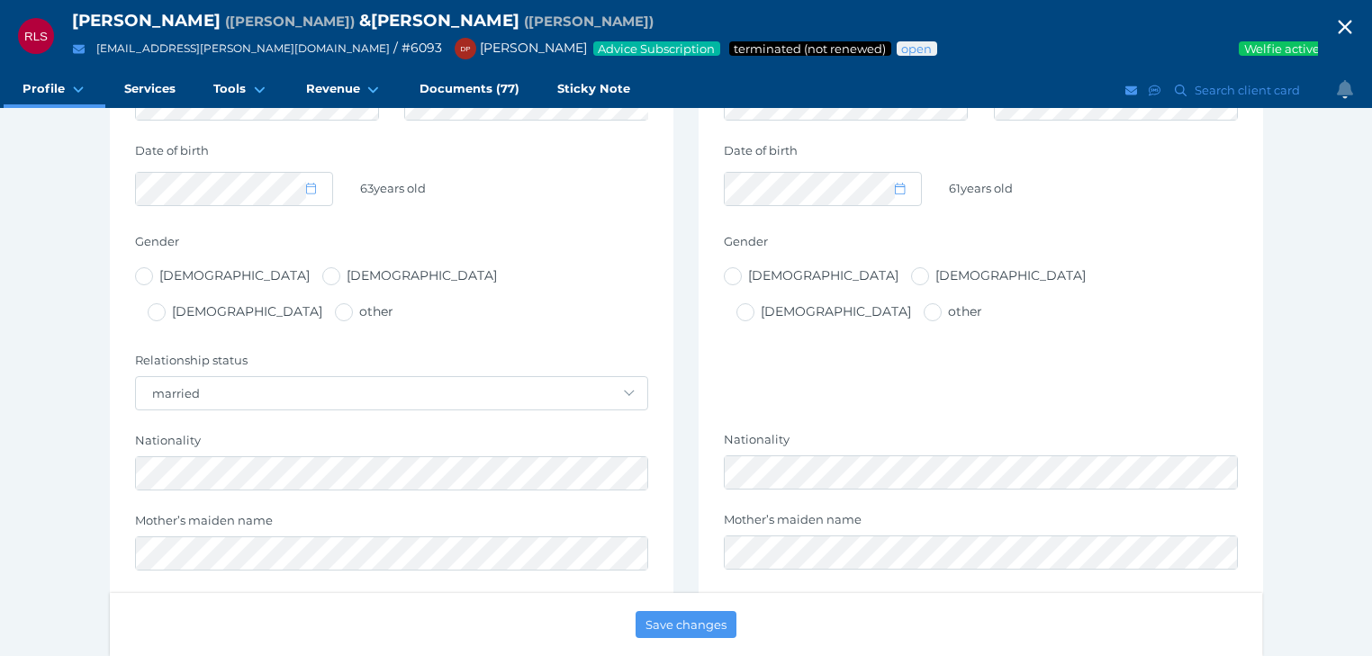
scroll to position [648, 0]
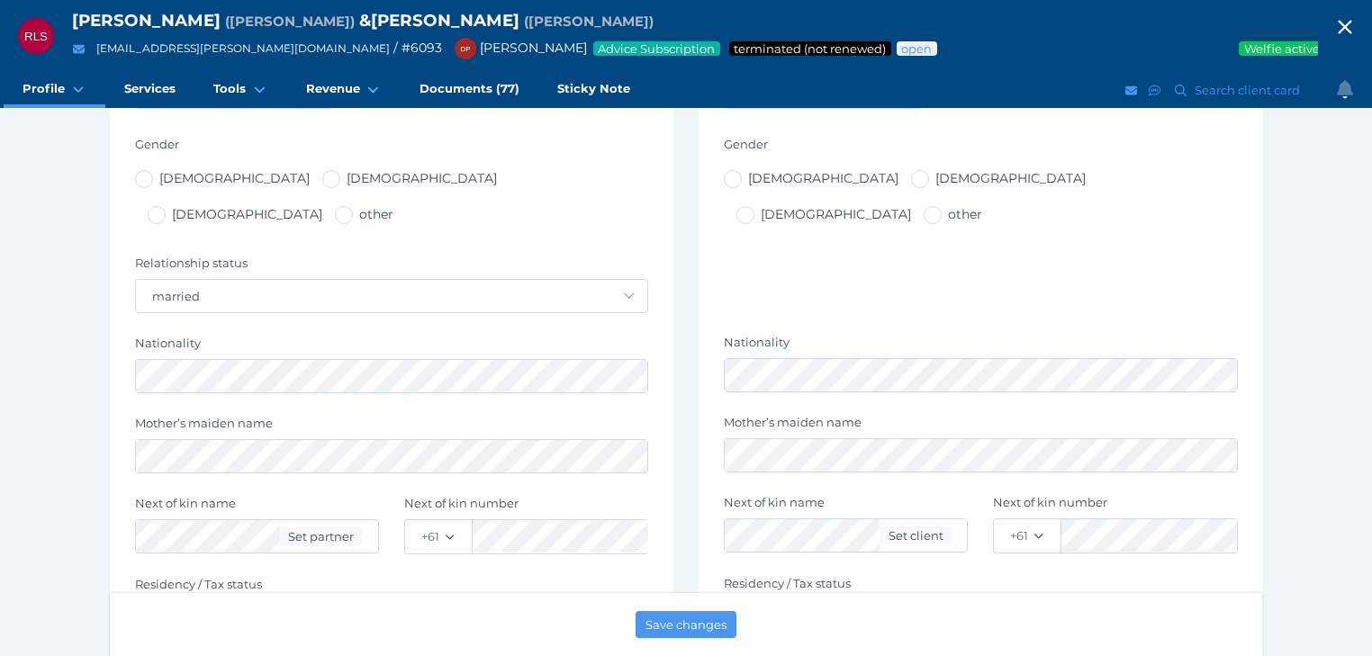
click at [1348, 18] on icon "button" at bounding box center [1345, 27] width 22 height 27
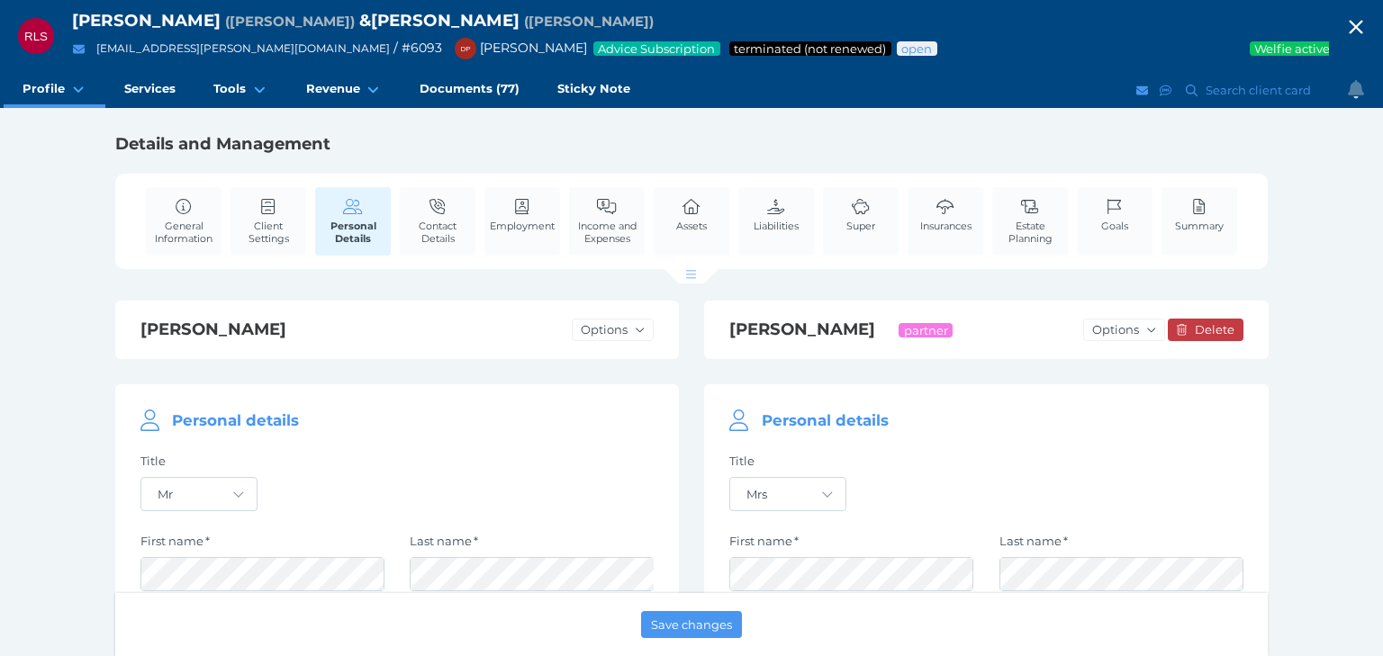
select select "25"
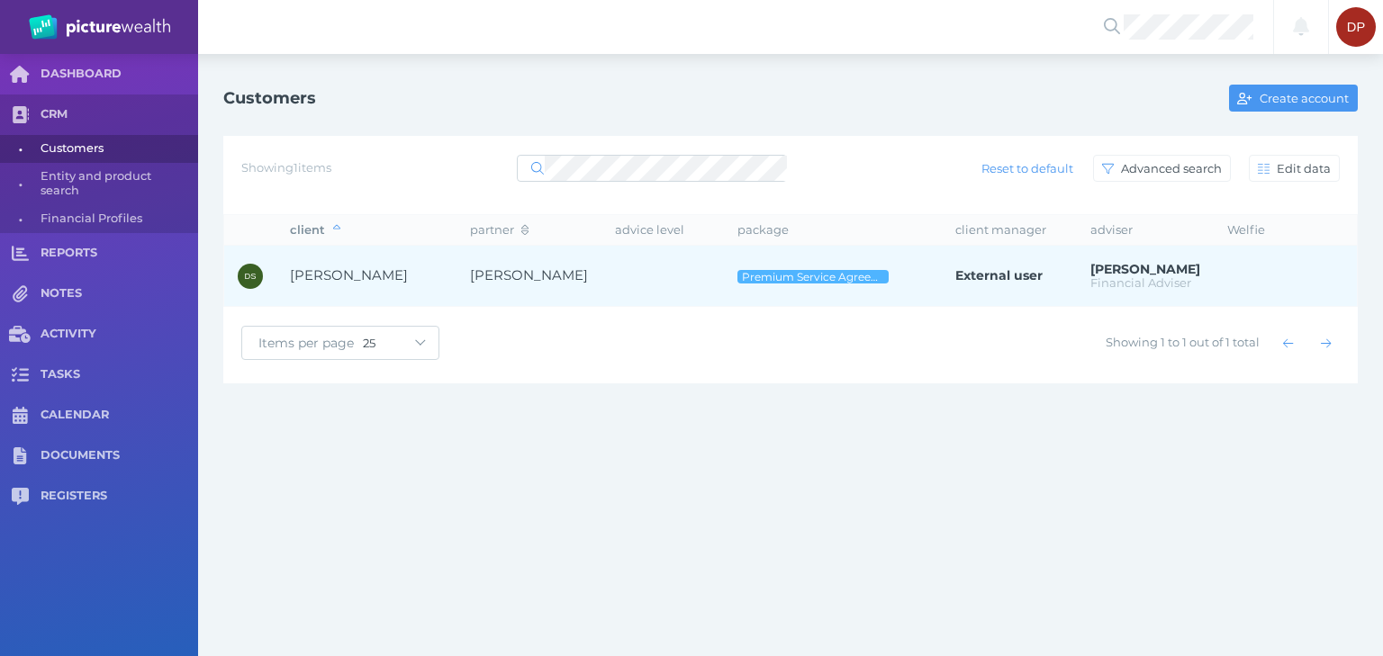
click at [347, 275] on span "[PERSON_NAME]" at bounding box center [349, 274] width 118 height 17
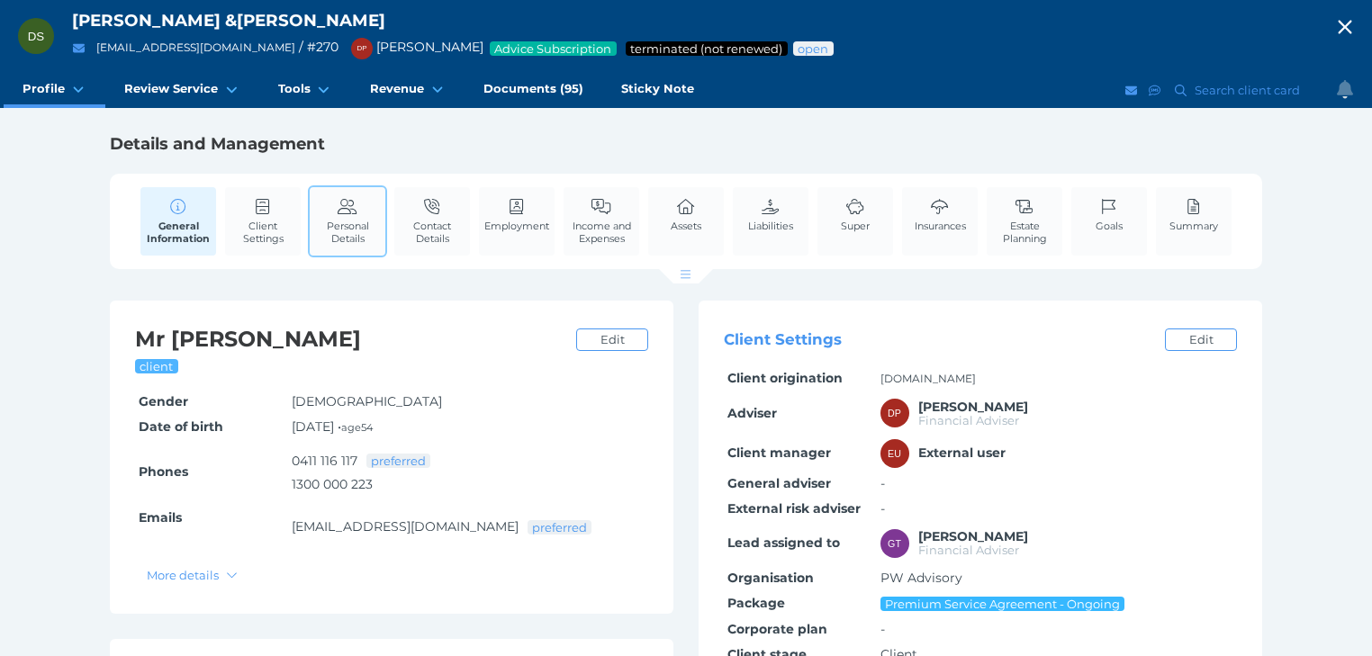
click at [338, 223] on span "Personal Details" at bounding box center [347, 232] width 67 height 25
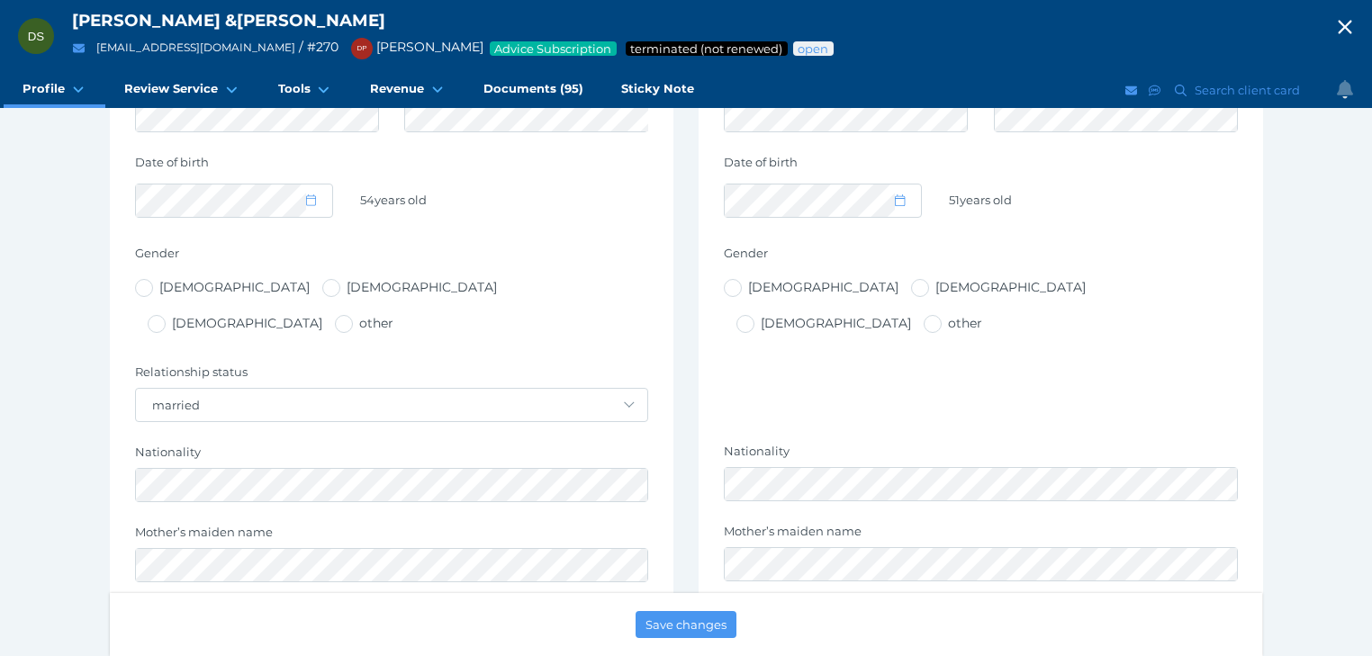
scroll to position [648, 0]
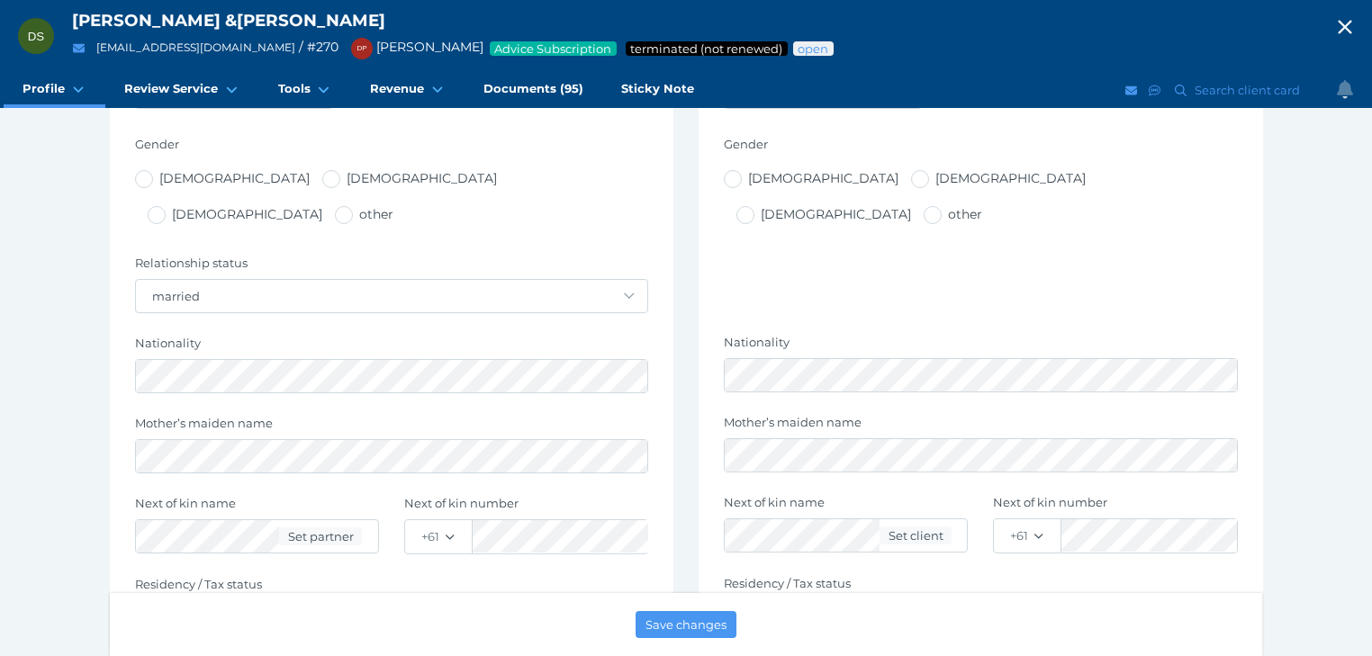
click at [1350, 22] on icon "button" at bounding box center [1345, 28] width 14 height 14
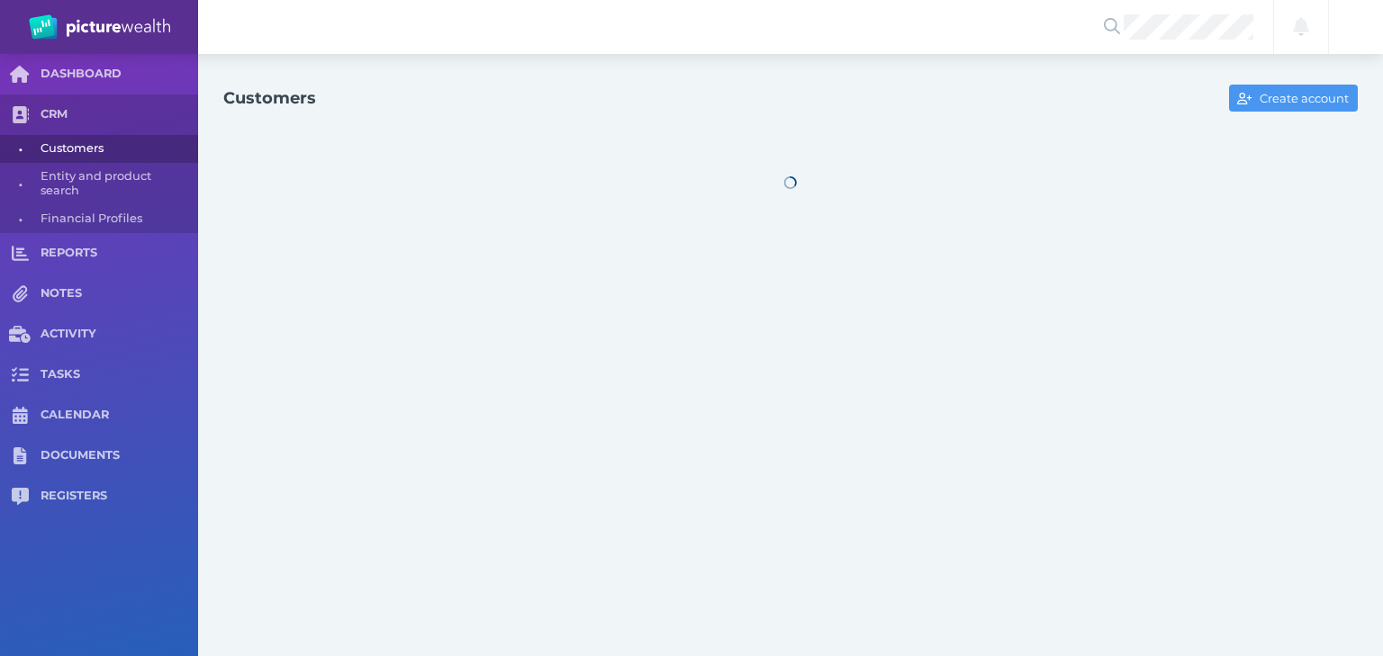
select select "25"
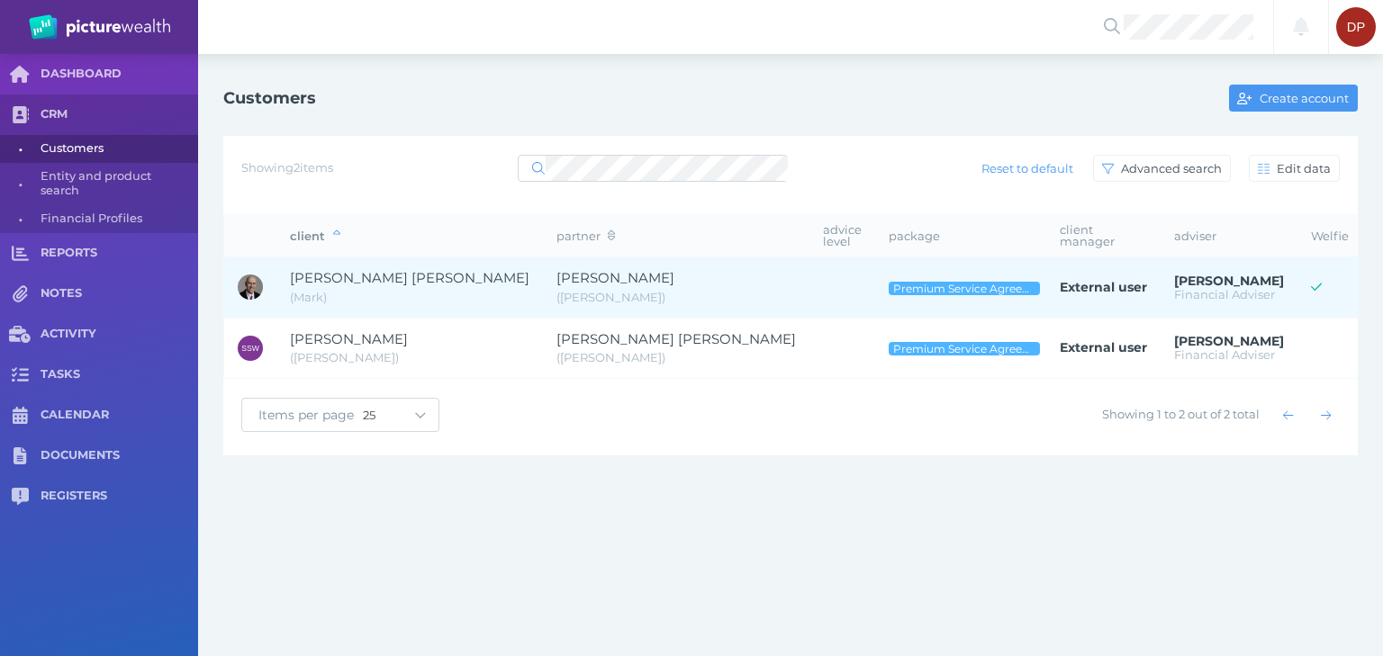
click at [388, 268] on span "[PERSON_NAME] [PERSON_NAME]" at bounding box center [409, 278] width 239 height 21
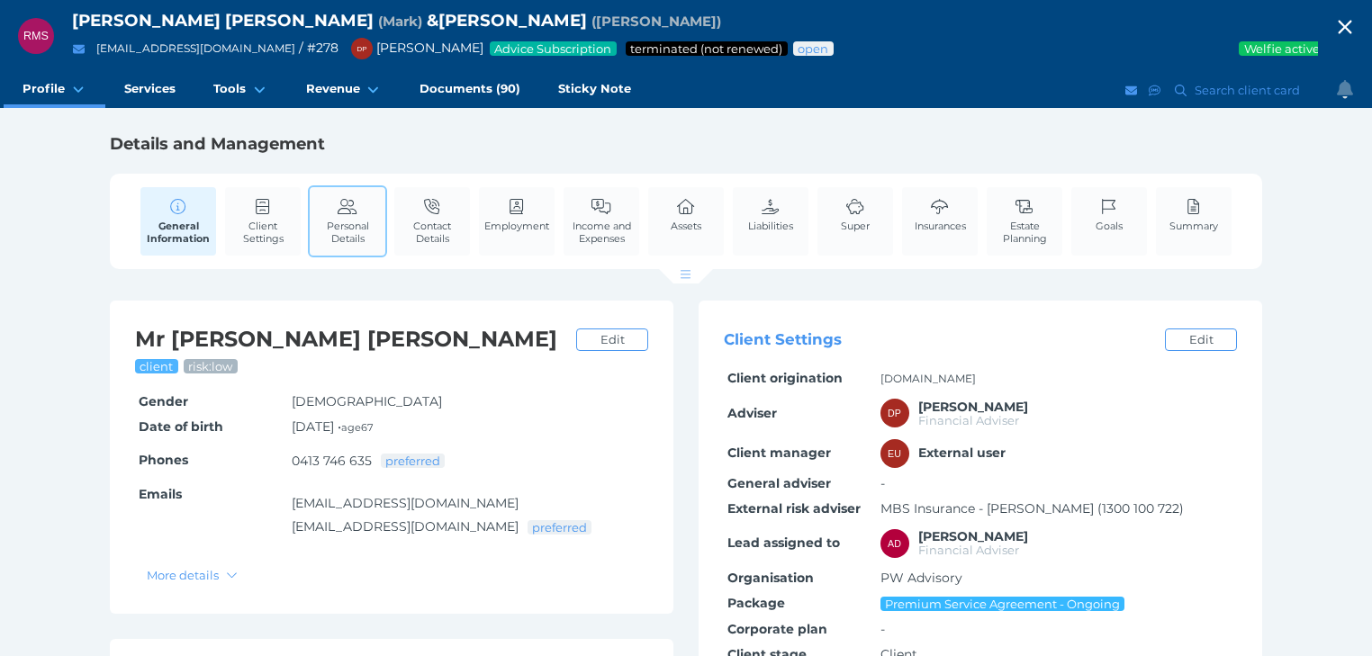
click at [346, 218] on link "Personal Details" at bounding box center [348, 221] width 76 height 68
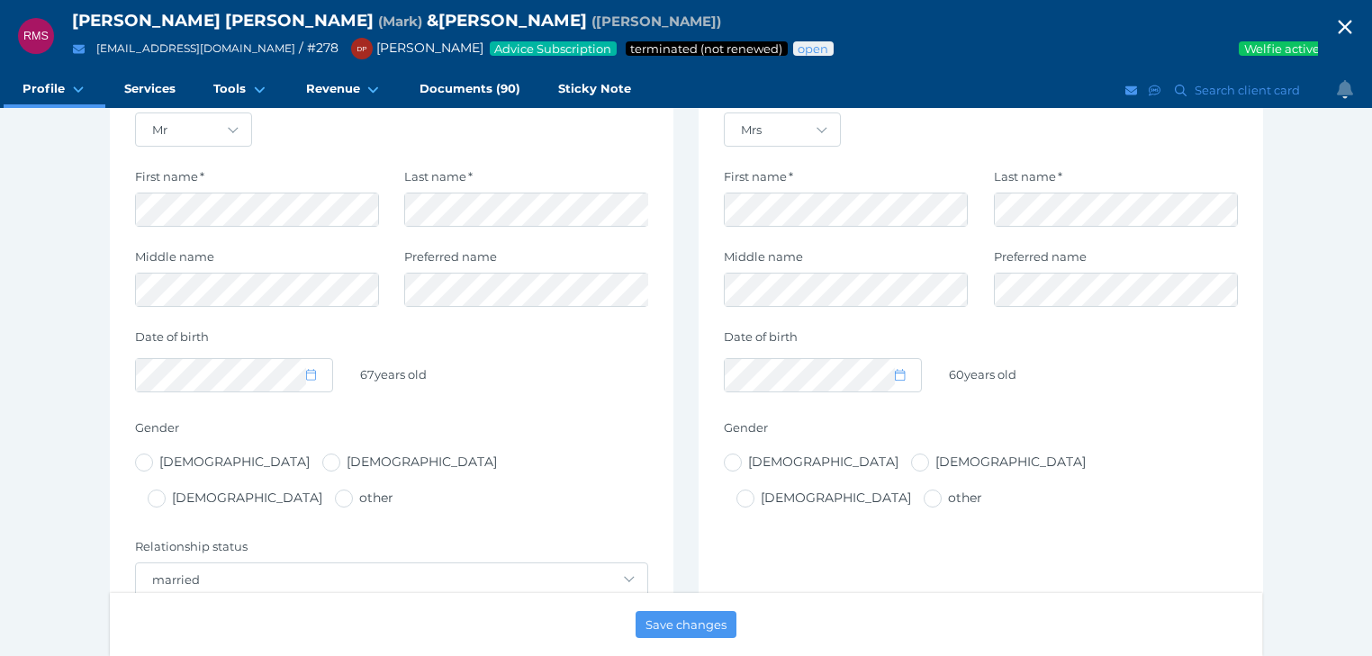
scroll to position [72, 0]
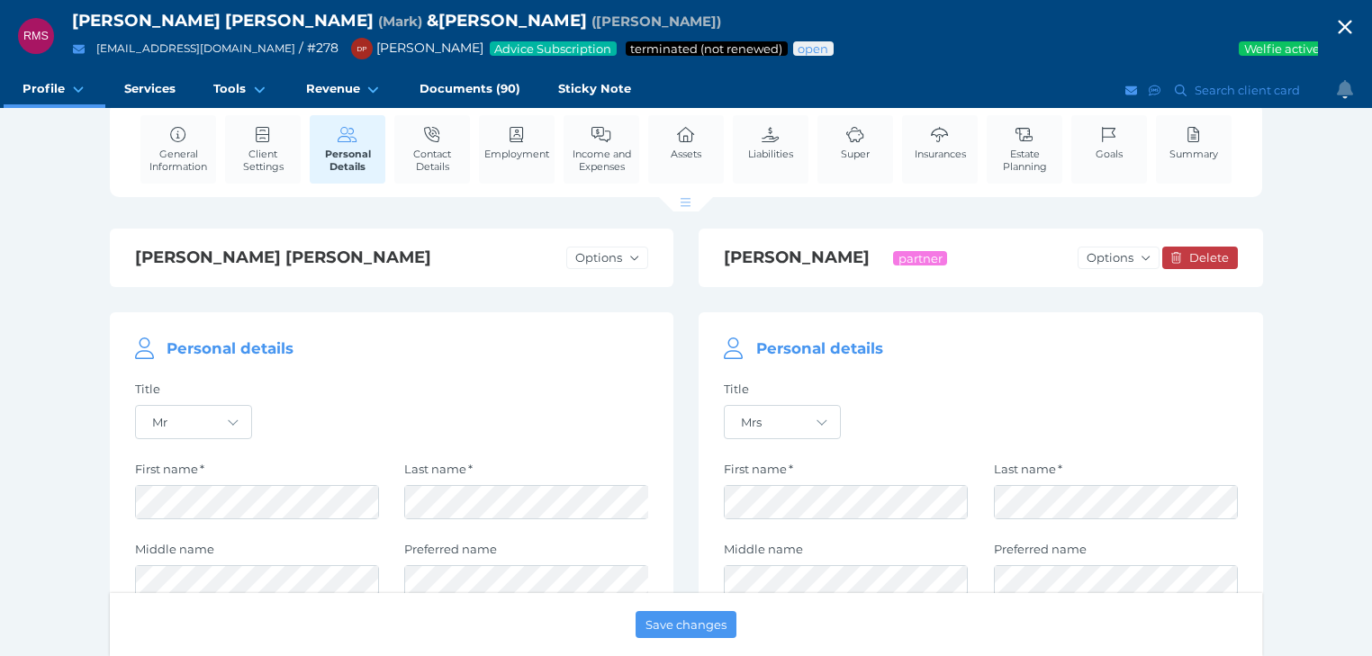
click at [1351, 23] on icon "button" at bounding box center [1345, 28] width 14 height 14
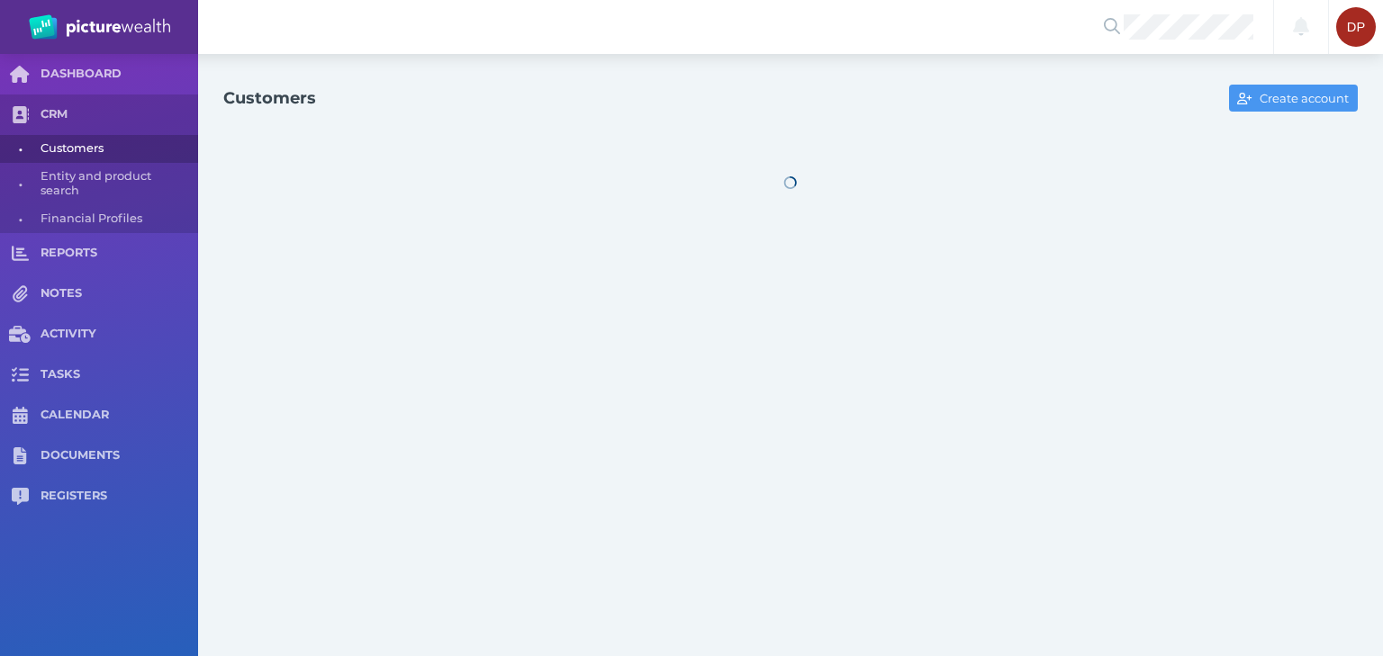
select select "25"
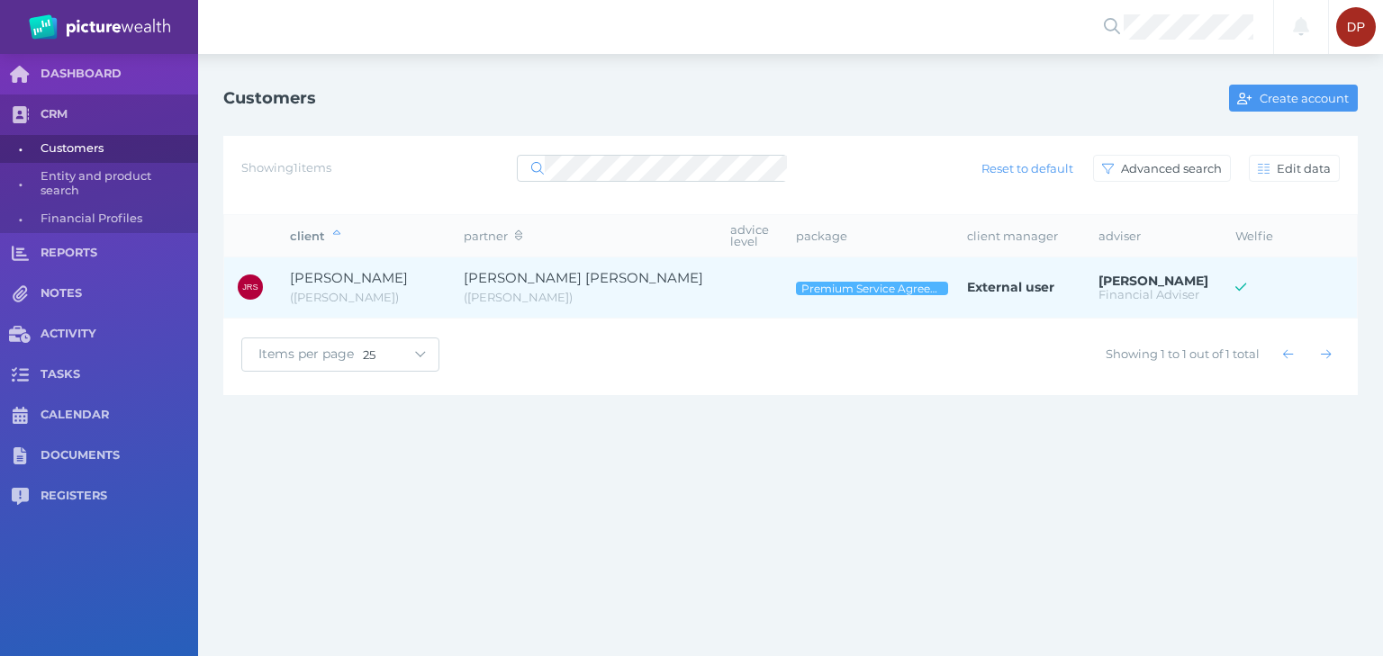
click at [514, 269] on span "[PERSON_NAME] [PERSON_NAME]" at bounding box center [583, 277] width 239 height 17
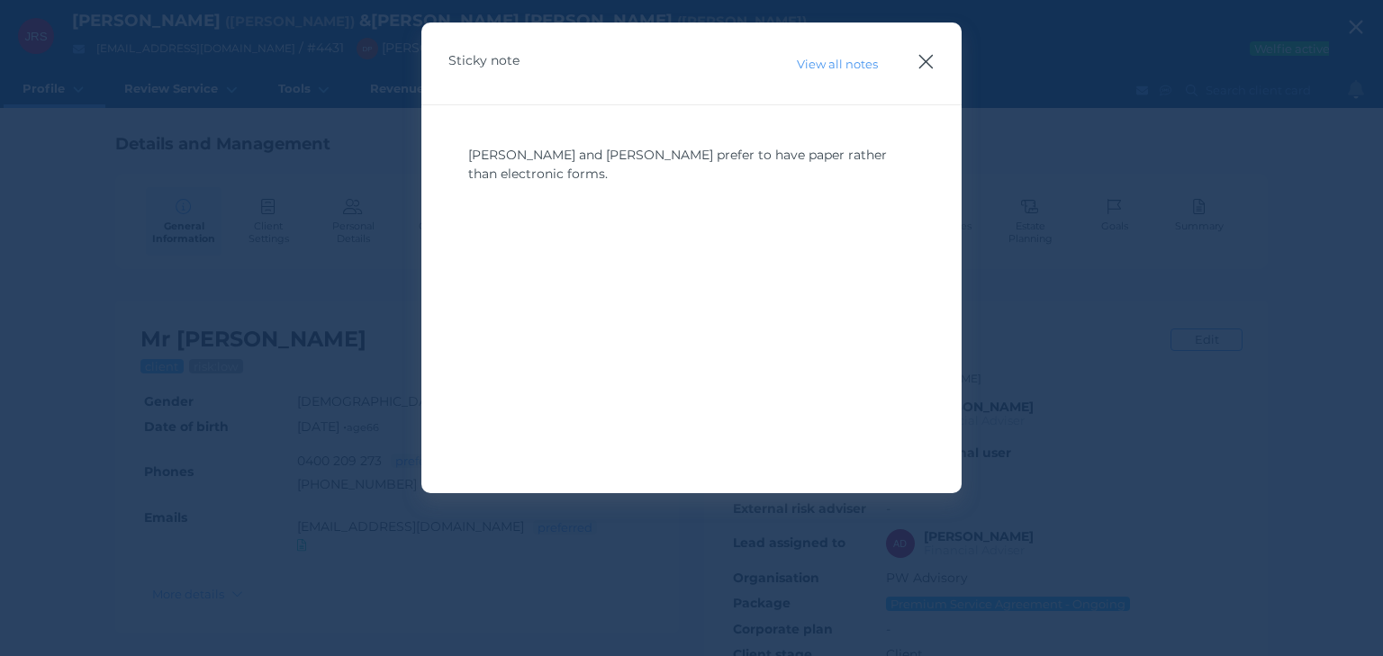
click at [923, 53] on icon "button" at bounding box center [925, 61] width 17 height 23
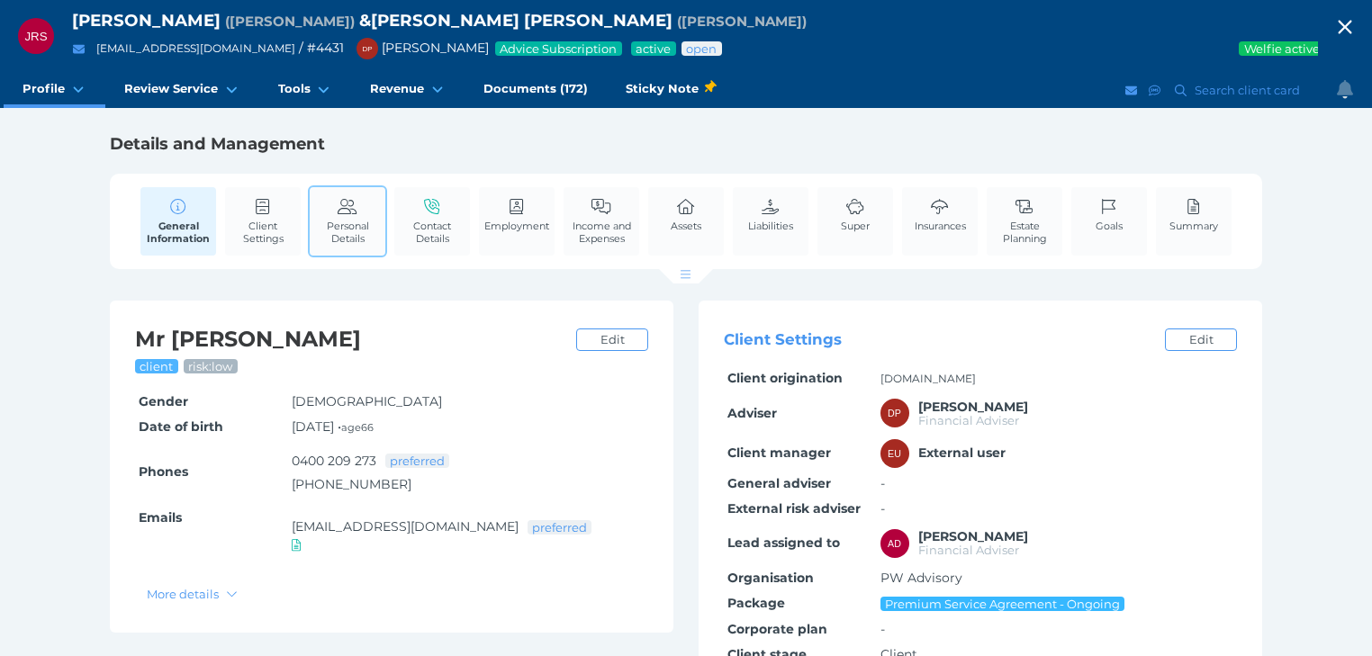
click at [344, 218] on link "Personal Details" at bounding box center [348, 221] width 76 height 68
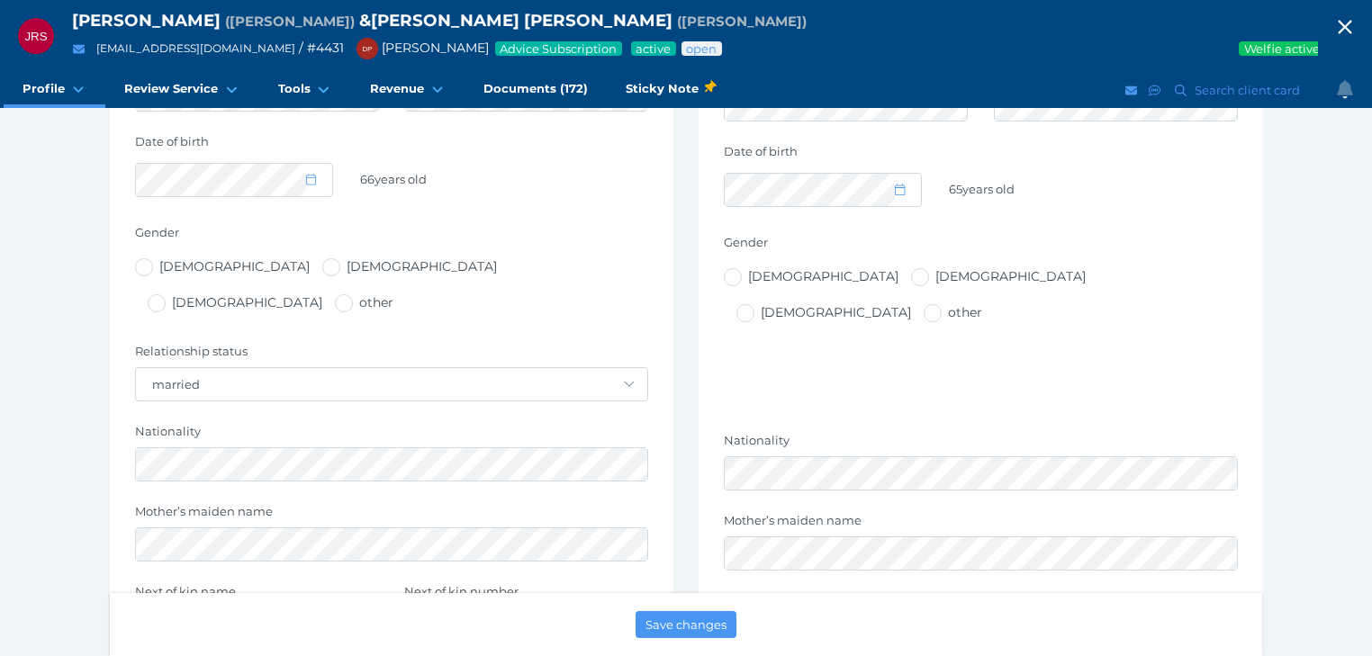
scroll to position [648, 0]
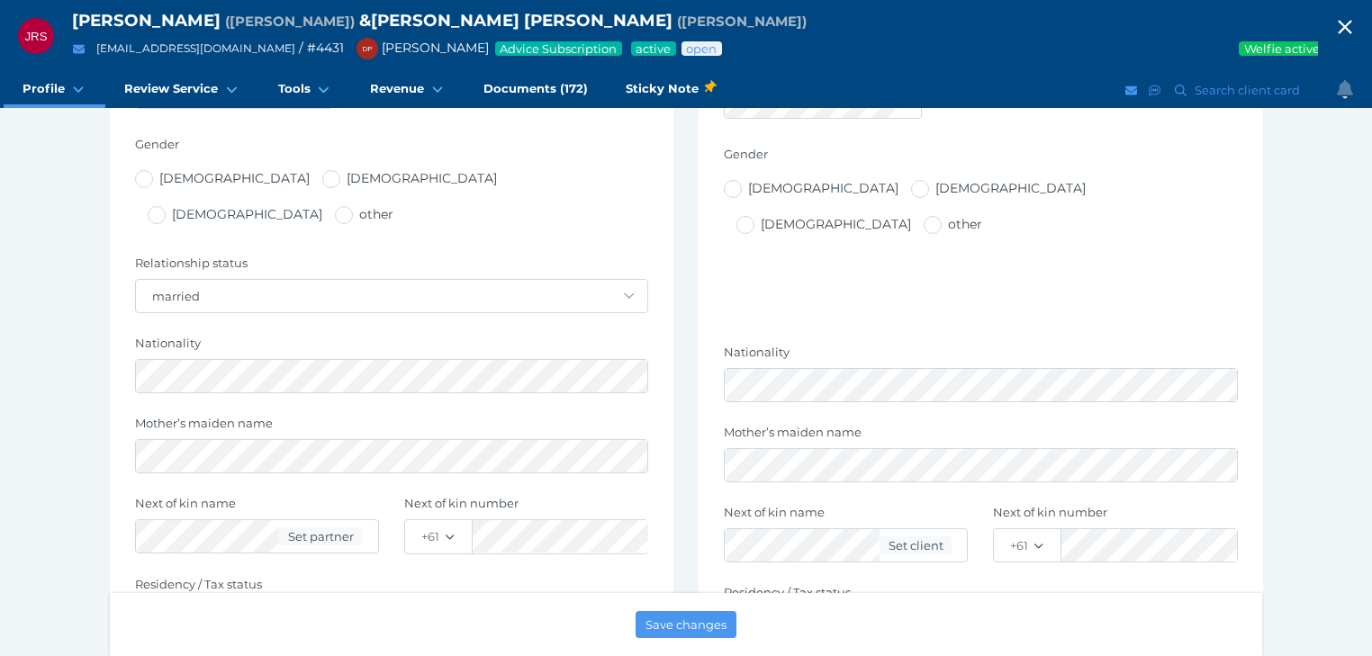
click at [1351, 25] on icon "button" at bounding box center [1345, 28] width 14 height 14
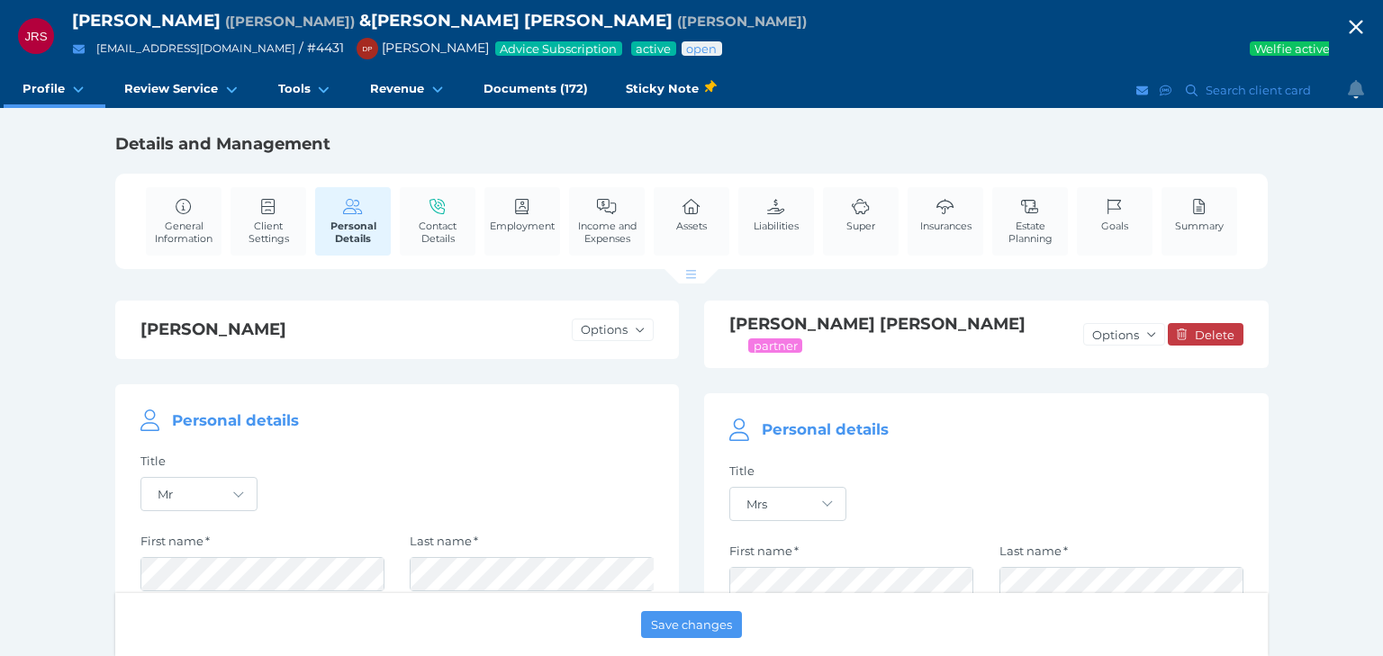
select select "25"
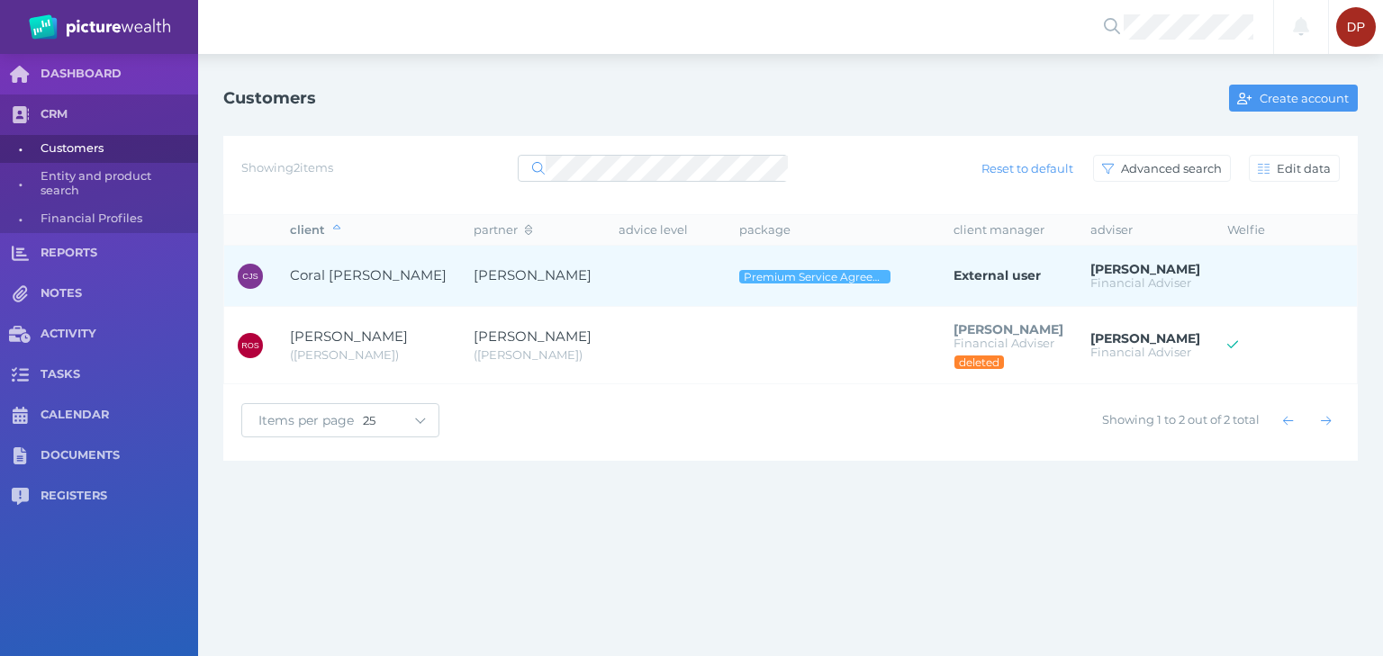
click at [463, 270] on td "[PERSON_NAME]" at bounding box center [532, 276] width 145 height 61
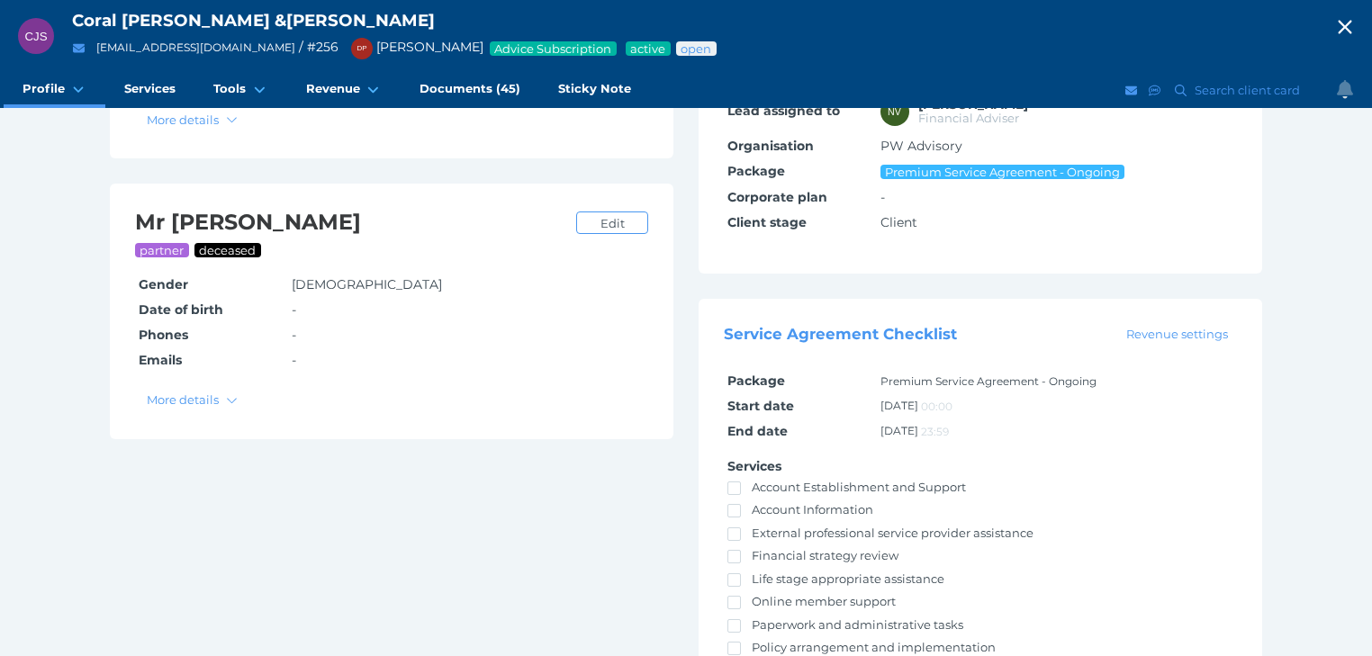
scroll to position [144, 0]
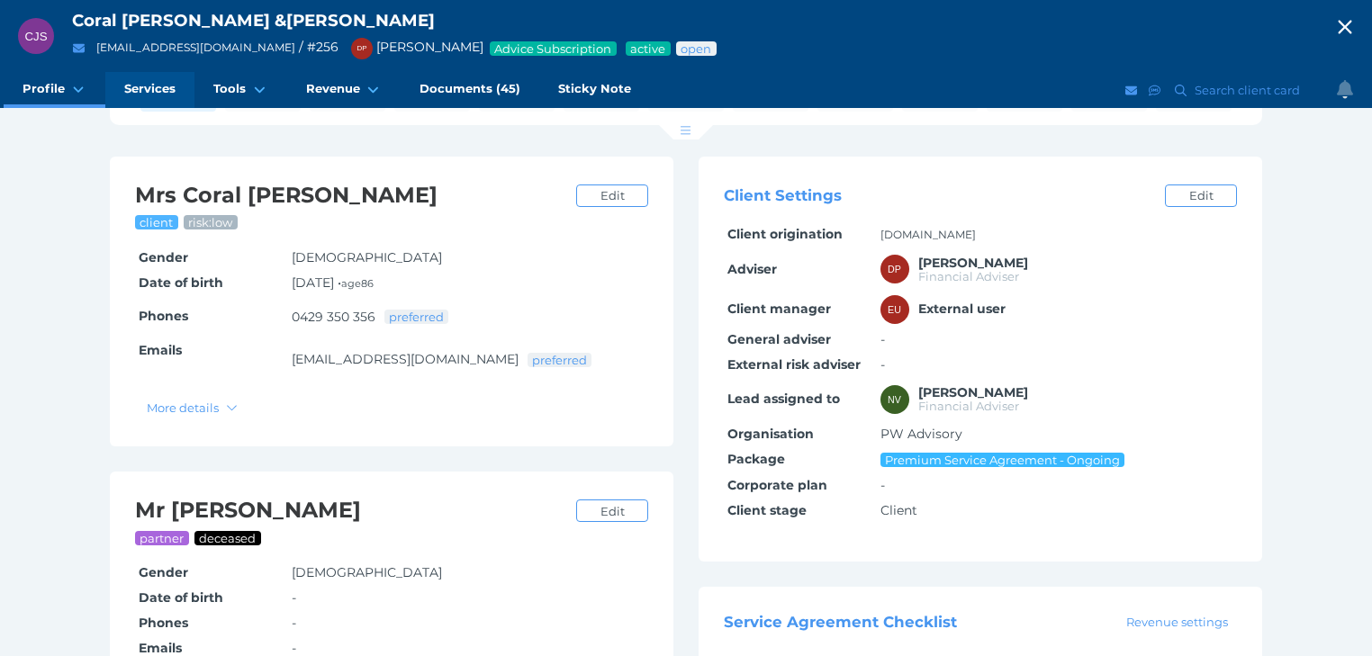
click at [144, 87] on span "Services" at bounding box center [149, 88] width 51 height 15
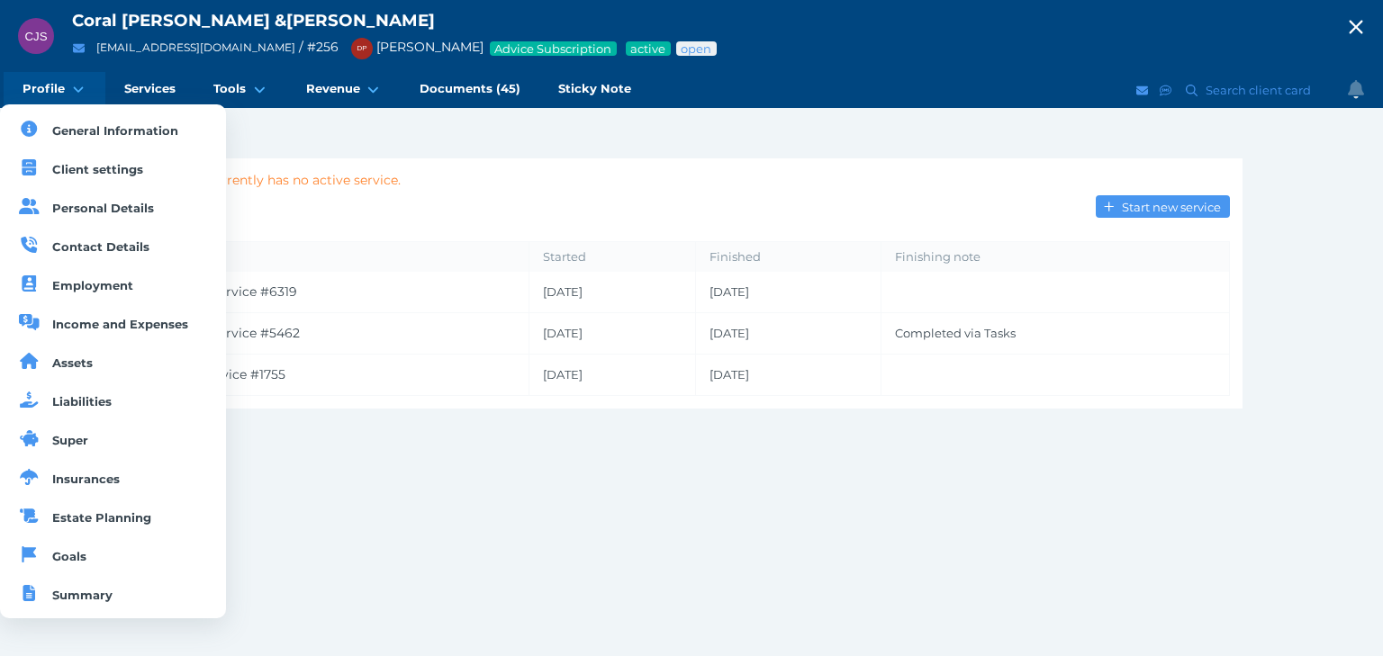
click at [67, 80] on link "Profile" at bounding box center [55, 90] width 102 height 36
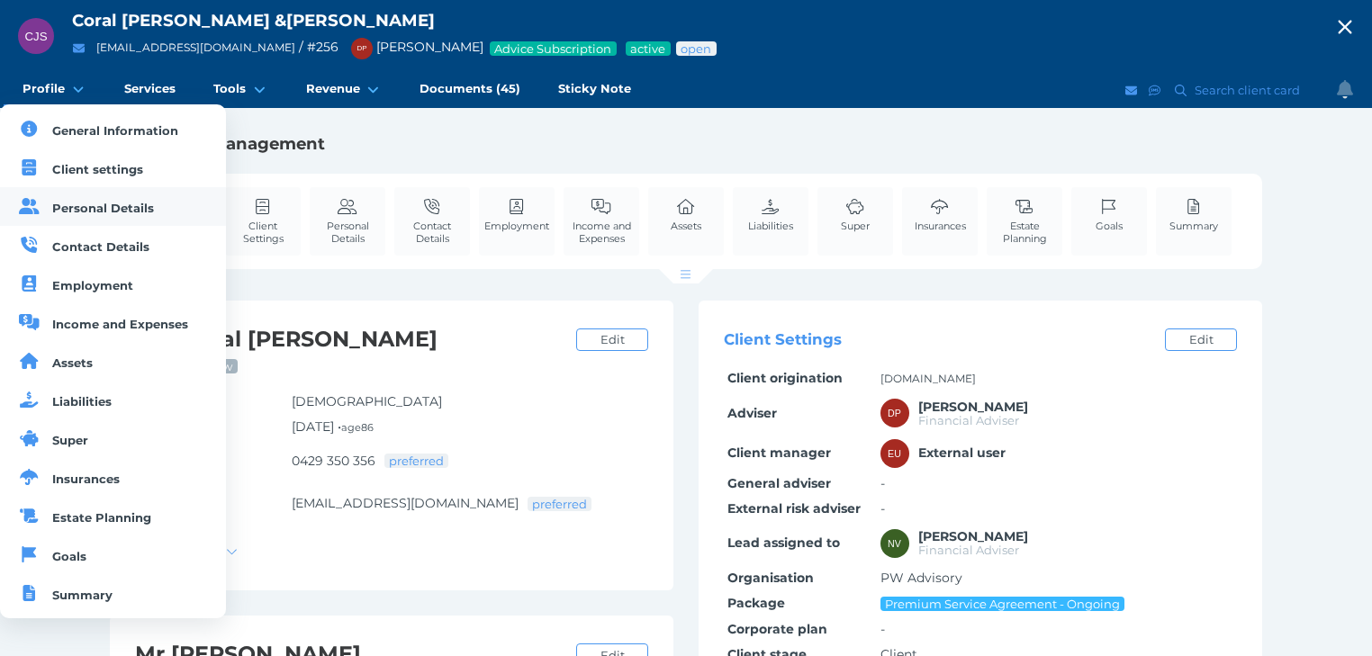
click at [83, 218] on link "Personal Details" at bounding box center [113, 206] width 226 height 39
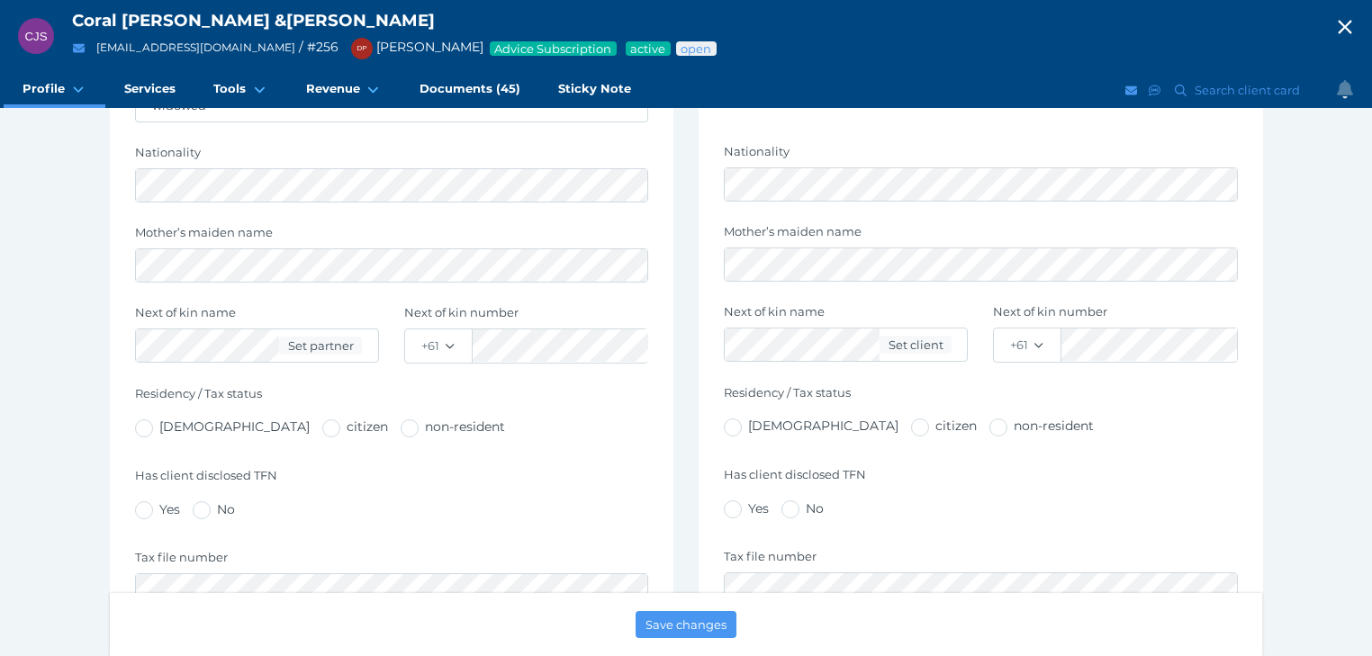
scroll to position [864, 0]
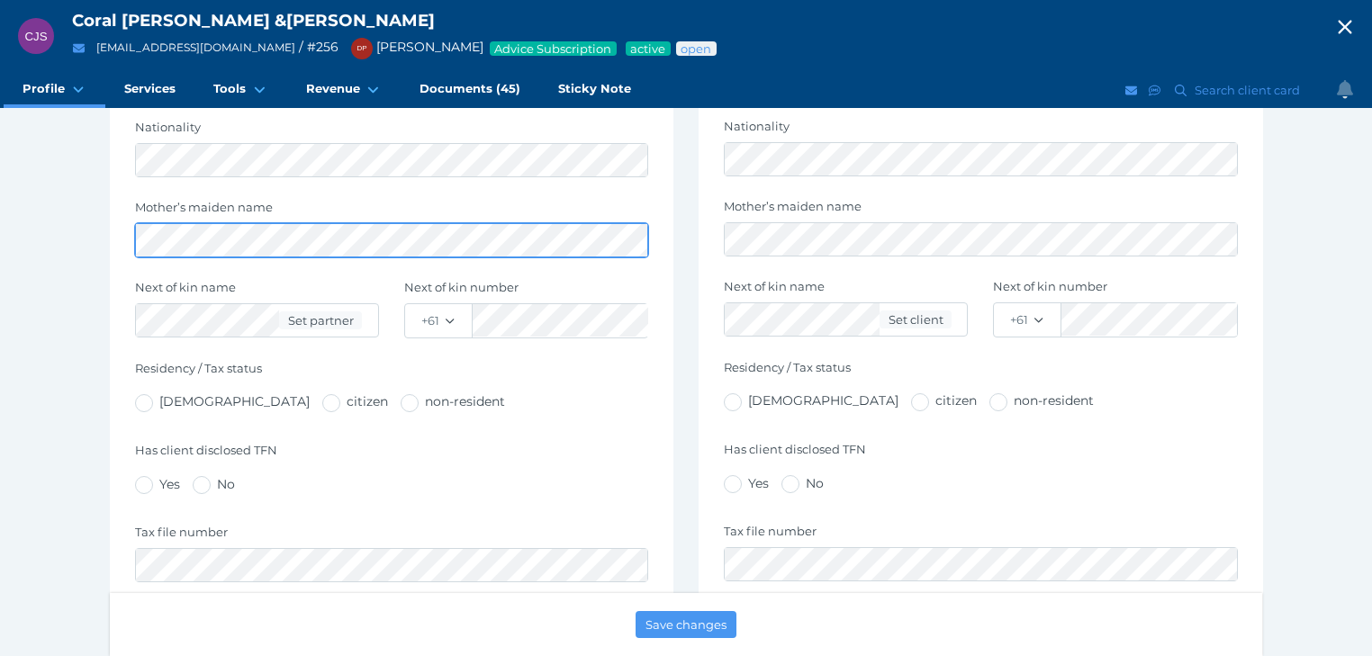
click at [128, 194] on div "Personal details Title - Mr Mrs Ms Miss Dr Prof Reverend First name Last name M…" at bounding box center [392, 104] width 564 height 1168
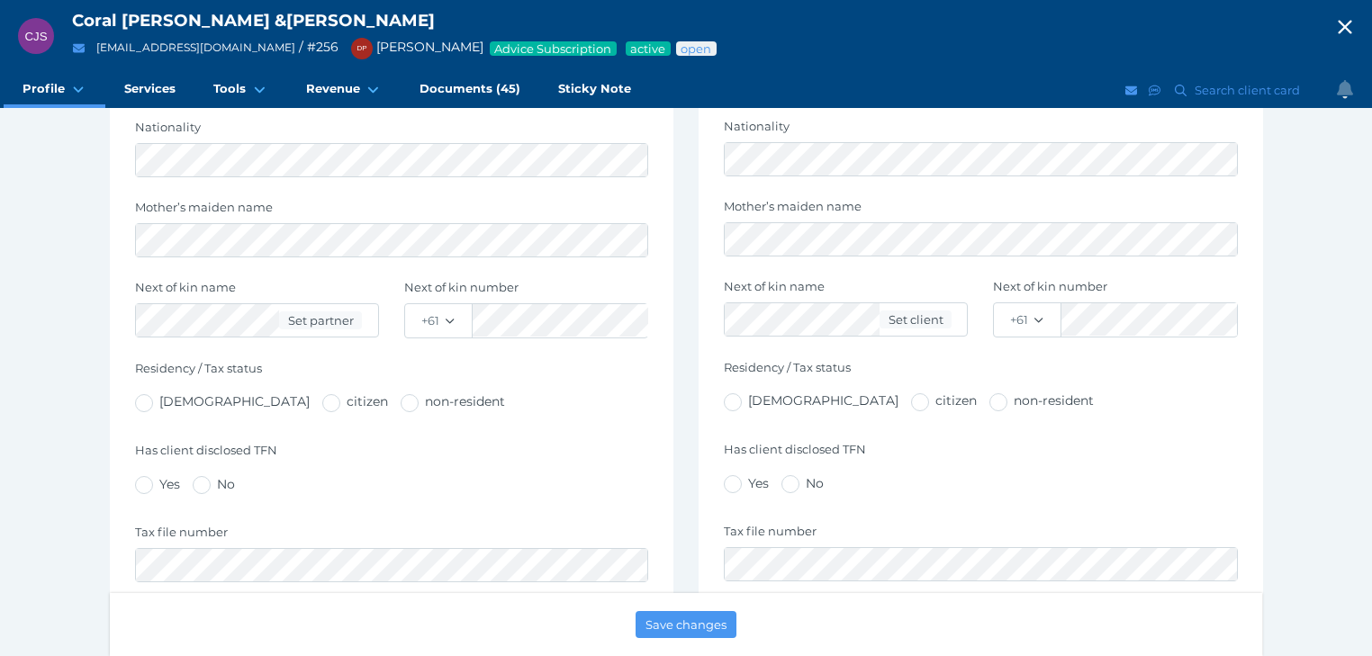
click at [1354, 23] on icon "button" at bounding box center [1345, 27] width 22 height 27
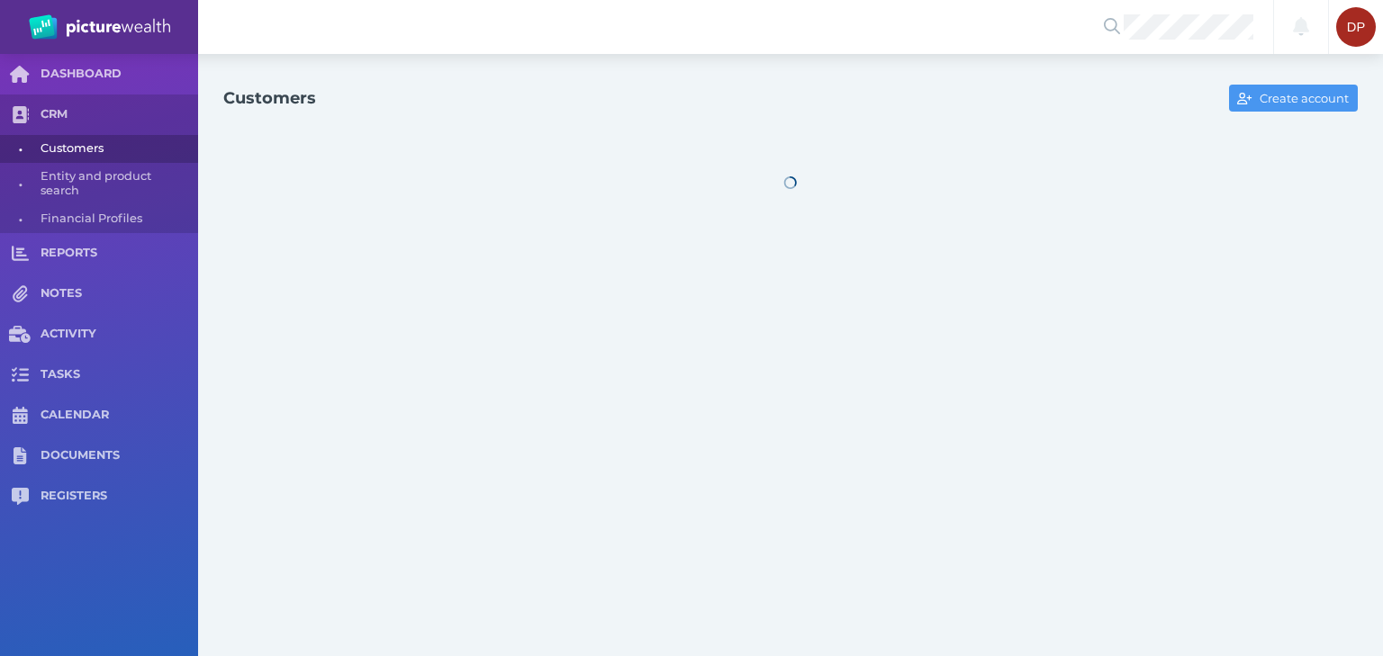
select select "25"
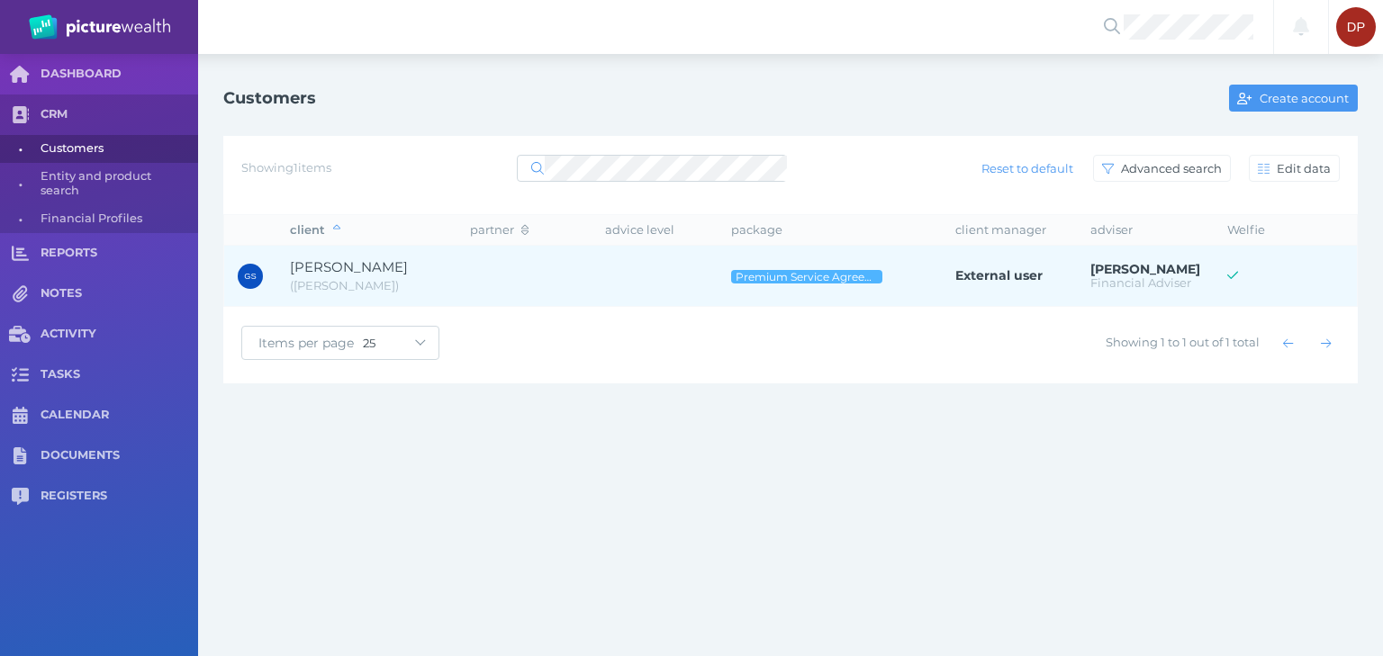
click at [332, 266] on span "[PERSON_NAME]" at bounding box center [349, 266] width 118 height 17
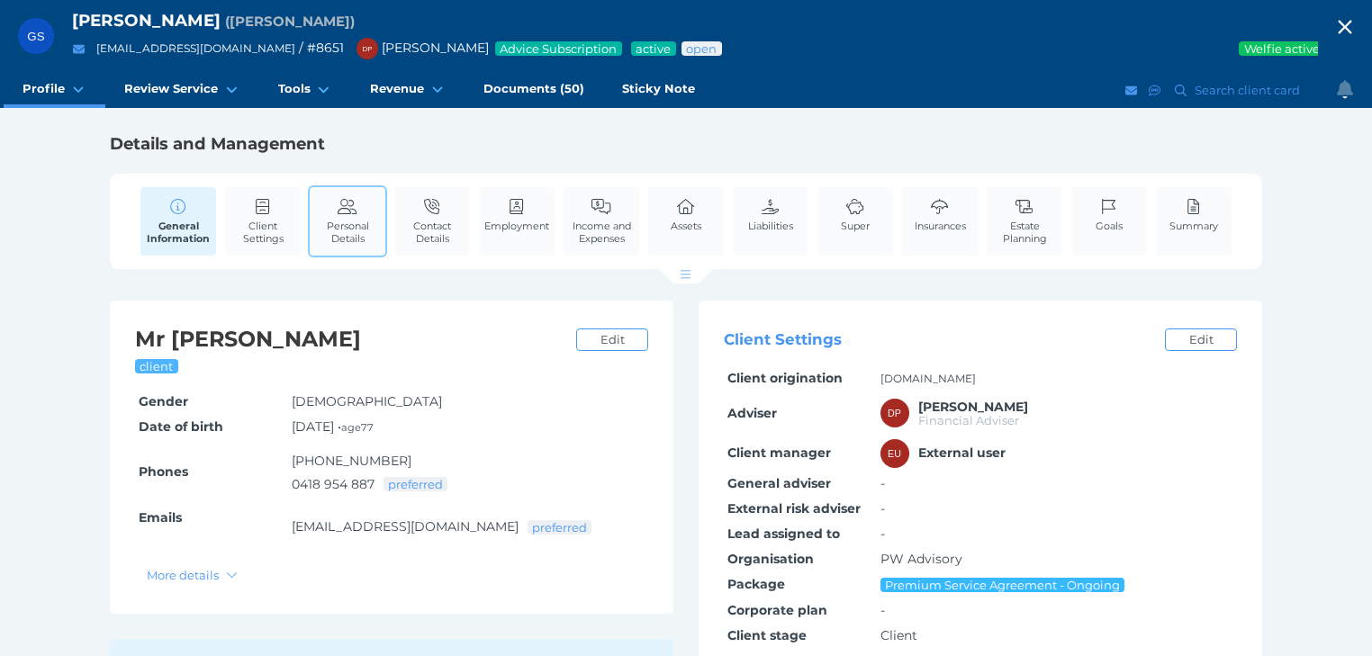
click at [340, 230] on span "Personal Details" at bounding box center [347, 232] width 67 height 25
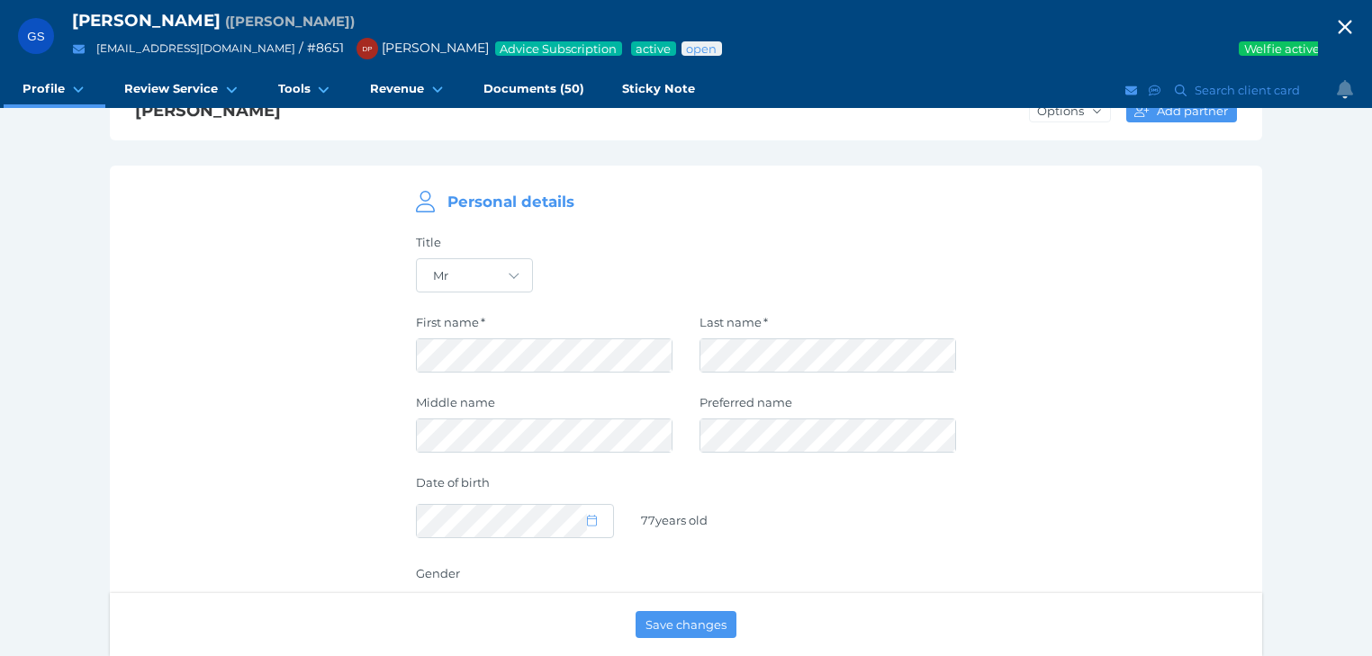
scroll to position [576, 0]
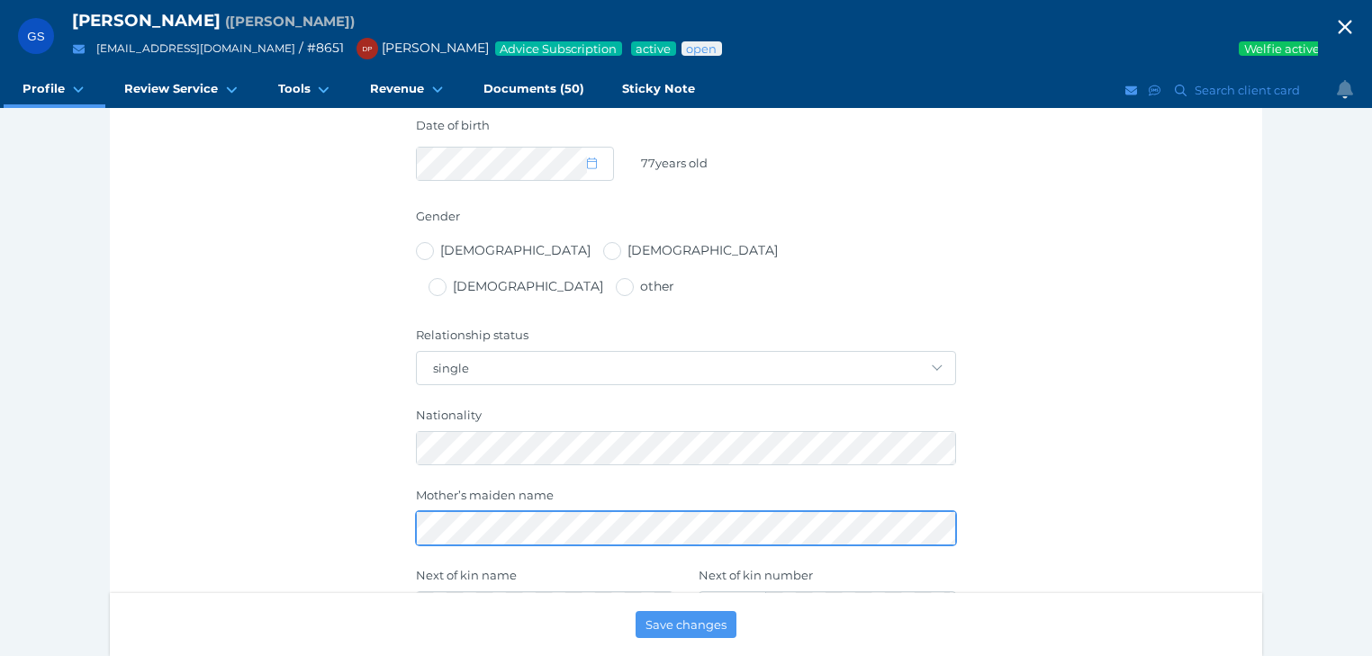
click at [394, 485] on div "Personal details Title - Mr Mrs Ms Miss Dr Prof Reverend First name Last name M…" at bounding box center [686, 392] width 1152 height 1168
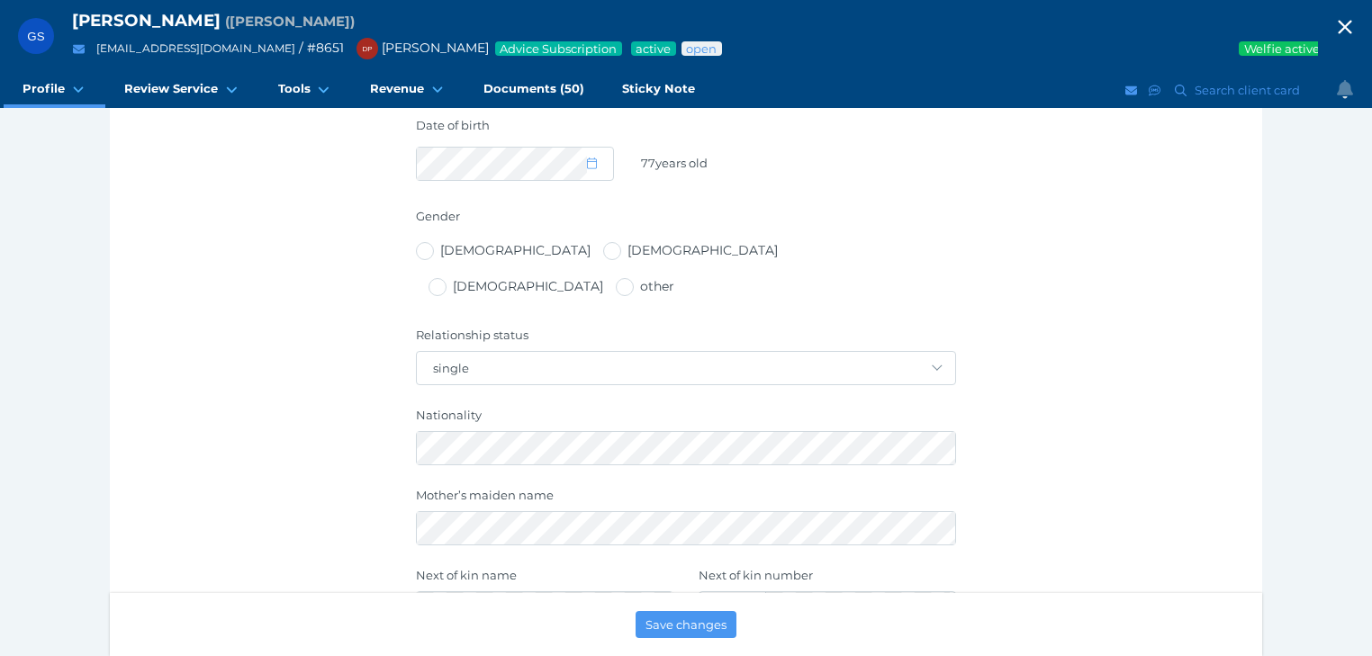
click at [1351, 25] on icon "button" at bounding box center [1345, 28] width 14 height 14
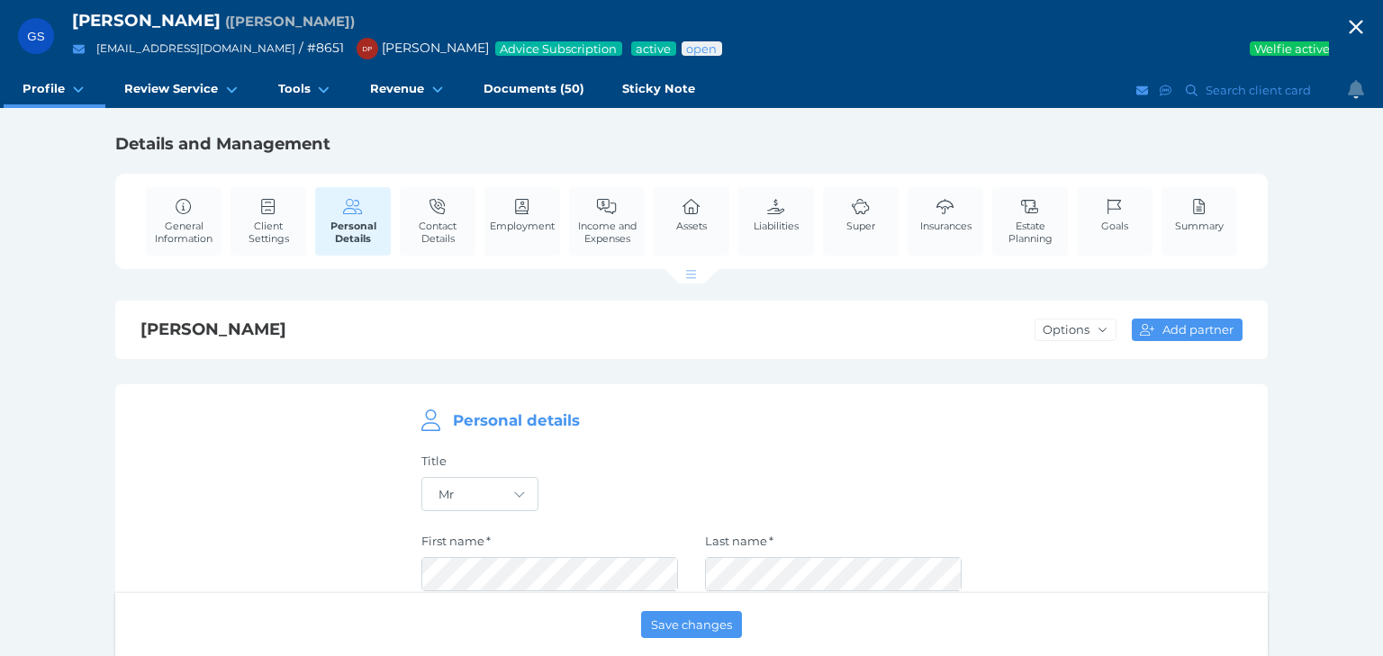
select select "25"
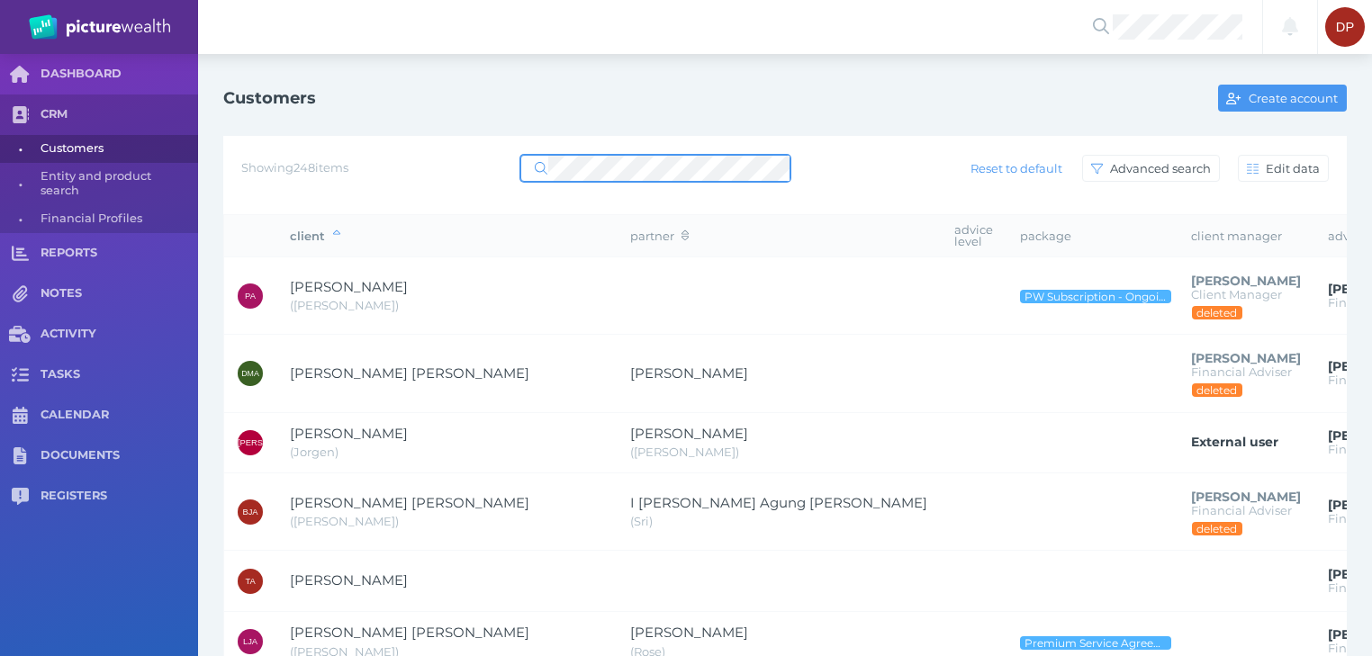
click at [544, 148] on div "Showing 248 items Reset to default Advanced search Edit data" at bounding box center [784, 175] width 1123 height 78
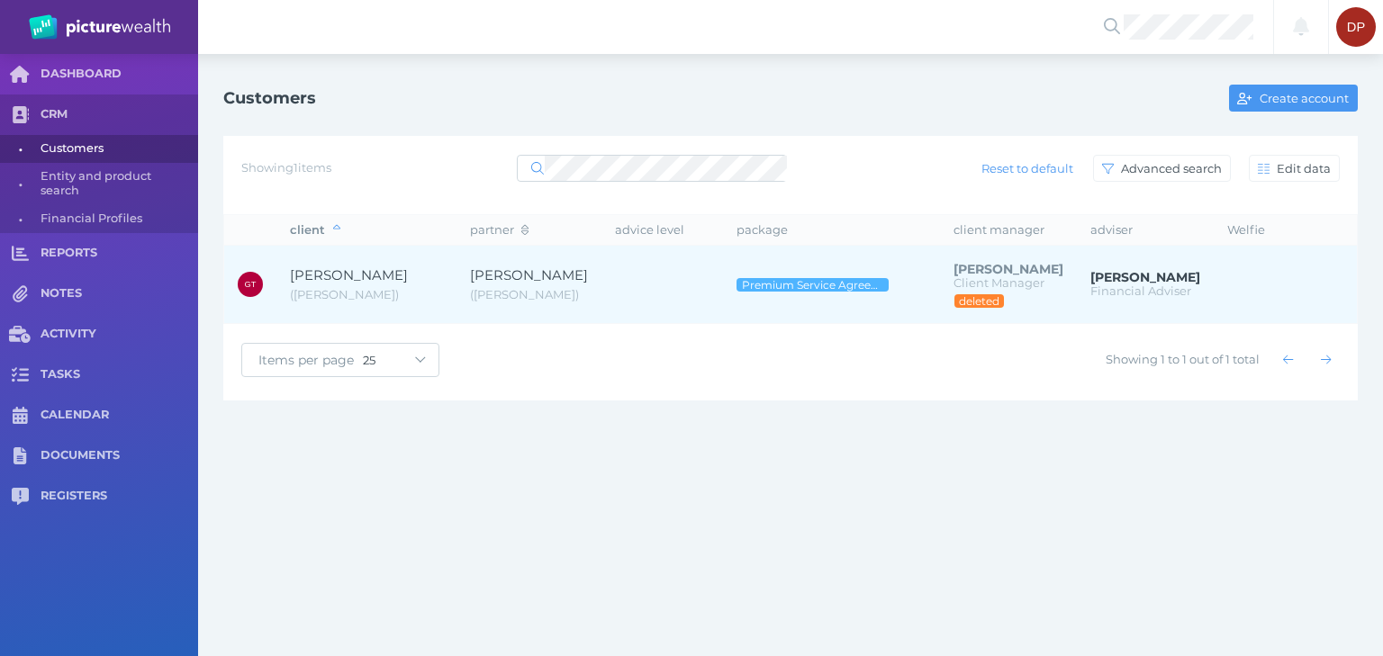
click at [373, 267] on span "[PERSON_NAME]" at bounding box center [349, 274] width 118 height 17
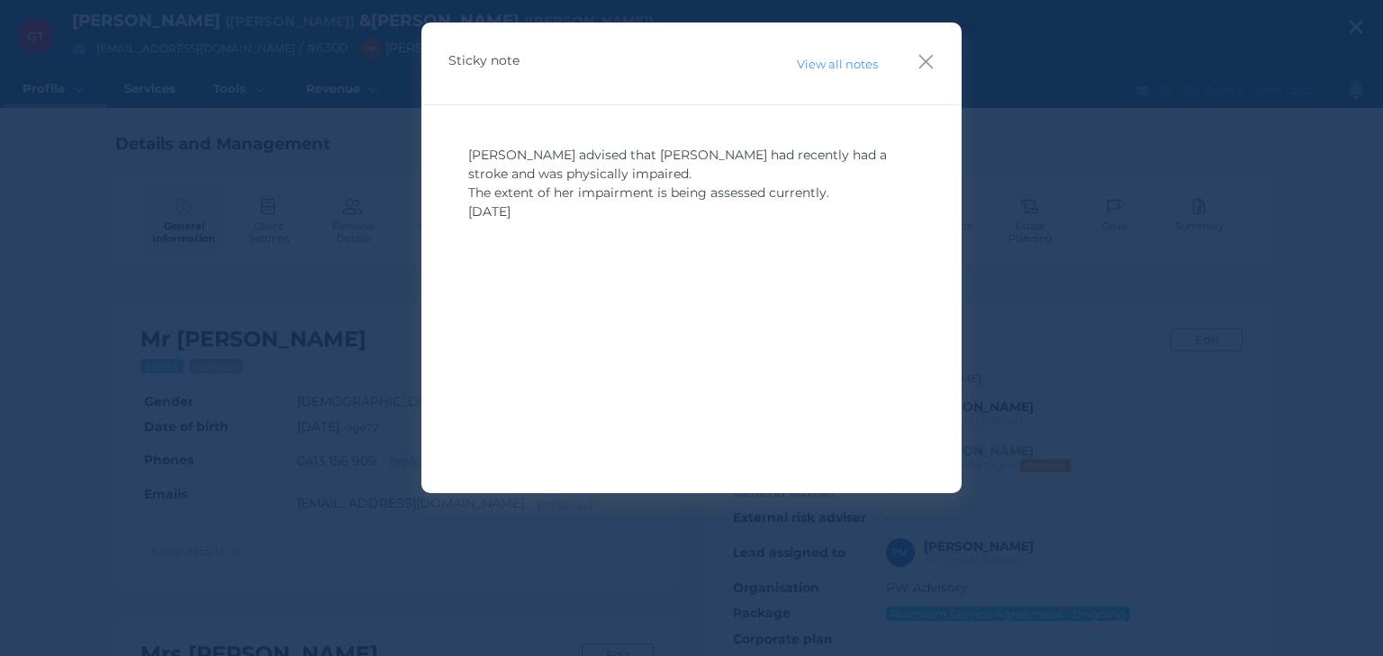
drag, startPoint x: 929, startPoint y: 58, endPoint x: 925, endPoint y: 84, distance: 26.4
click at [929, 60] on icon "button" at bounding box center [925, 61] width 17 height 23
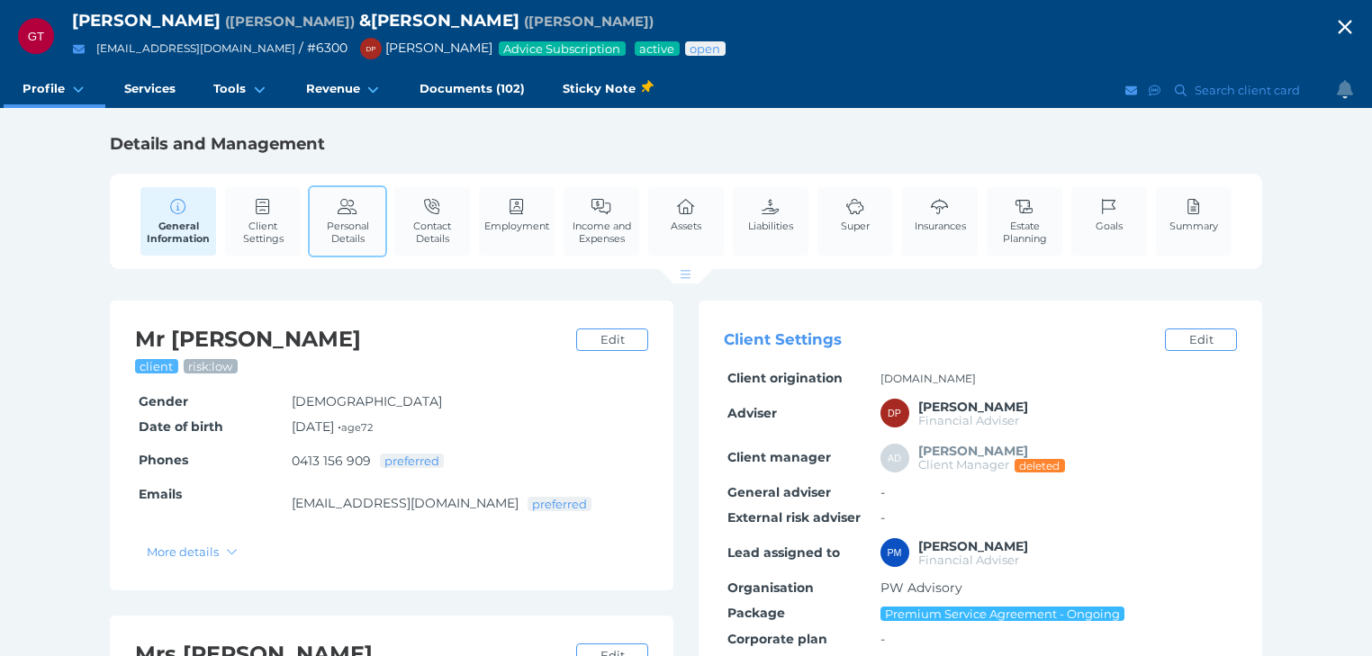
drag, startPoint x: 348, startPoint y: 212, endPoint x: 371, endPoint y: 222, distance: 24.6
click at [348, 213] on icon at bounding box center [348, 207] width 20 height 16
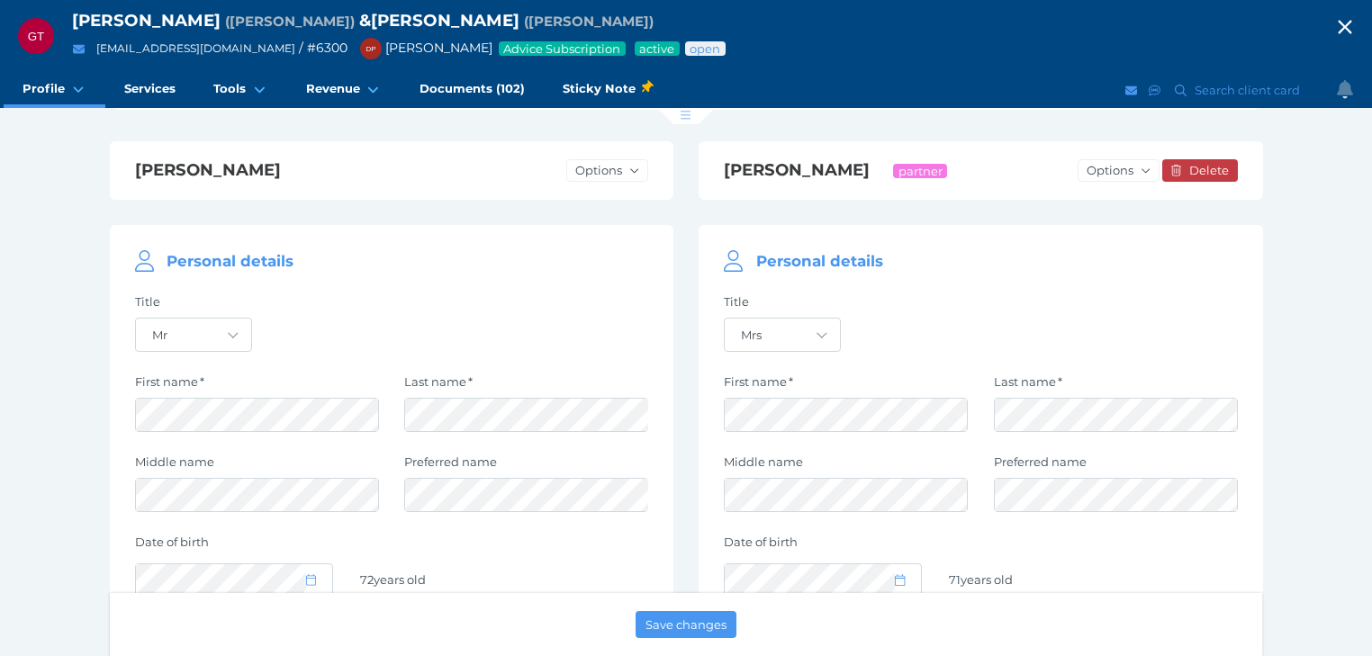
scroll to position [576, 0]
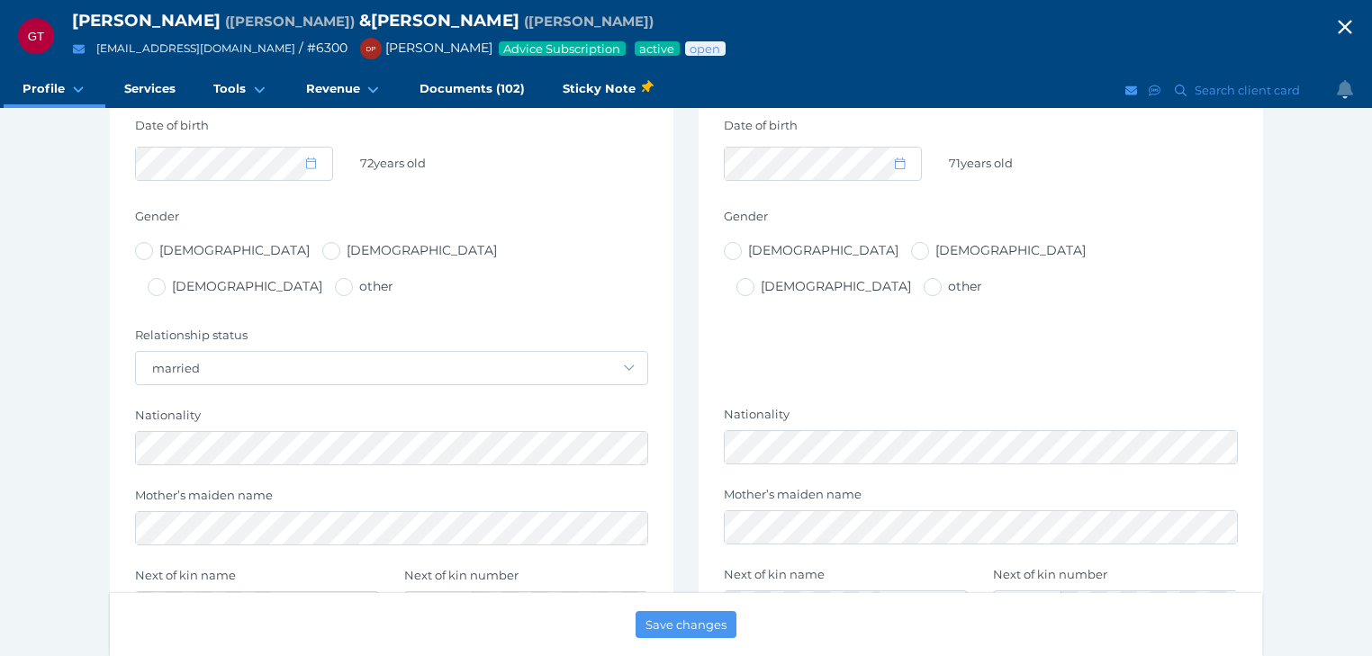
click at [1350, 25] on icon "button" at bounding box center [1345, 27] width 22 height 27
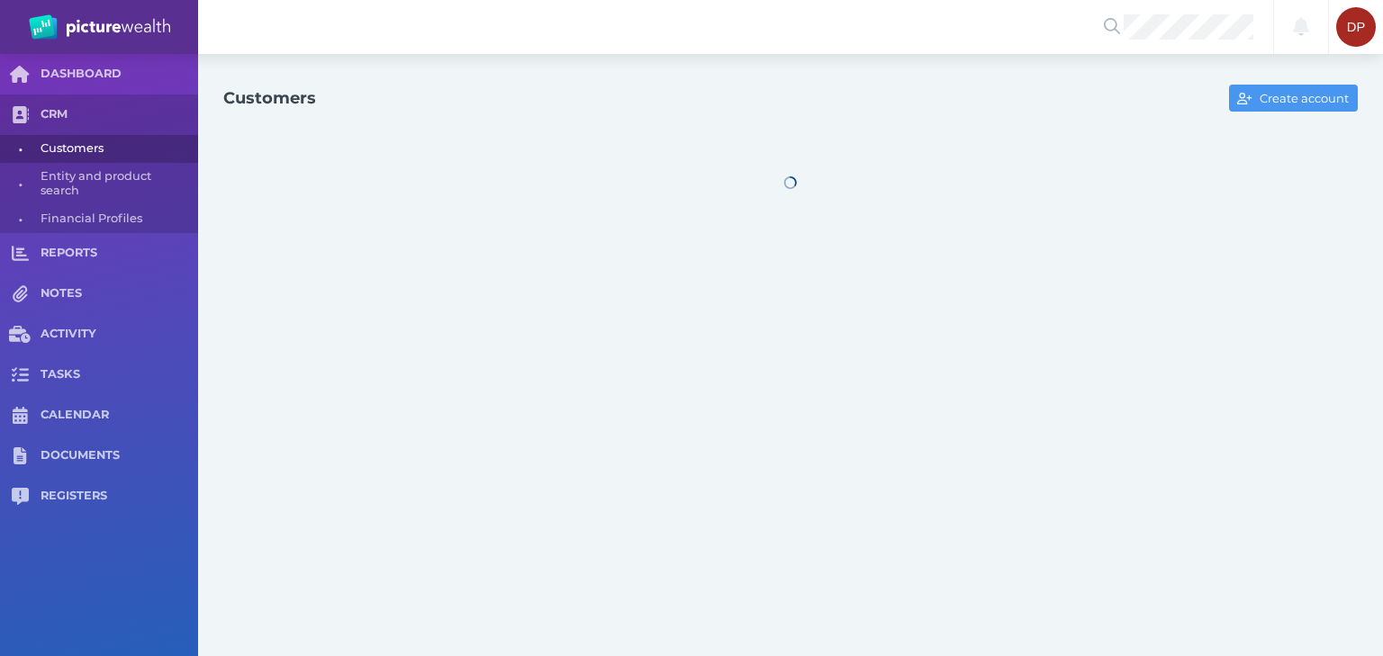
select select "25"
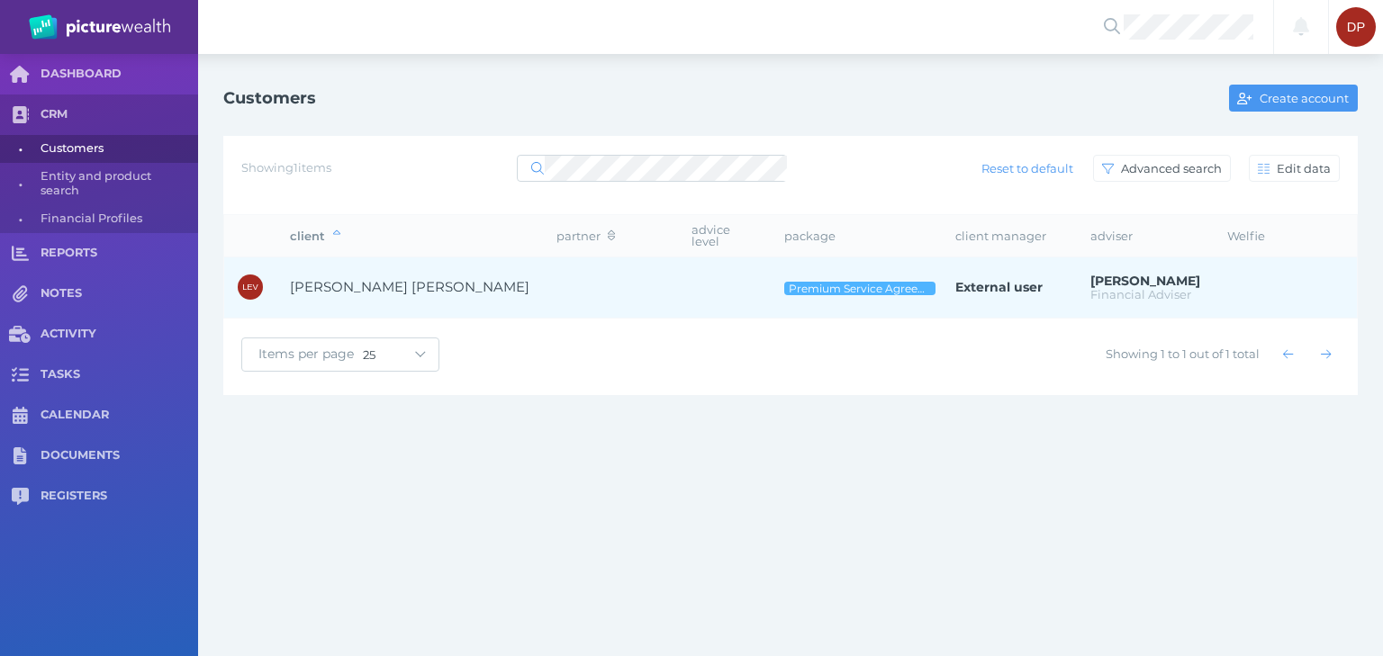
click at [383, 278] on span "[PERSON_NAME] [PERSON_NAME]" at bounding box center [409, 286] width 239 height 17
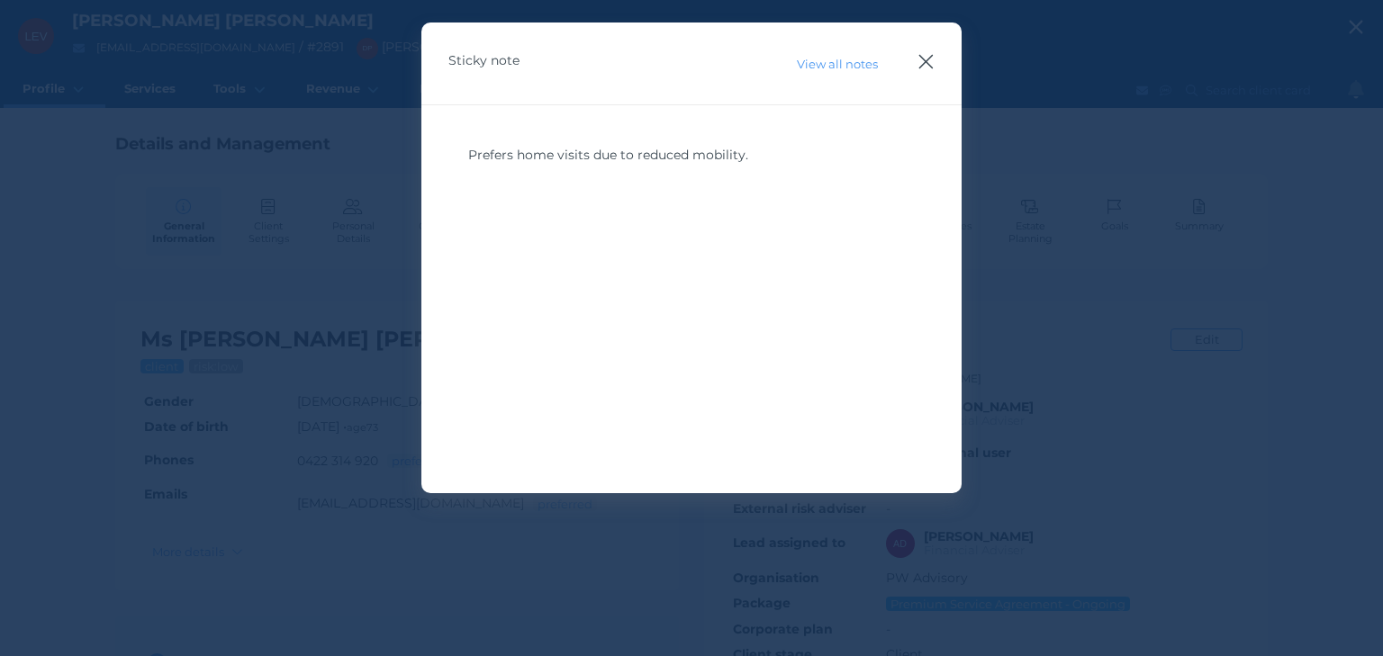
click at [920, 60] on icon "button" at bounding box center [925, 61] width 17 height 23
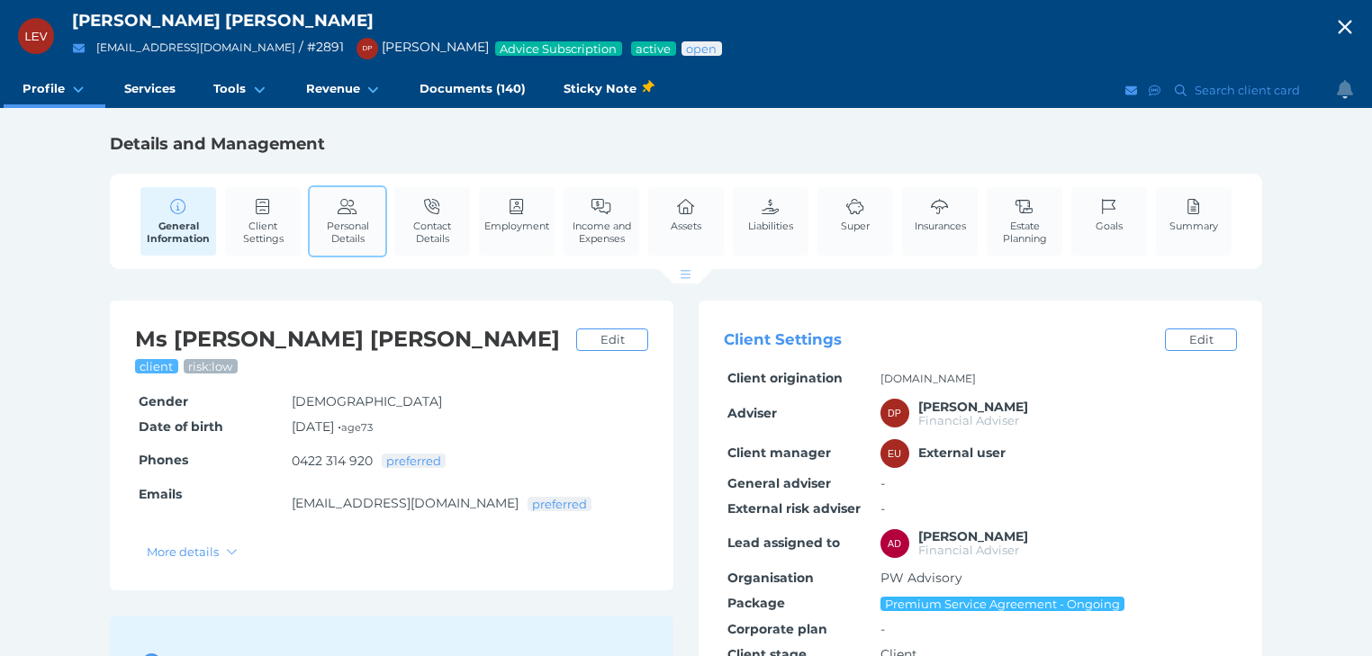
click at [371, 230] on span "Personal Details" at bounding box center [347, 232] width 67 height 25
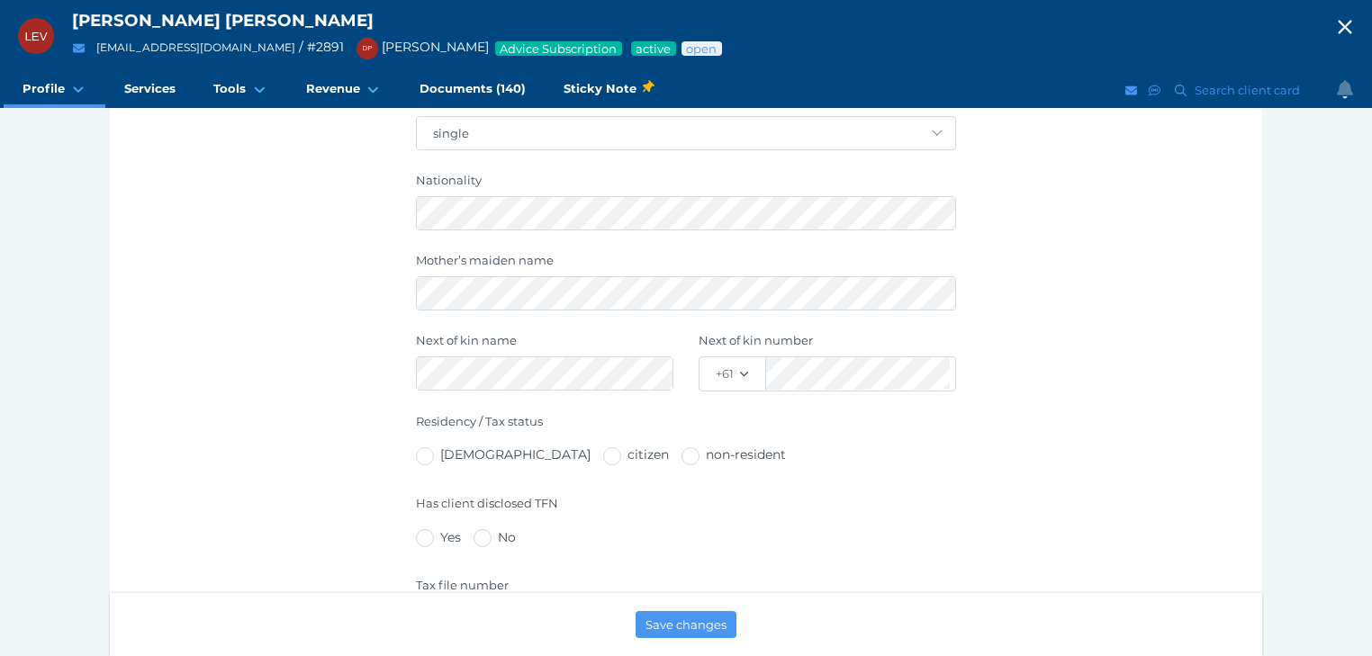
scroll to position [792, 0]
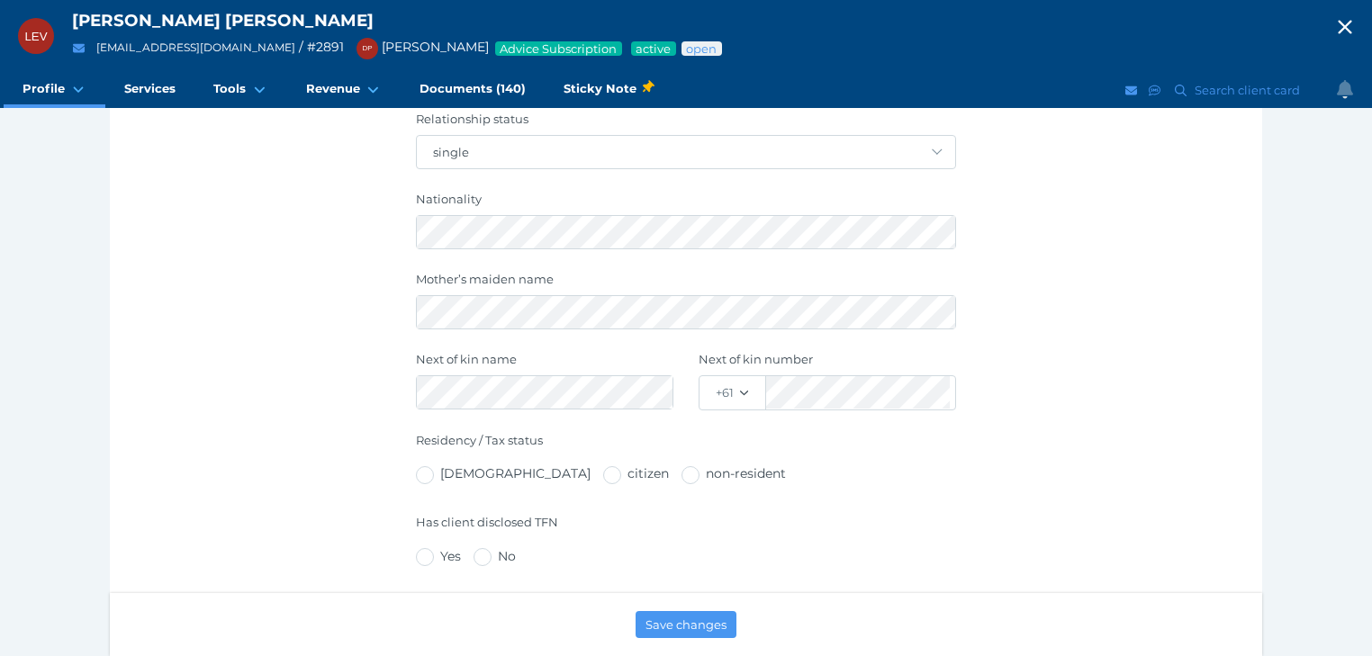
click at [1356, 25] on icon "button" at bounding box center [1345, 27] width 22 height 27
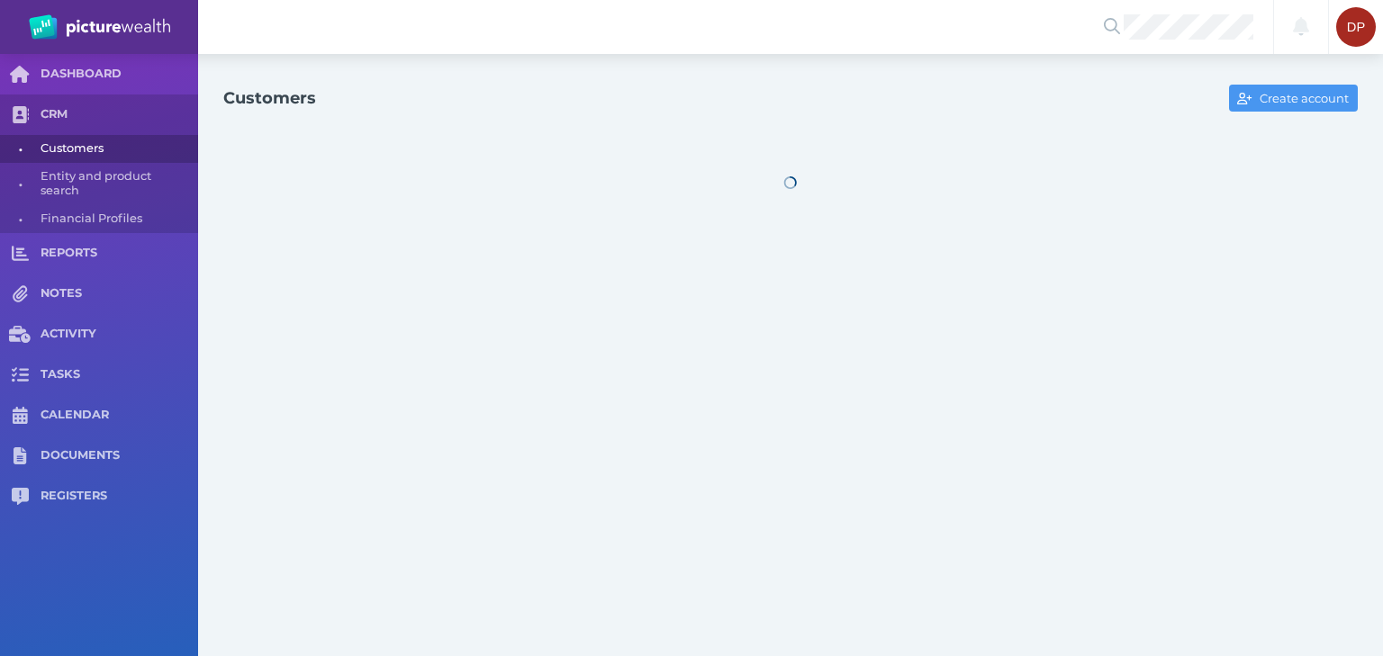
select select "25"
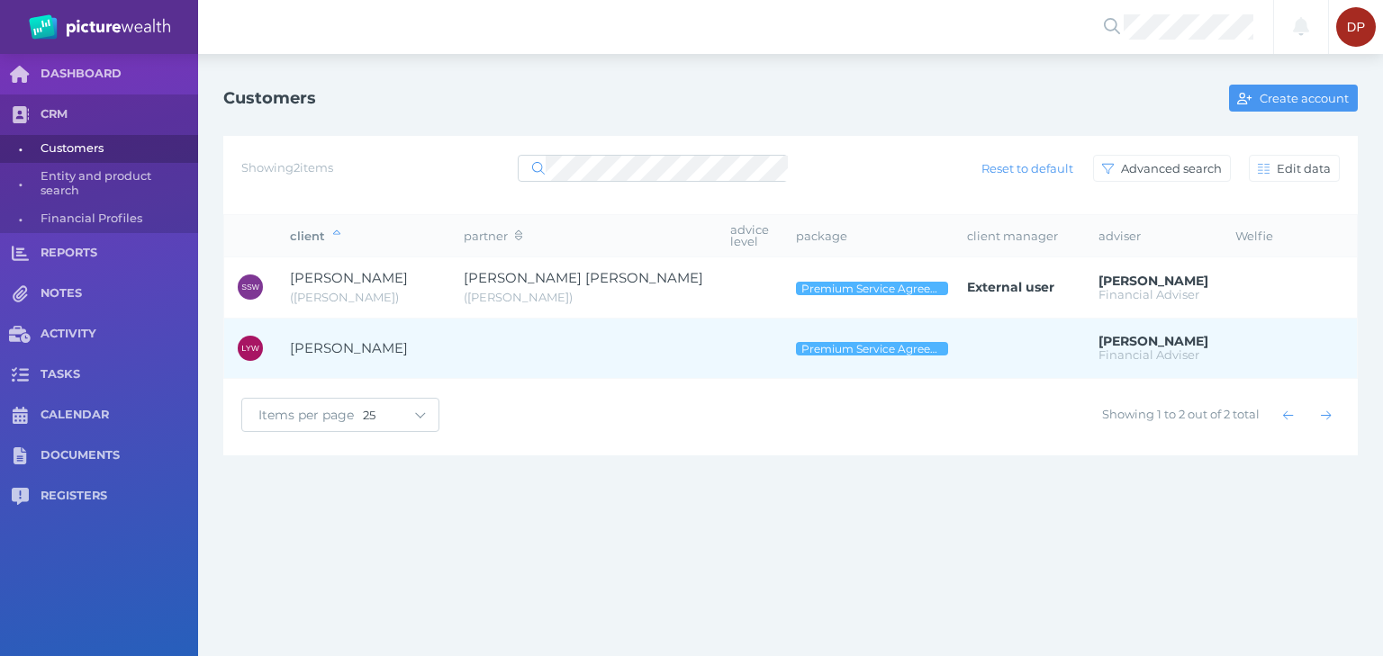
click at [374, 339] on span "[PERSON_NAME]" at bounding box center [349, 347] width 118 height 17
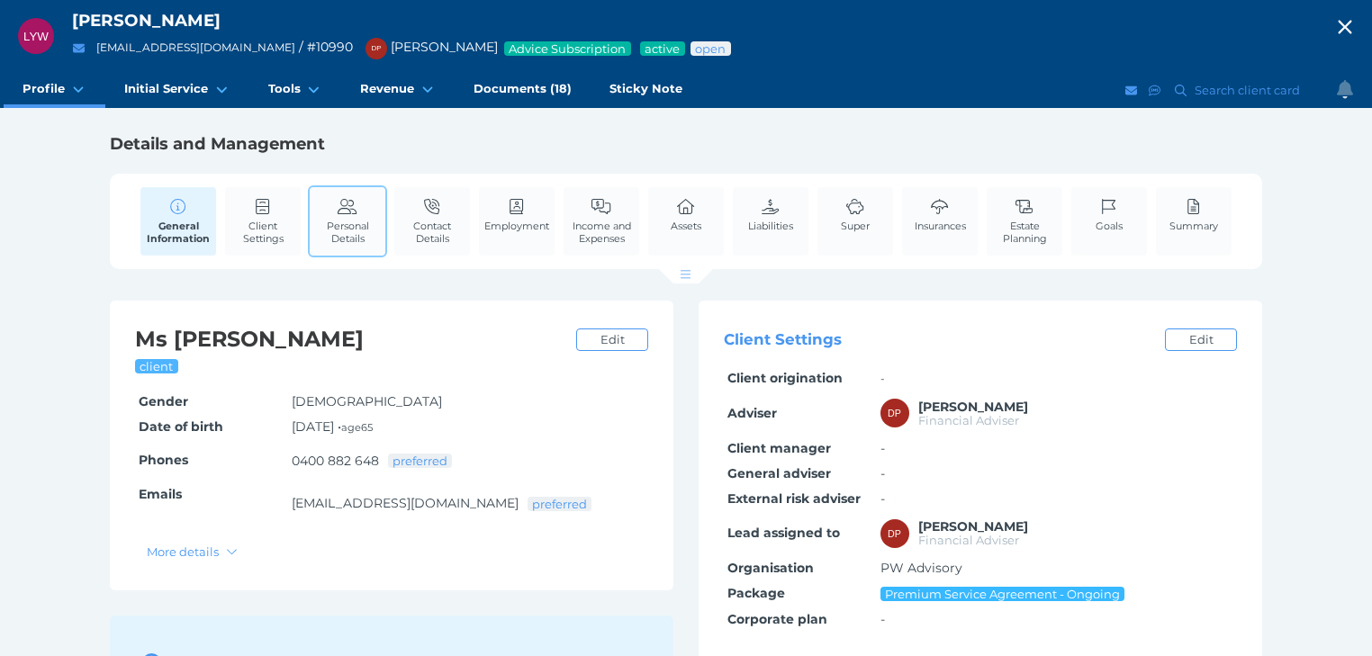
click at [343, 228] on span "Personal Details" at bounding box center [347, 232] width 67 height 25
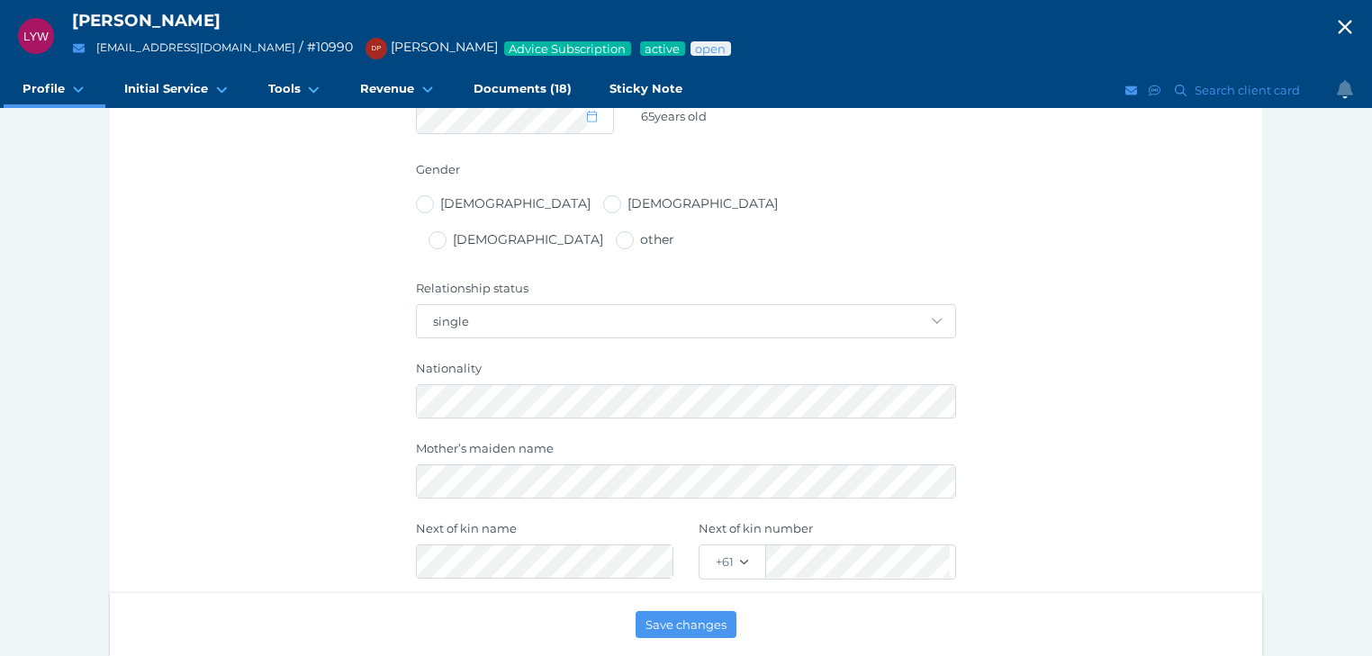
scroll to position [648, 0]
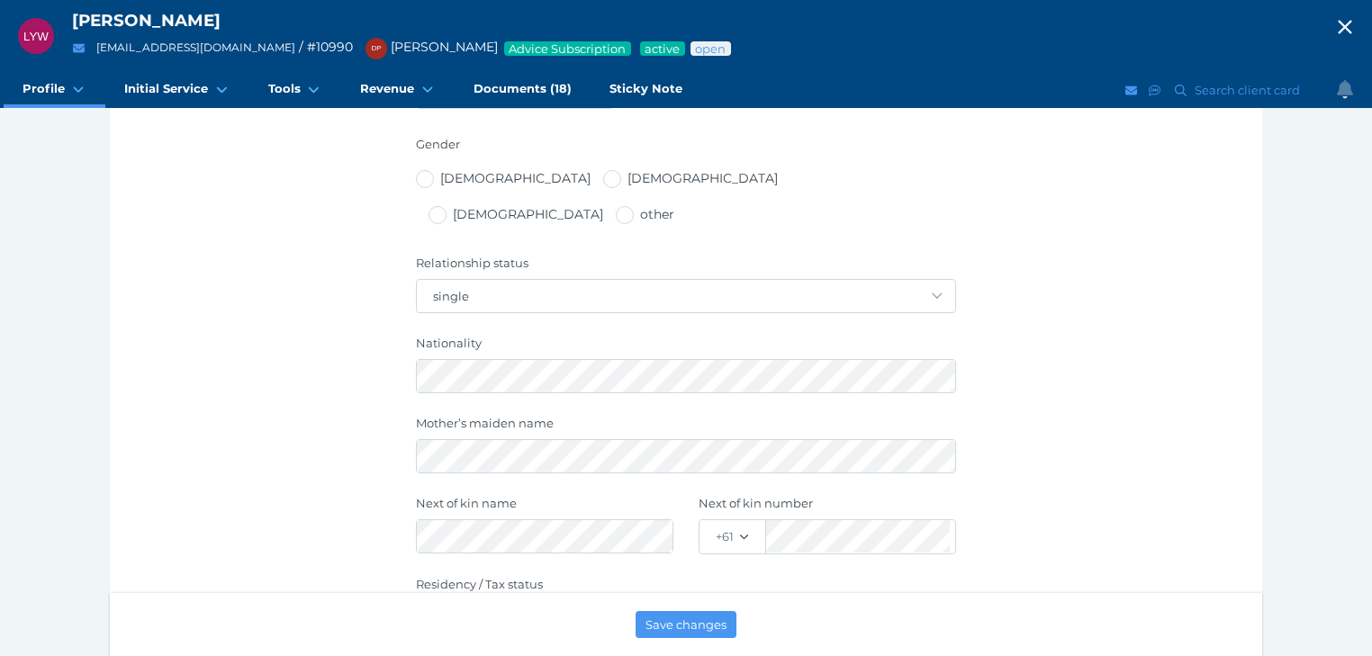
click at [1356, 20] on icon "button" at bounding box center [1345, 27] width 22 height 27
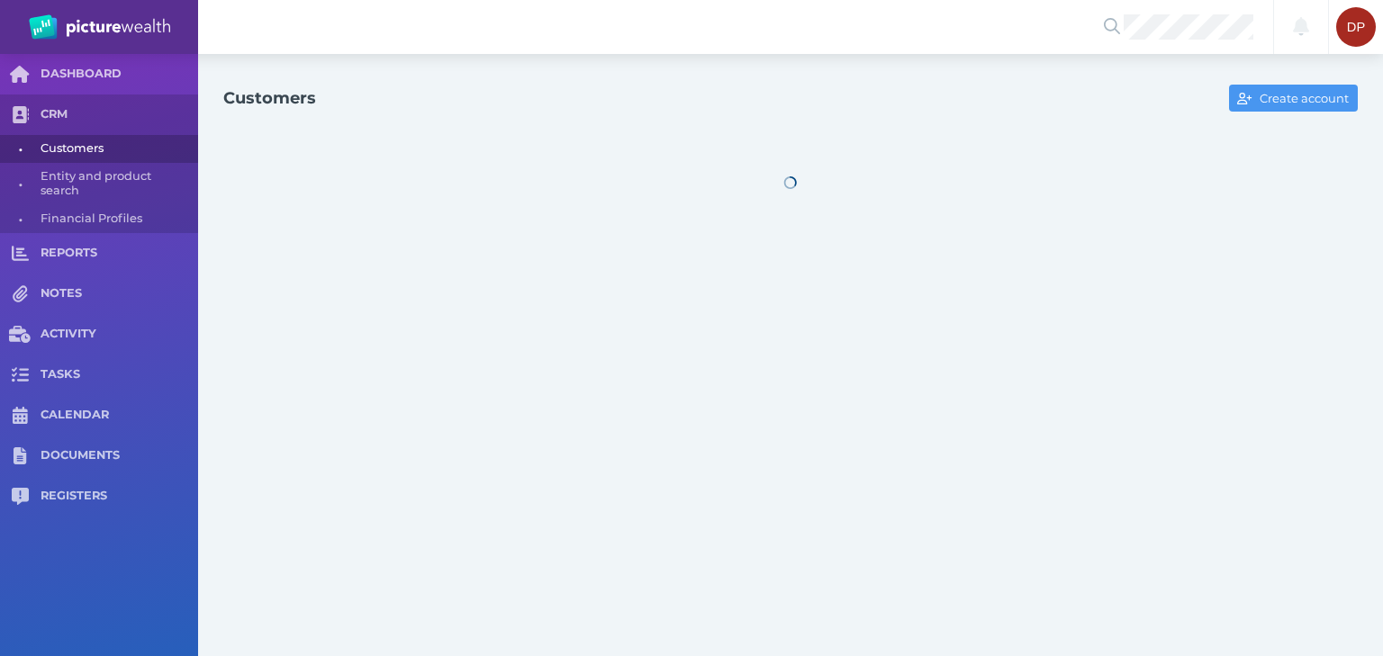
select select "25"
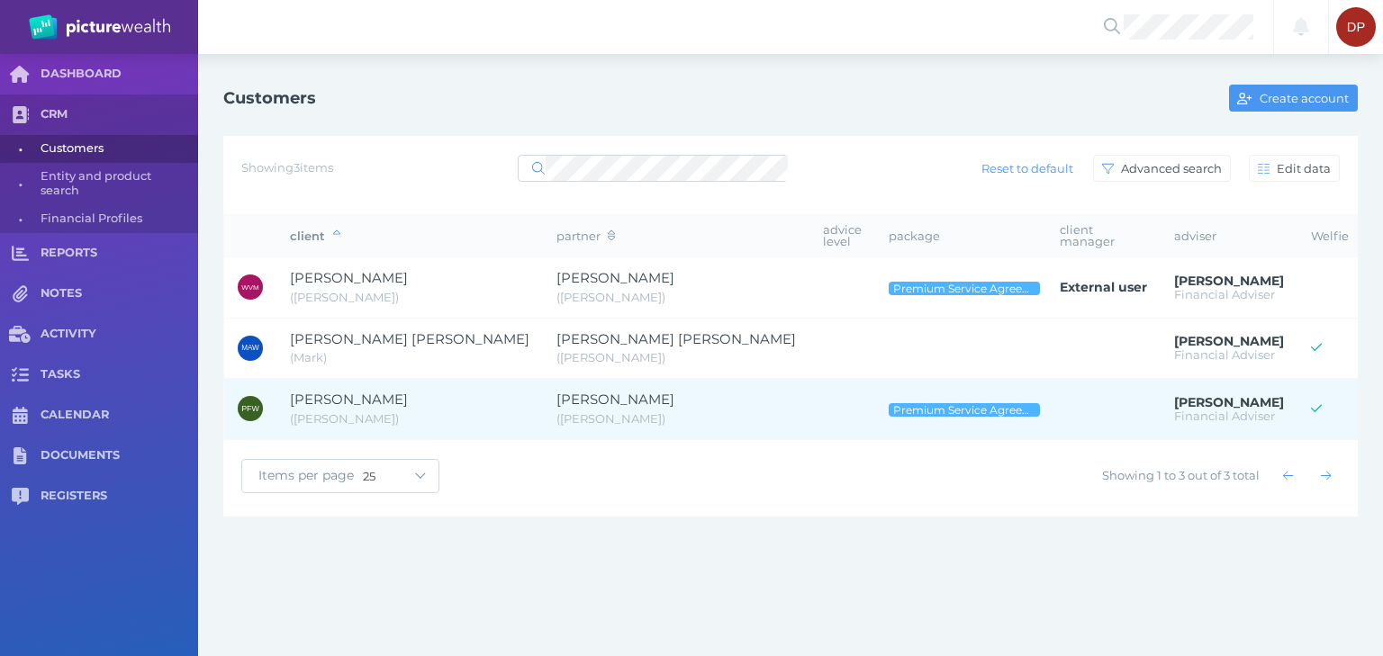
click at [371, 391] on span "[PERSON_NAME]" at bounding box center [349, 399] width 118 height 17
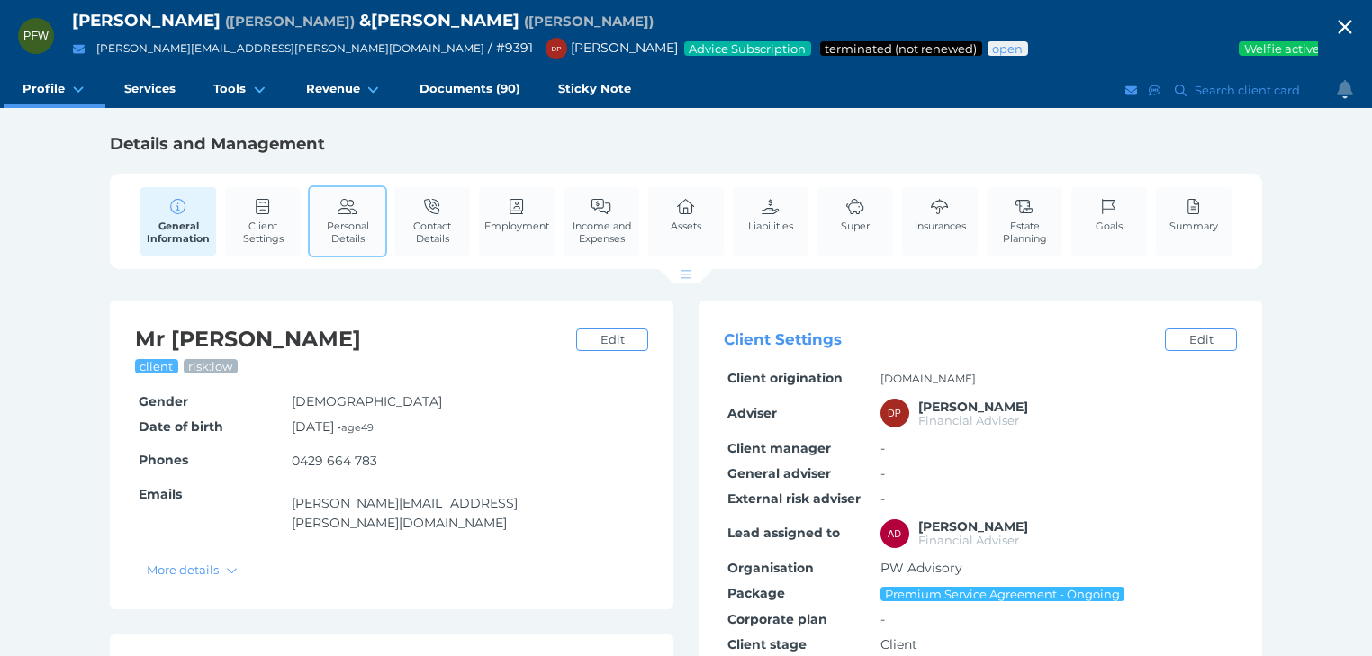
click at [322, 222] on span "Personal Details" at bounding box center [347, 232] width 67 height 25
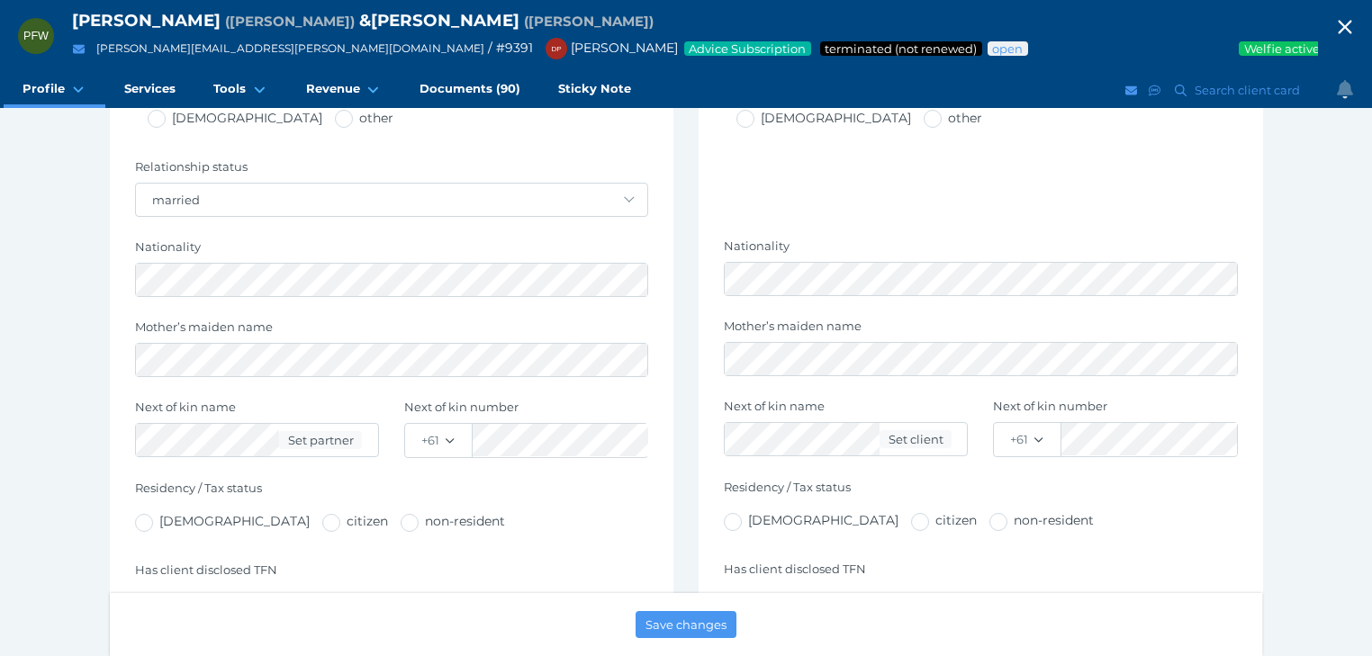
scroll to position [720, 0]
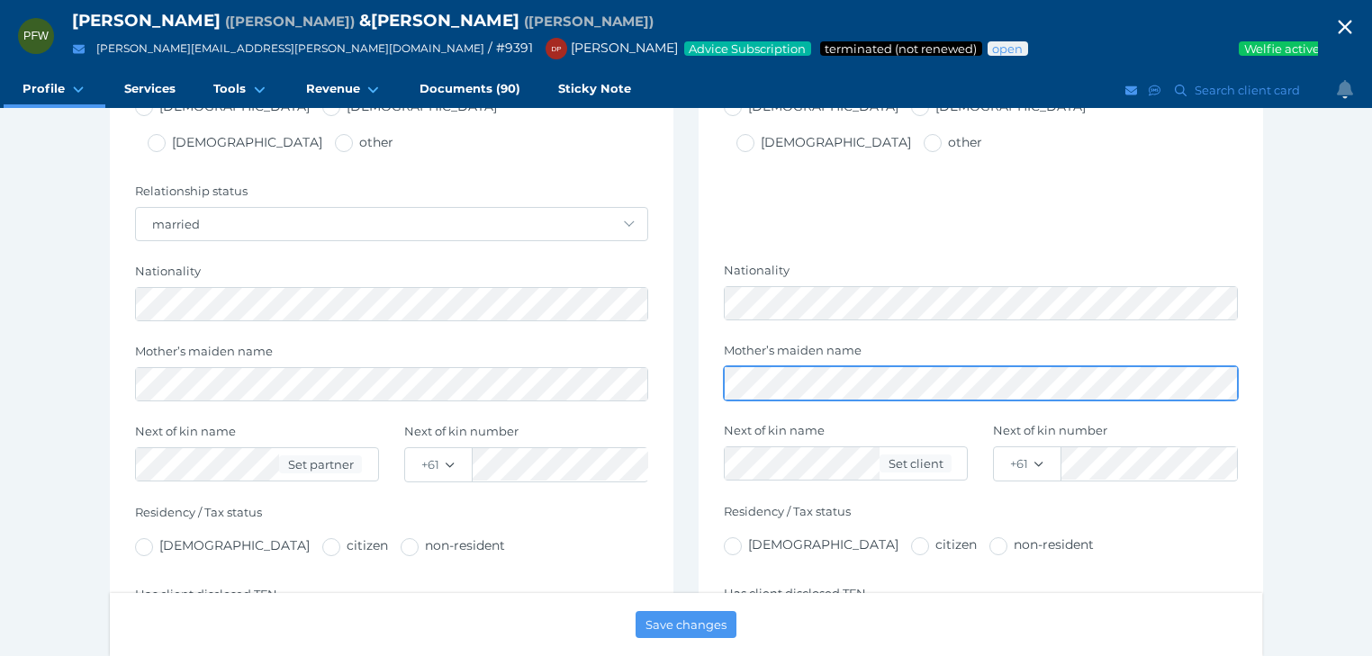
click at [683, 346] on div "[PERSON_NAME] Options Personal details Title - Mr Mrs Ms Miss Dr Prof Reverend …" at bounding box center [686, 439] width 1152 height 1716
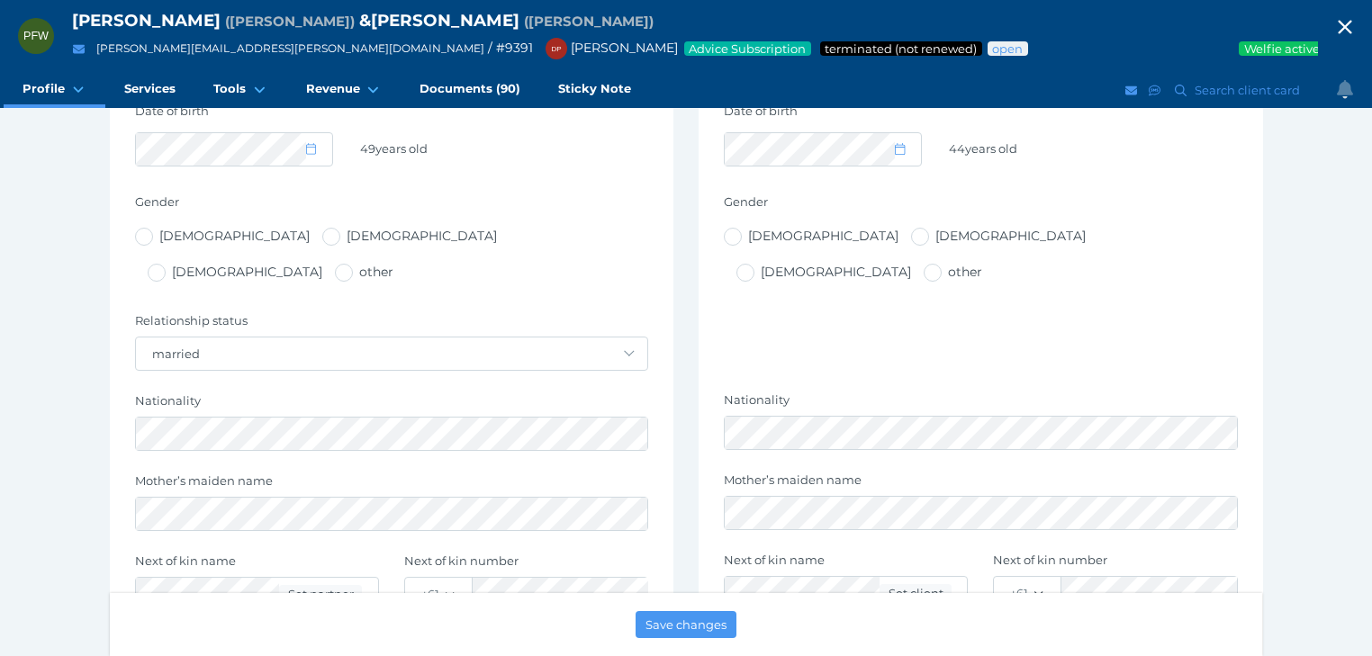
scroll to position [576, 0]
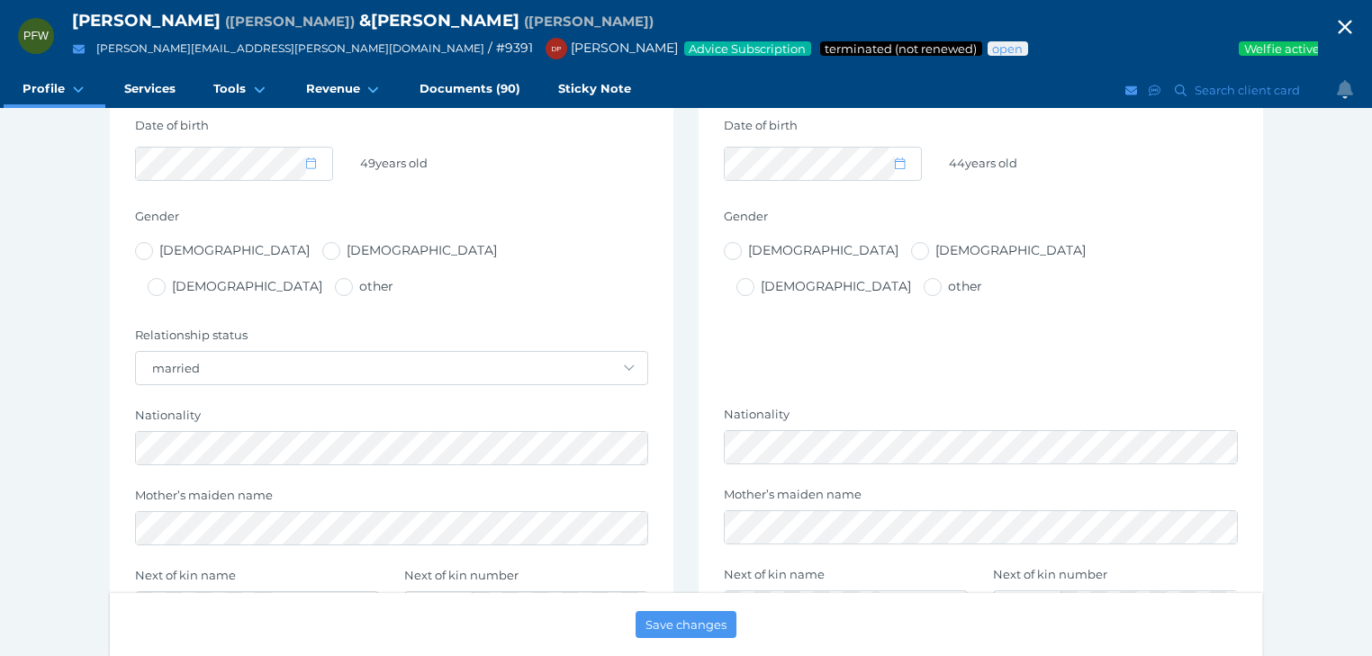
click at [1356, 25] on icon "button" at bounding box center [1345, 27] width 22 height 27
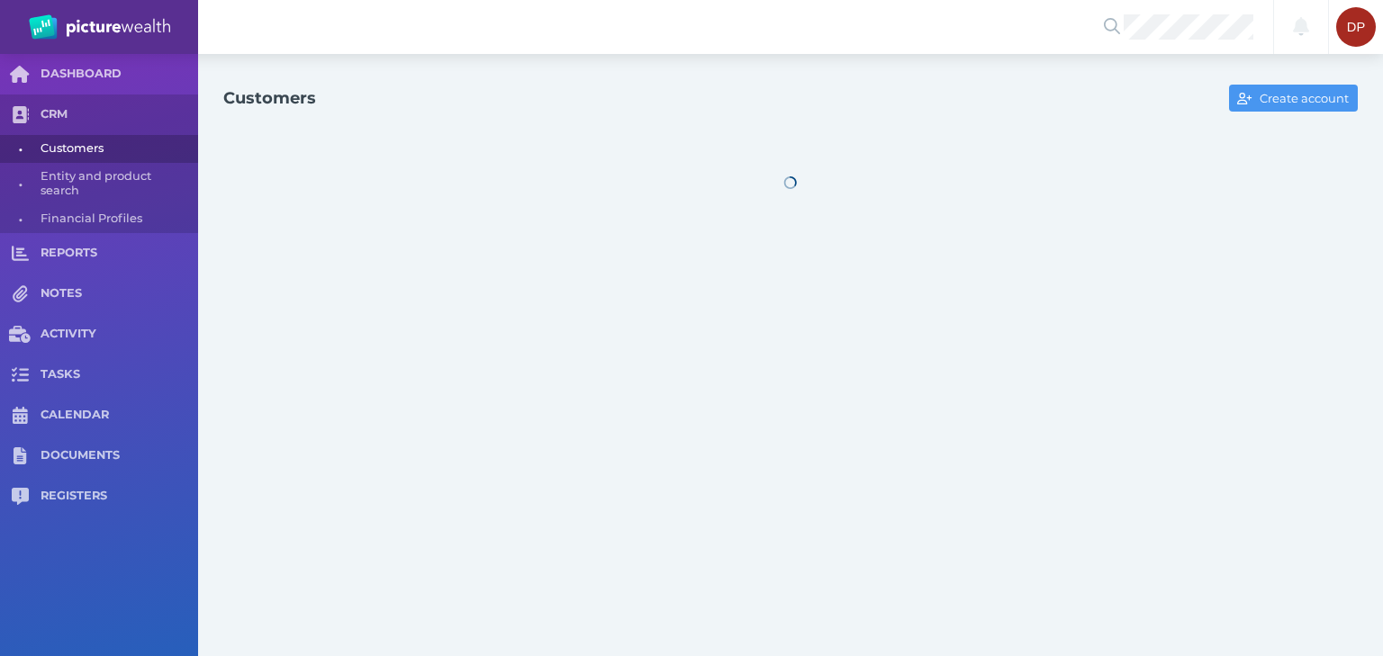
select select "25"
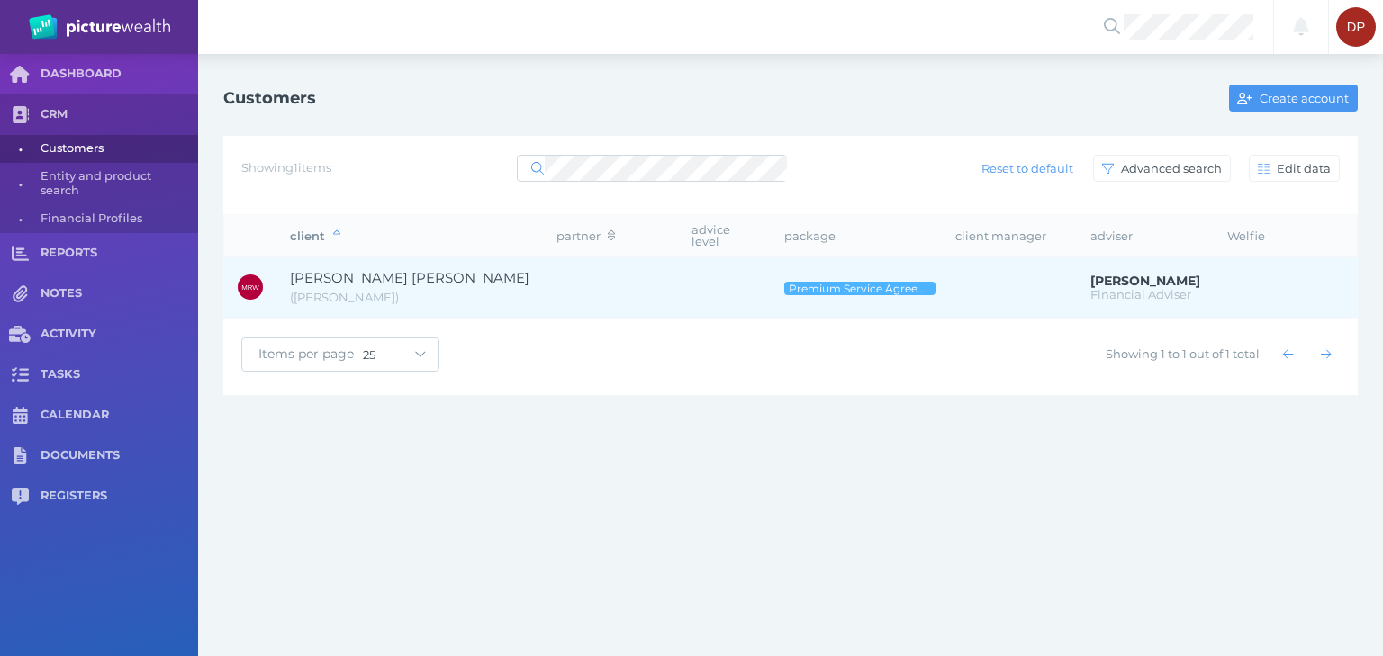
click at [359, 269] on span "[PERSON_NAME] [PERSON_NAME]" at bounding box center [409, 277] width 239 height 17
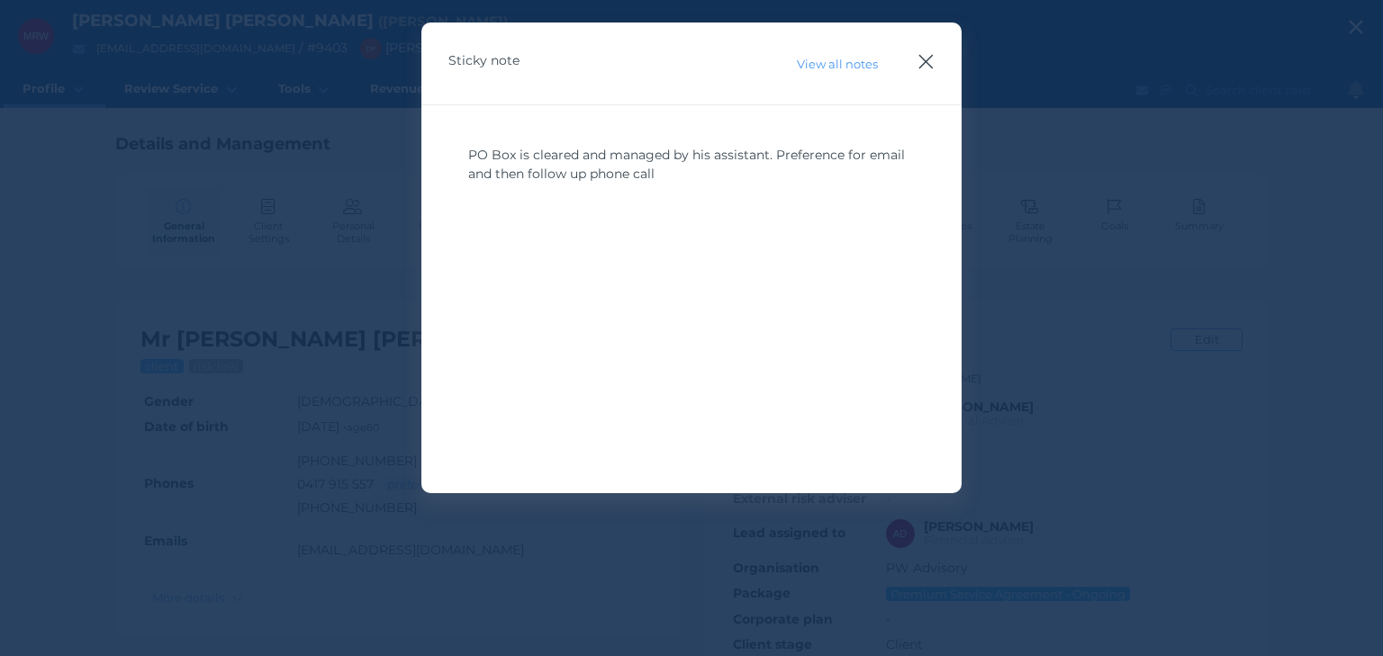
click at [924, 66] on icon "button" at bounding box center [925, 61] width 17 height 23
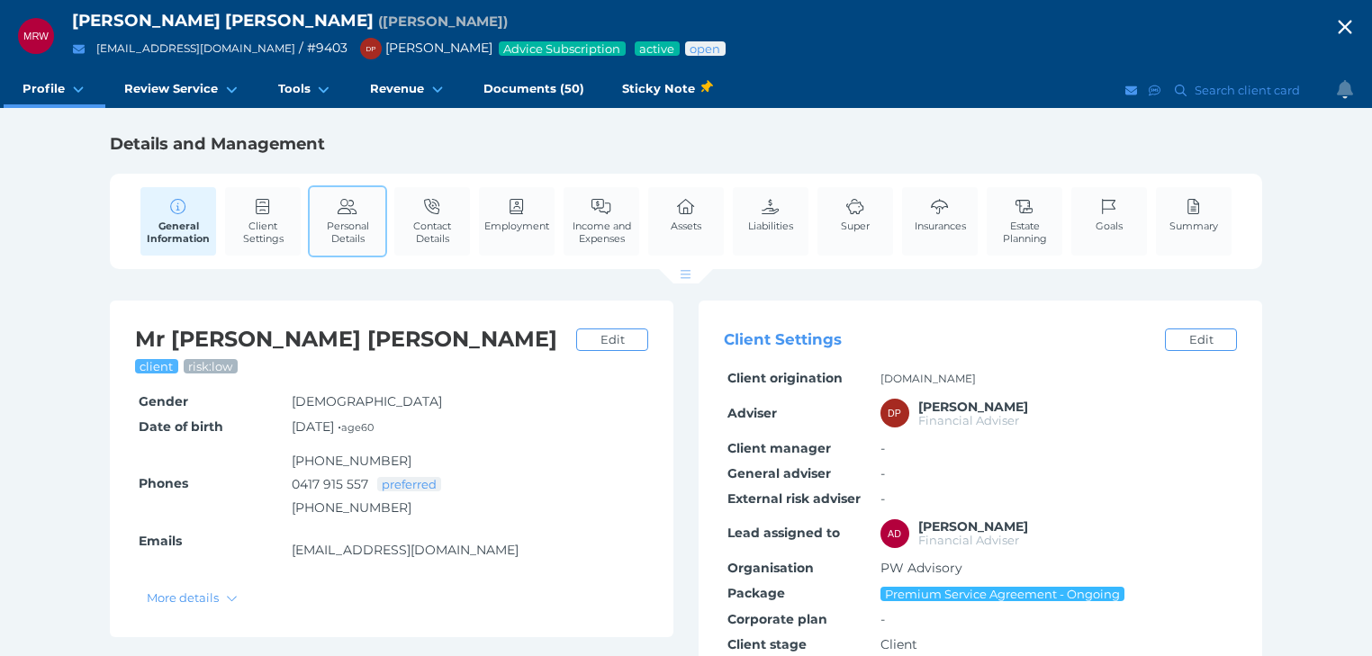
click at [334, 222] on span "Personal Details" at bounding box center [347, 232] width 67 height 25
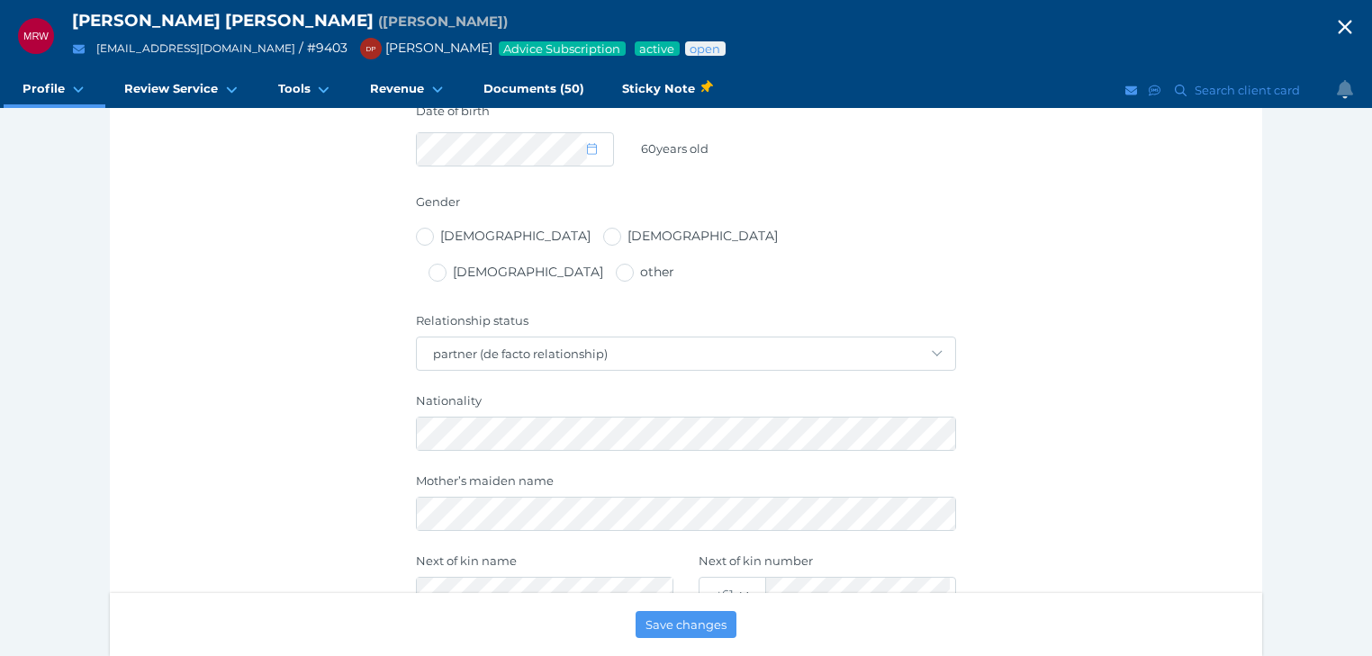
scroll to position [648, 0]
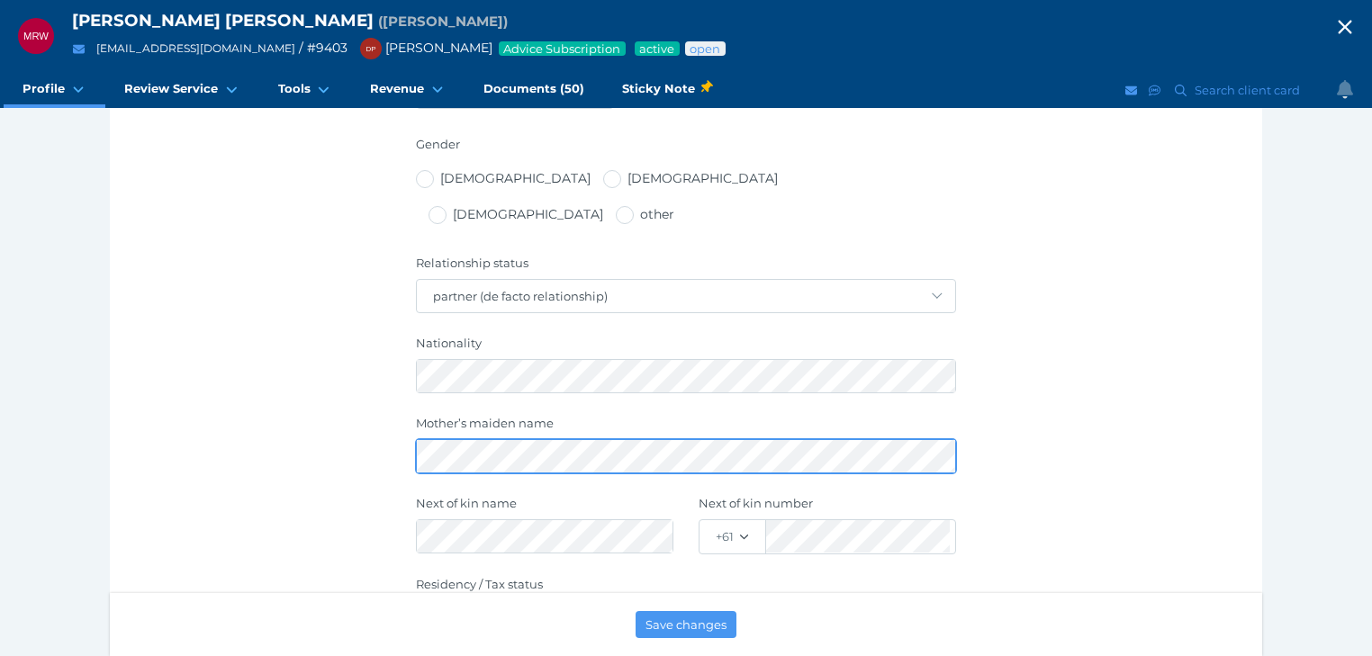
click at [402, 417] on div "Personal details Title - Mr Mrs Ms Miss Dr Prof Reverend First name Last name M…" at bounding box center [686, 320] width 1152 height 1168
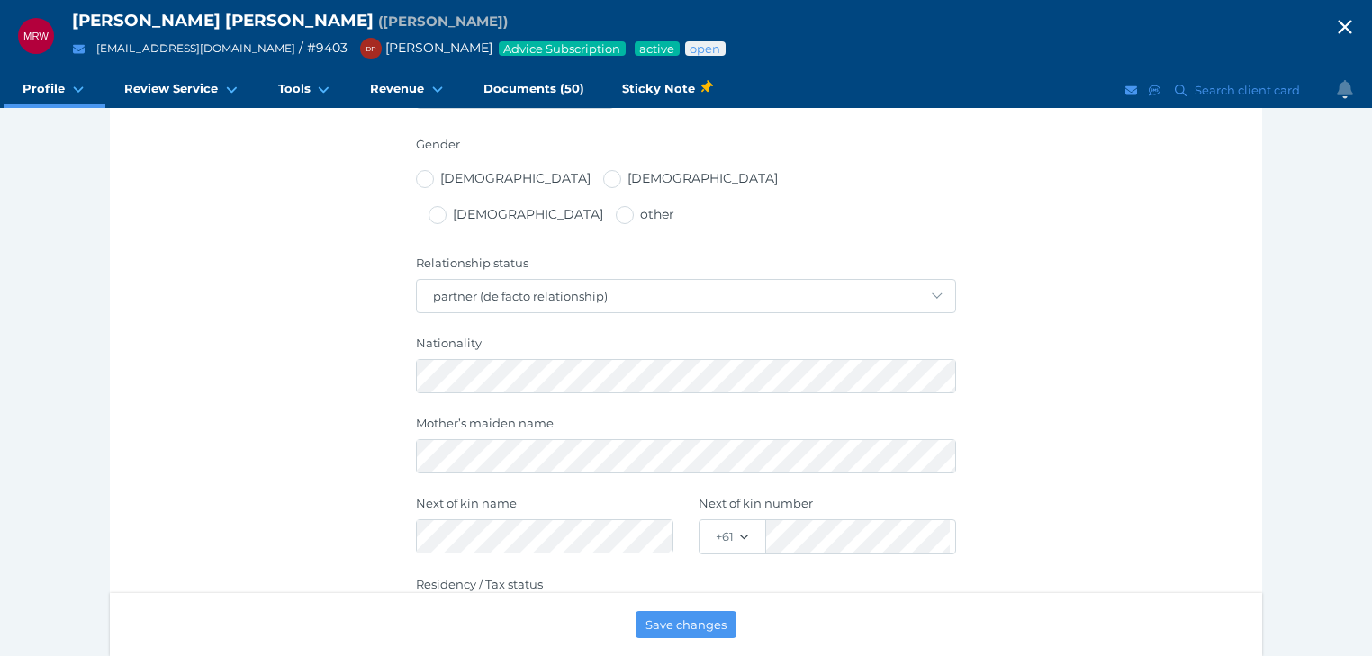
click at [1351, 25] on icon "button" at bounding box center [1345, 28] width 14 height 14
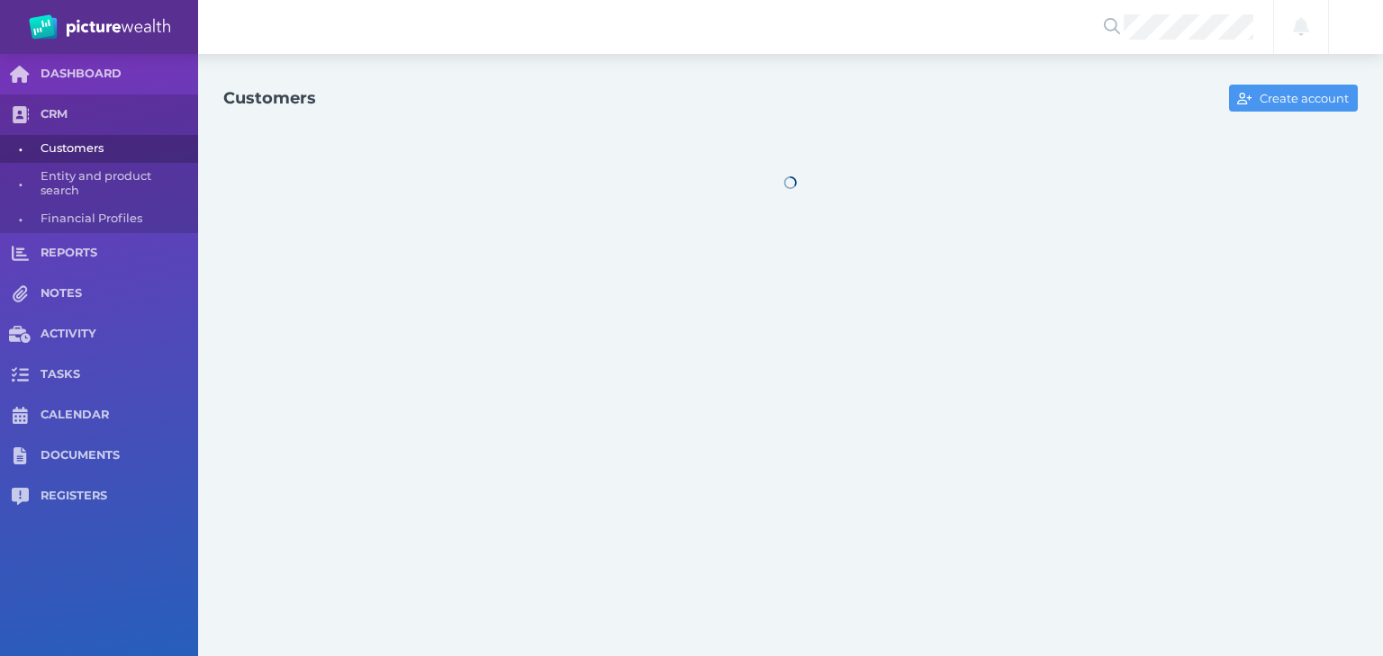
select select "25"
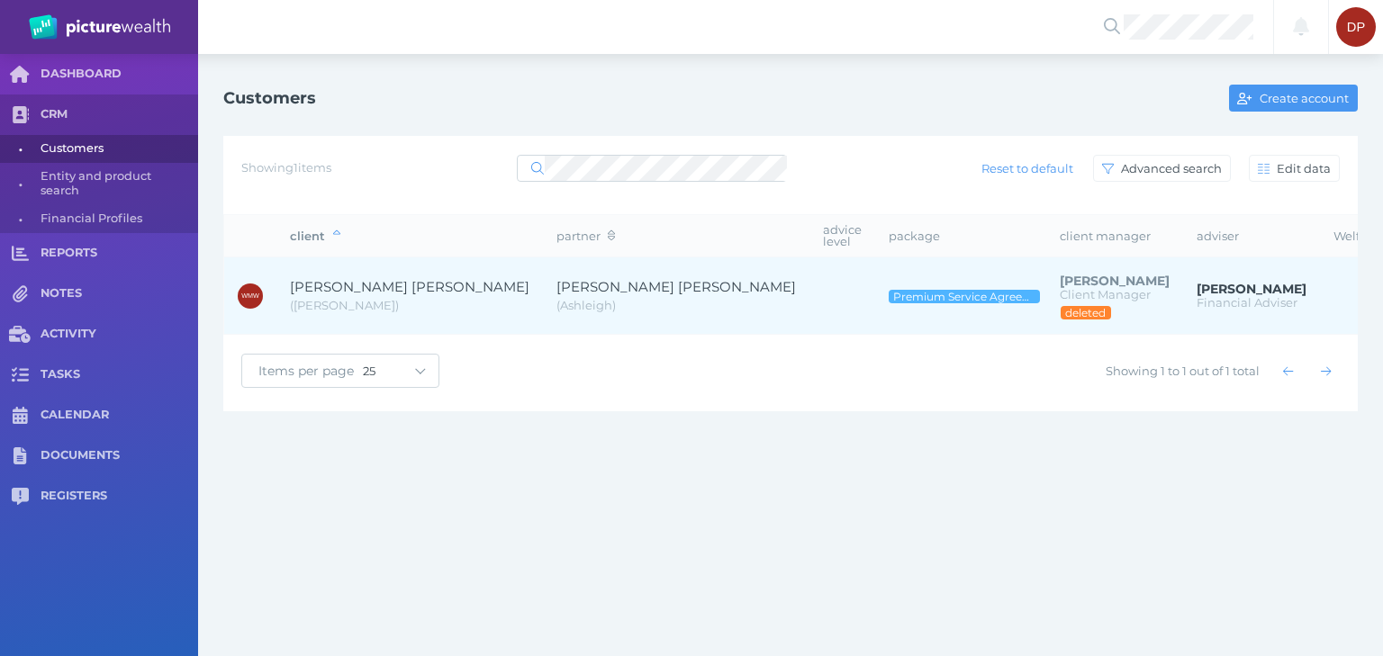
click at [385, 278] on span "[PERSON_NAME] [PERSON_NAME]" at bounding box center [409, 286] width 239 height 17
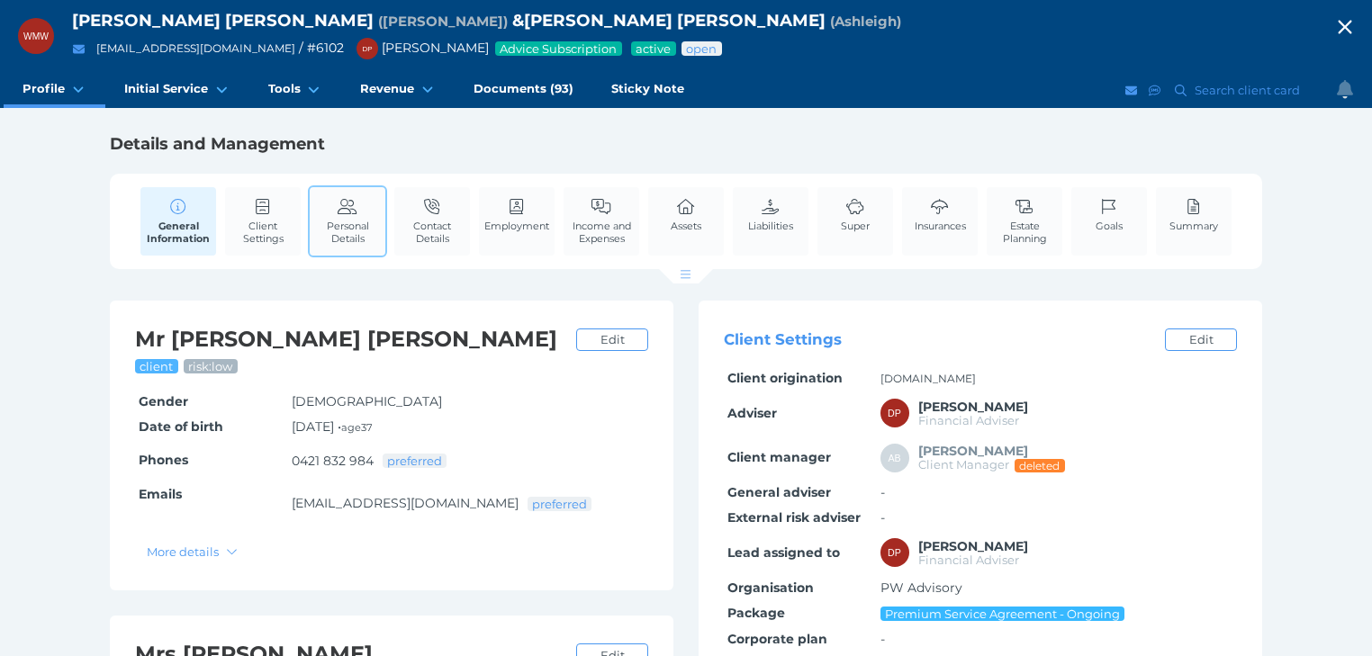
click at [337, 224] on span "Personal Details" at bounding box center [347, 232] width 67 height 25
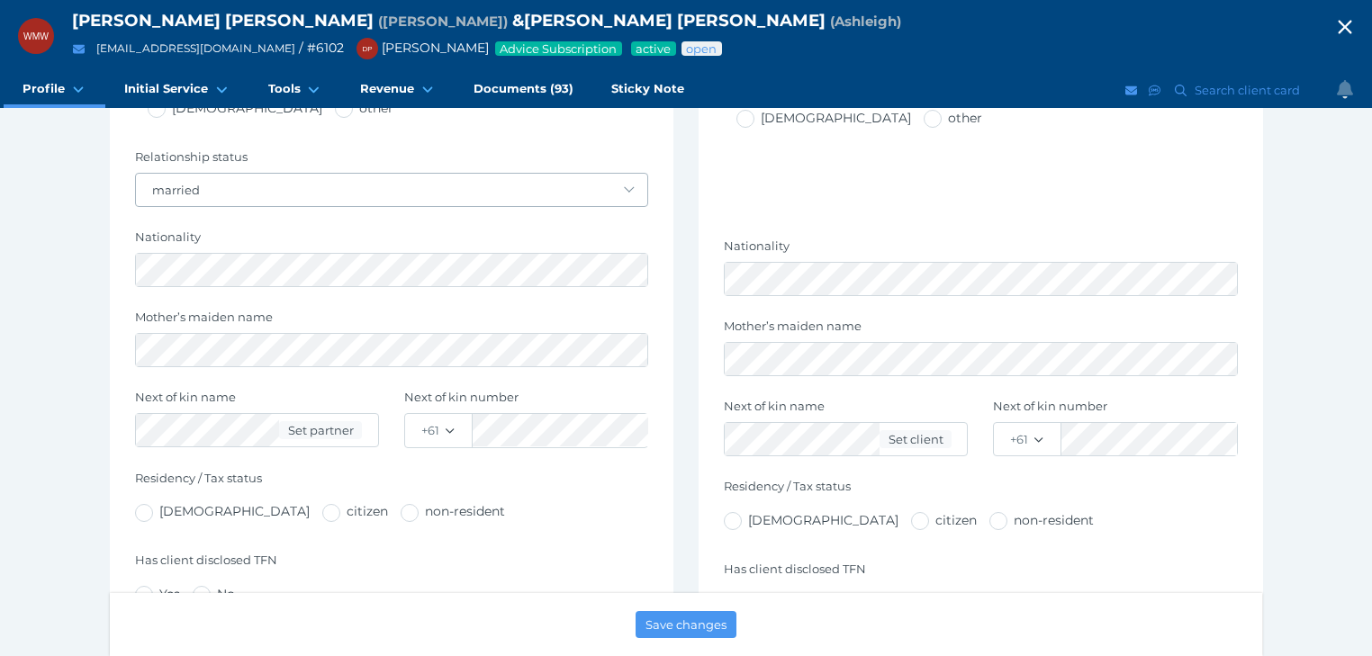
scroll to position [792, 0]
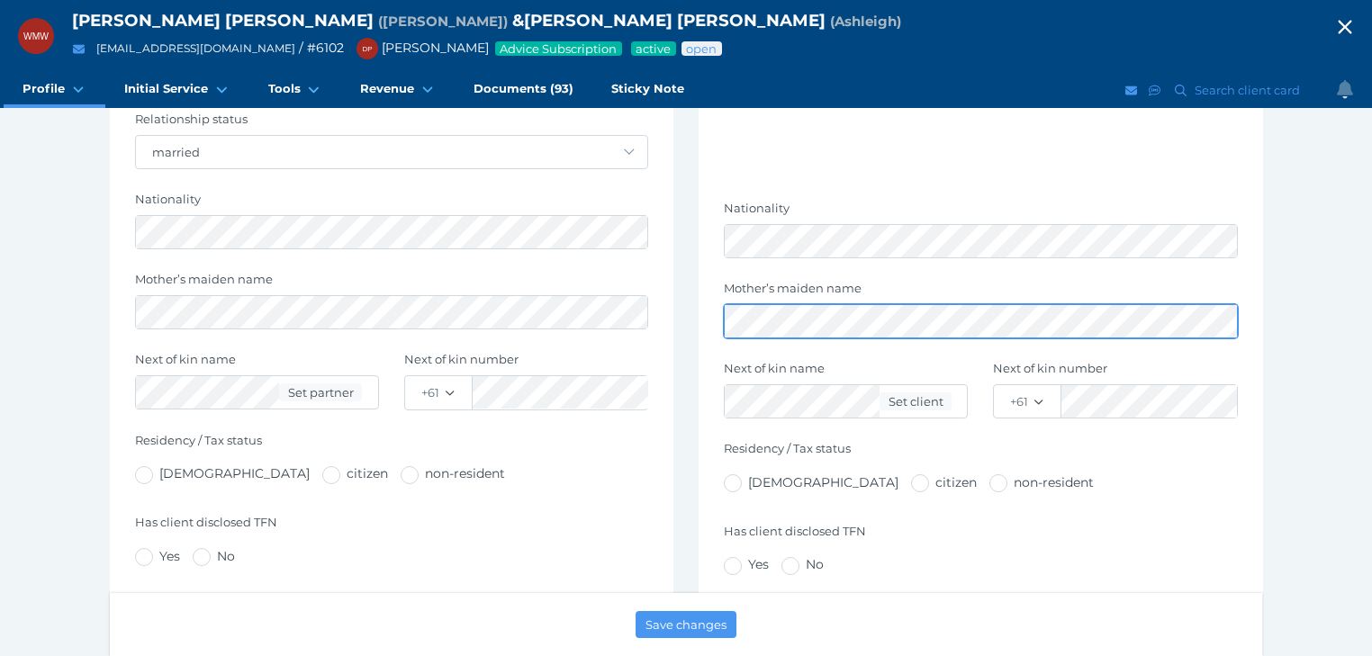
click at [715, 276] on div "Personal details Title - Mr Mrs Ms Miss Dr Prof Reverend First name Last name M…" at bounding box center [981, 185] width 564 height 1168
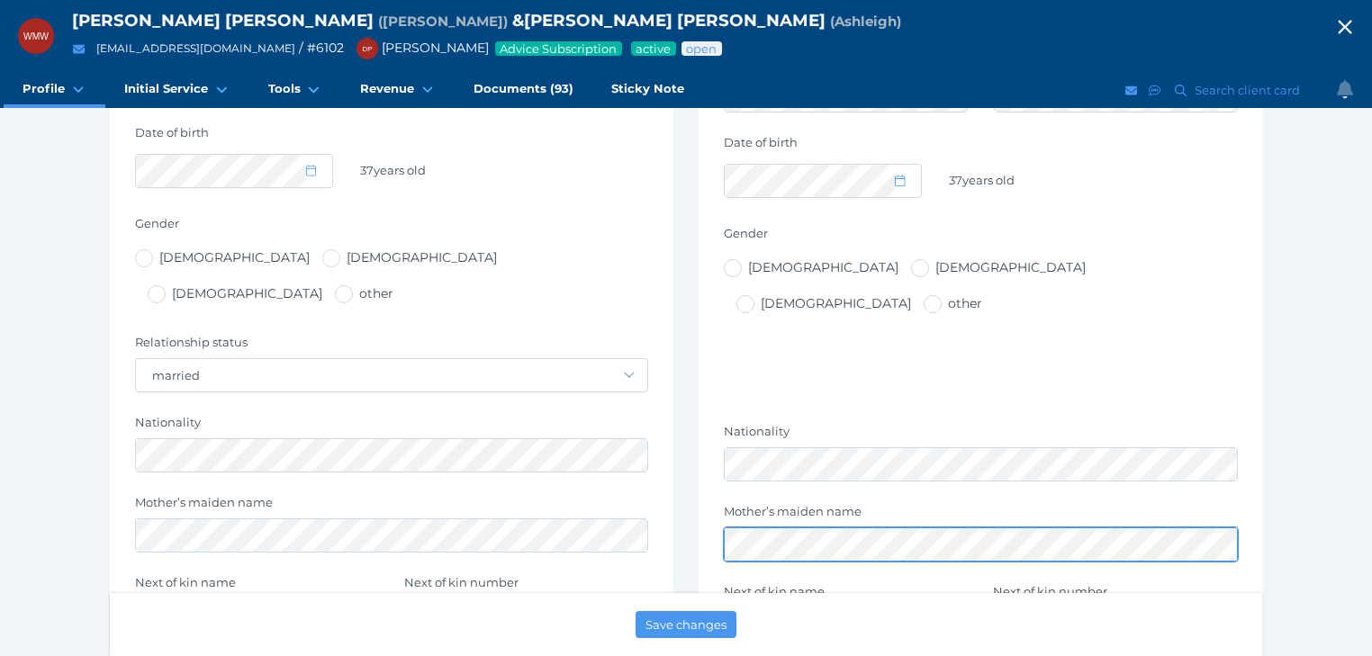
scroll to position [360, 0]
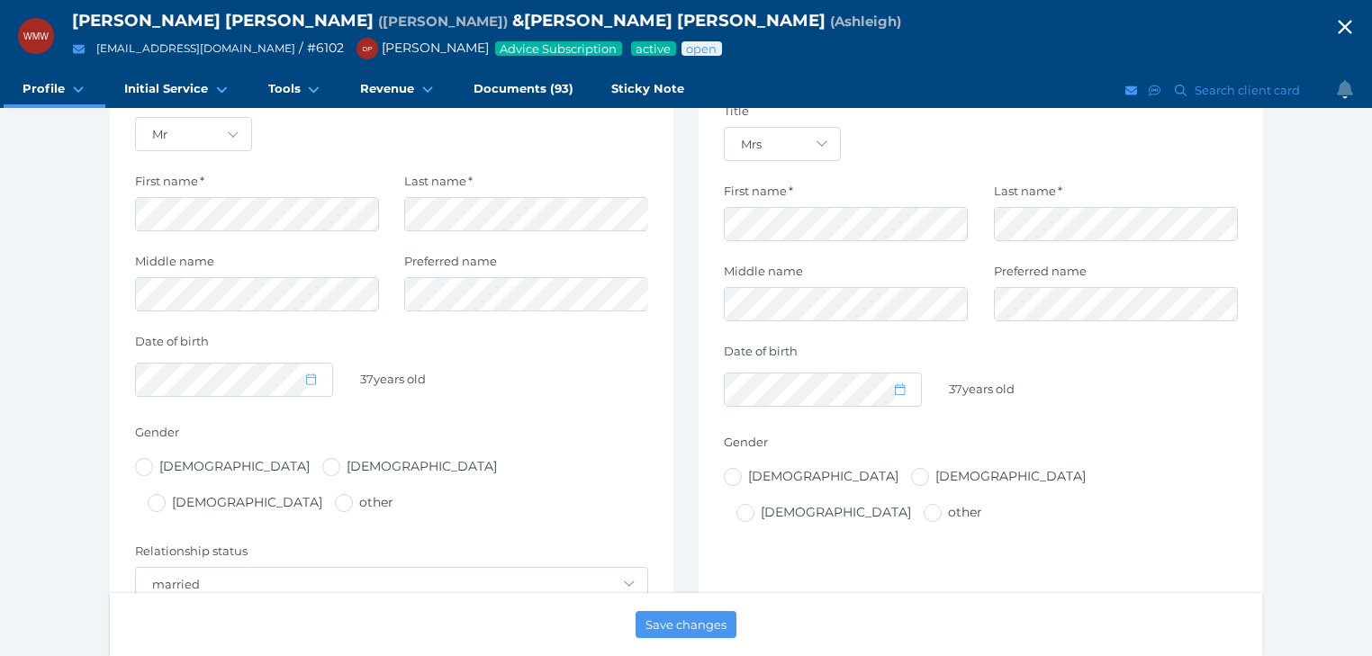
click at [1356, 28] on icon "button" at bounding box center [1345, 27] width 22 height 27
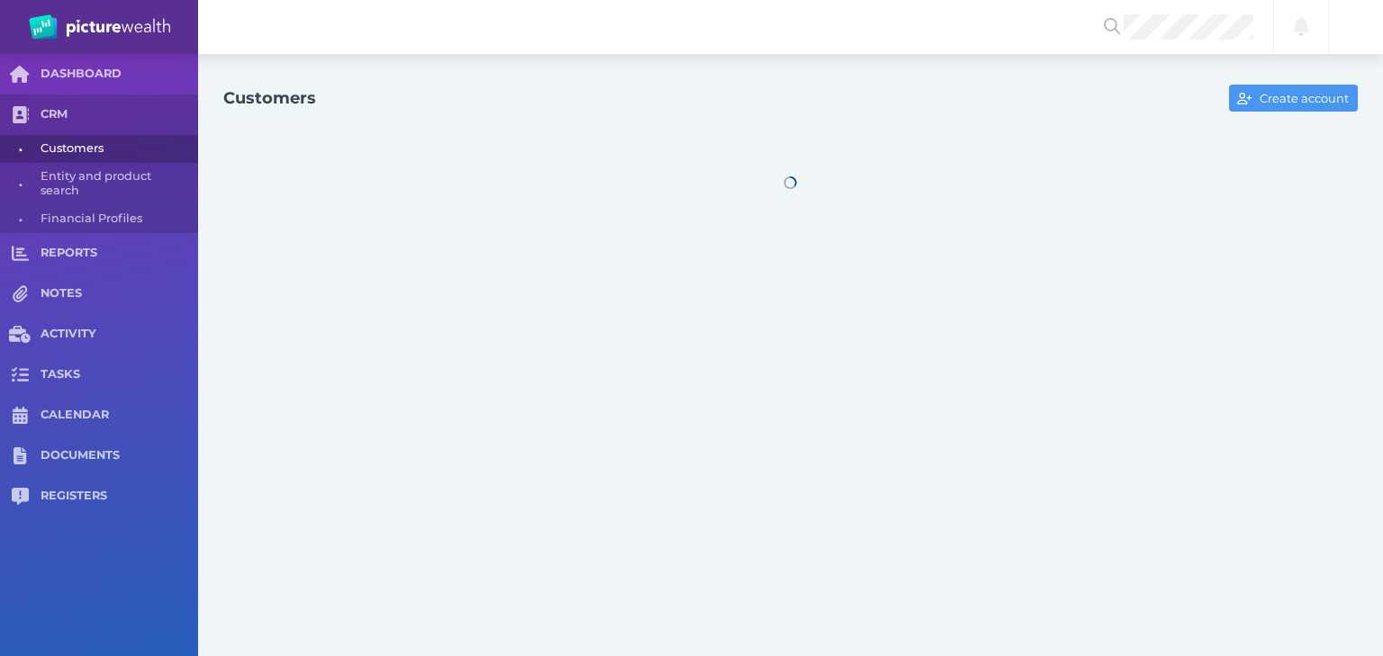
select select "25"
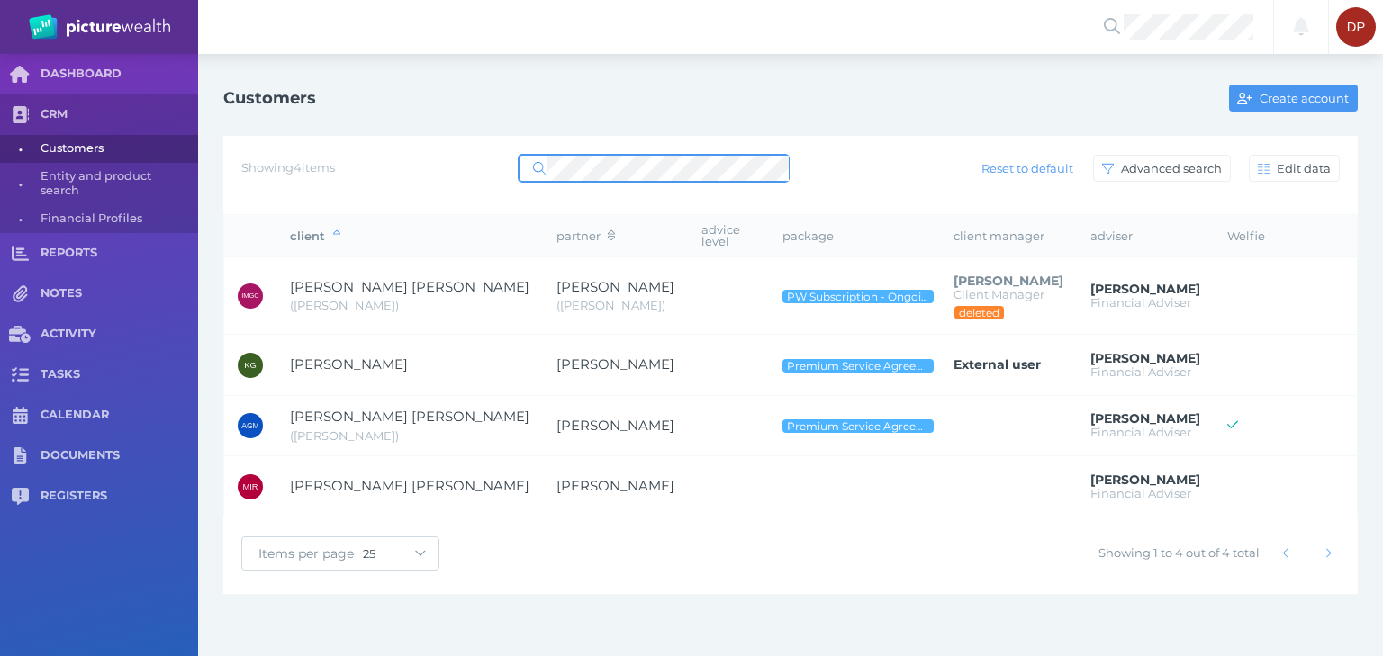
click at [465, 167] on div "Showing 4 items Reset to default Advanced search Edit data" at bounding box center [790, 168] width 1098 height 38
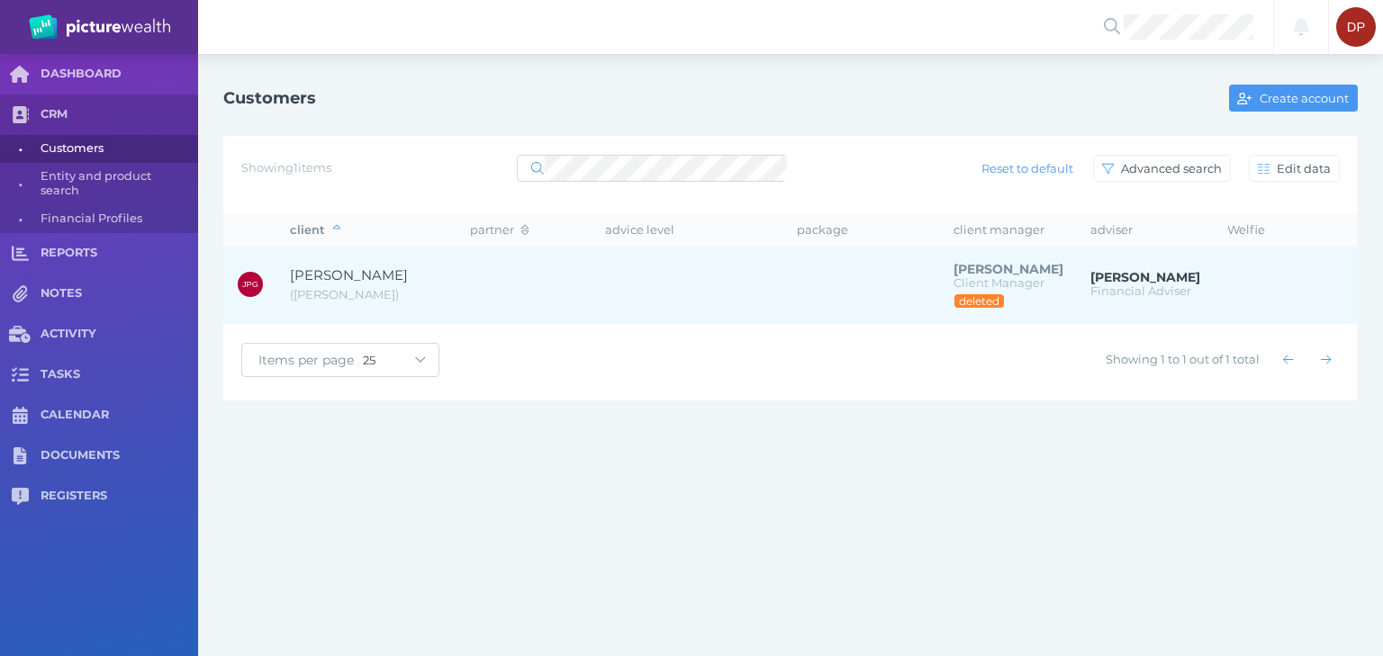
click at [366, 266] on span "[PERSON_NAME]" at bounding box center [349, 274] width 118 height 17
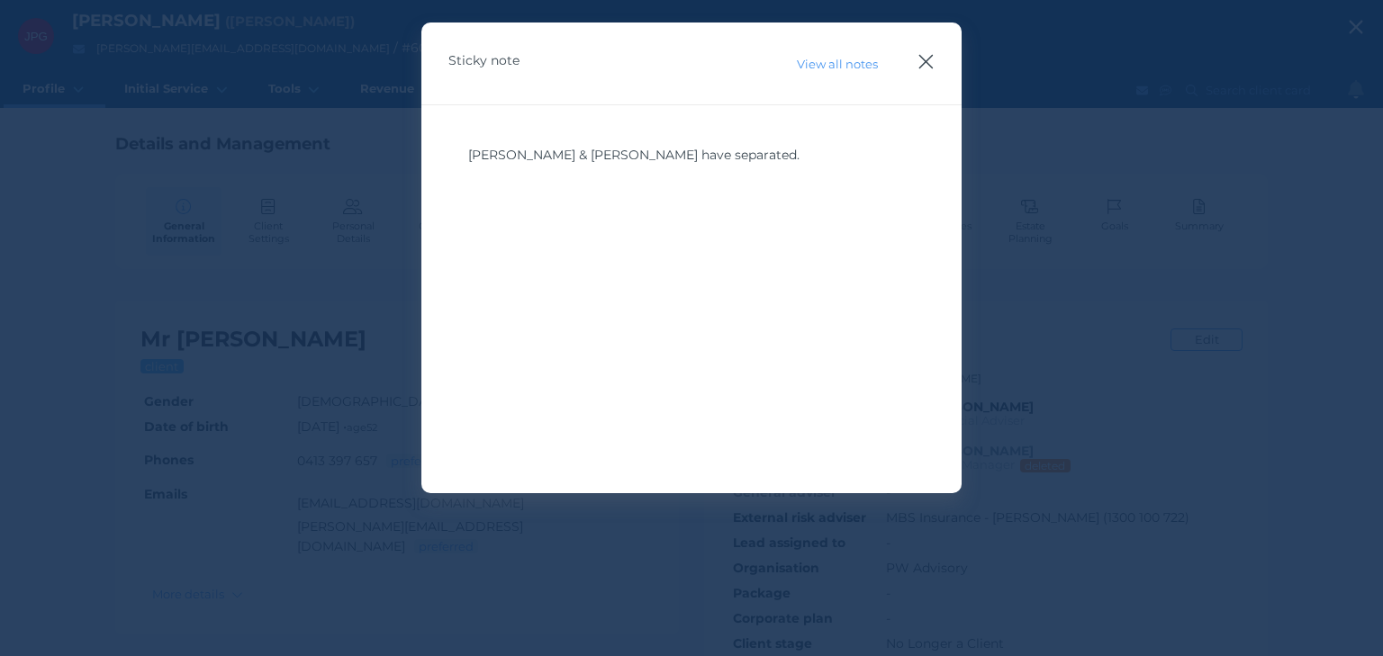
click at [925, 60] on icon "button" at bounding box center [925, 61] width 17 height 23
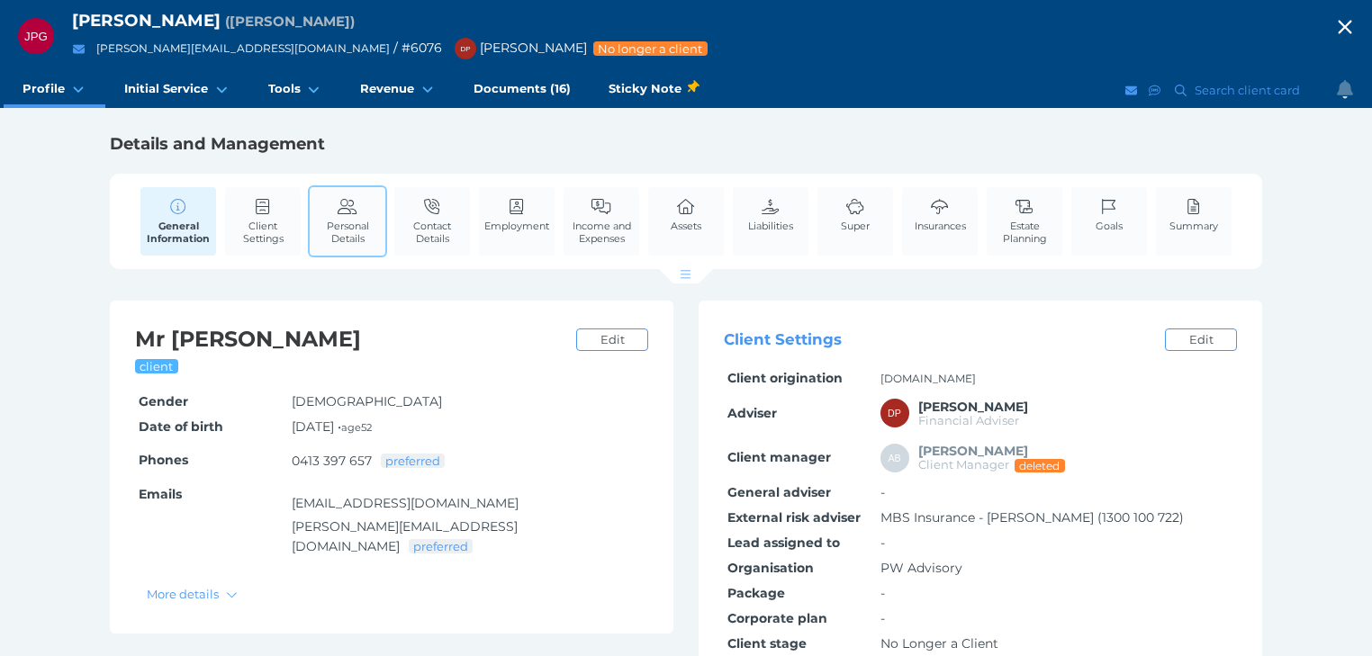
click at [356, 221] on span "Personal Details" at bounding box center [347, 232] width 67 height 25
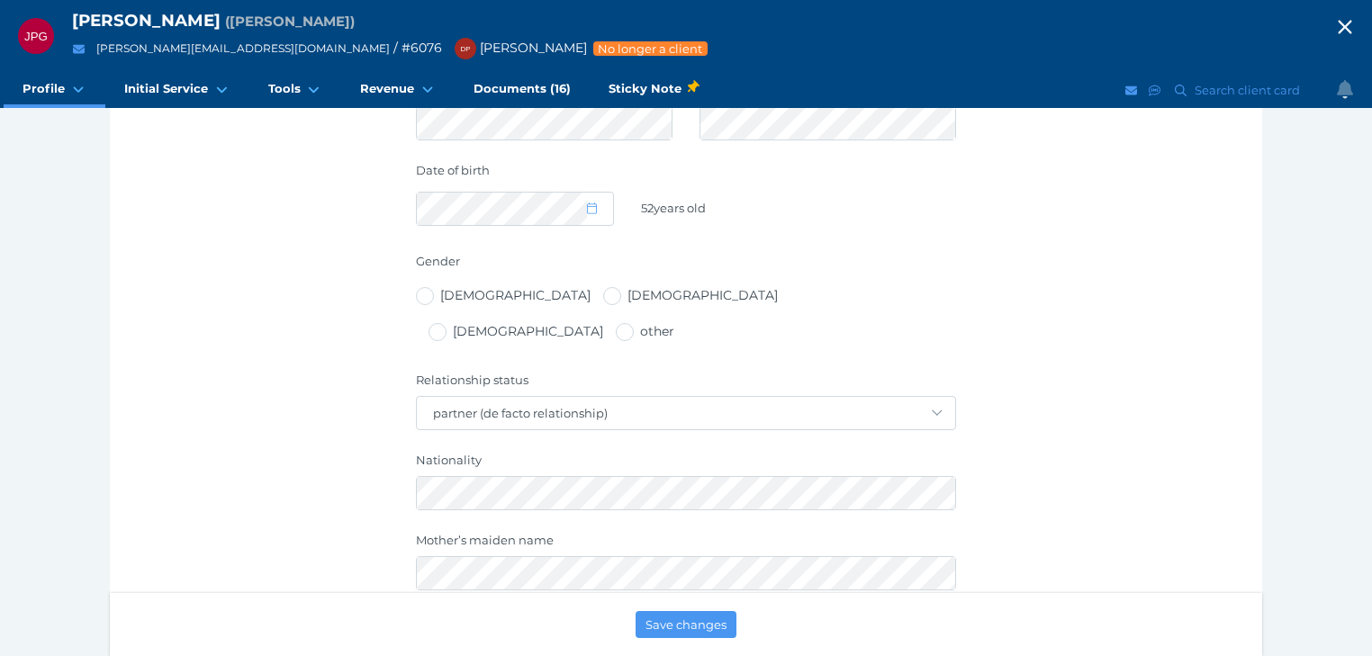
scroll to position [576, 0]
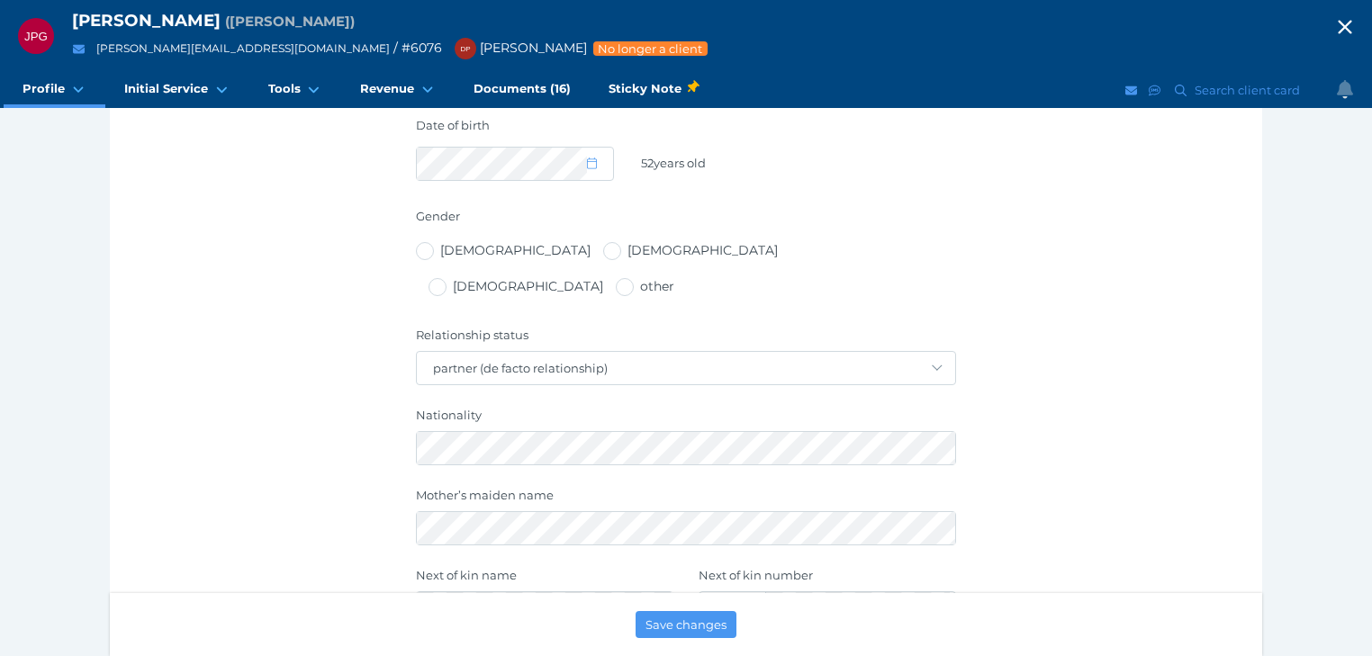
click at [1356, 22] on icon "button" at bounding box center [1345, 27] width 22 height 27
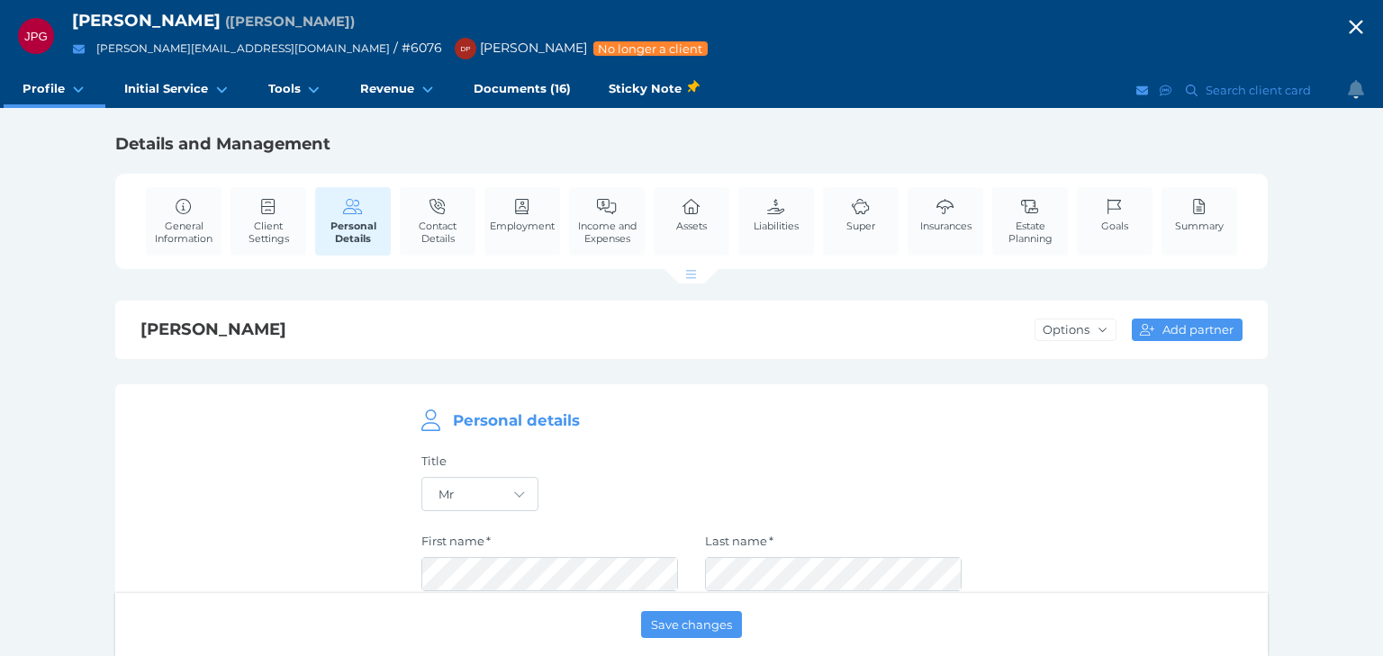
select select "25"
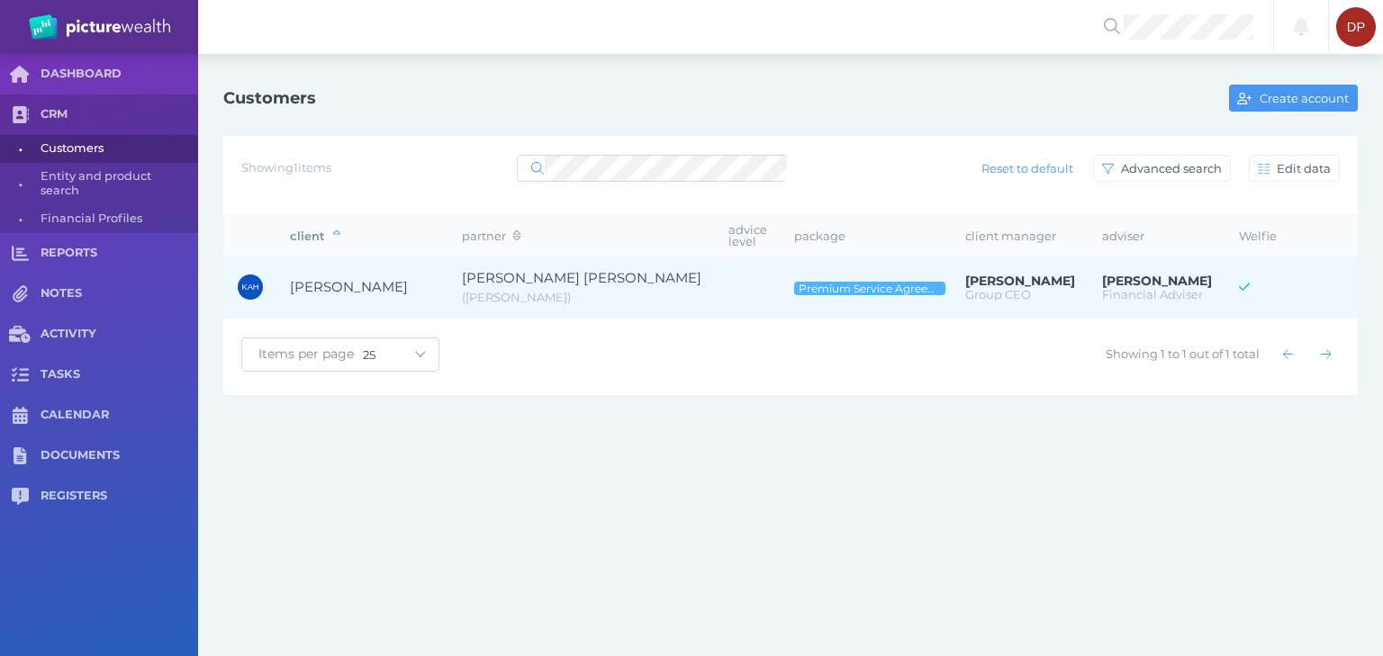
click at [347, 279] on span "[PERSON_NAME]" at bounding box center [349, 286] width 118 height 17
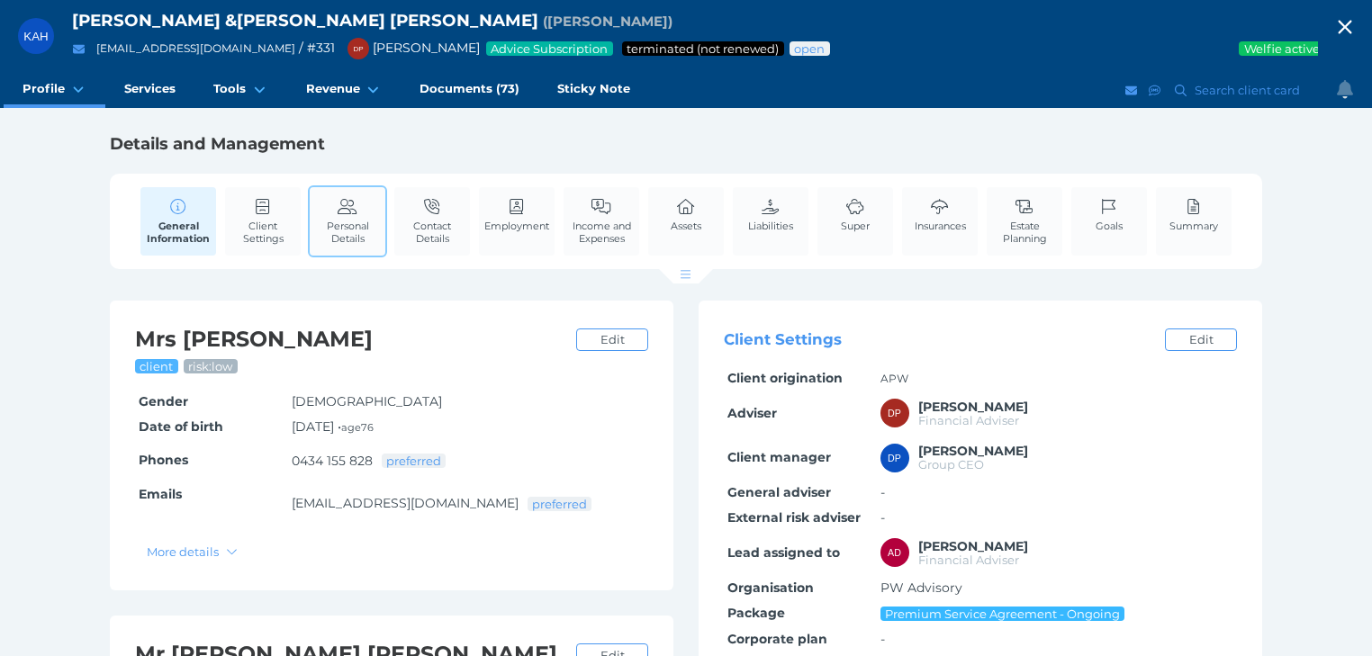
drag, startPoint x: 355, startPoint y: 216, endPoint x: 382, endPoint y: 214, distance: 27.1
click at [355, 216] on link "Personal Details" at bounding box center [348, 221] width 76 height 68
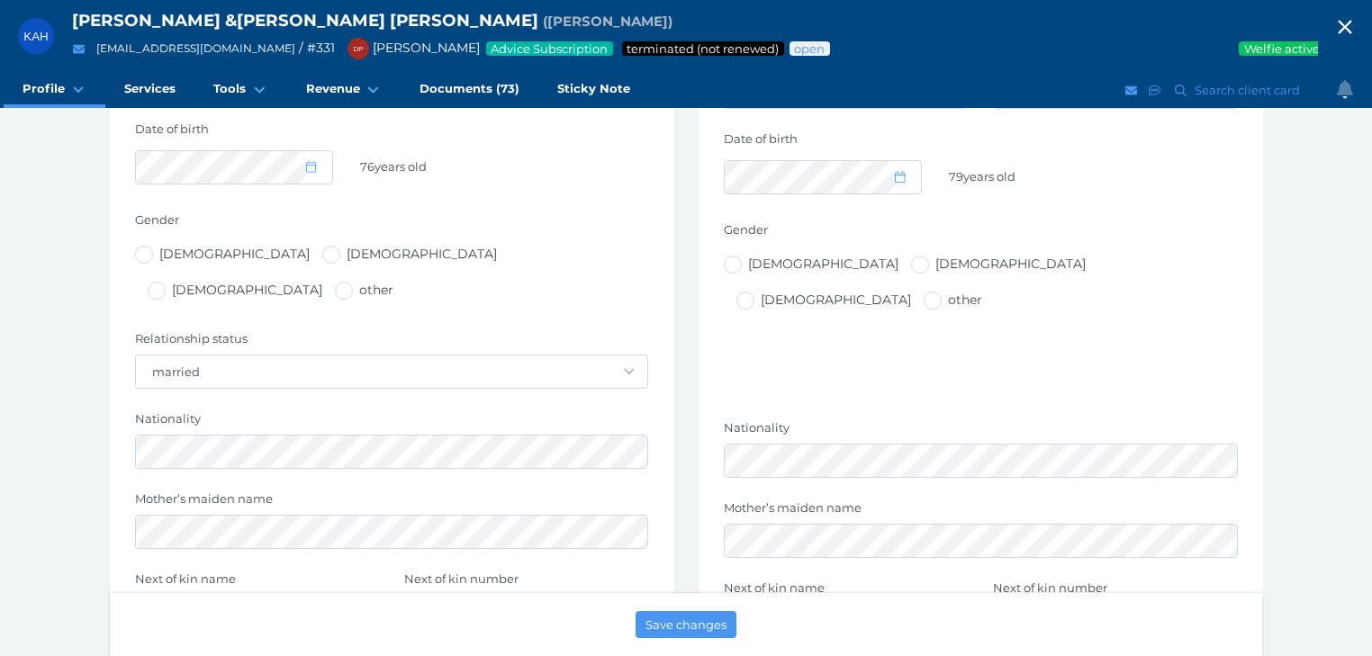
scroll to position [648, 0]
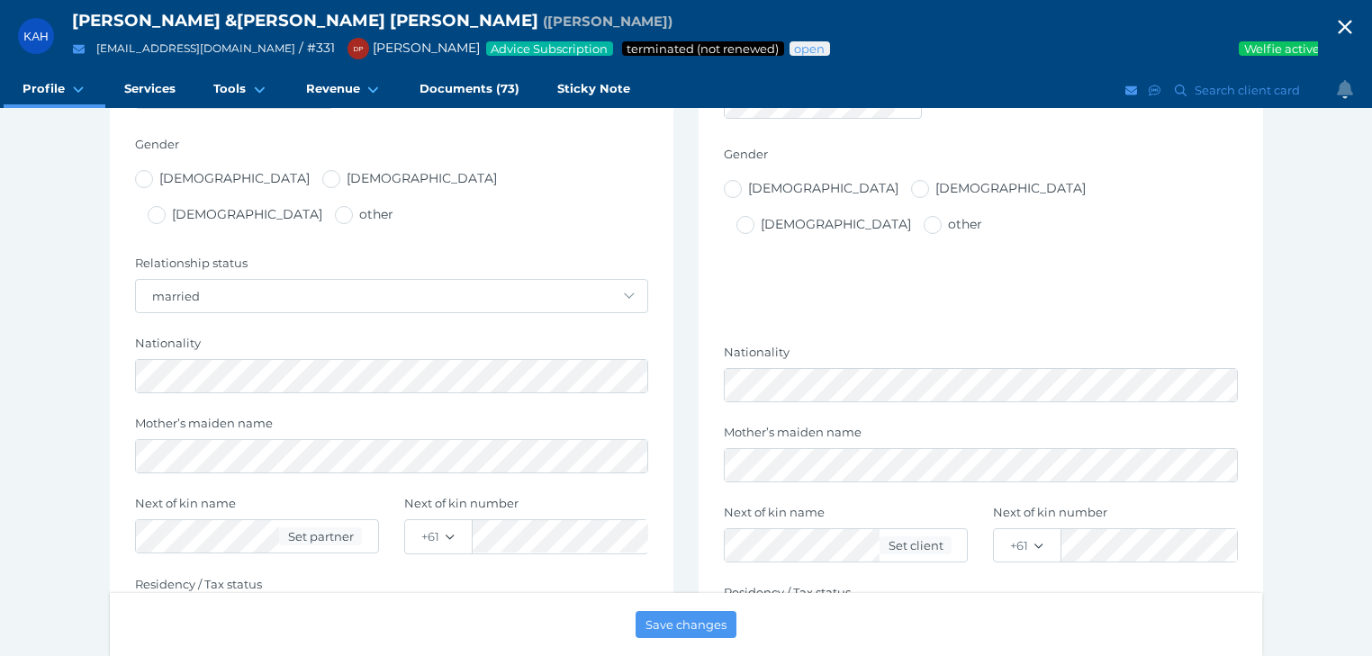
click at [1353, 25] on icon "button" at bounding box center [1345, 27] width 22 height 27
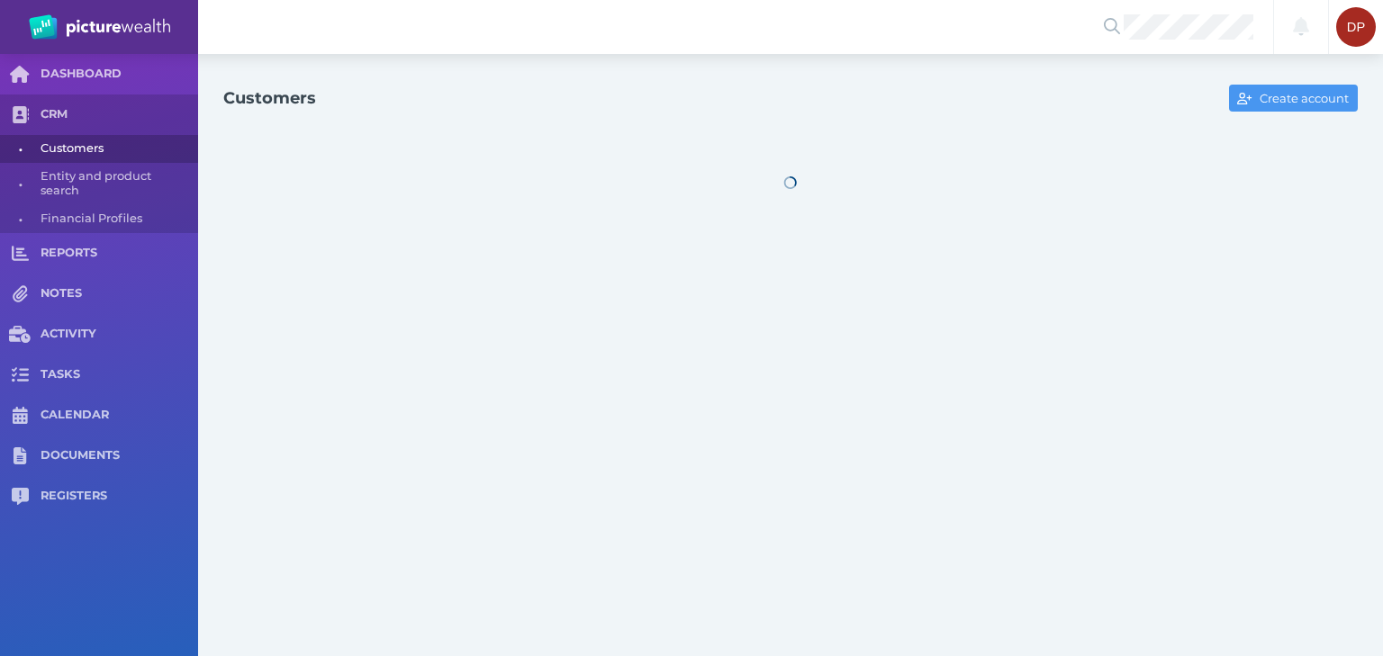
select select "25"
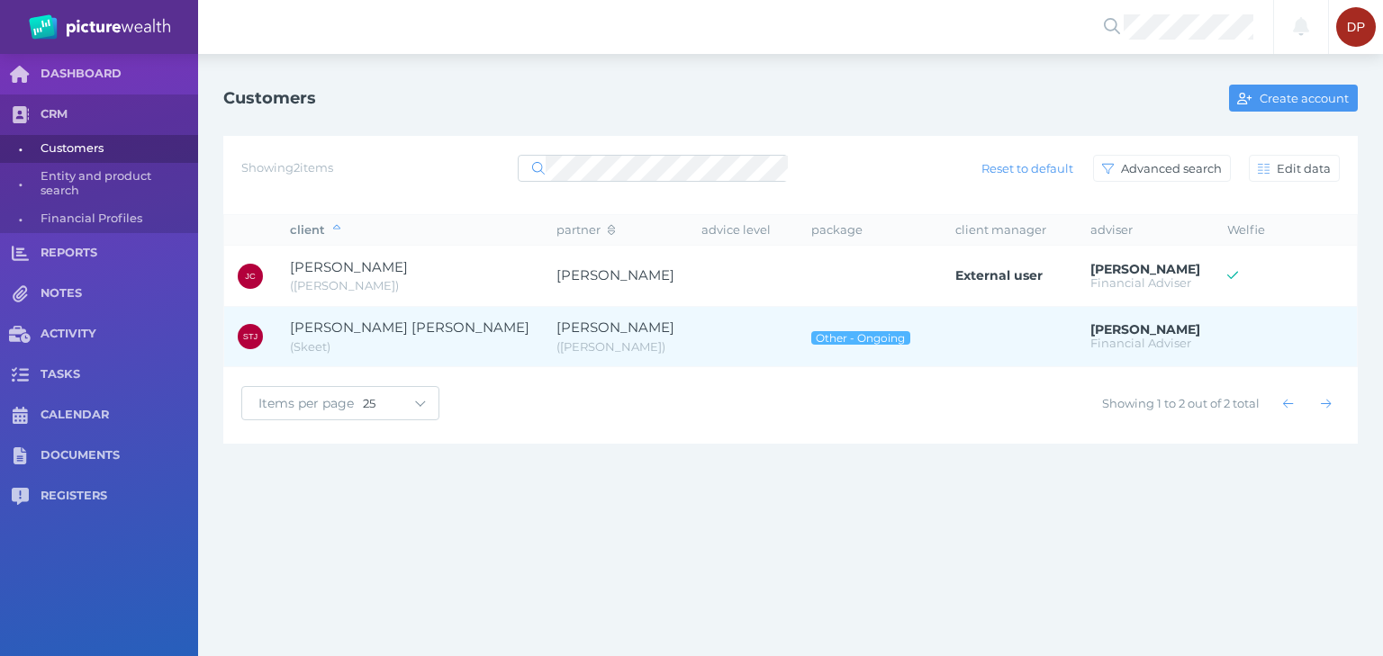
click at [556, 323] on span "[PERSON_NAME]" at bounding box center [615, 327] width 118 height 17
